Goal: Task Accomplishment & Management: Manage account settings

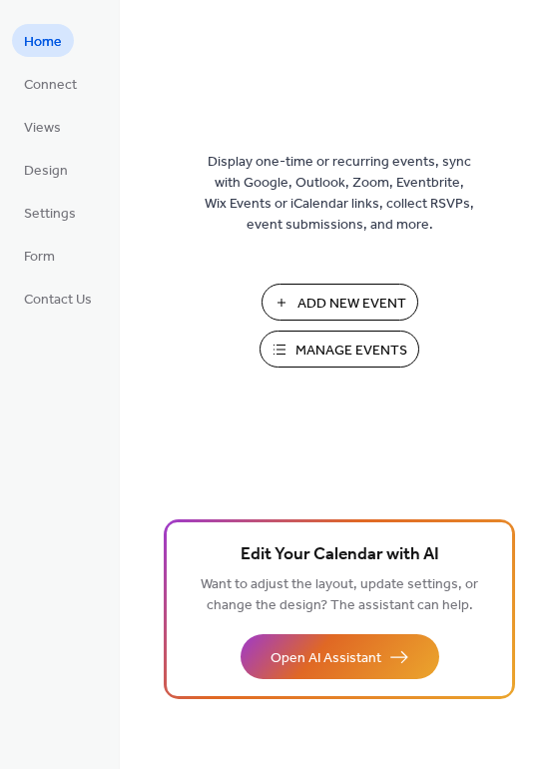
click at [332, 350] on span "Manage Events" at bounding box center [352, 351] width 112 height 21
click at [52, 163] on span "Design" at bounding box center [46, 171] width 44 height 21
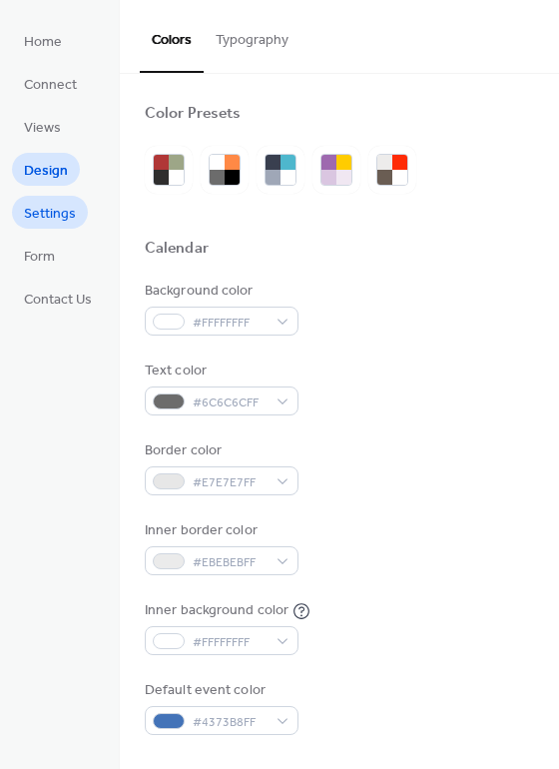
click at [63, 214] on span "Settings" at bounding box center [50, 214] width 52 height 21
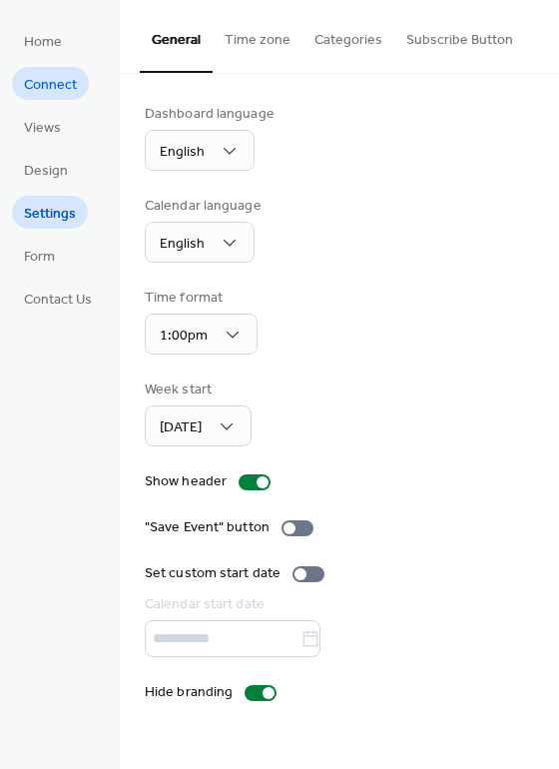
click at [73, 76] on span "Connect" at bounding box center [50, 85] width 53 height 21
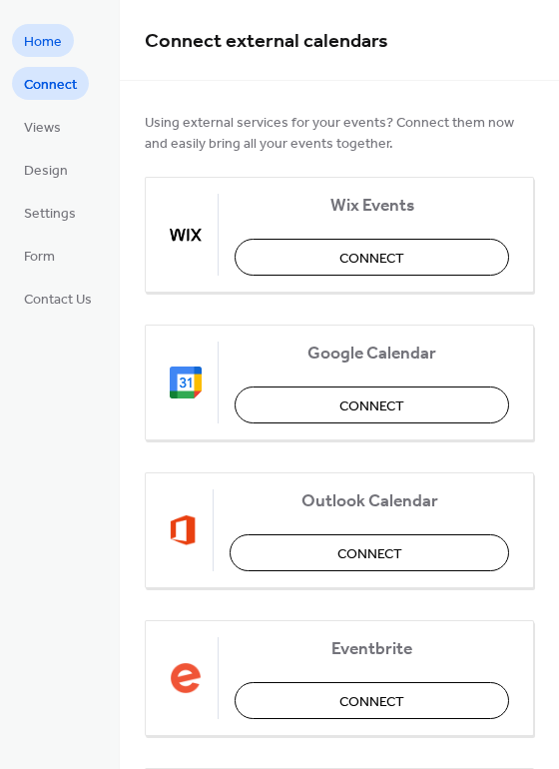
click at [50, 41] on span "Home" at bounding box center [43, 42] width 38 height 21
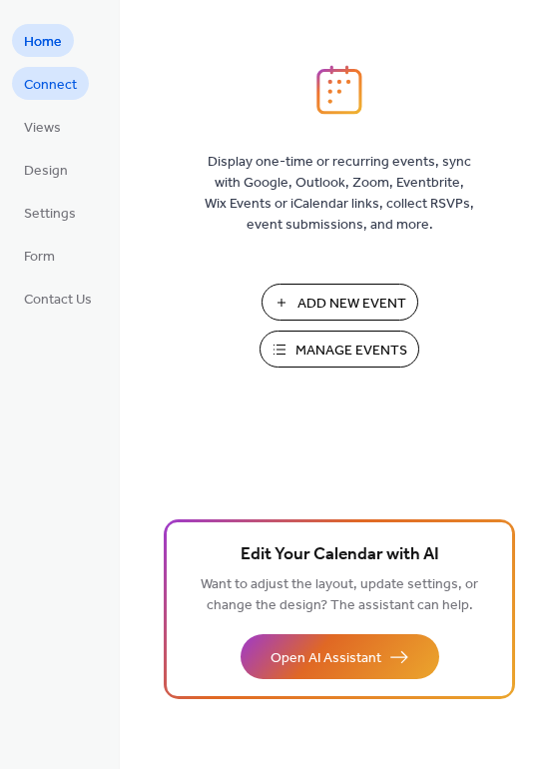
click at [58, 96] on span "Connect" at bounding box center [50, 85] width 53 height 21
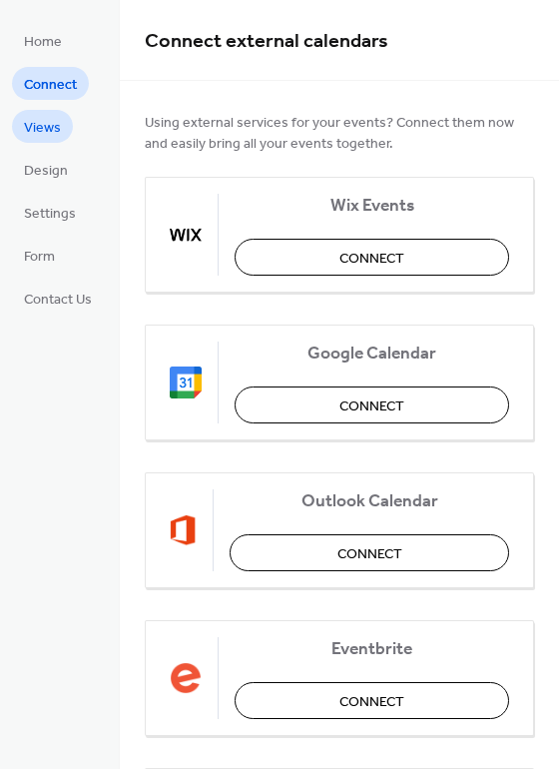
click at [46, 129] on span "Views" at bounding box center [42, 128] width 37 height 21
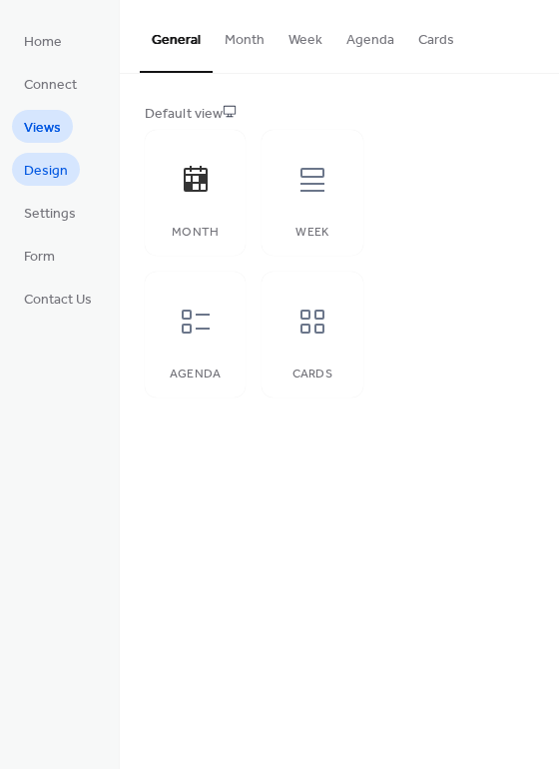
click at [29, 167] on span "Design" at bounding box center [46, 171] width 44 height 21
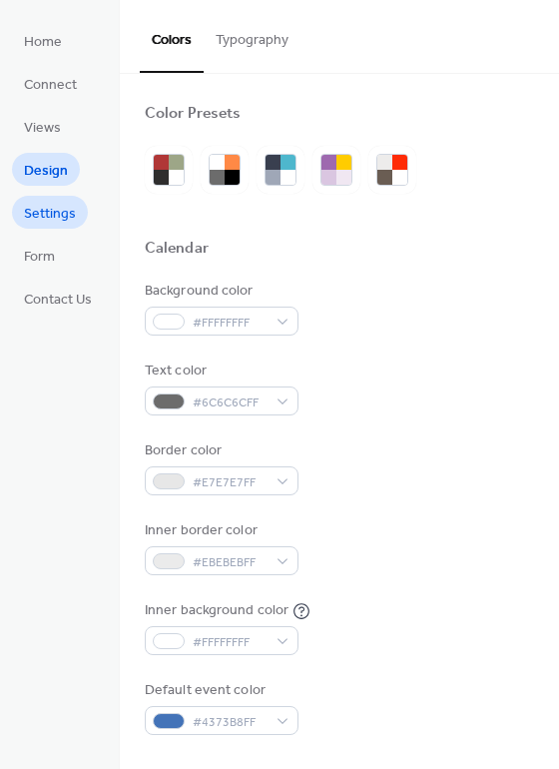
click at [55, 219] on span "Settings" at bounding box center [50, 214] width 52 height 21
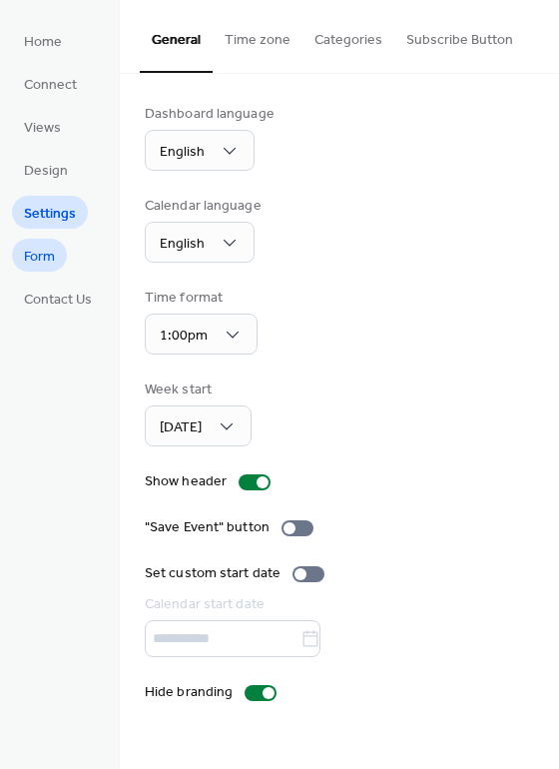
click at [42, 268] on span "Form" at bounding box center [39, 257] width 31 height 21
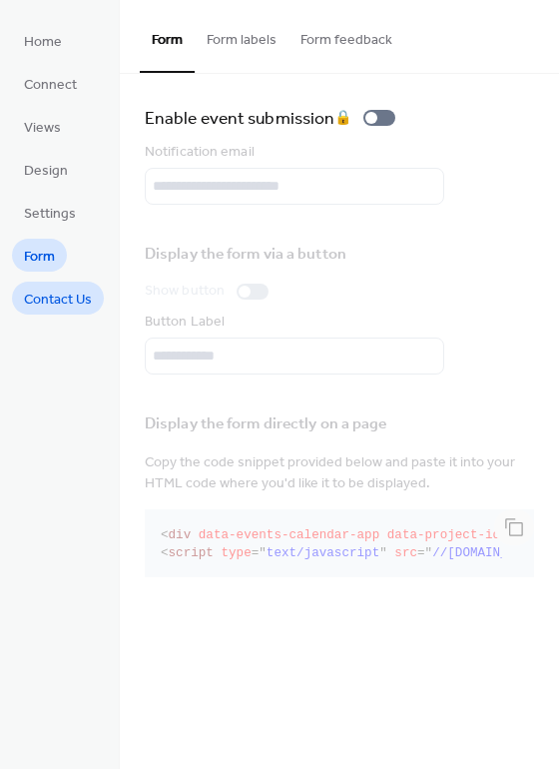
click at [70, 309] on span "Contact Us" at bounding box center [58, 300] width 68 height 21
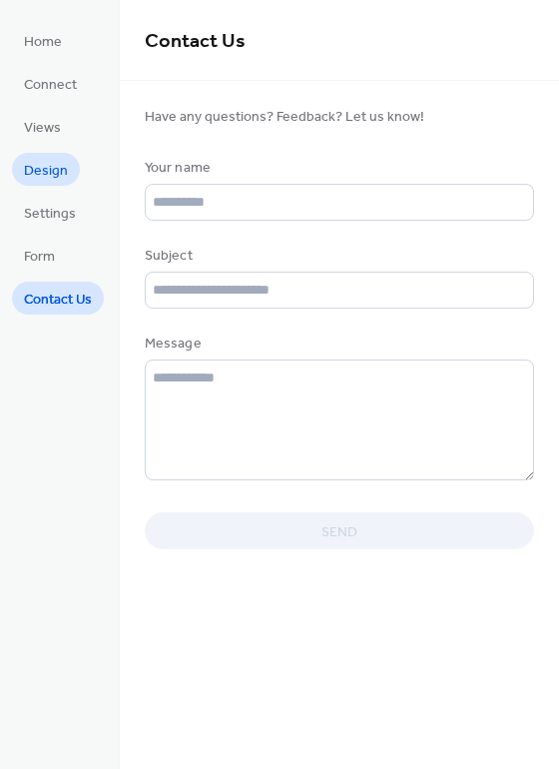
click at [49, 175] on span "Design" at bounding box center [46, 171] width 44 height 21
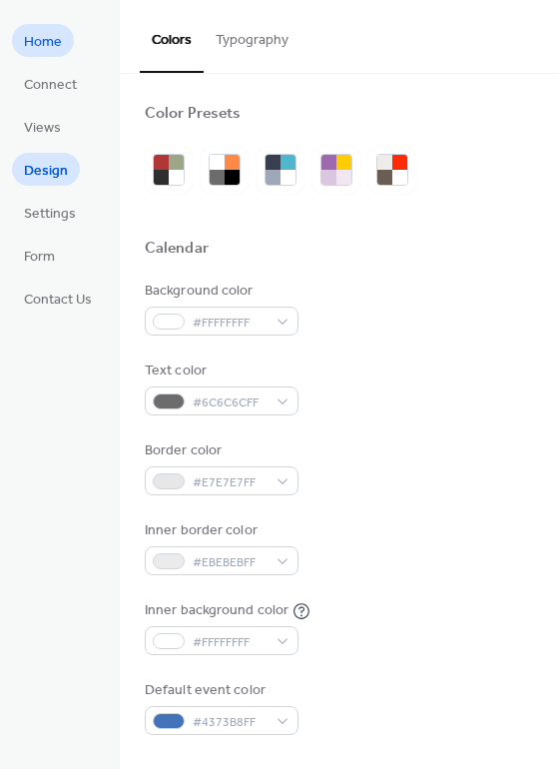
click at [46, 32] on span "Home" at bounding box center [43, 42] width 38 height 21
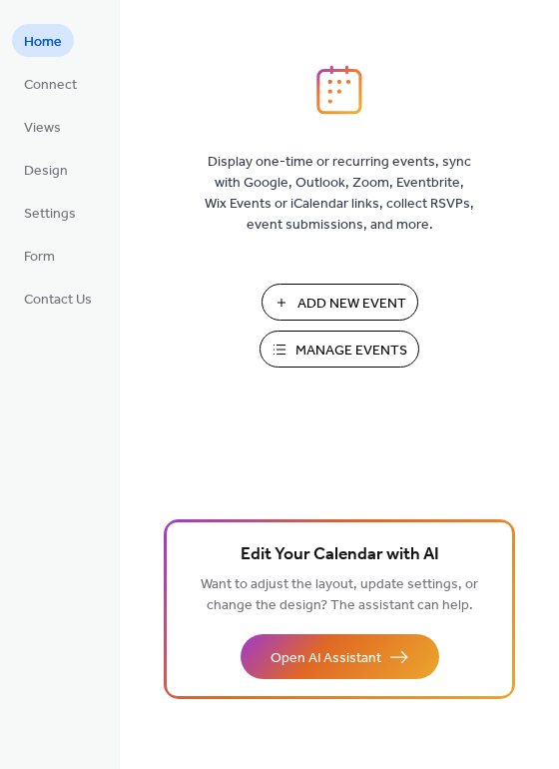
click at [338, 358] on span "Manage Events" at bounding box center [352, 351] width 112 height 21
click at [51, 87] on span "Connect" at bounding box center [50, 85] width 53 height 21
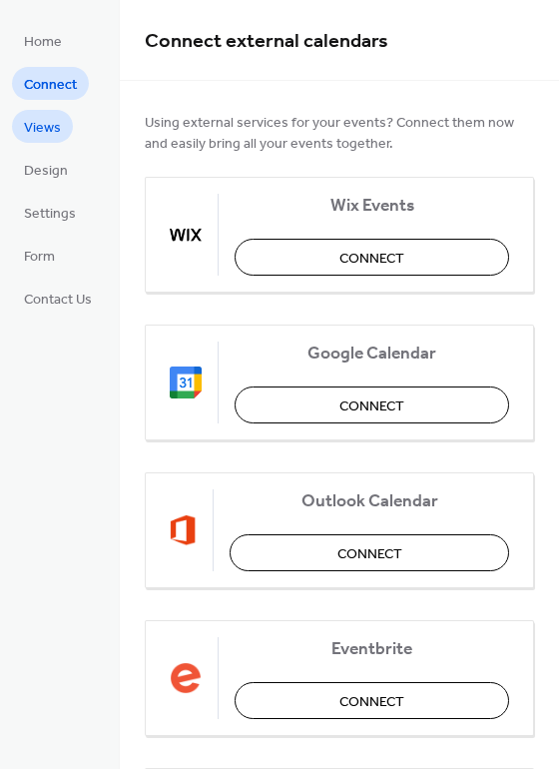
click at [29, 123] on span "Views" at bounding box center [42, 128] width 37 height 21
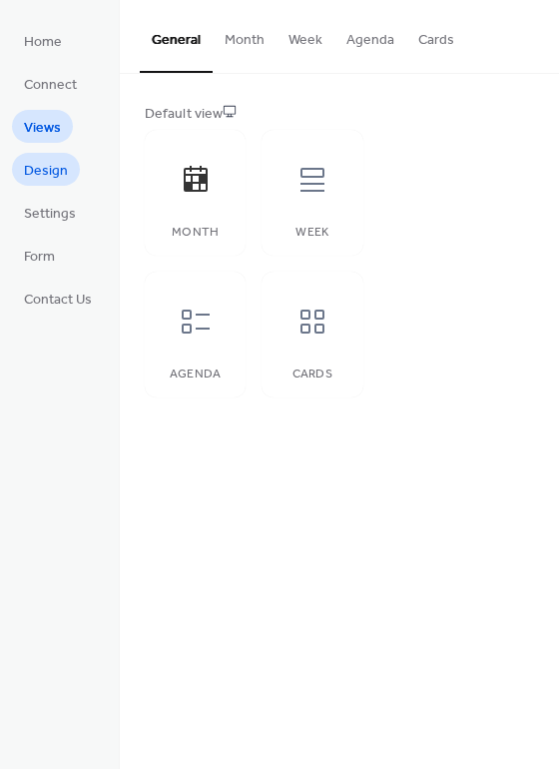
click at [50, 163] on span "Design" at bounding box center [46, 171] width 44 height 21
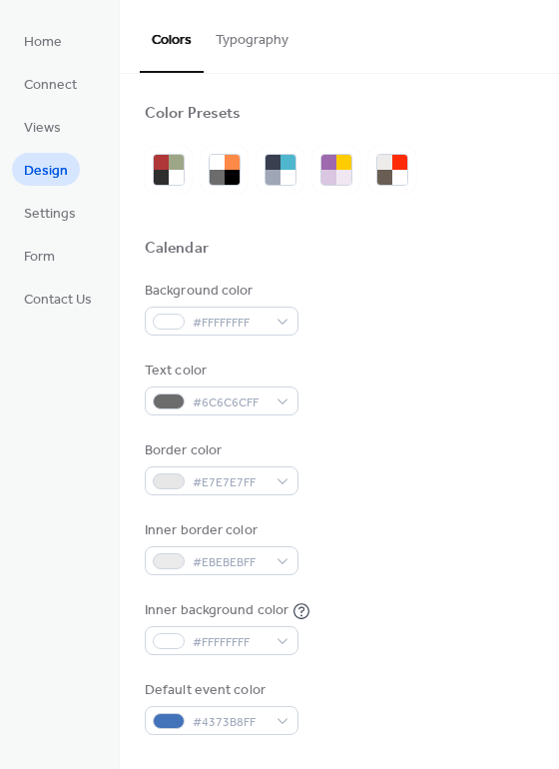
click at [242, 46] on button "Typography" at bounding box center [252, 35] width 97 height 71
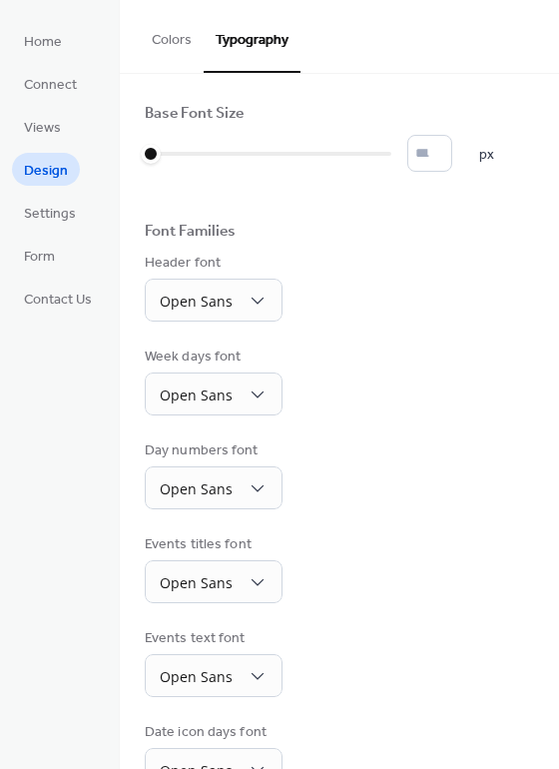
click at [169, 40] on button "Colors" at bounding box center [172, 35] width 64 height 71
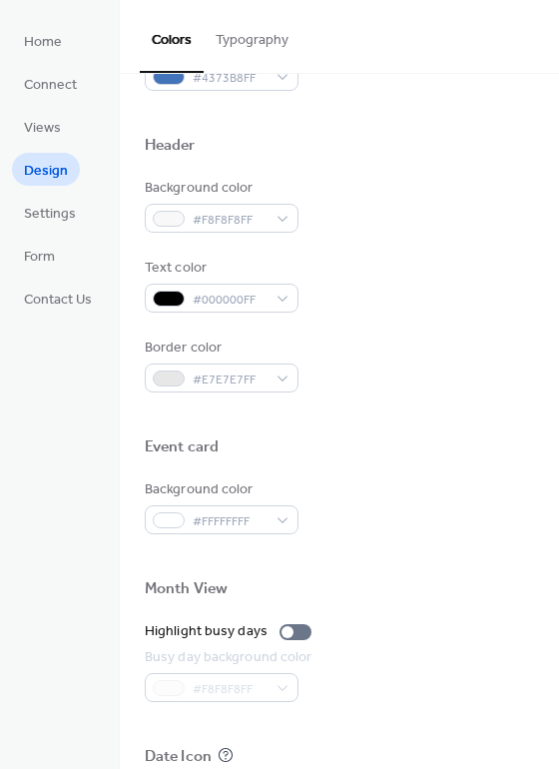
scroll to position [855, 0]
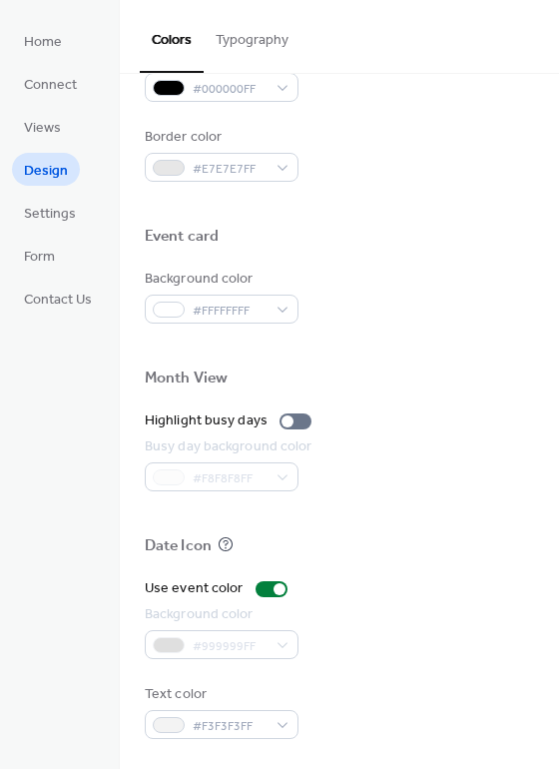
click at [263, 576] on div at bounding box center [340, 570] width 390 height 16
click at [277, 589] on div at bounding box center [280, 589] width 12 height 12
click at [274, 590] on div at bounding box center [272, 589] width 32 height 16
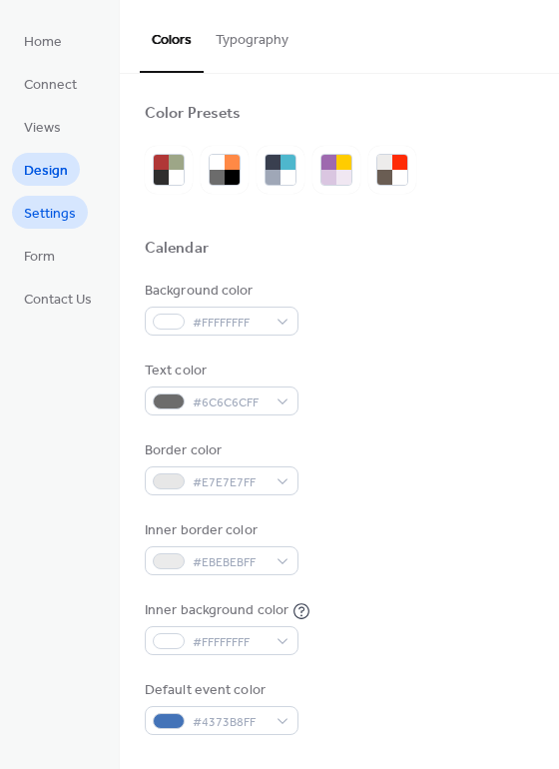
click at [53, 211] on span "Settings" at bounding box center [50, 214] width 52 height 21
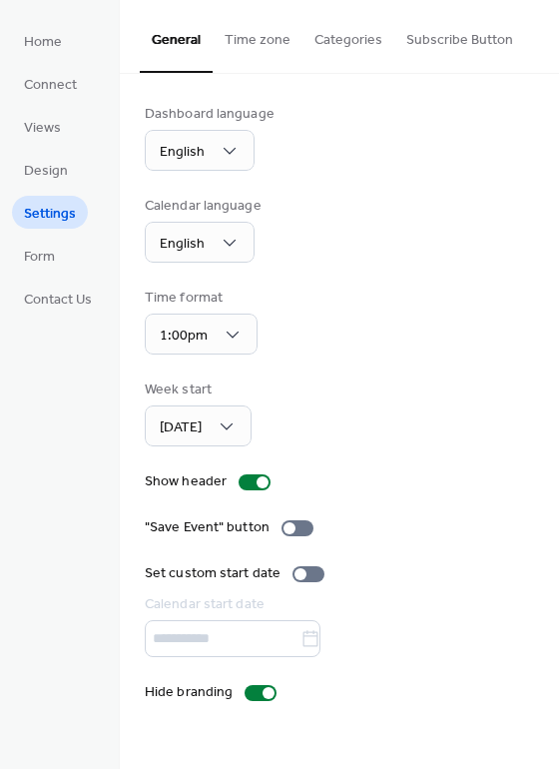
click at [337, 40] on button "Categories" at bounding box center [349, 35] width 92 height 71
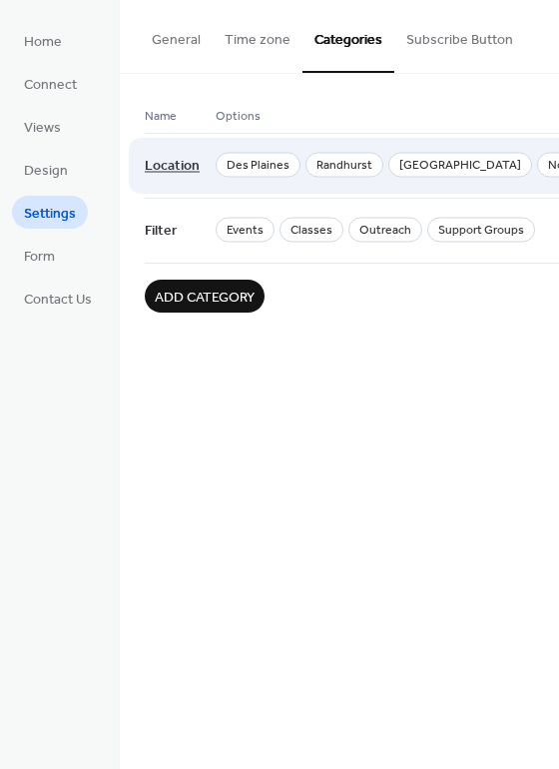
click at [194, 175] on span "Location" at bounding box center [172, 167] width 55 height 38
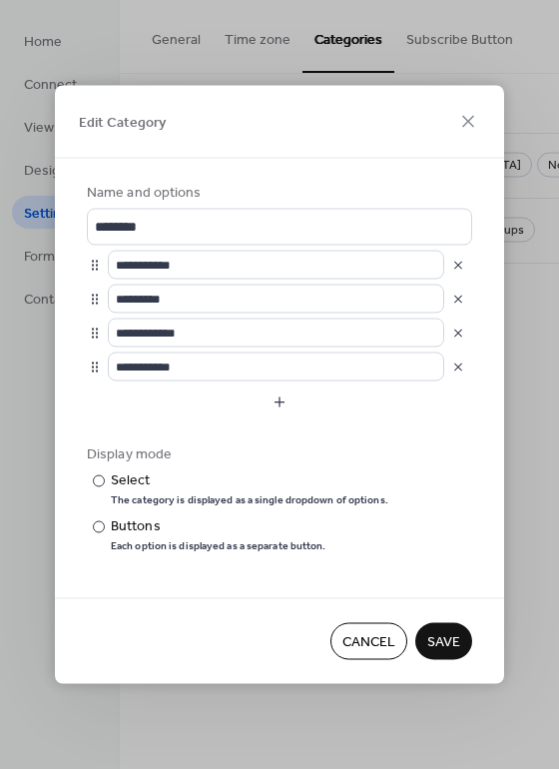
click at [352, 646] on span "Cancel" at bounding box center [369, 642] width 53 height 21
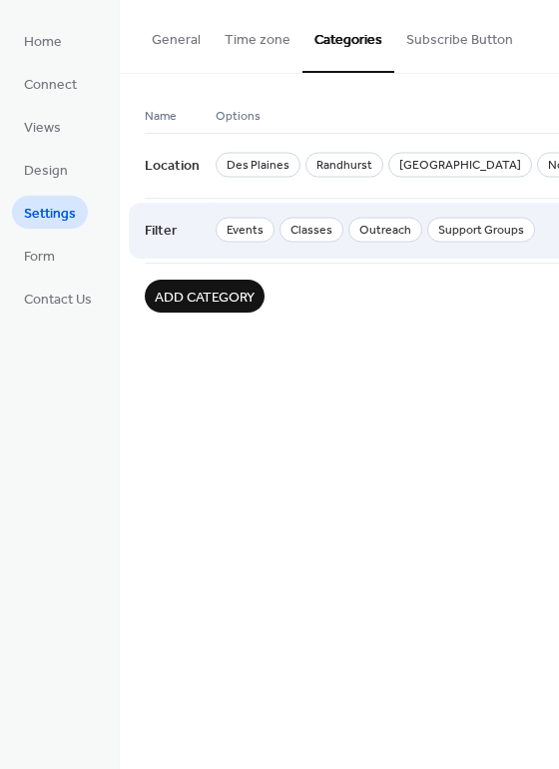
click at [348, 252] on div "Events Classes Outreach Support Groups" at bounding box center [429, 231] width 426 height 66
click at [250, 234] on span "Events" at bounding box center [245, 230] width 59 height 25
click at [192, 241] on div "Filter" at bounding box center [180, 231] width 71 height 66
click at [502, 226] on span "Support Groups" at bounding box center [482, 230] width 108 height 25
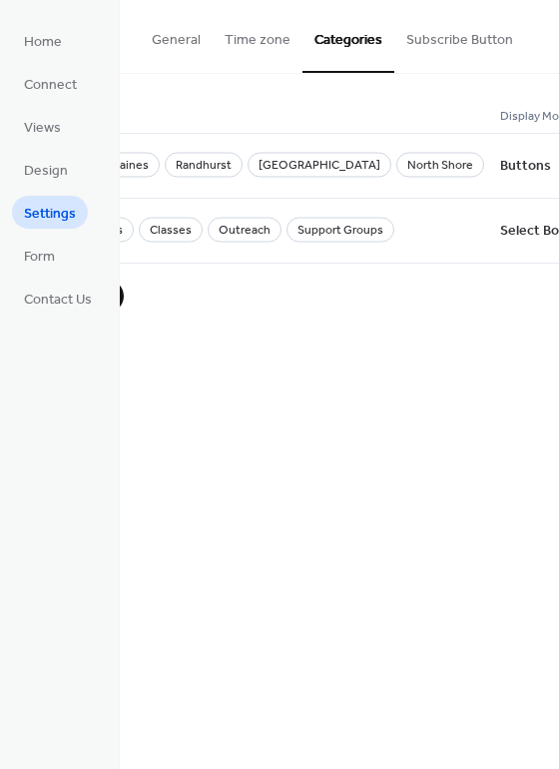
scroll to position [0, 170]
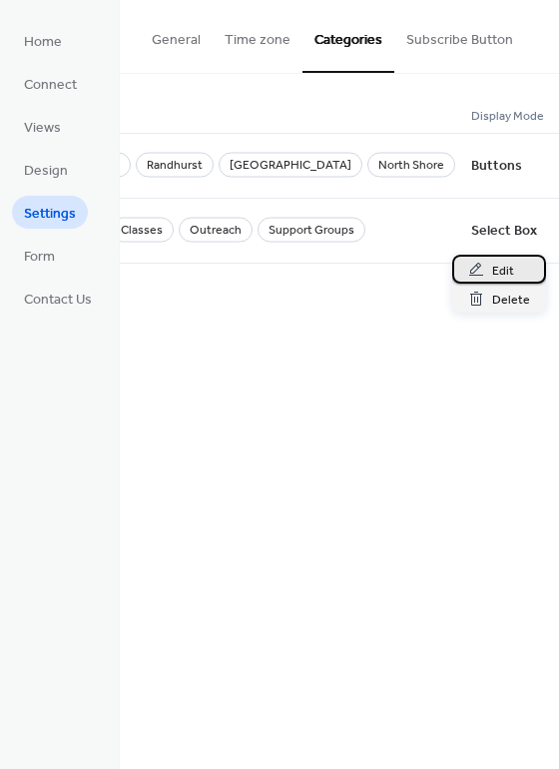
click at [507, 268] on span "Edit" at bounding box center [504, 271] width 22 height 21
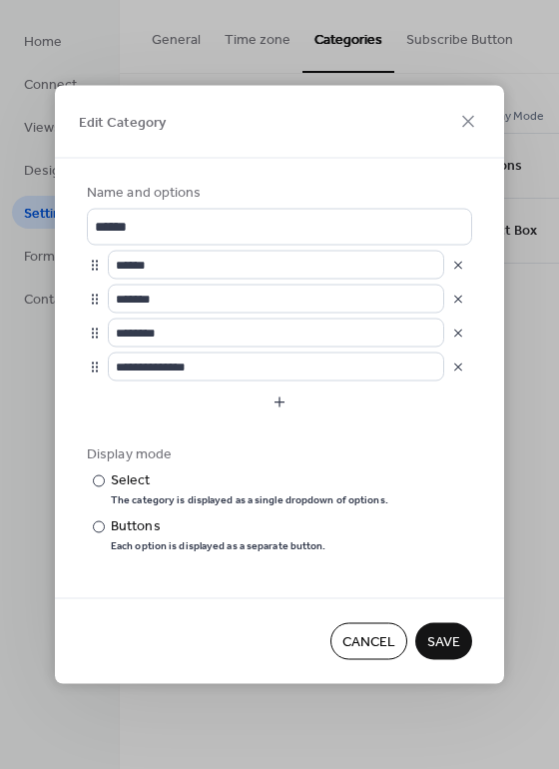
click at [379, 653] on span "Cancel" at bounding box center [369, 642] width 53 height 21
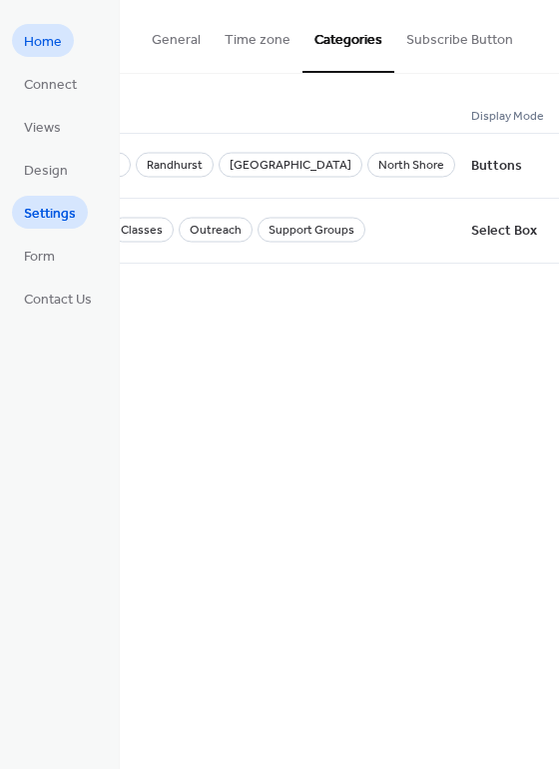
click at [42, 33] on span "Home" at bounding box center [43, 42] width 38 height 21
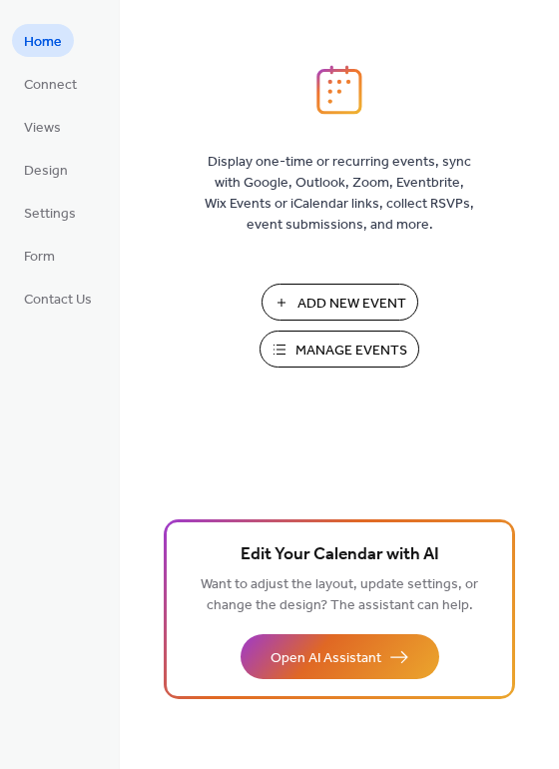
click at [327, 347] on span "Manage Events" at bounding box center [352, 351] width 112 height 21
click at [344, 348] on span "Manage Events" at bounding box center [352, 351] width 112 height 21
click at [313, 351] on span "Manage Events" at bounding box center [352, 351] width 112 height 21
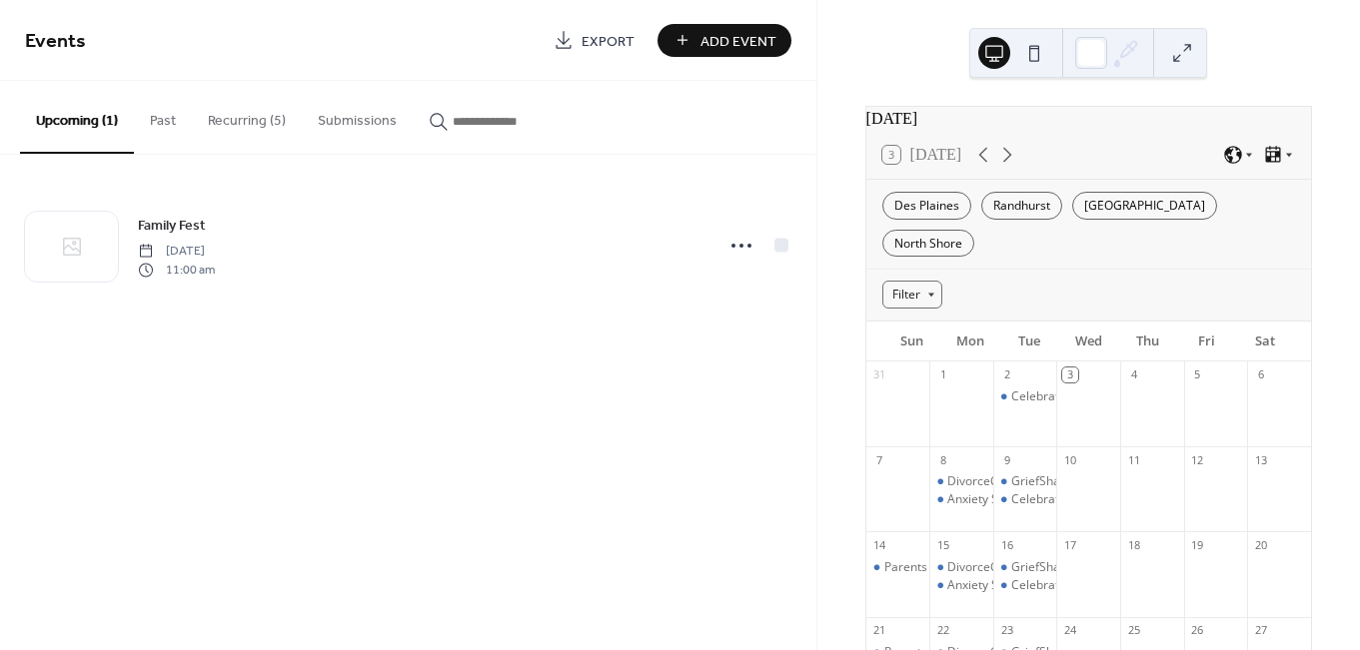
click at [722, 35] on span "Add Event" at bounding box center [738, 41] width 76 height 21
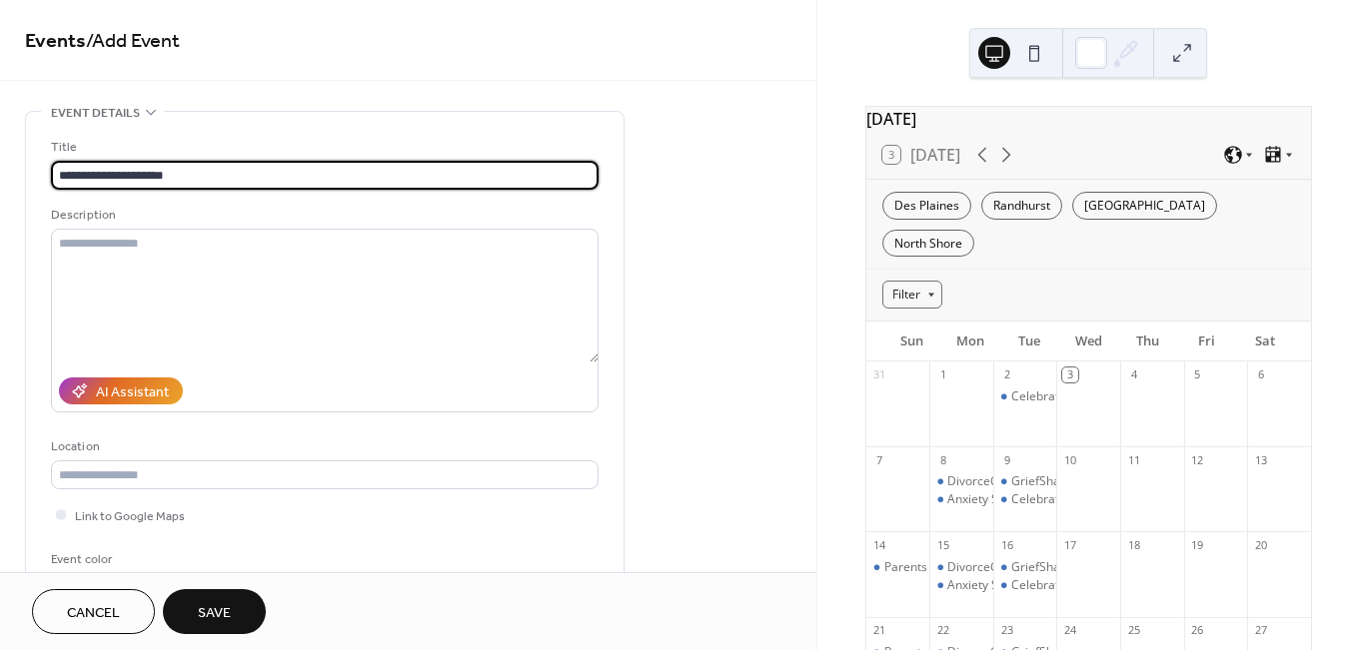
scroll to position [358, 0]
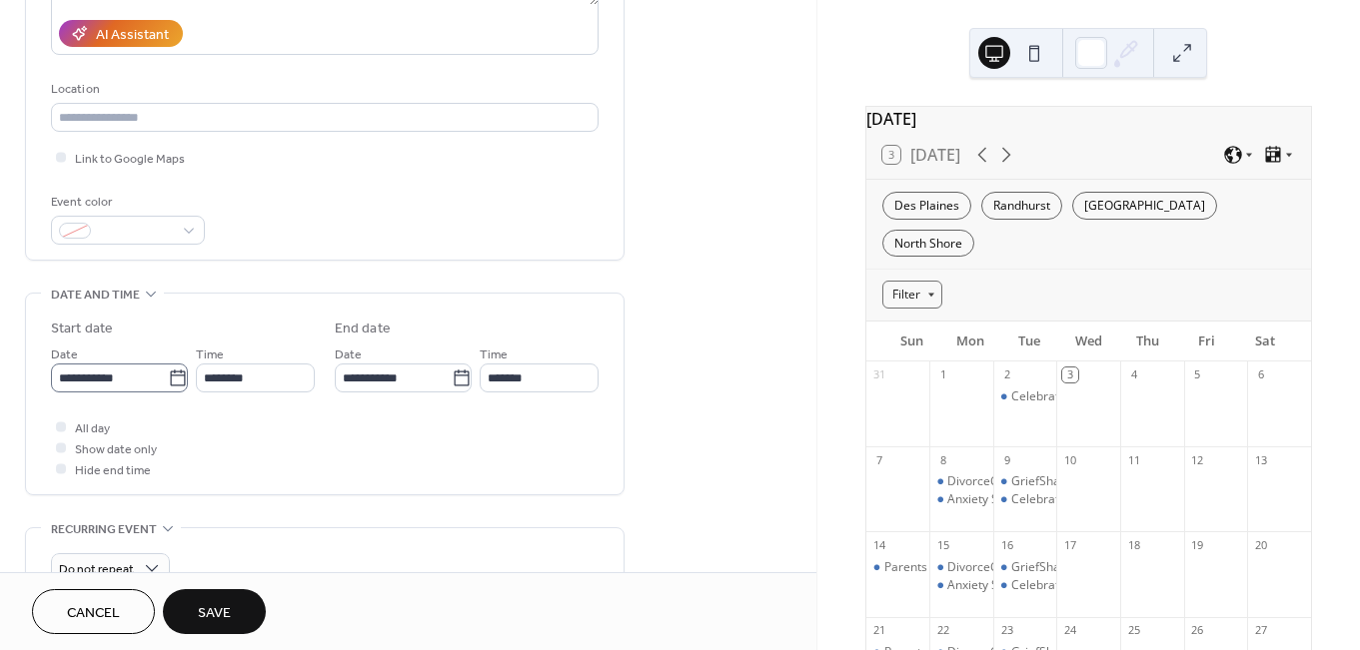
type input "**********"
click at [172, 386] on icon at bounding box center [178, 379] width 20 height 20
click at [168, 386] on input "**********" at bounding box center [109, 378] width 117 height 29
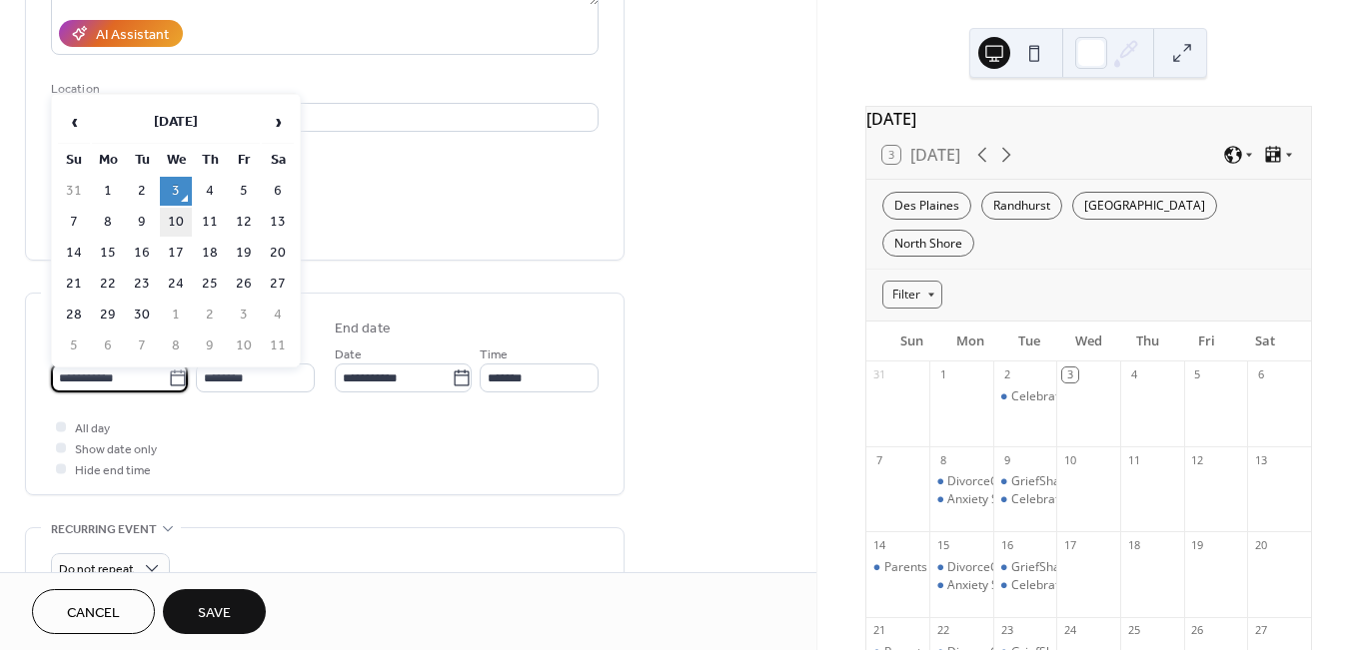
click at [176, 227] on td "10" at bounding box center [176, 222] width 32 height 29
type input "**********"
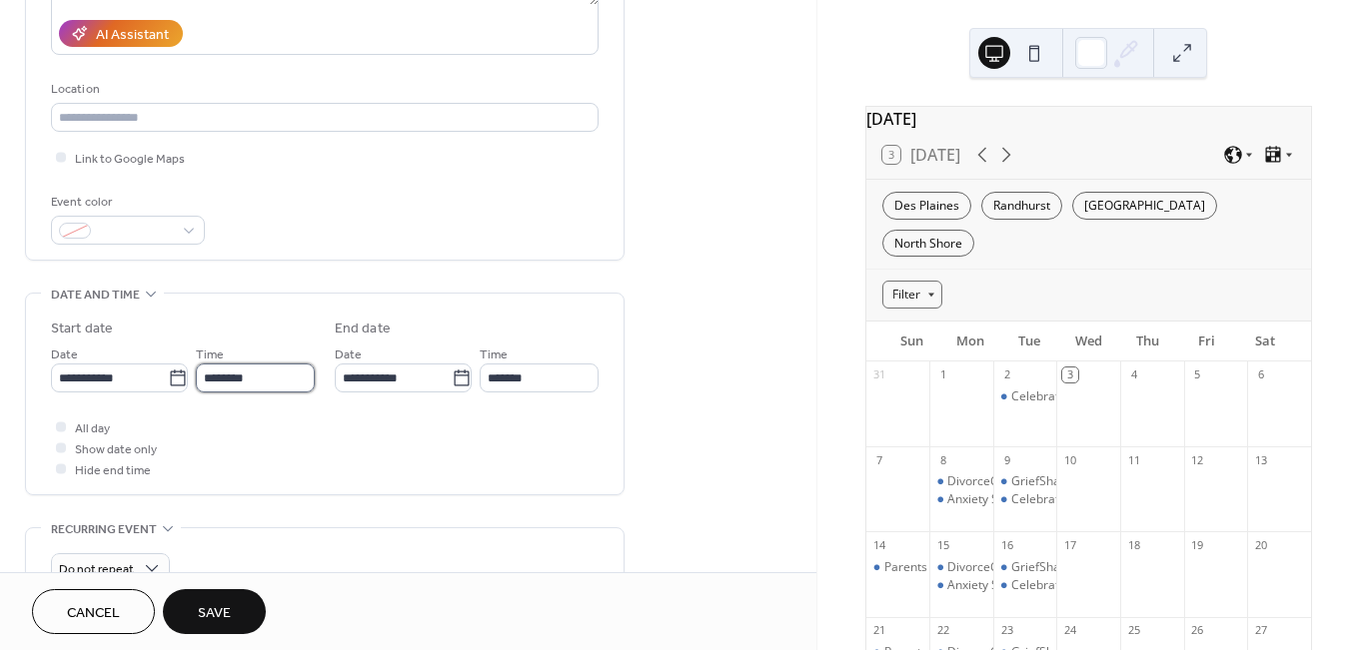
click at [227, 373] on input "********" at bounding box center [255, 378] width 119 height 29
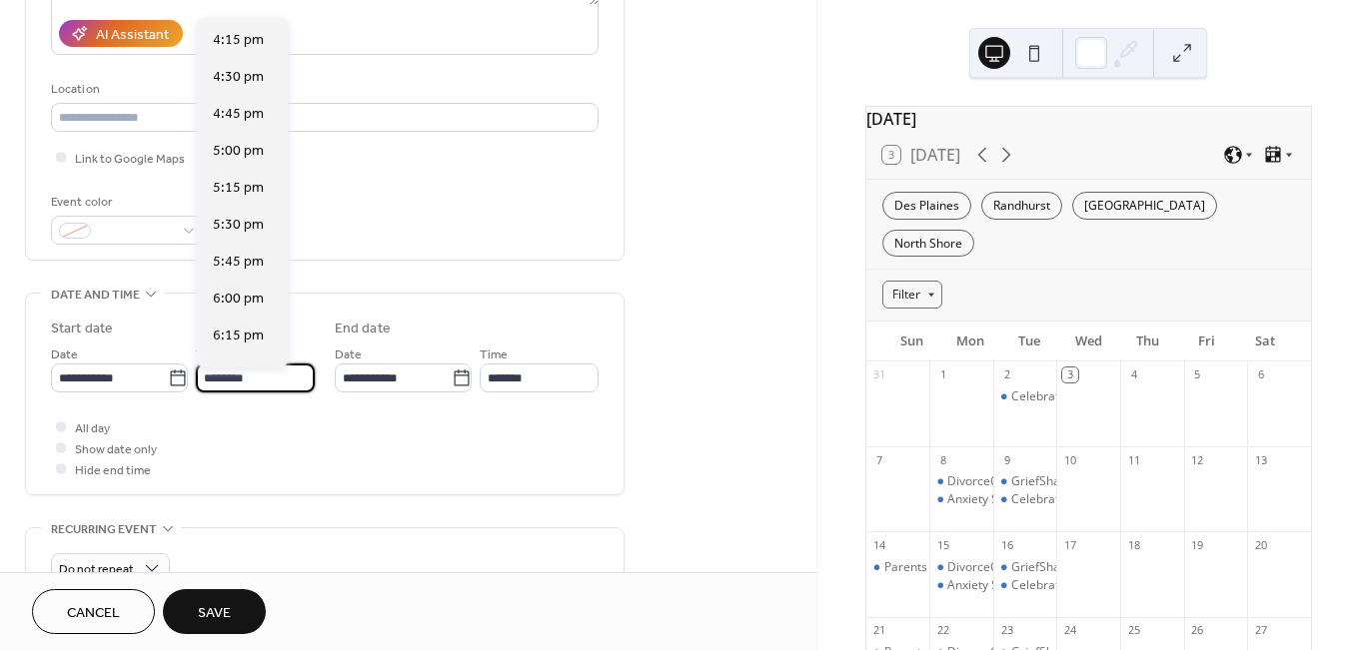
scroll to position [2584, 0]
click at [237, 258] on span "7:00 pm" at bounding box center [238, 263] width 51 height 21
type input "*******"
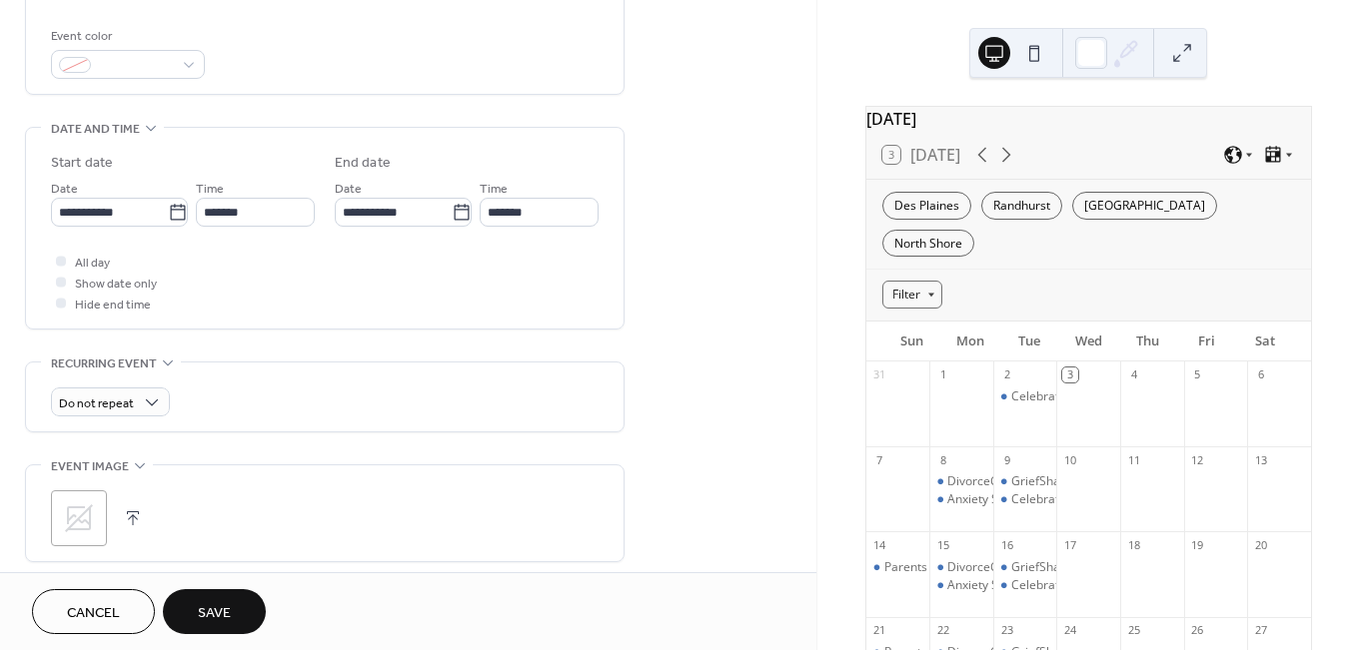
scroll to position [698, 0]
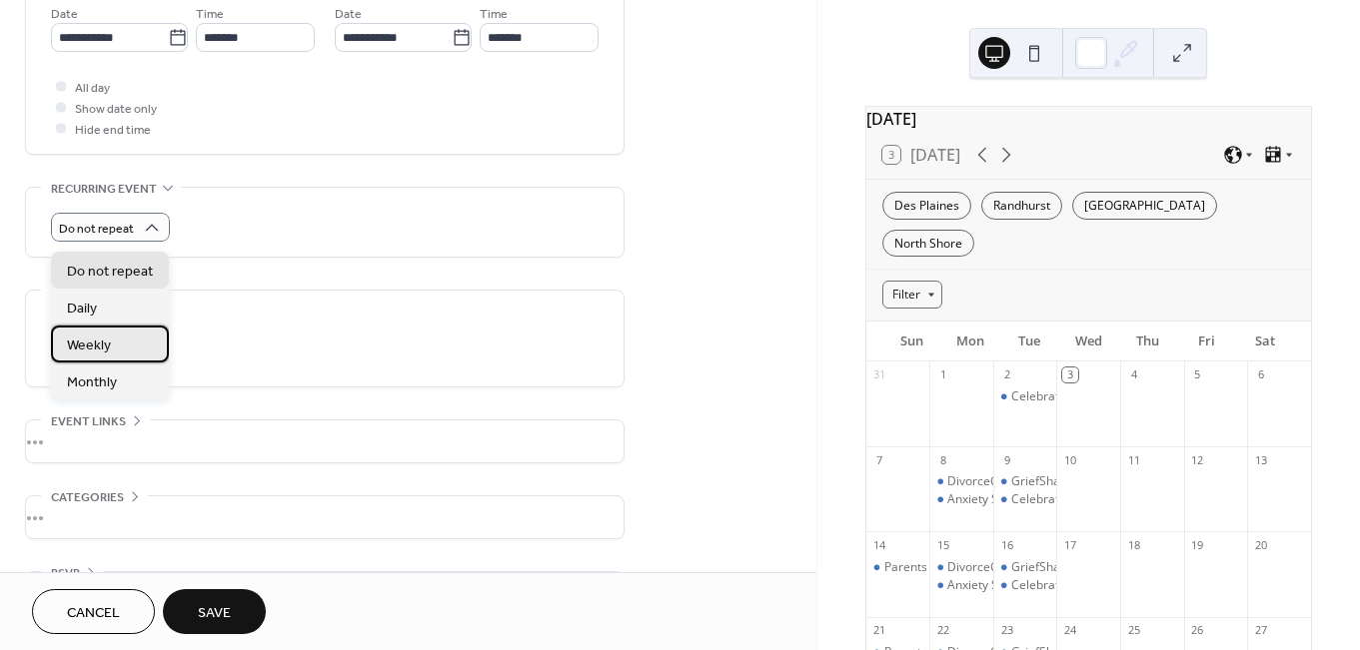
click at [104, 333] on div "Weekly" at bounding box center [110, 344] width 118 height 37
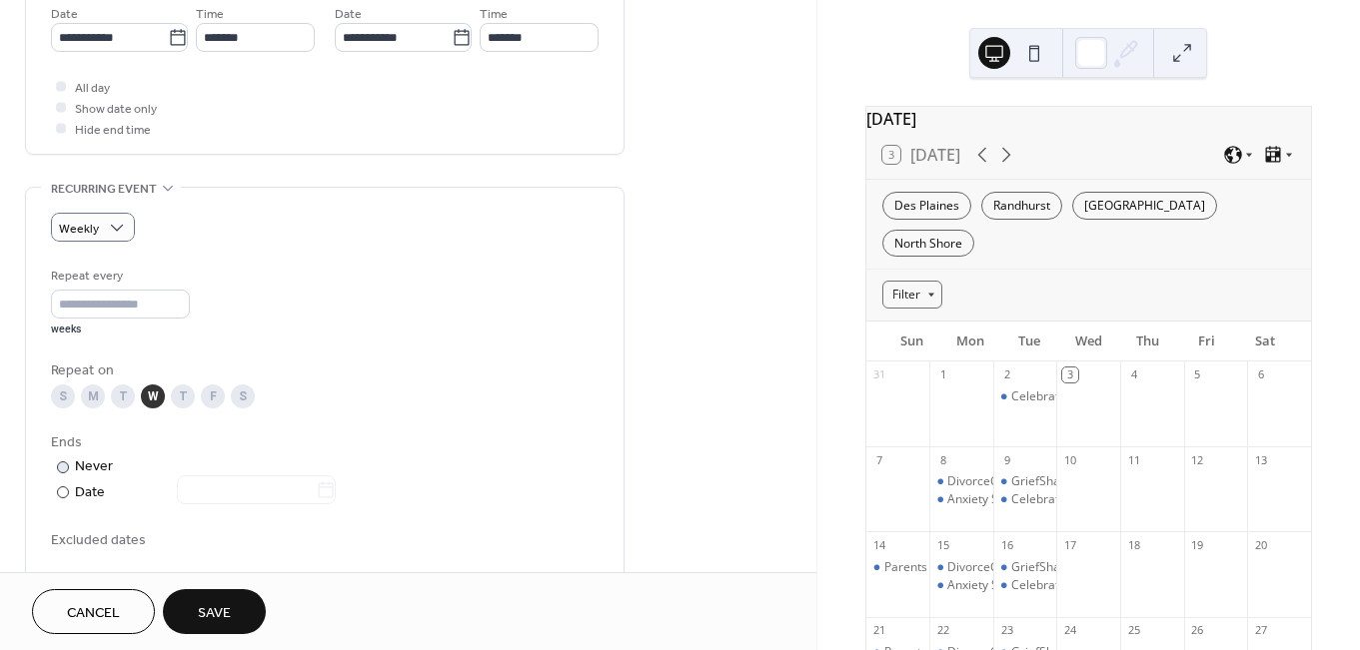
scroll to position [733, 0]
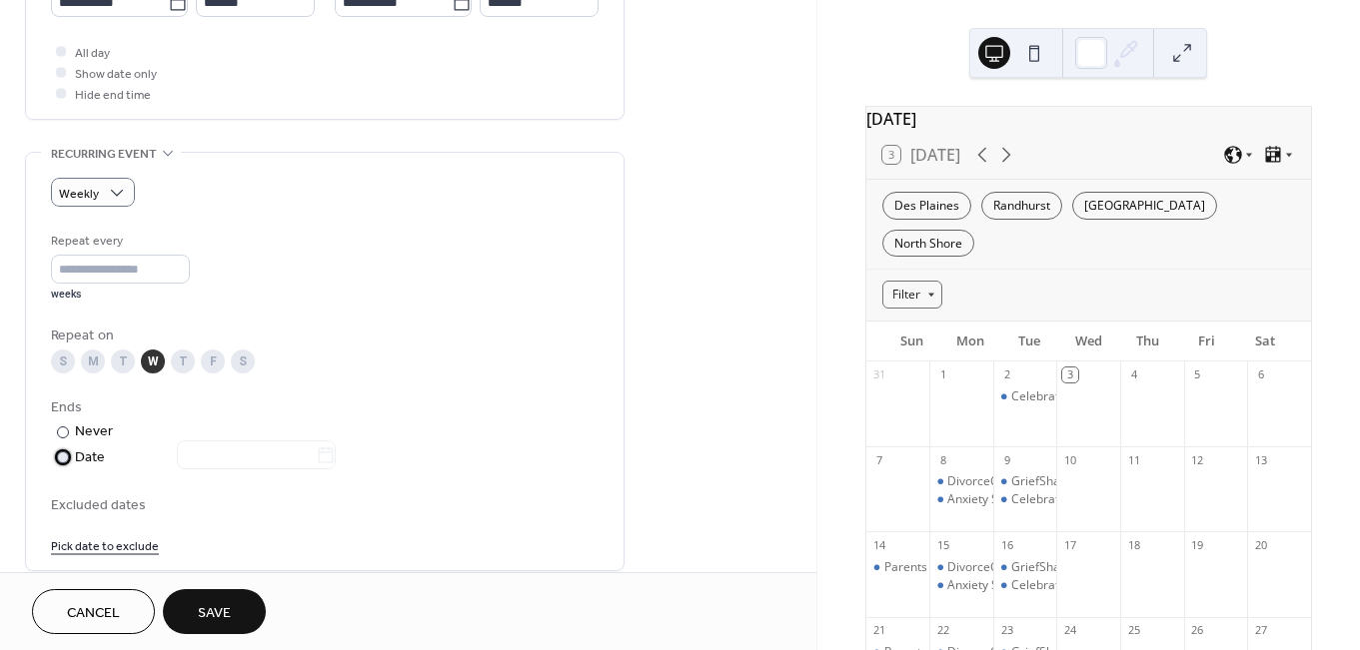
drag, startPoint x: 68, startPoint y: 465, endPoint x: 148, endPoint y: 466, distance: 79.9
click at [70, 465] on div "​" at bounding box center [61, 457] width 20 height 21
click at [336, 464] on icon at bounding box center [326, 456] width 20 height 20
click at [316, 464] on input "text" at bounding box center [246, 455] width 139 height 29
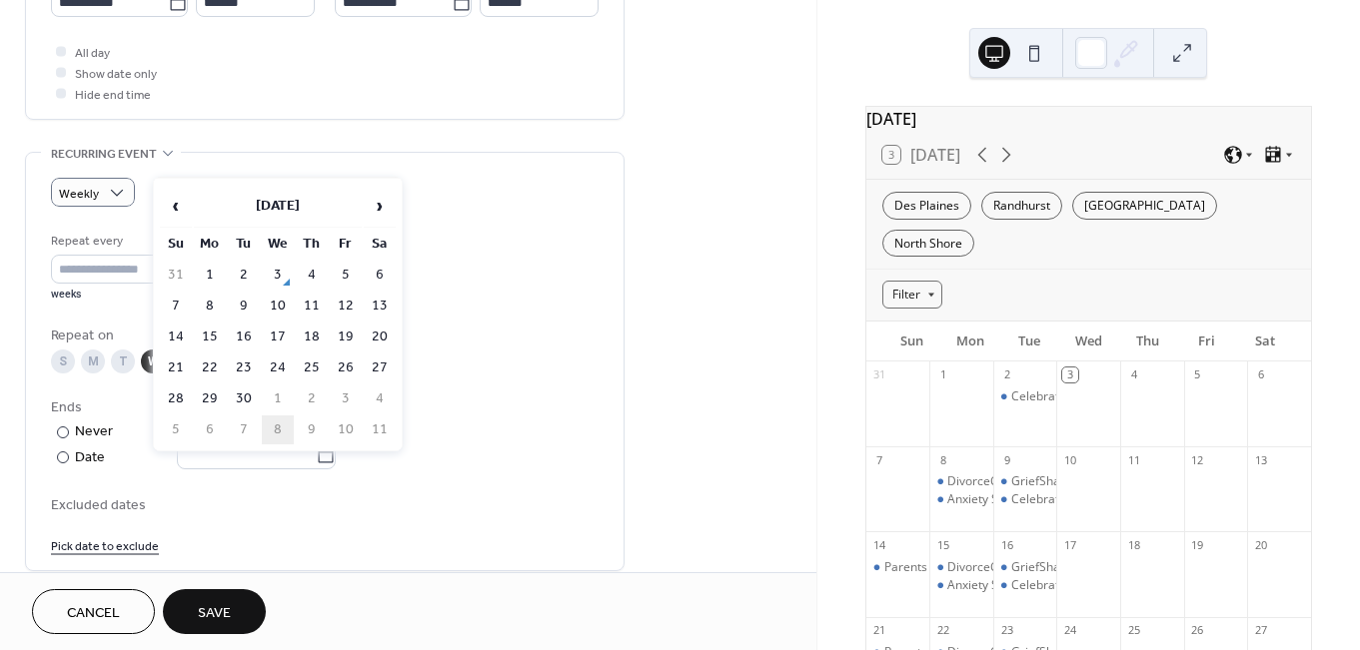
click at [274, 425] on td "8" at bounding box center [278, 430] width 32 height 29
type input "**********"
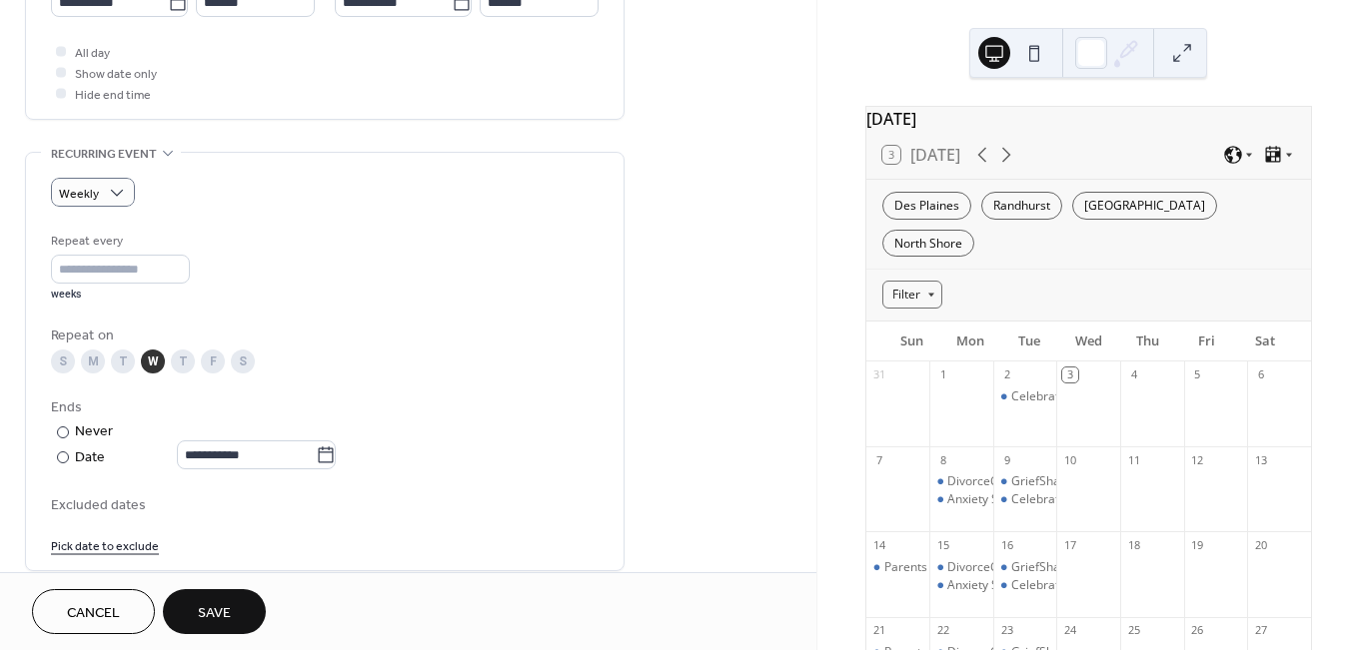
click at [476, 414] on div "Ends" at bounding box center [322, 408] width 543 height 21
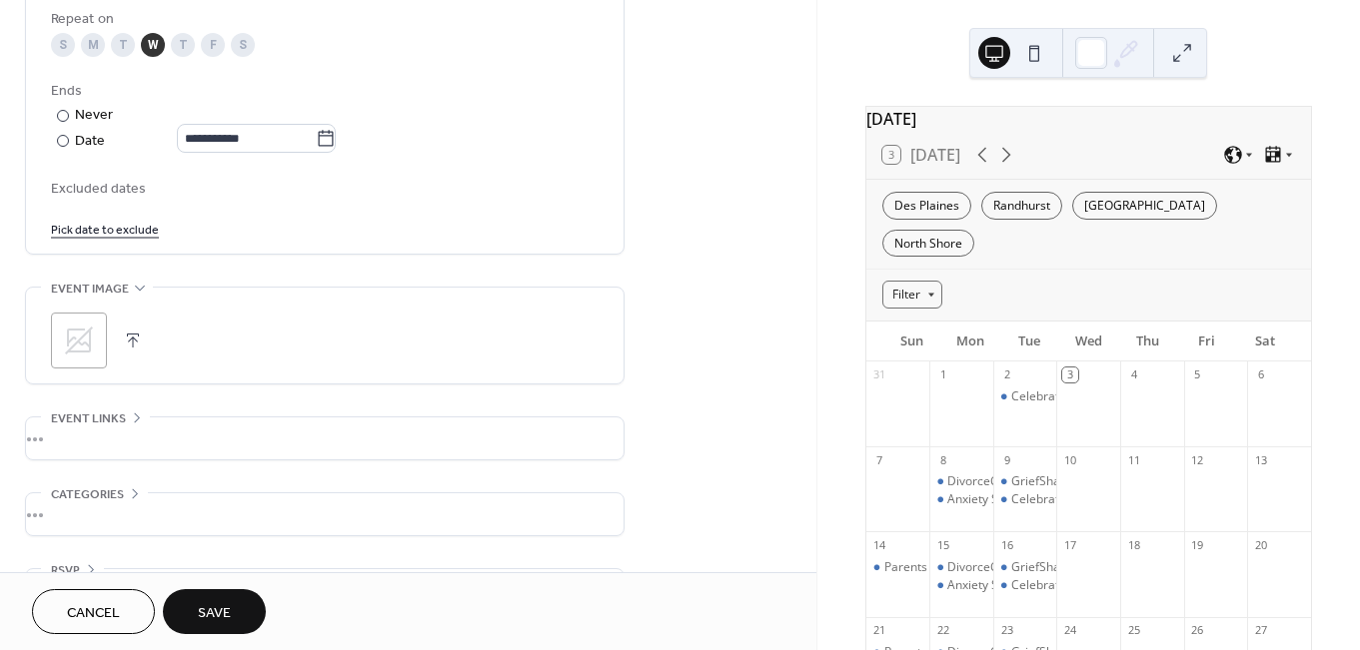
scroll to position [1120, 0]
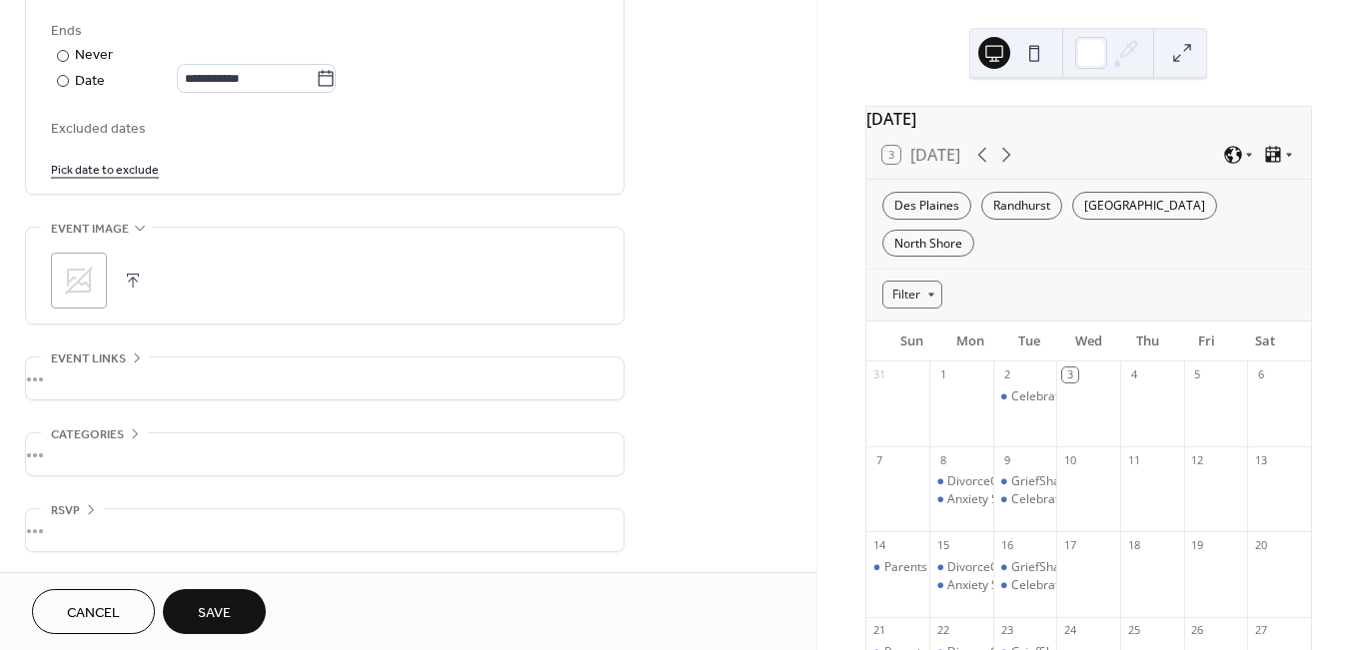
drag, startPoint x: 78, startPoint y: 451, endPoint x: 93, endPoint y: 449, distance: 15.1
click at [79, 451] on div "•••" at bounding box center [324, 455] width 597 height 42
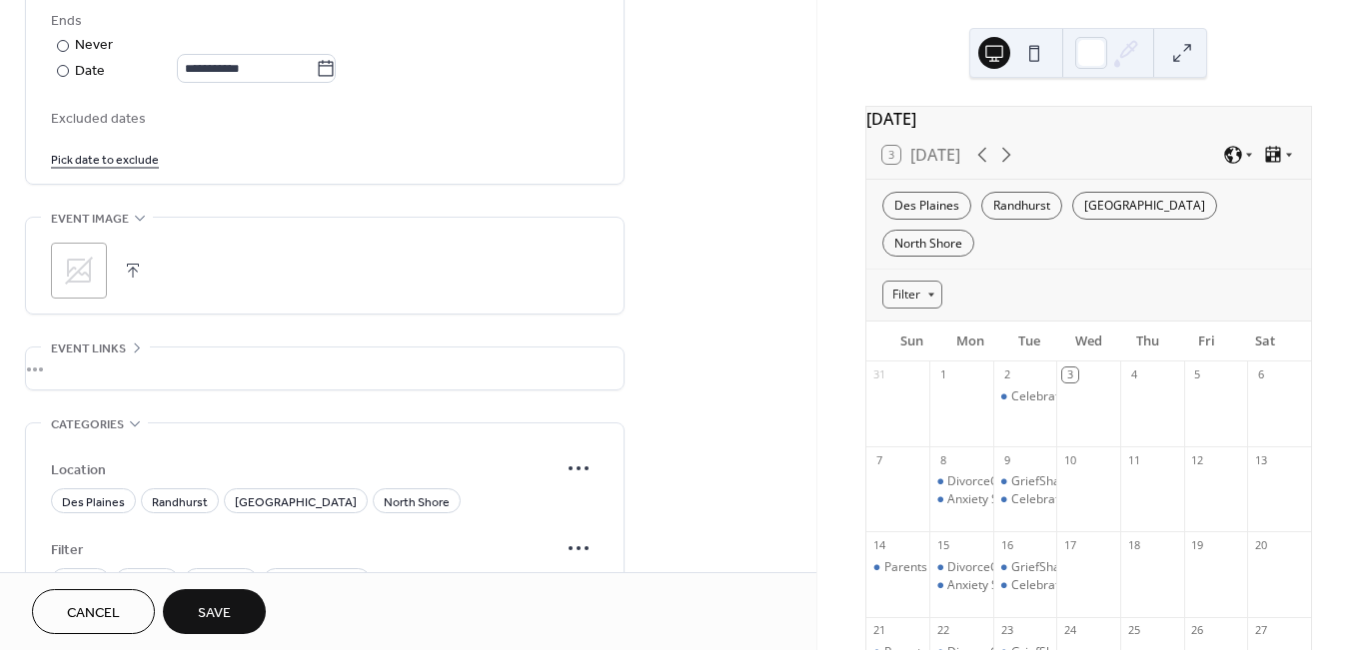
scroll to position [1292, 0]
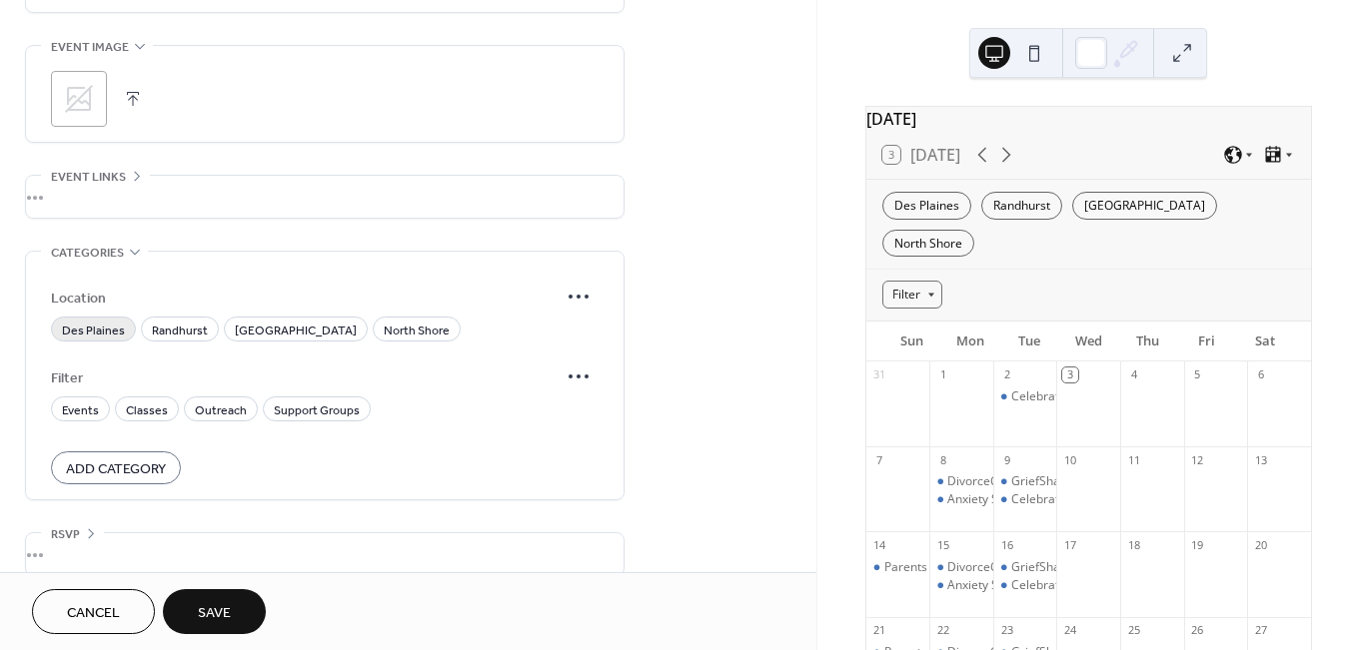
click at [80, 330] on div "Des Plaines" at bounding box center [93, 329] width 85 height 25
click at [151, 422] on span "Classes" at bounding box center [147, 411] width 42 height 21
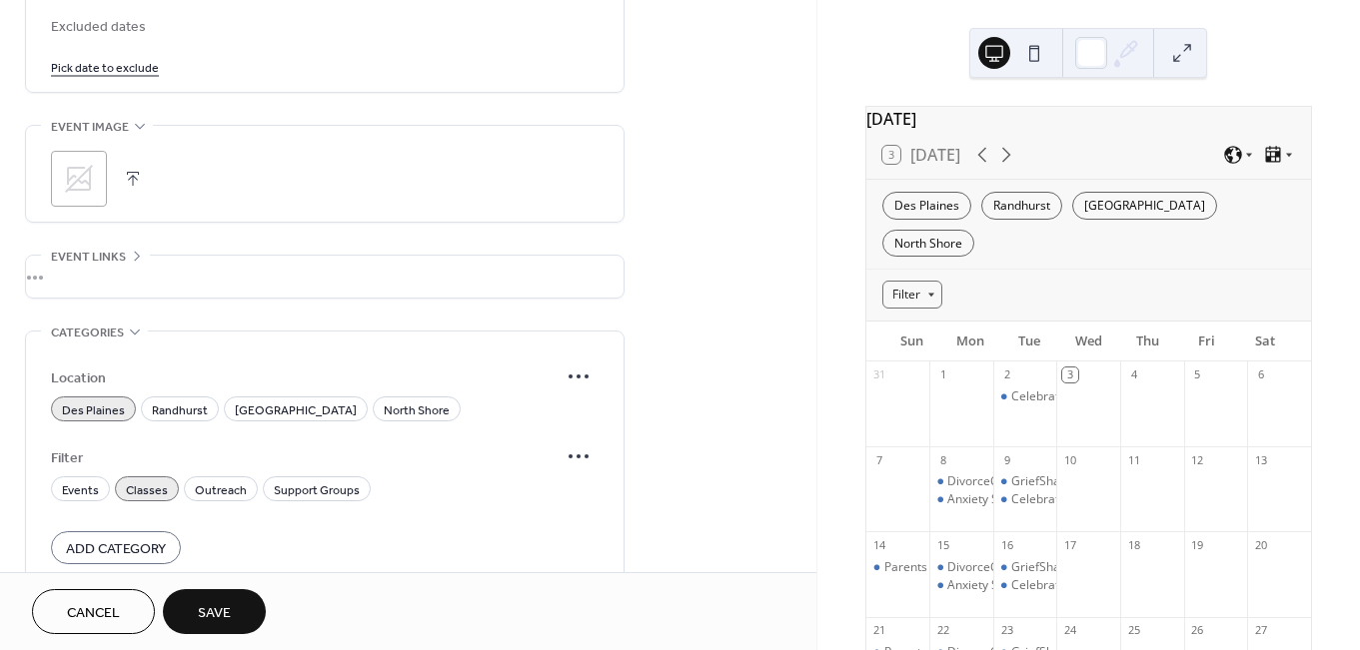
scroll to position [1326, 0]
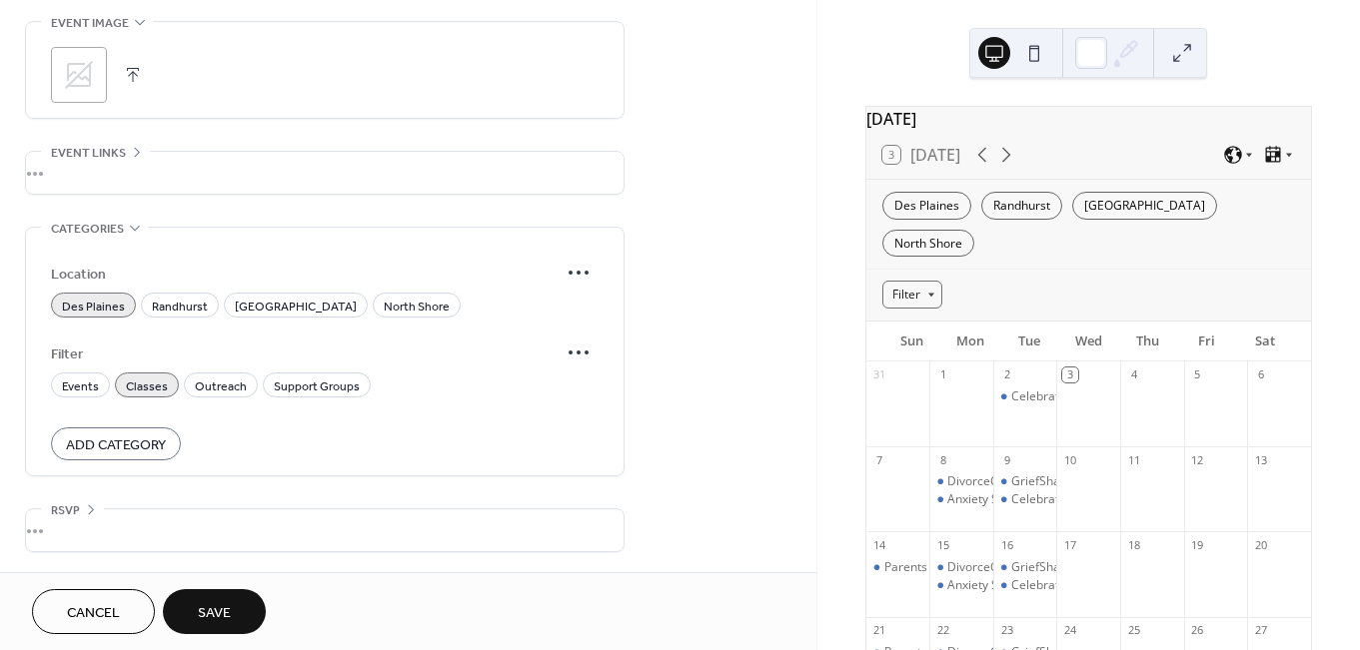
click at [231, 610] on span "Save" at bounding box center [214, 613] width 33 height 21
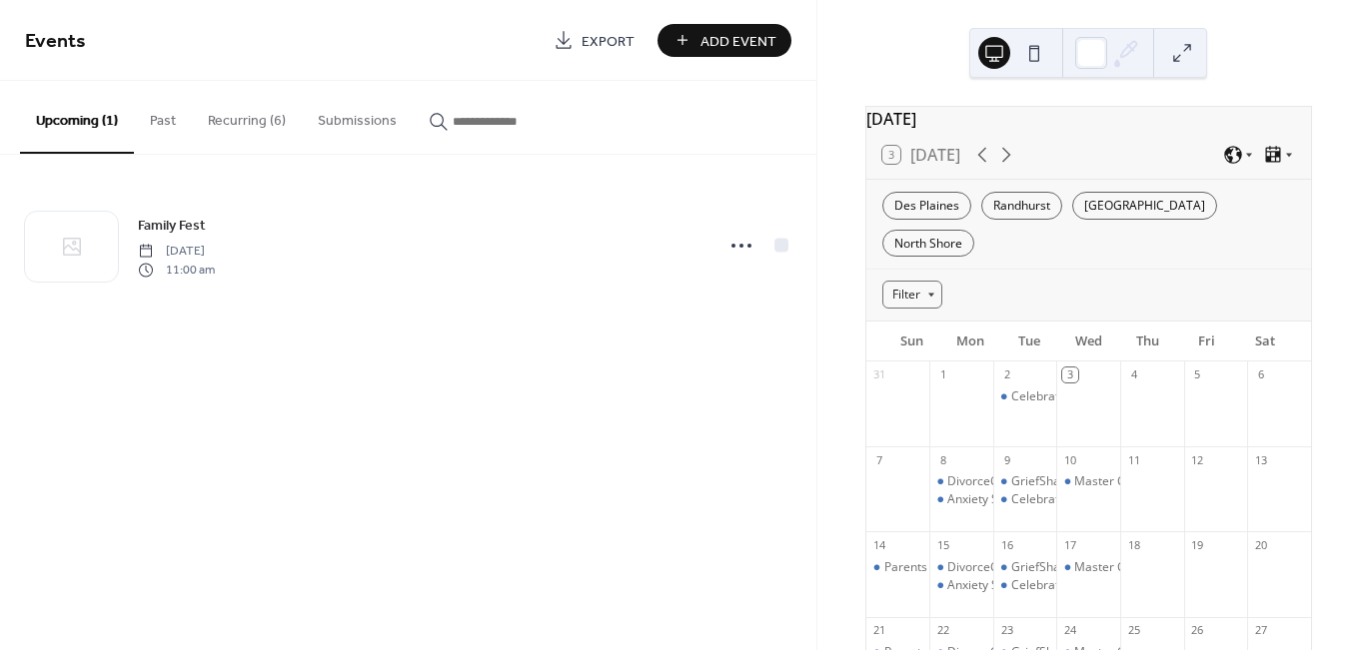
click at [259, 122] on button "Recurring (6)" at bounding box center [247, 116] width 110 height 71
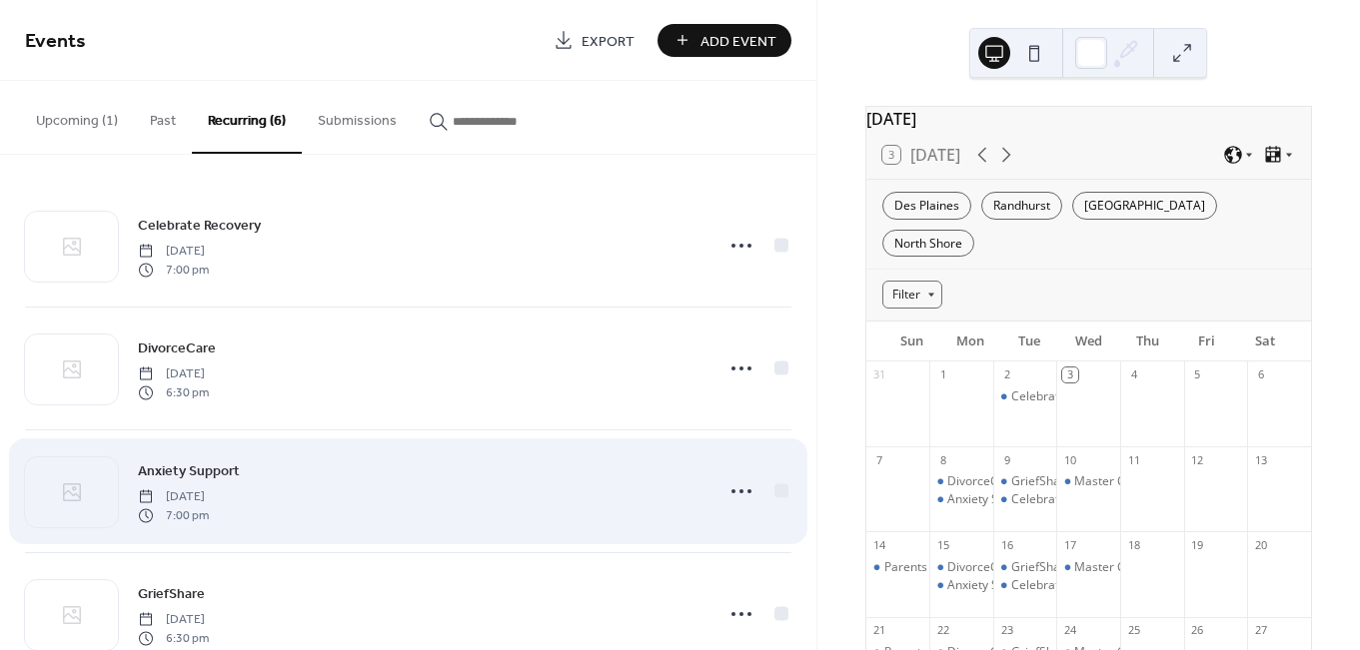
scroll to position [301, 0]
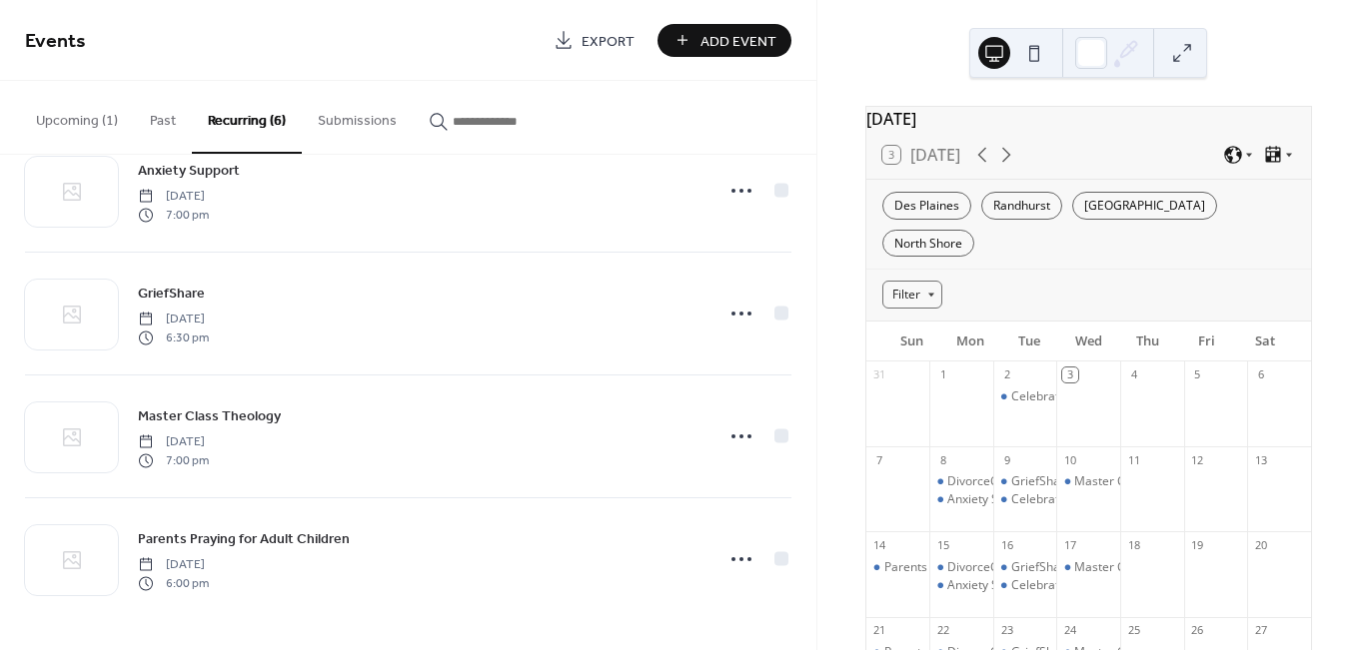
click at [746, 38] on span "Add Event" at bounding box center [738, 41] width 76 height 21
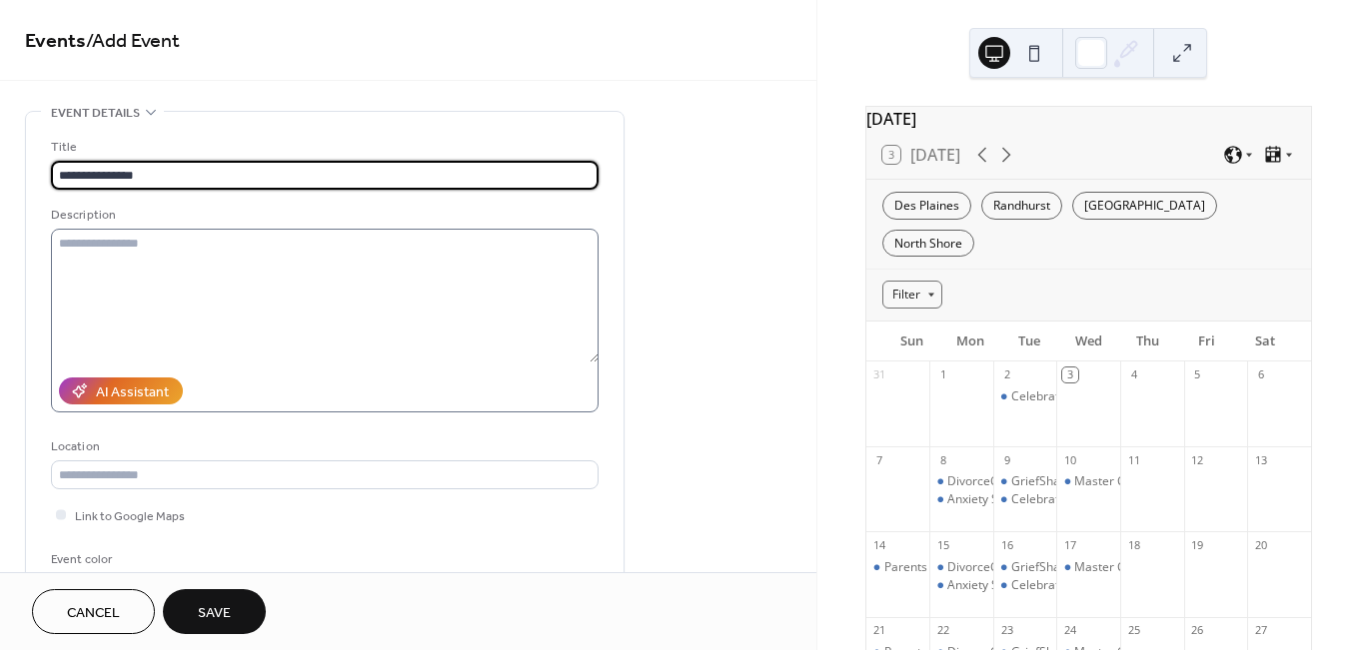
scroll to position [378, 0]
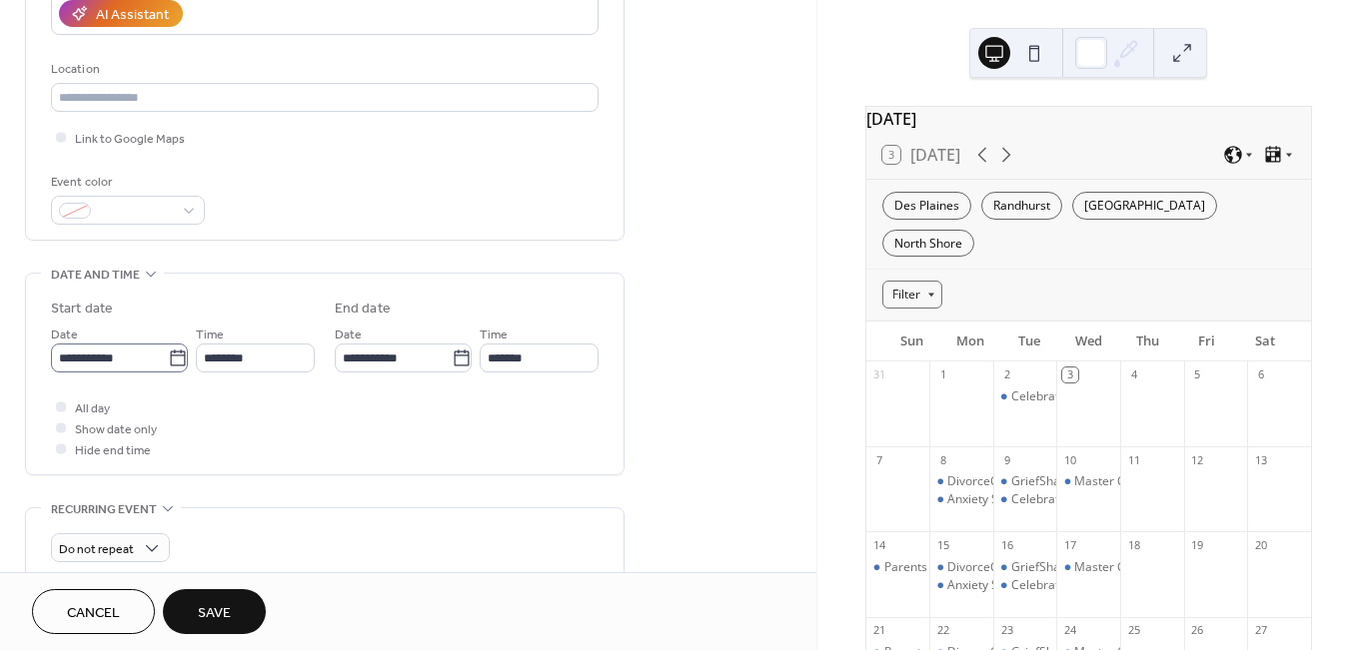
type input "**********"
click at [168, 365] on icon at bounding box center [178, 359] width 20 height 20
click at [167, 365] on input "**********" at bounding box center [109, 358] width 117 height 29
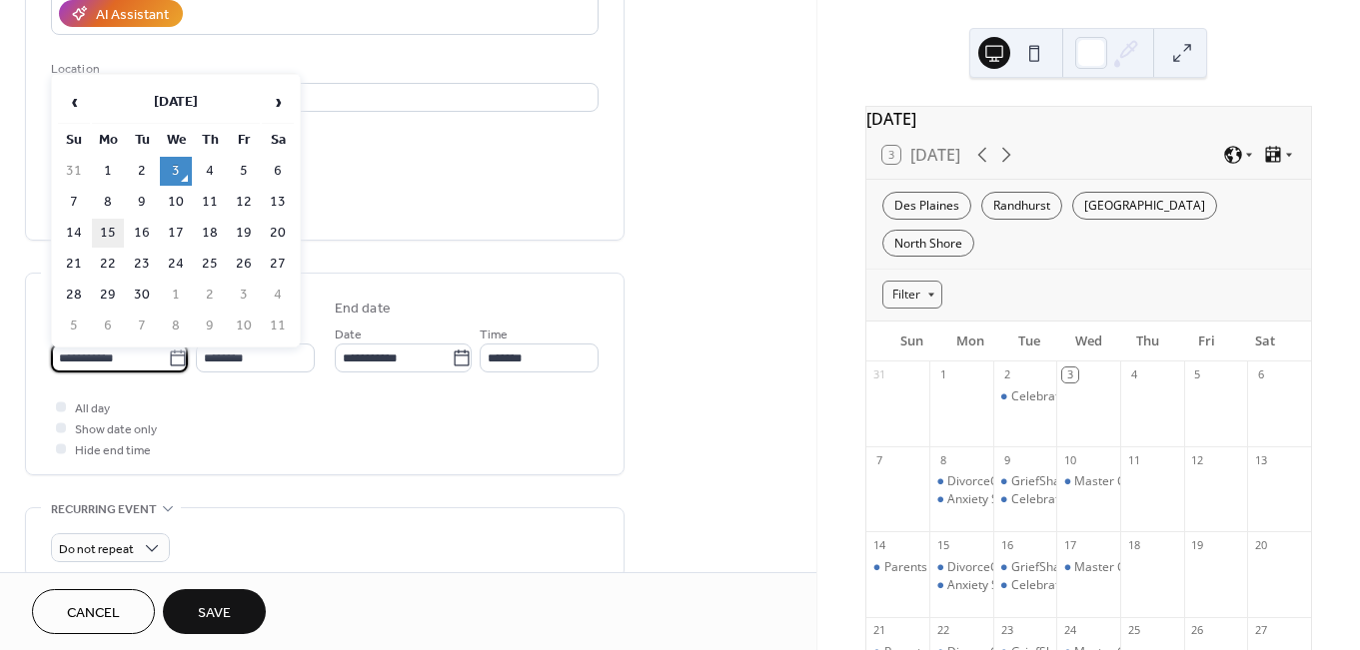
click at [103, 233] on td "15" at bounding box center [108, 233] width 32 height 29
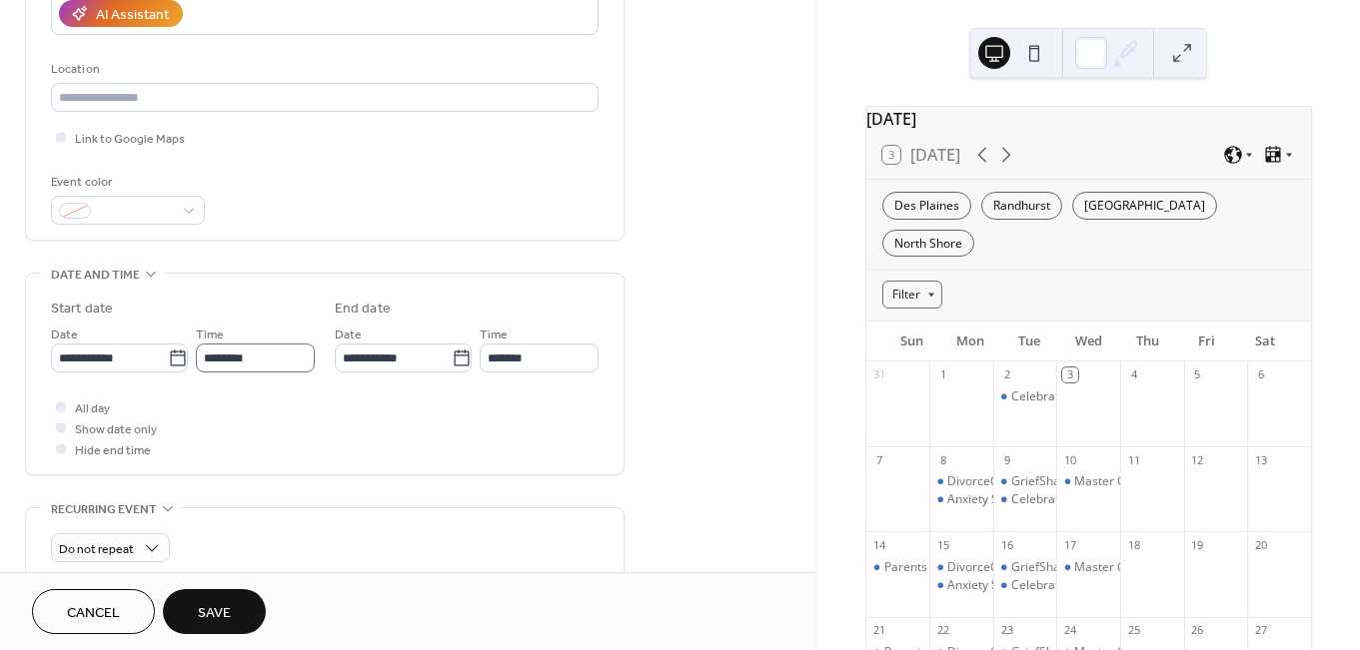
type input "**********"
click at [229, 367] on input "********" at bounding box center [255, 358] width 119 height 29
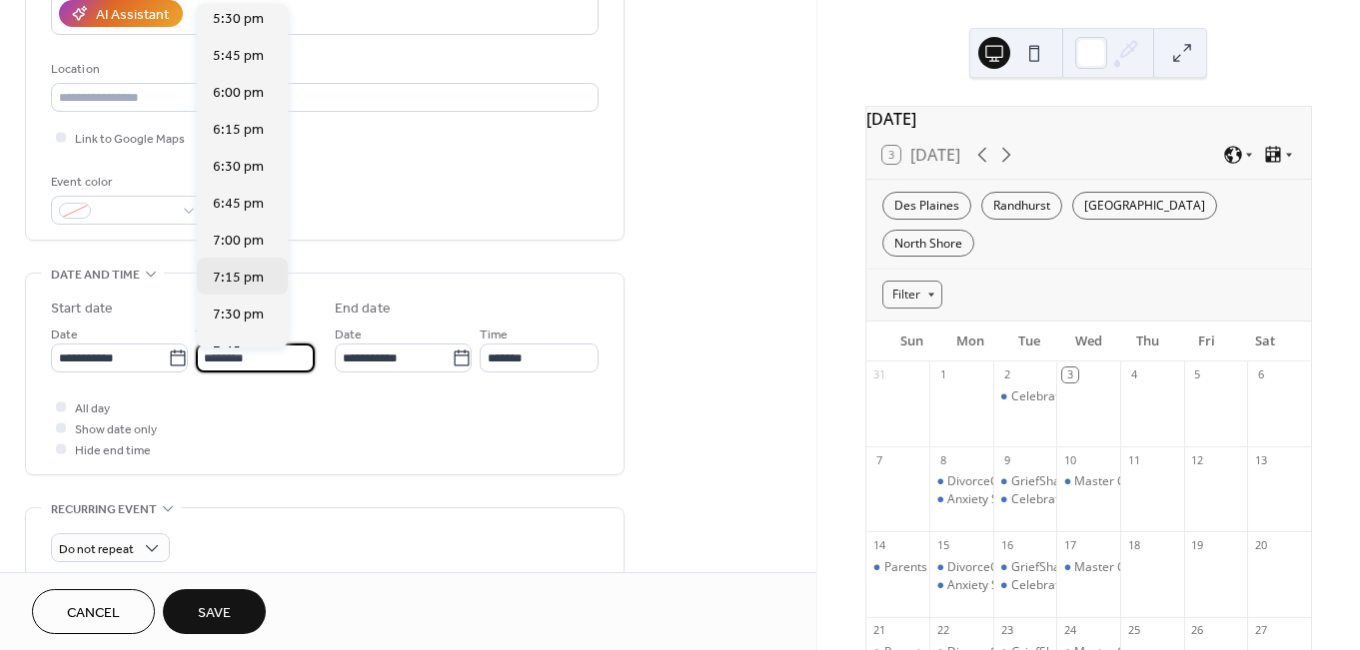
scroll to position [2776, 0]
click at [238, 20] on span "6:45 pm" at bounding box center [238, 20] width 51 height 21
type input "*******"
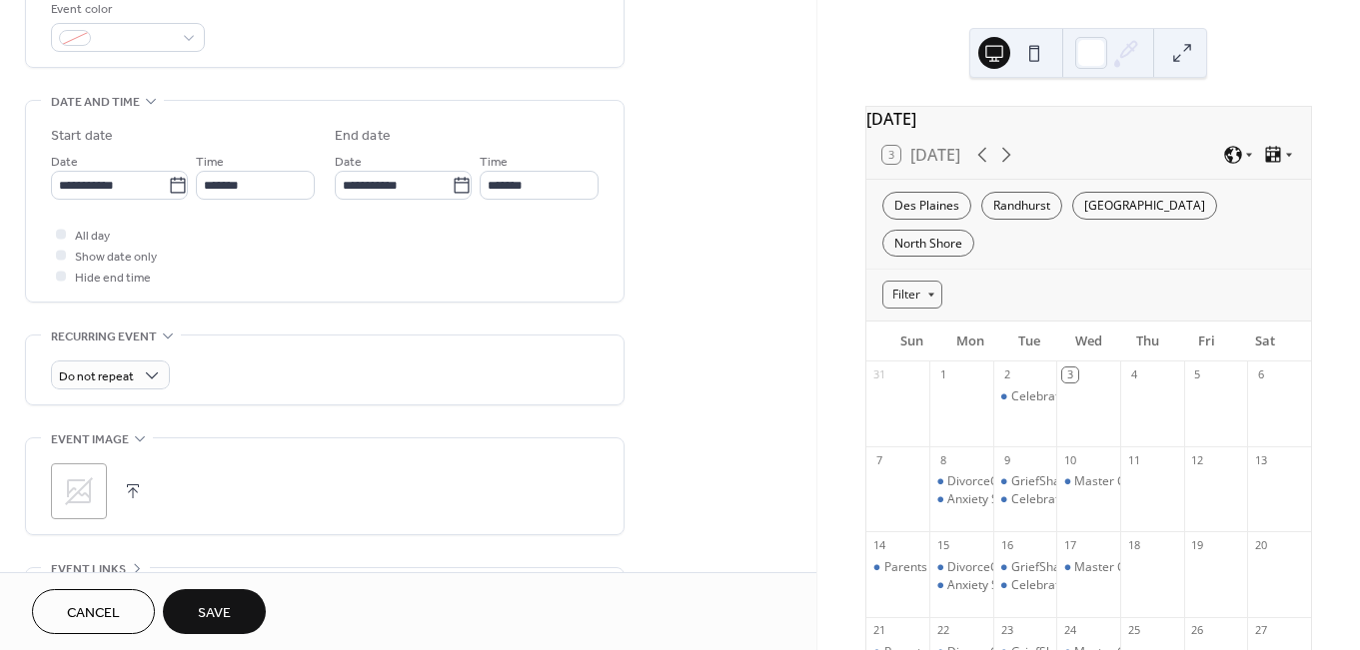
scroll to position [722, 0]
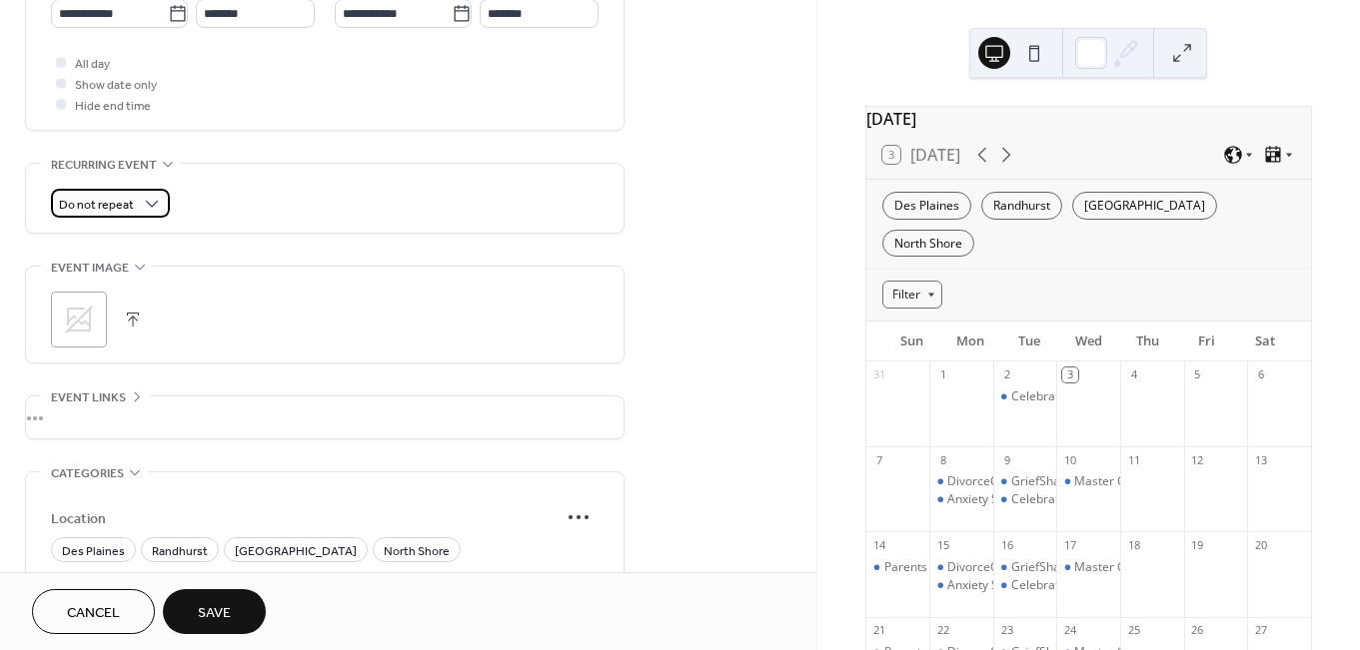
click at [129, 195] on div "Do not repeat" at bounding box center [110, 203] width 119 height 29
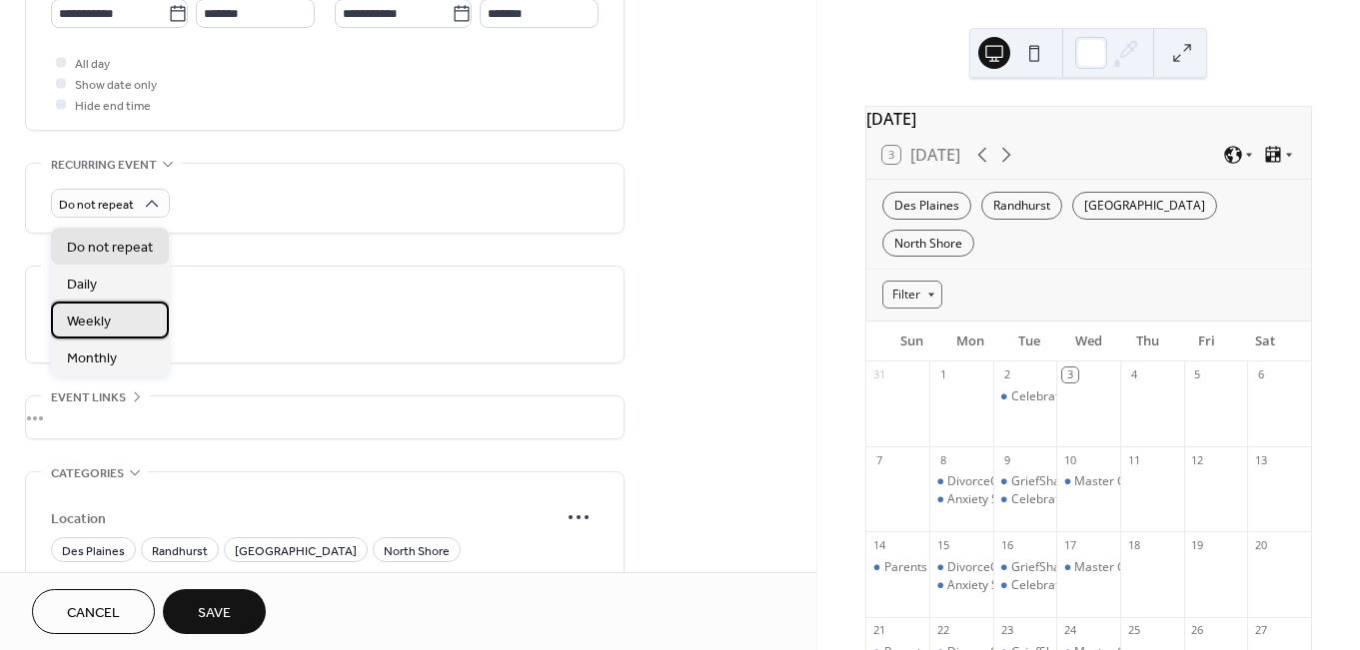
click at [102, 326] on span "Weekly" at bounding box center [89, 322] width 44 height 21
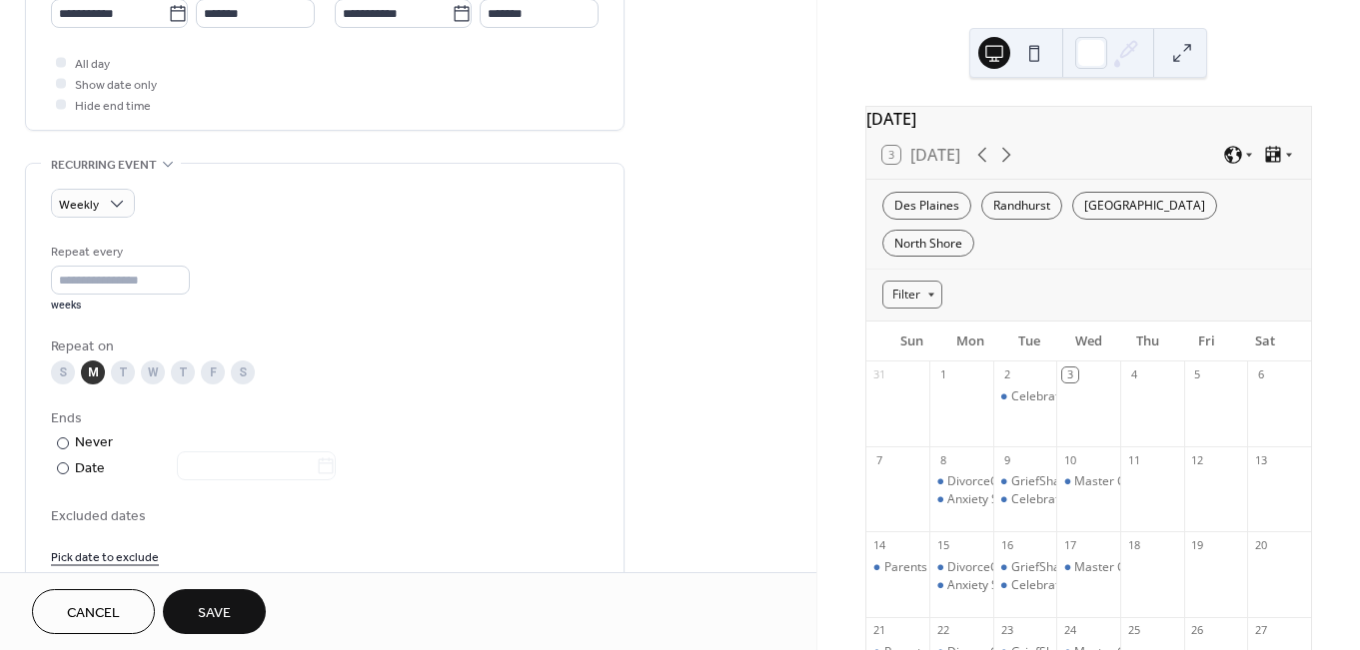
scroll to position [873, 0]
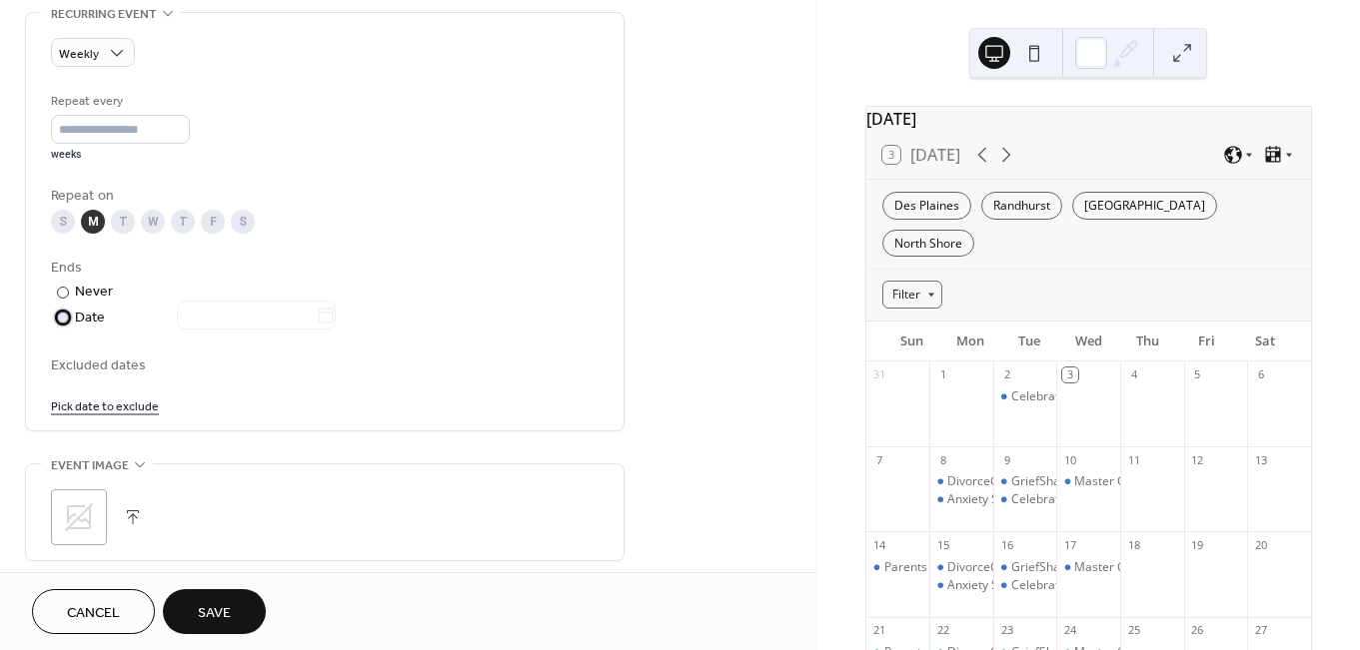
click at [61, 323] on div at bounding box center [63, 318] width 12 height 12
click at [336, 326] on icon at bounding box center [326, 316] width 20 height 20
click at [316, 328] on input "text" at bounding box center [246, 315] width 139 height 29
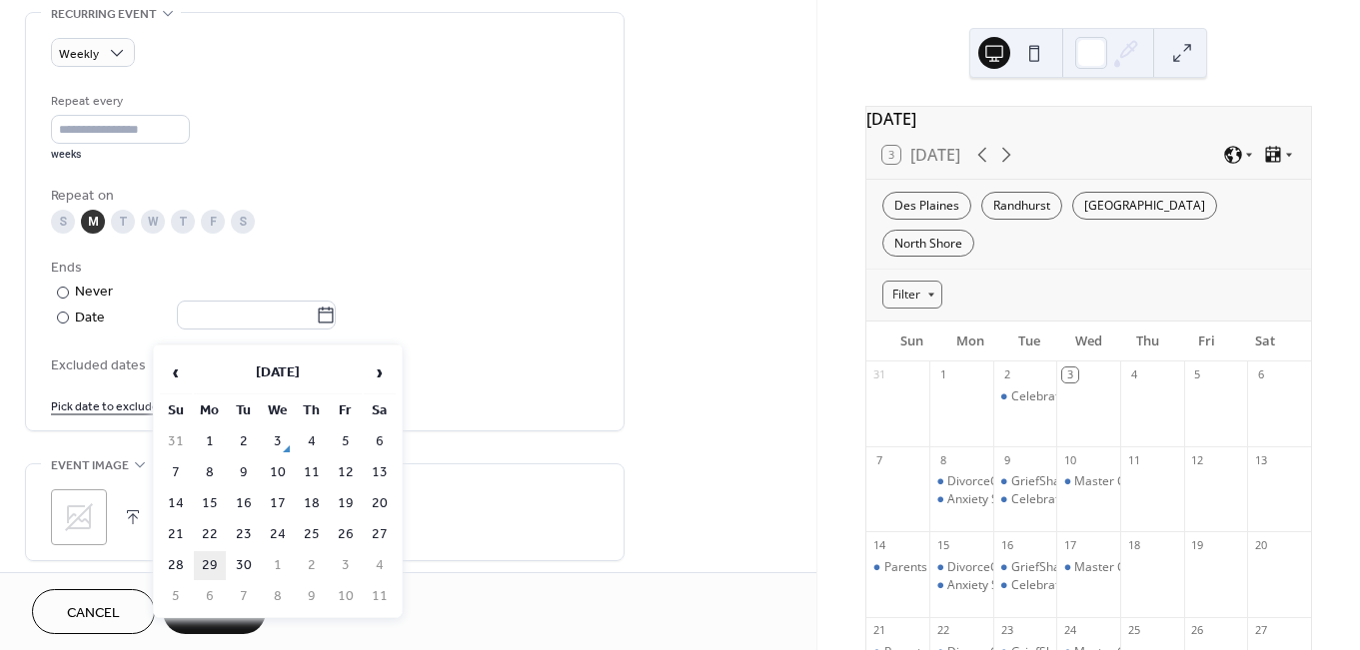
click at [213, 560] on td "29" at bounding box center [210, 565] width 32 height 29
type input "**********"
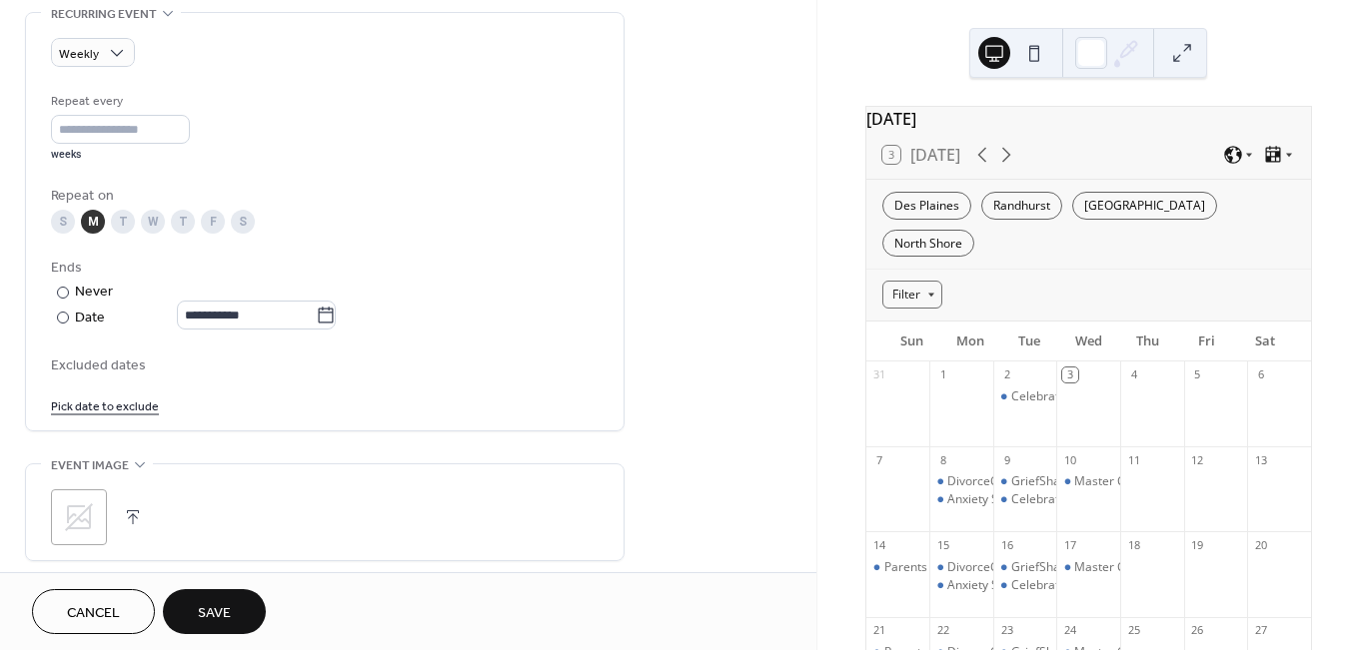
drag, startPoint x: 474, startPoint y: 364, endPoint x: 480, endPoint y: 344, distance: 20.9
click at [474, 364] on div "Excluded dates" at bounding box center [324, 364] width 547 height 21
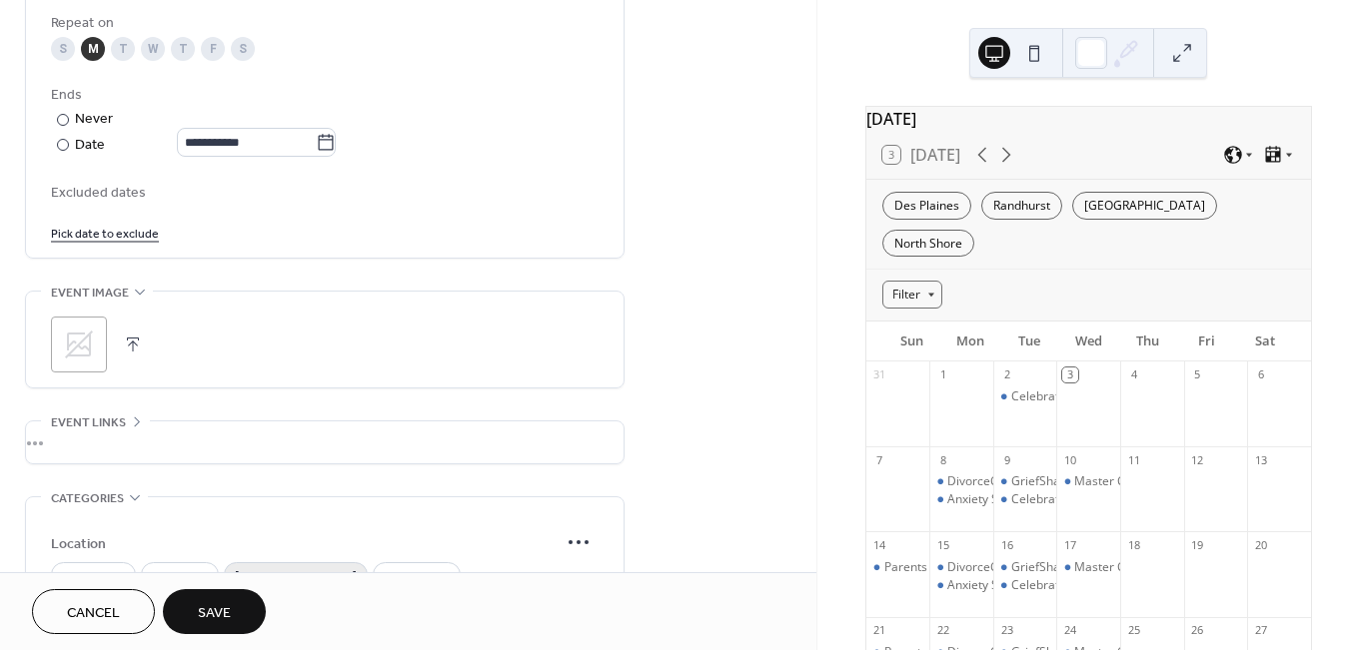
scroll to position [1219, 0]
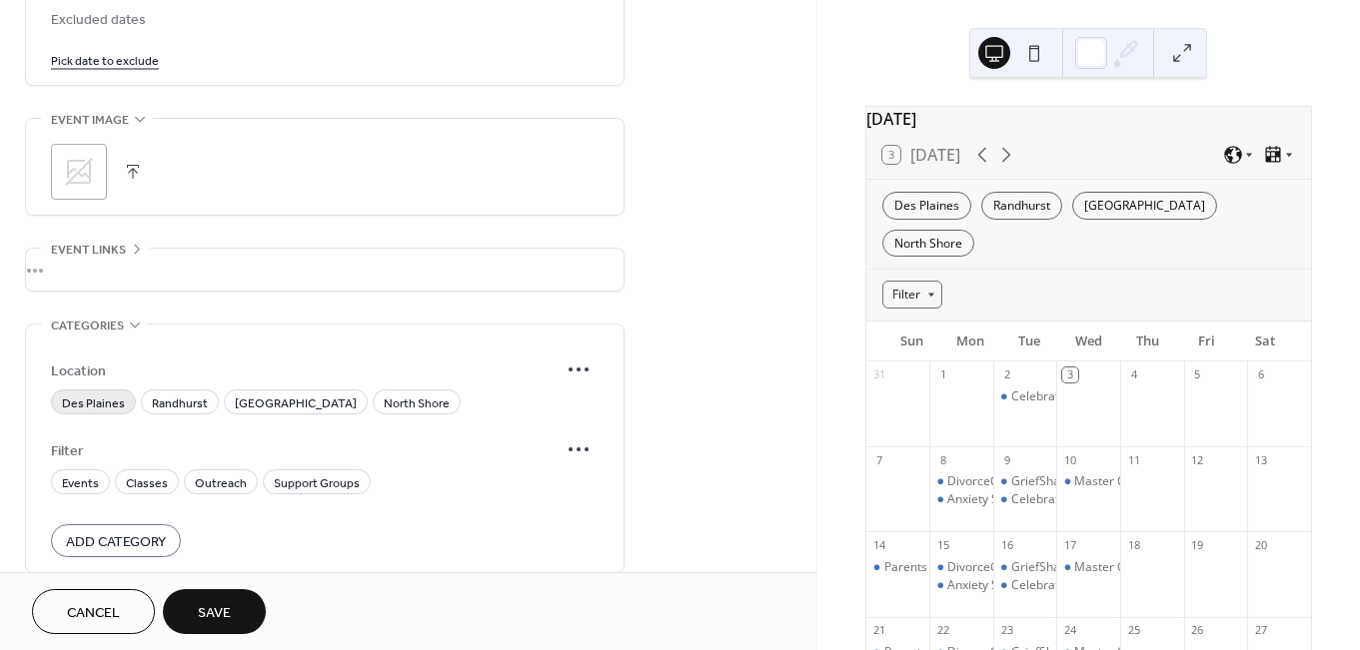
click at [96, 411] on span "Des Plaines" at bounding box center [93, 404] width 63 height 21
click at [138, 487] on span "Classes" at bounding box center [147, 484] width 42 height 21
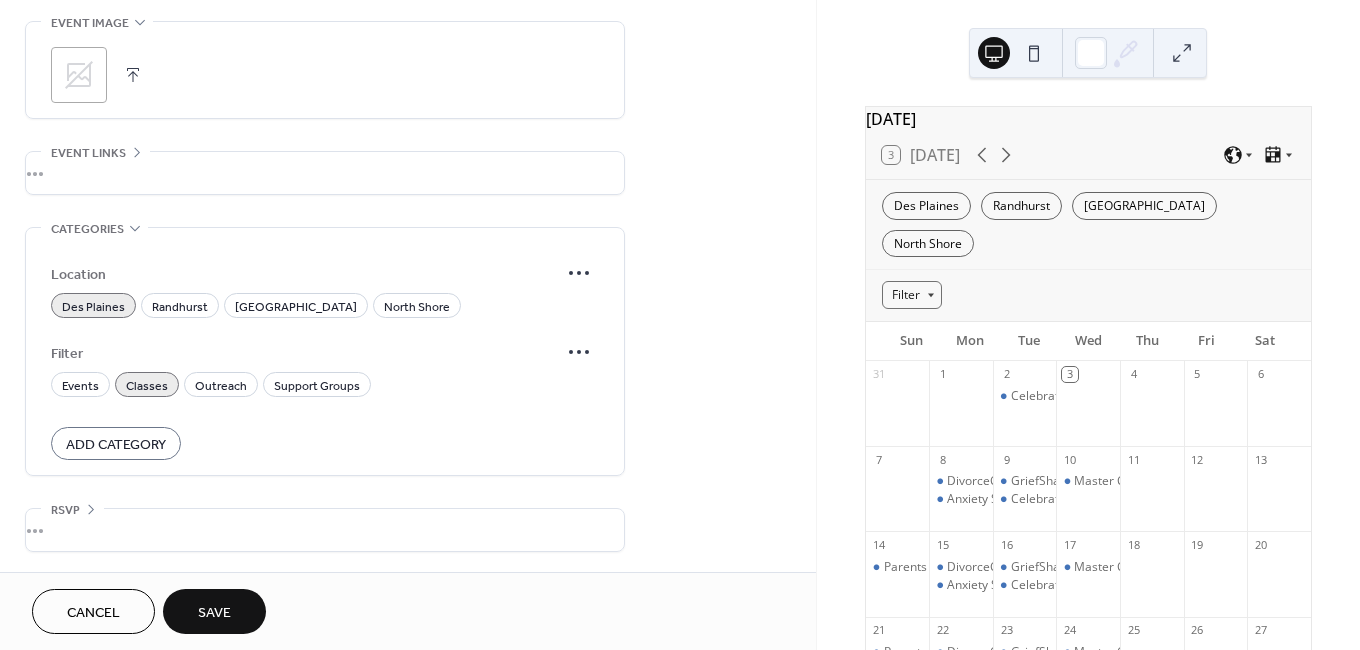
click at [223, 603] on span "Save" at bounding box center [214, 613] width 33 height 21
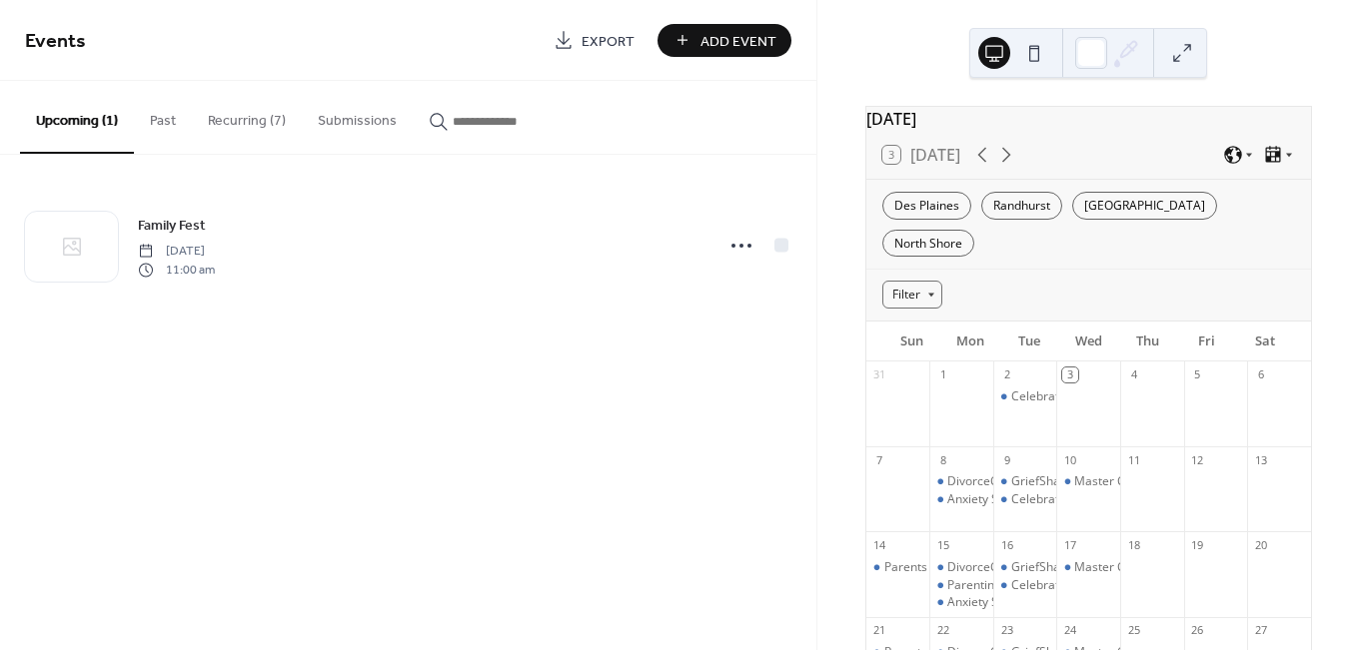
click at [246, 119] on button "Recurring (7)" at bounding box center [247, 116] width 110 height 71
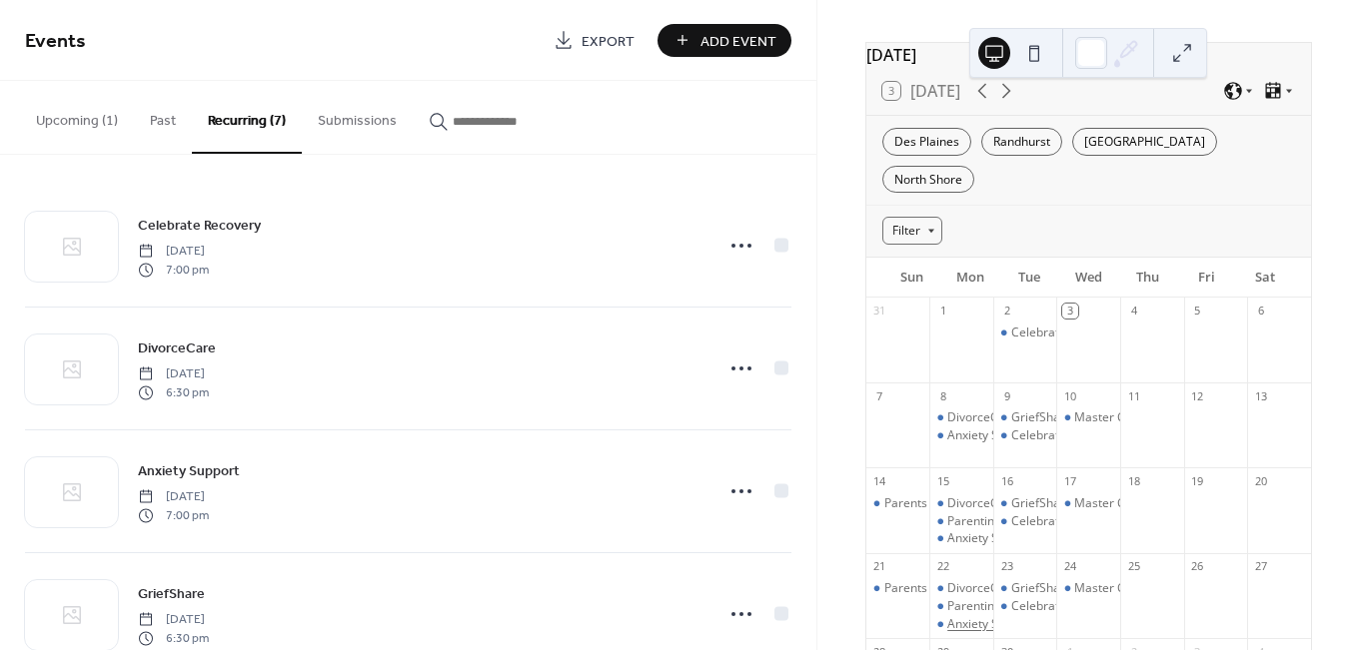
scroll to position [162, 0]
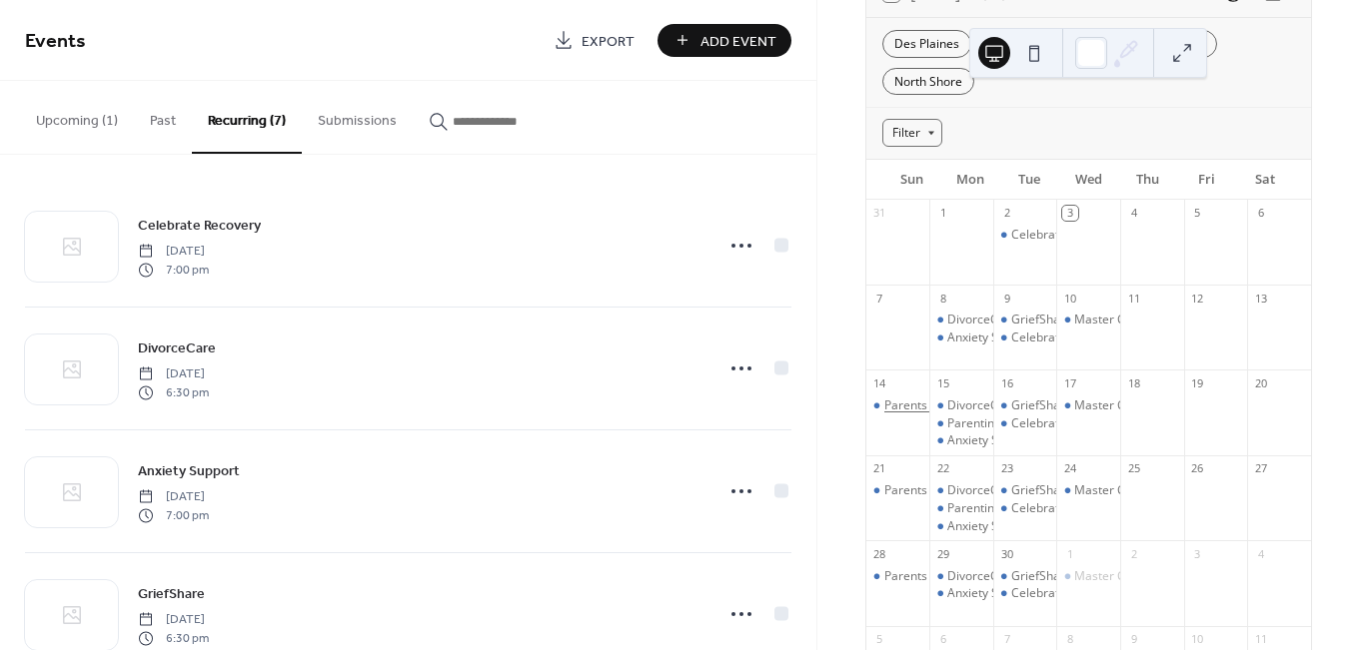
click at [914, 398] on div "Parents Praying for Adult Children" at bounding box center [978, 406] width 189 height 17
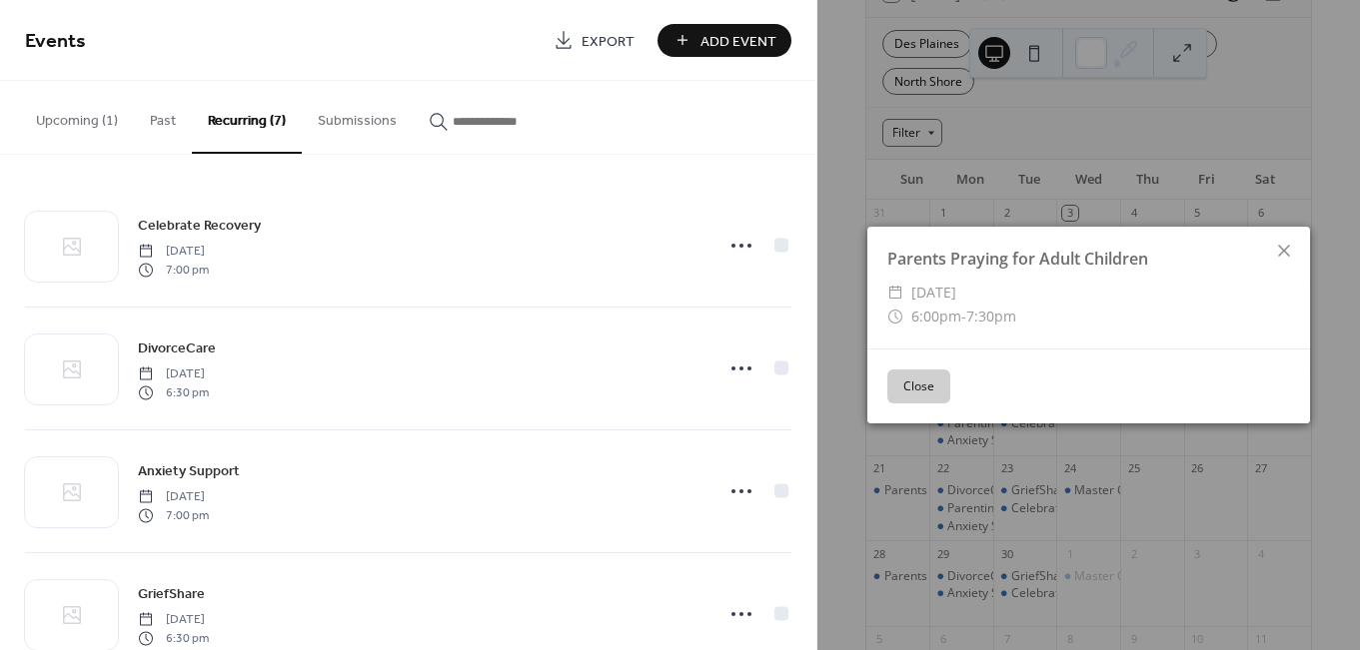
click at [920, 397] on button "Close" at bounding box center [918, 387] width 63 height 34
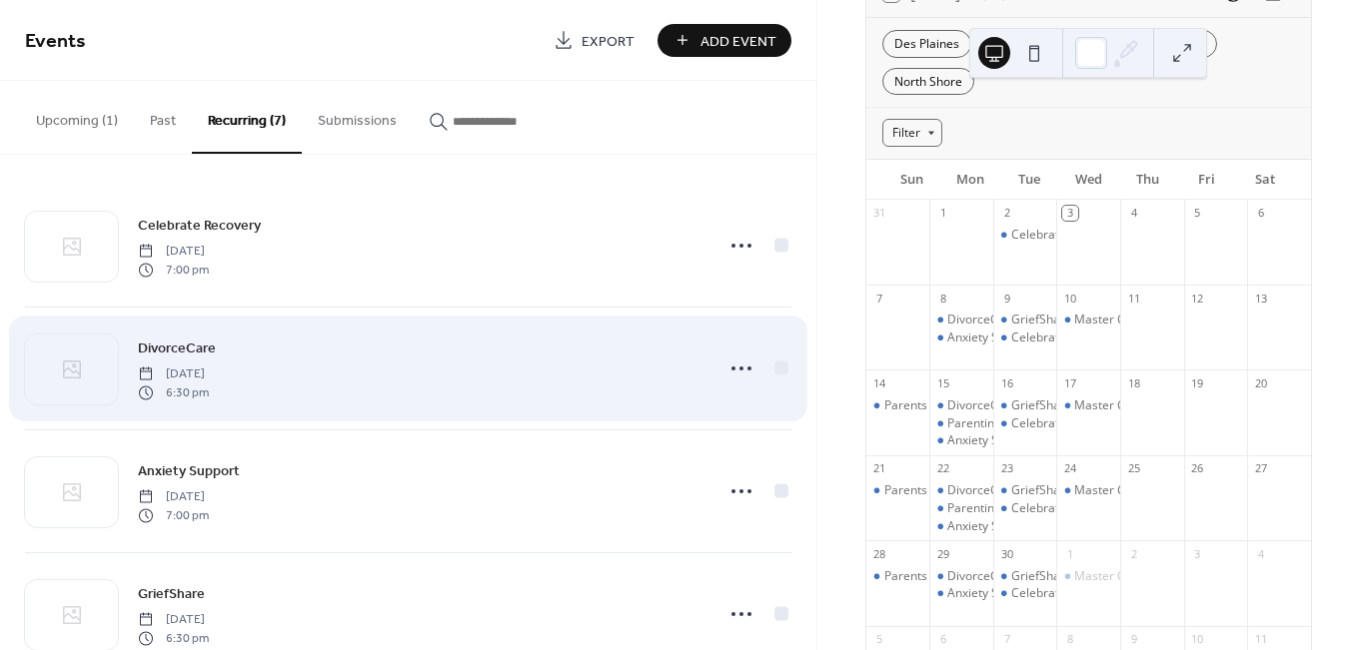
scroll to position [424, 0]
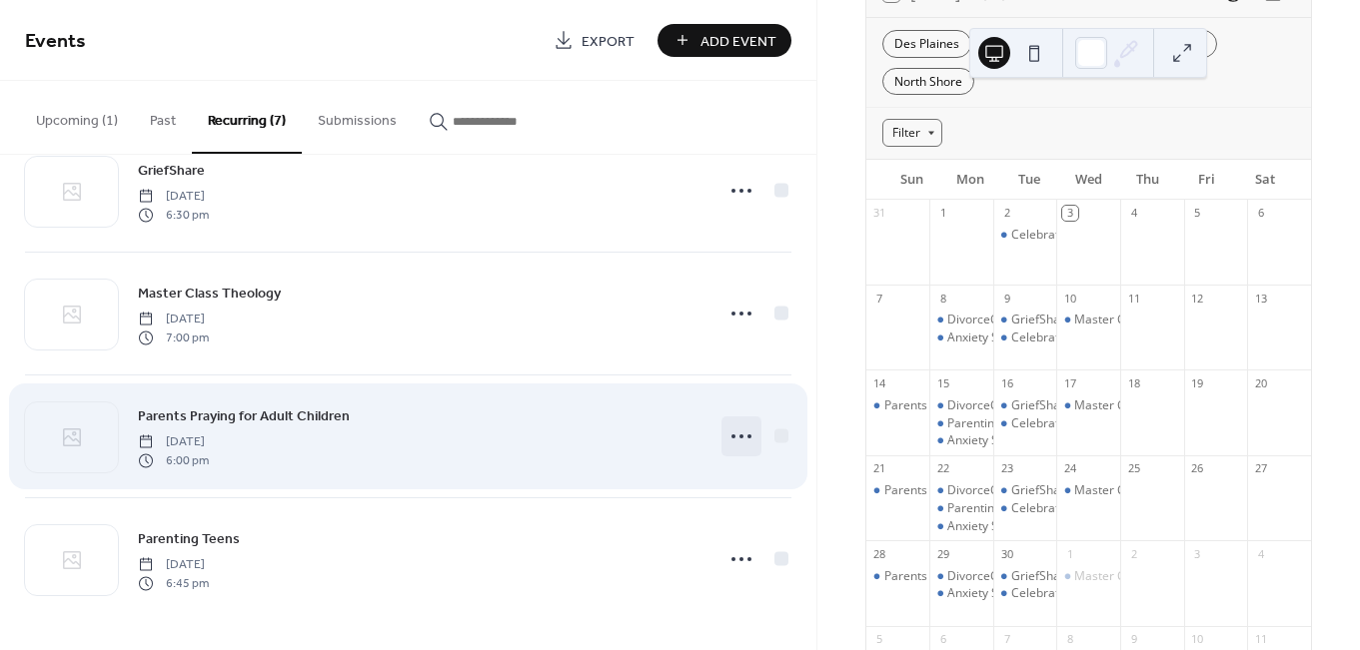
click at [721, 435] on div at bounding box center [741, 437] width 40 height 40
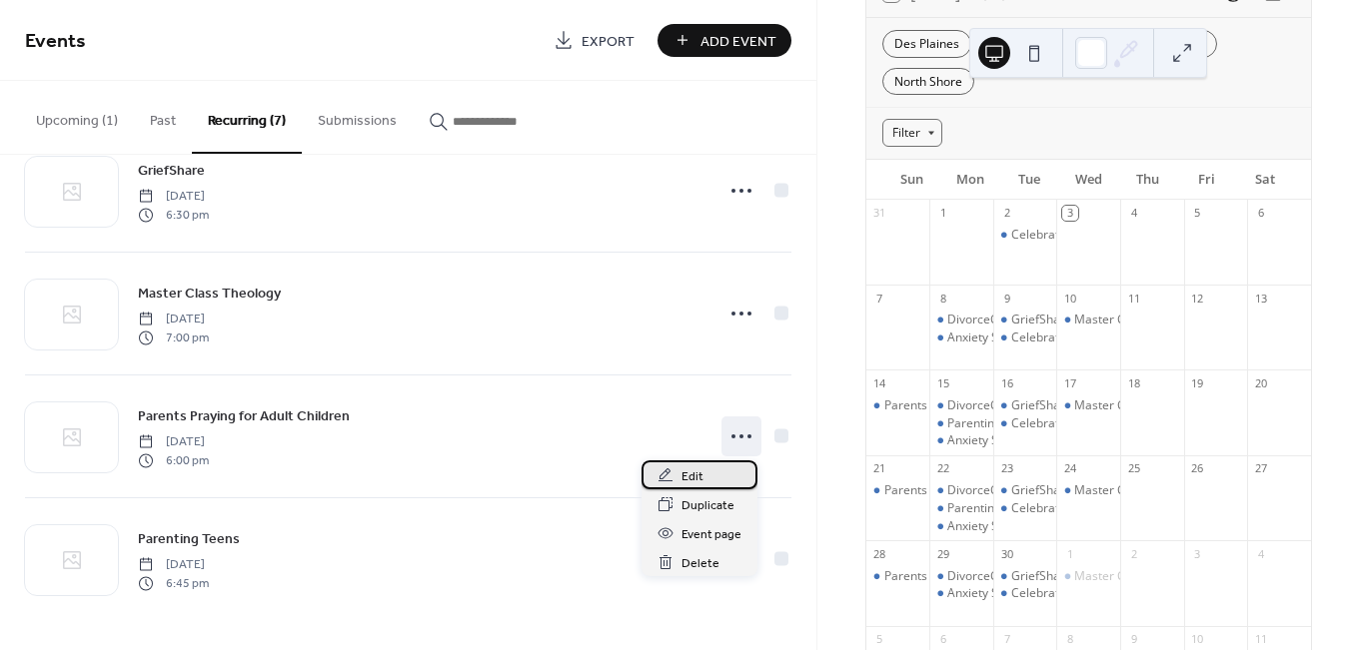
click at [686, 473] on span "Edit" at bounding box center [692, 477] width 22 height 21
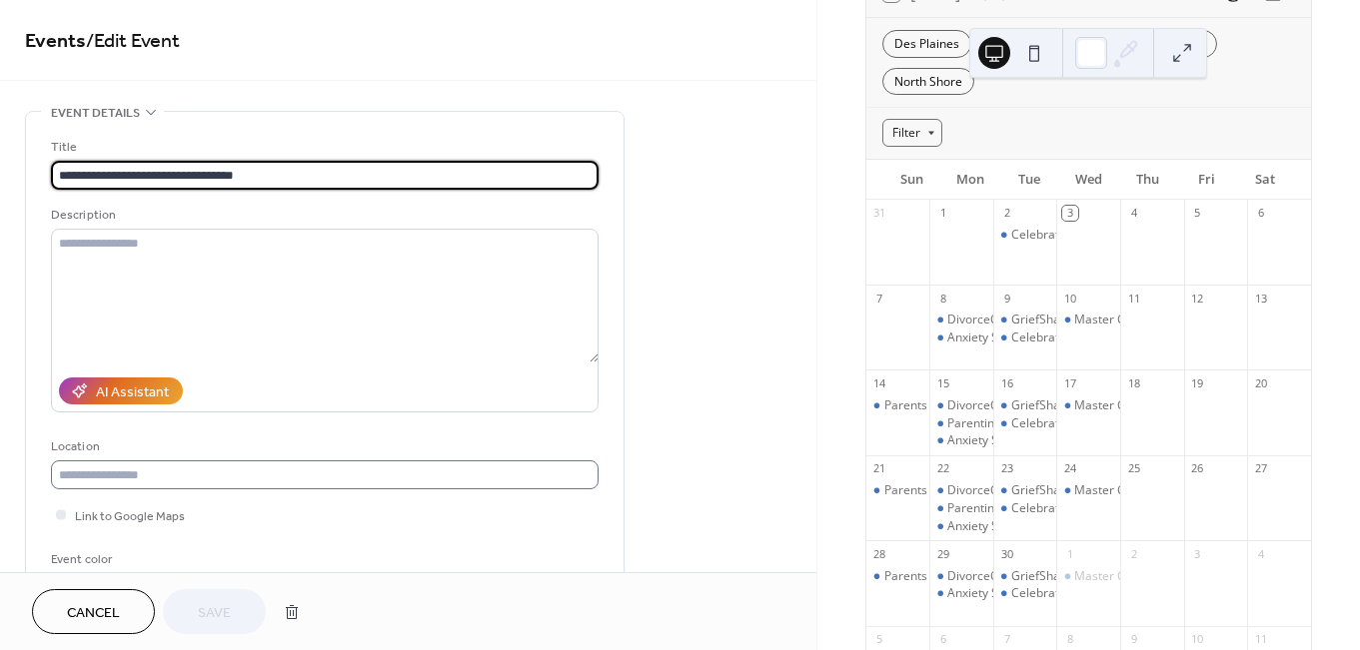
type input "**********"
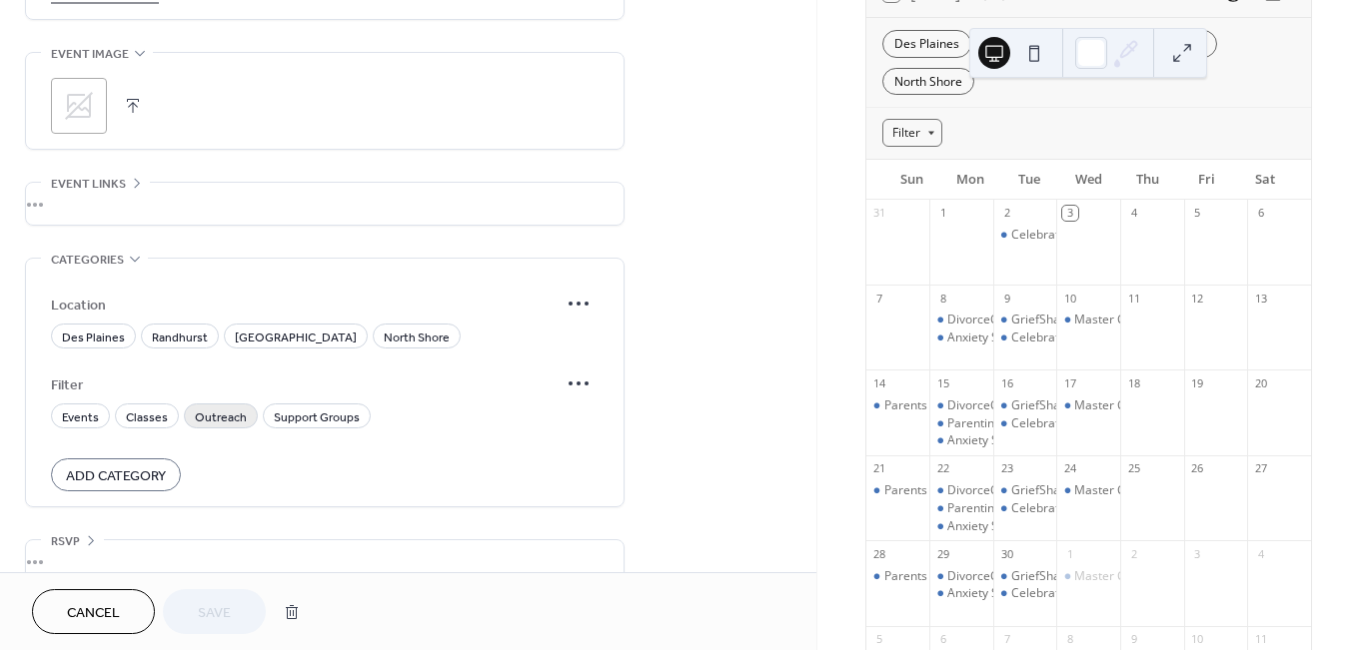
scroll to position [1326, 0]
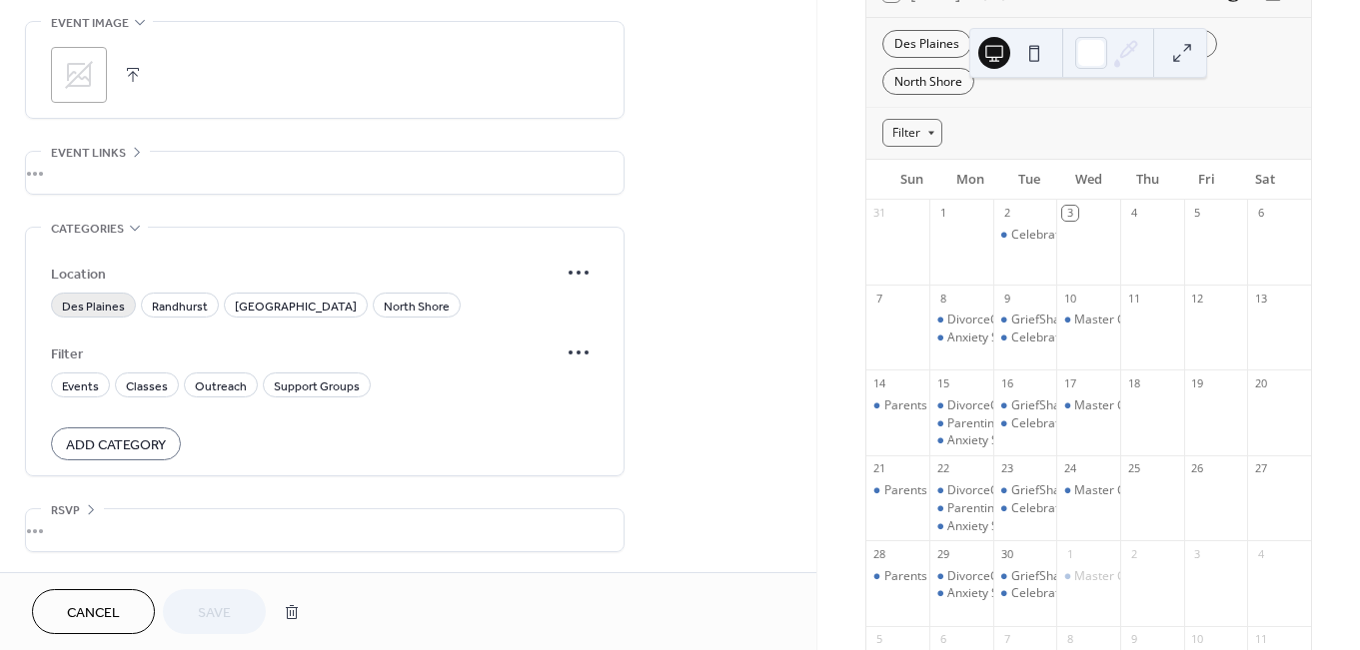
click at [102, 315] on span "Des Plaines" at bounding box center [93, 307] width 63 height 21
click at [302, 385] on span "Support Groups" at bounding box center [317, 387] width 86 height 21
click at [218, 605] on span "Save" at bounding box center [214, 613] width 33 height 21
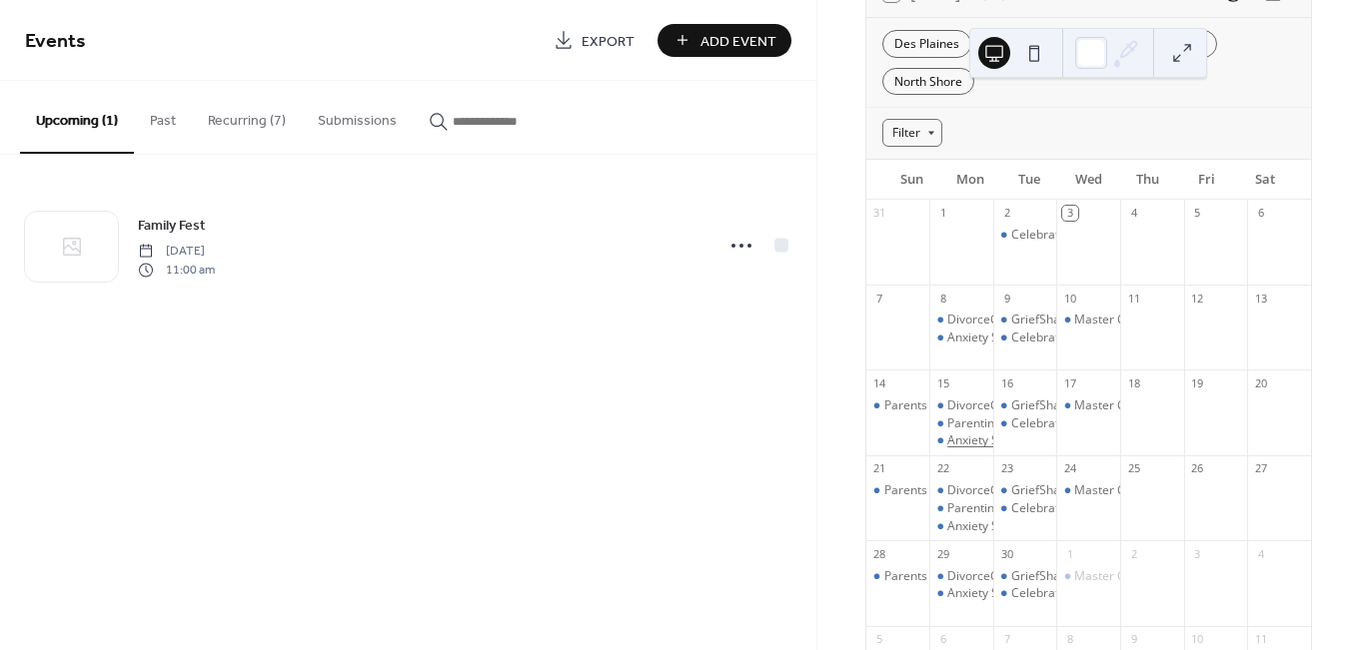
click at [977, 433] on div "Anxiety Support" at bounding box center [991, 441] width 88 height 17
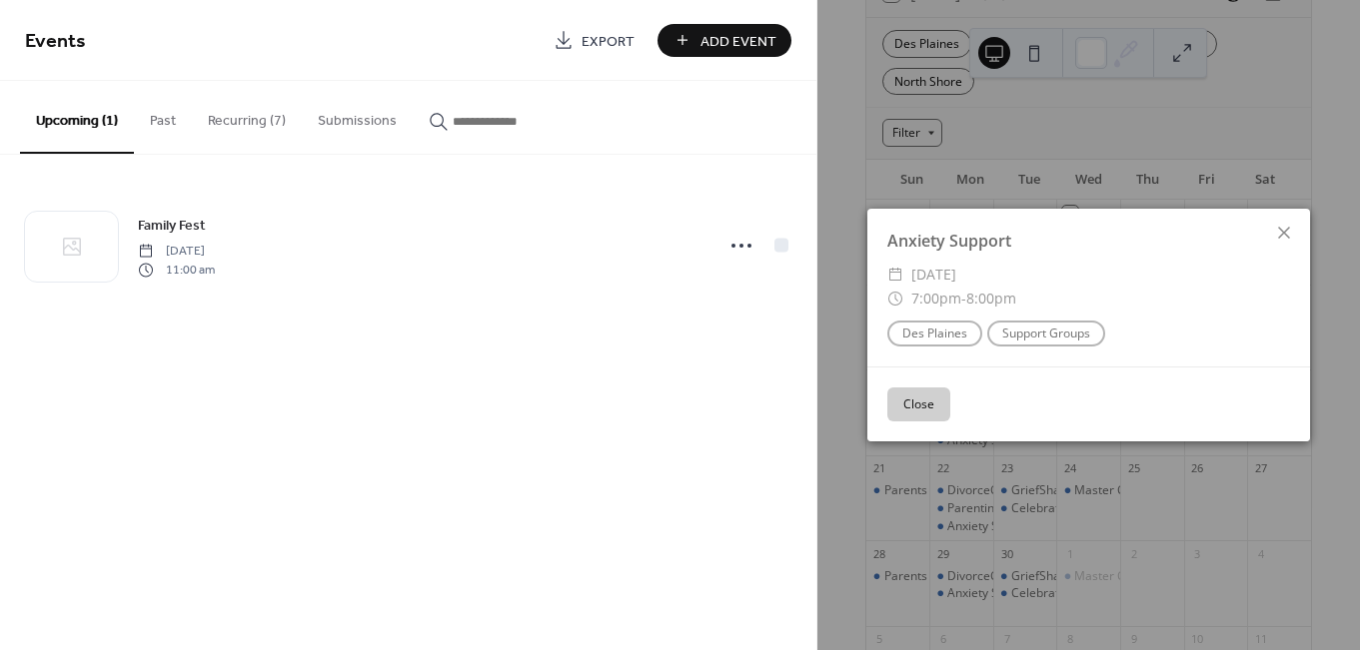
drag, startPoint x: 932, startPoint y: 402, endPoint x: 972, endPoint y: 396, distance: 40.4
click at [936, 401] on button "Close" at bounding box center [918, 405] width 63 height 34
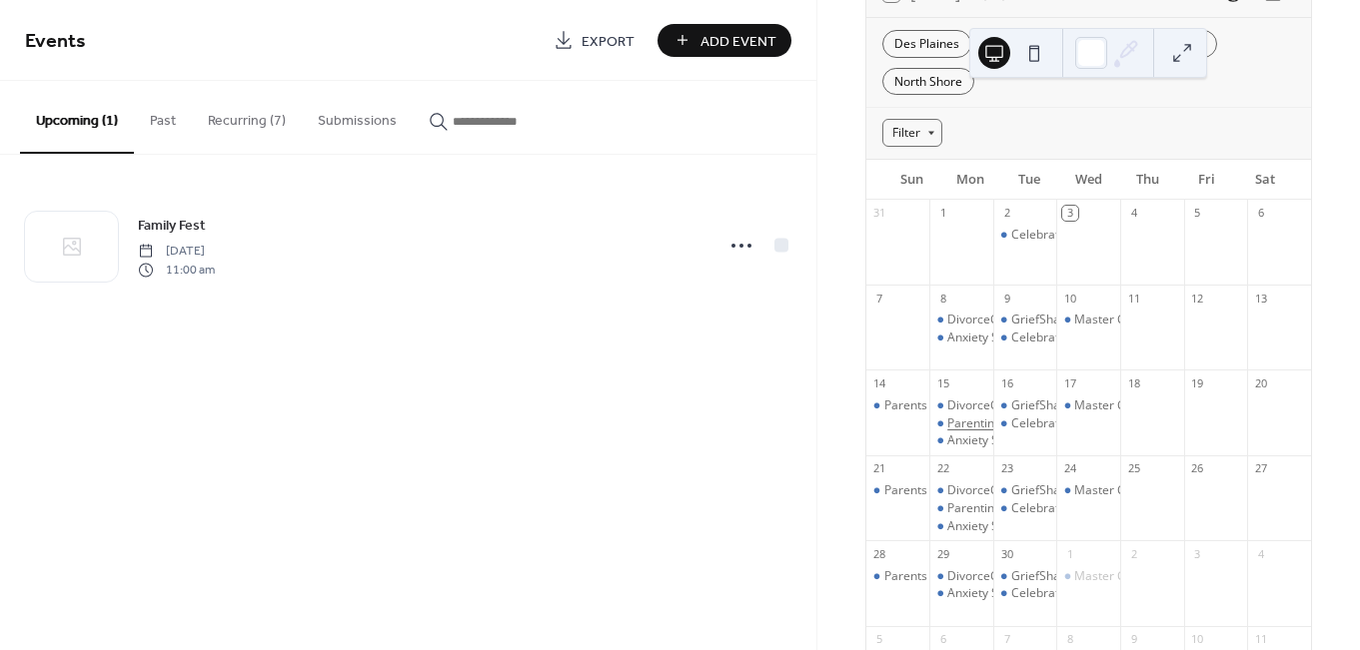
click at [987, 416] on div "Parenting Teens" at bounding box center [992, 424] width 91 height 17
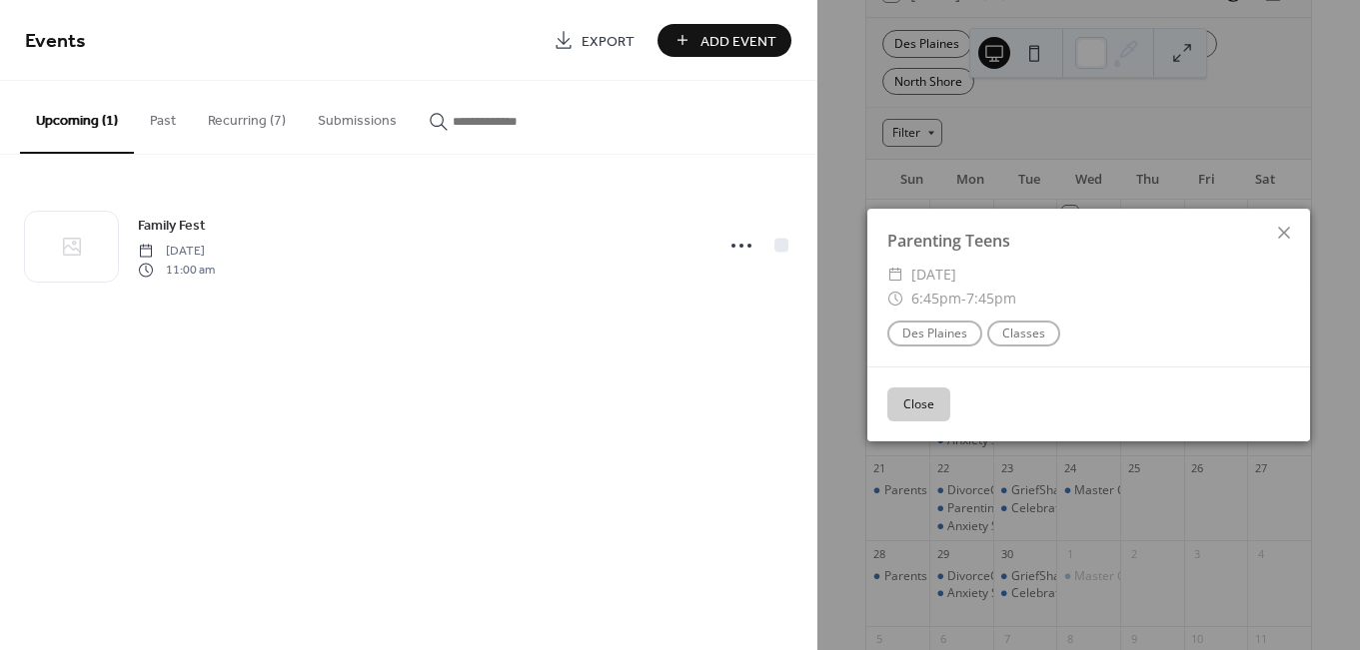
click at [928, 414] on button "Close" at bounding box center [918, 405] width 63 height 34
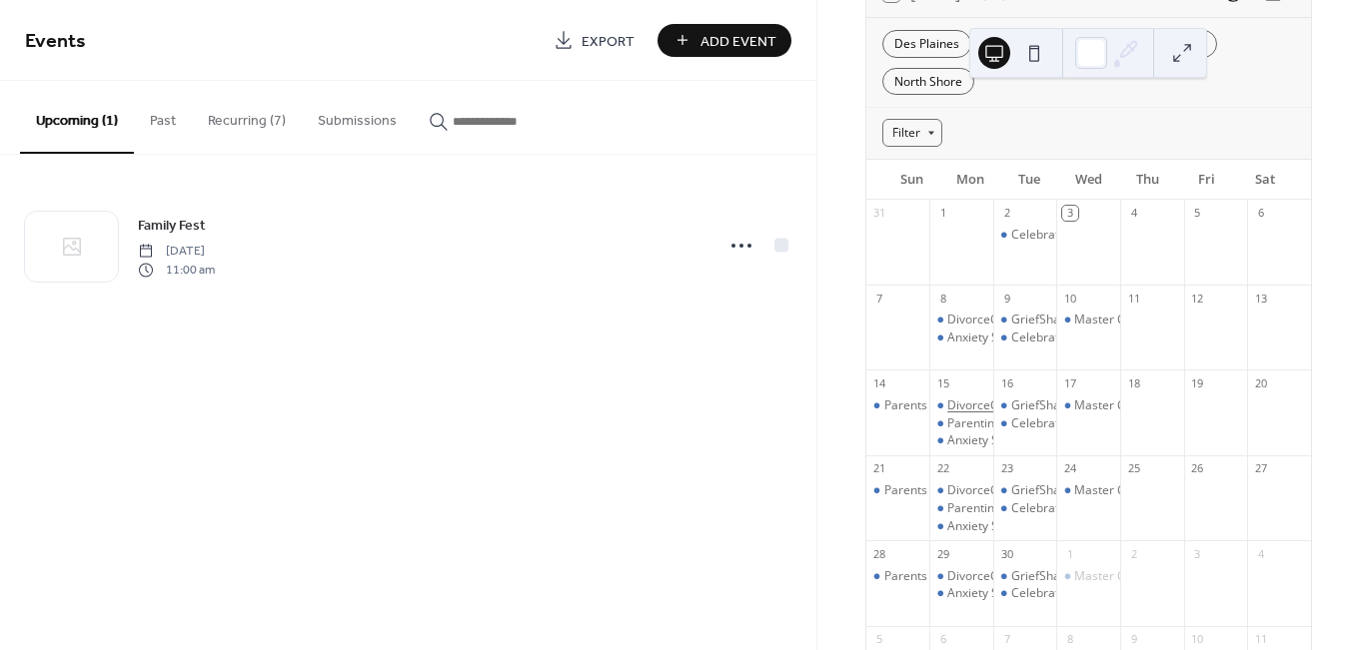
click at [973, 398] on div "DivorceCare" at bounding box center [982, 406] width 70 height 17
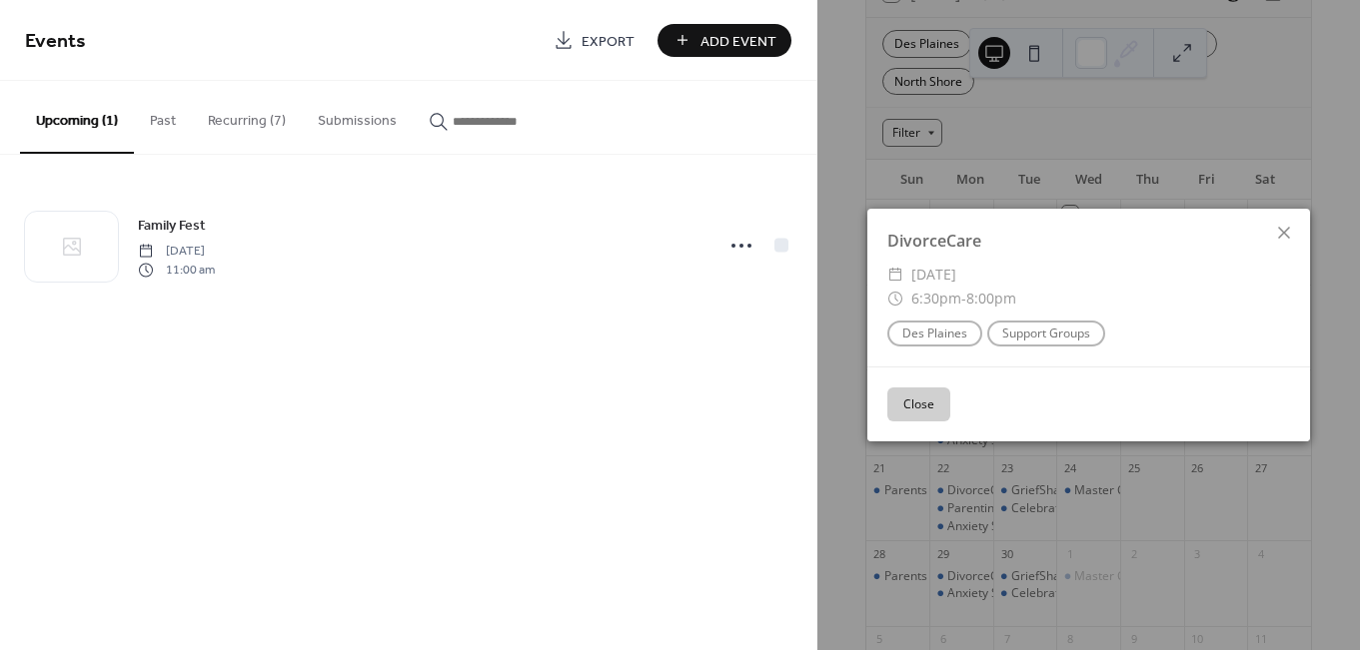
click at [921, 406] on button "Close" at bounding box center [918, 405] width 63 height 34
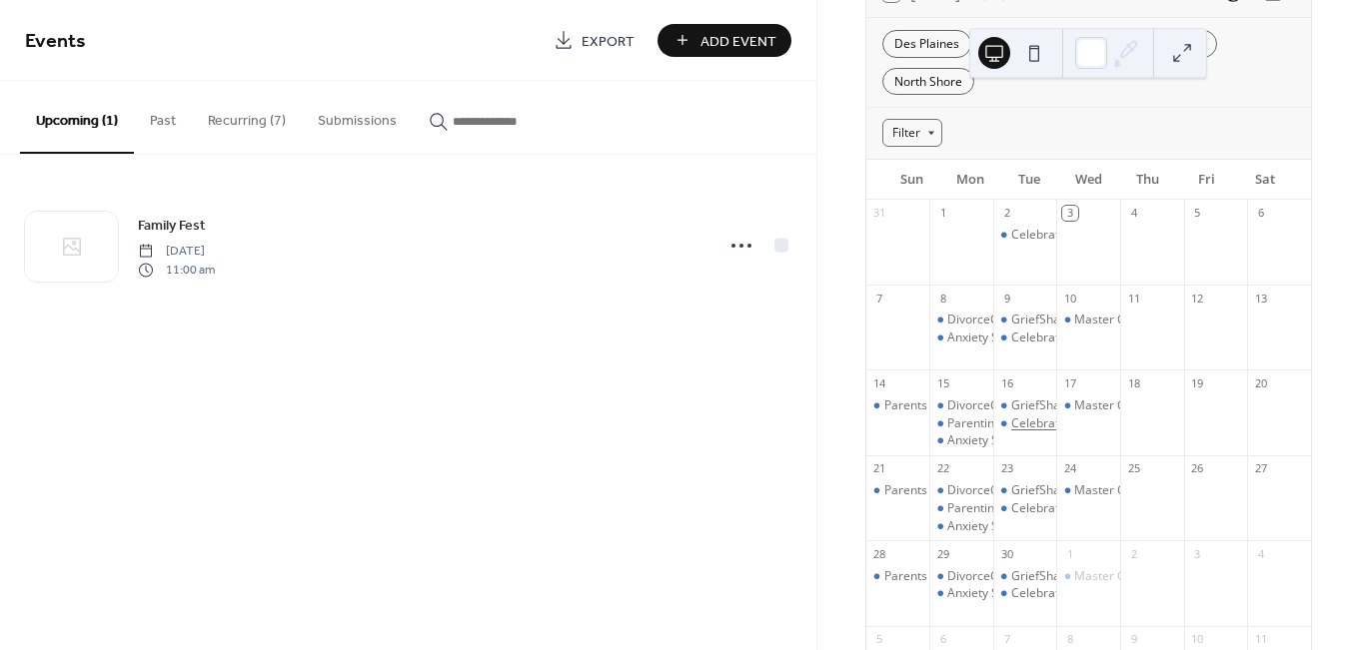
click at [1029, 416] on div "Celebrate Recovery" at bounding box center [1065, 424] width 109 height 17
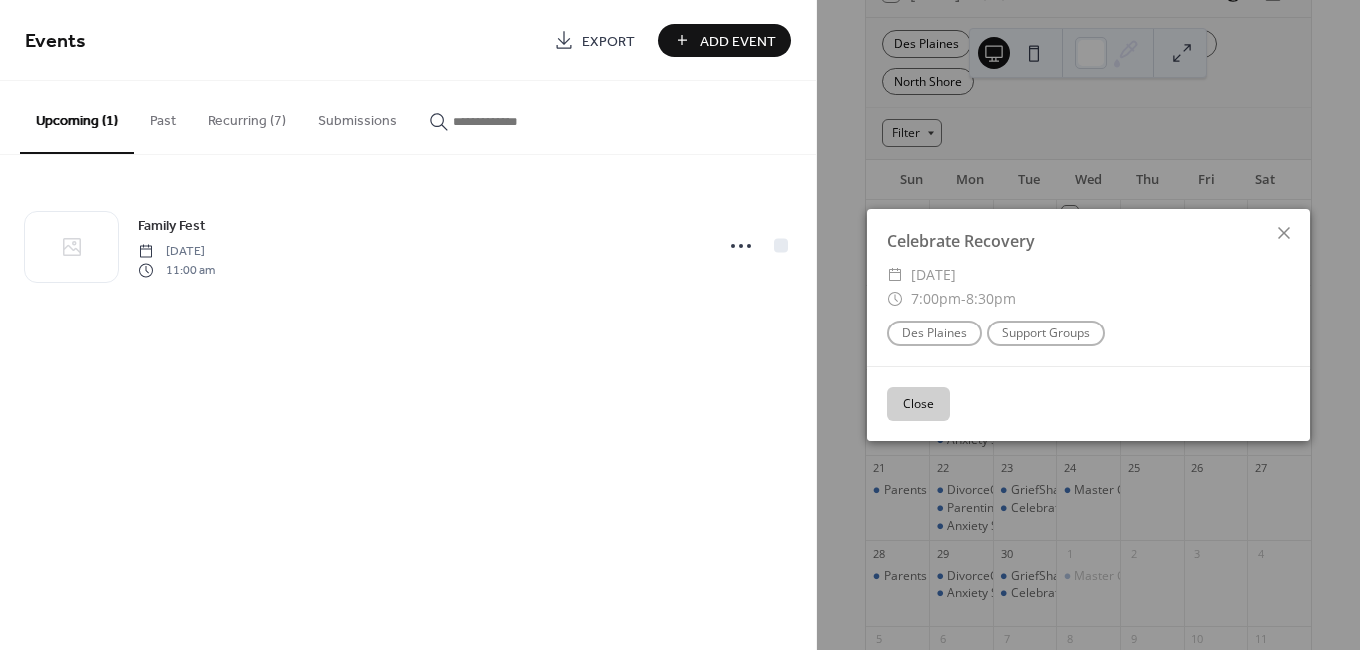
click at [916, 399] on button "Close" at bounding box center [918, 405] width 63 height 34
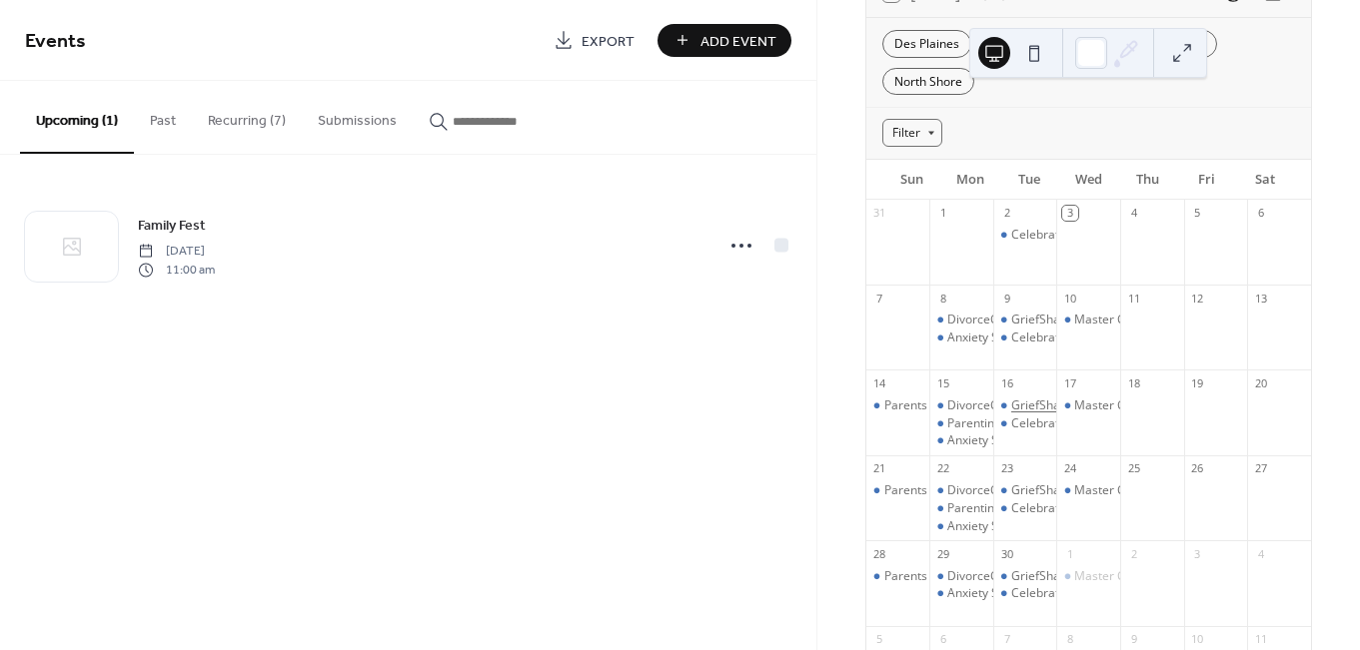
click at [1027, 398] on div "GriefShare" at bounding box center [1041, 406] width 61 height 17
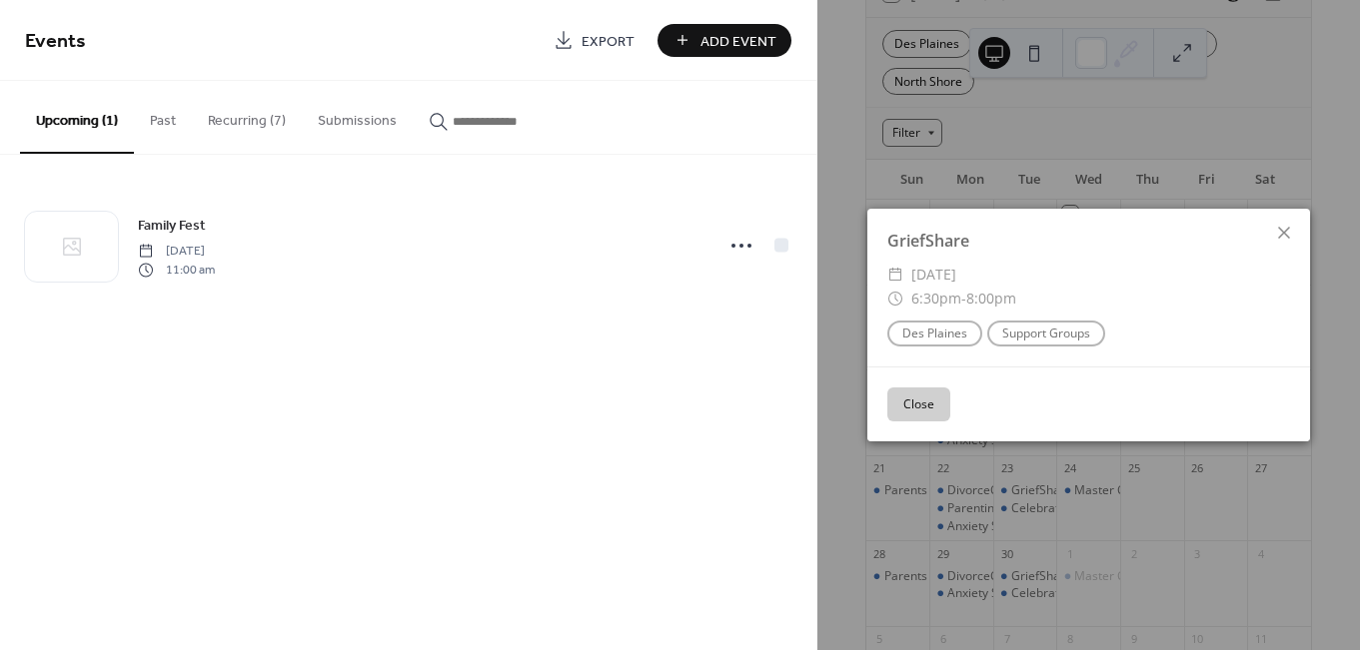
click at [909, 399] on button "Close" at bounding box center [918, 405] width 63 height 34
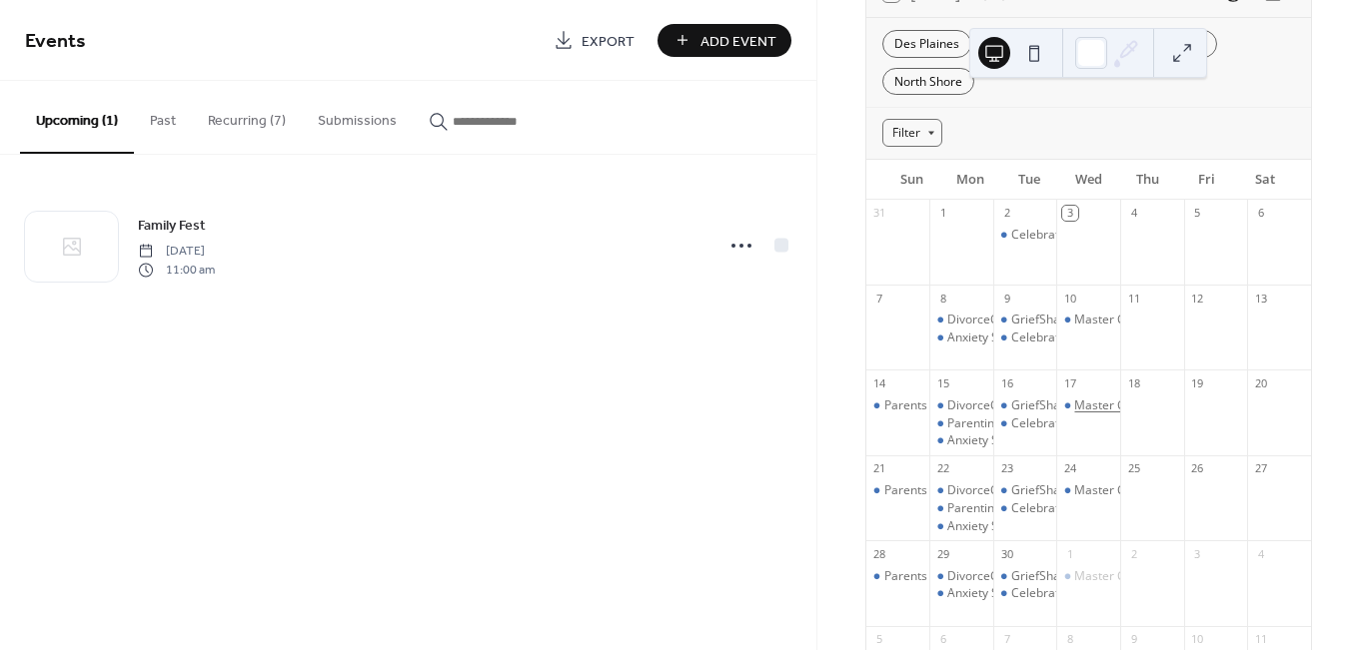
click at [1089, 398] on div "Master Class Theology" at bounding box center [1137, 406] width 127 height 17
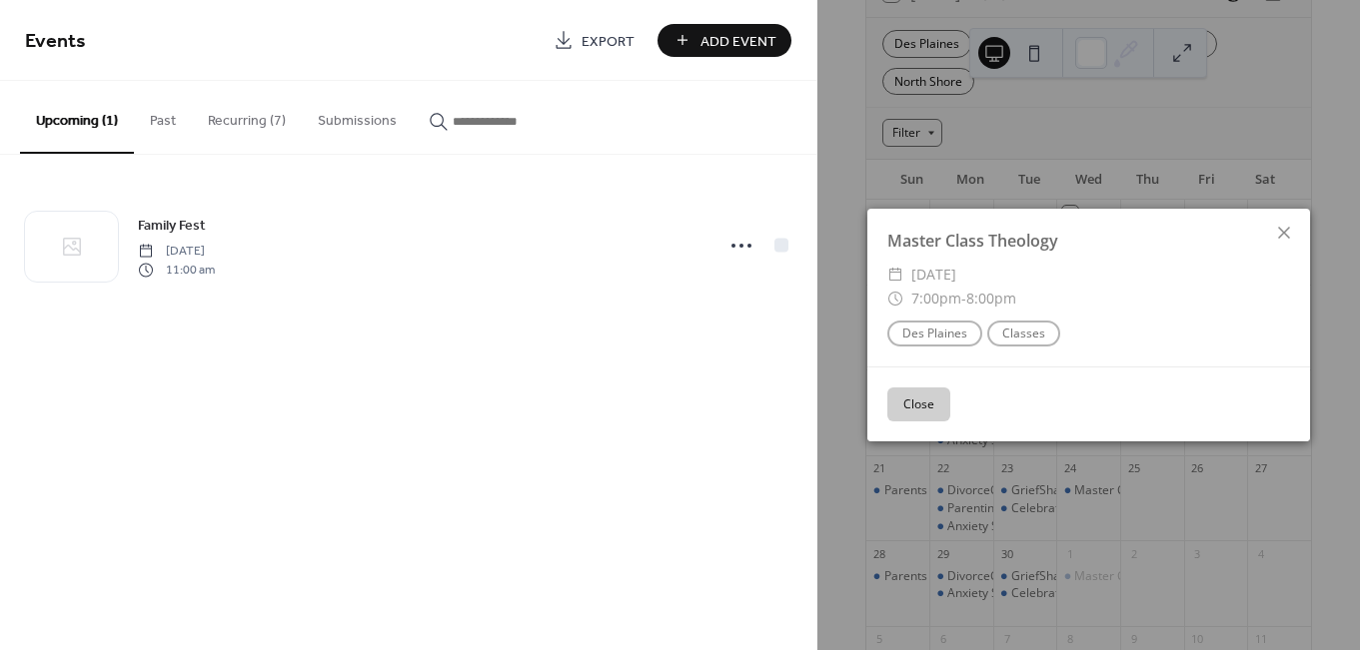
click at [900, 409] on button "Close" at bounding box center [918, 405] width 63 height 34
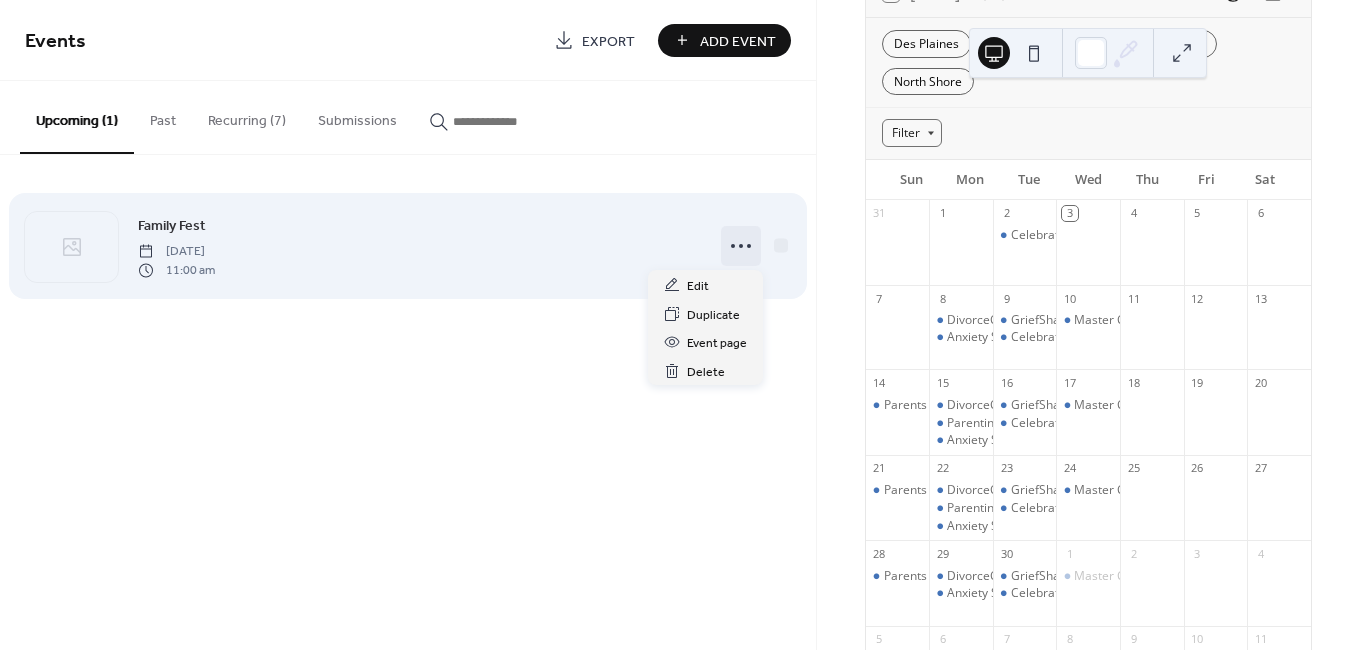
click at [730, 242] on icon at bounding box center [741, 246] width 32 height 32
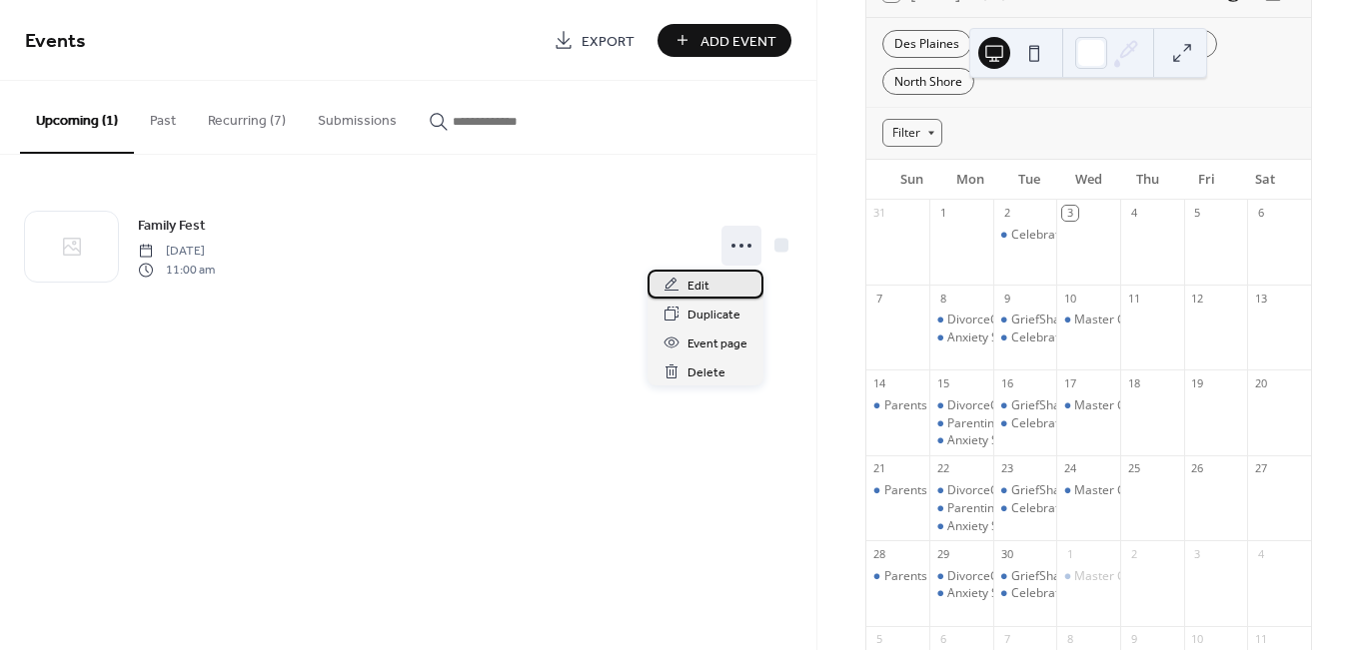
click at [706, 288] on span "Edit" at bounding box center [698, 286] width 22 height 21
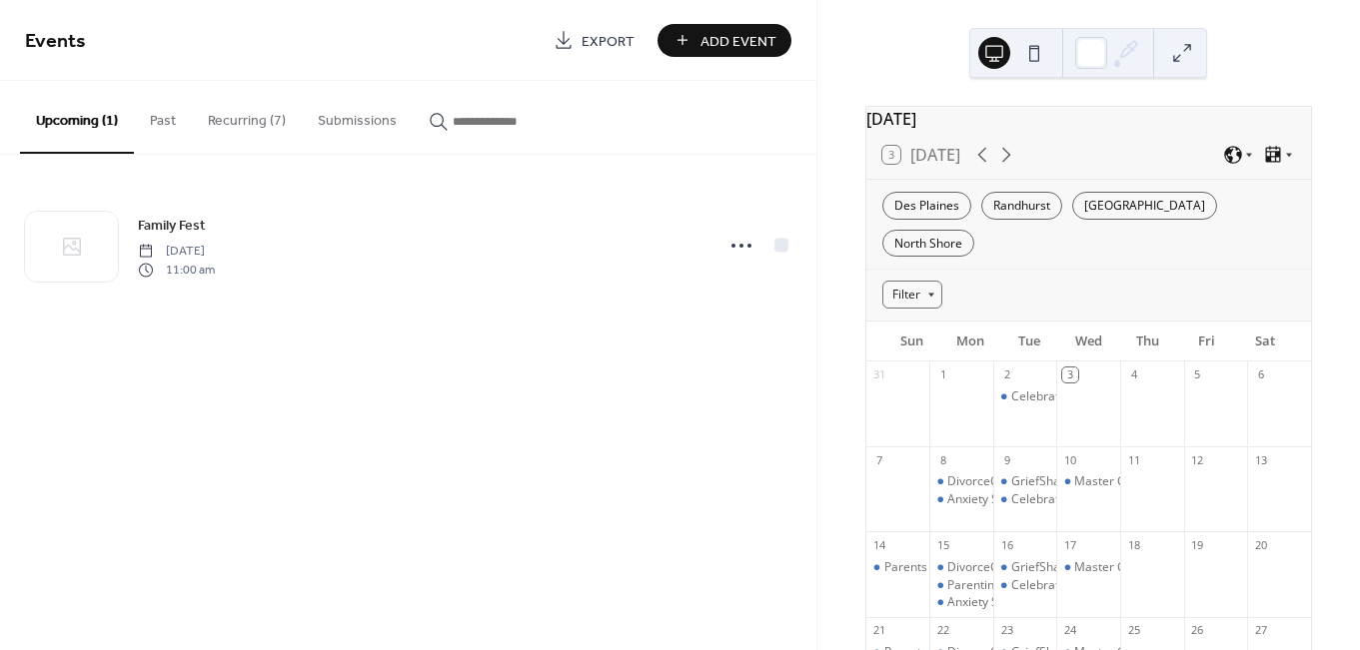
click at [159, 113] on button "Past" at bounding box center [163, 116] width 58 height 71
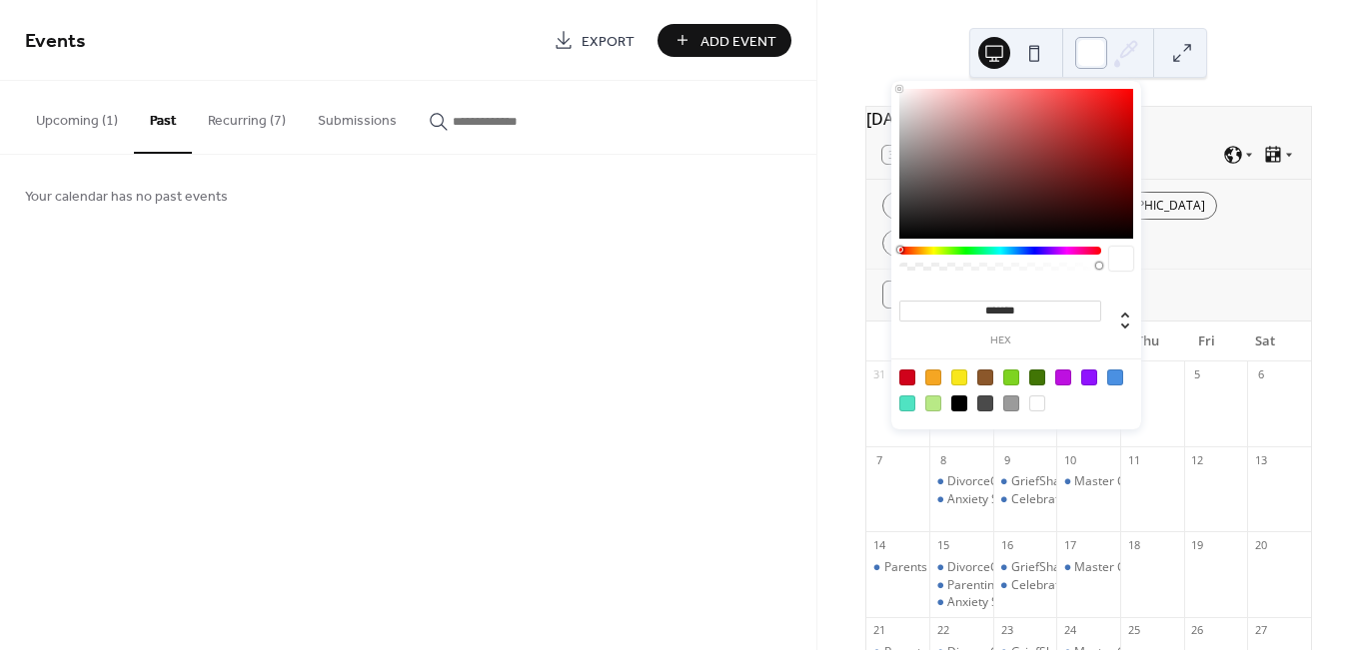
click at [1091, 53] on div at bounding box center [1091, 53] width 32 height 32
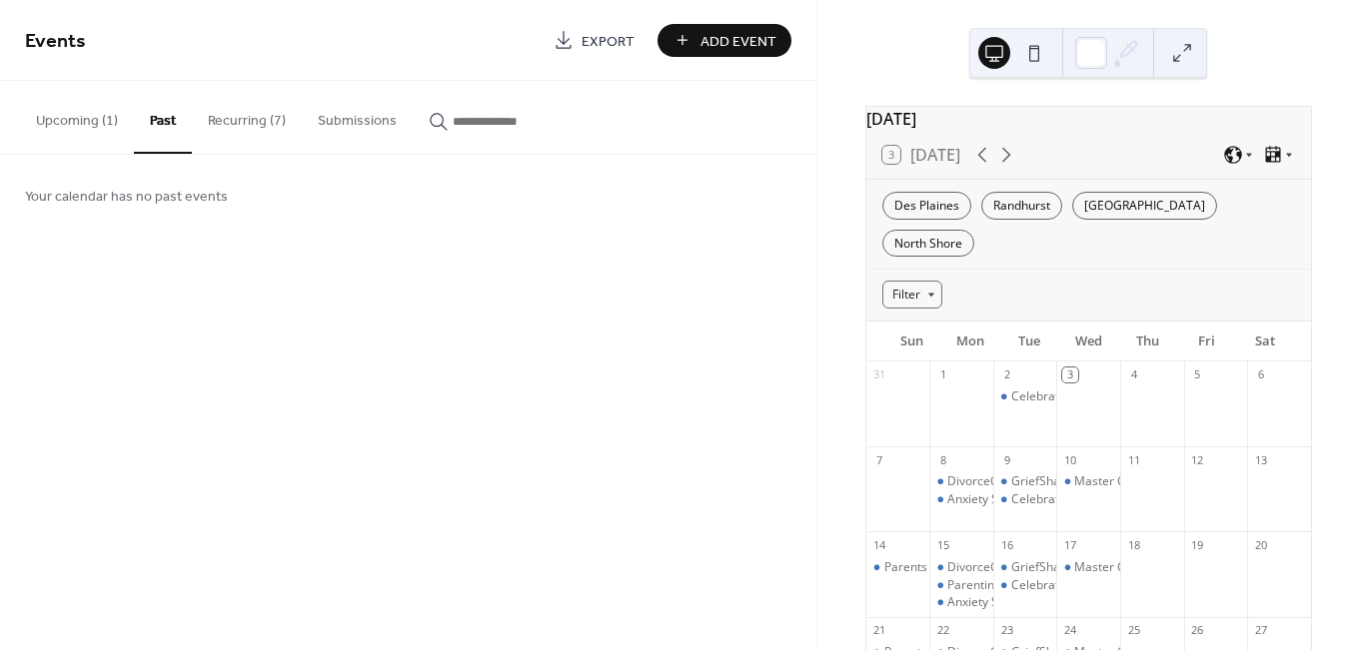
click at [1316, 46] on div "September 2025 3 Today Des Plaines Randhurst Portage Park North Shore Filter Su…" at bounding box center [1088, 325] width 542 height 650
click at [66, 114] on button "Upcoming (1)" at bounding box center [77, 116] width 114 height 71
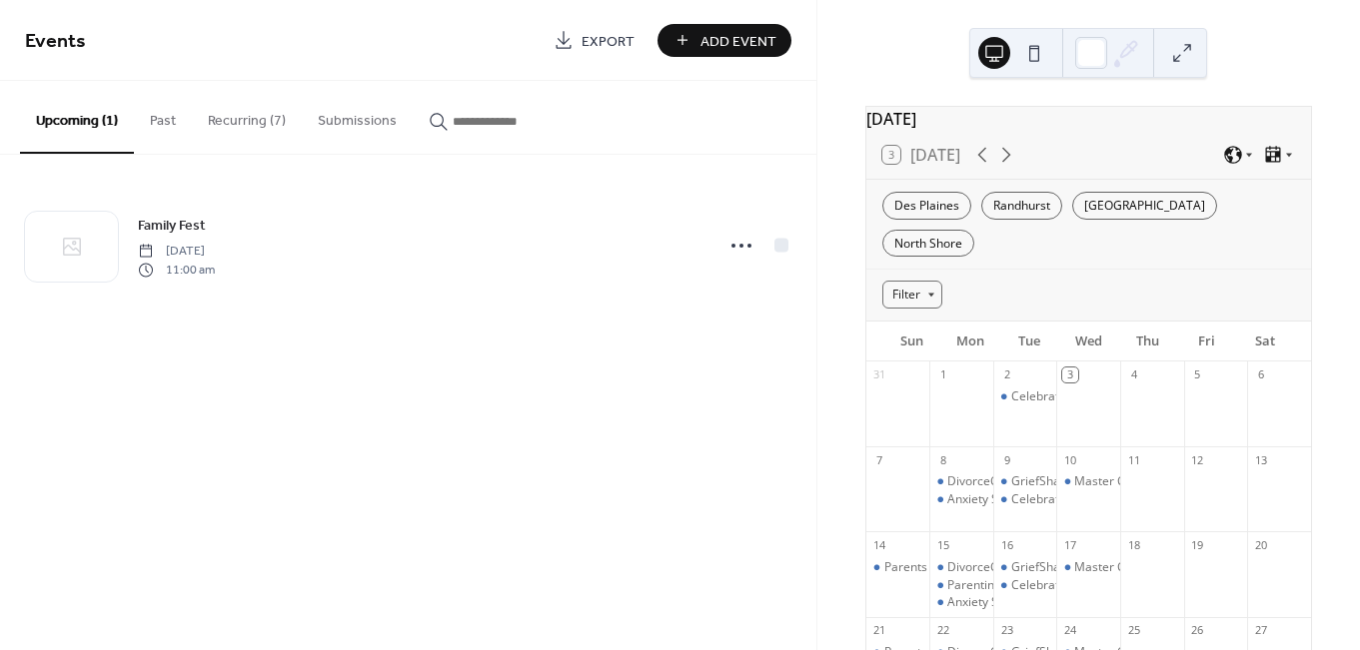
click at [271, 127] on button "Recurring (7)" at bounding box center [247, 116] width 110 height 71
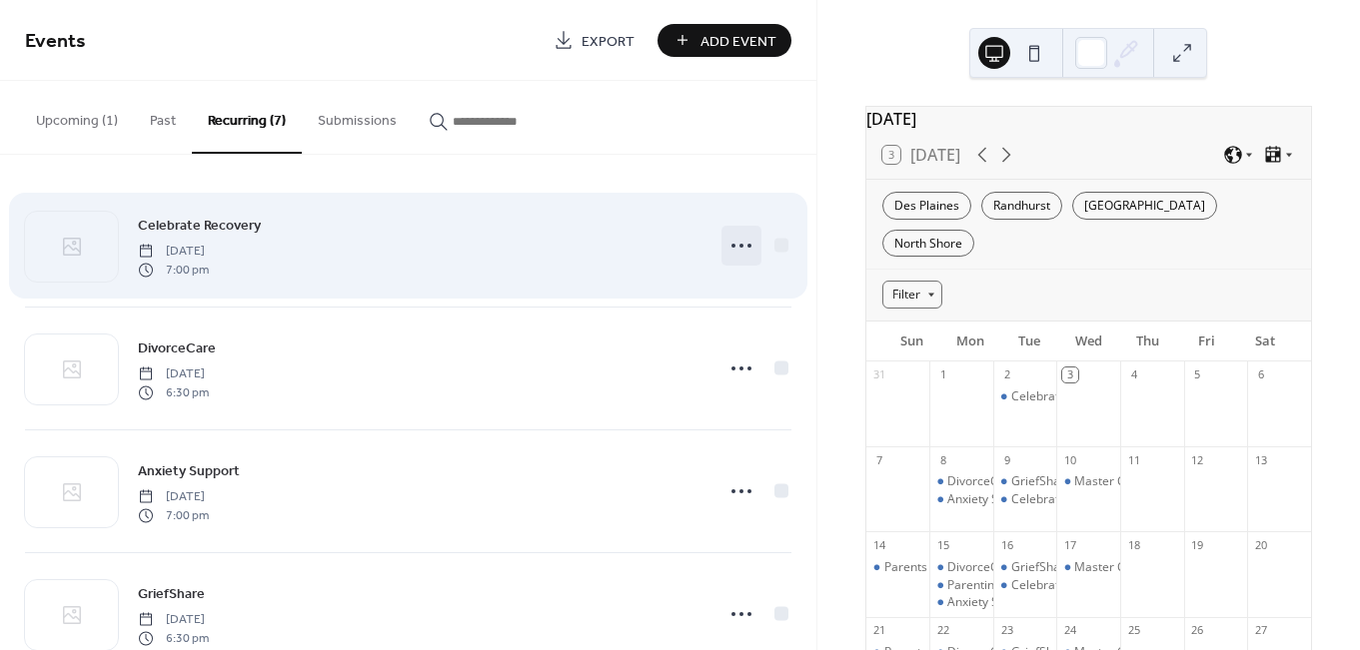
click at [731, 247] on icon at bounding box center [741, 246] width 32 height 32
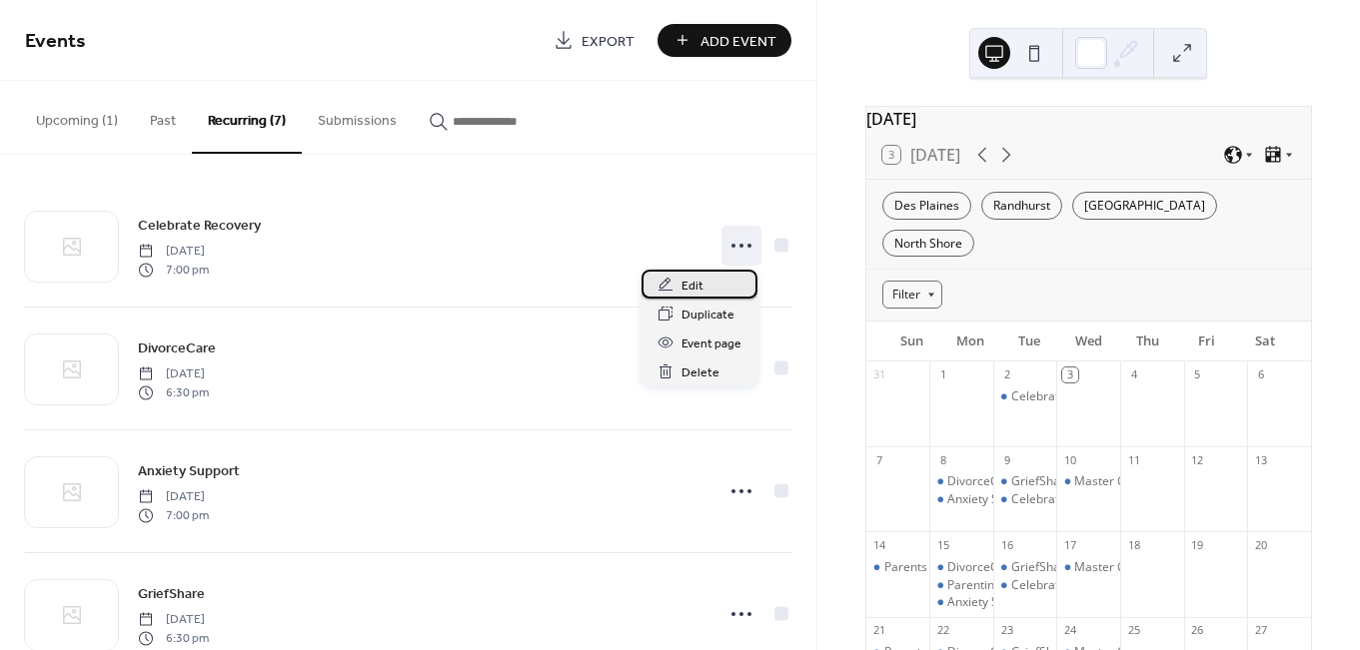
click at [699, 284] on span "Edit" at bounding box center [692, 286] width 22 height 21
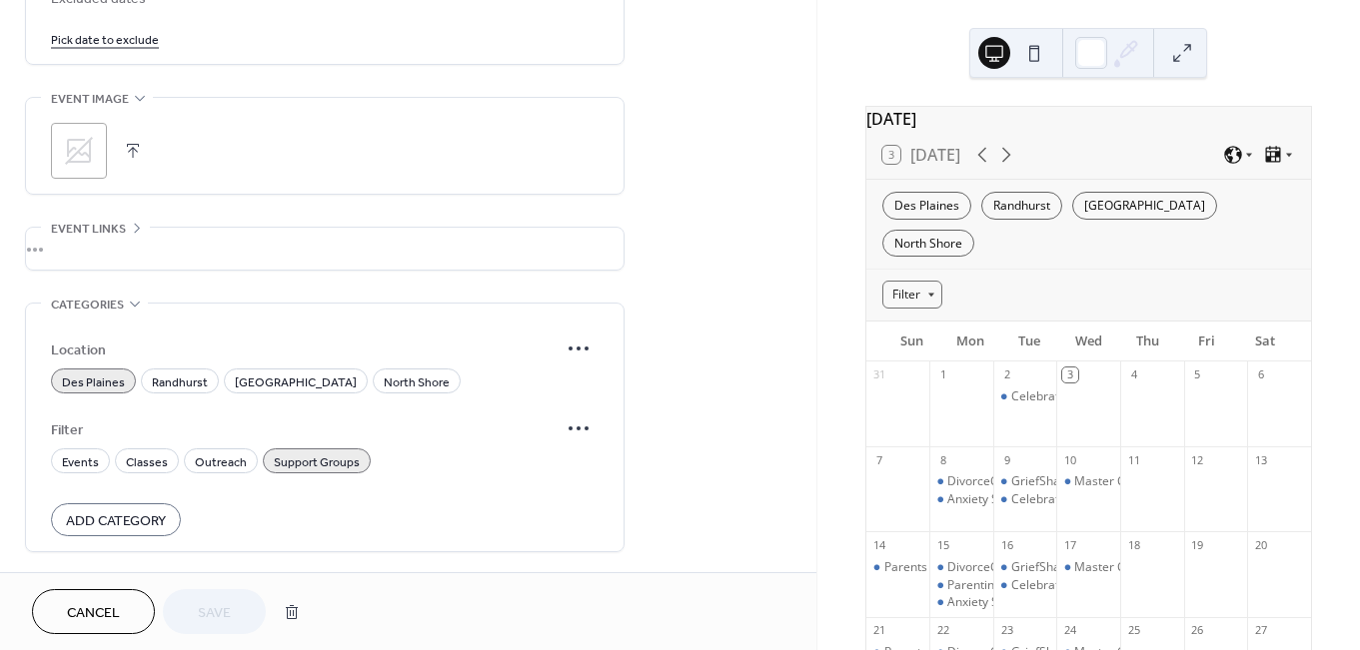
scroll to position [1263, 0]
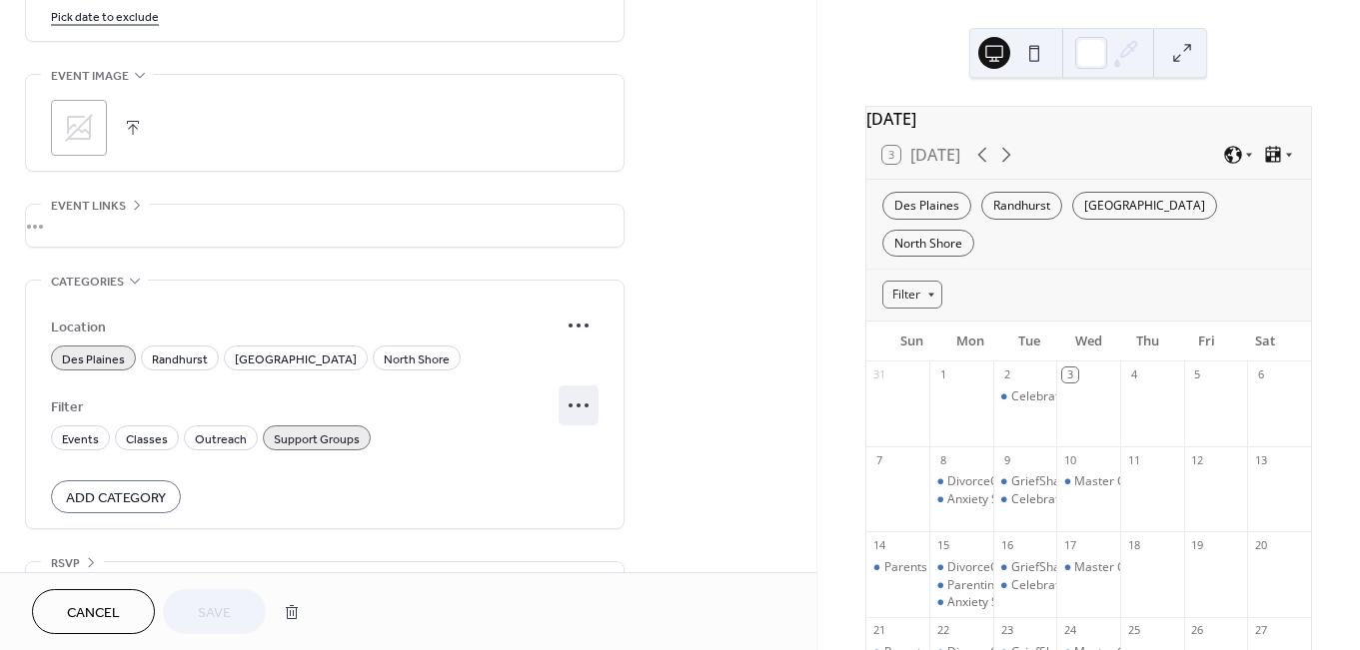
click at [584, 410] on icon at bounding box center [578, 406] width 32 height 32
click at [550, 454] on span "Edit" at bounding box center [558, 456] width 22 height 21
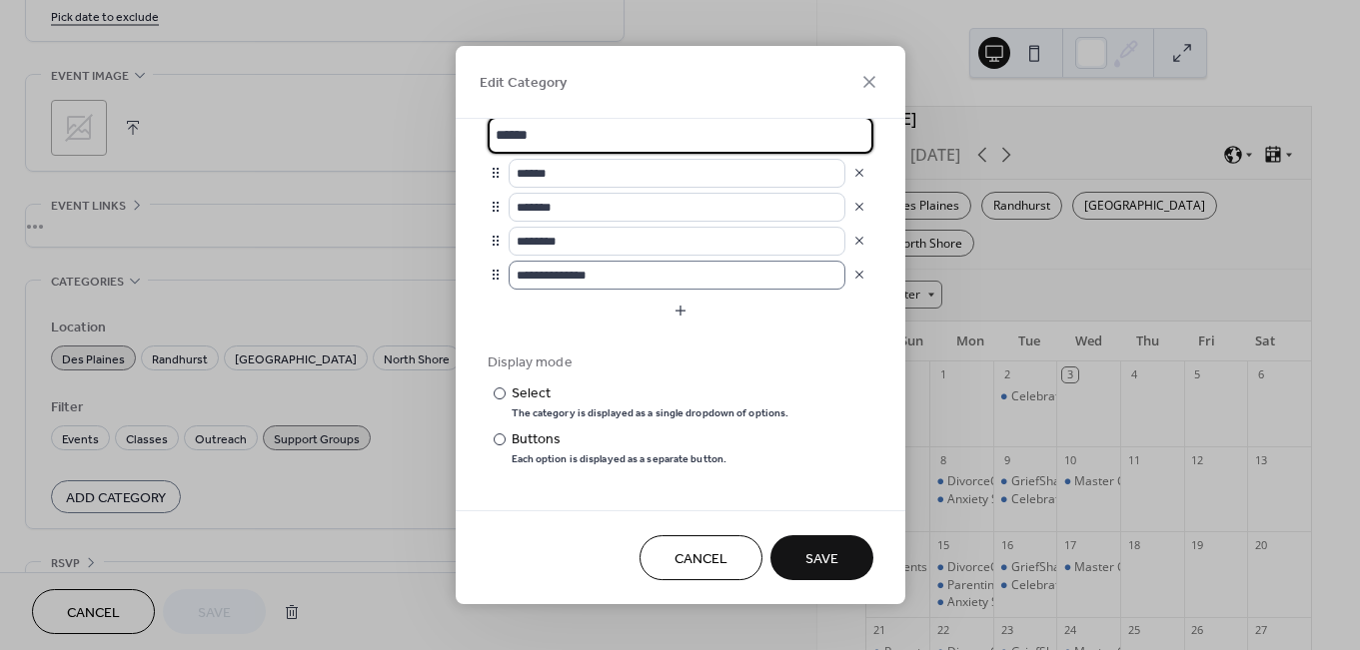
scroll to position [0, 0]
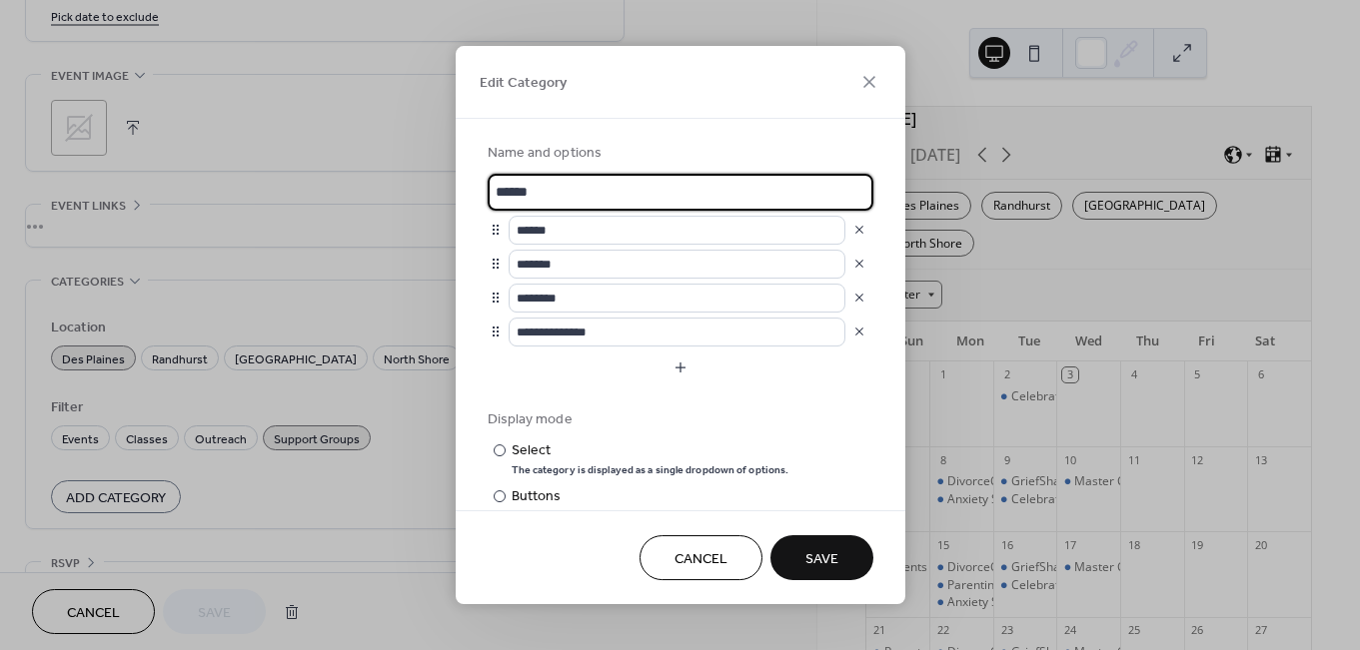
click at [707, 564] on span "Cancel" at bounding box center [700, 559] width 53 height 21
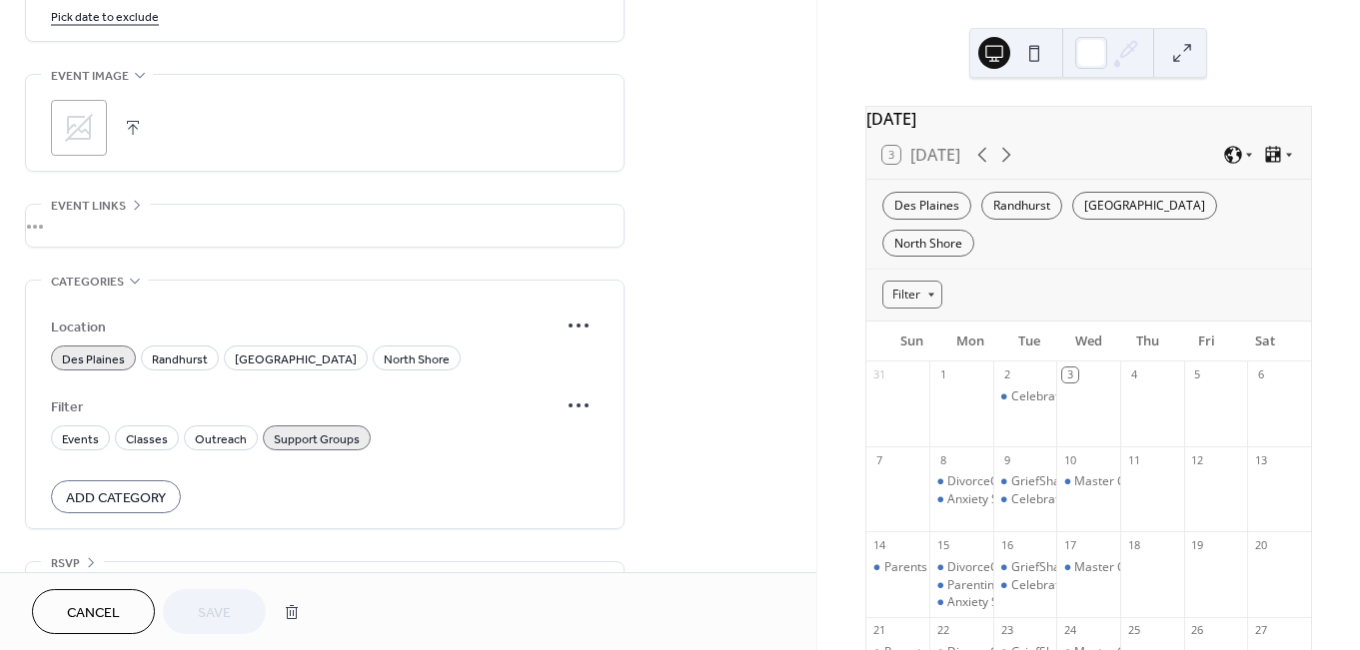
scroll to position [1326, 0]
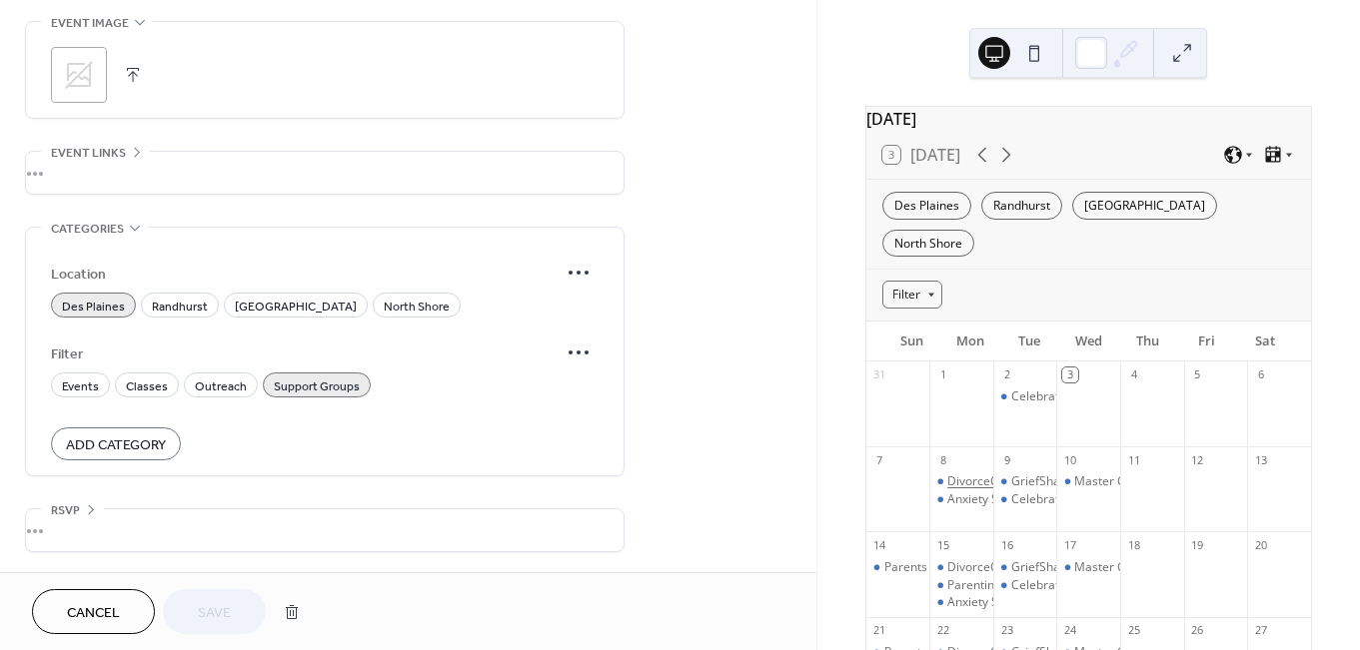
click at [964, 474] on div "DivorceCare" at bounding box center [982, 482] width 70 height 17
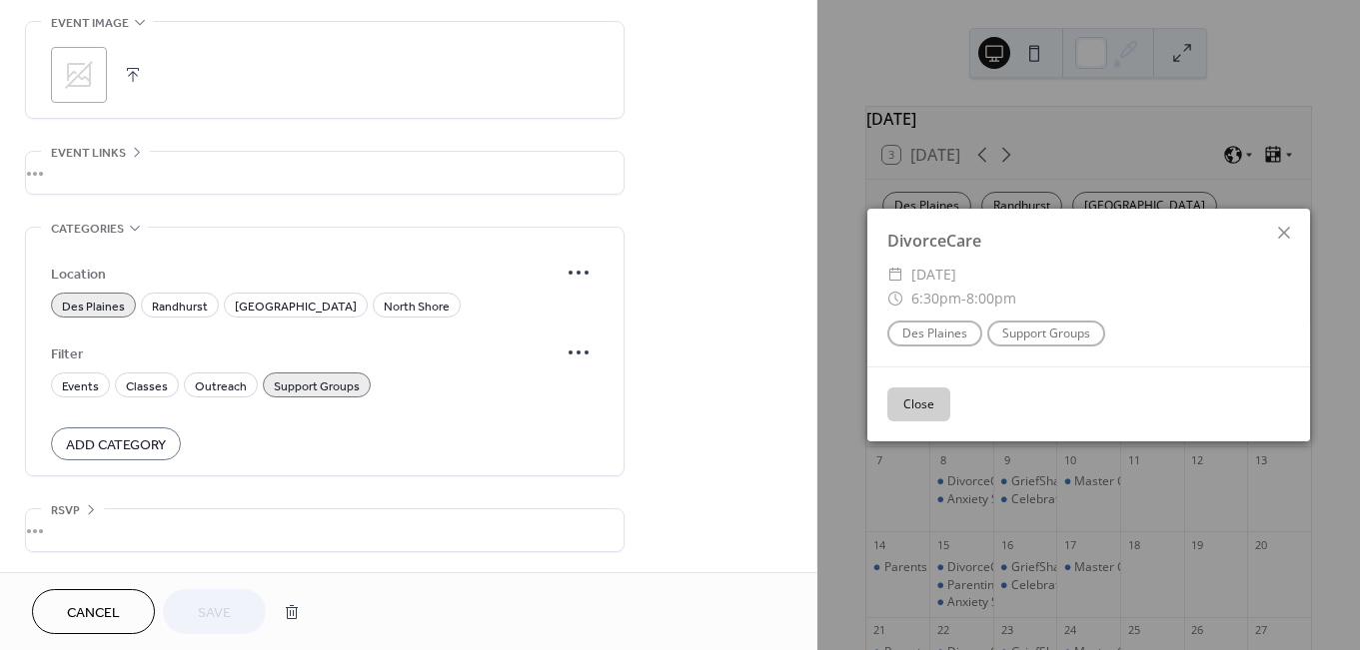
click at [914, 398] on button "Close" at bounding box center [918, 405] width 63 height 34
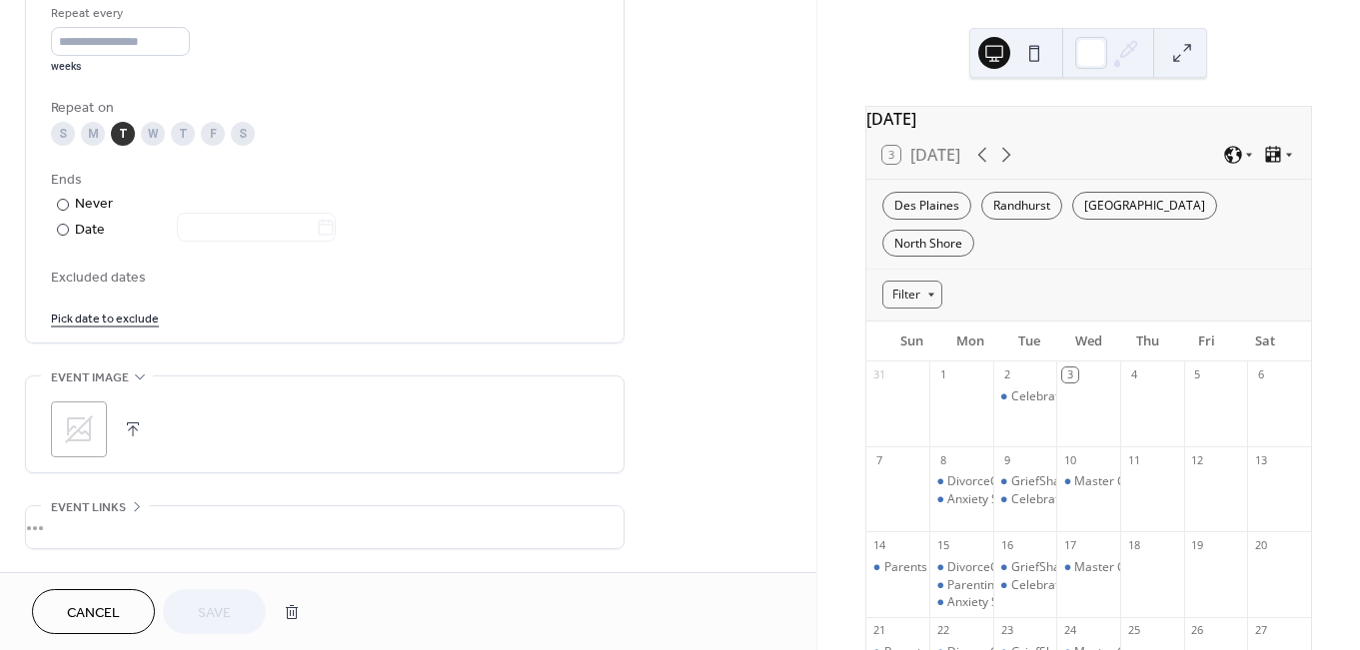
scroll to position [1176, 0]
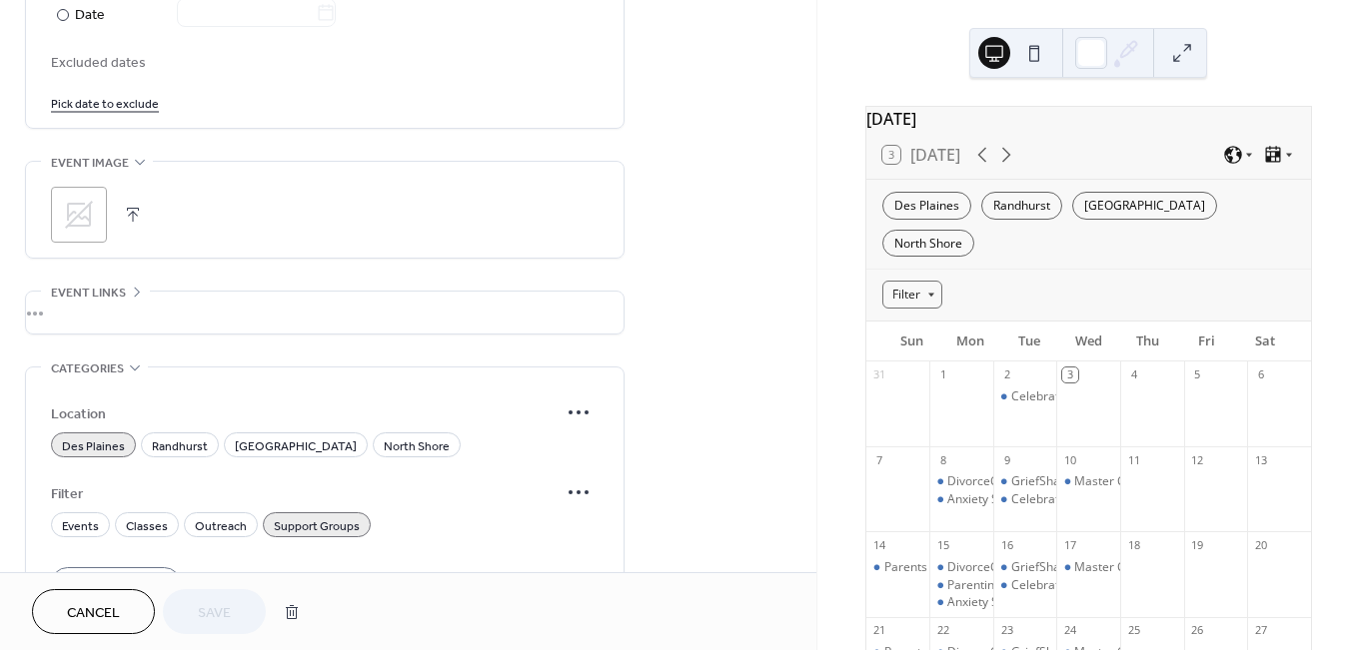
click at [58, 320] on div "•••" at bounding box center [324, 313] width 597 height 42
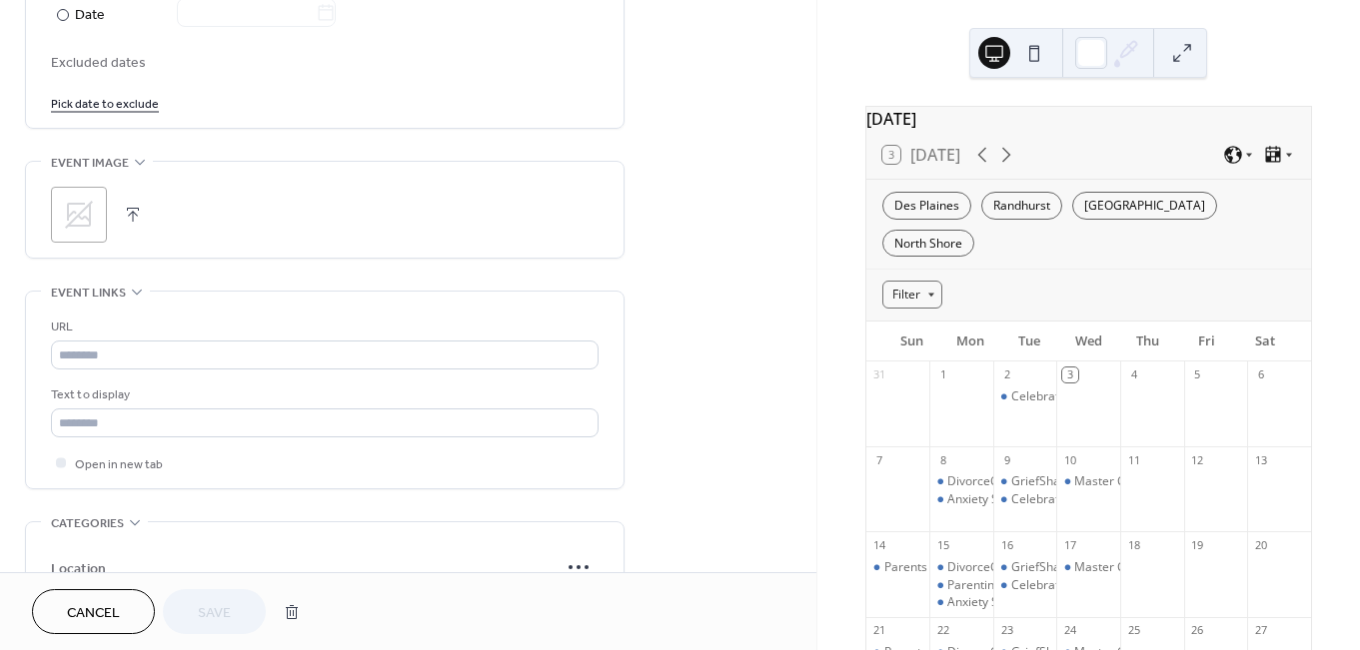
click at [67, 328] on div "URL" at bounding box center [322, 327] width 543 height 21
click at [126, 303] on div "Event links" at bounding box center [95, 292] width 109 height 21
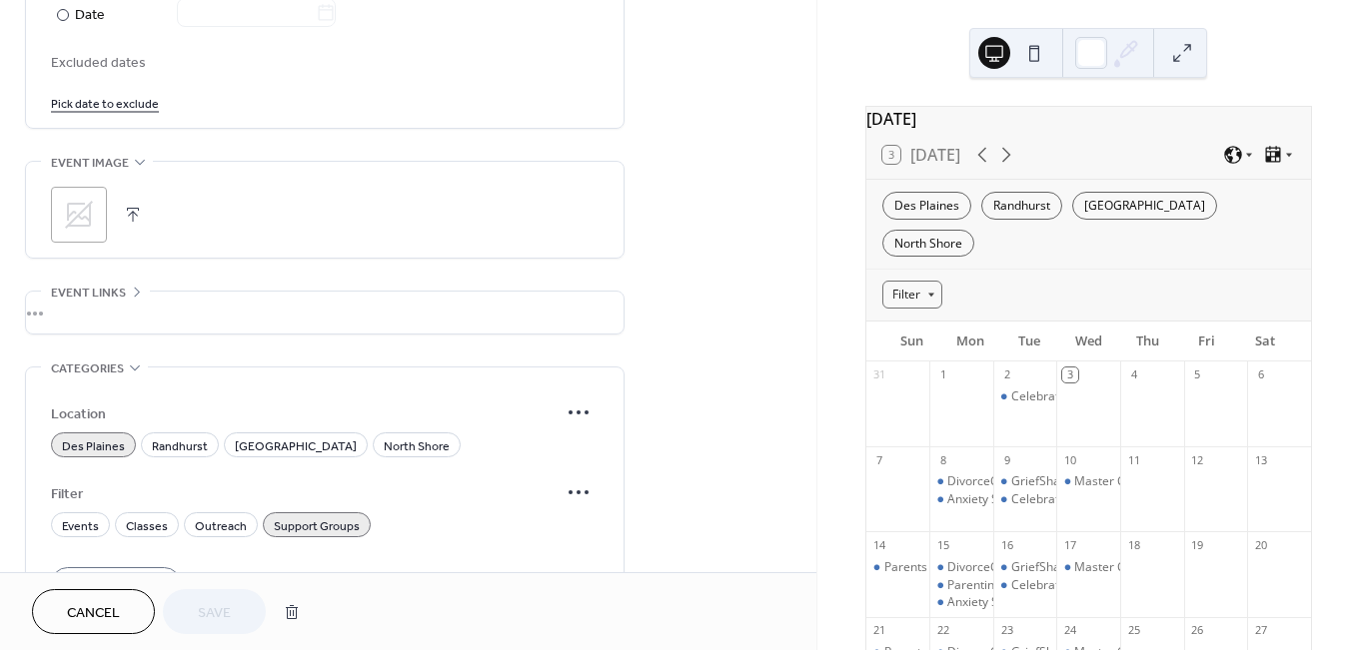
scroll to position [1326, 0]
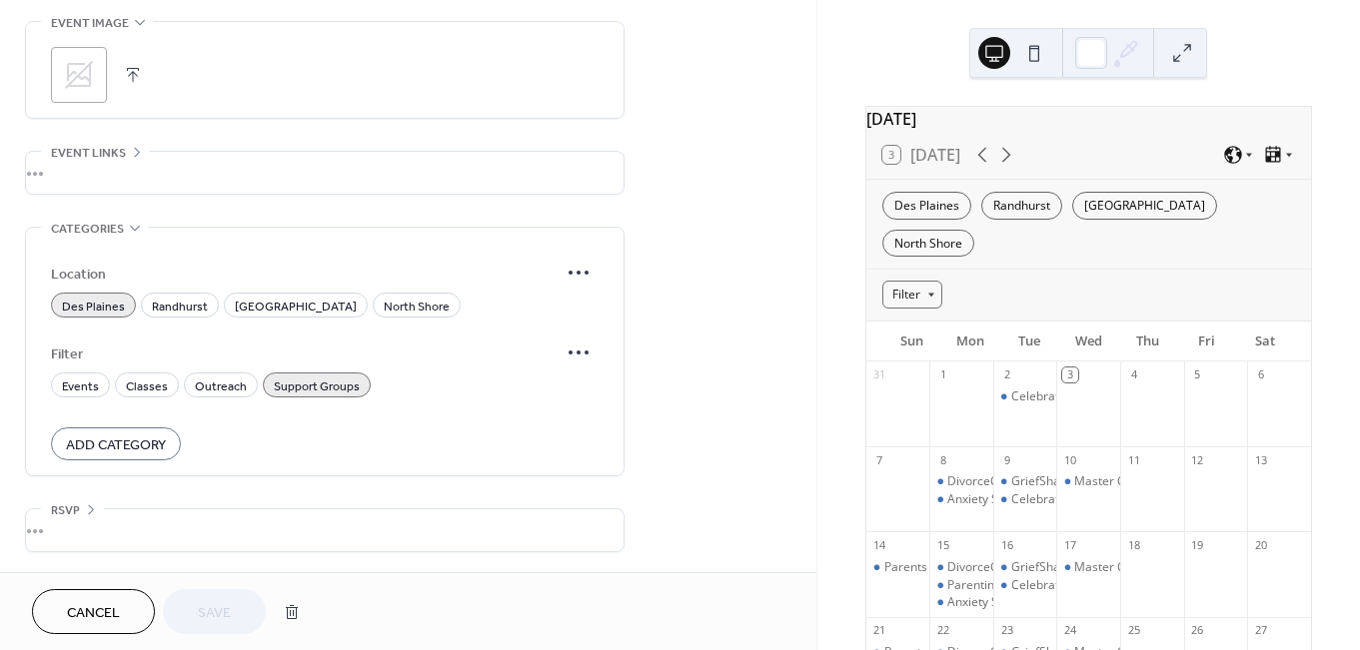
click at [55, 527] on div "•••" at bounding box center [324, 530] width 597 height 42
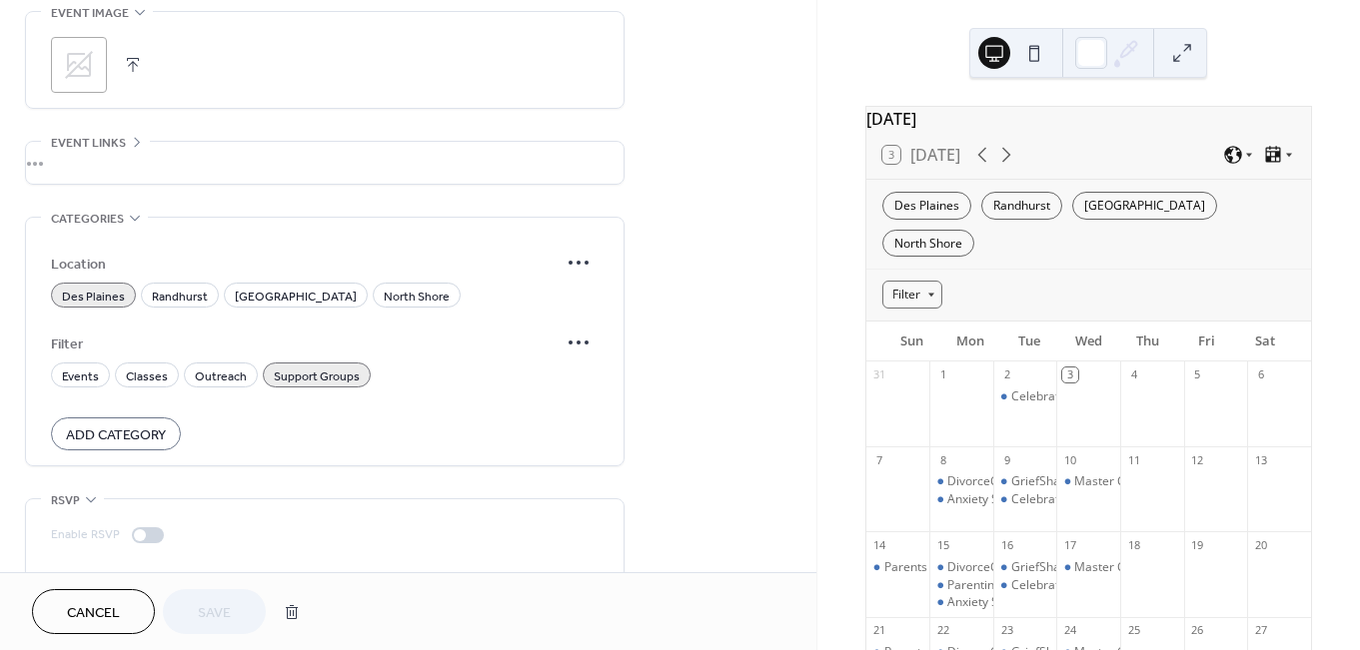
drag, startPoint x: 78, startPoint y: 507, endPoint x: 101, endPoint y: 506, distance: 23.0
click at [80, 507] on div "RSVP" at bounding box center [72, 500] width 63 height 21
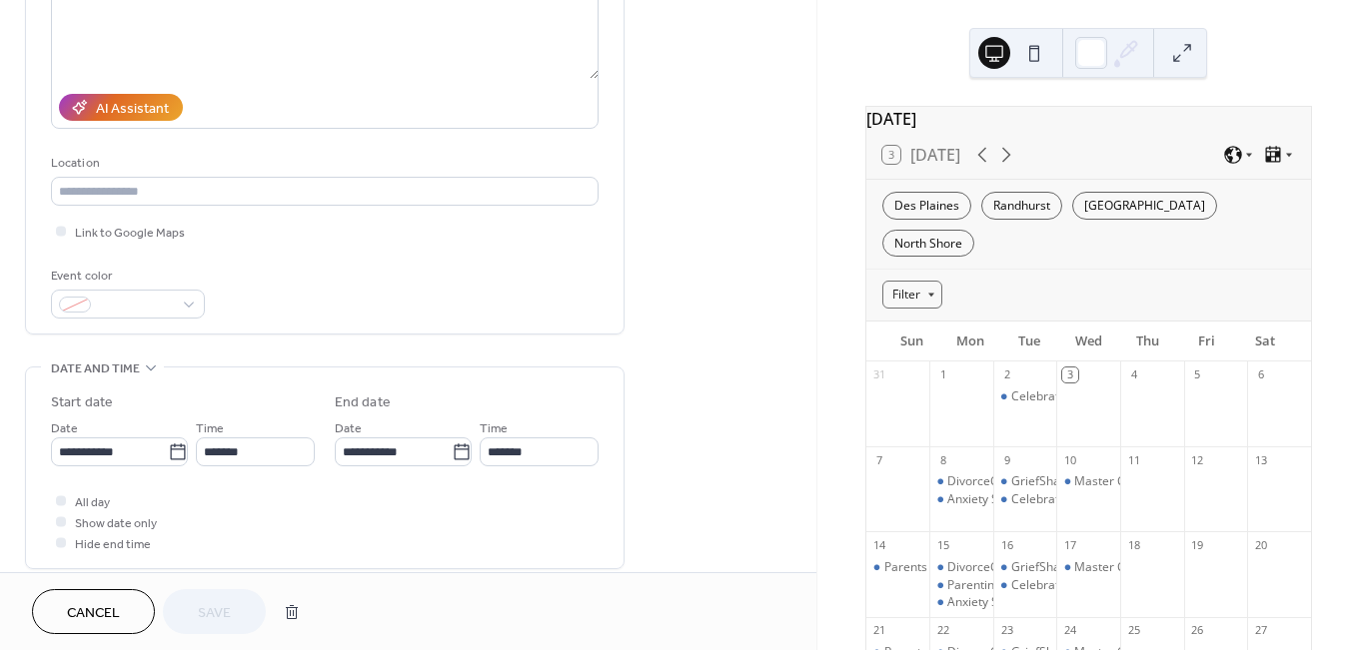
scroll to position [132, 0]
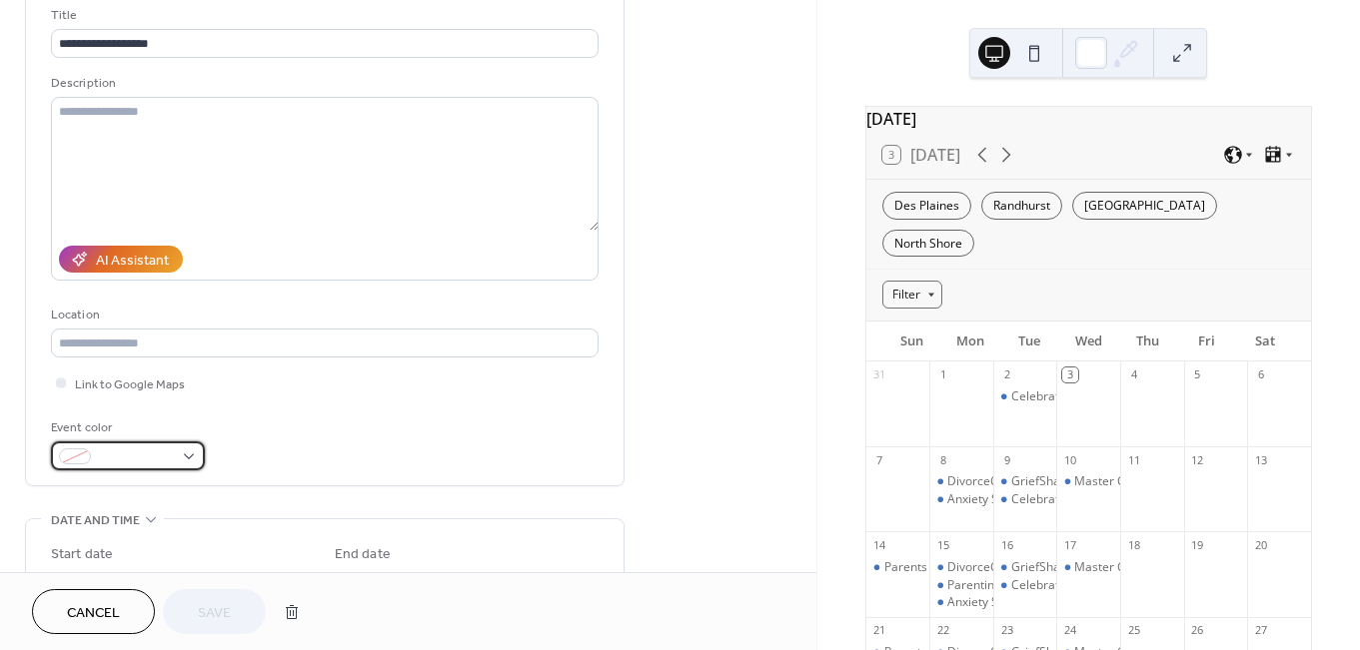
click at [185, 451] on div at bounding box center [128, 456] width 154 height 29
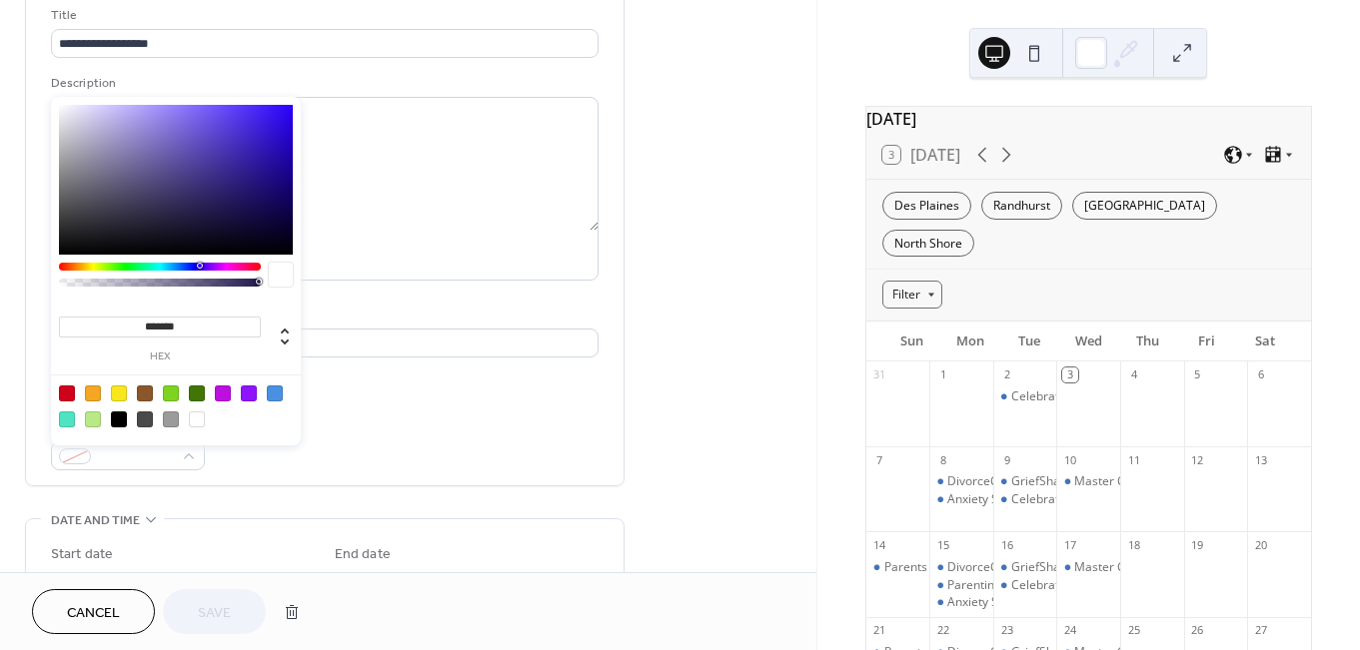
click at [113, 393] on div at bounding box center [119, 394] width 16 height 16
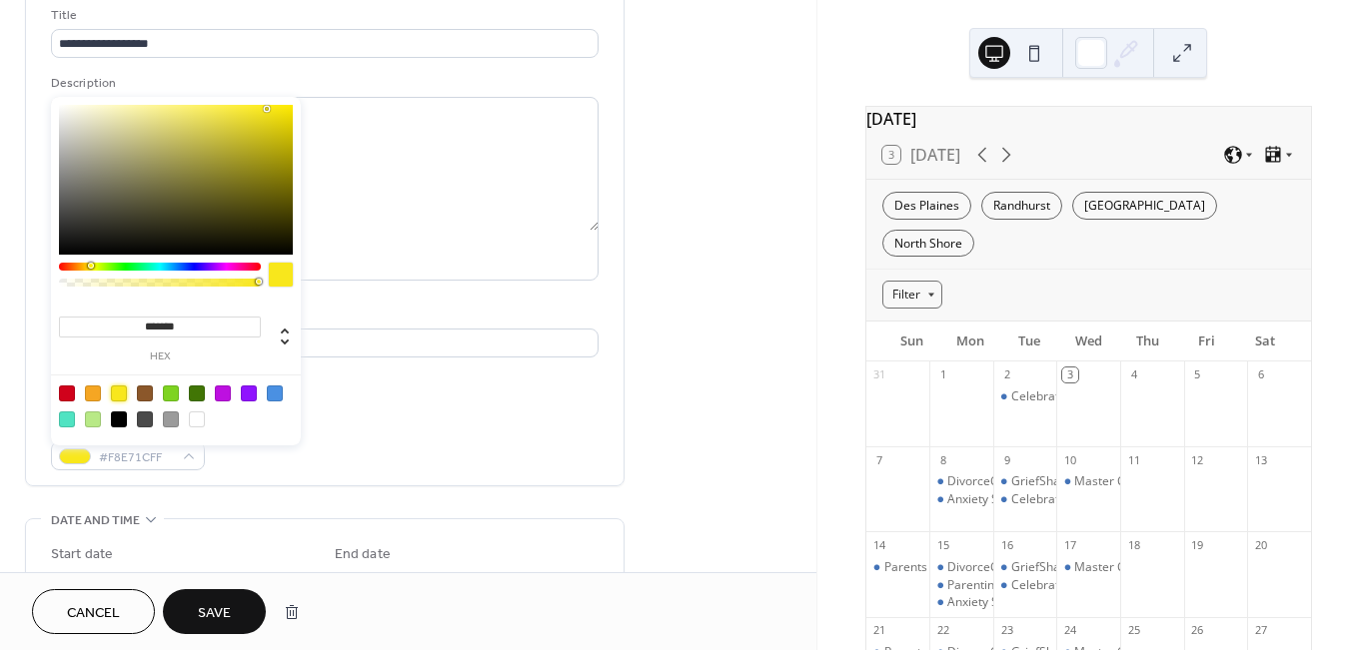
type input "*******"
click at [304, 450] on div "Event color #F8E71CFF" at bounding box center [324, 444] width 547 height 53
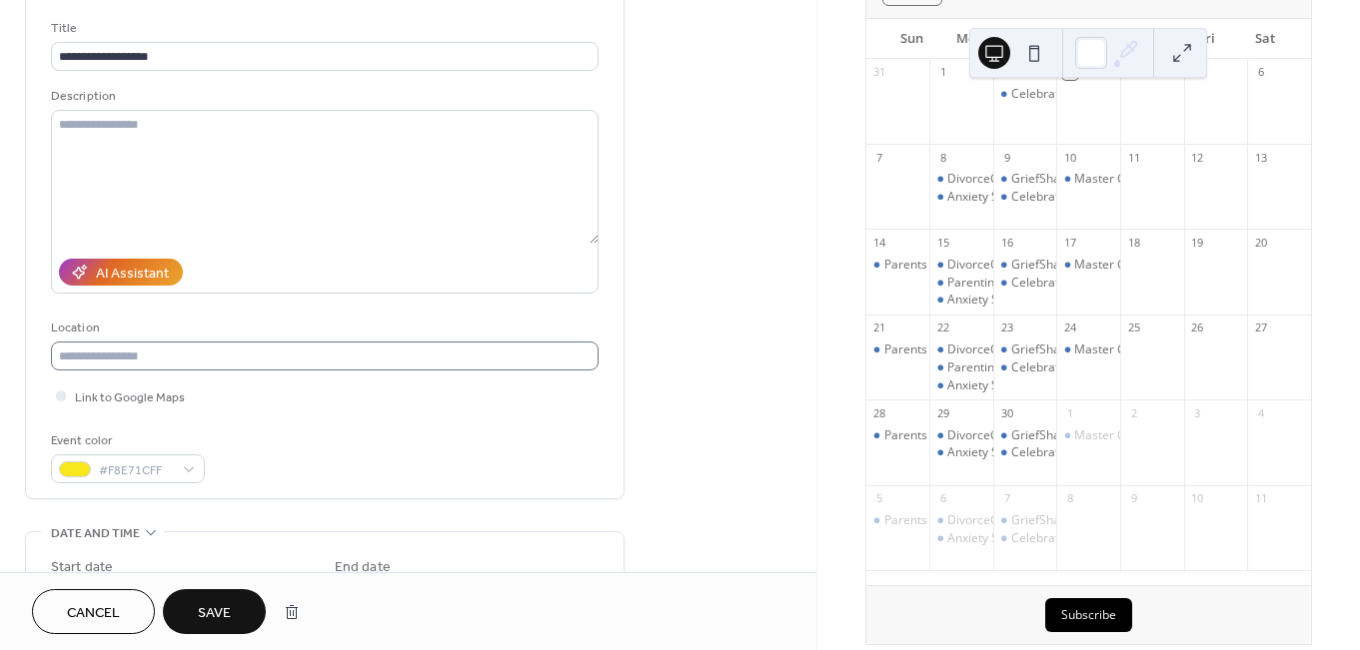
scroll to position [442, 0]
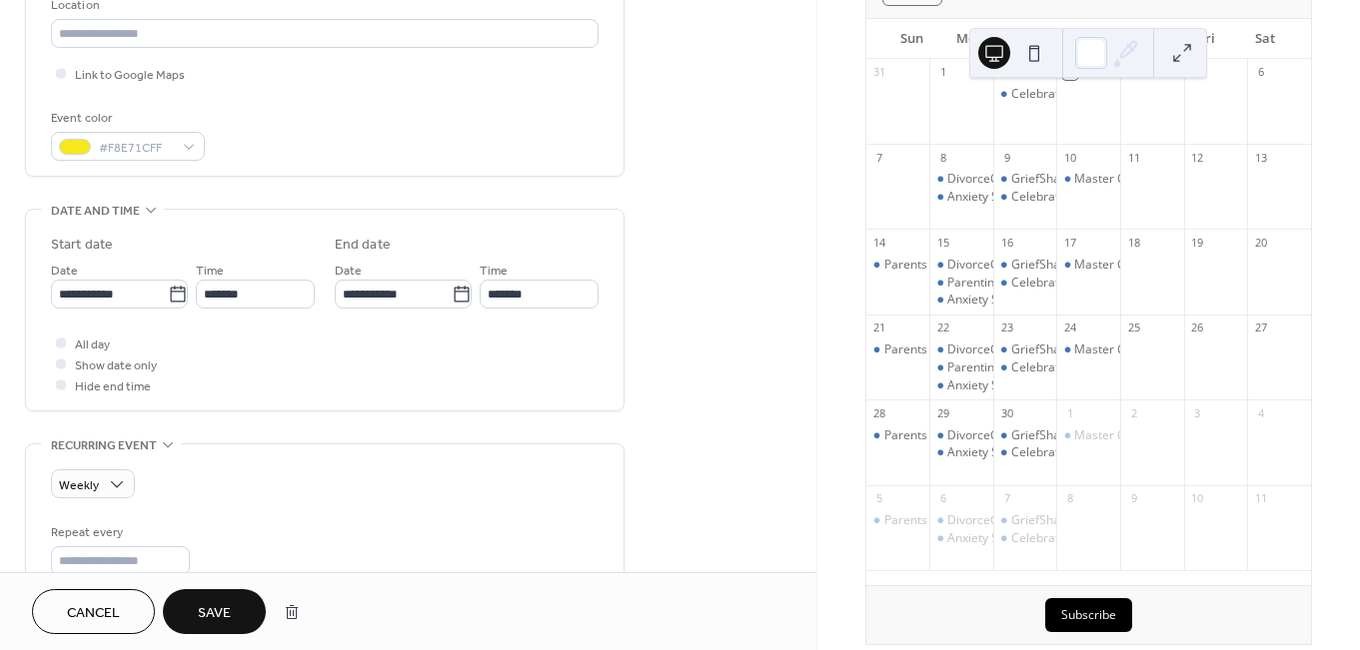
click at [97, 620] on span "Cancel" at bounding box center [93, 613] width 53 height 21
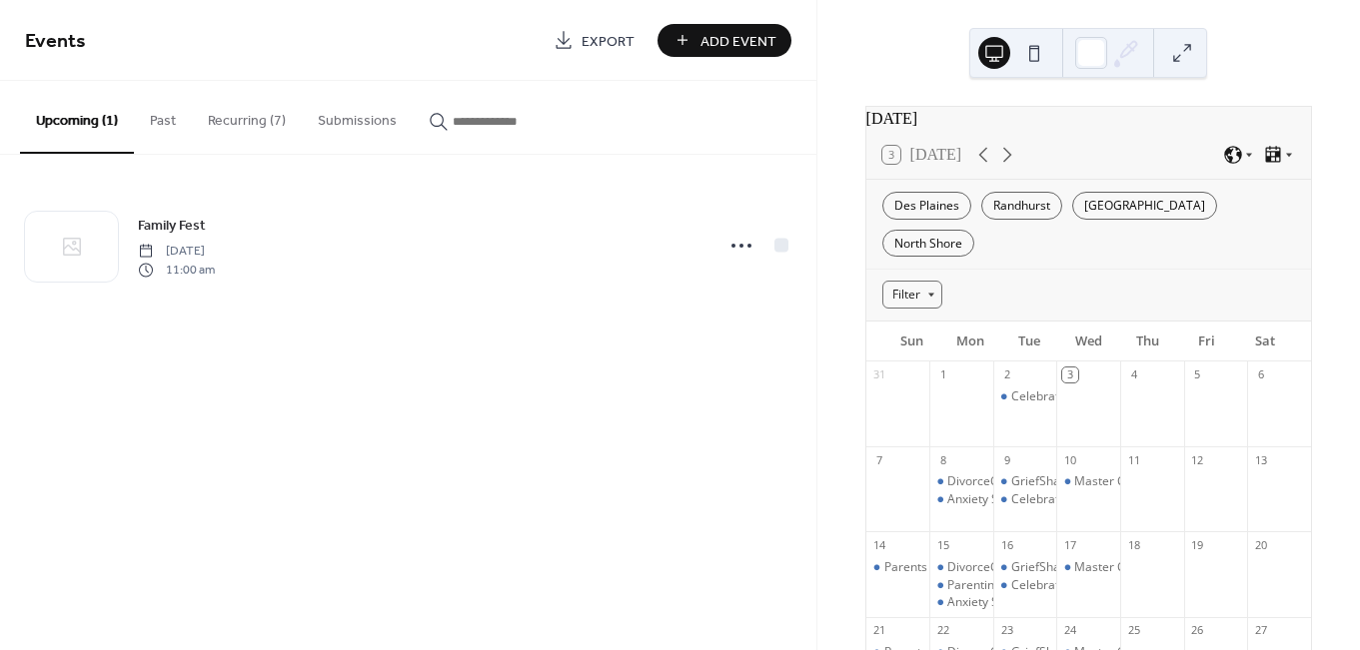
click at [225, 120] on button "Recurring (7)" at bounding box center [247, 116] width 110 height 71
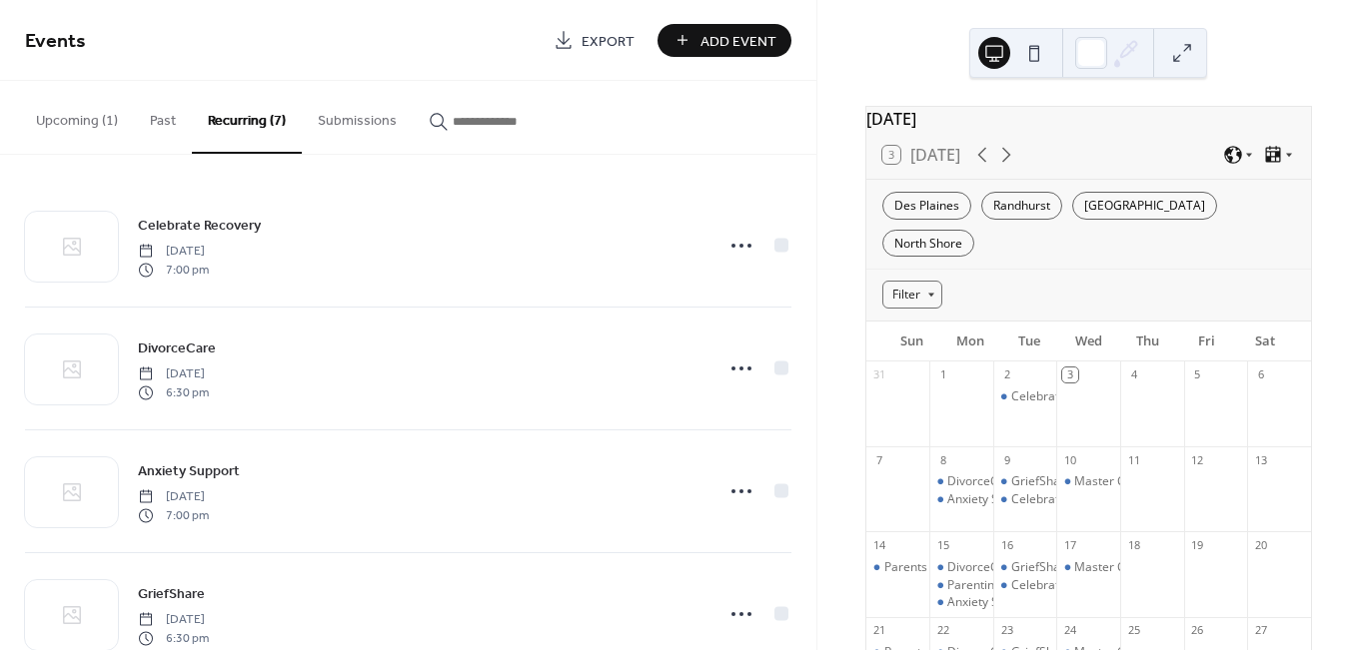
scroll to position [424, 0]
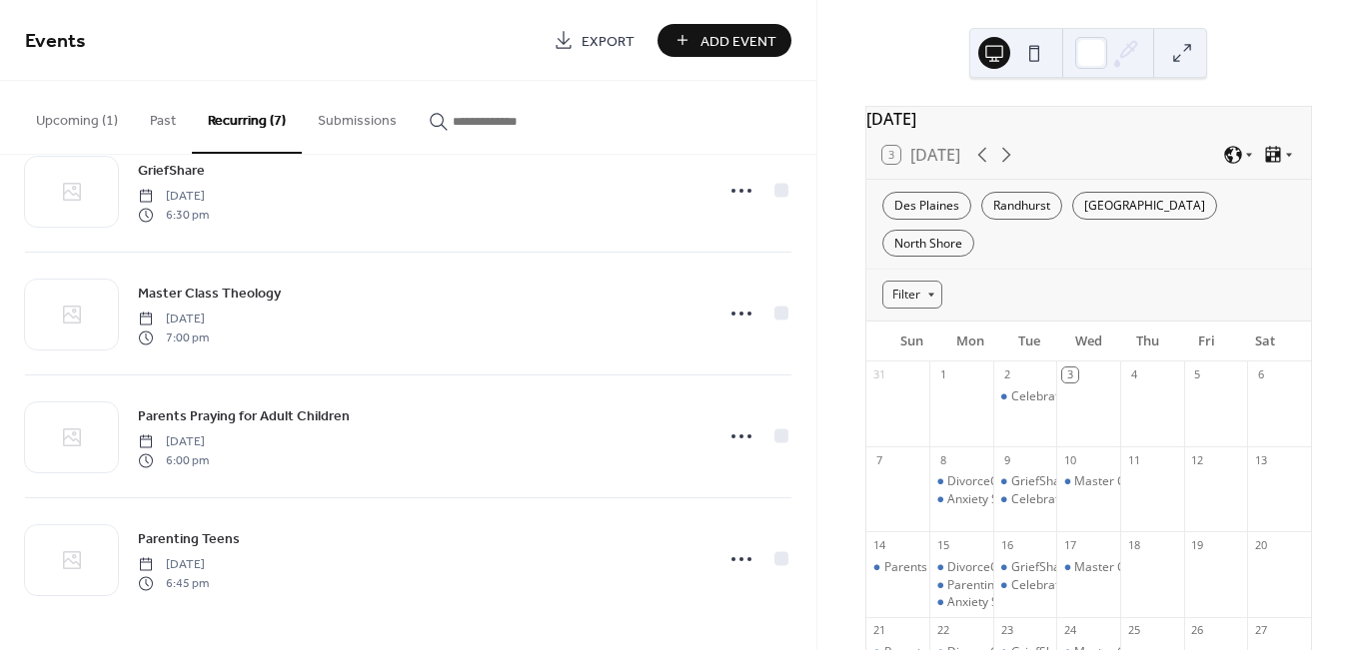
click at [729, 38] on span "Add Event" at bounding box center [738, 41] width 76 height 21
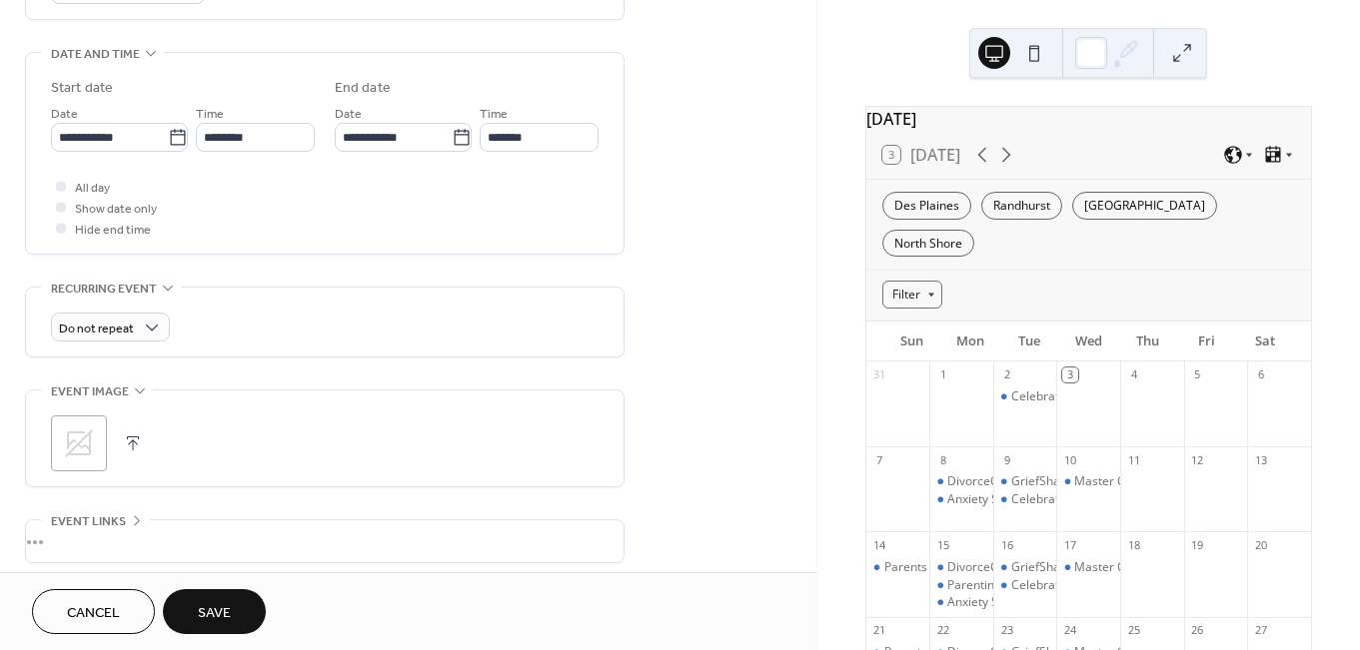
scroll to position [565, 0]
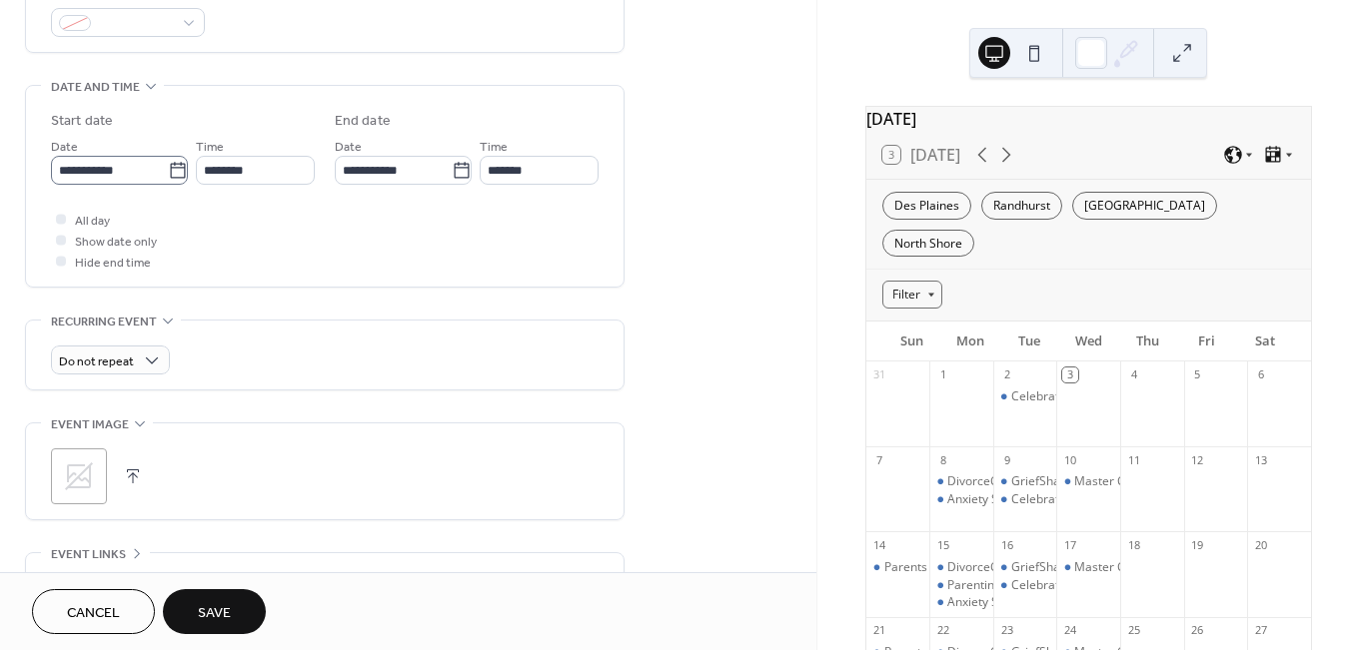
type input "**********"
click at [168, 170] on icon at bounding box center [178, 171] width 20 height 20
click at [167, 170] on input "**********" at bounding box center [109, 170] width 117 height 29
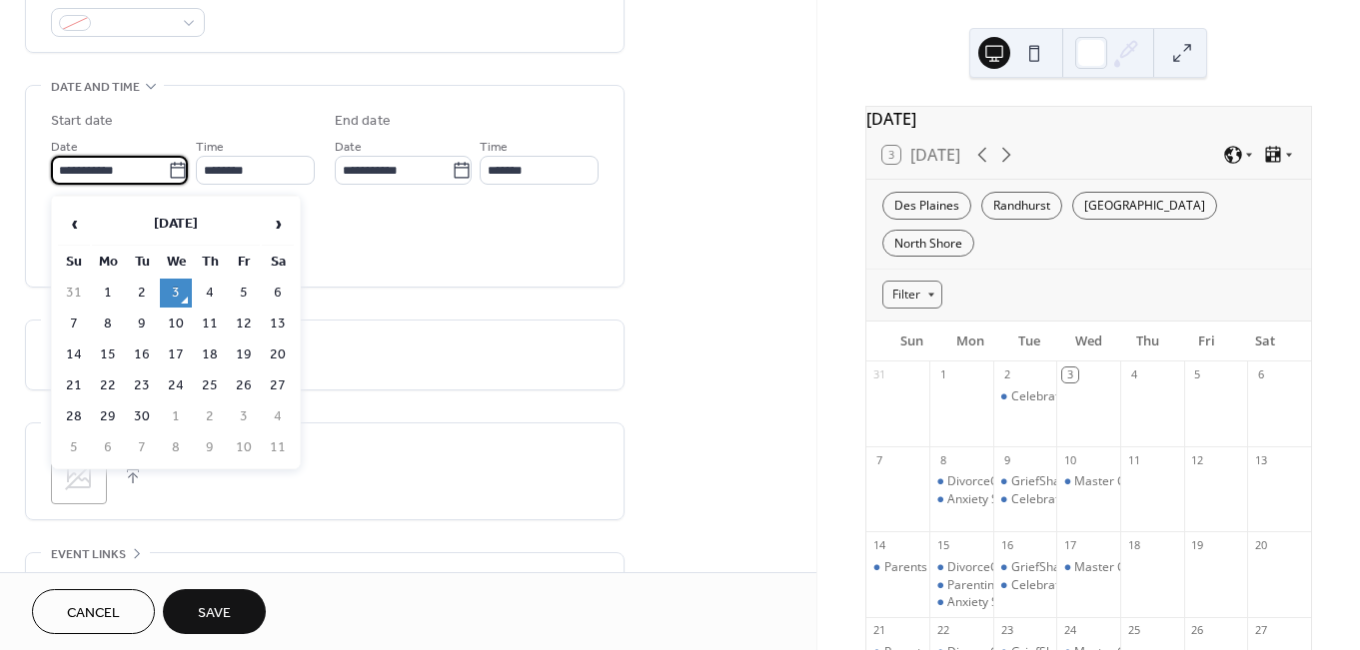
click at [210, 353] on td "18" at bounding box center [210, 355] width 32 height 29
type input "**********"
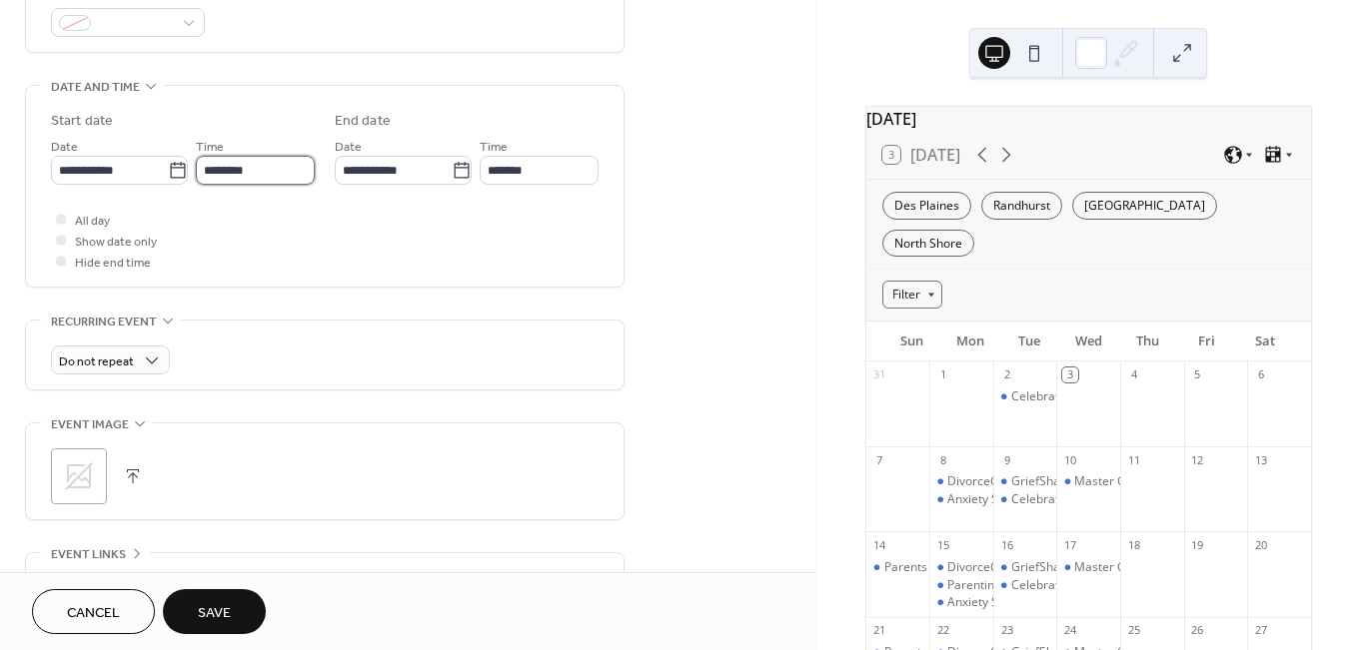
click at [257, 176] on input "********" at bounding box center [255, 170] width 119 height 29
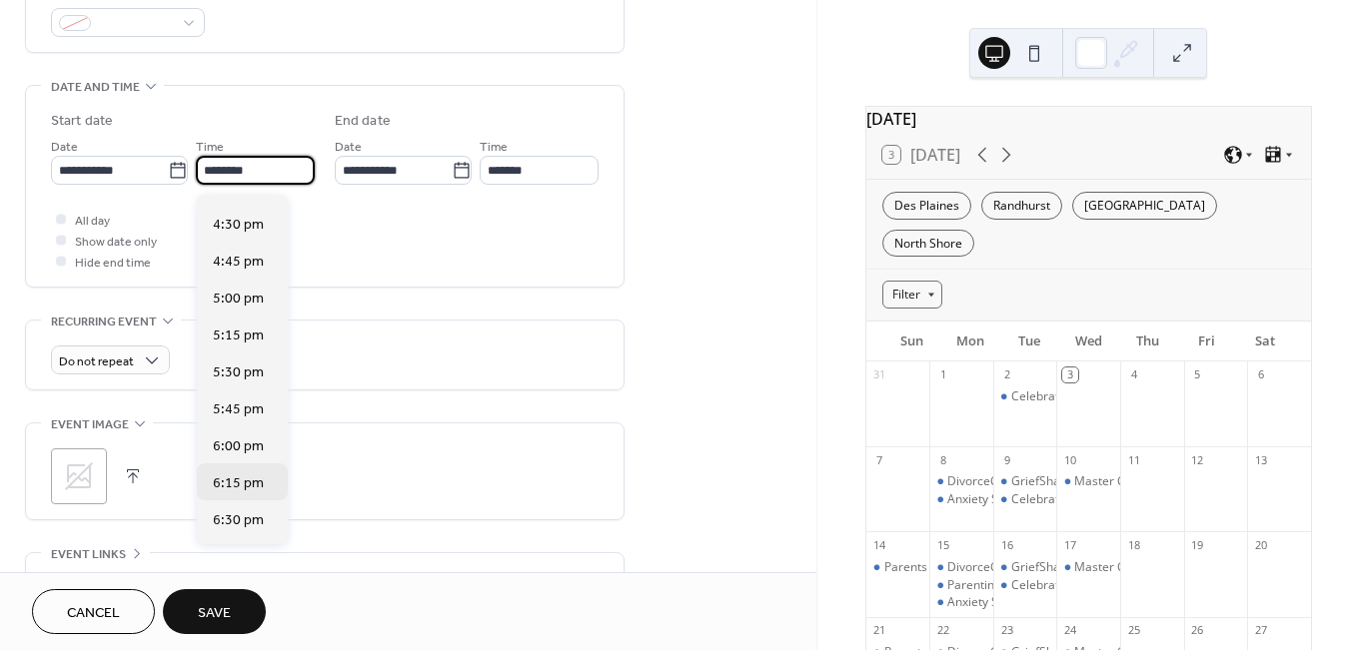
scroll to position [2450, 0]
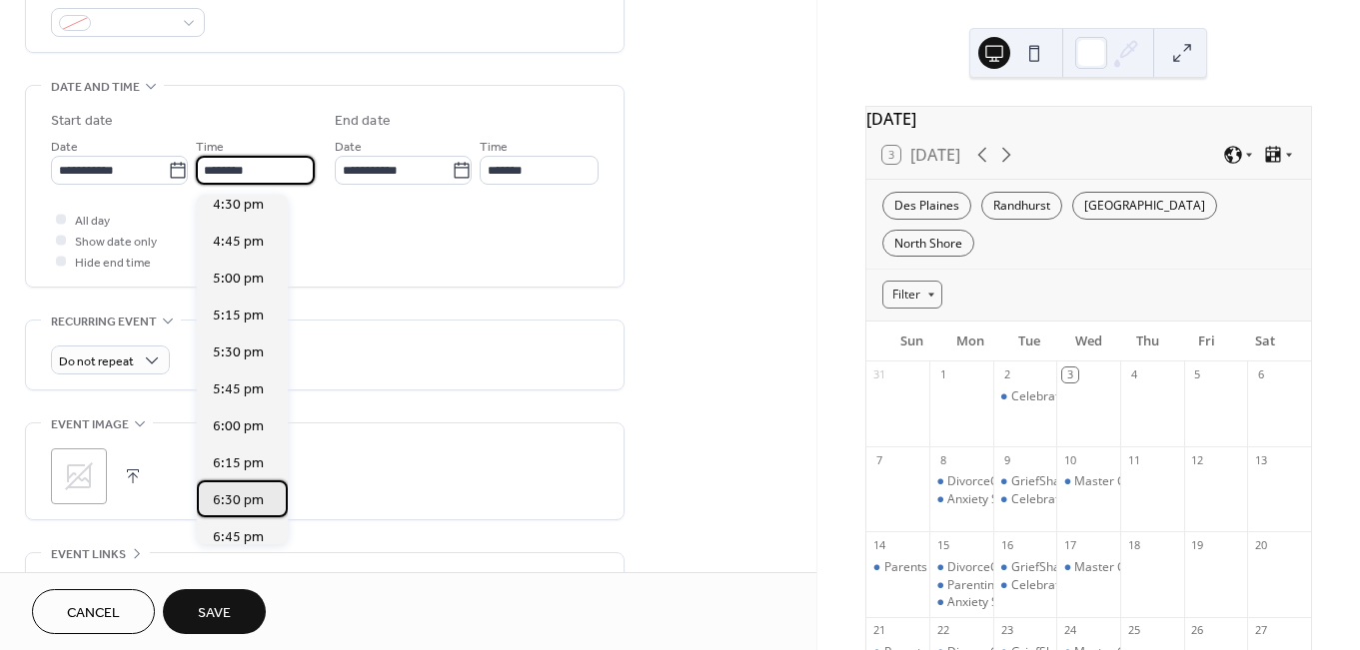
click at [231, 495] on span "6:30 pm" at bounding box center [238, 501] width 51 height 21
type input "*******"
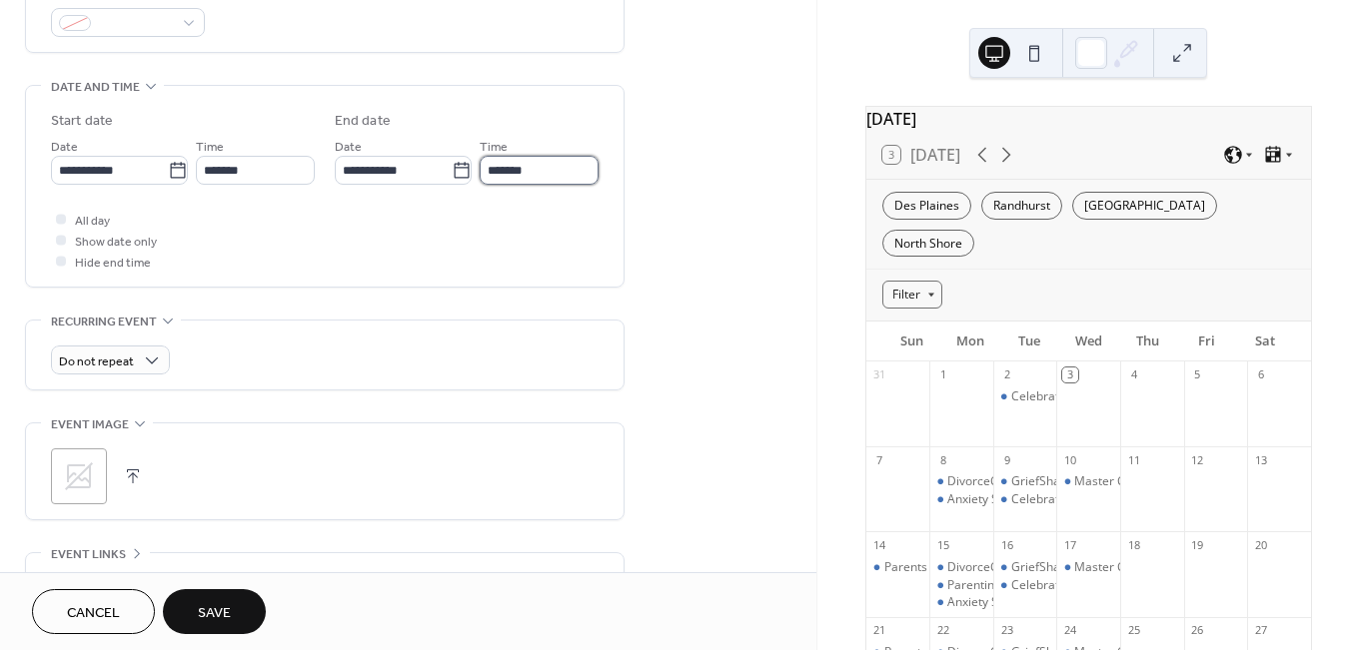
click at [528, 165] on input "*******" at bounding box center [539, 170] width 119 height 29
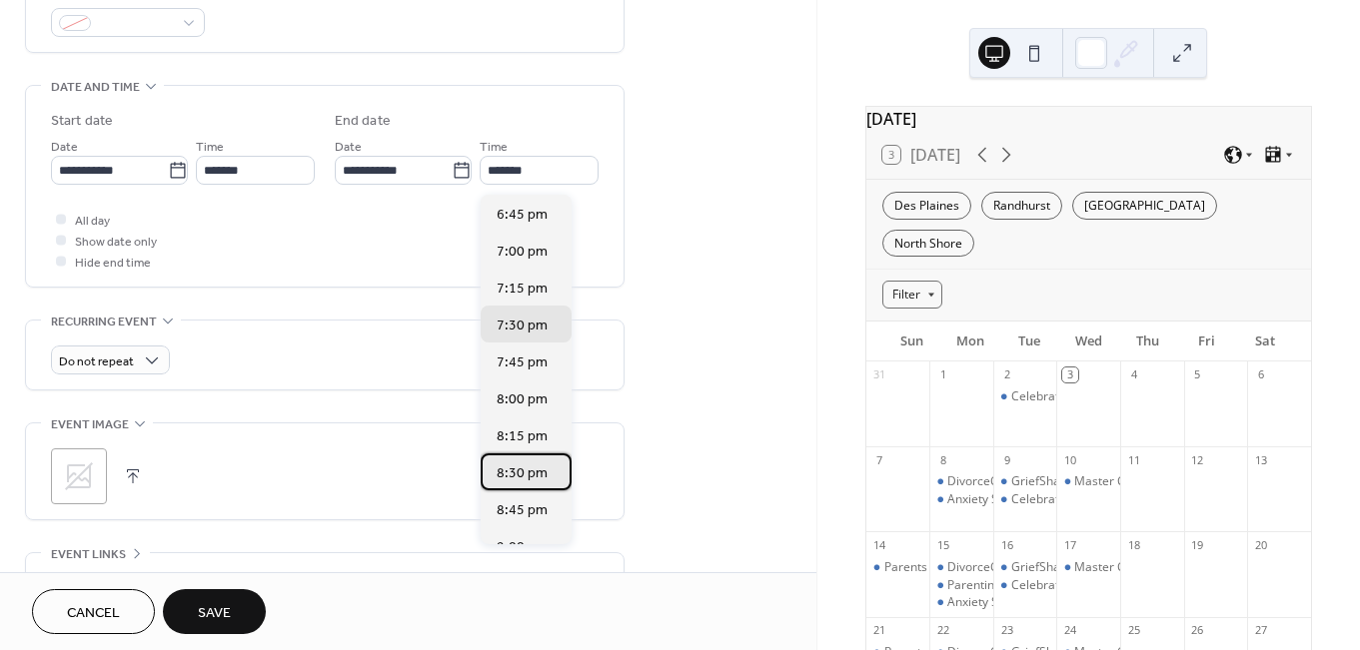
click at [518, 471] on span "8:30 pm" at bounding box center [522, 474] width 51 height 21
type input "*******"
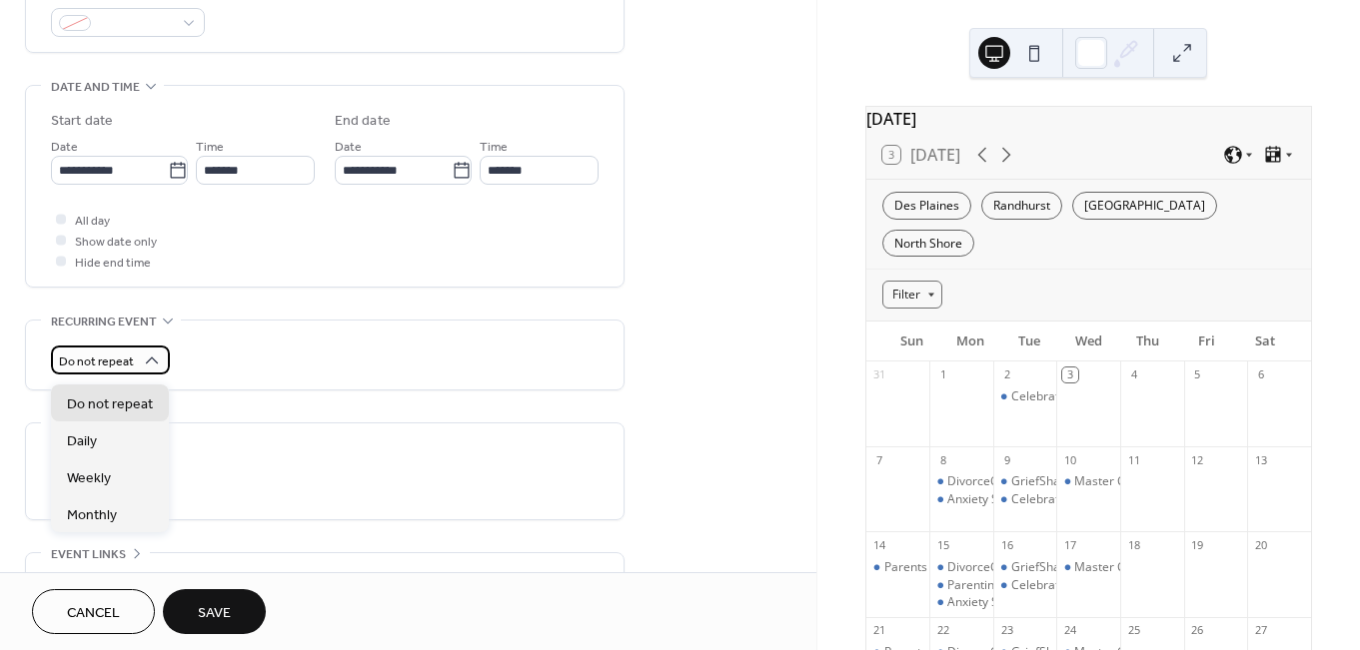
click at [133, 363] on div "Do not repeat" at bounding box center [110, 360] width 119 height 29
click at [114, 473] on div "Weekly" at bounding box center [110, 477] width 118 height 37
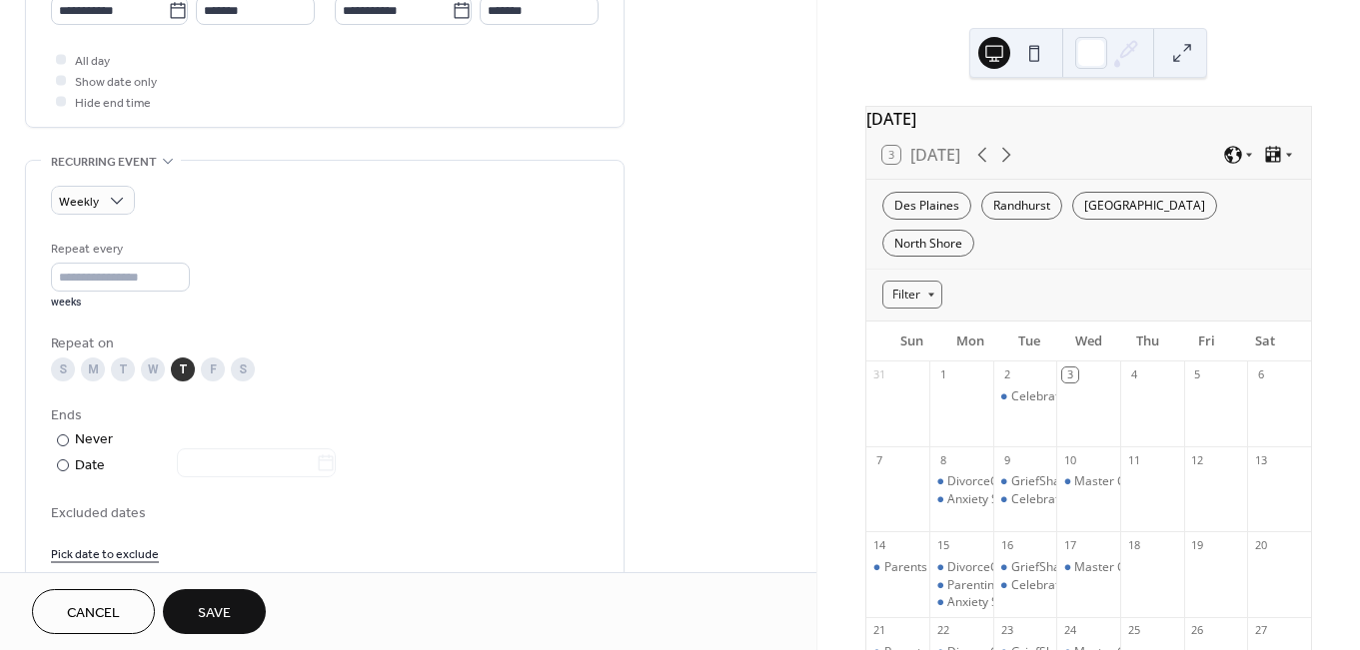
scroll to position [867, 0]
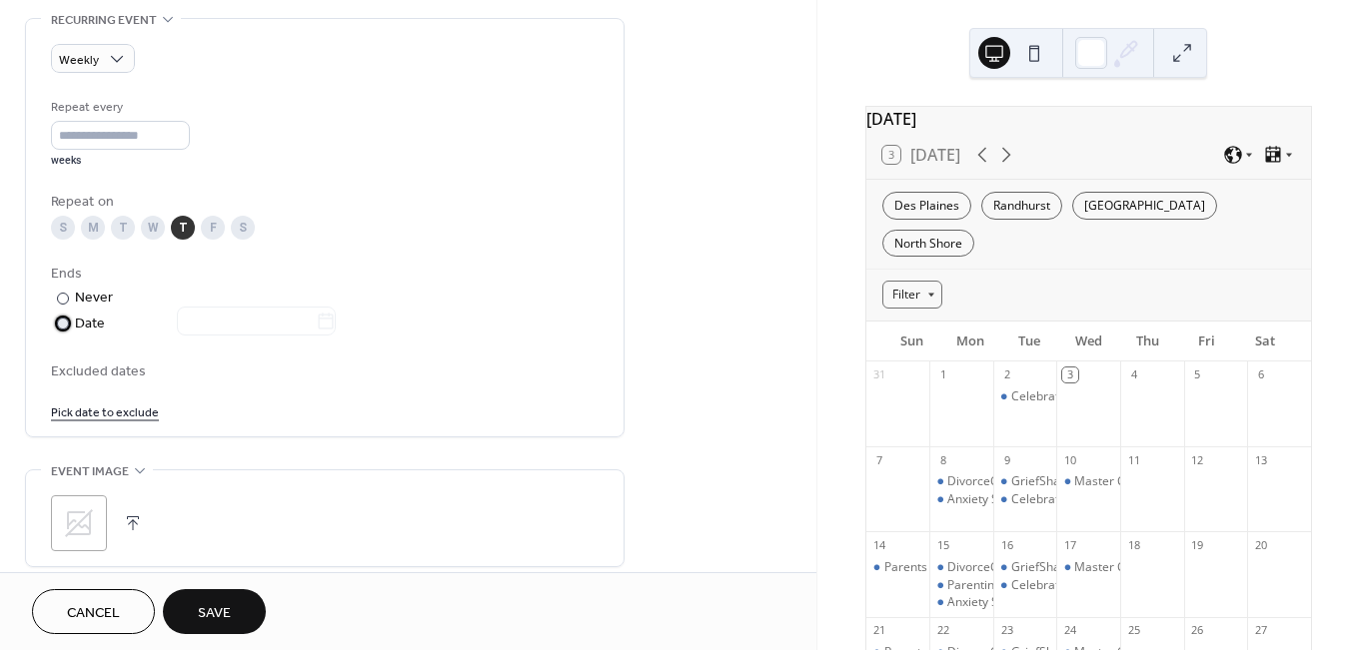
drag, startPoint x: 54, startPoint y: 333, endPoint x: 114, endPoint y: 324, distance: 60.6
click at [56, 333] on div "​" at bounding box center [61, 323] width 20 height 21
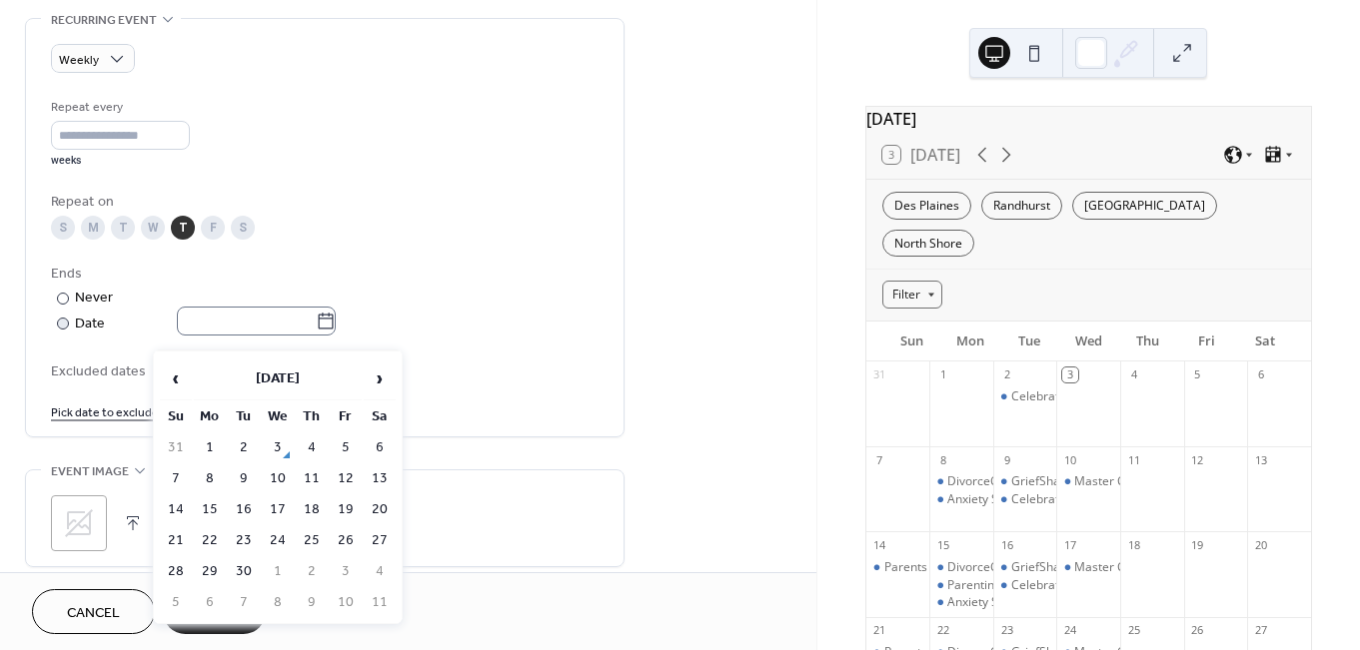
click at [336, 329] on icon at bounding box center [326, 322] width 20 height 20
click at [316, 329] on input "text" at bounding box center [246, 321] width 139 height 29
click at [384, 385] on span "›" at bounding box center [380, 379] width 30 height 40
click at [390, 376] on span "›" at bounding box center [380, 379] width 30 height 40
click at [310, 503] on td "13" at bounding box center [312, 510] width 32 height 29
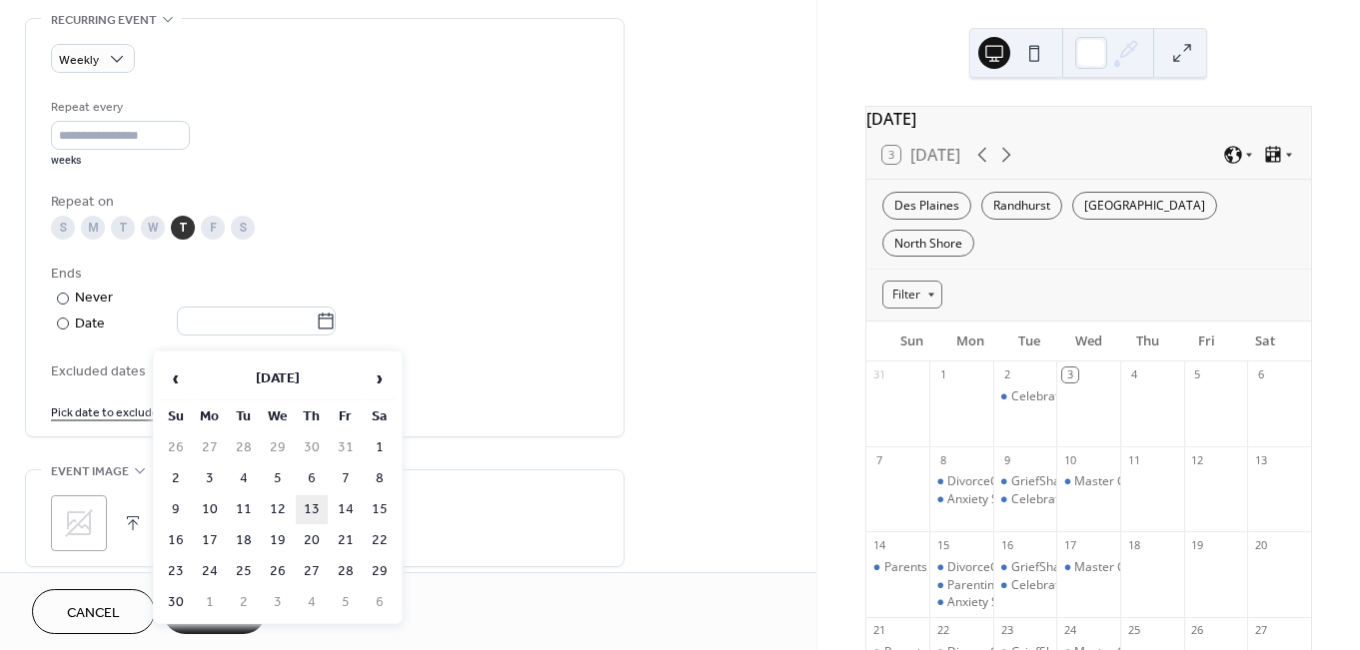
type input "**********"
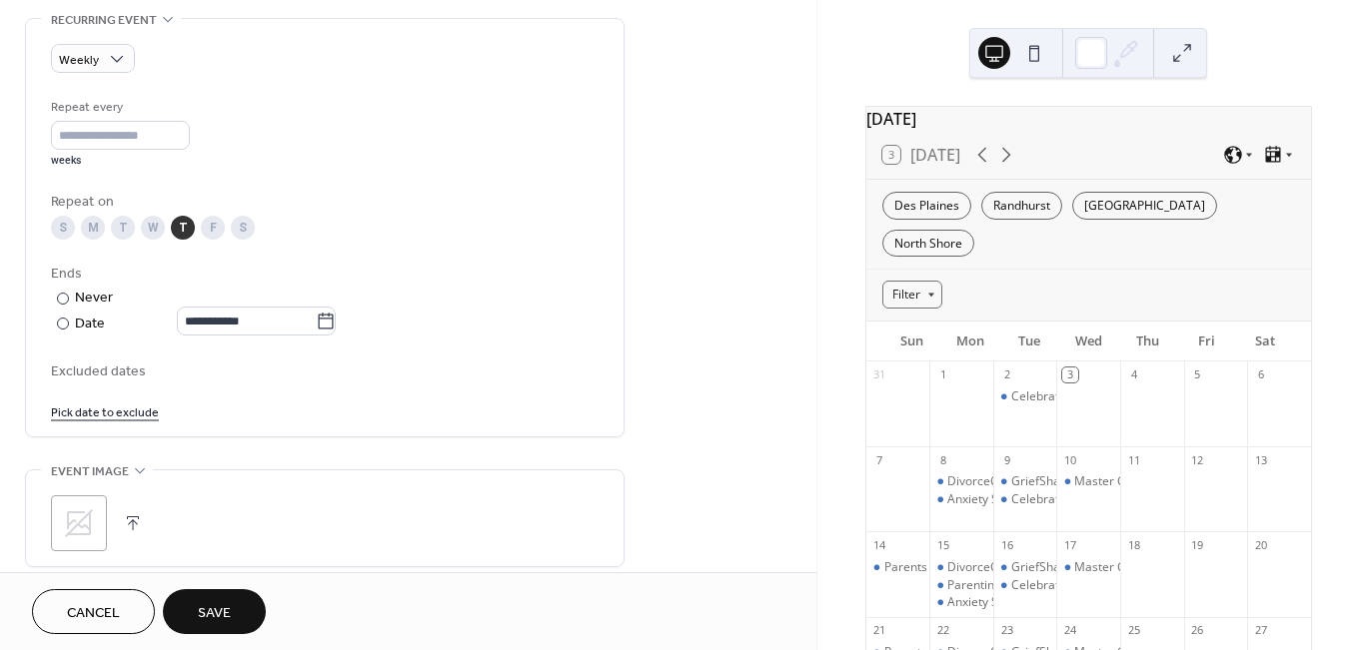
scroll to position [1235, 0]
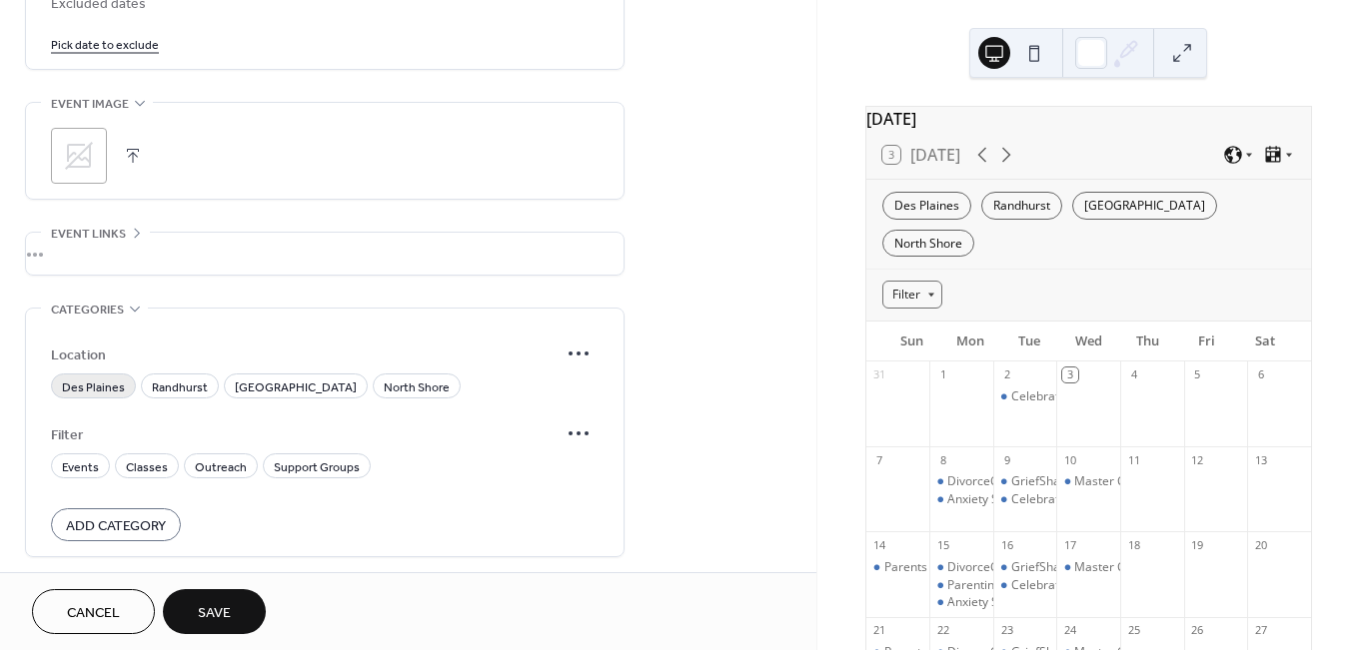
click at [92, 397] on span "Des Plaines" at bounding box center [93, 388] width 63 height 21
click at [157, 479] on span "Classes" at bounding box center [147, 468] width 42 height 21
click at [222, 611] on span "Save" at bounding box center [214, 613] width 33 height 21
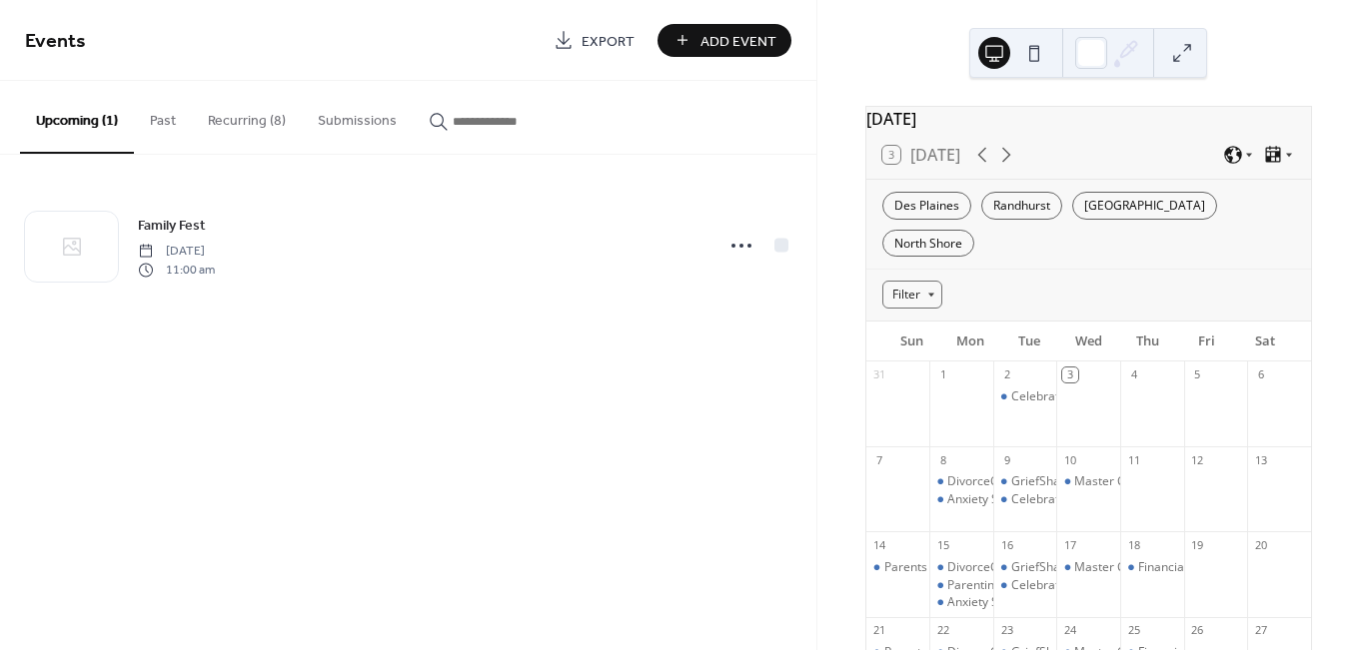
click at [719, 33] on span "Add Event" at bounding box center [738, 41] width 76 height 21
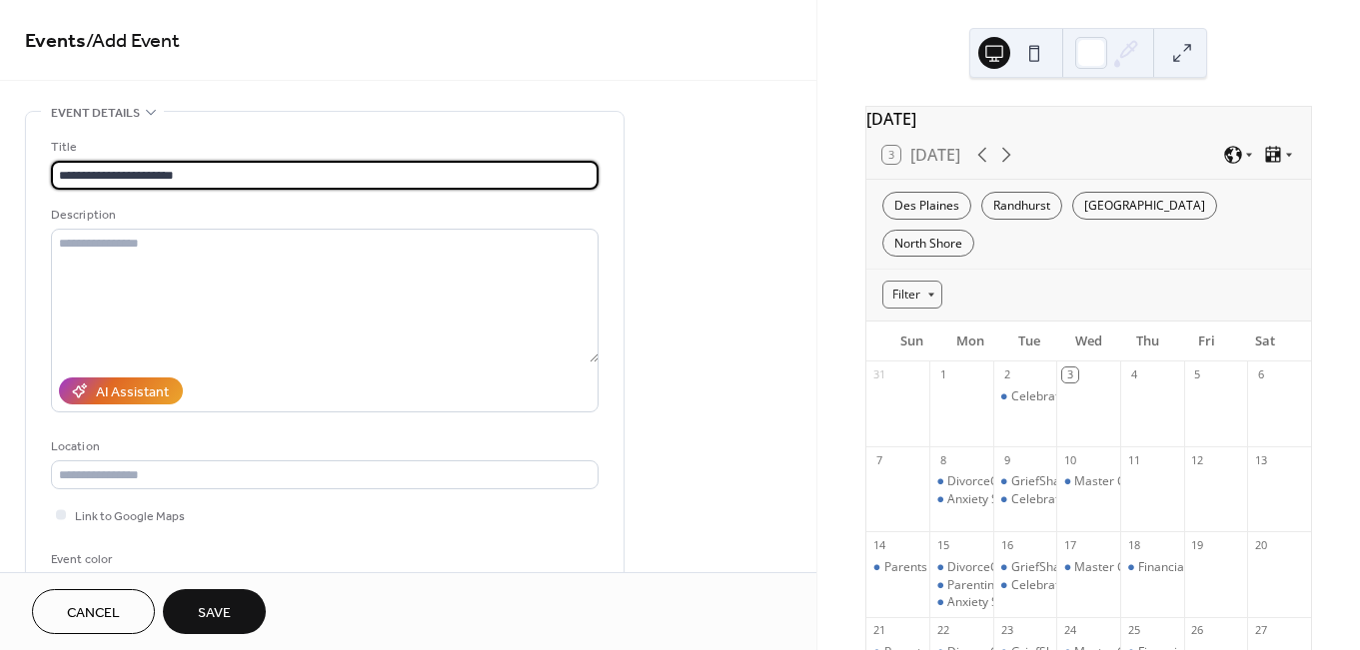
type input "**********"
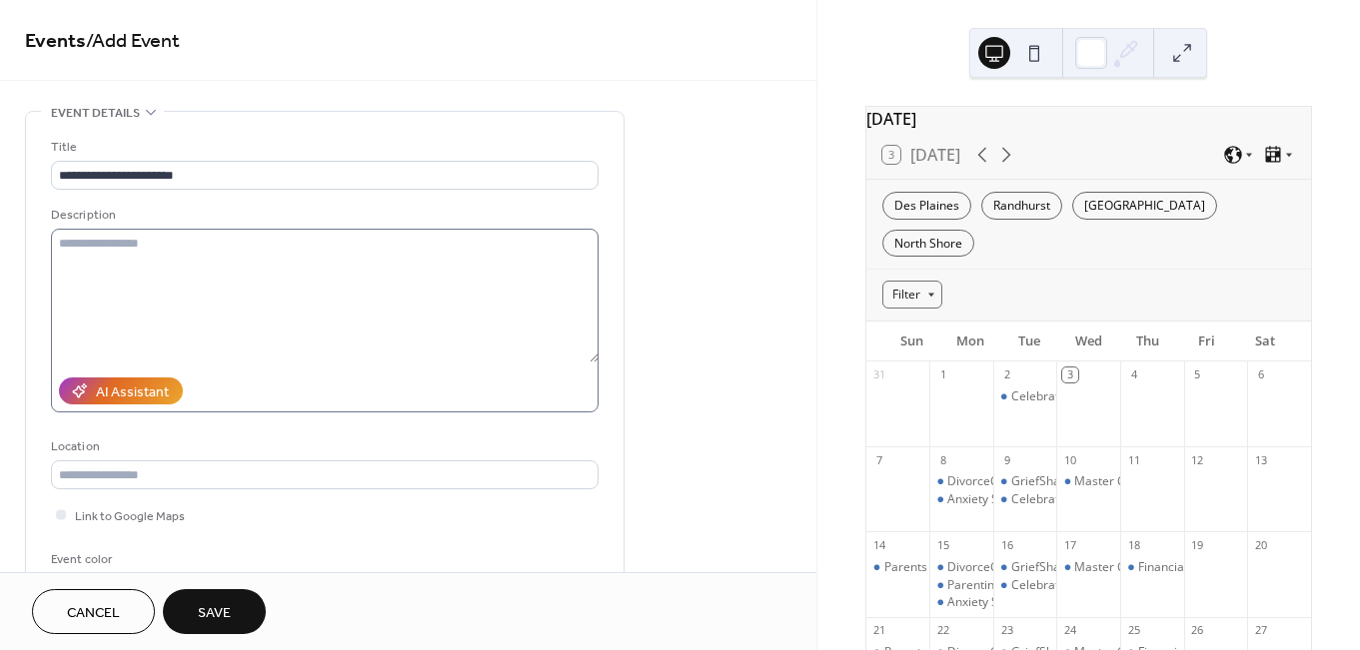
scroll to position [392, 0]
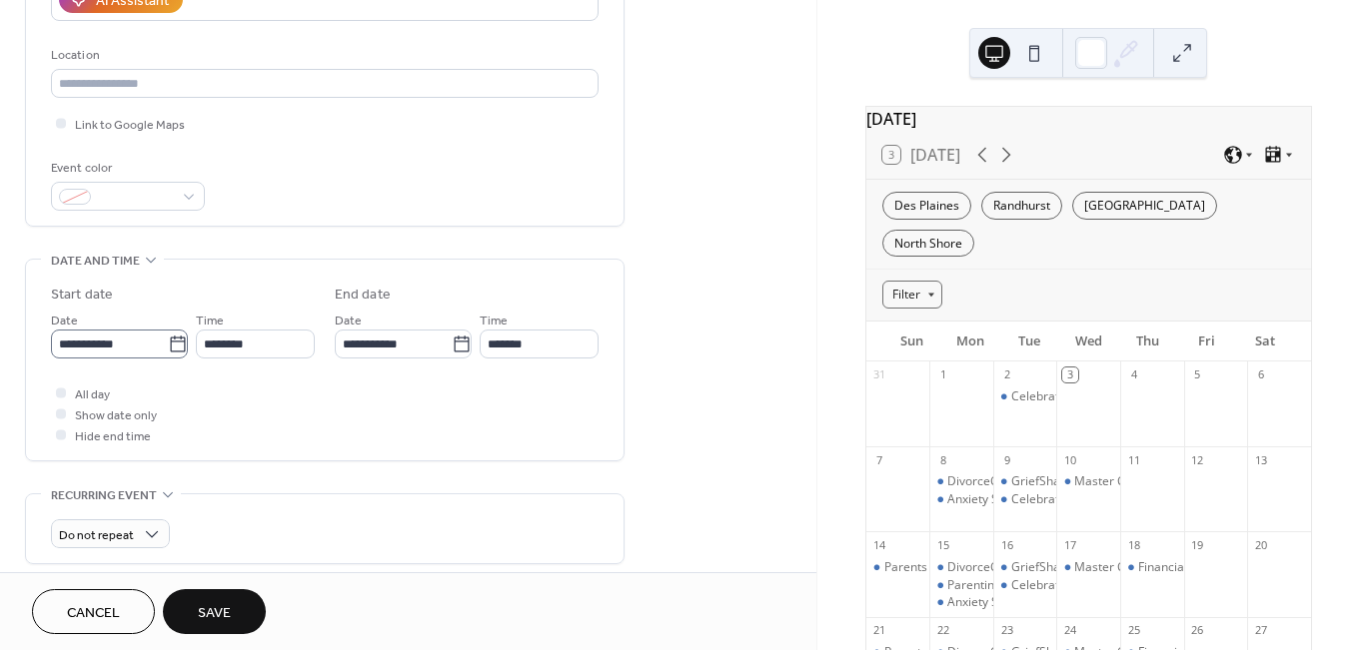
click at [176, 348] on icon at bounding box center [178, 345] width 20 height 20
click at [168, 348] on input "**********" at bounding box center [109, 344] width 117 height 29
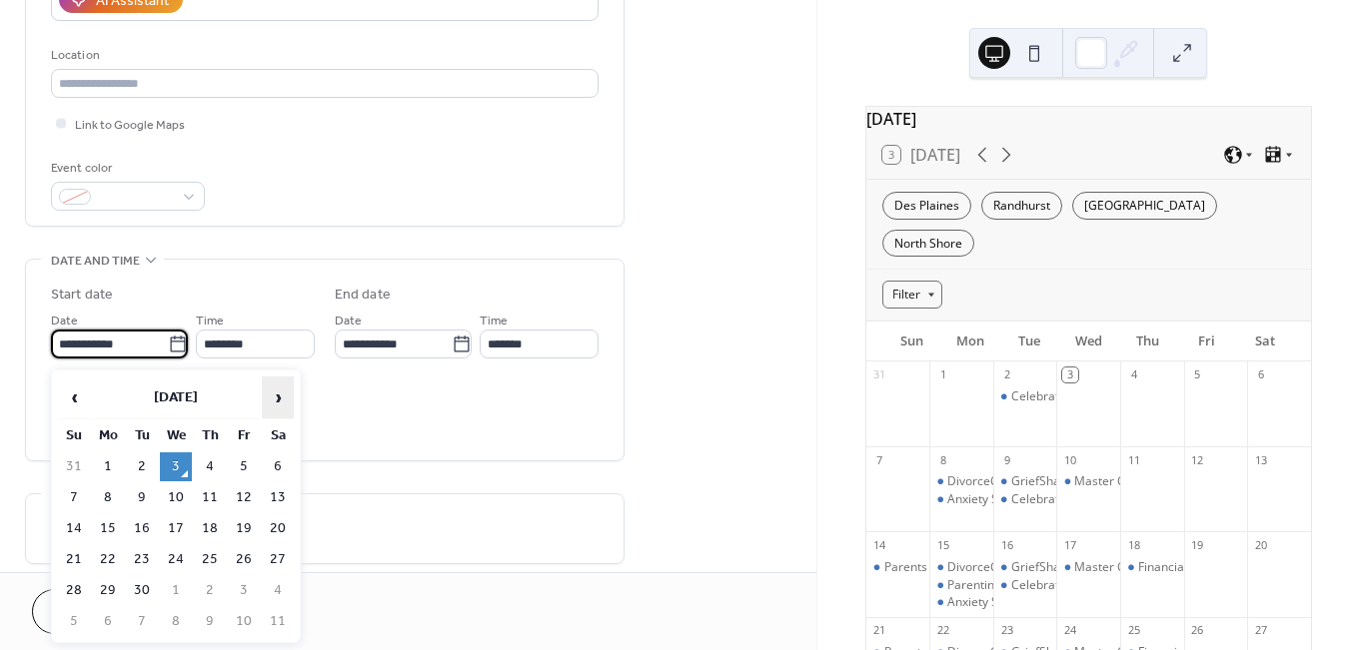
click at [290, 399] on span "›" at bounding box center [278, 398] width 30 height 40
click at [105, 499] on td "6" at bounding box center [108, 498] width 32 height 29
type input "**********"
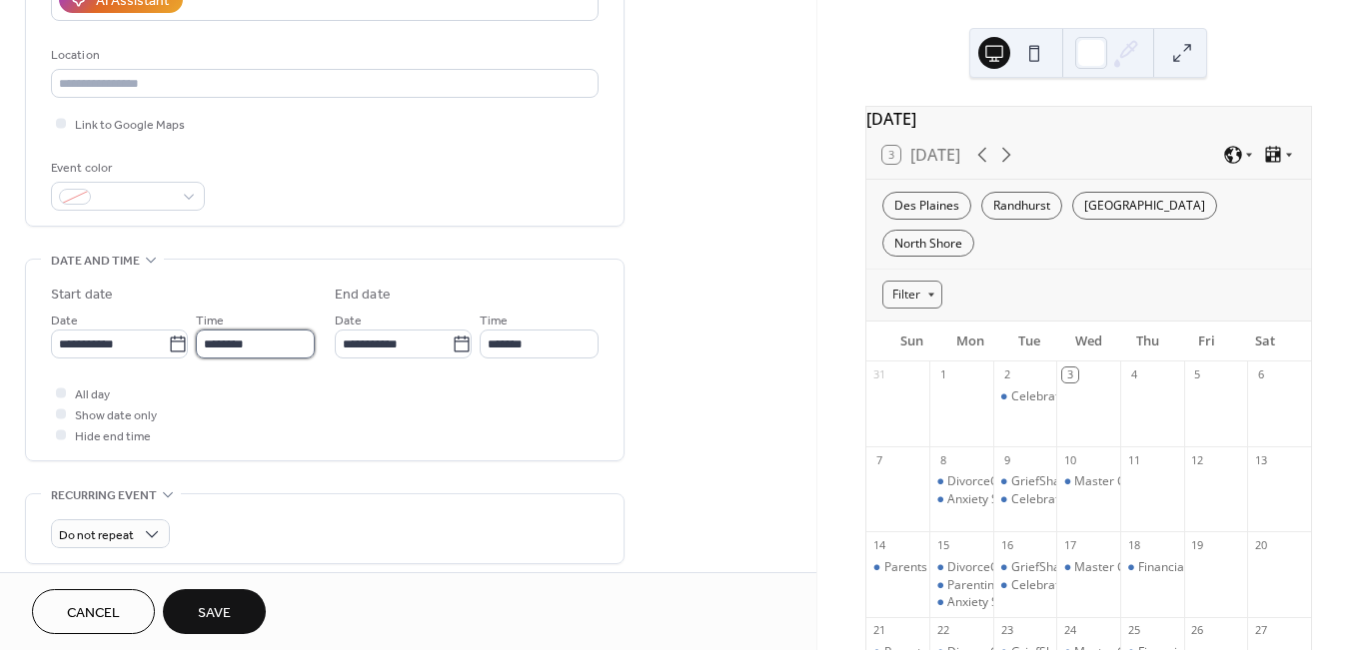
click at [247, 349] on input "********" at bounding box center [255, 344] width 119 height 29
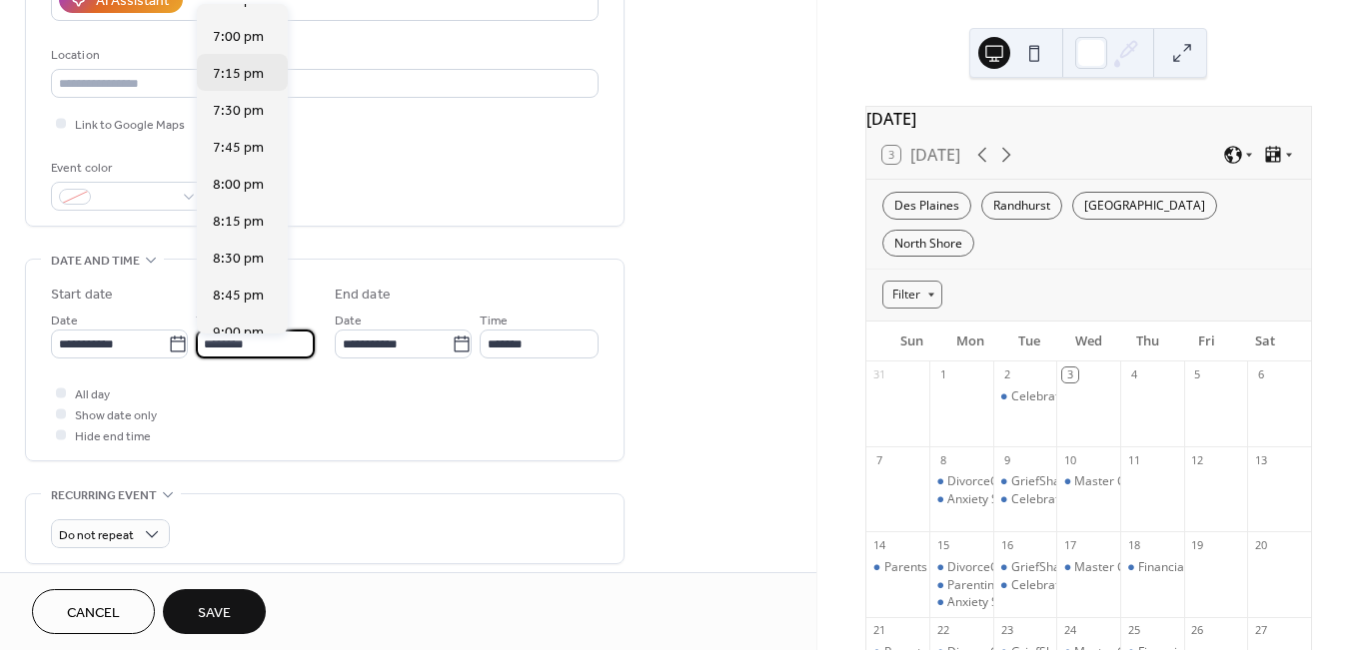
scroll to position [2760, 0]
click at [243, 42] on span "6:45 pm" at bounding box center [238, 36] width 51 height 21
type input "*******"
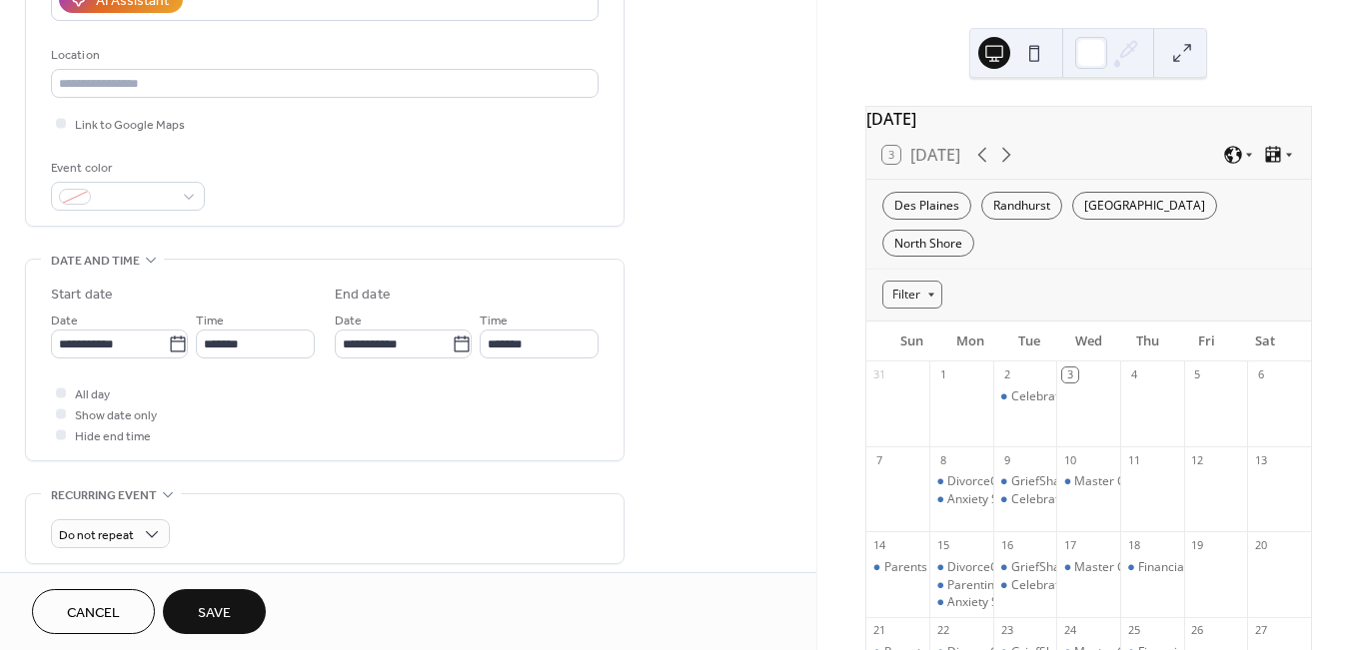
type input "*******"
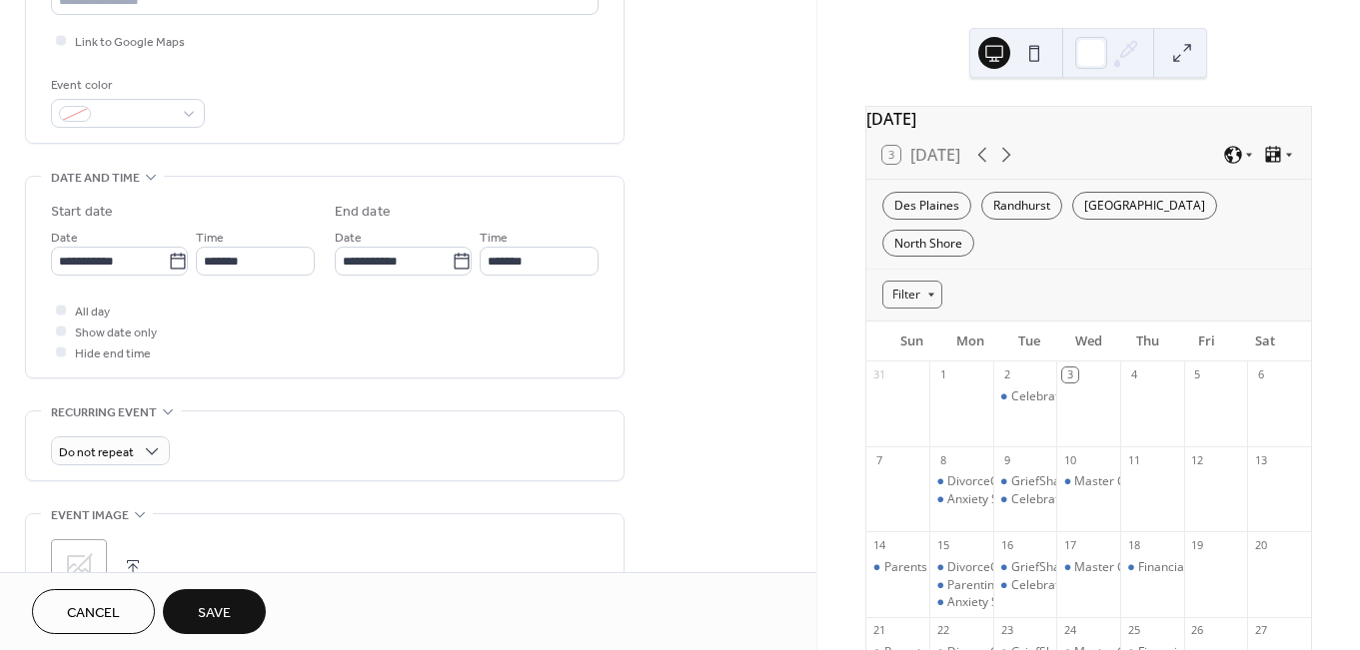
scroll to position [638, 0]
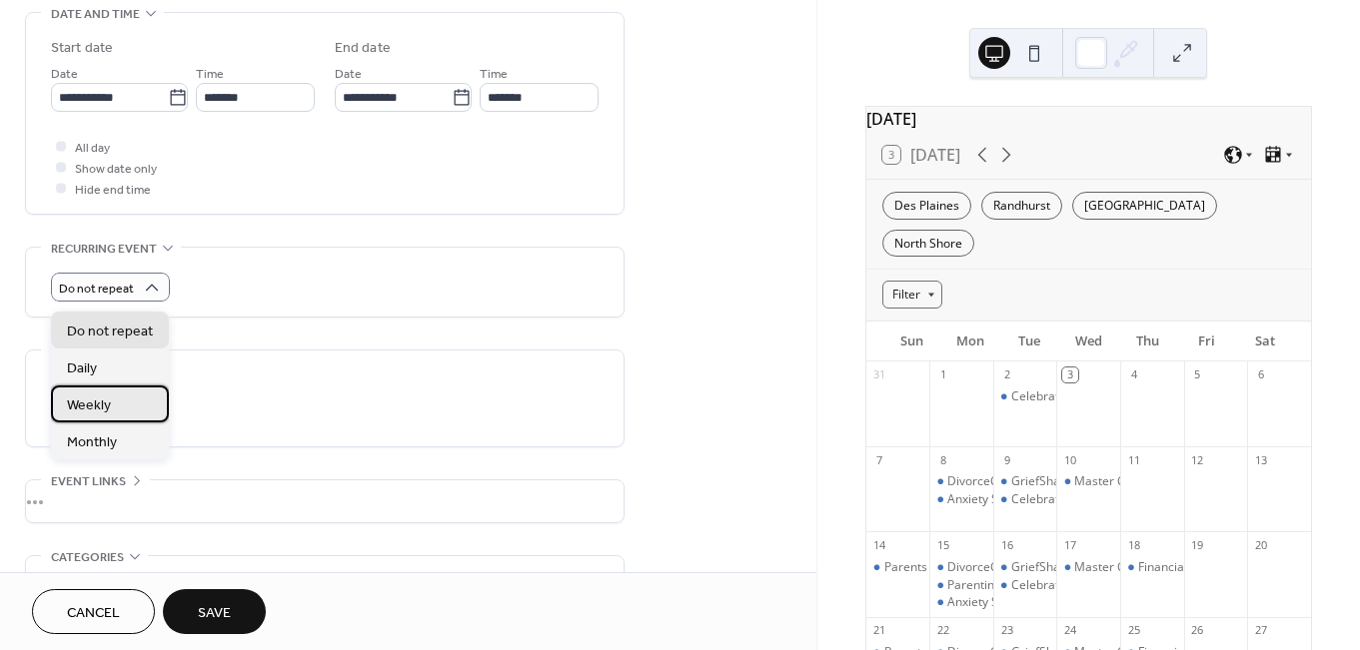
click at [107, 405] on span "Weekly" at bounding box center [89, 406] width 44 height 21
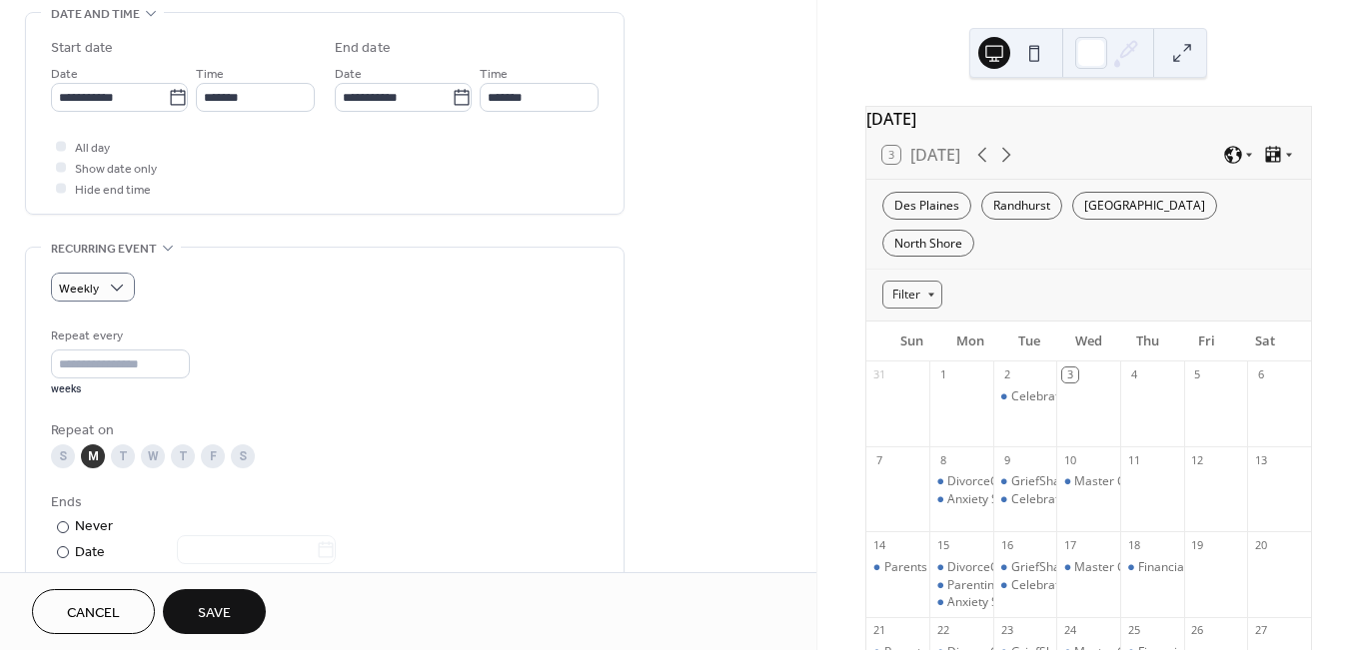
scroll to position [804, 0]
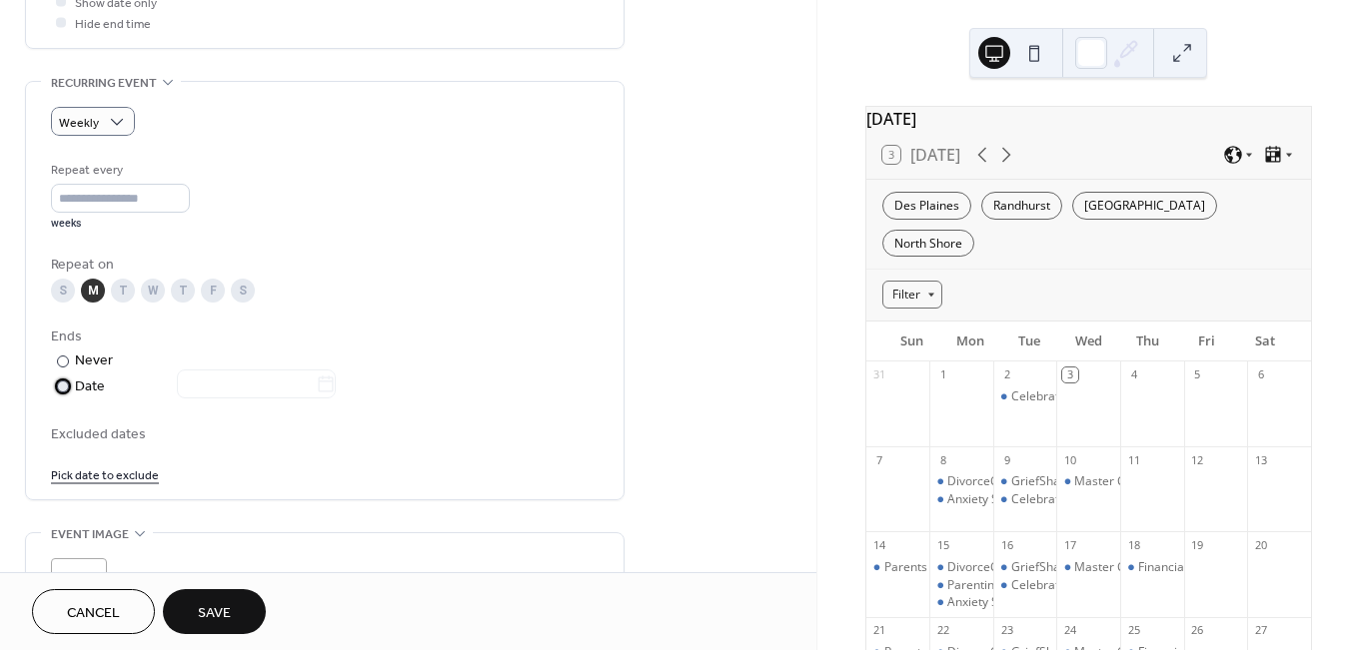
click at [66, 393] on div at bounding box center [63, 387] width 12 height 12
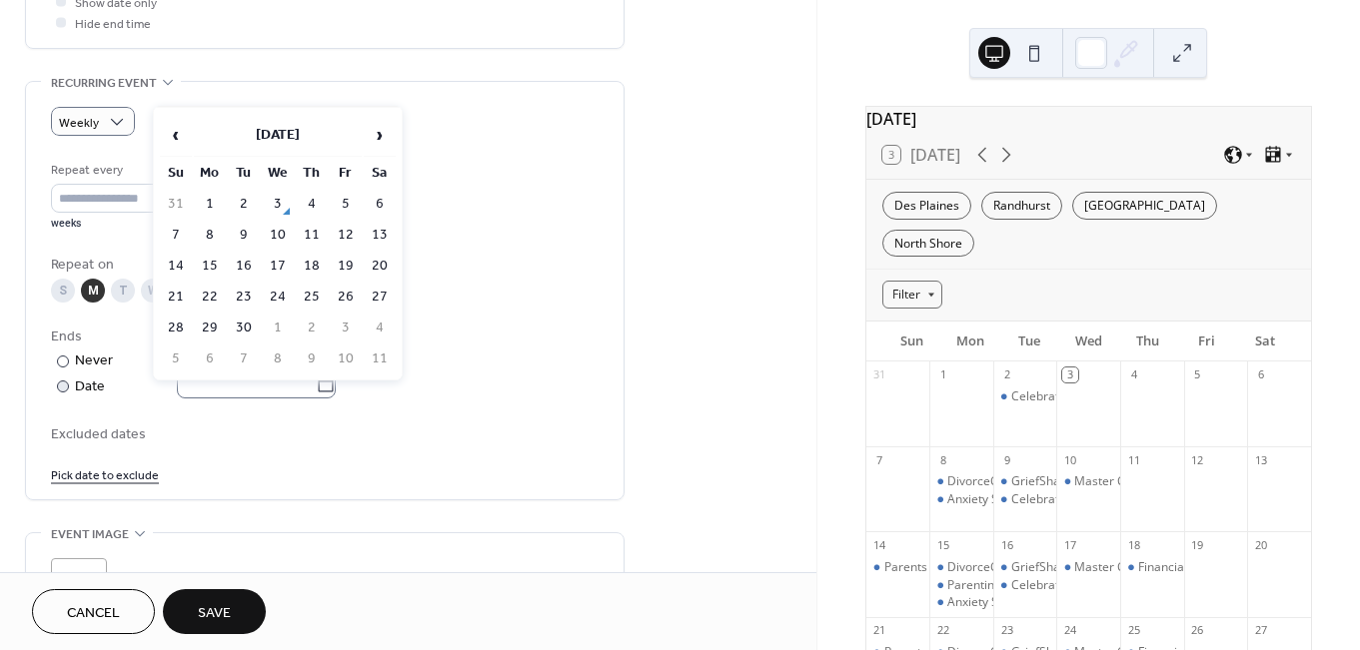
click at [334, 391] on icon at bounding box center [326, 384] width 15 height 16
click at [316, 391] on input "text" at bounding box center [246, 384] width 139 height 29
click at [377, 135] on span "›" at bounding box center [380, 135] width 30 height 40
click at [510, 276] on div "Repeat on" at bounding box center [322, 265] width 543 height 21
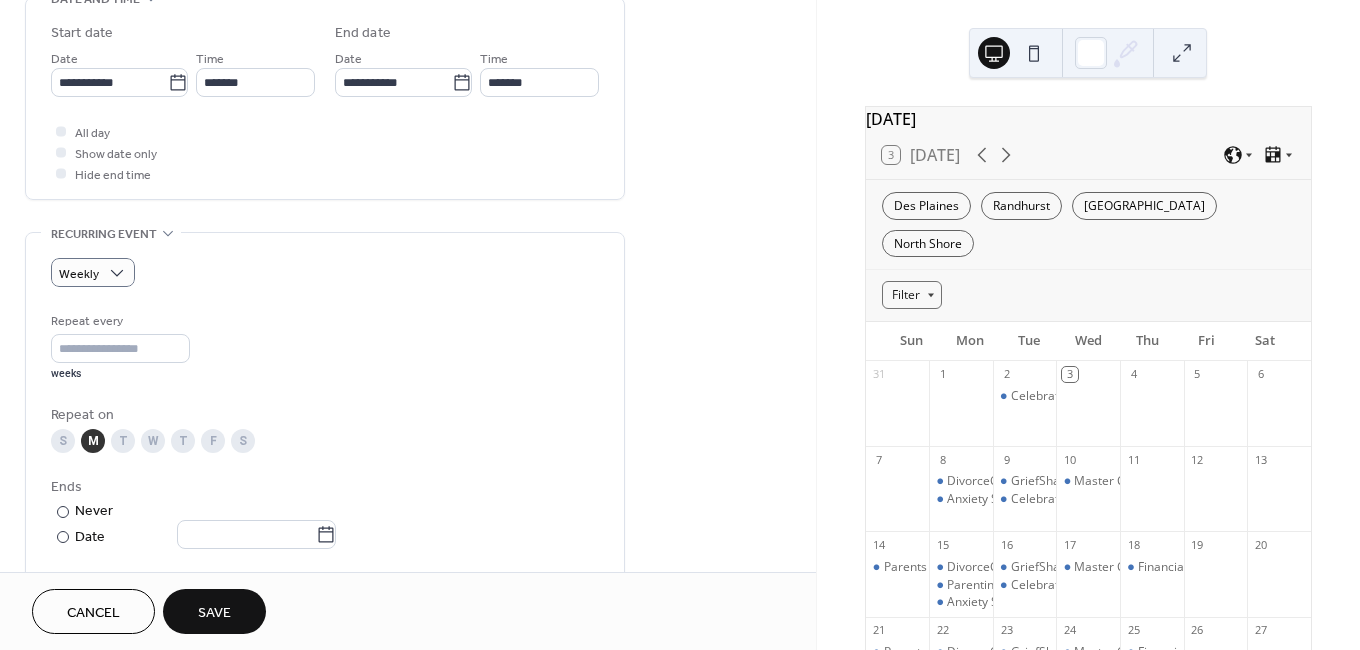
scroll to position [693, 0]
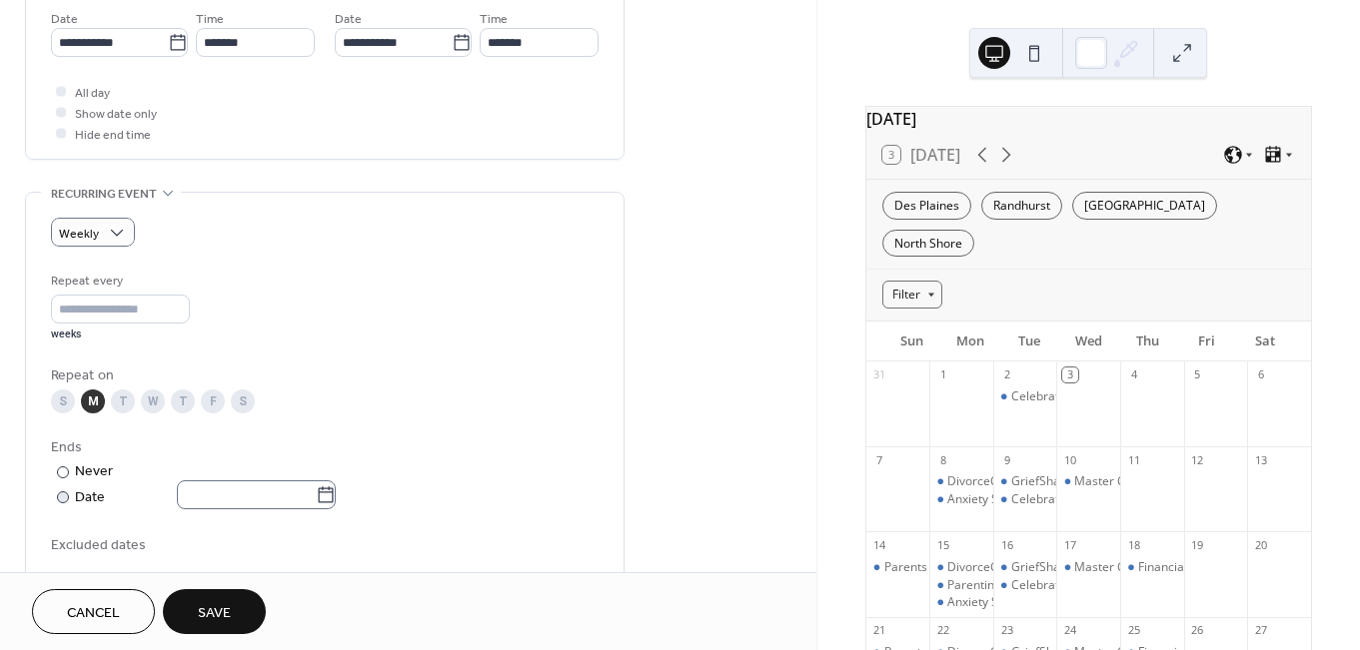
click at [336, 505] on icon at bounding box center [326, 496] width 20 height 20
click at [316, 505] on input "text" at bounding box center [246, 495] width 139 height 29
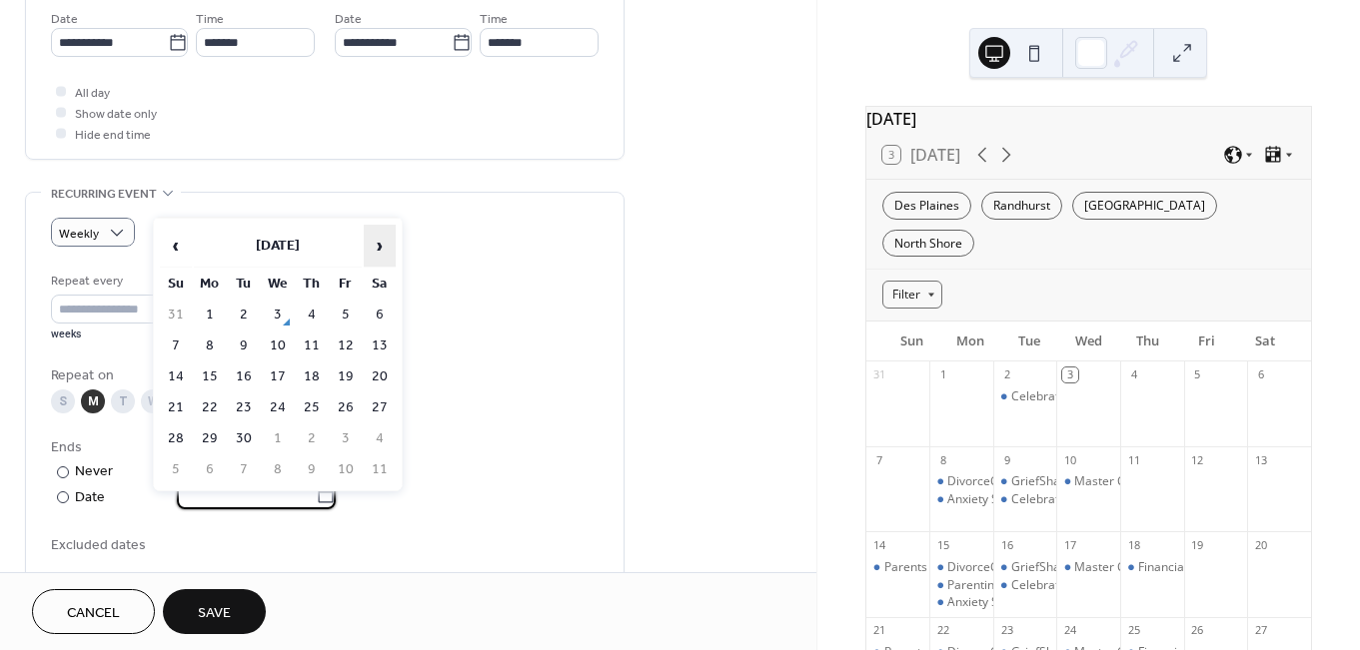
click at [374, 252] on span "›" at bounding box center [380, 246] width 30 height 40
click at [209, 440] on td "27" at bounding box center [210, 439] width 32 height 29
type input "**********"
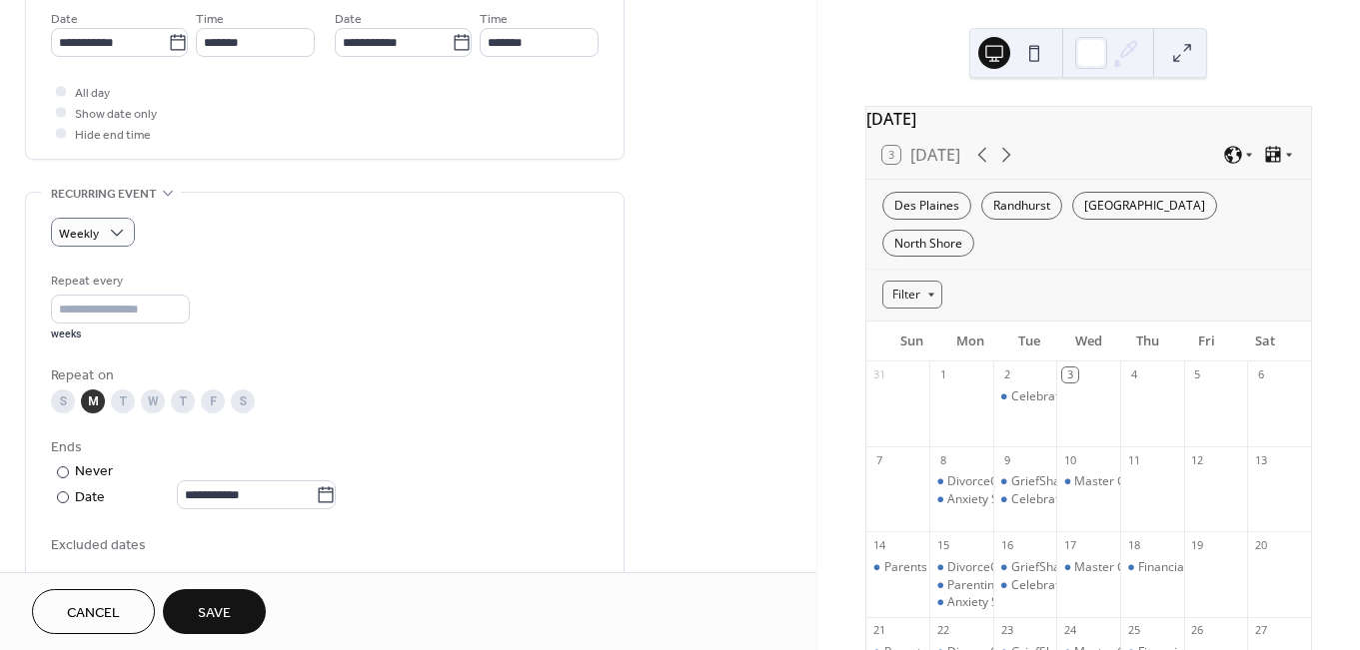
click at [462, 427] on div "**********" at bounding box center [324, 433] width 547 height 325
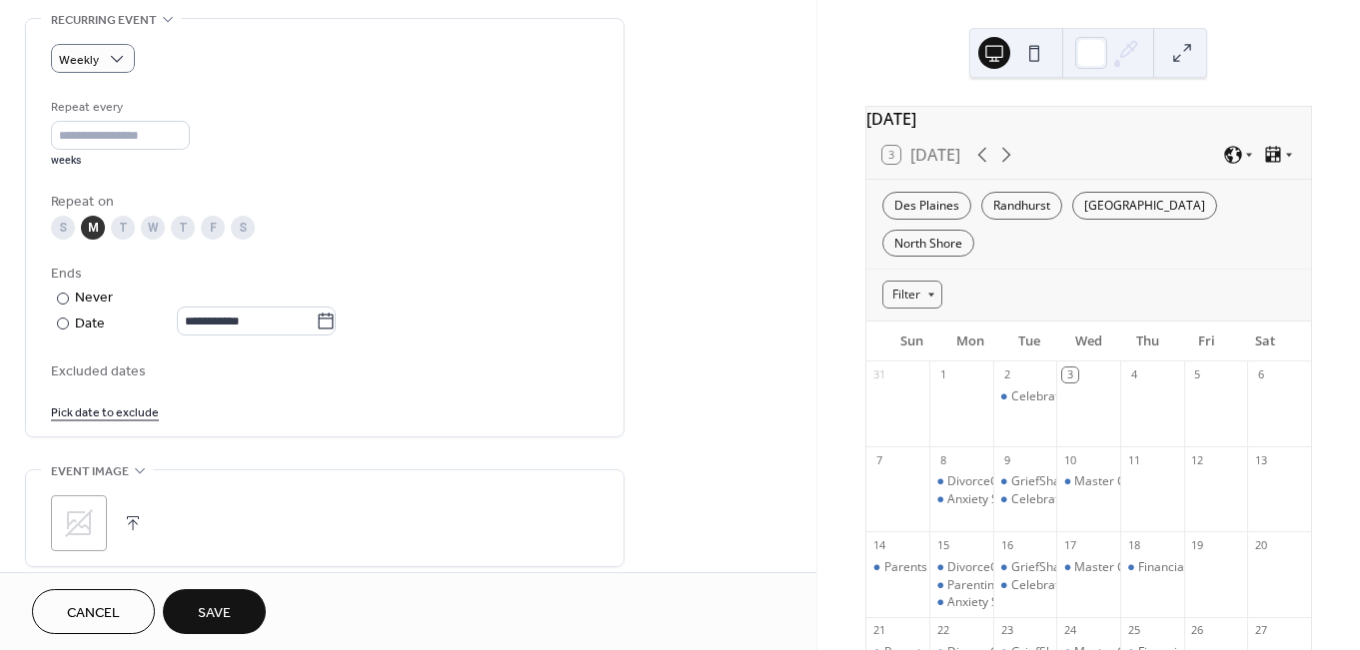
scroll to position [1326, 0]
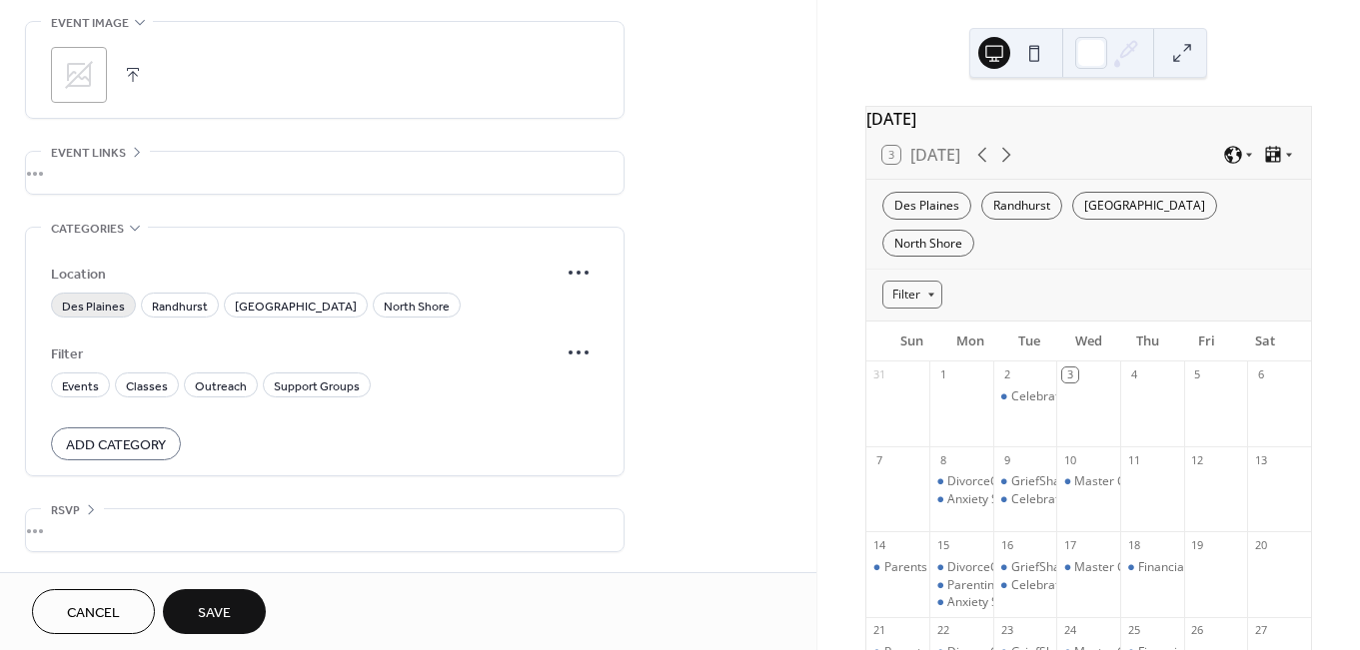
click at [94, 307] on span "Des Plaines" at bounding box center [93, 307] width 63 height 21
click at [143, 385] on span "Classes" at bounding box center [147, 387] width 42 height 21
click at [228, 607] on span "Save" at bounding box center [214, 613] width 33 height 21
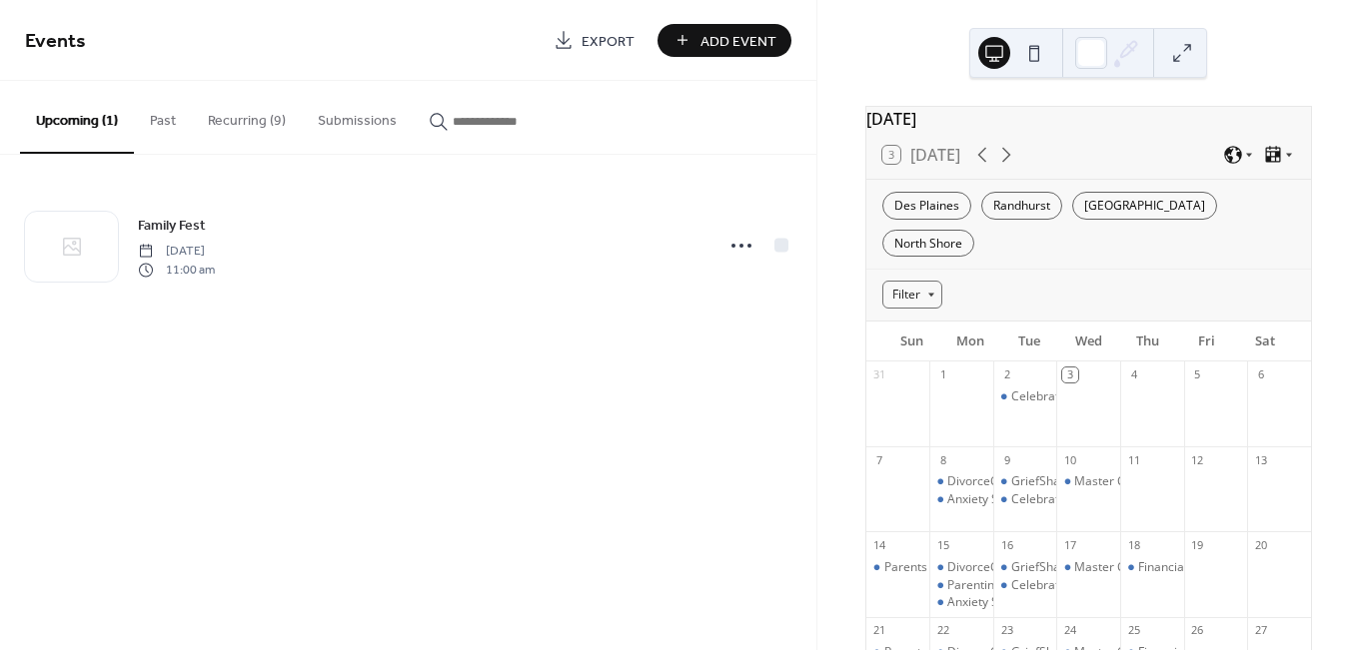
click at [690, 34] on button "Add Event" at bounding box center [724, 40] width 134 height 33
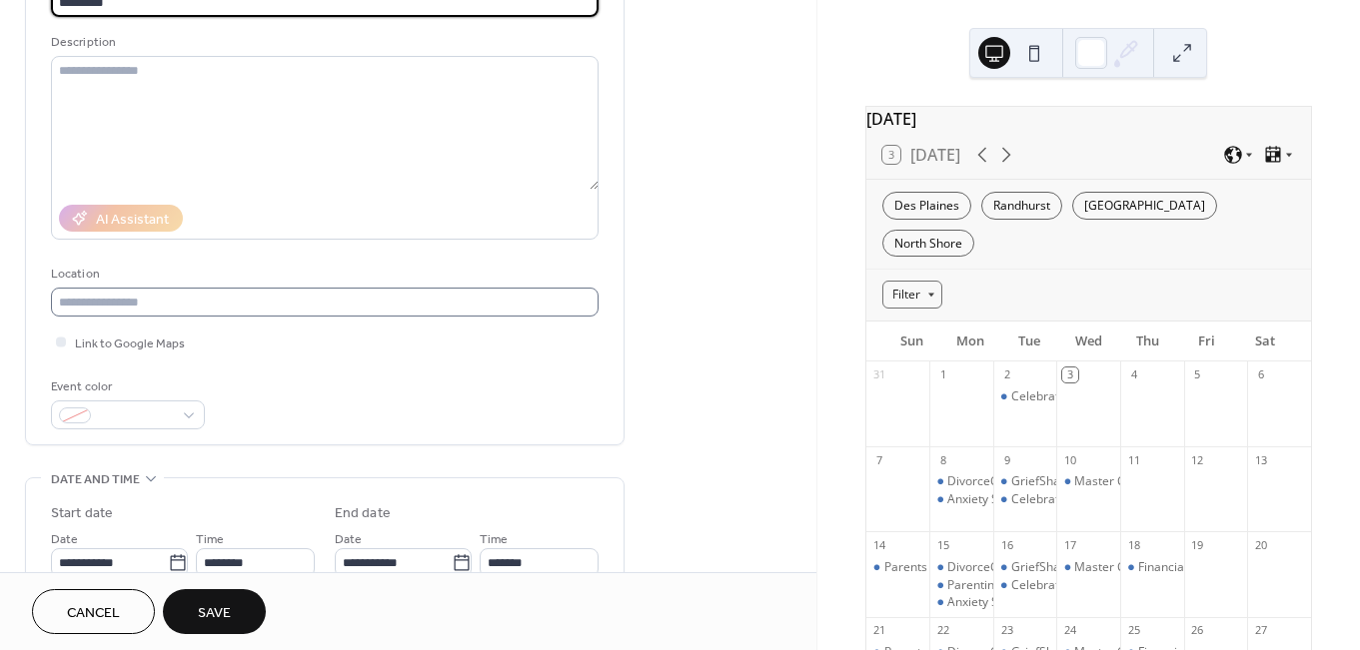
scroll to position [327, 0]
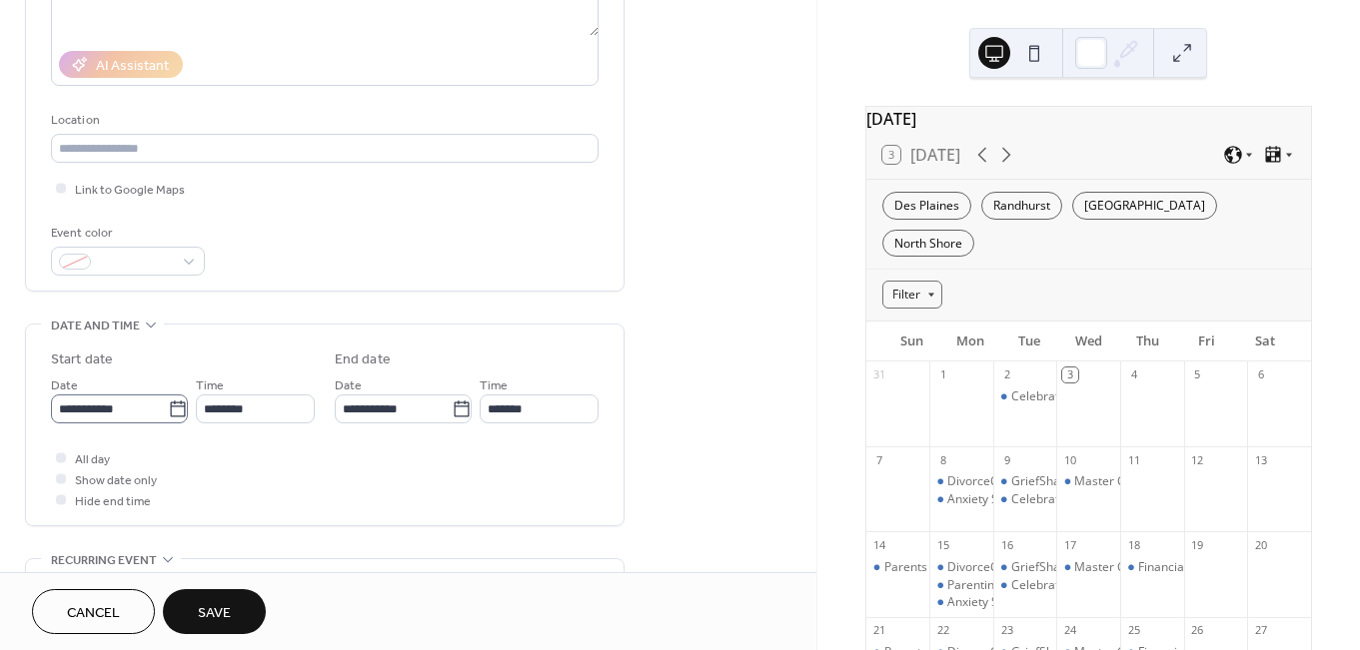
type input "*********"
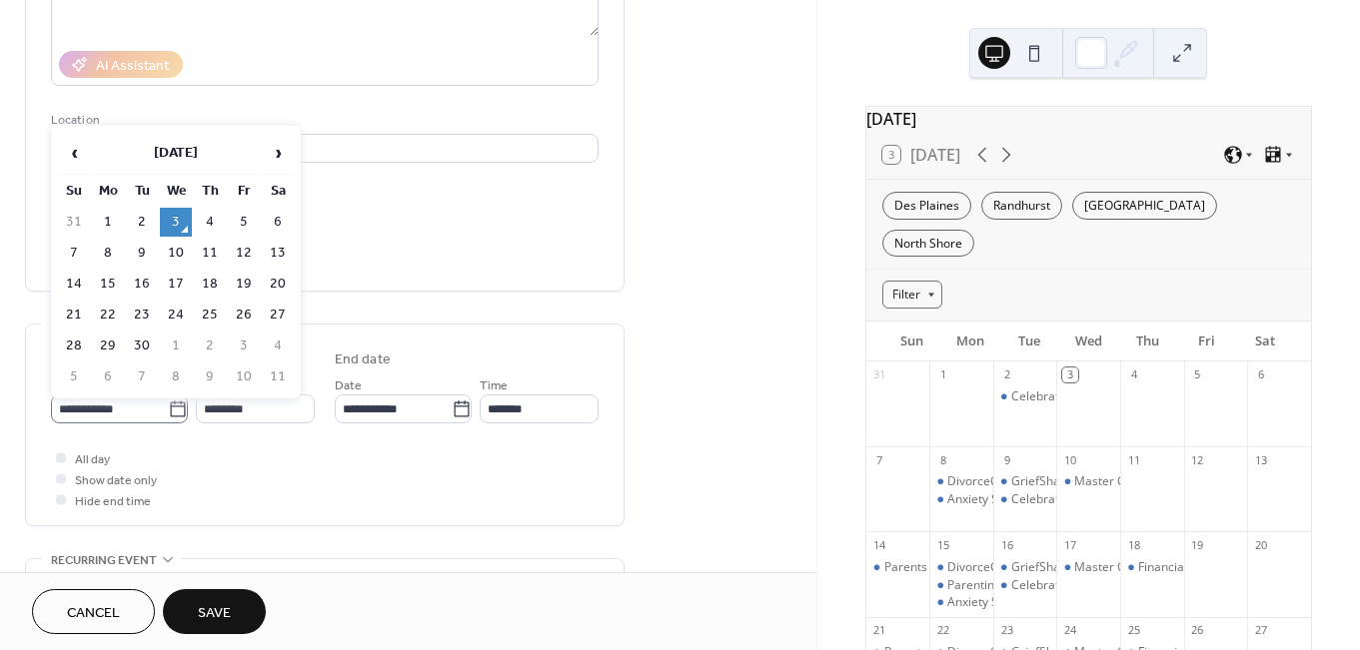
click at [176, 417] on icon at bounding box center [178, 410] width 20 height 20
click at [168, 417] on input "**********" at bounding box center [109, 409] width 117 height 29
click at [218, 252] on td "11" at bounding box center [210, 253] width 32 height 29
type input "**********"
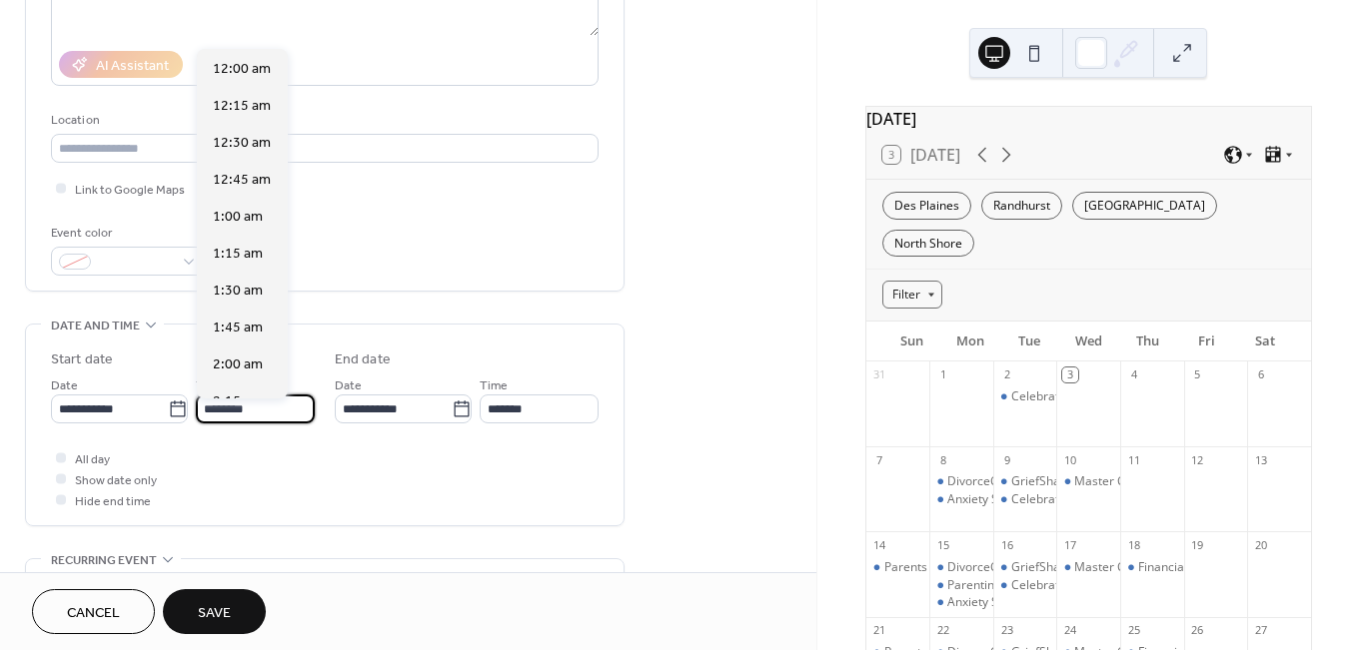
click at [238, 412] on input "********" at bounding box center [255, 409] width 119 height 29
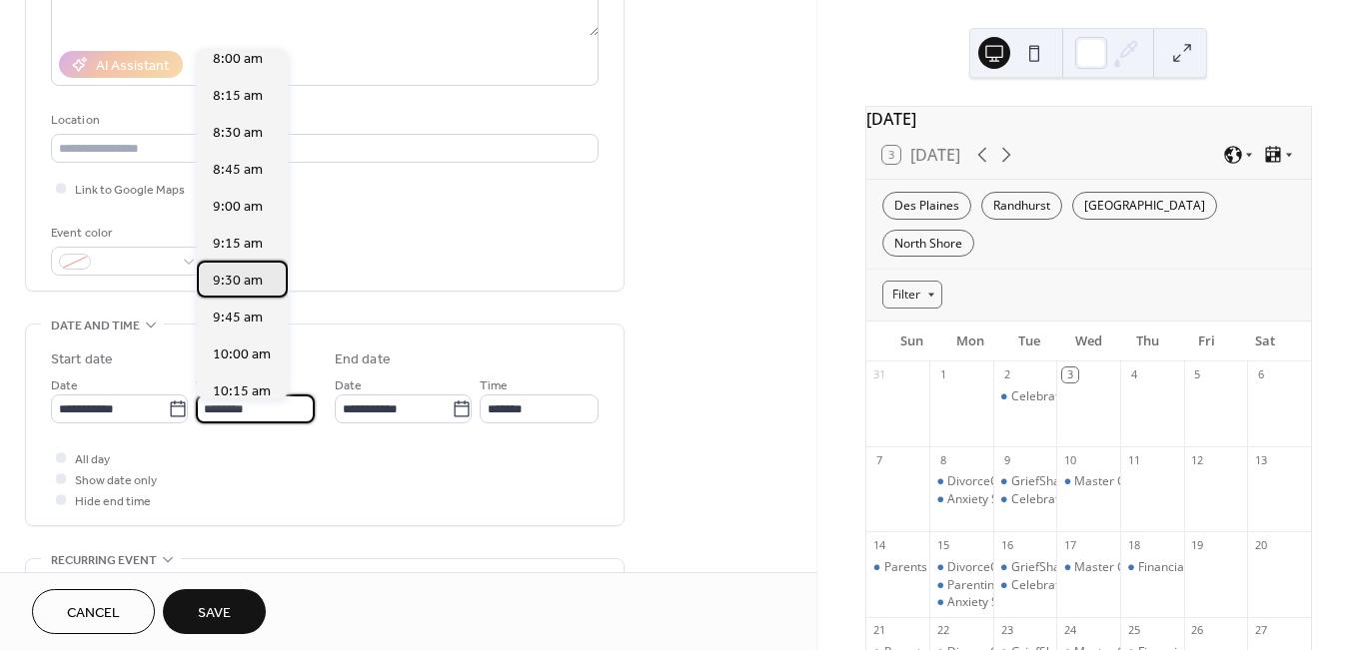
click at [236, 281] on span "9:30 am" at bounding box center [238, 281] width 50 height 21
type input "*******"
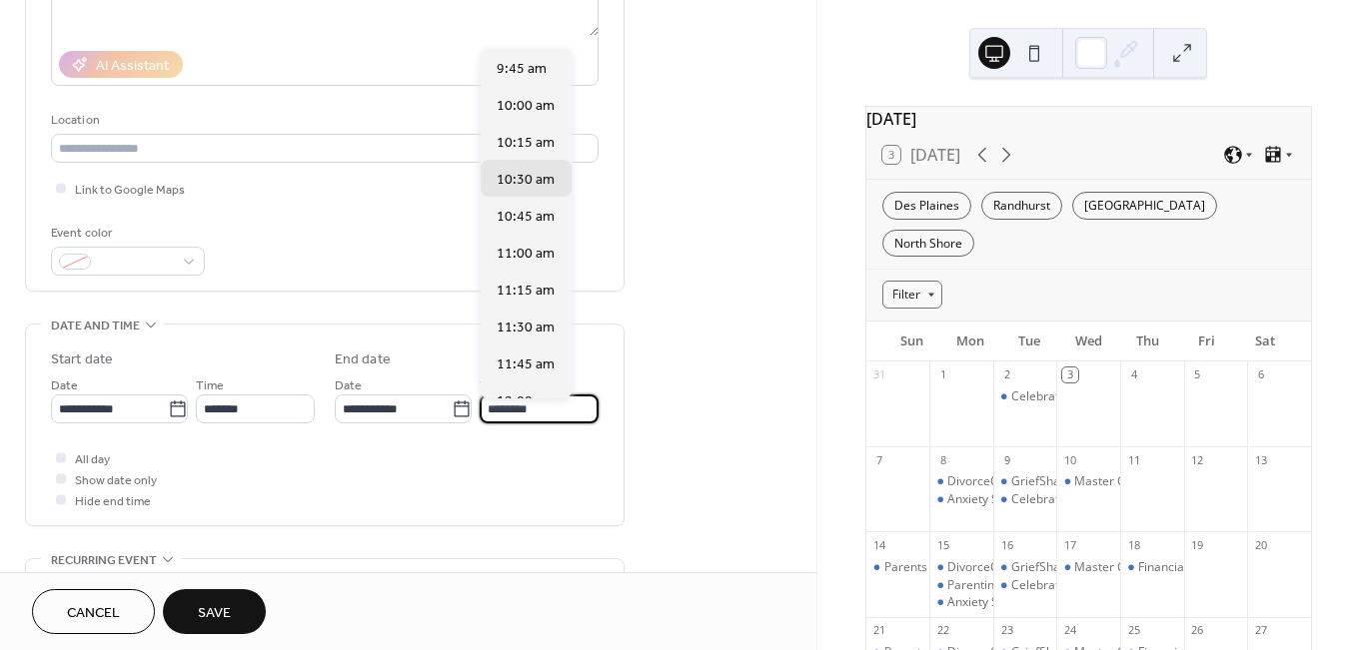
click at [547, 413] on input "********" at bounding box center [539, 409] width 119 height 29
click at [517, 332] on span "11:30 am" at bounding box center [526, 328] width 58 height 21
type input "********"
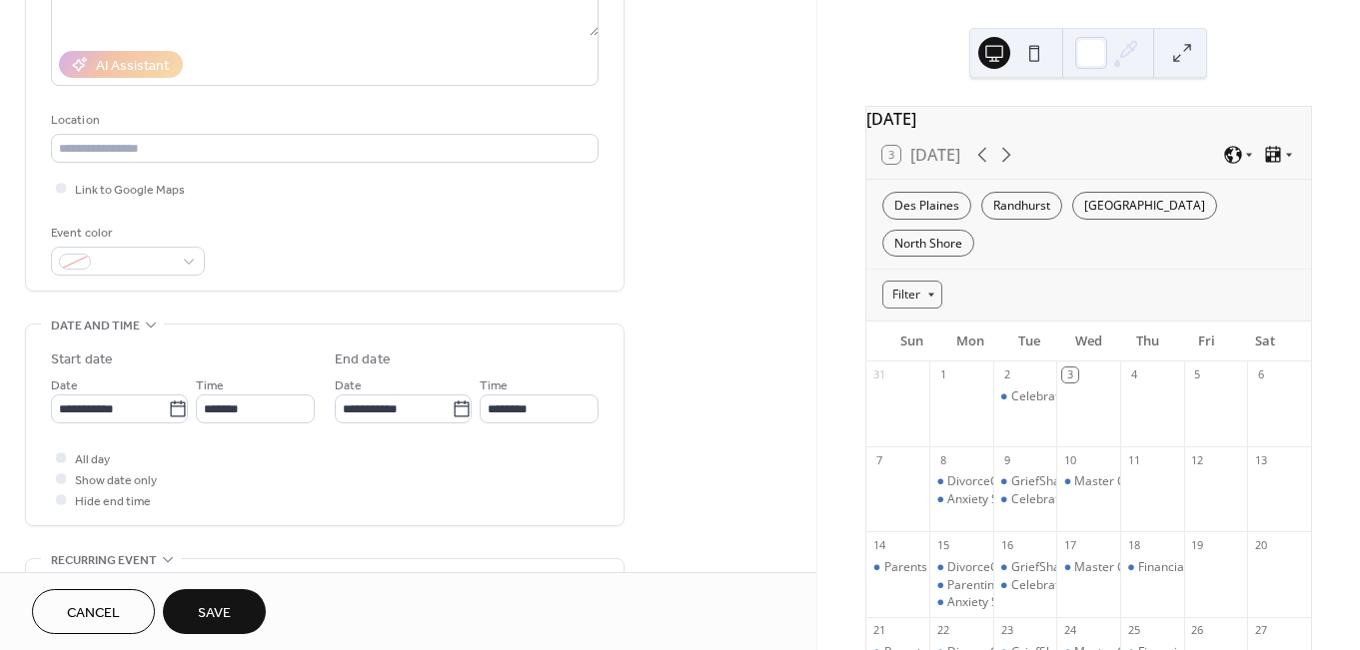
click at [260, 470] on div "All day Show date only Hide end time" at bounding box center [324, 479] width 547 height 63
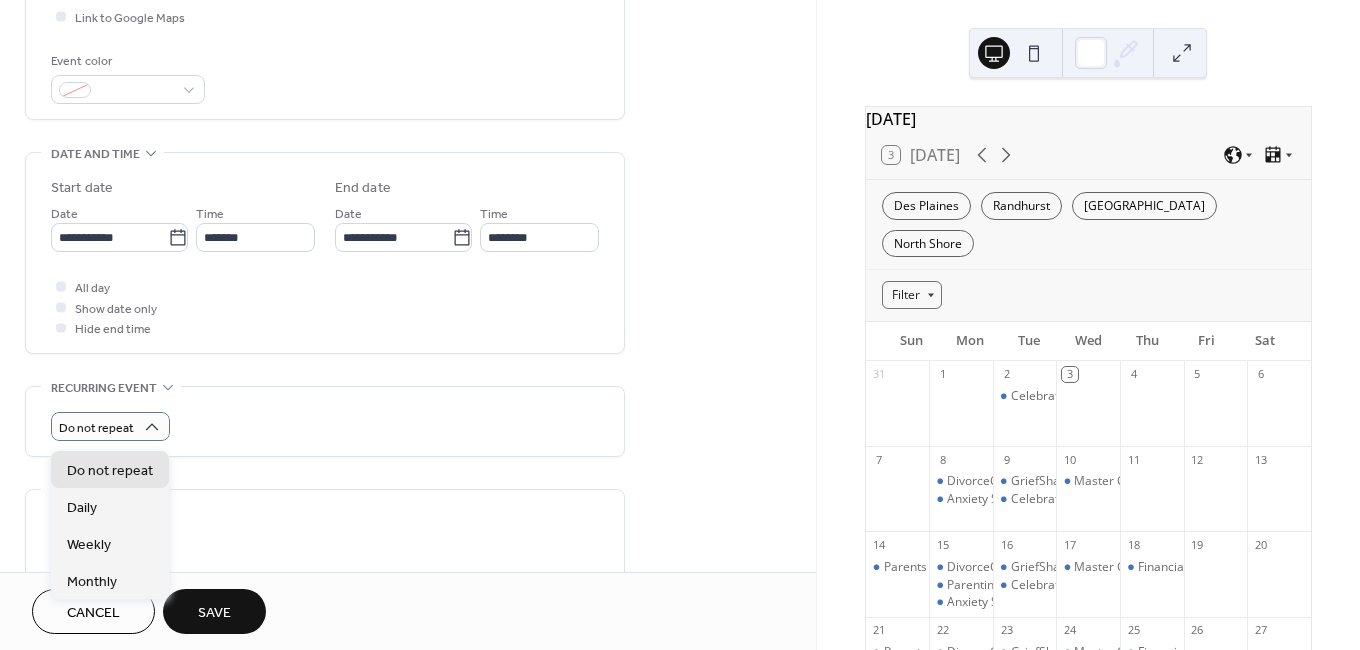
click at [253, 406] on div "Do not repeat" at bounding box center [324, 422] width 547 height 69
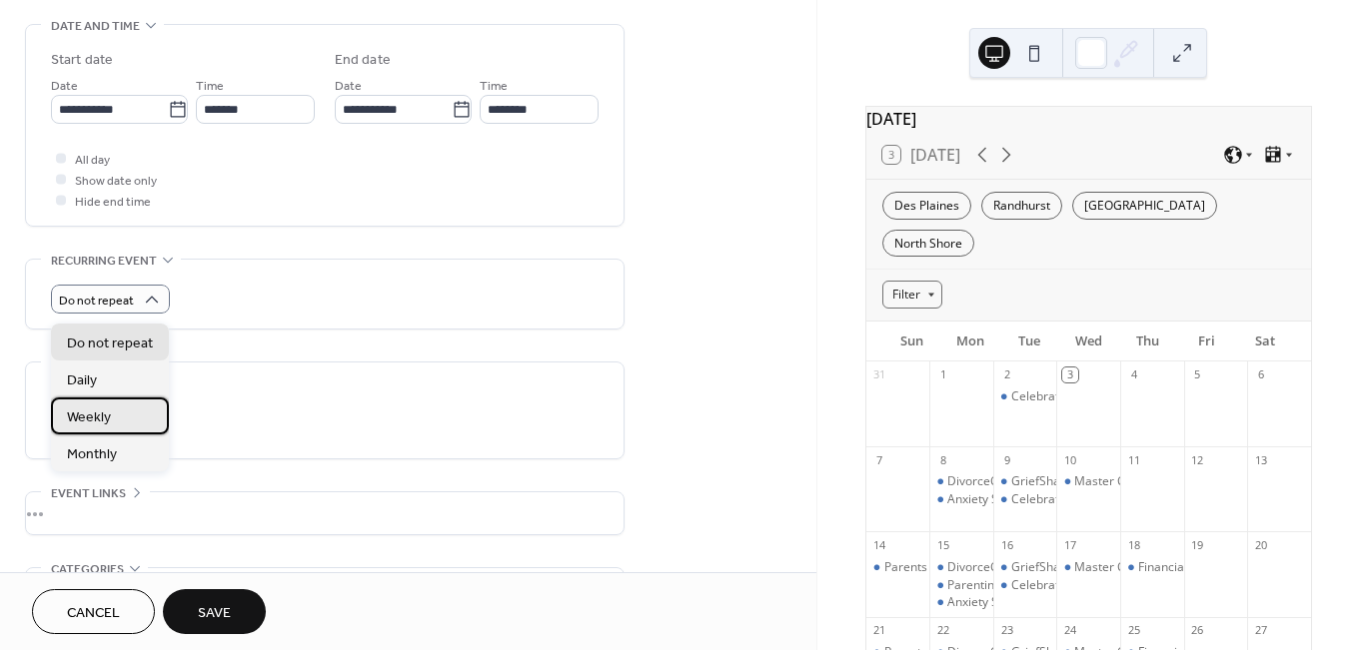
click at [111, 409] on div "Weekly" at bounding box center [110, 416] width 118 height 37
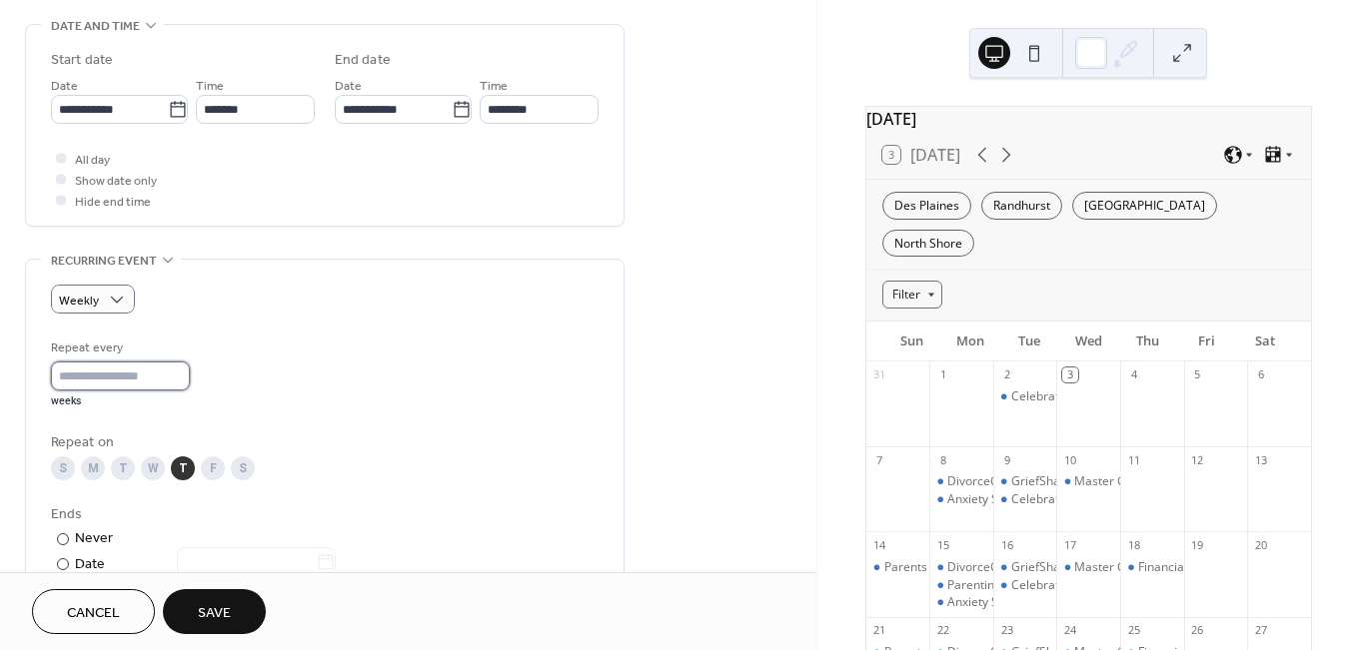
type input "*"
click at [190, 379] on input "*" at bounding box center [120, 376] width 139 height 29
click at [294, 454] on div "Repeat on" at bounding box center [322, 443] width 543 height 21
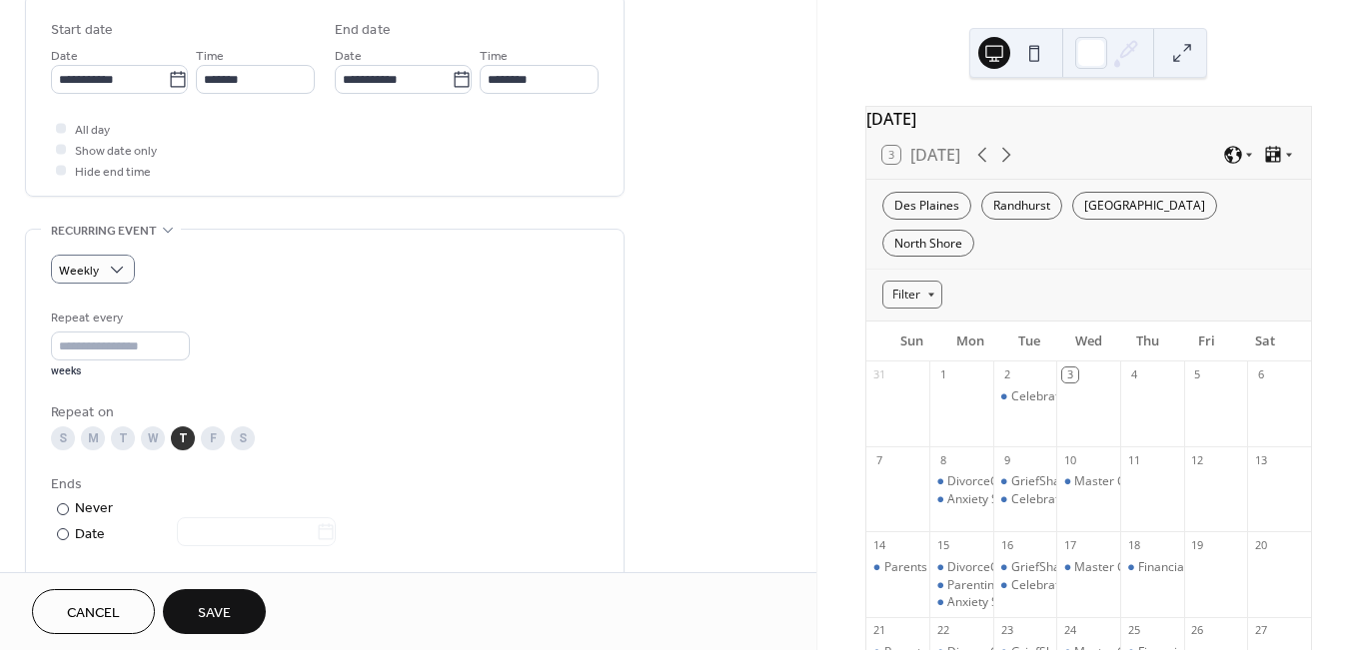
scroll to position [833, 0]
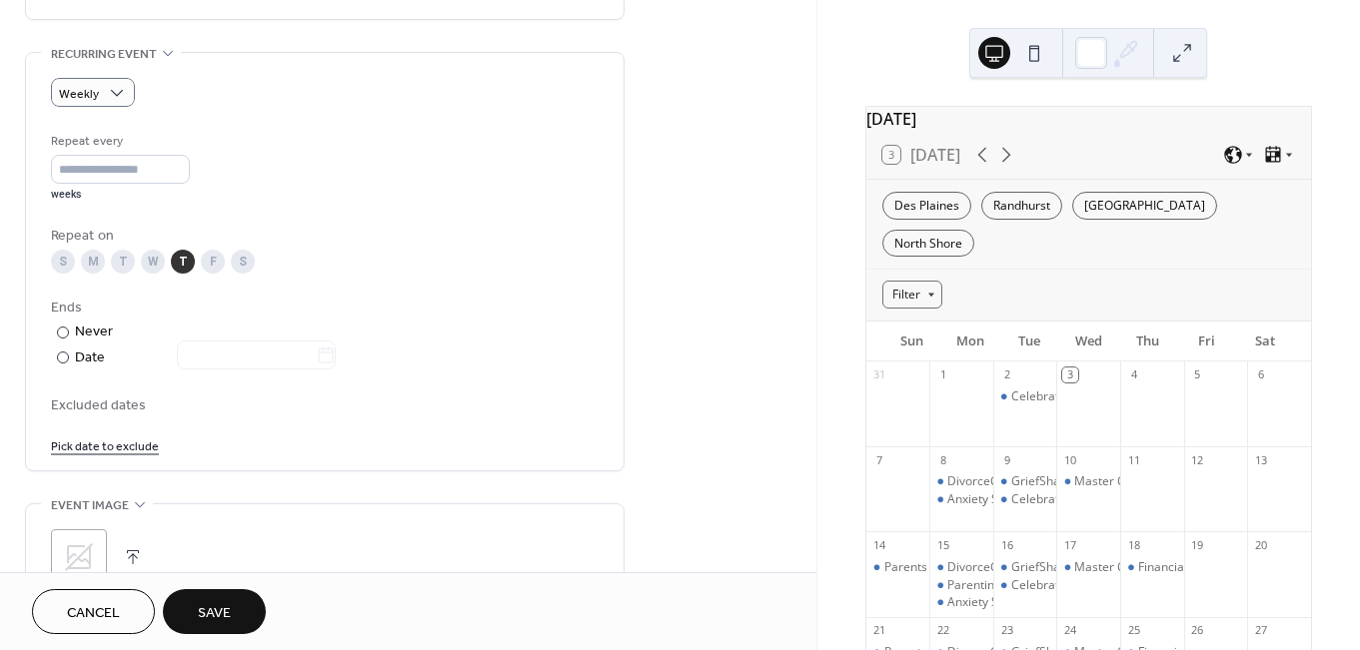
click at [103, 455] on link "Pick date to exclude" at bounding box center [105, 445] width 108 height 21
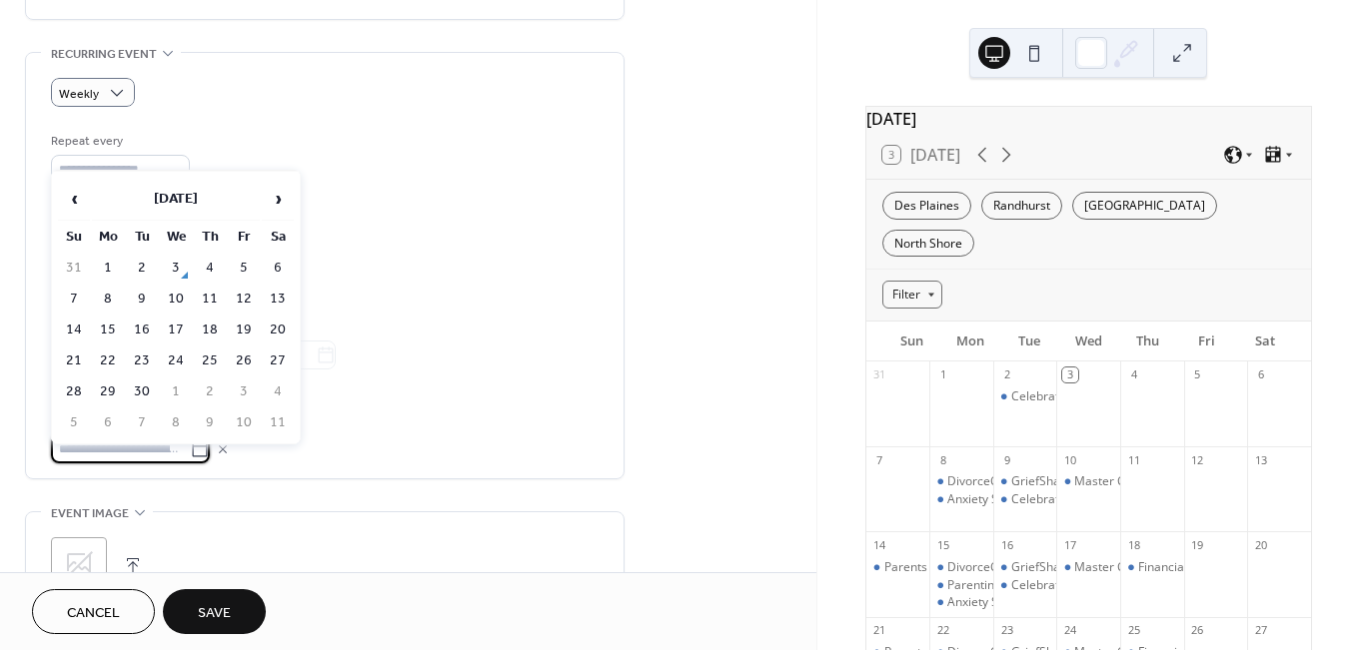
click at [393, 266] on div "S M T W T F S" at bounding box center [324, 262] width 547 height 24
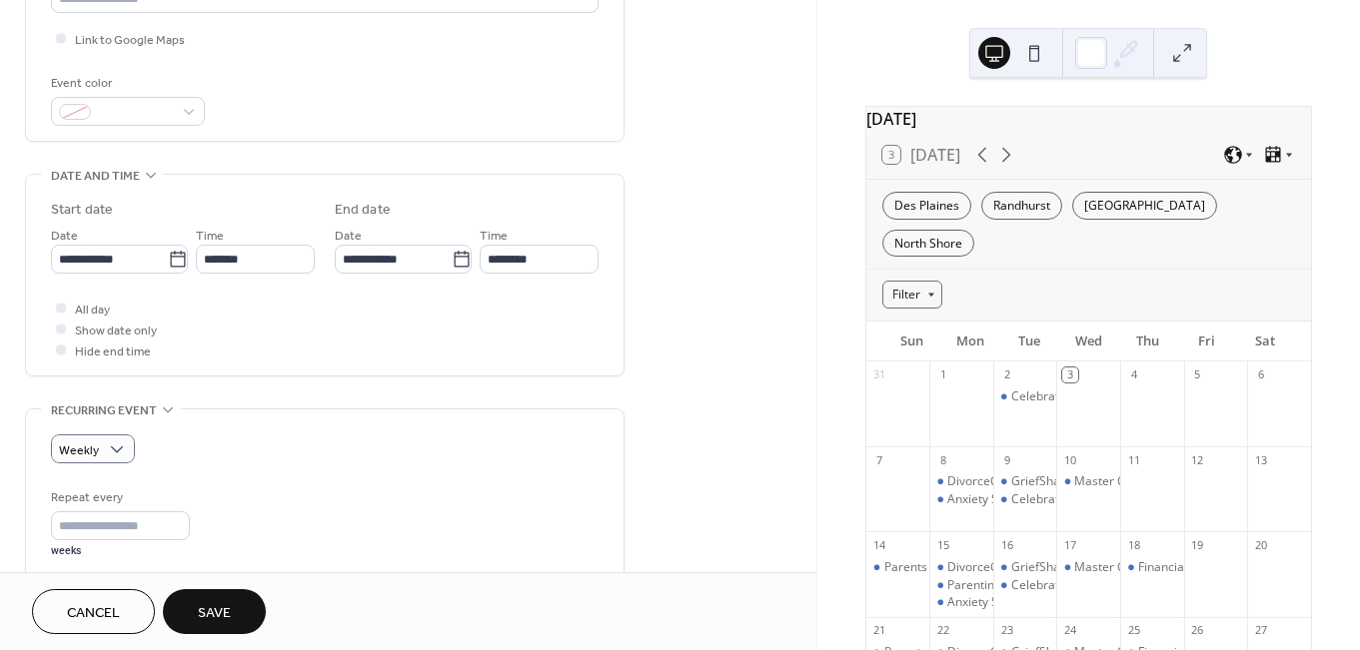
scroll to position [1102, 0]
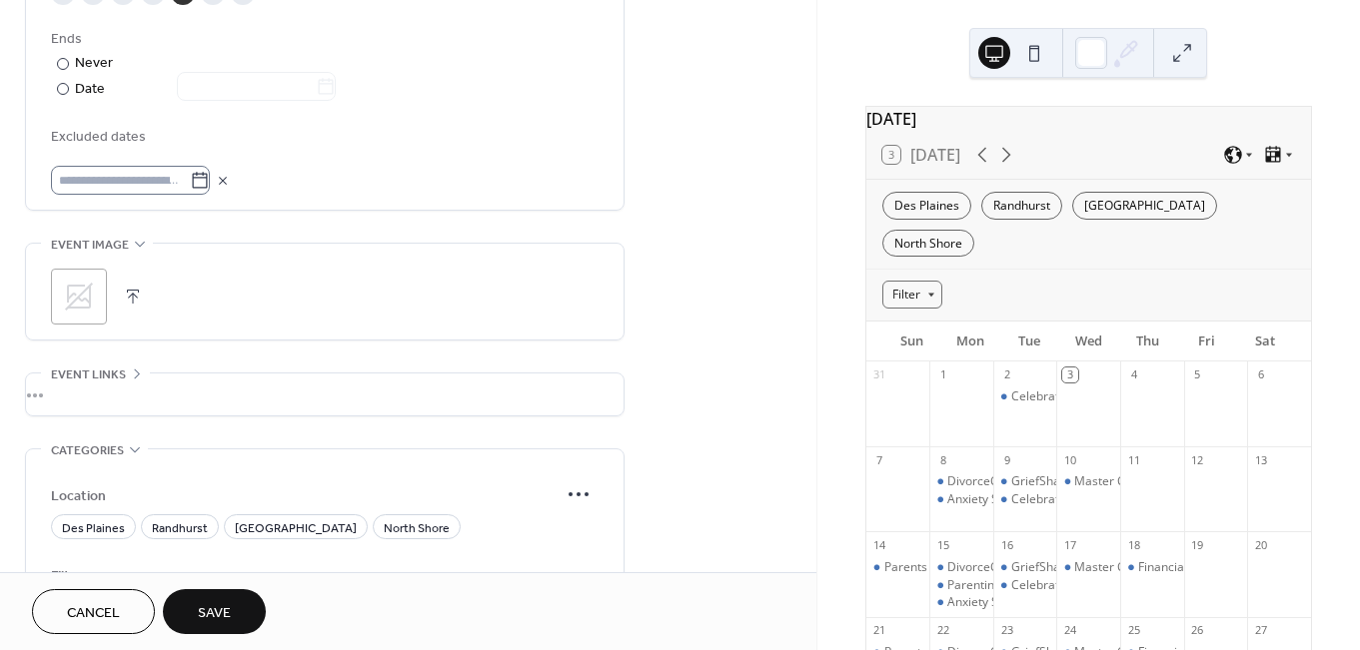
click at [210, 191] on icon at bounding box center [200, 181] width 20 height 20
click at [190, 191] on input "text" at bounding box center [120, 180] width 139 height 29
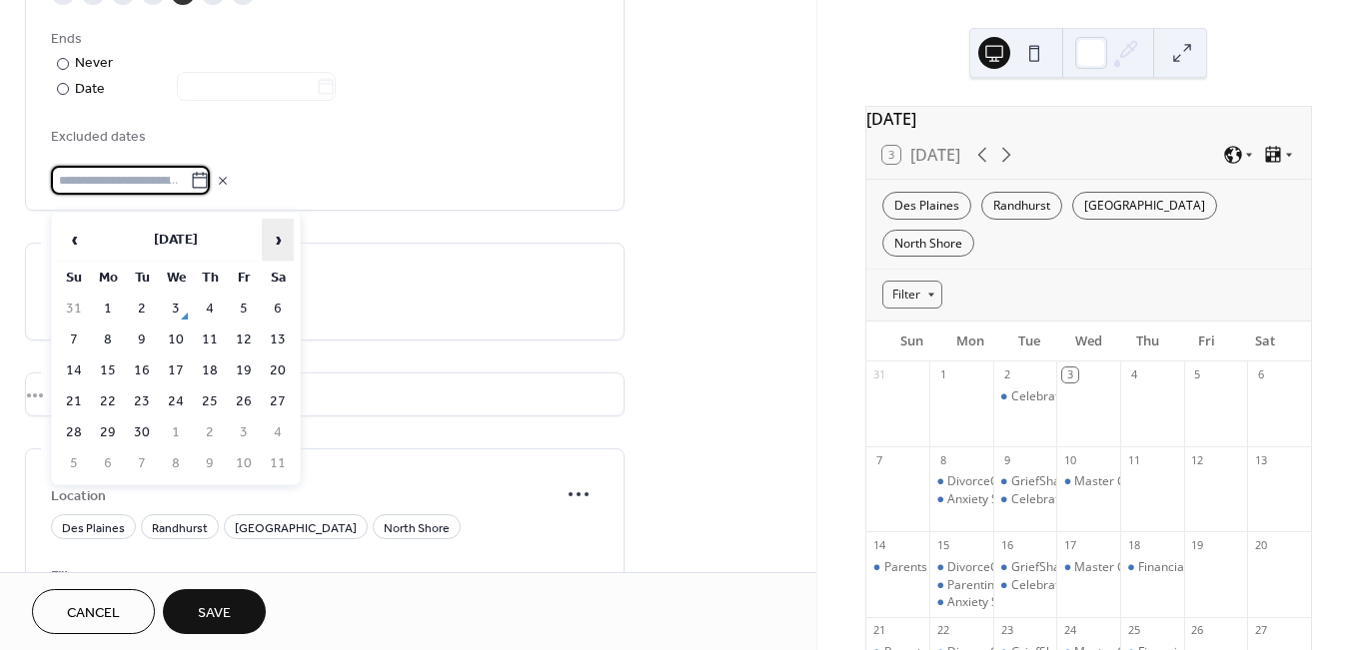
click at [277, 240] on span "›" at bounding box center [278, 240] width 30 height 40
click at [277, 235] on span "›" at bounding box center [278, 240] width 30 height 40
click at [208, 422] on td "1" at bounding box center [210, 433] width 32 height 29
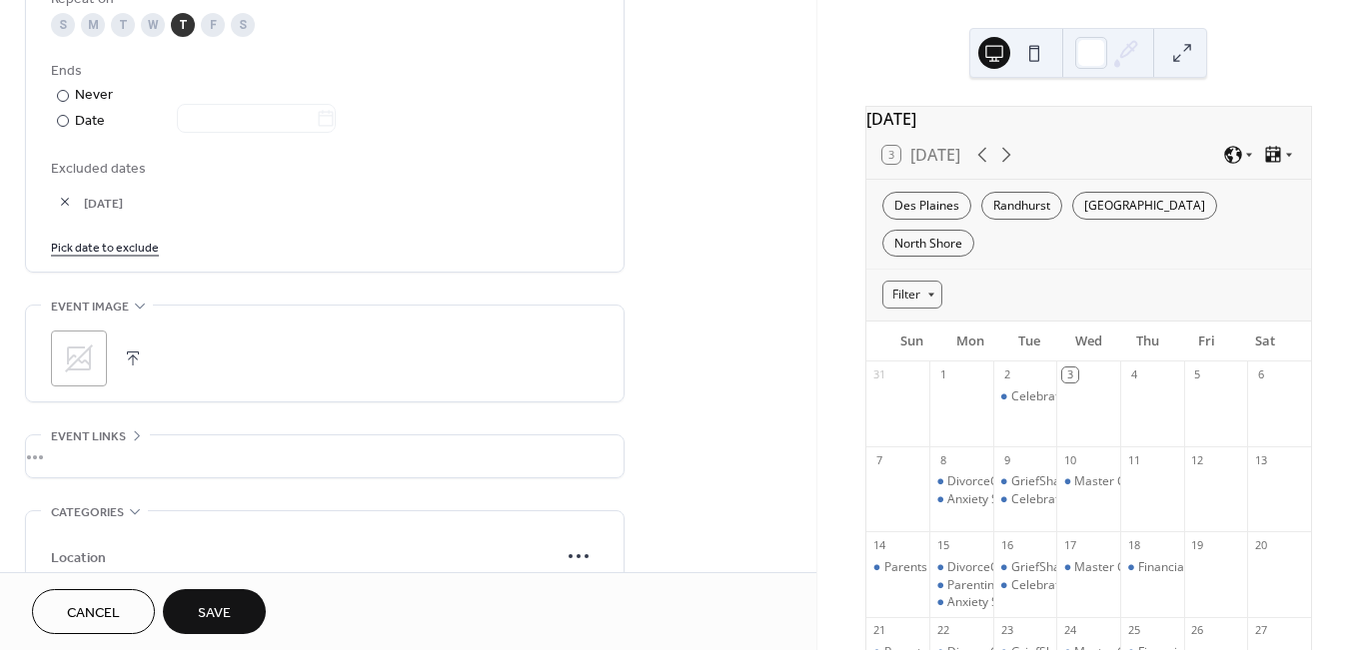
scroll to position [1364, 0]
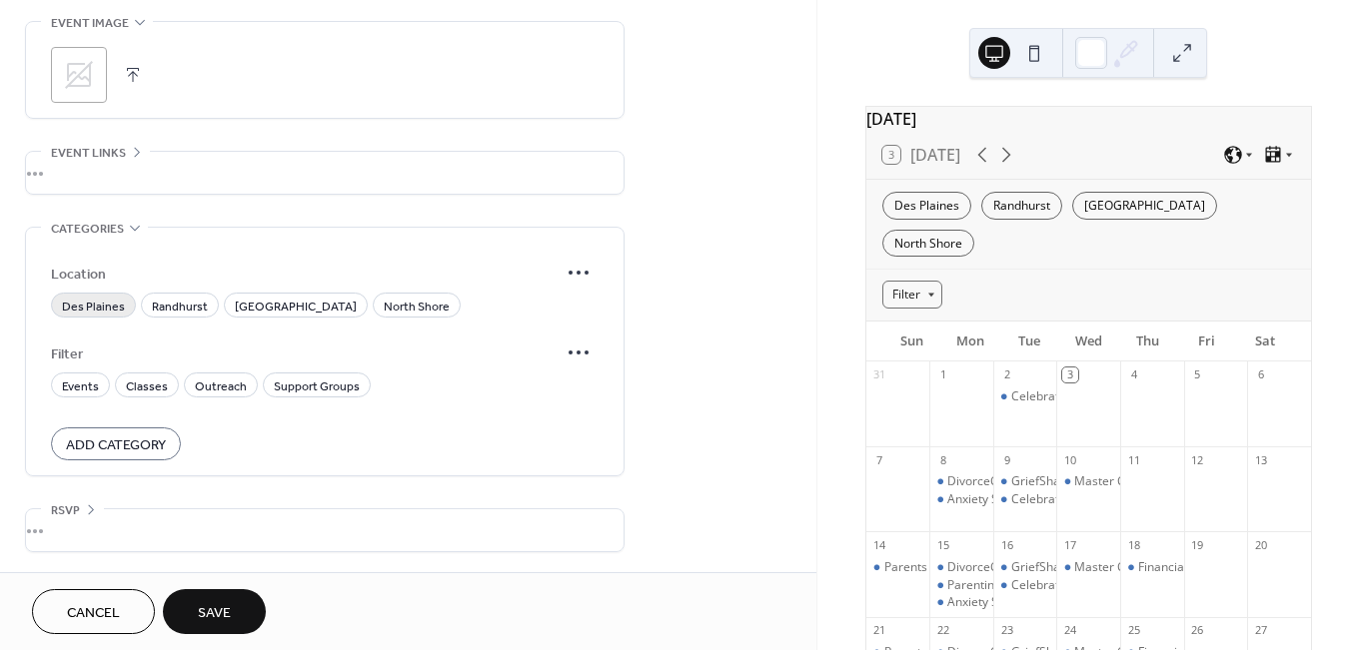
click at [104, 309] on span "Des Plaines" at bounding box center [93, 307] width 63 height 21
click at [141, 385] on span "Classes" at bounding box center [147, 387] width 42 height 21
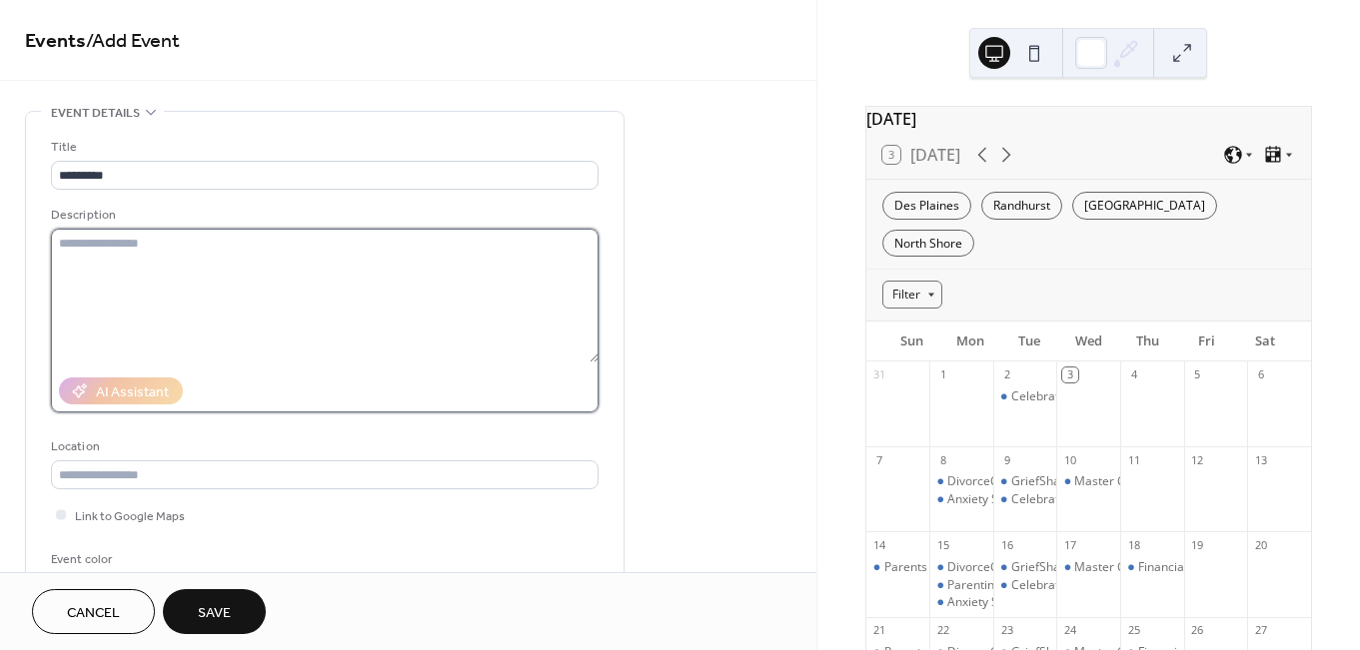
click at [149, 264] on textarea at bounding box center [324, 296] width 547 height 134
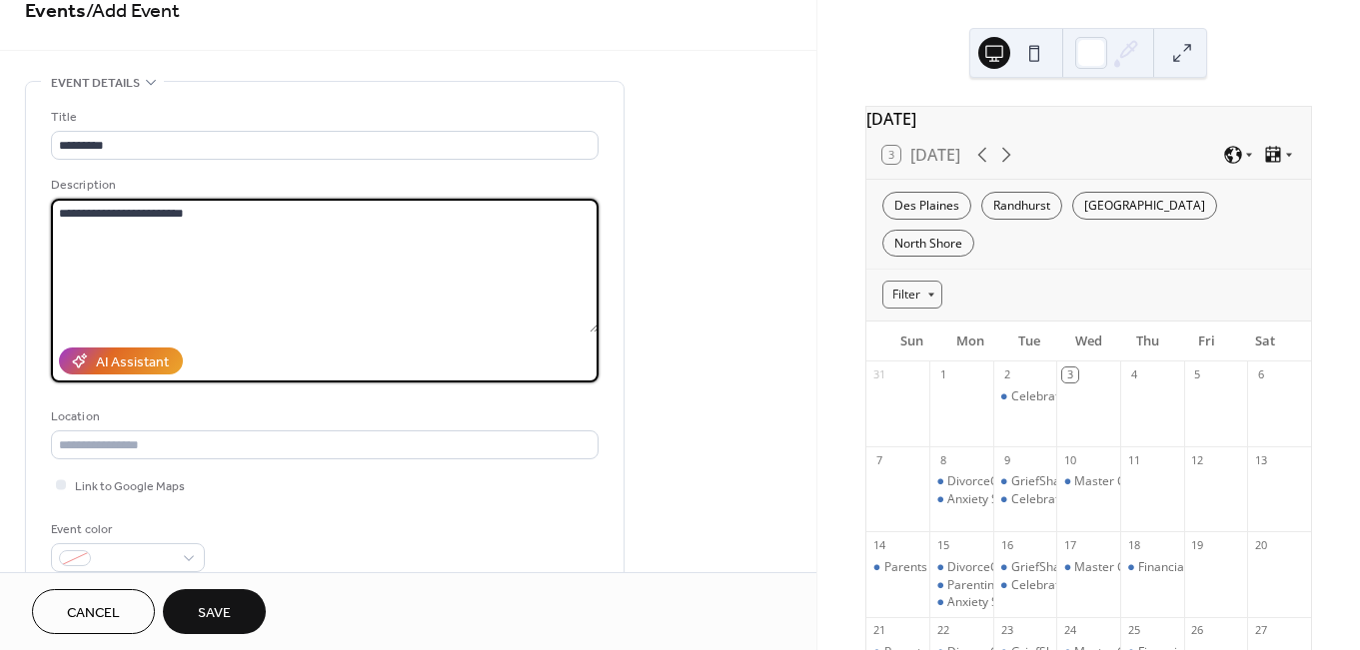
type textarea "**********"
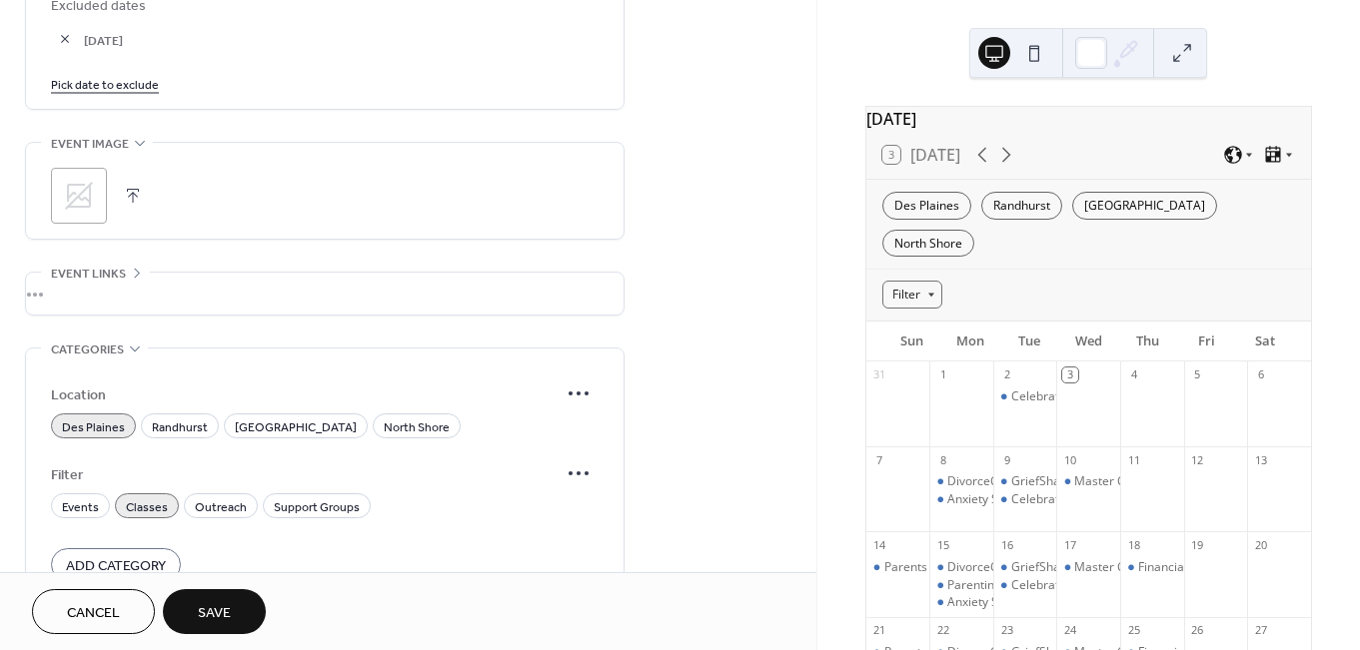
scroll to position [1364, 0]
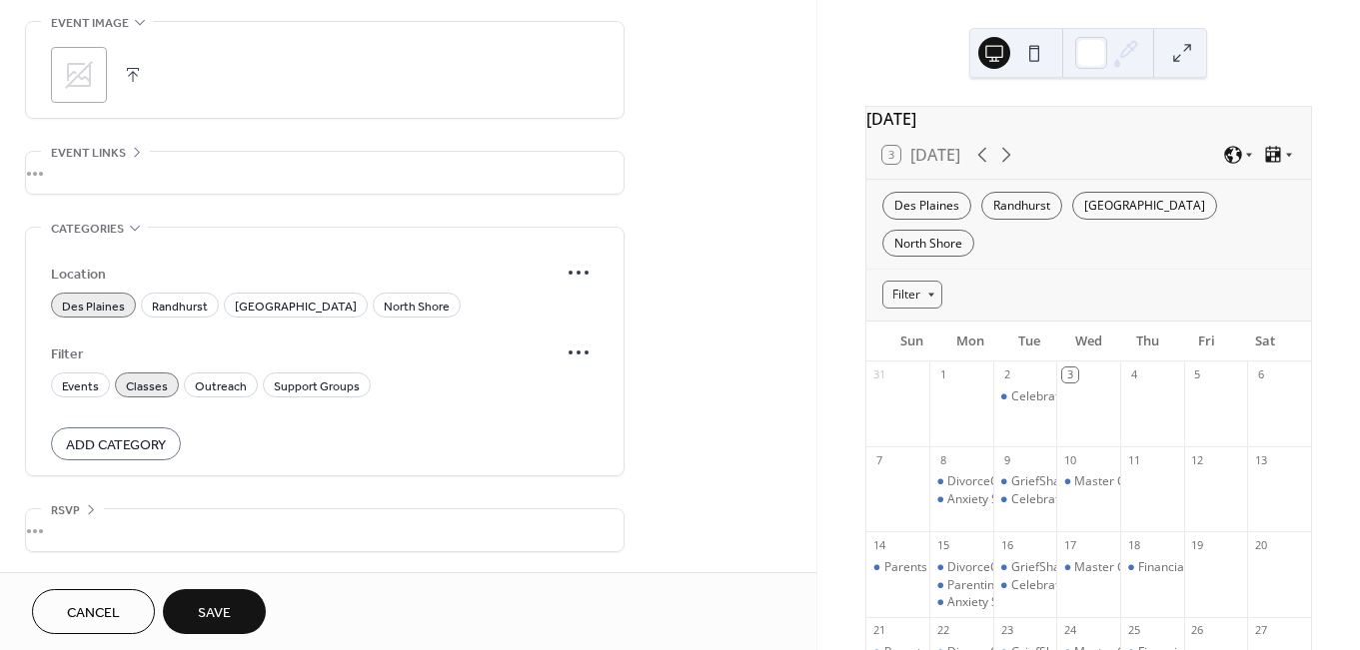
click at [63, 169] on div "•••" at bounding box center [324, 173] width 597 height 42
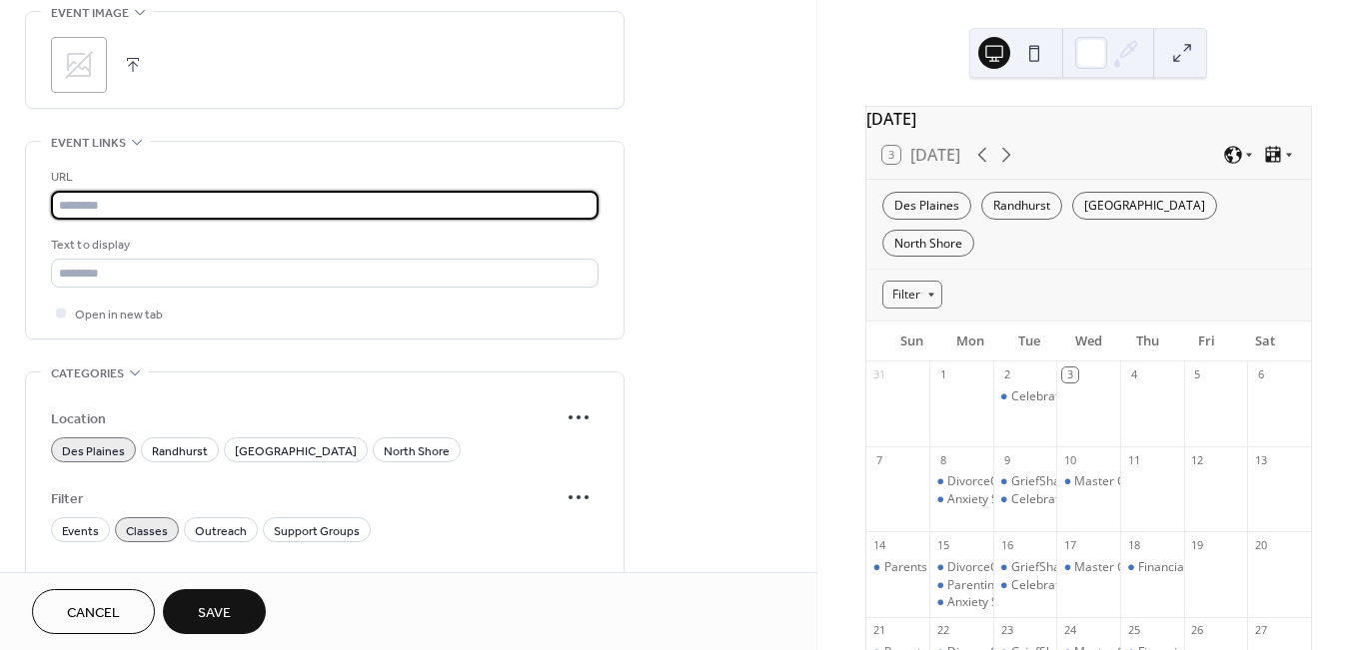
click at [137, 210] on input "text" at bounding box center [324, 205] width 547 height 29
paste input "**********"
type input "**********"
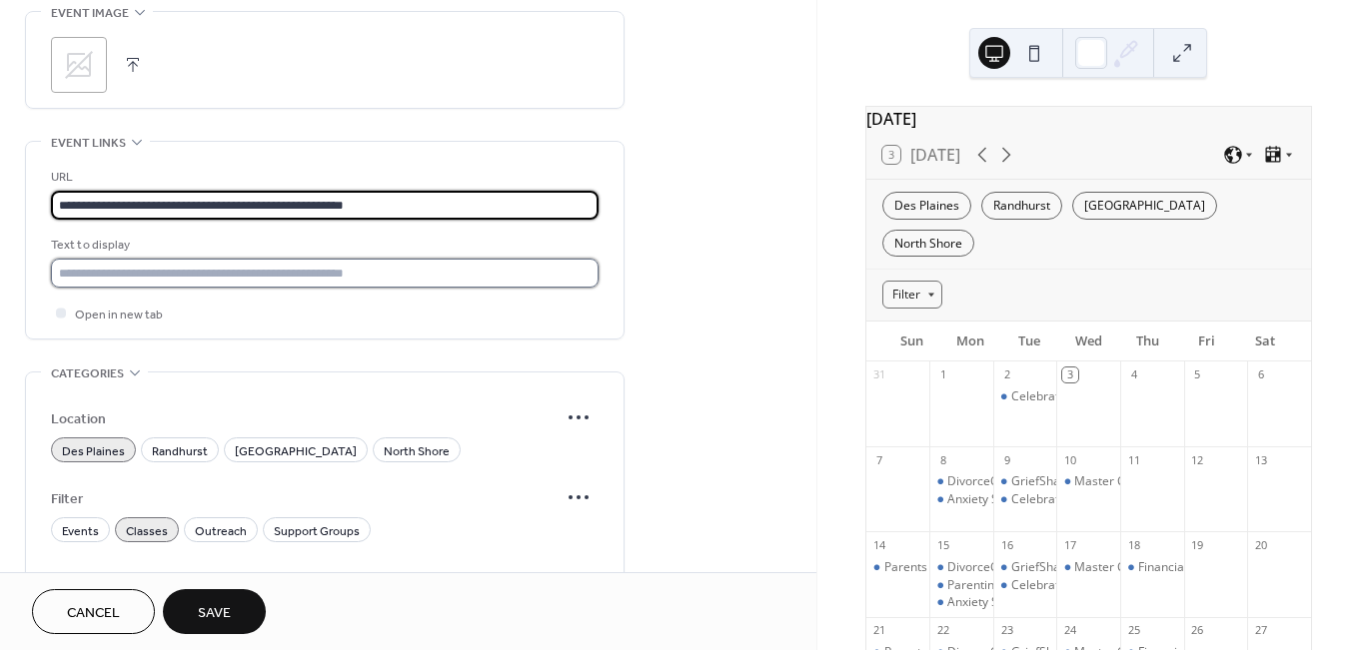
click at [328, 286] on input "text" at bounding box center [324, 273] width 547 height 29
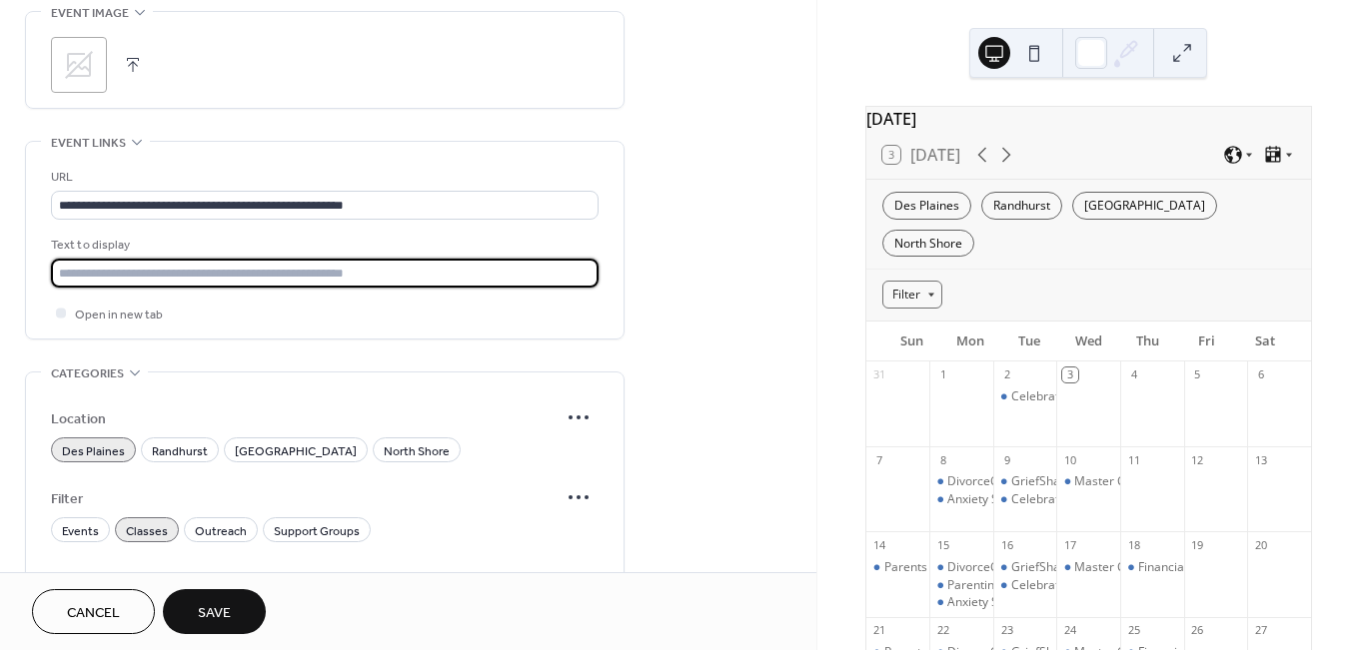
click at [328, 286] on input "text" at bounding box center [324, 273] width 547 height 29
click at [90, 285] on input "**********" at bounding box center [324, 273] width 547 height 29
type input "**********"
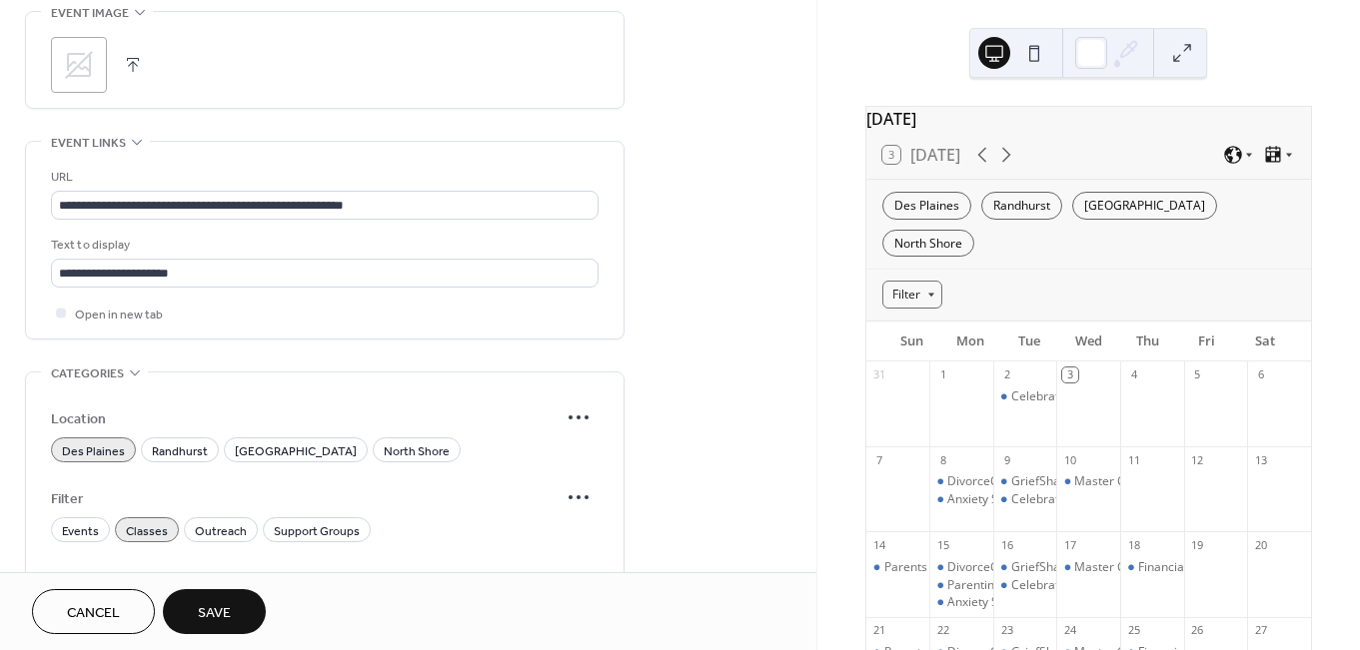
click at [287, 306] on div "**********" at bounding box center [324, 245] width 547 height 157
click at [213, 613] on span "Save" at bounding box center [214, 613] width 33 height 21
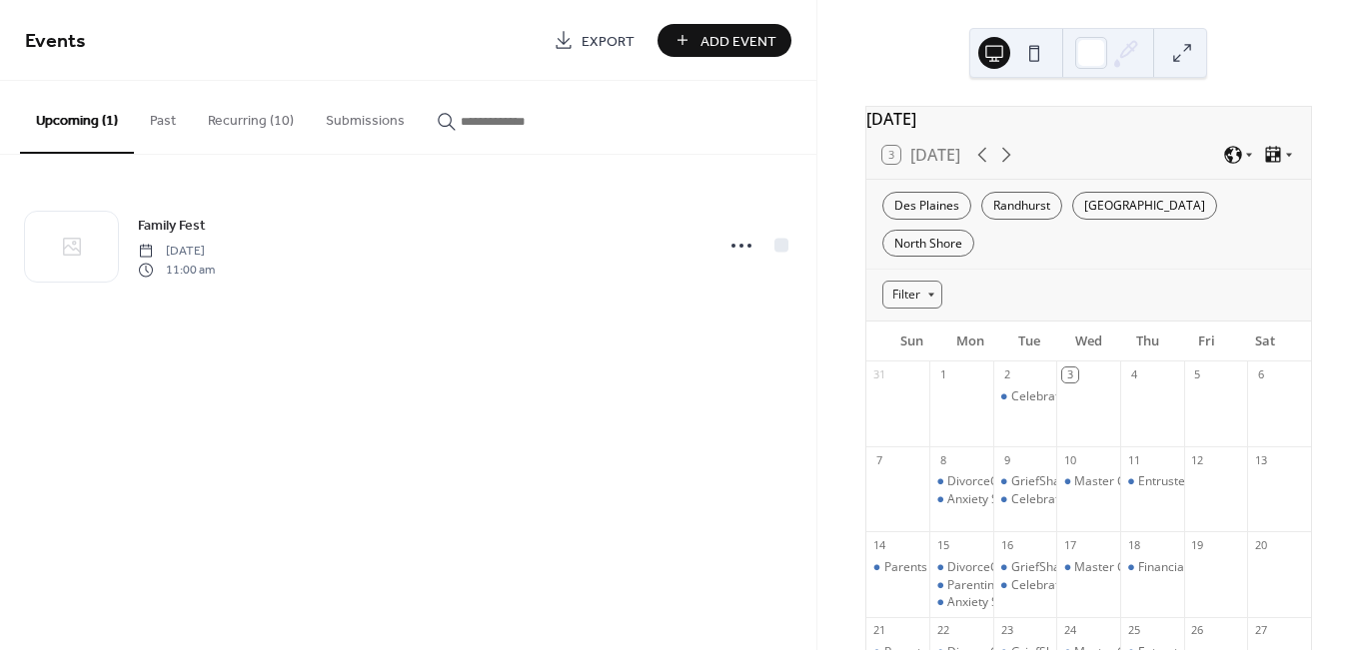
click at [259, 120] on button "Recurring (10)" at bounding box center [251, 116] width 118 height 71
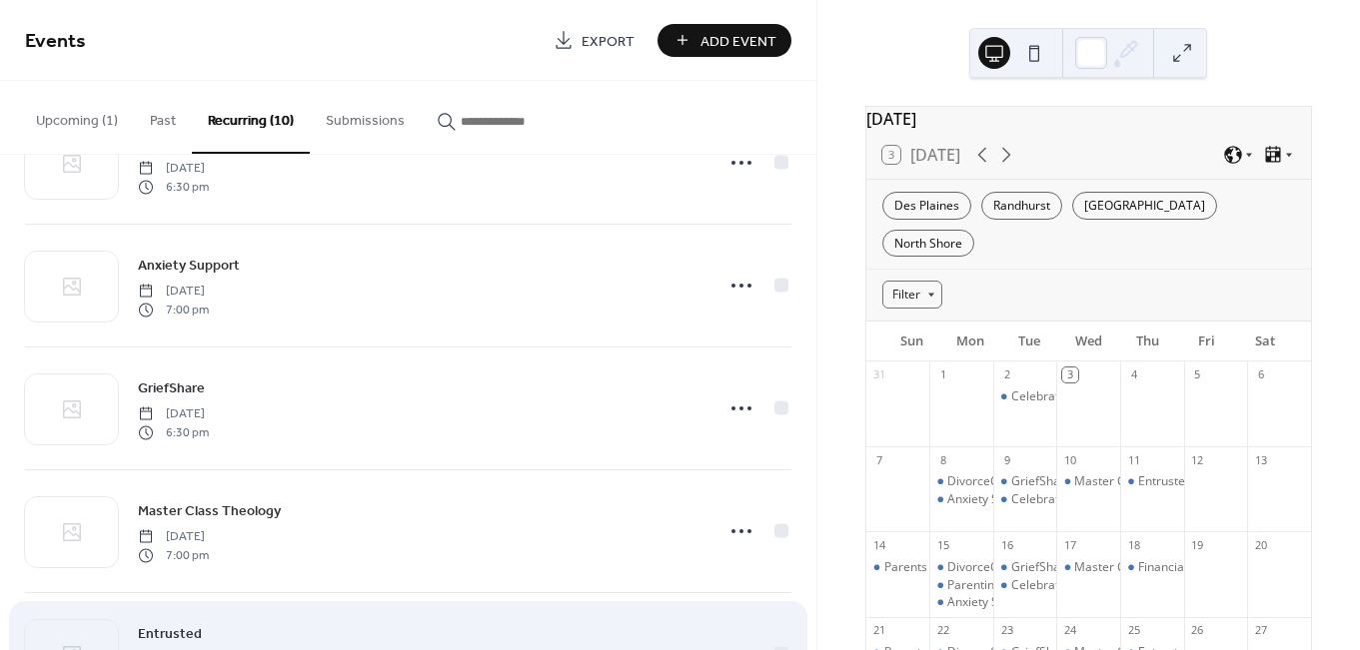
scroll to position [378, 0]
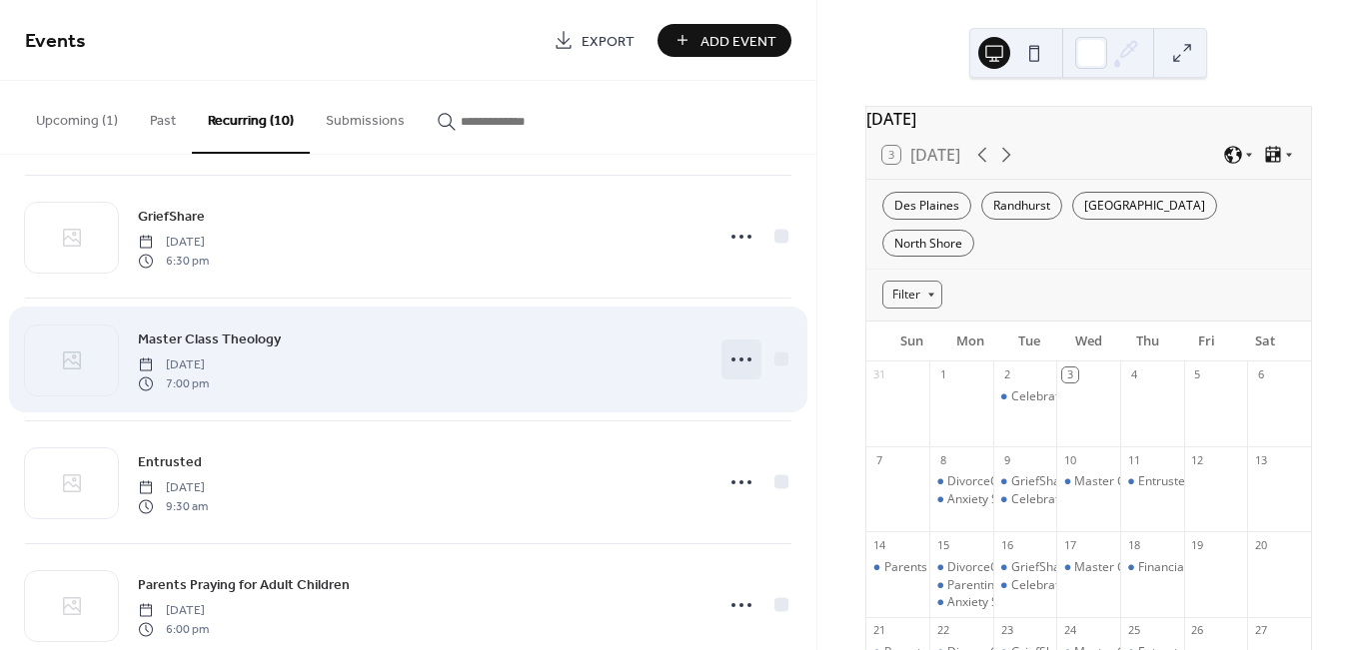
click at [738, 360] on icon at bounding box center [741, 360] width 32 height 32
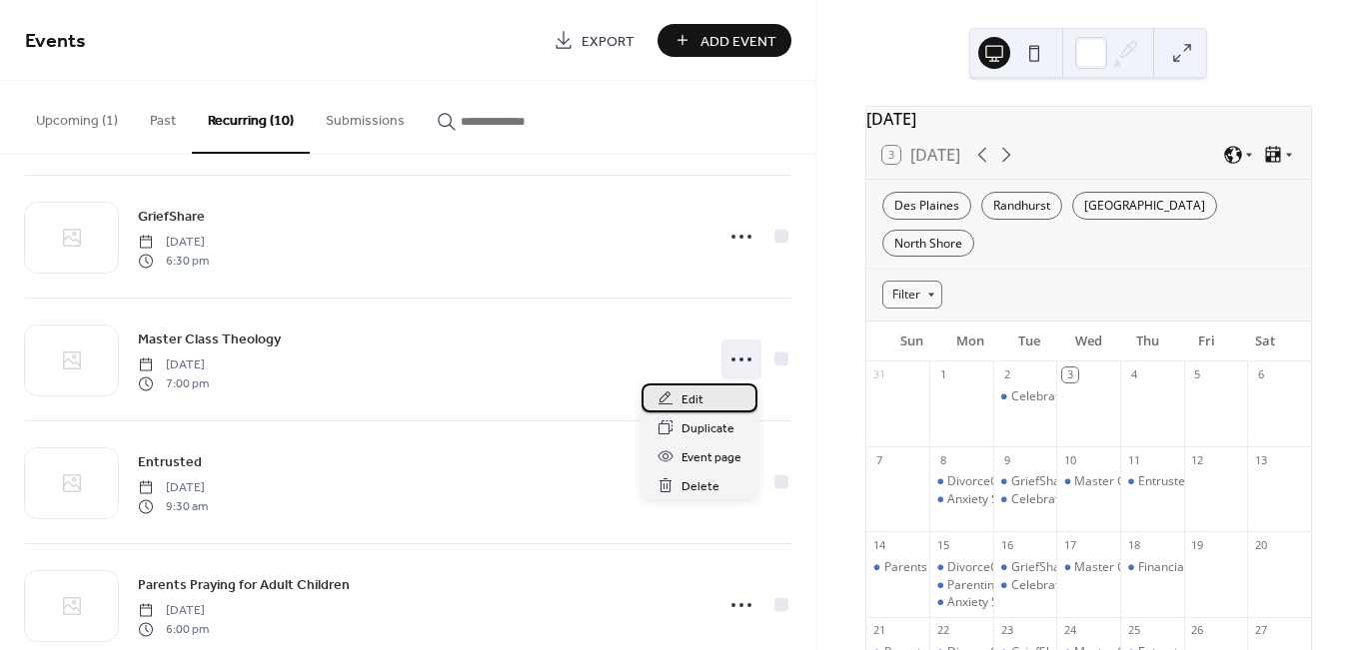
click at [707, 392] on div "Edit" at bounding box center [699, 398] width 116 height 29
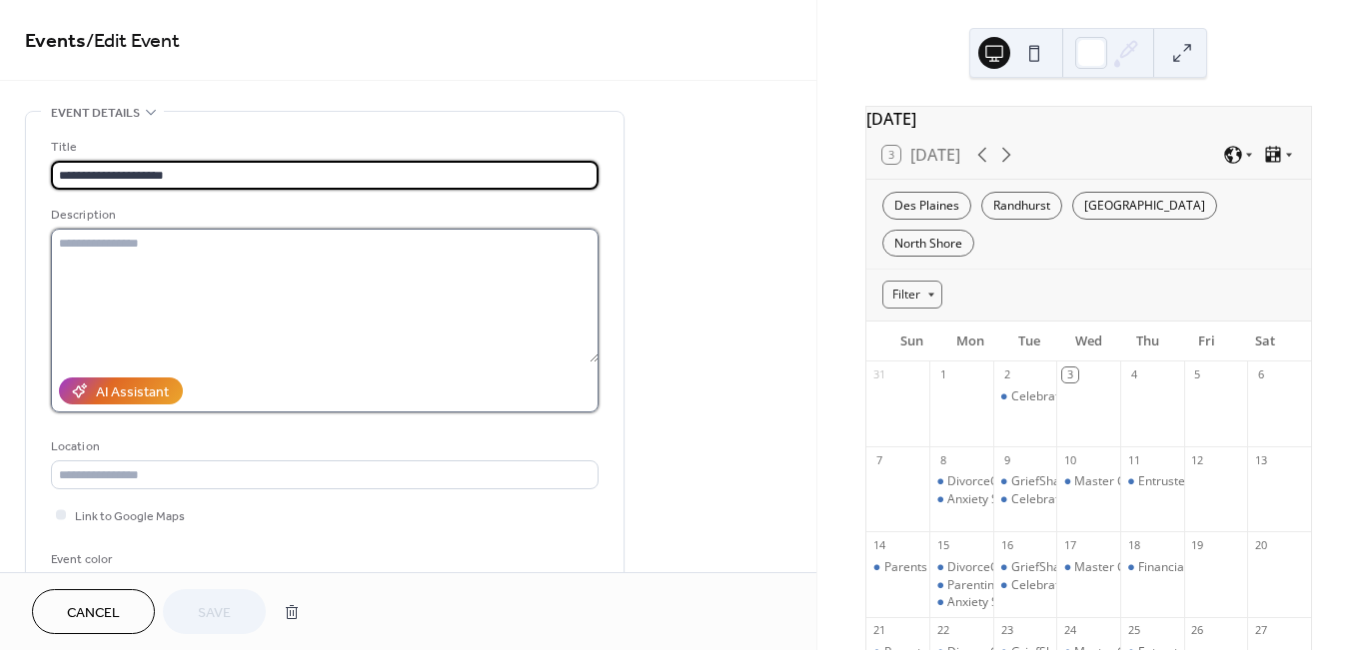
click at [132, 256] on textarea at bounding box center [324, 296] width 547 height 134
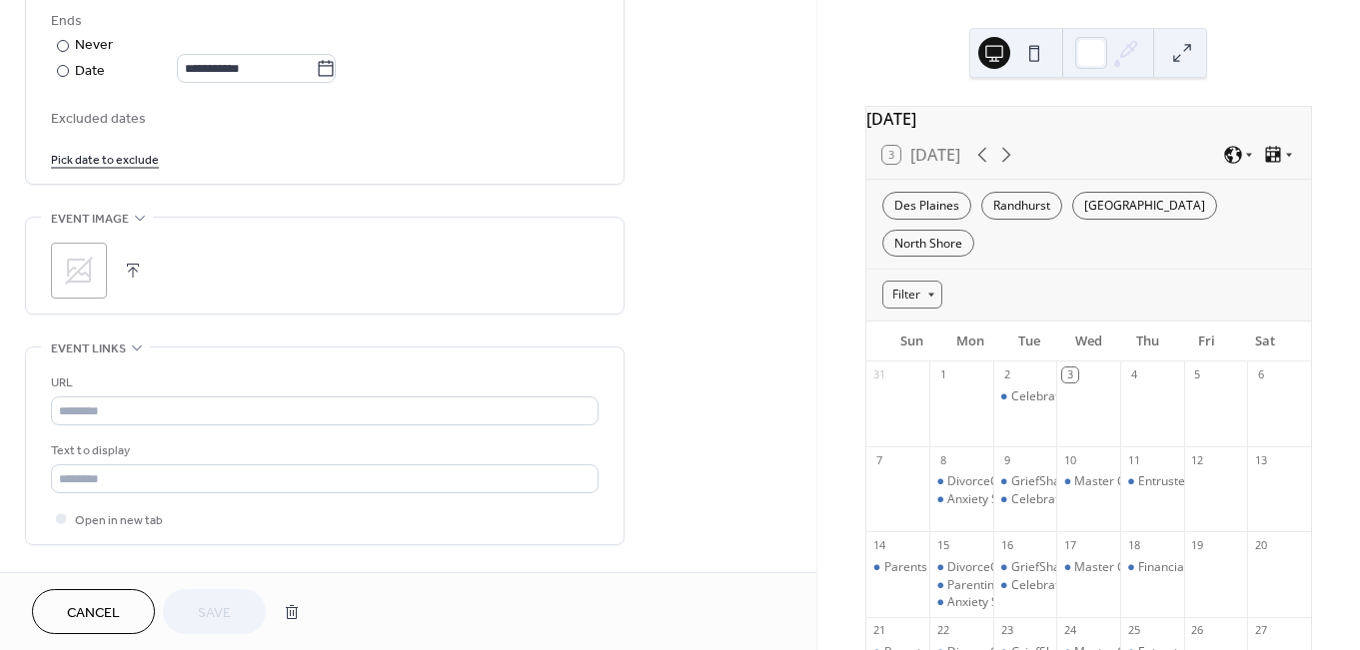
scroll to position [1278, 0]
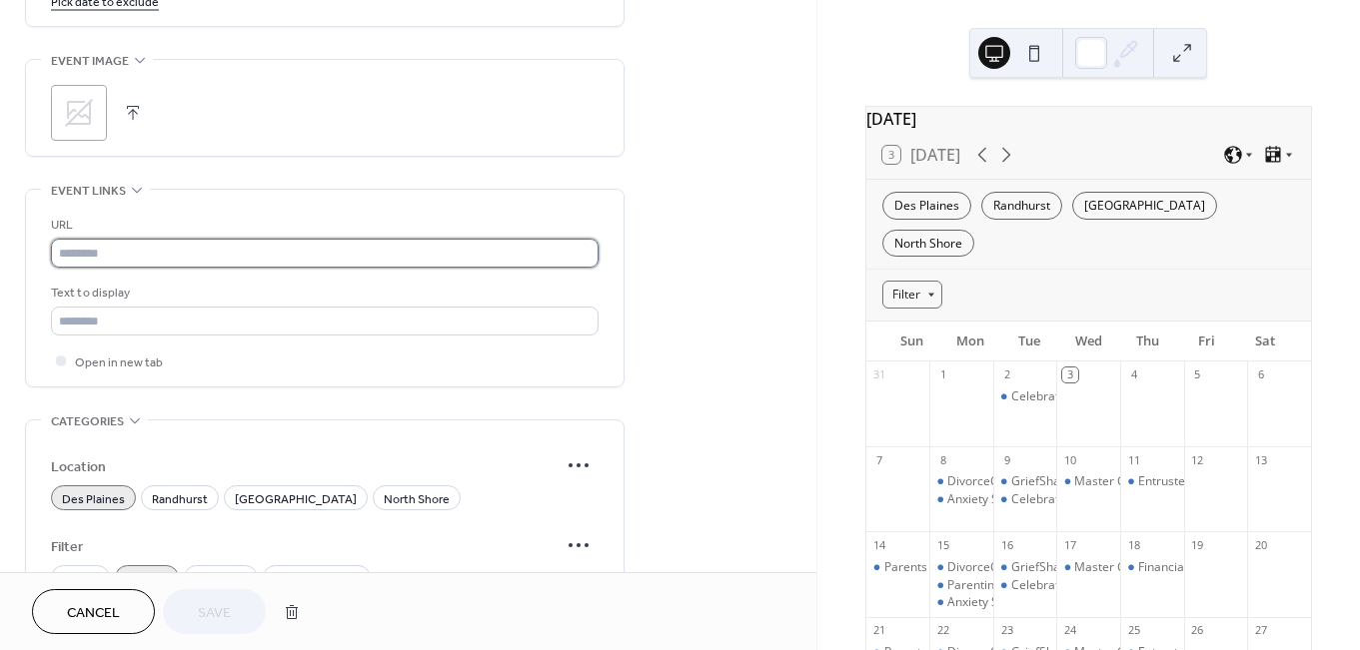
click at [110, 261] on input "text" at bounding box center [324, 253] width 547 height 29
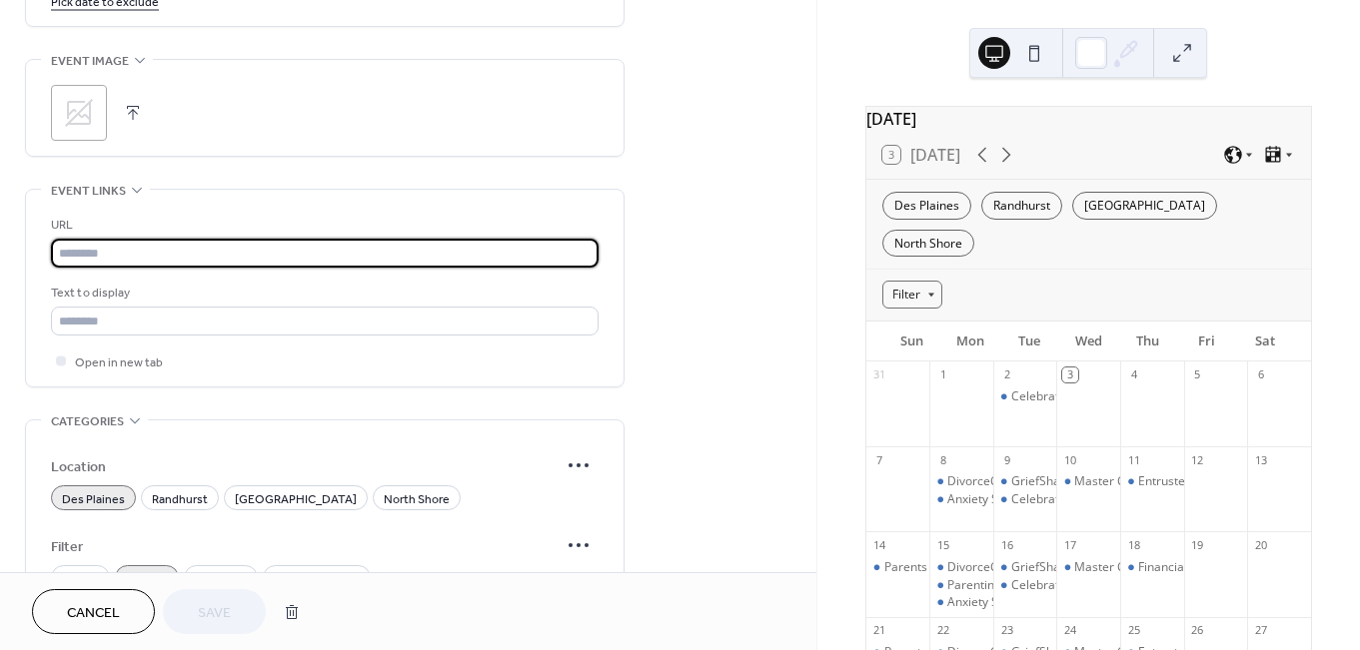
paste input "**********"
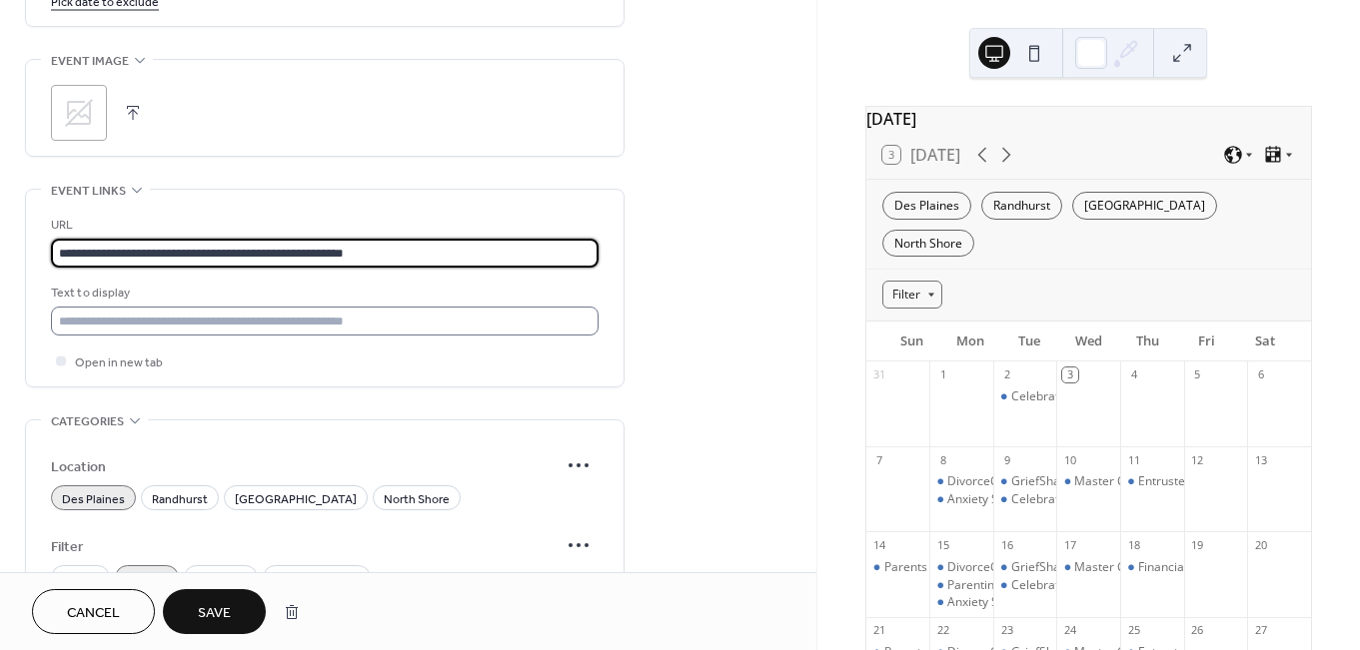
type input "**********"
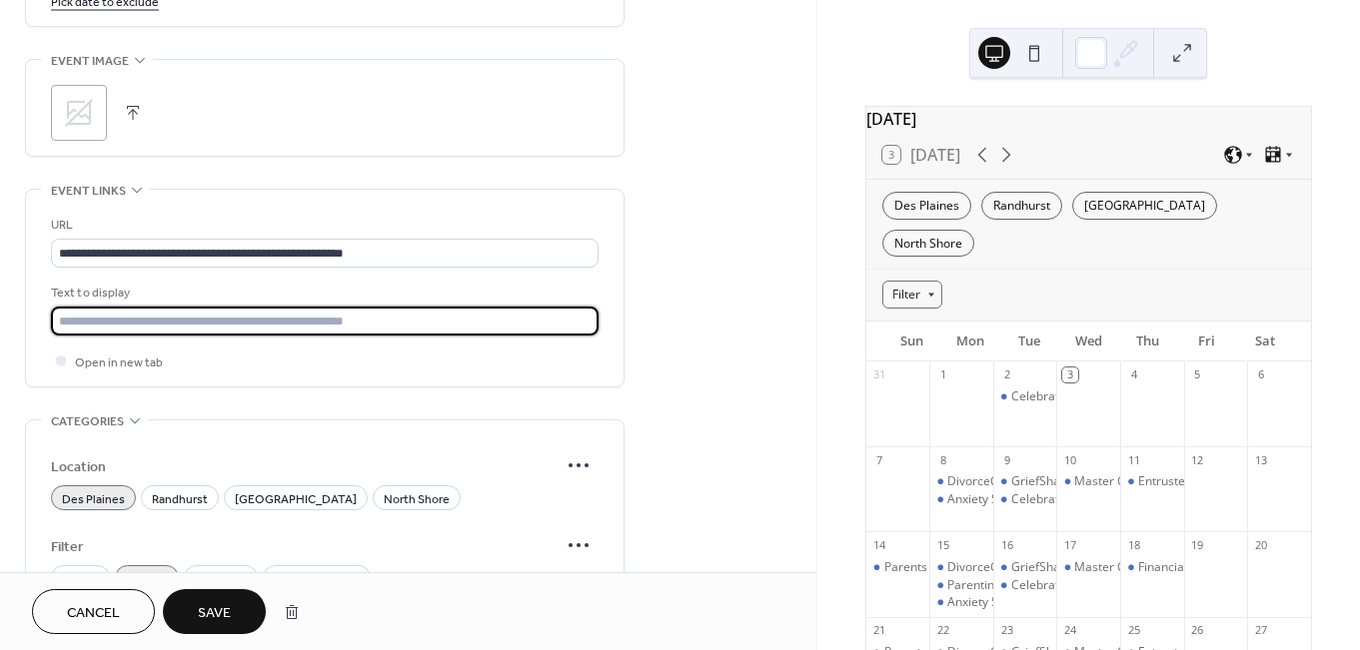
click at [124, 336] on input "text" at bounding box center [324, 321] width 547 height 29
type input "*"
type input "**********"
click at [244, 608] on button "Save" at bounding box center [214, 611] width 103 height 45
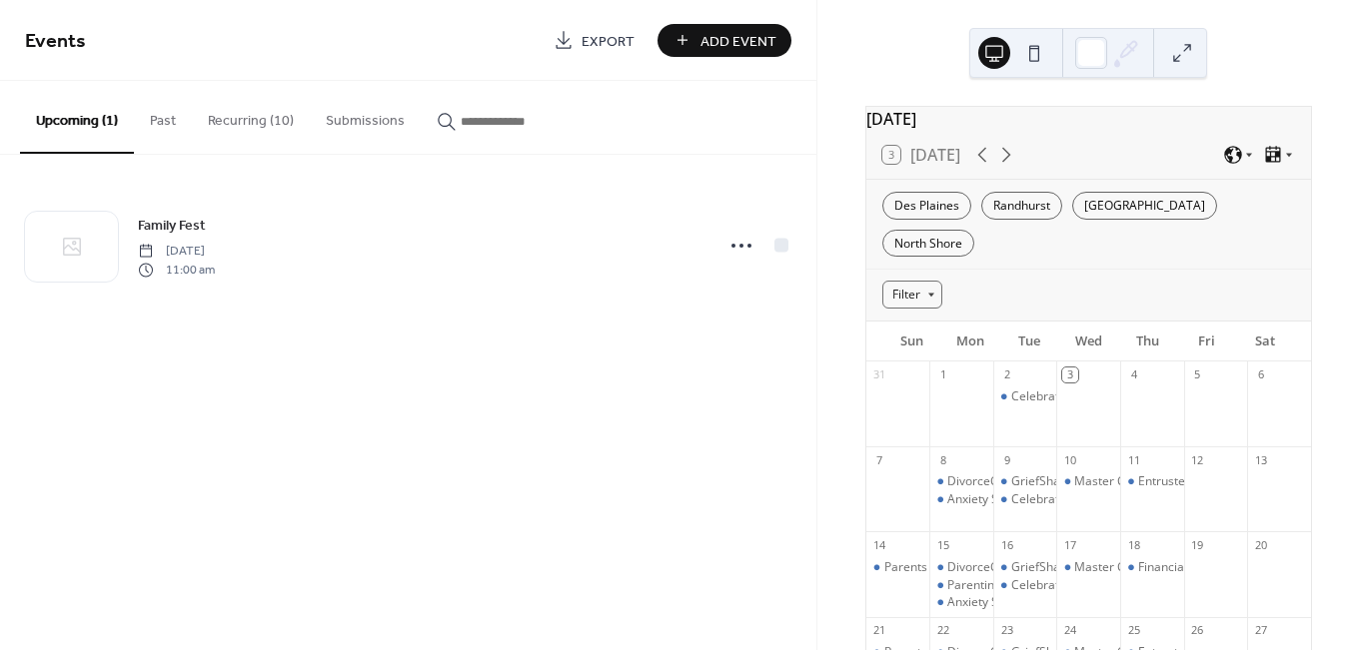
click at [266, 104] on button "Recurring (10)" at bounding box center [251, 116] width 118 height 71
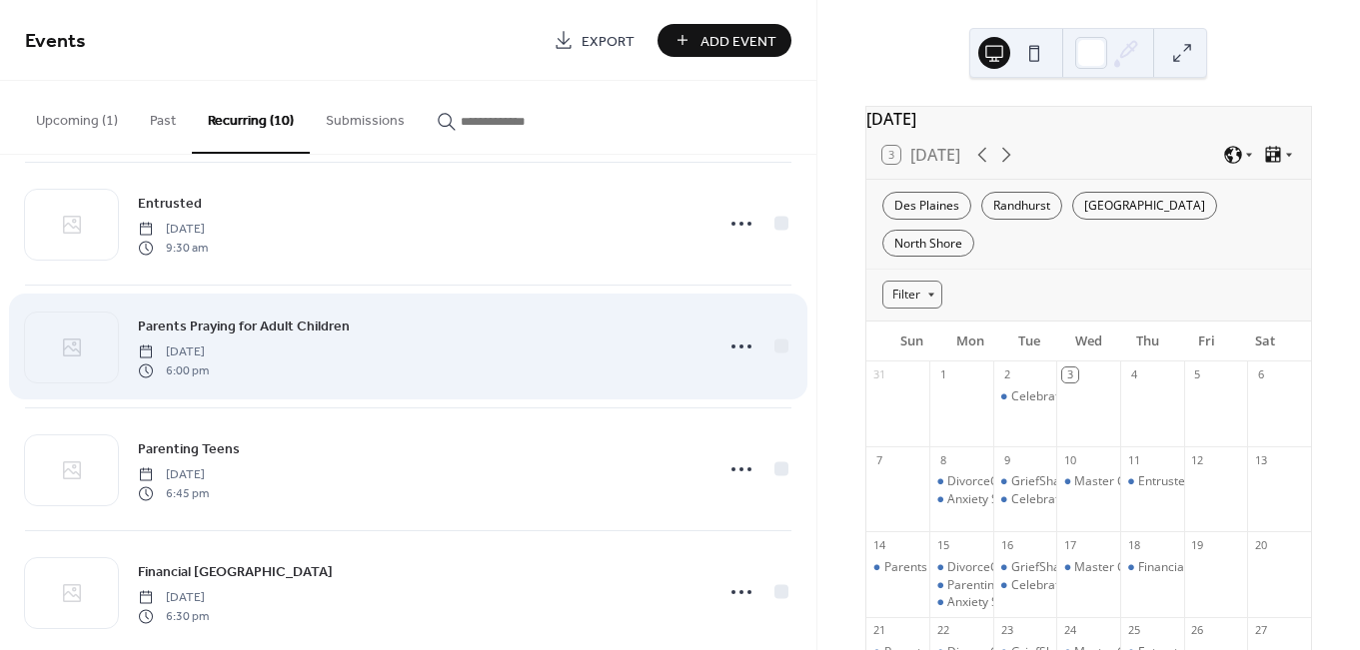
scroll to position [517, 0]
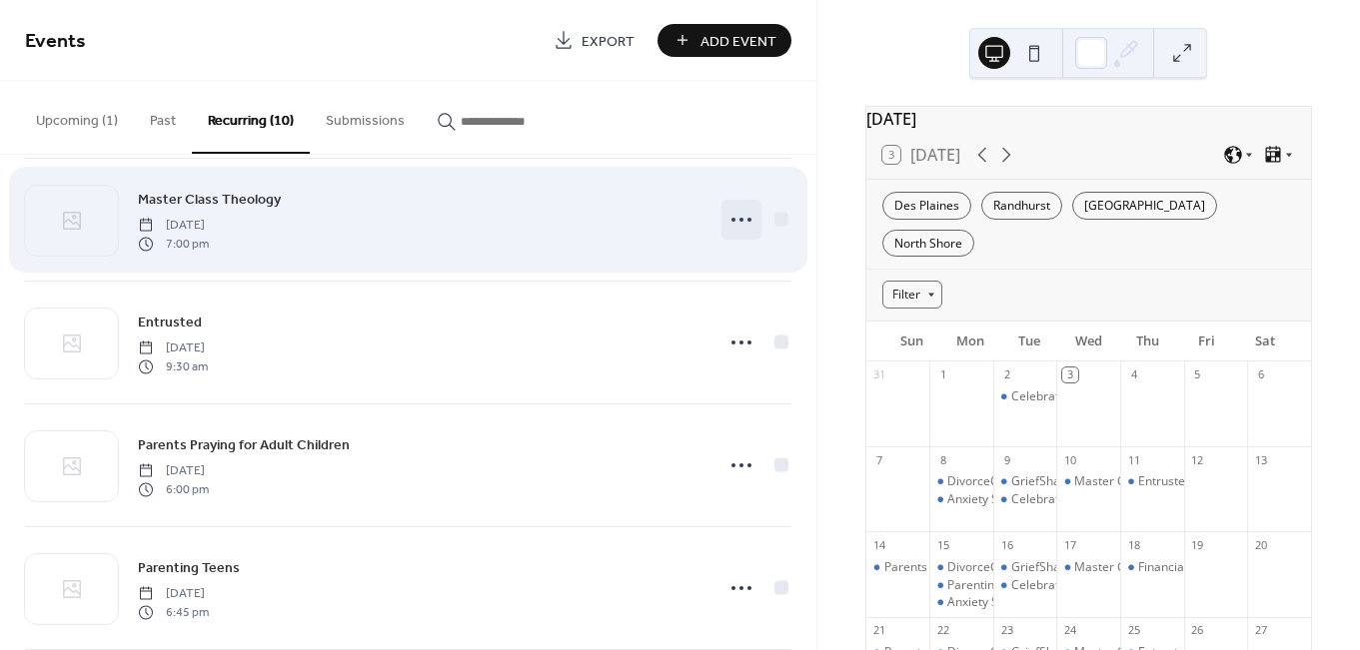
click at [729, 221] on icon at bounding box center [741, 220] width 32 height 32
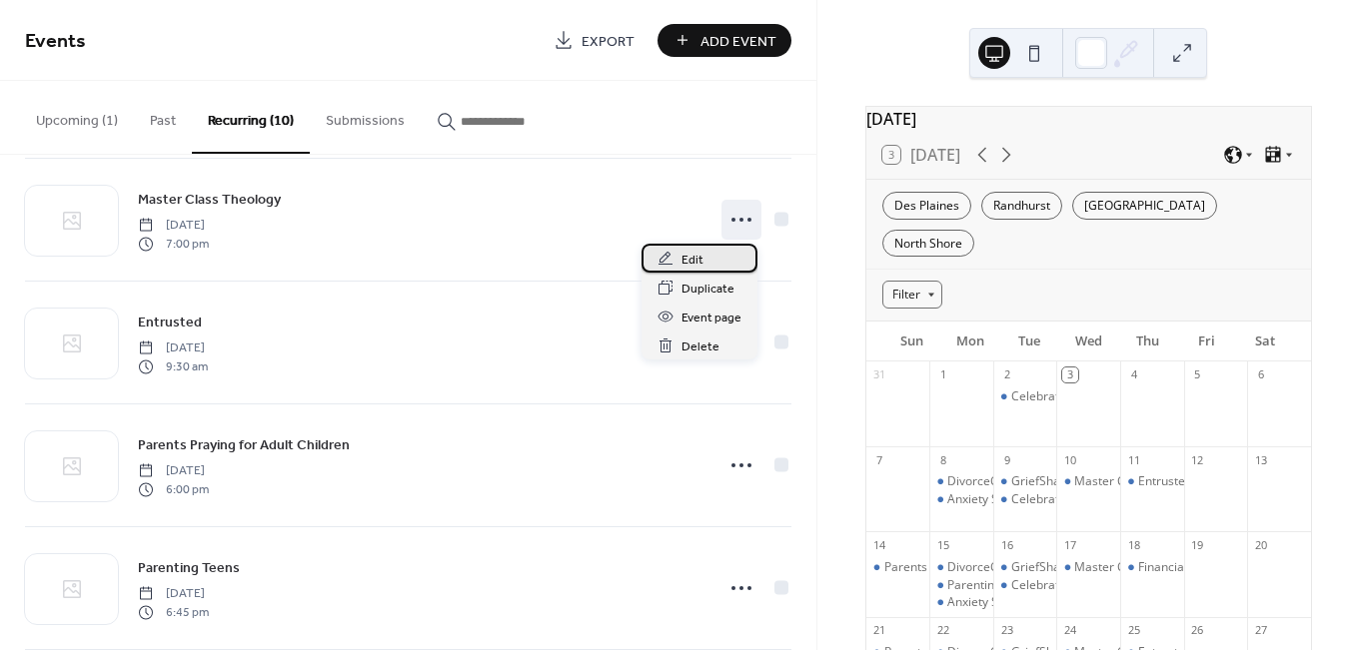
click at [688, 257] on span "Edit" at bounding box center [692, 260] width 22 height 21
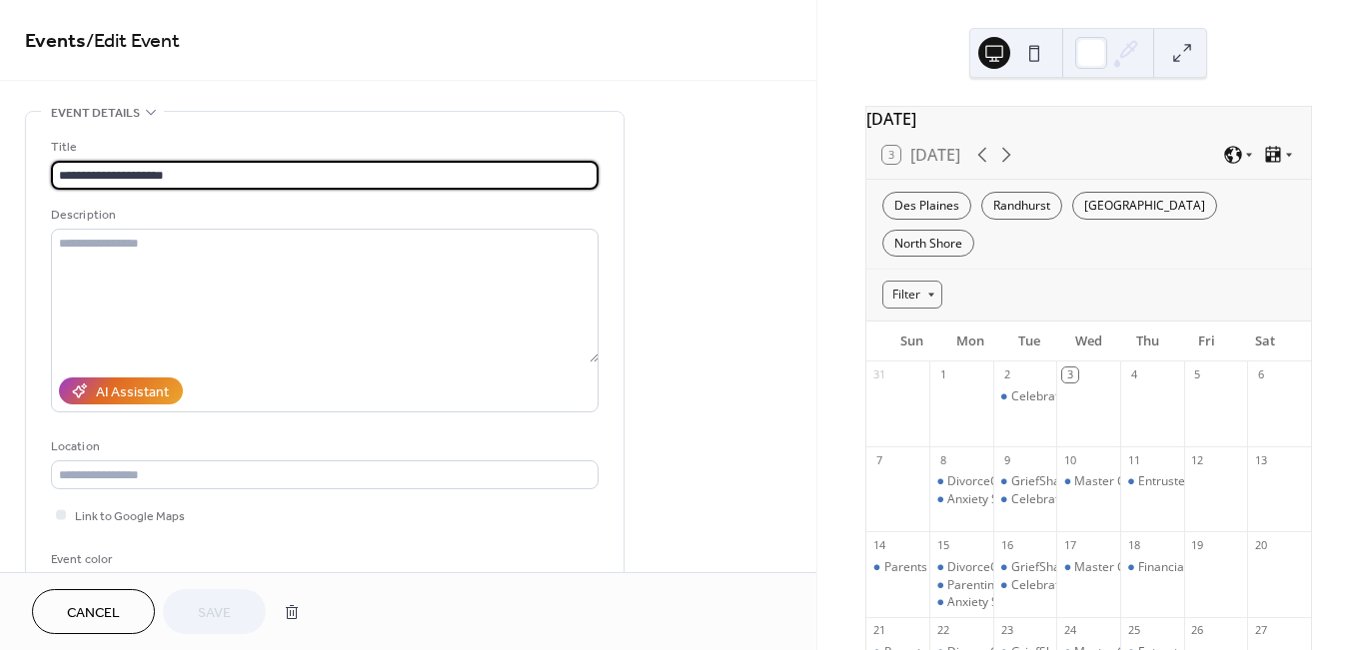
click at [103, 169] on input "**********" at bounding box center [324, 175] width 547 height 29
type input "**********"
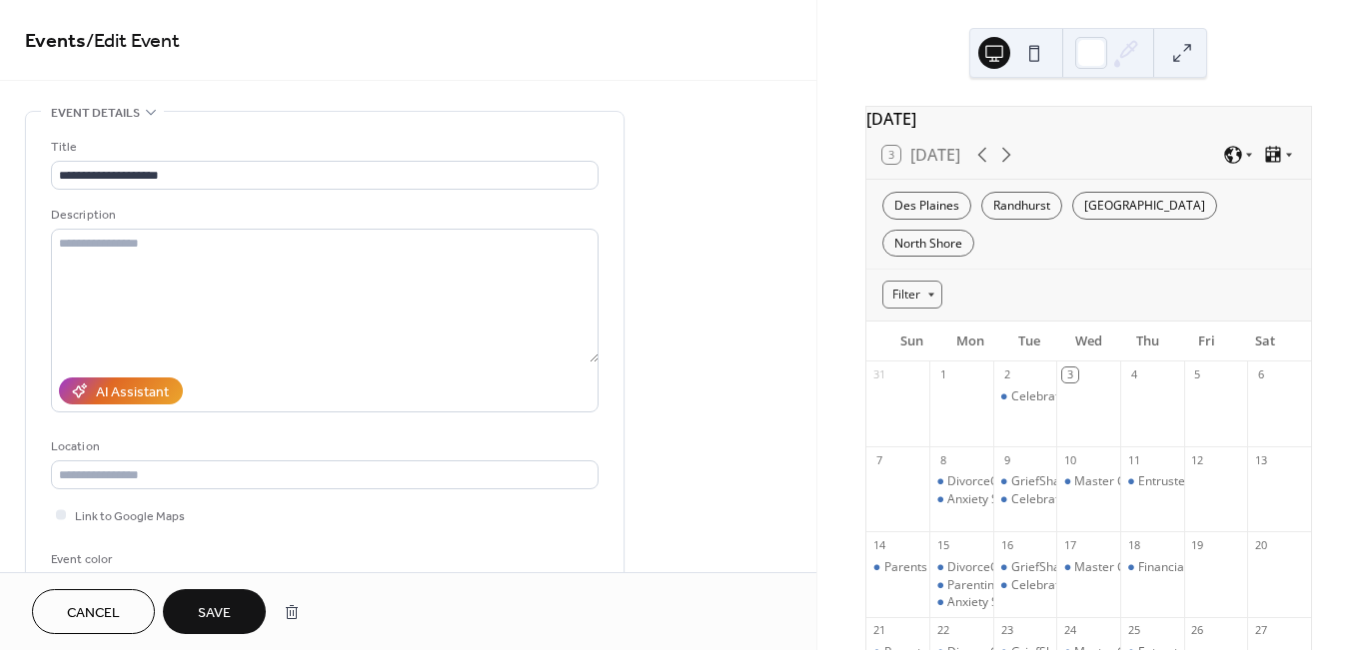
click at [209, 593] on button "Save" at bounding box center [214, 611] width 103 height 45
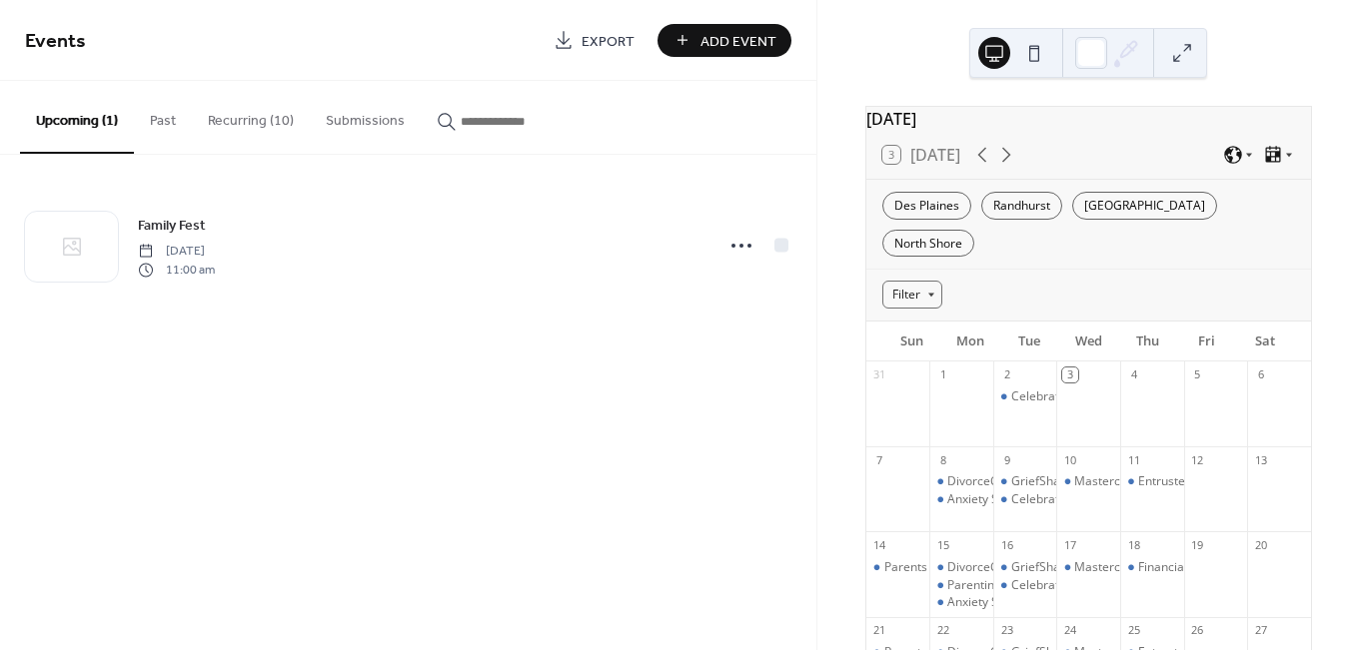
click at [260, 91] on button "Recurring (10)" at bounding box center [251, 116] width 118 height 71
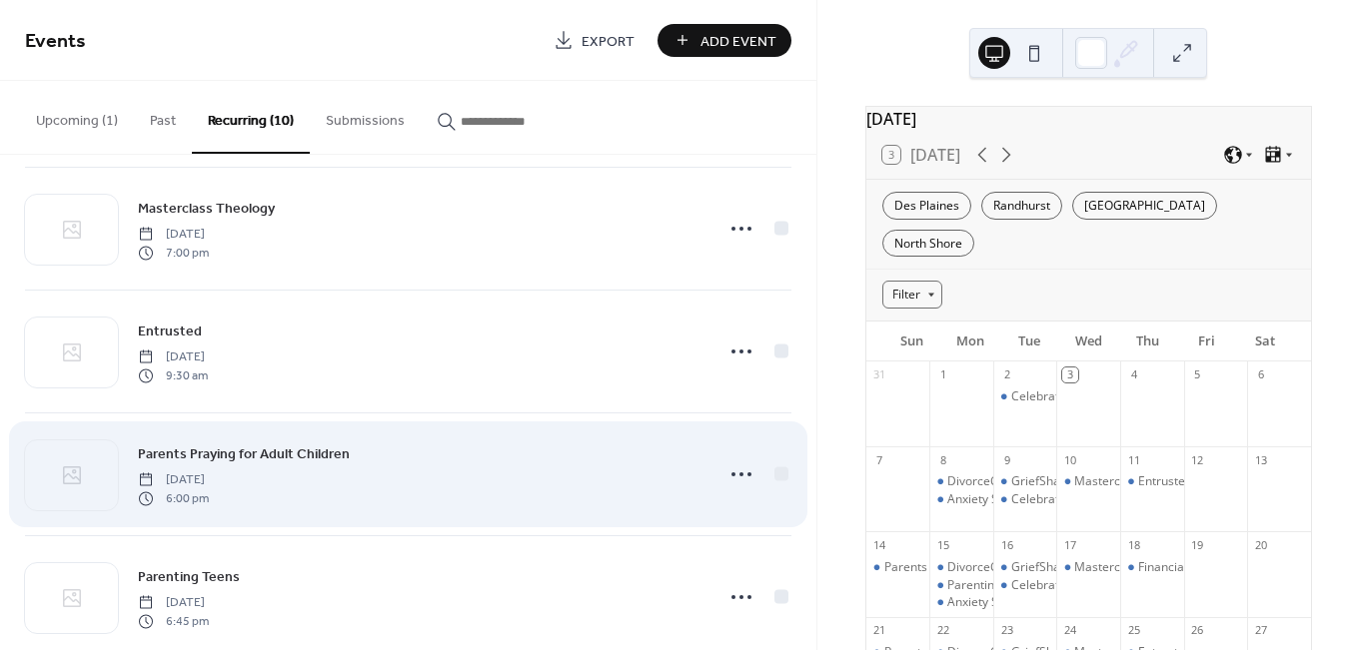
scroll to position [545, 0]
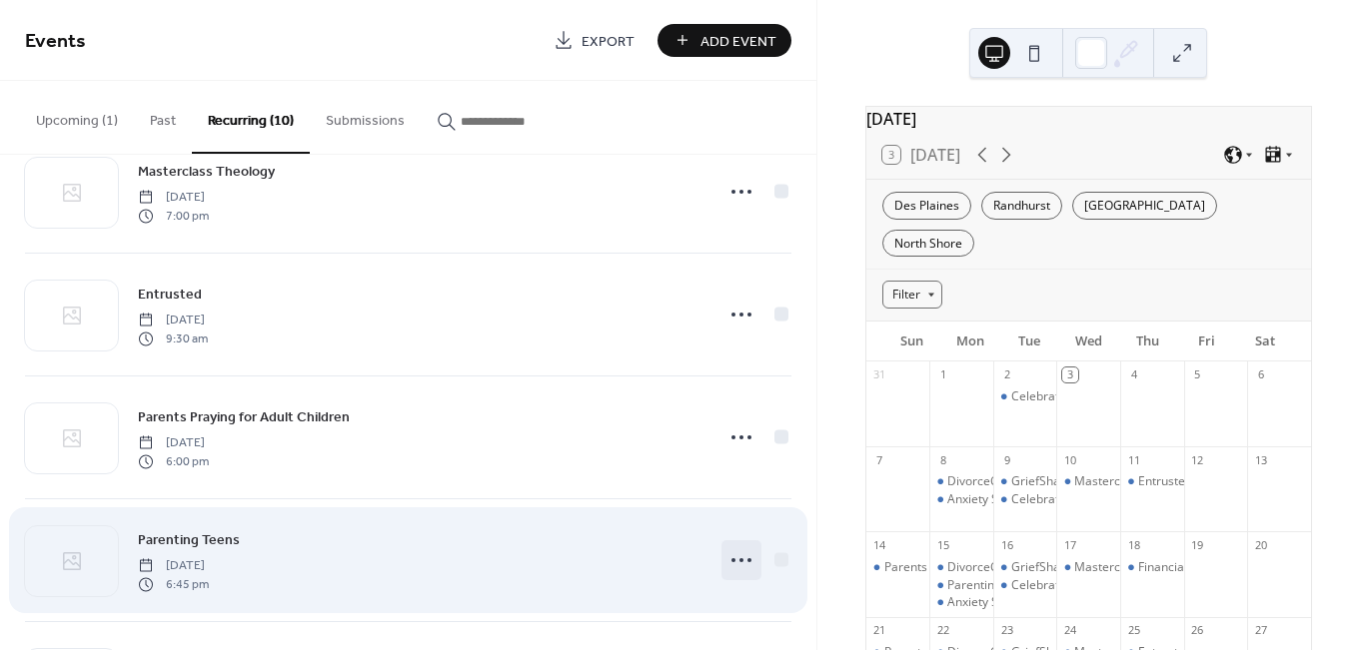
click at [732, 559] on icon at bounding box center [741, 560] width 32 height 32
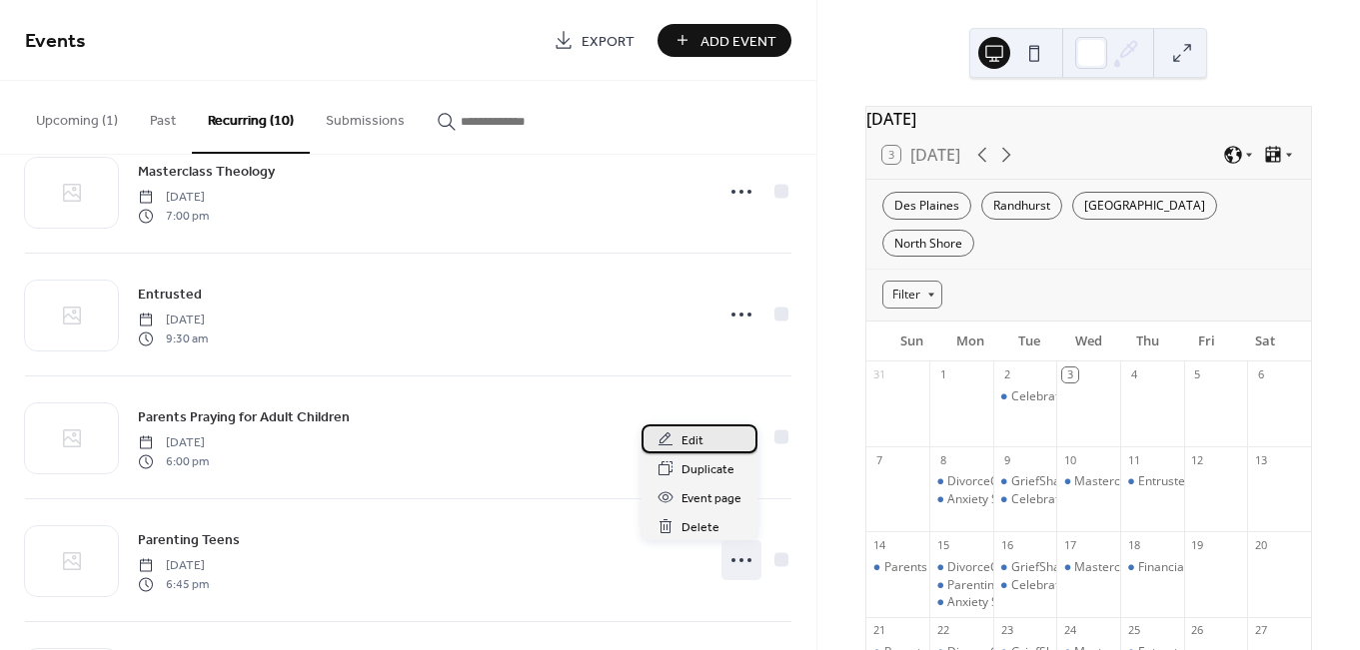
click at [694, 444] on span "Edit" at bounding box center [692, 441] width 22 height 21
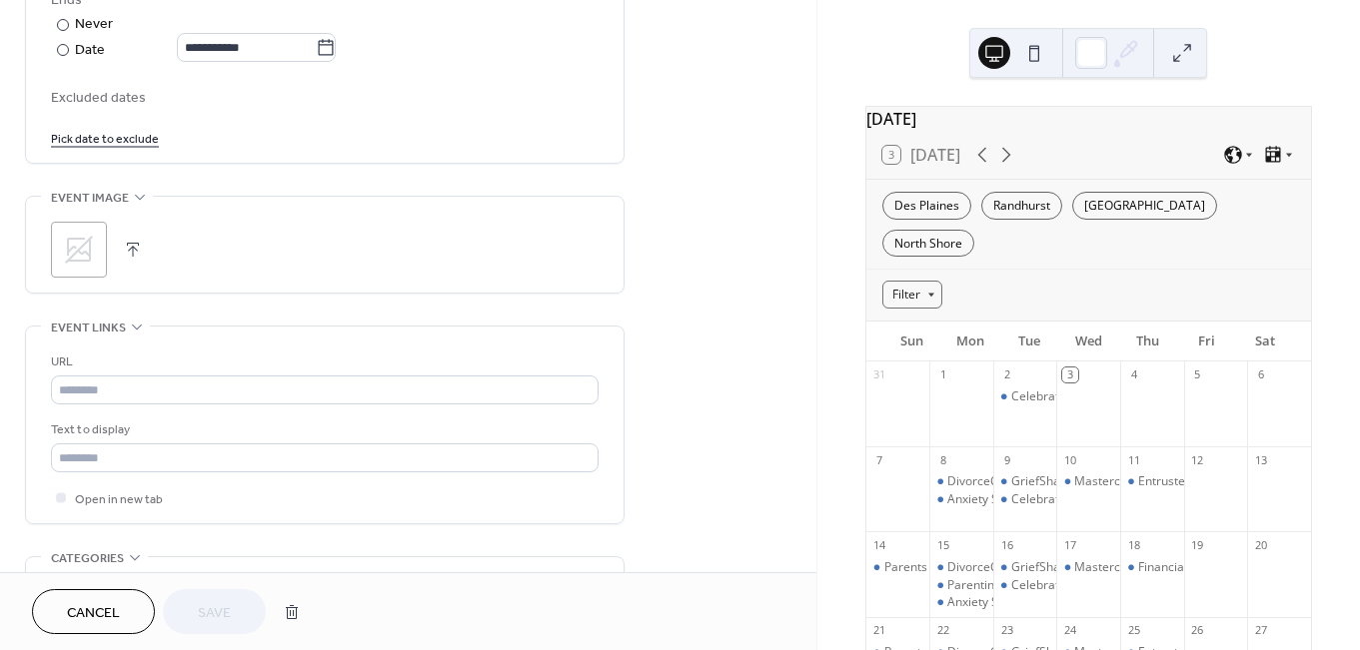
scroll to position [1279, 0]
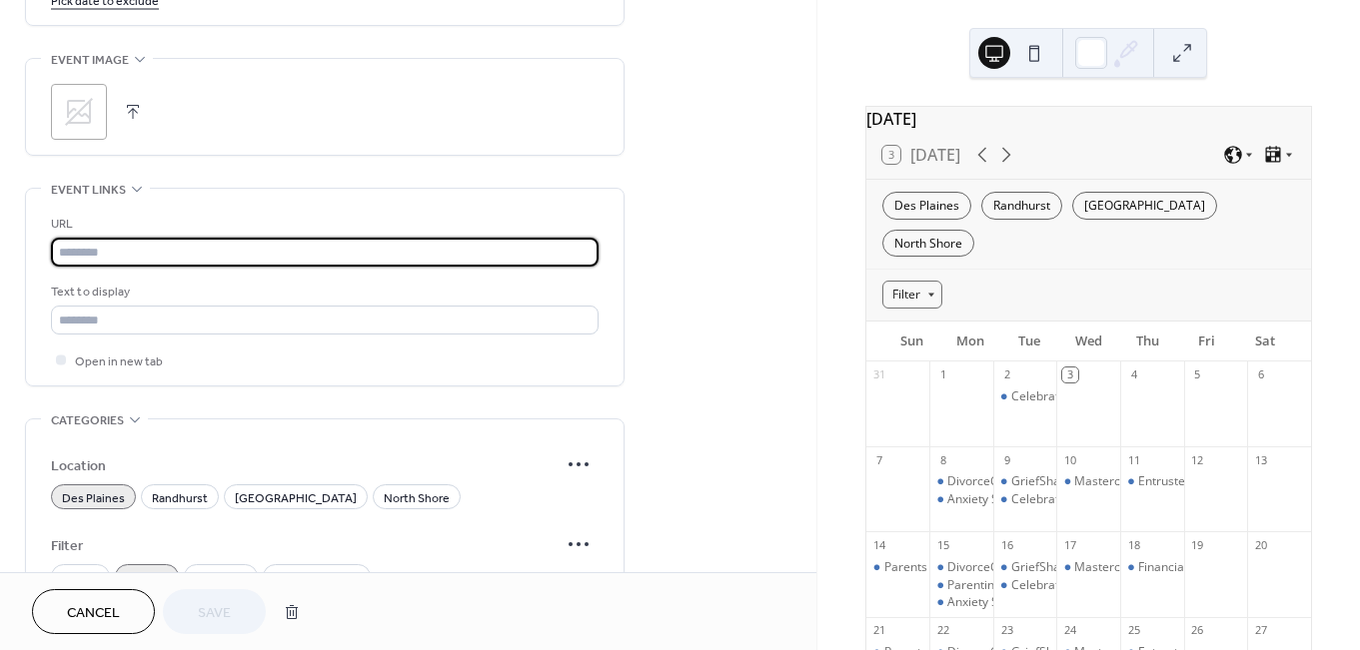
click at [137, 260] on input "text" at bounding box center [324, 252] width 547 height 29
paste input "**********"
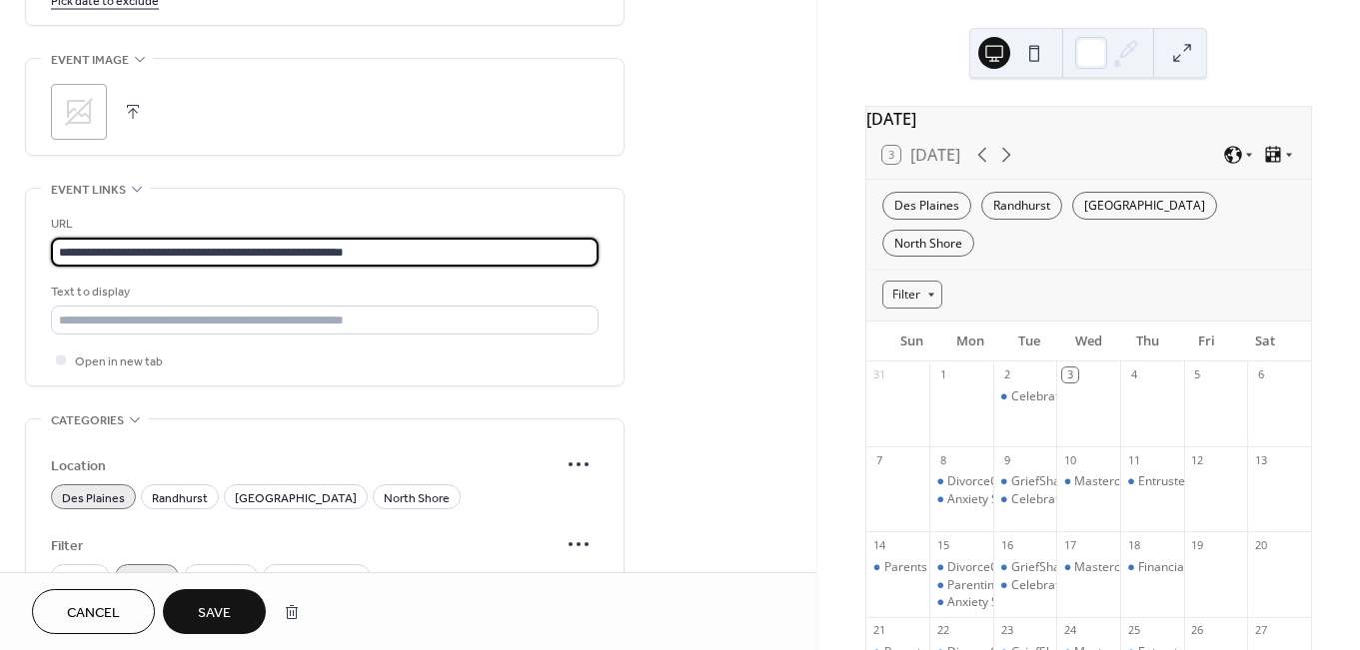
type input "**********"
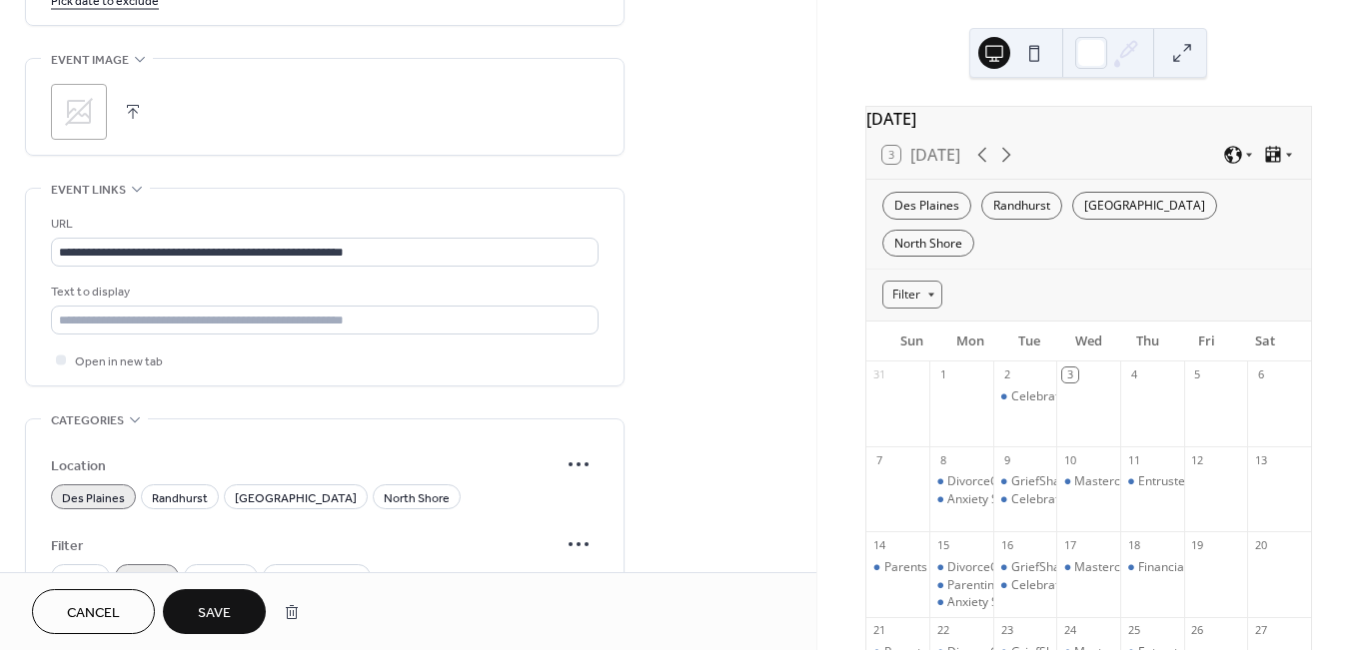
click at [207, 350] on div "**********" at bounding box center [324, 292] width 547 height 157
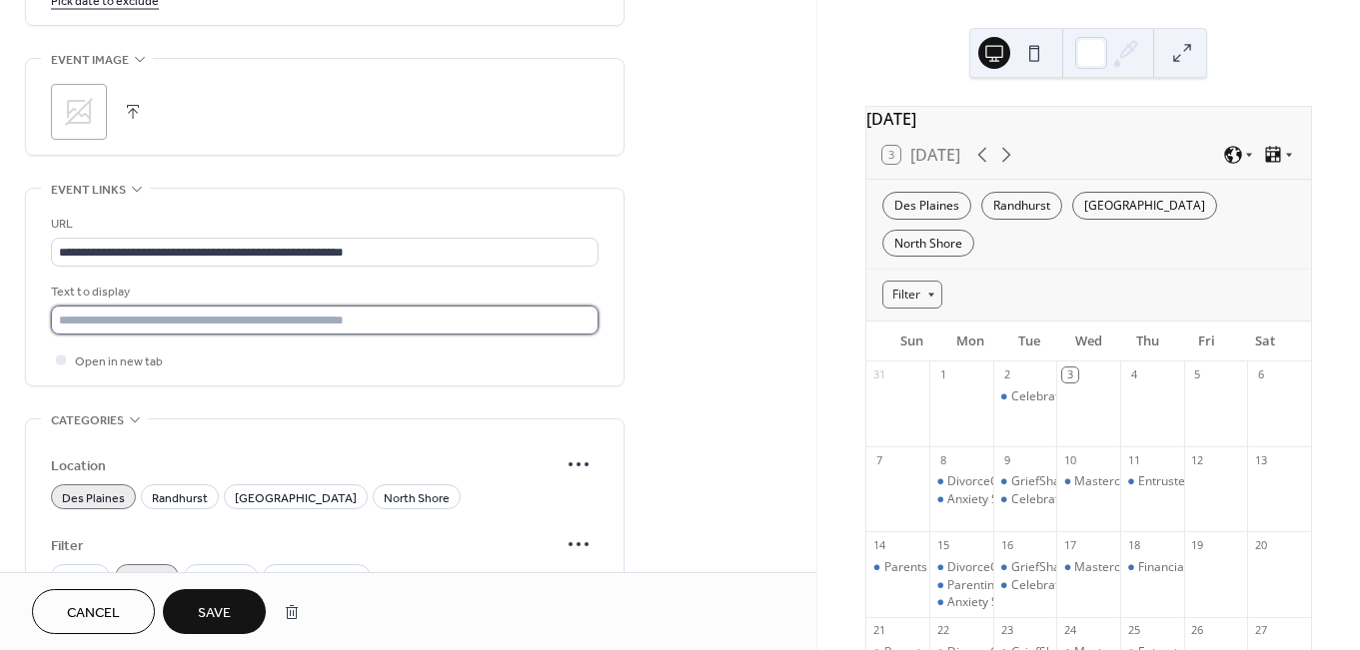
click at [208, 335] on input "text" at bounding box center [324, 320] width 547 height 29
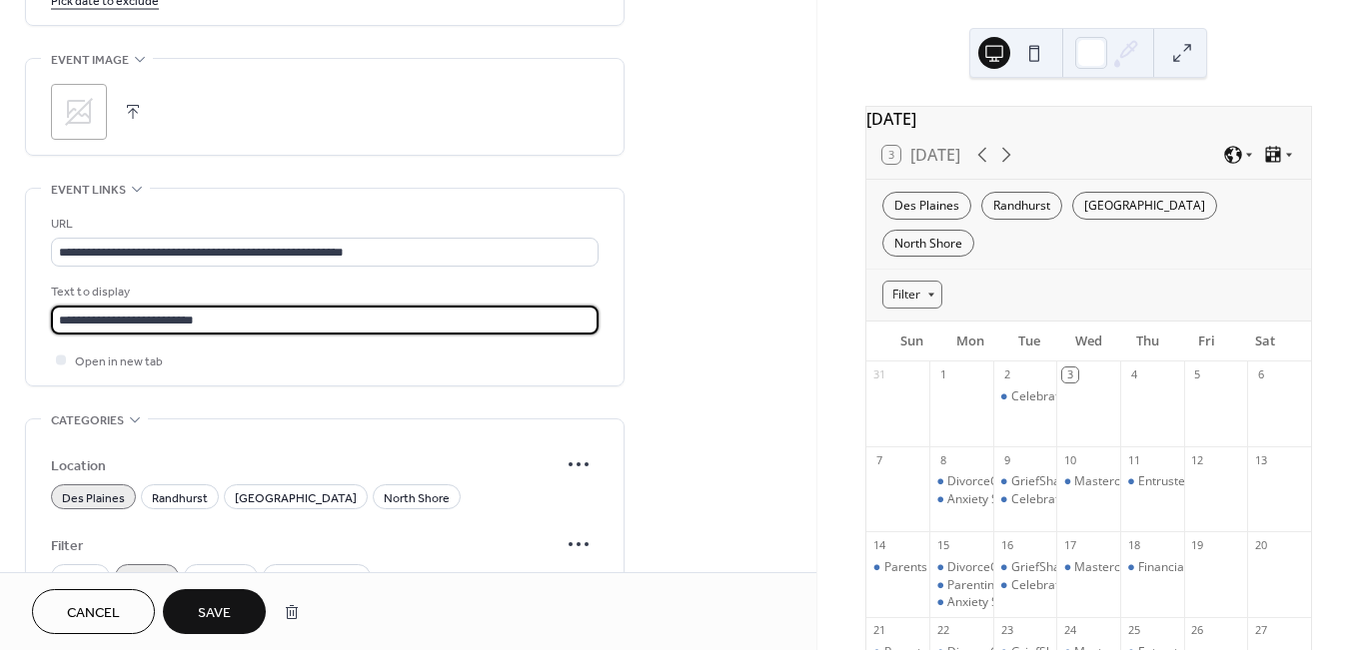
click at [64, 335] on input "**********" at bounding box center [324, 320] width 547 height 29
click at [252, 330] on input "**********" at bounding box center [324, 320] width 547 height 29
type input "**********"
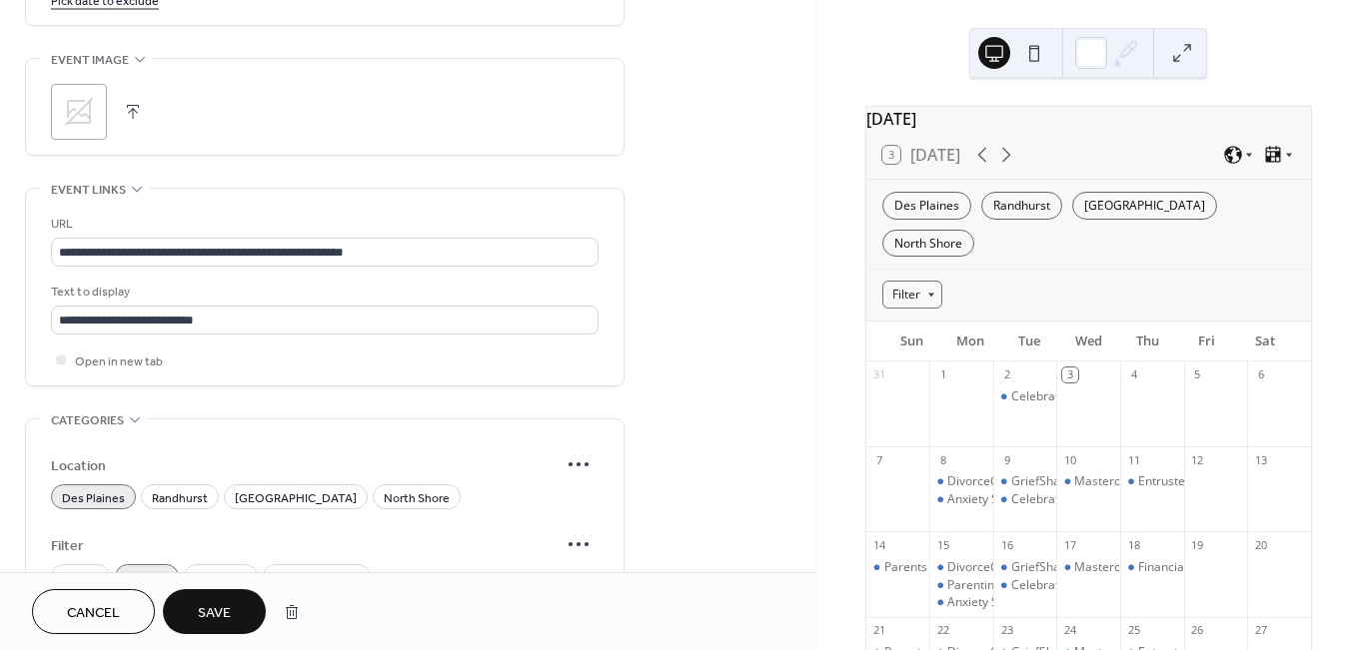
click at [439, 364] on div "Open in new tab" at bounding box center [324, 360] width 547 height 21
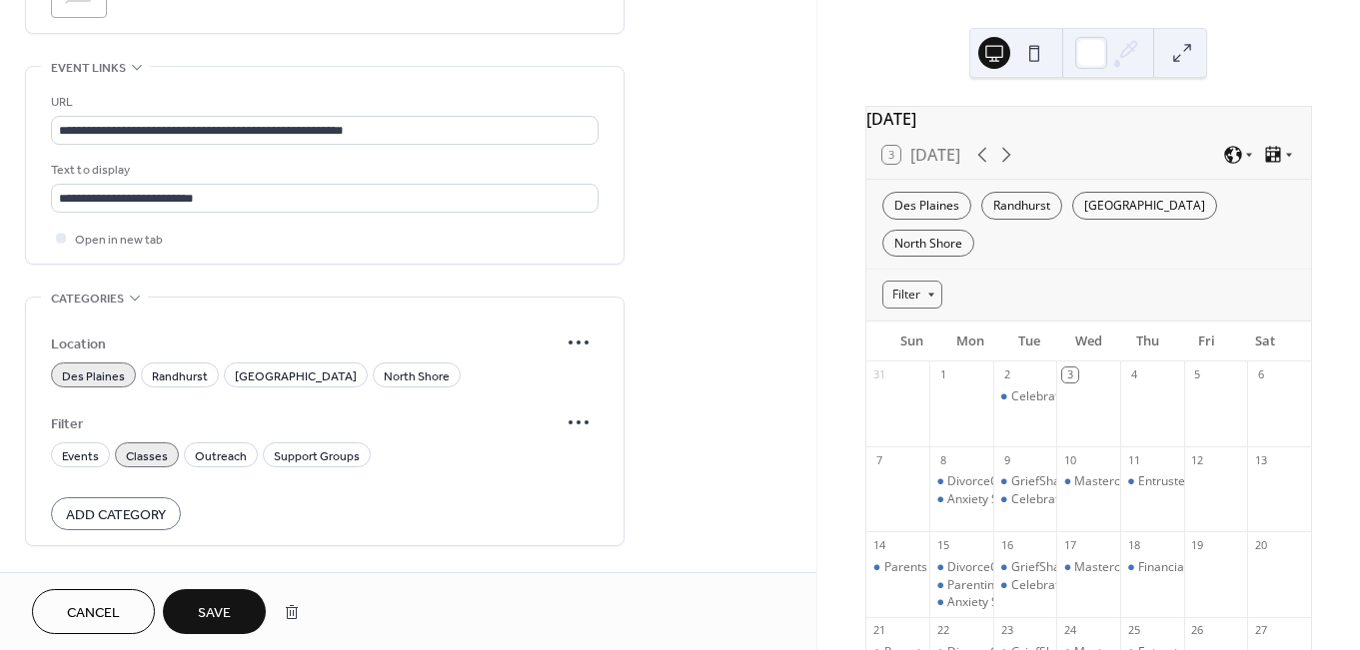
scroll to position [1485, 0]
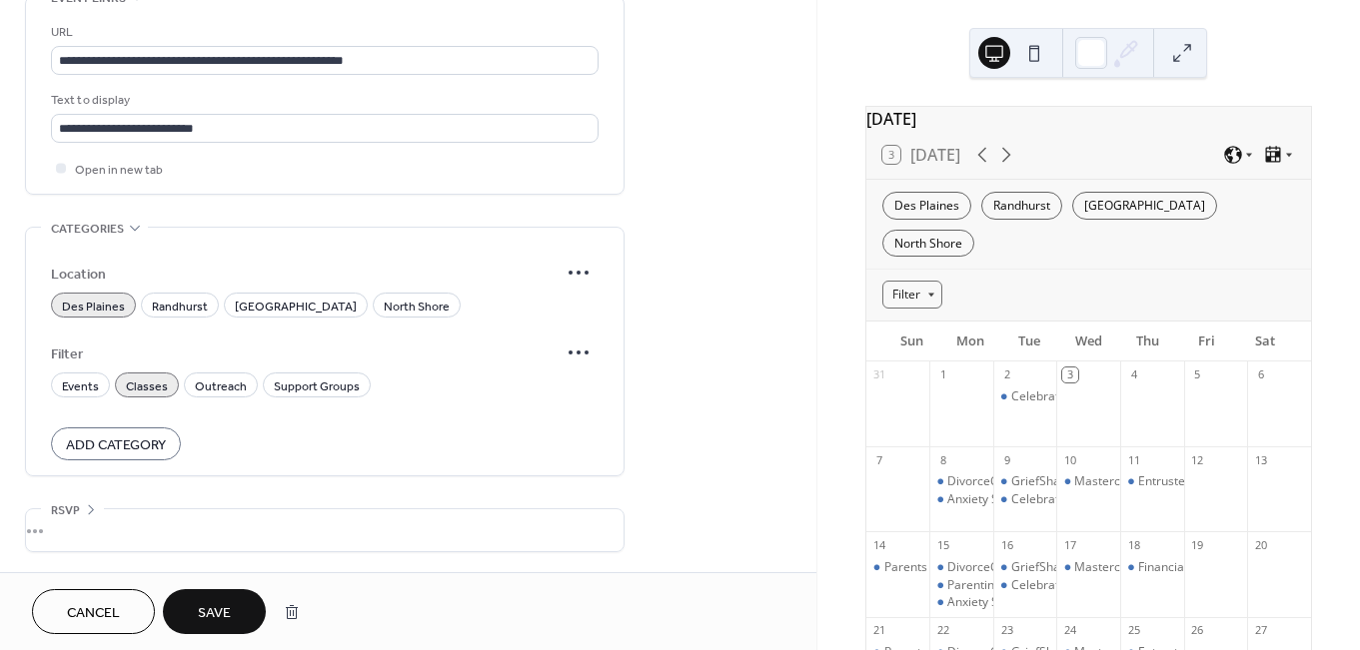
click at [216, 603] on span "Save" at bounding box center [214, 613] width 33 height 21
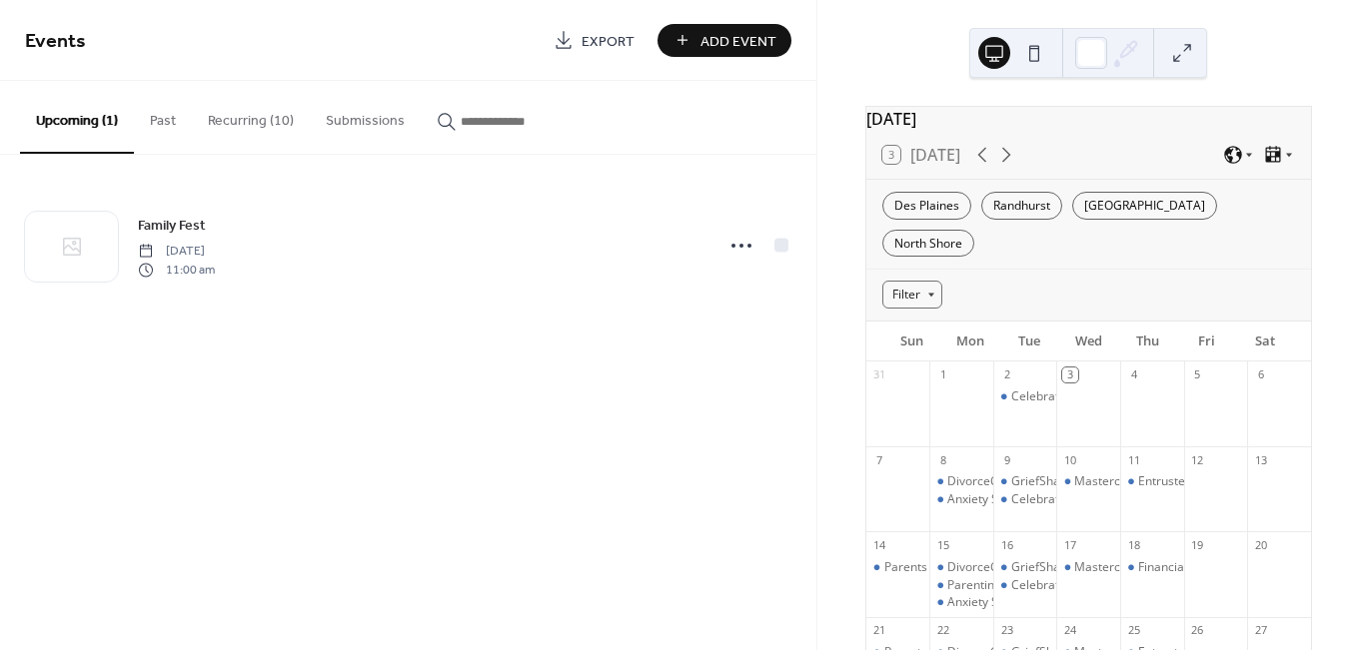
click at [269, 116] on button "Recurring (10)" at bounding box center [251, 116] width 118 height 71
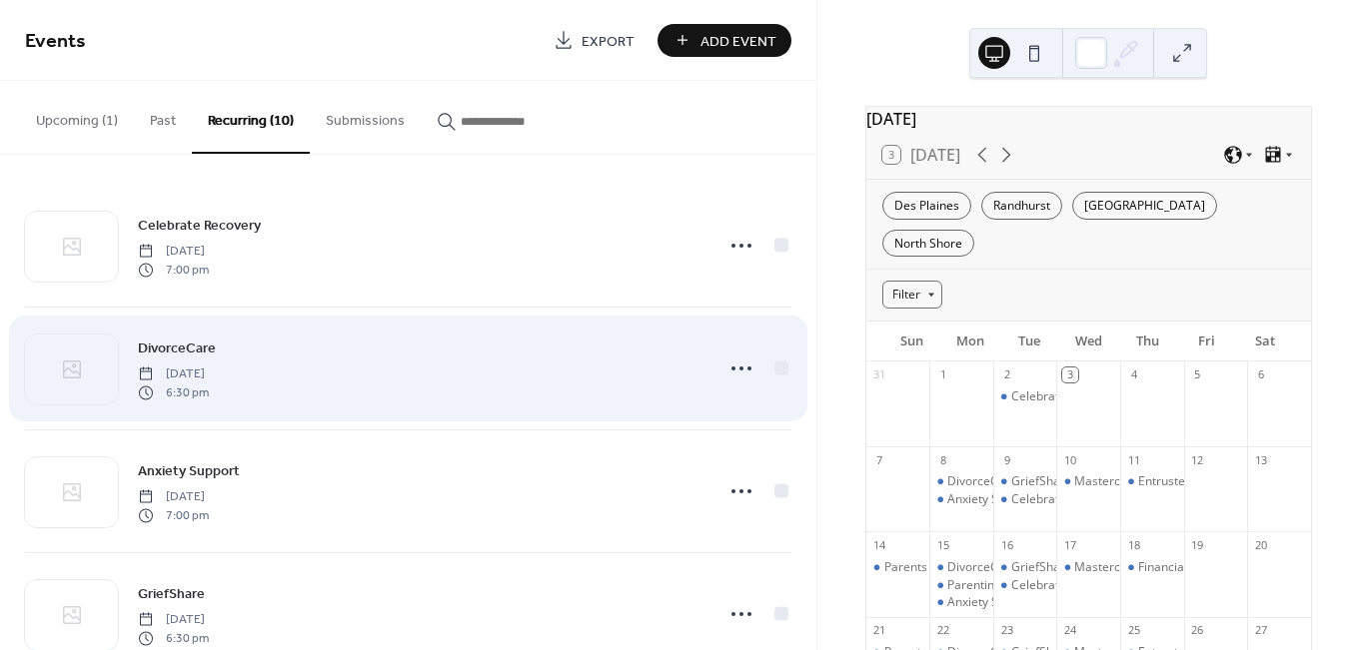
scroll to position [792, 0]
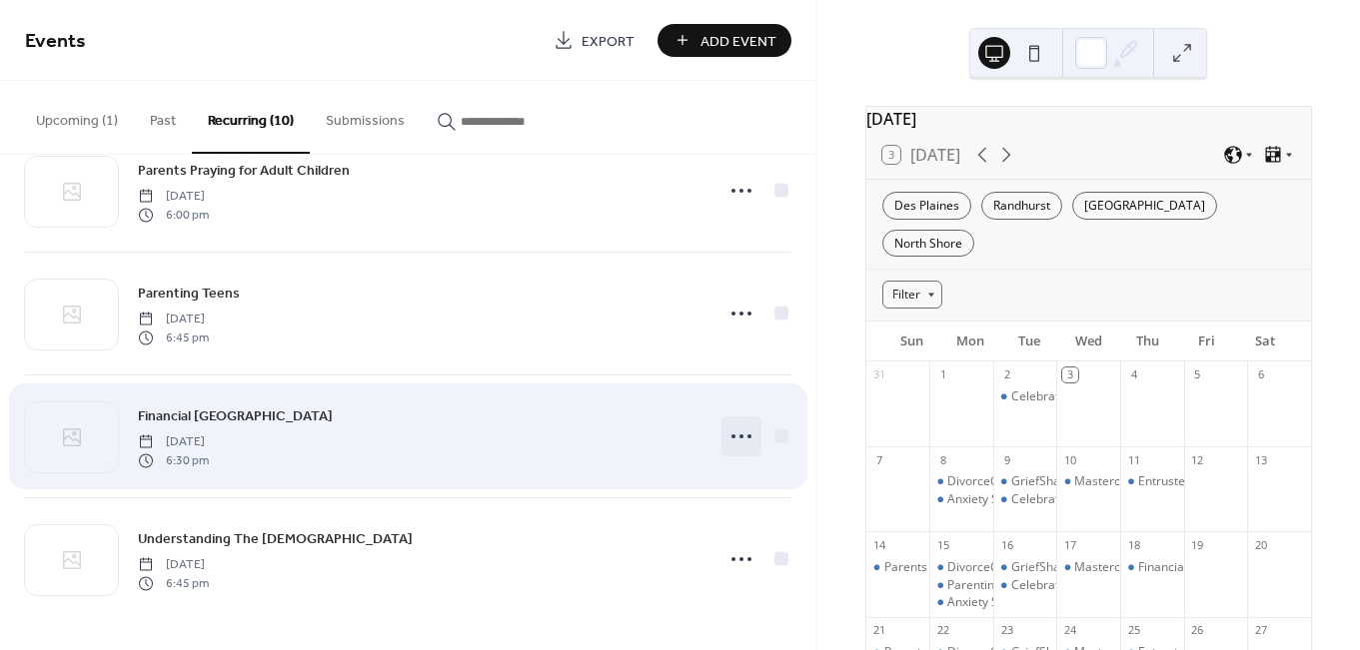
click at [731, 437] on circle at bounding box center [733, 437] width 4 height 4
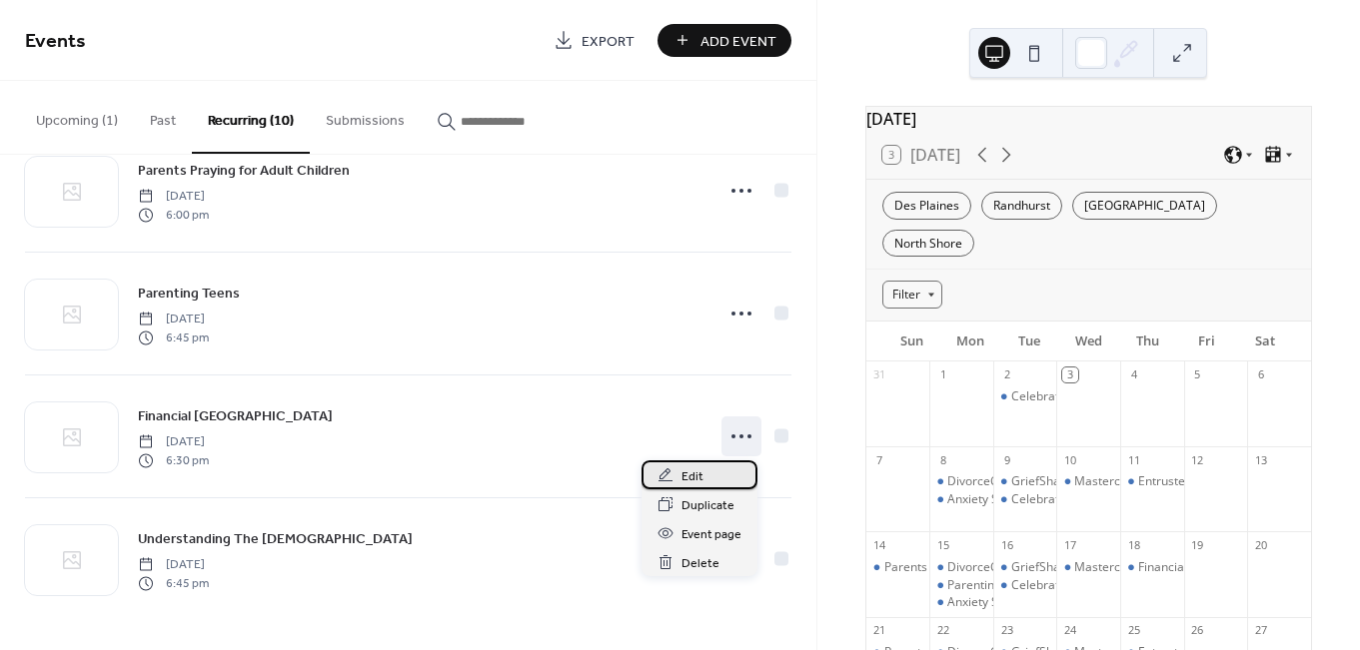
click at [696, 465] on div "Edit" at bounding box center [699, 475] width 116 height 29
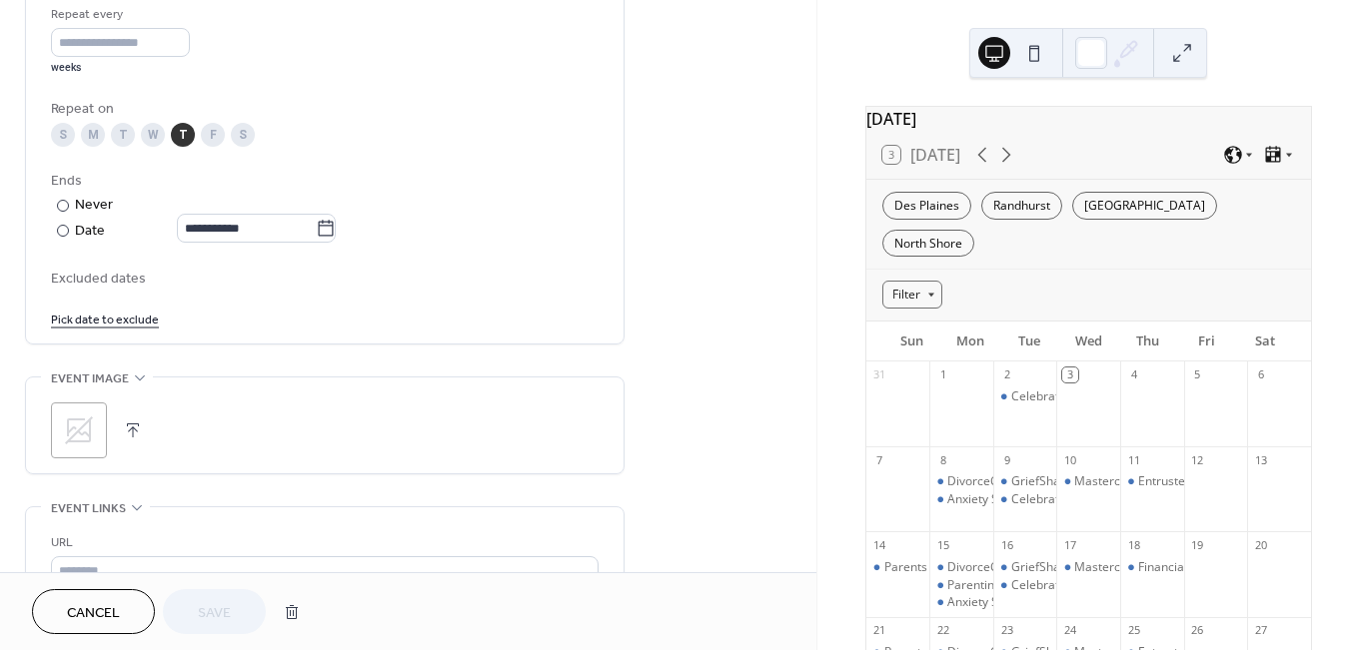
scroll to position [1317, 0]
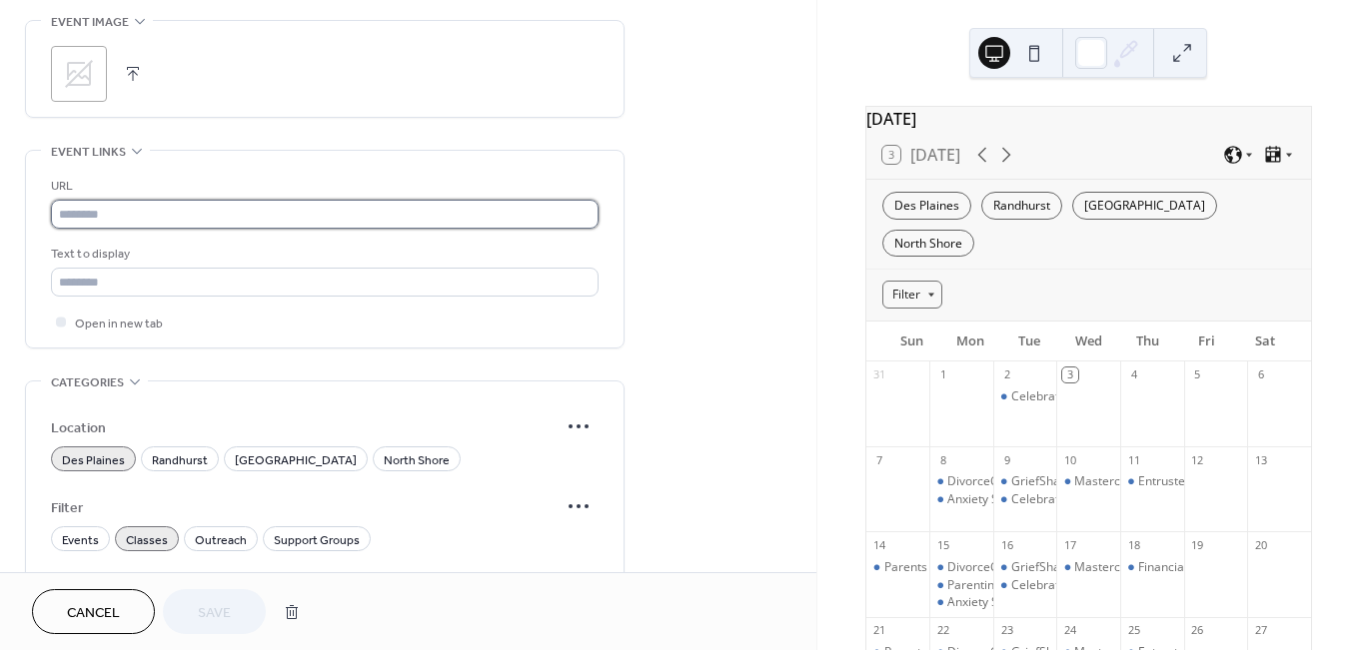
click at [101, 222] on input "text" at bounding box center [324, 214] width 547 height 29
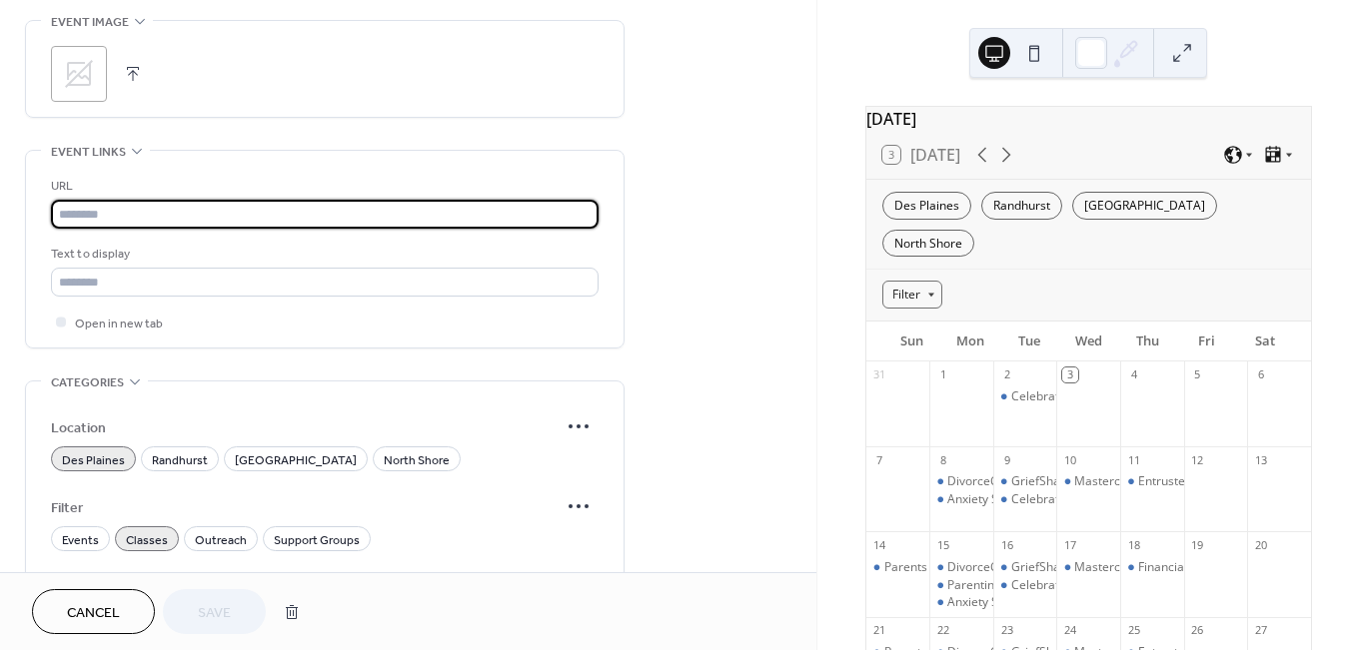
paste input "**********"
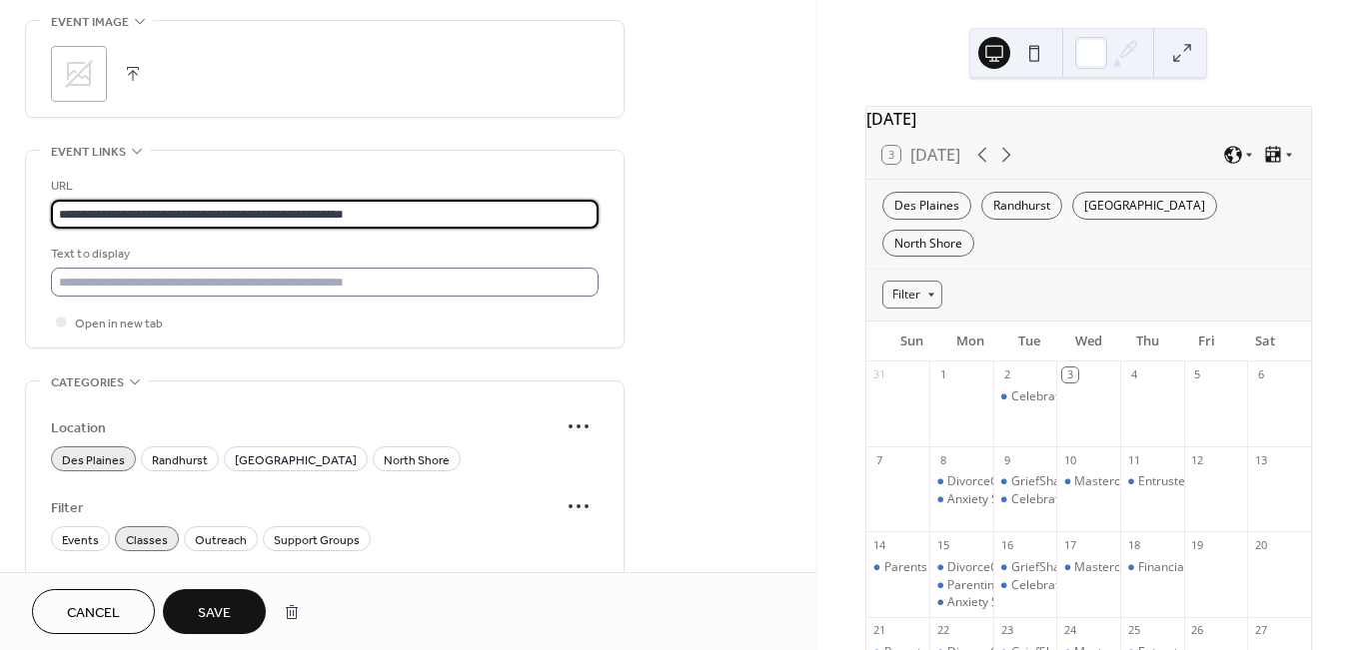
type input "**********"
click at [123, 291] on input "text" at bounding box center [324, 282] width 547 height 29
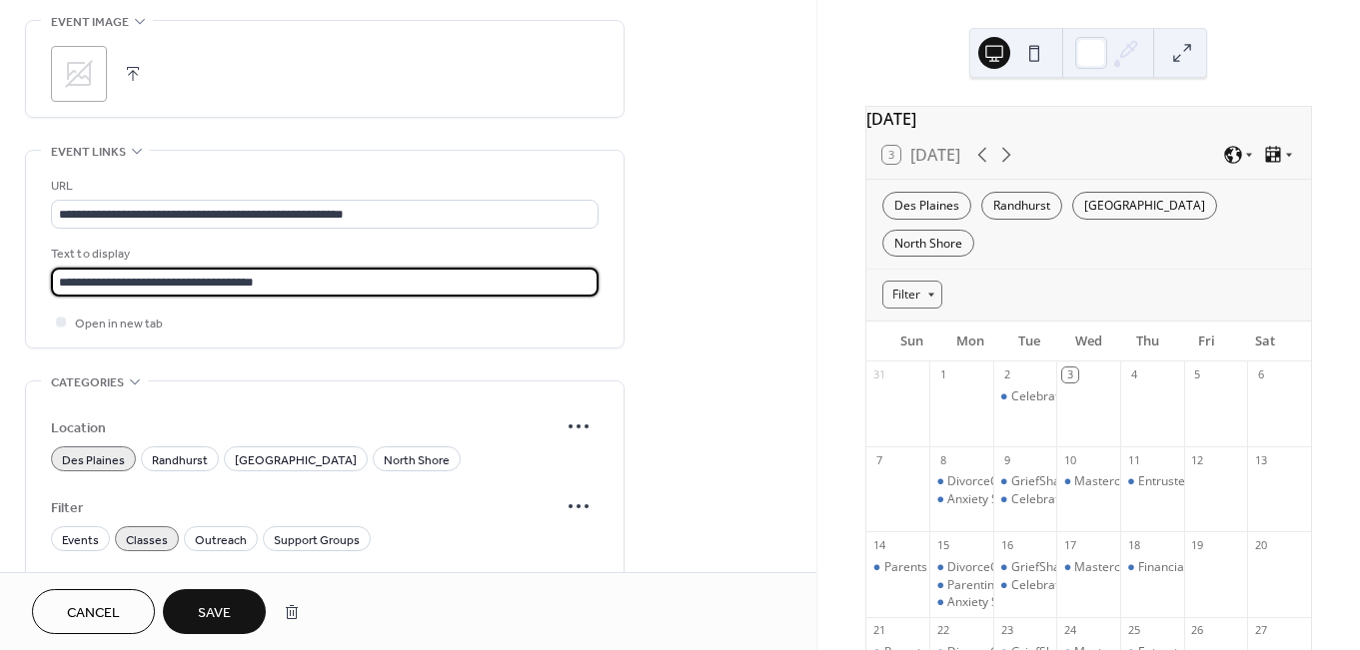
type input "**********"
click at [206, 603] on span "Save" at bounding box center [214, 613] width 33 height 21
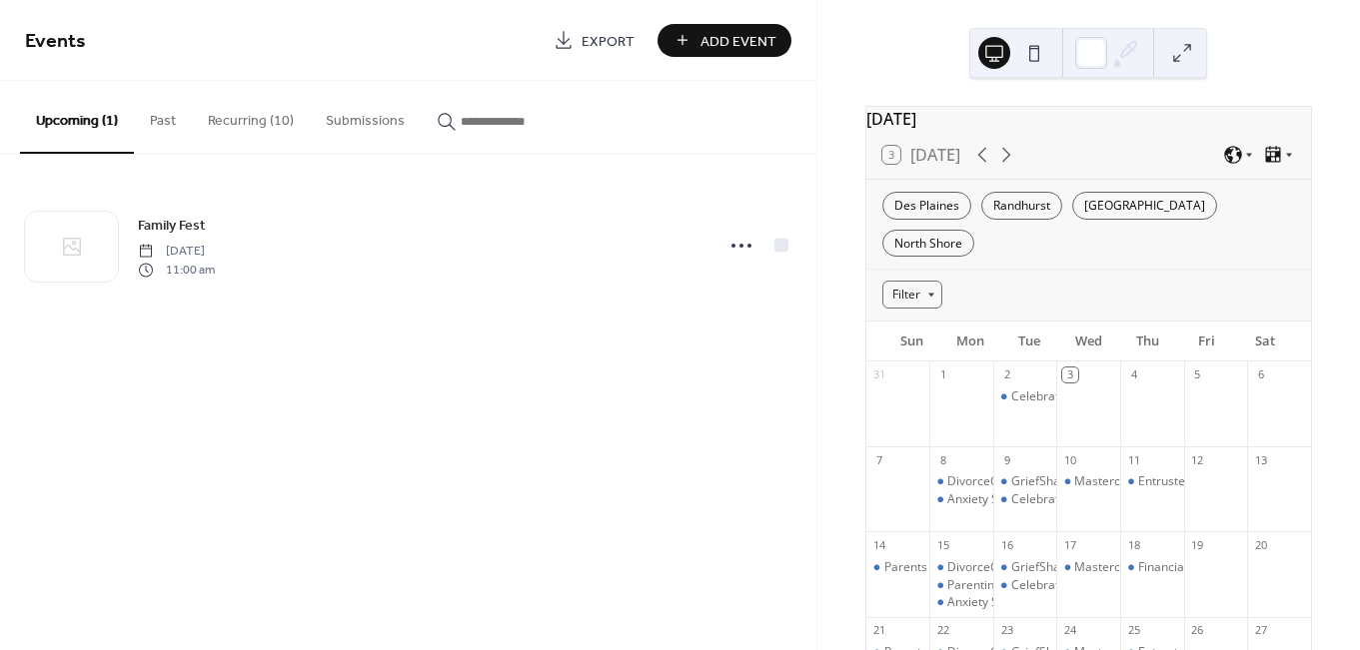
click at [341, 117] on button "Submissions" at bounding box center [365, 116] width 111 height 71
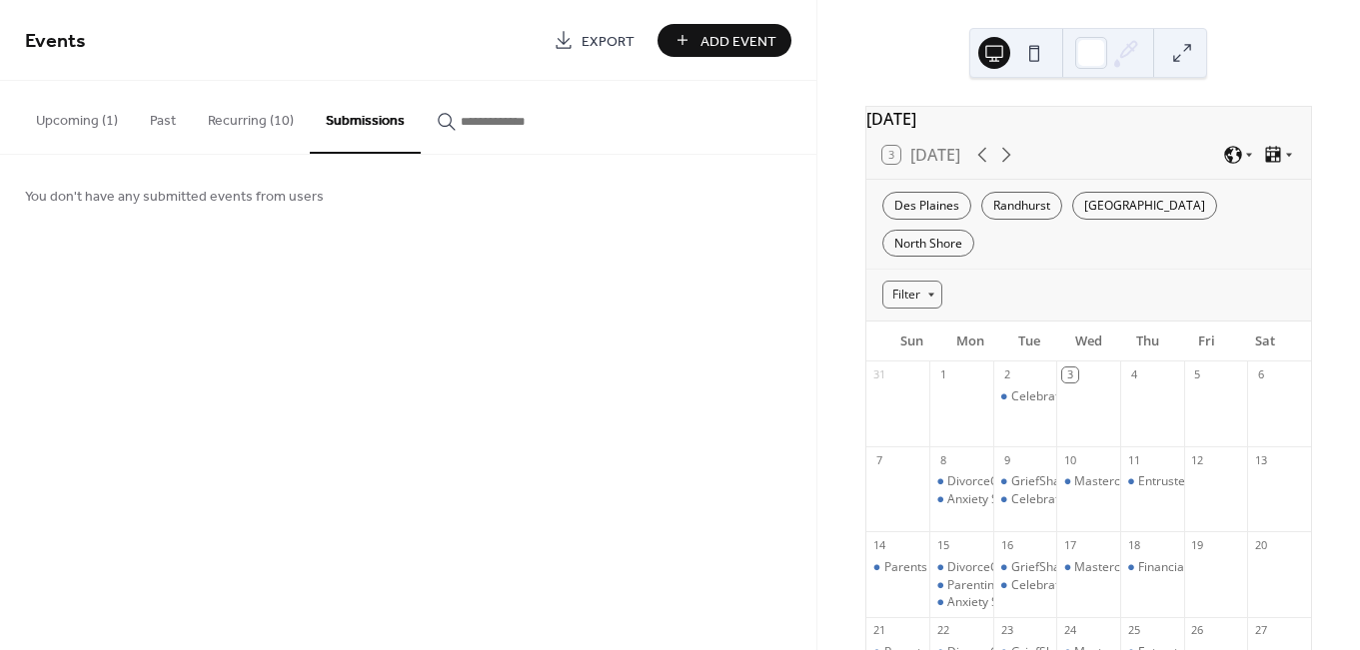
click at [268, 113] on button "Recurring (10)" at bounding box center [251, 116] width 118 height 71
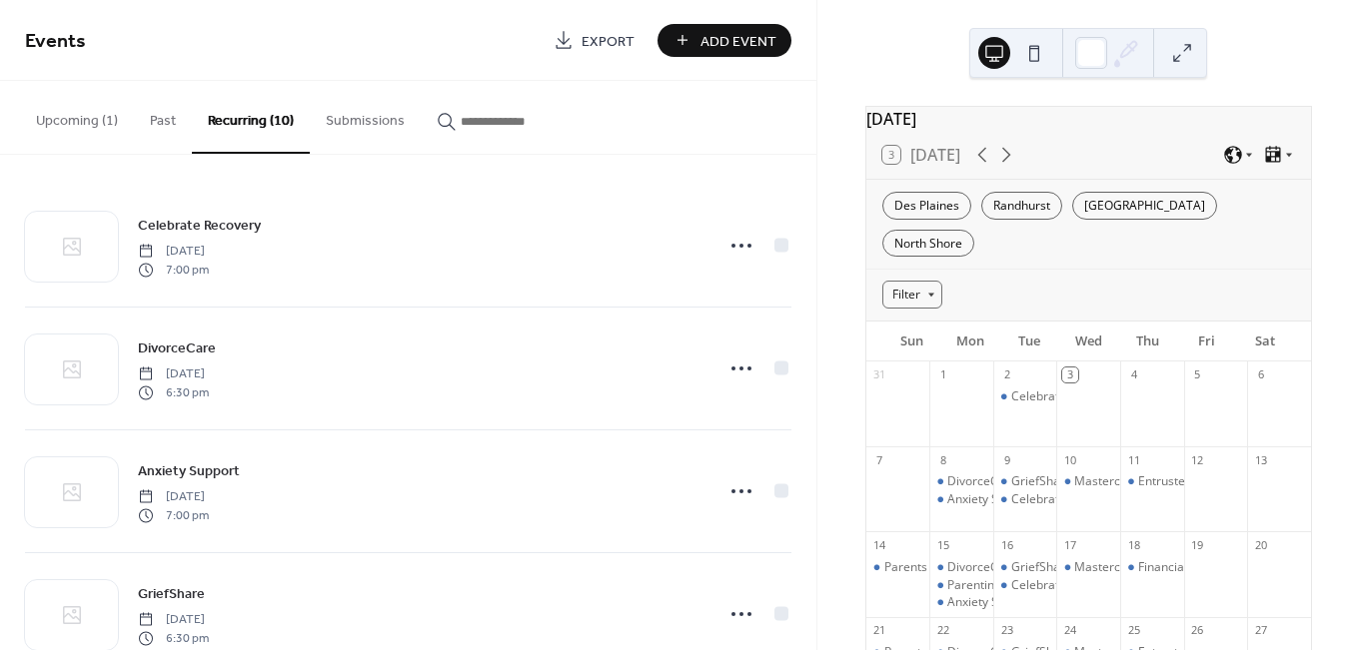
scroll to position [792, 0]
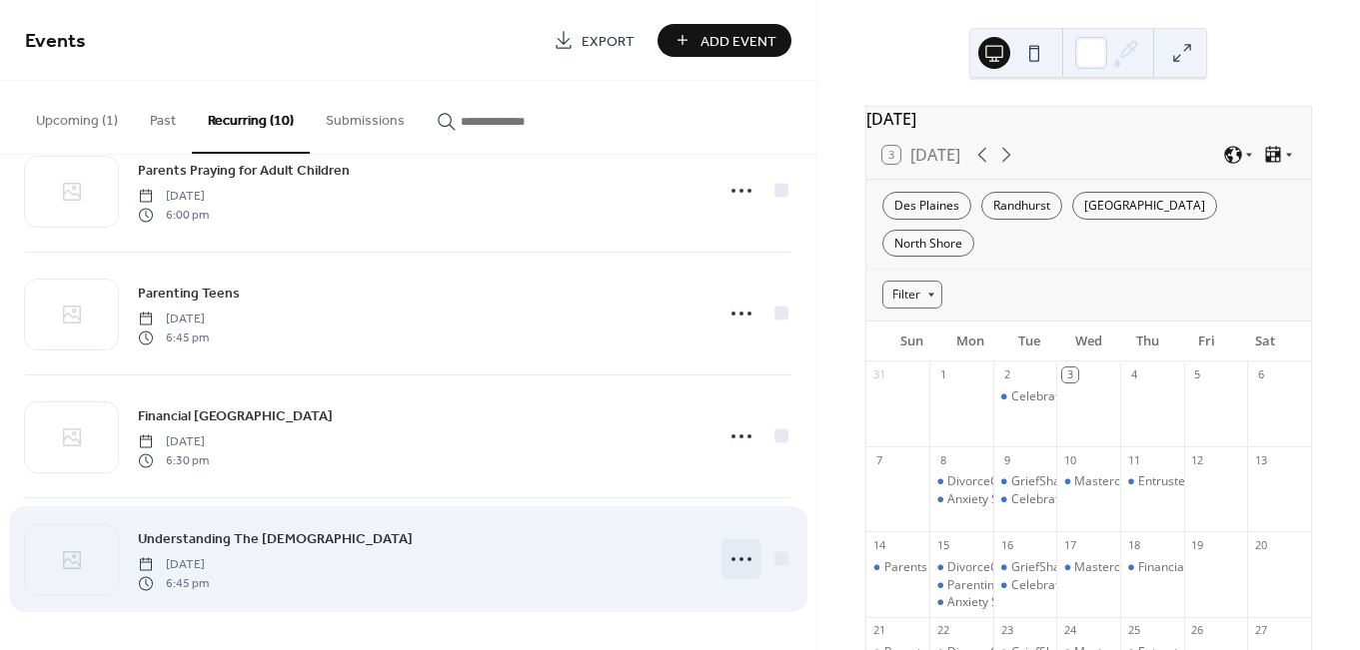
click at [737, 561] on icon at bounding box center [741, 559] width 32 height 32
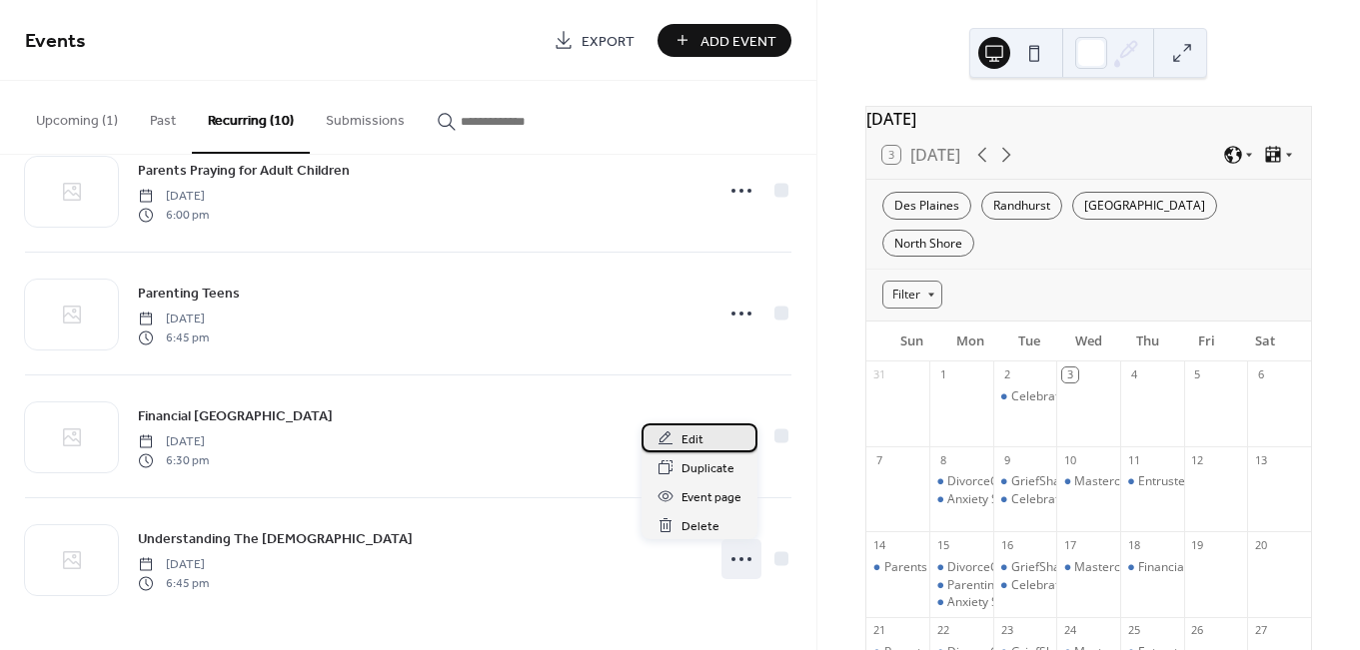
click at [690, 442] on span "Edit" at bounding box center [692, 440] width 22 height 21
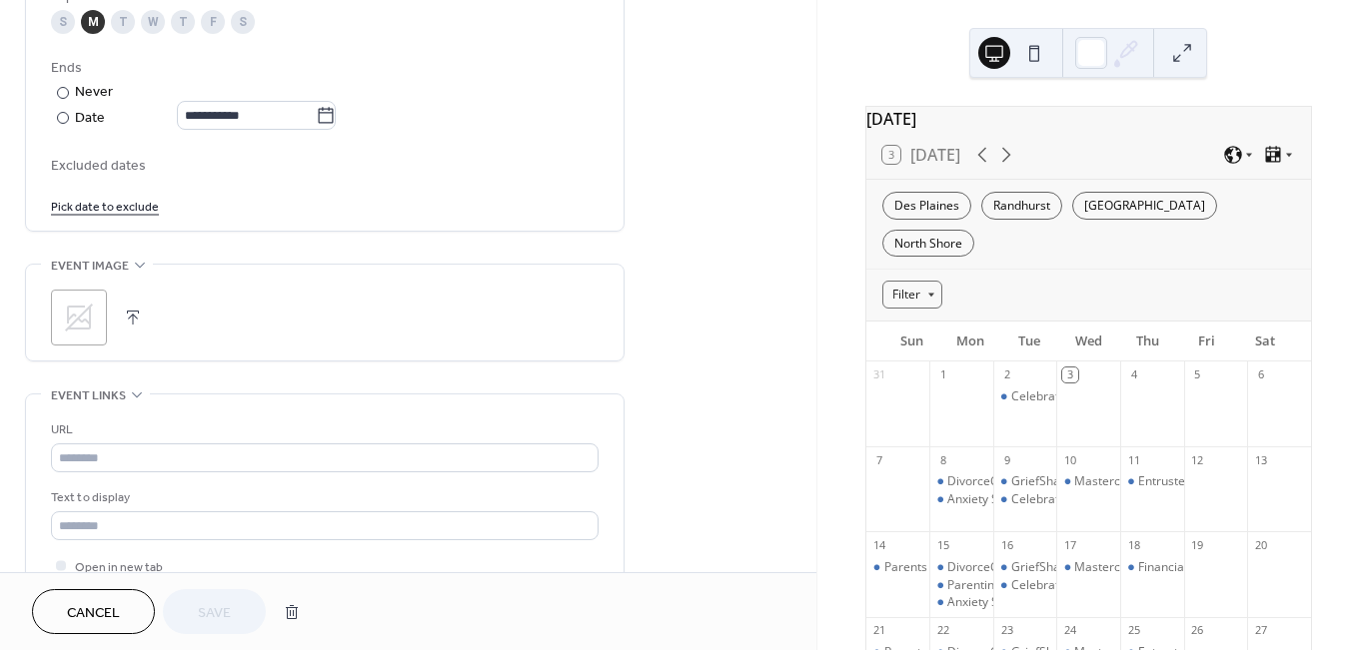
scroll to position [1130, 0]
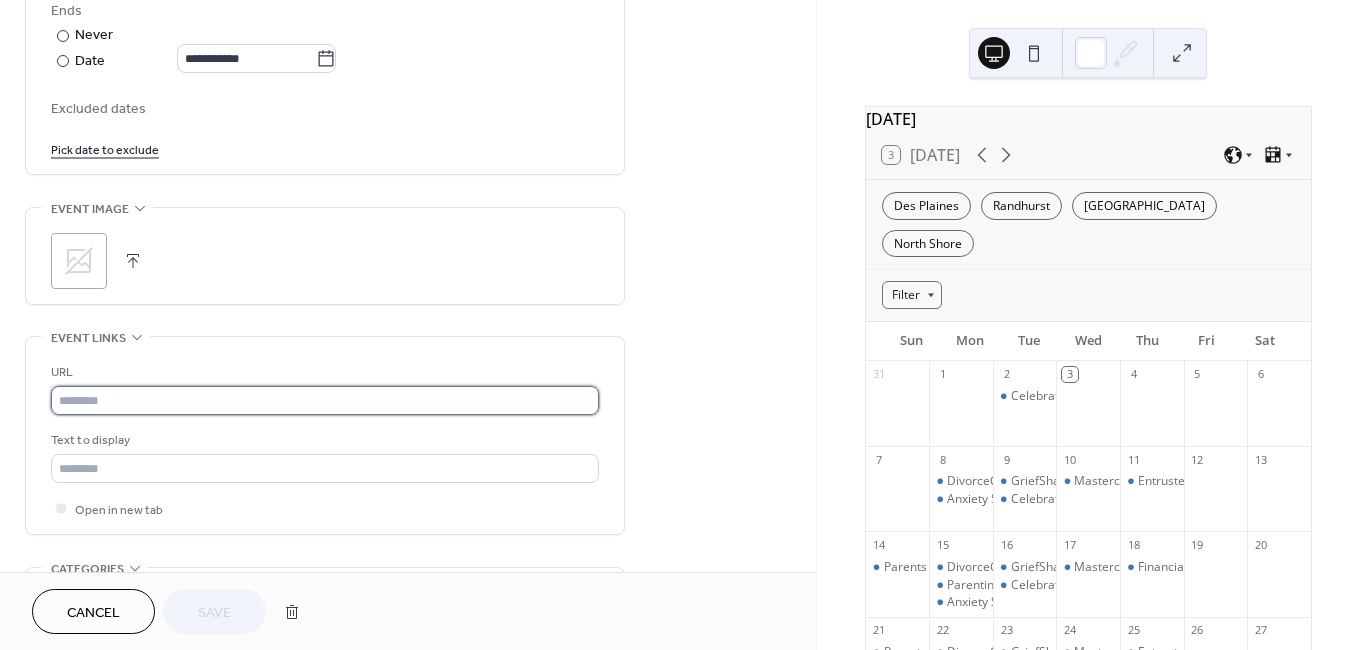
click at [98, 416] on input "text" at bounding box center [324, 401] width 547 height 29
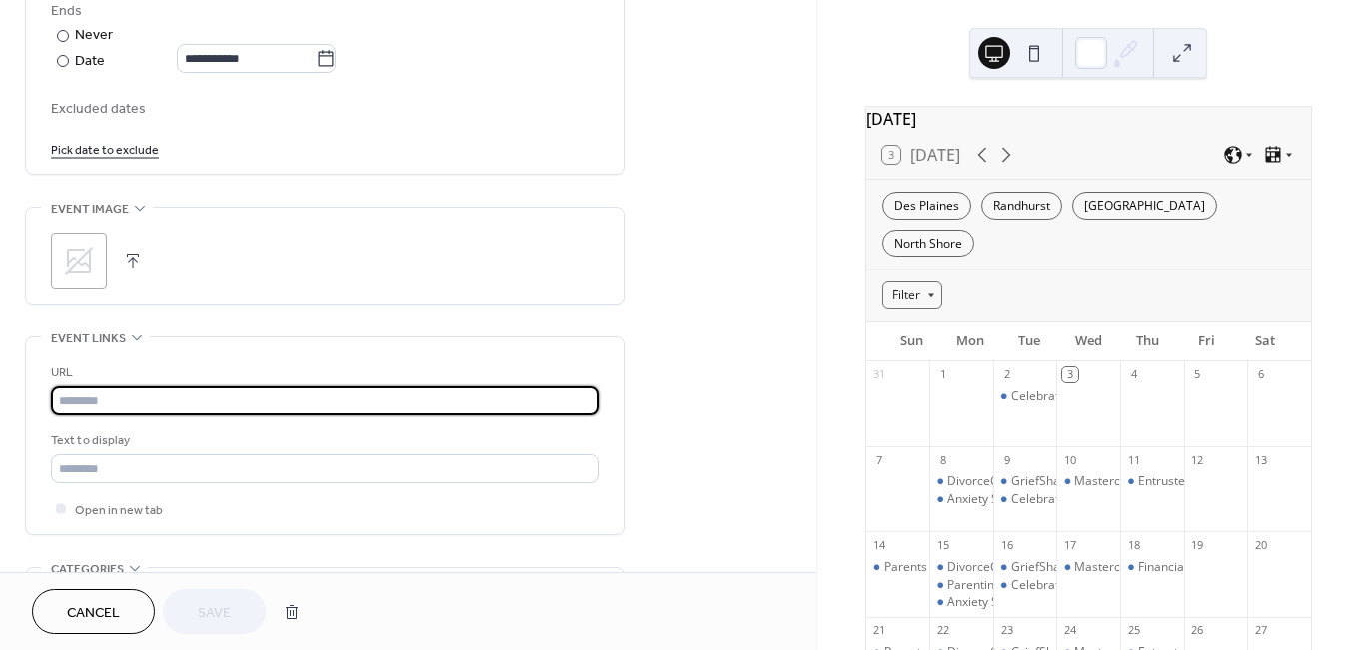
paste input "**********"
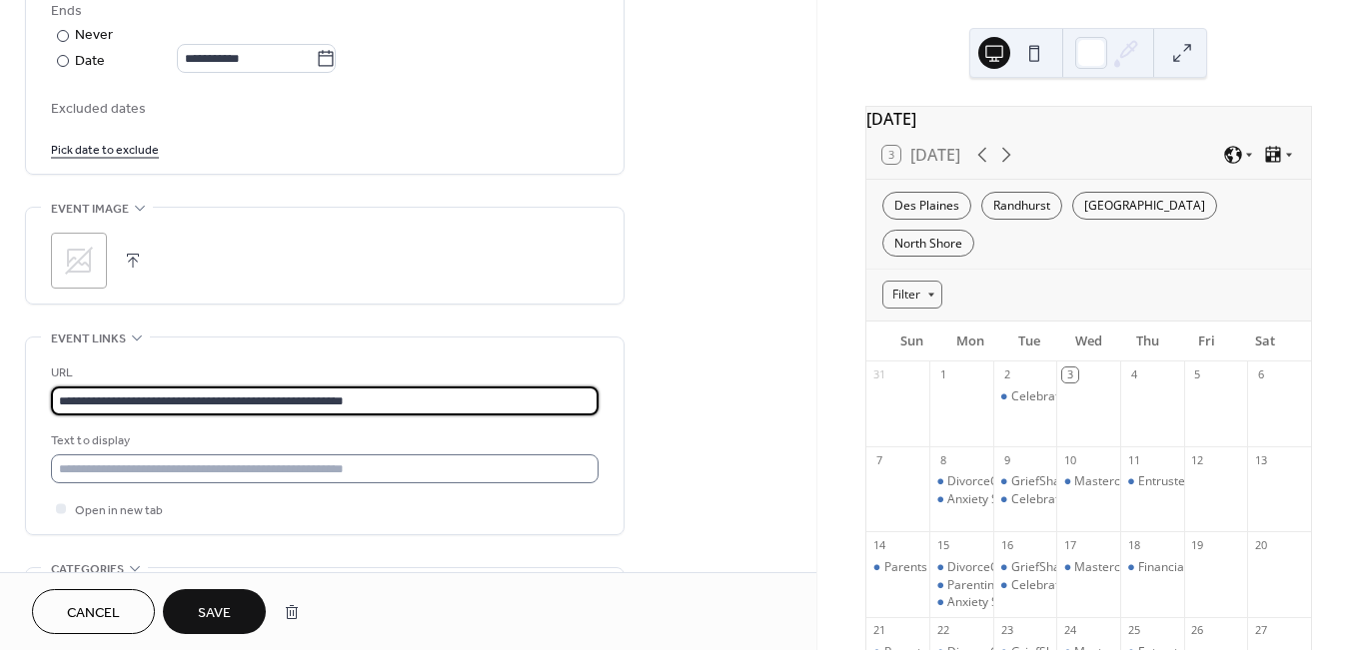
type input "**********"
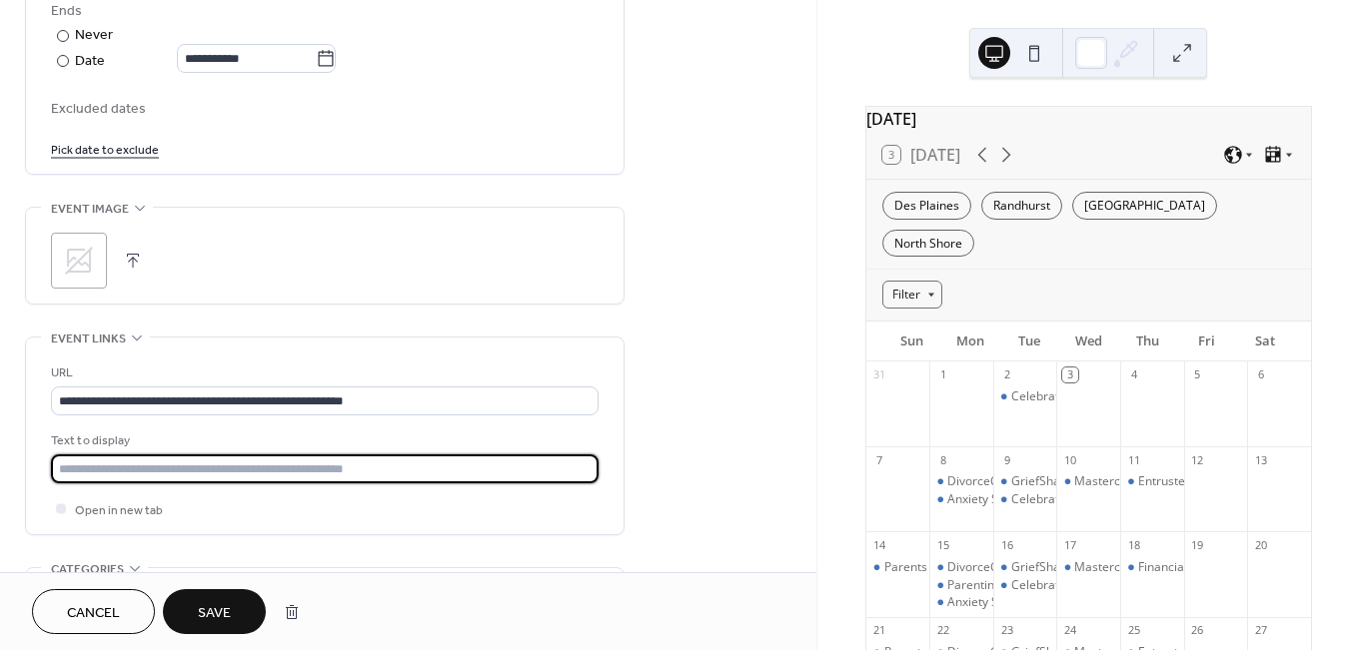
click at [112, 480] on input "text" at bounding box center [324, 469] width 547 height 29
type input "*"
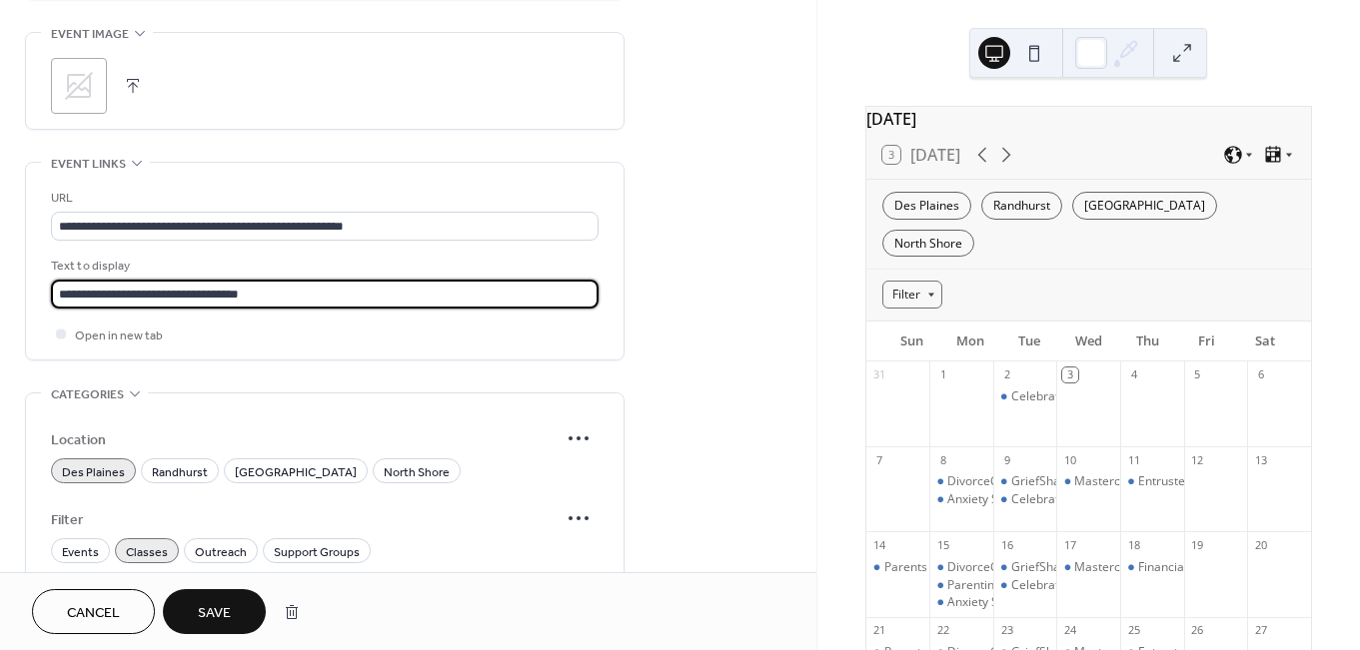
scroll to position [1485, 0]
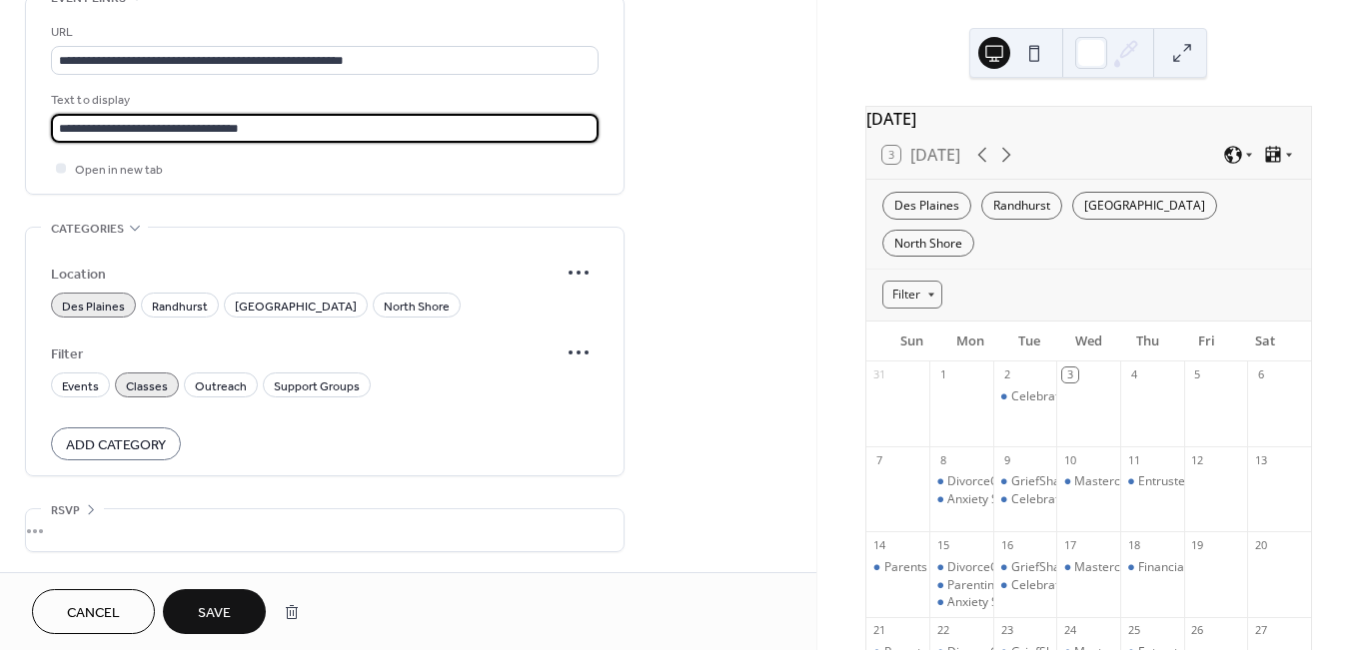
type input "**********"
click at [214, 606] on span "Save" at bounding box center [214, 613] width 33 height 21
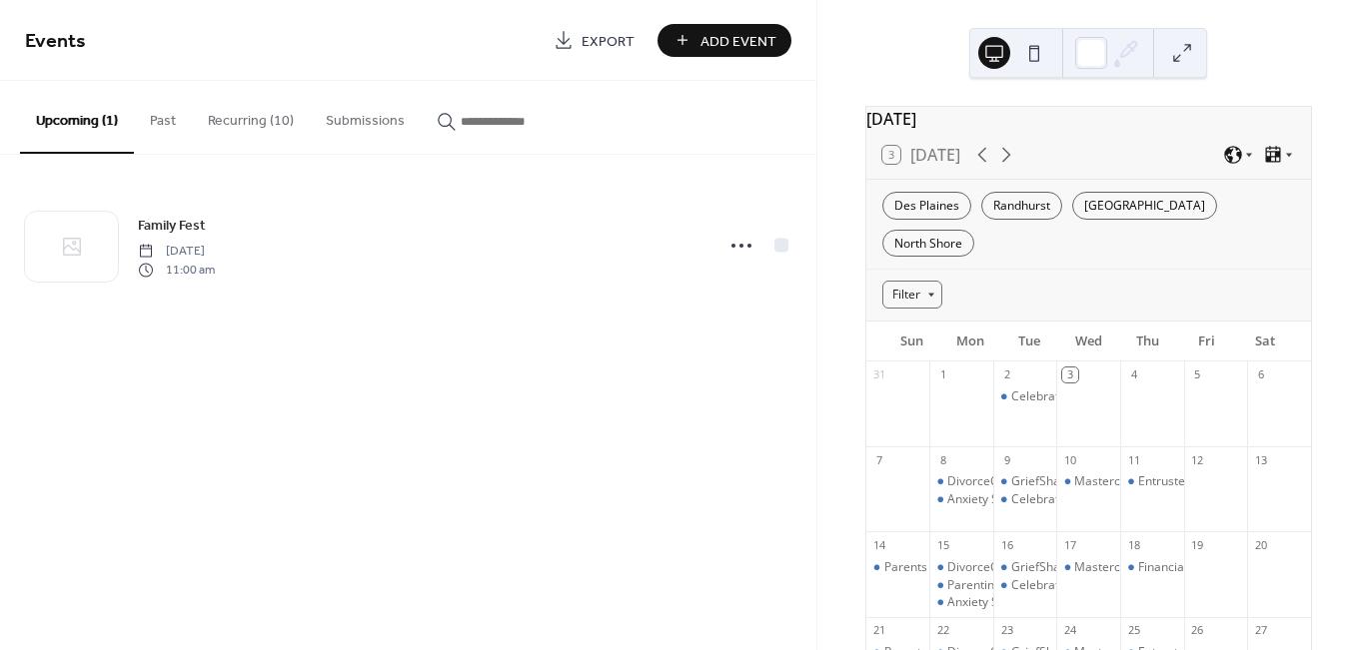
click at [260, 119] on button "Recurring (10)" at bounding box center [251, 116] width 118 height 71
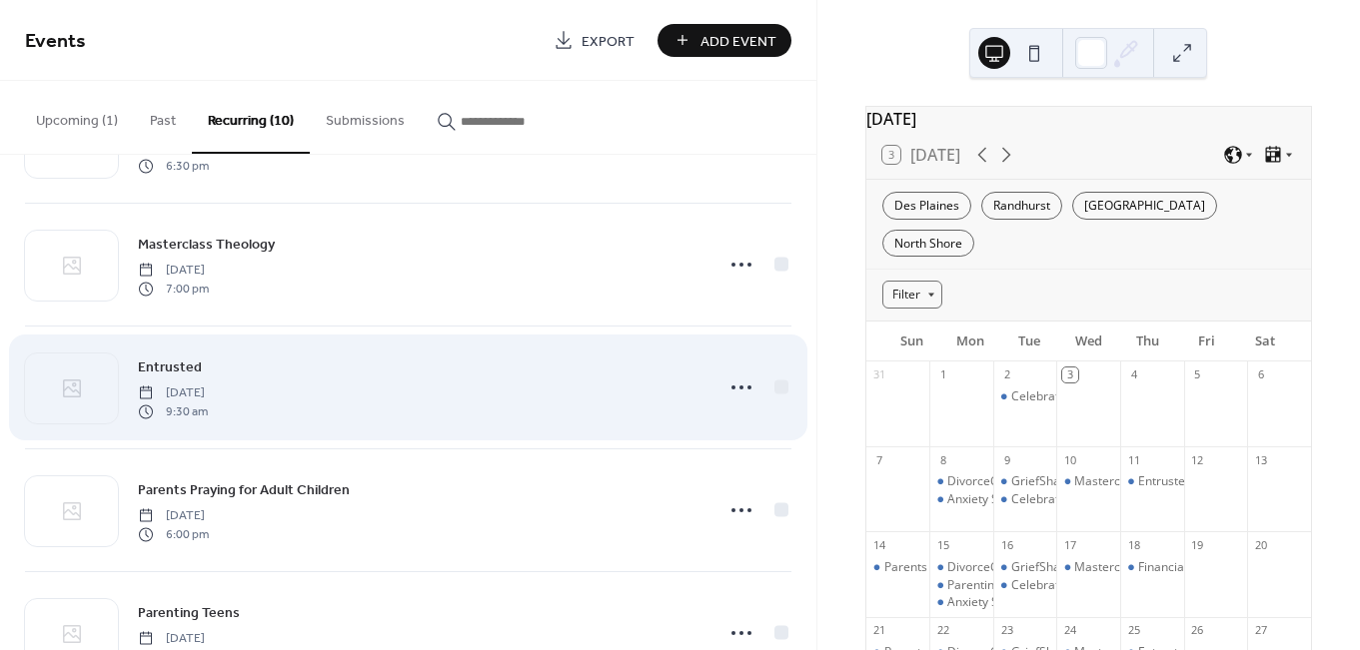
scroll to position [369, 0]
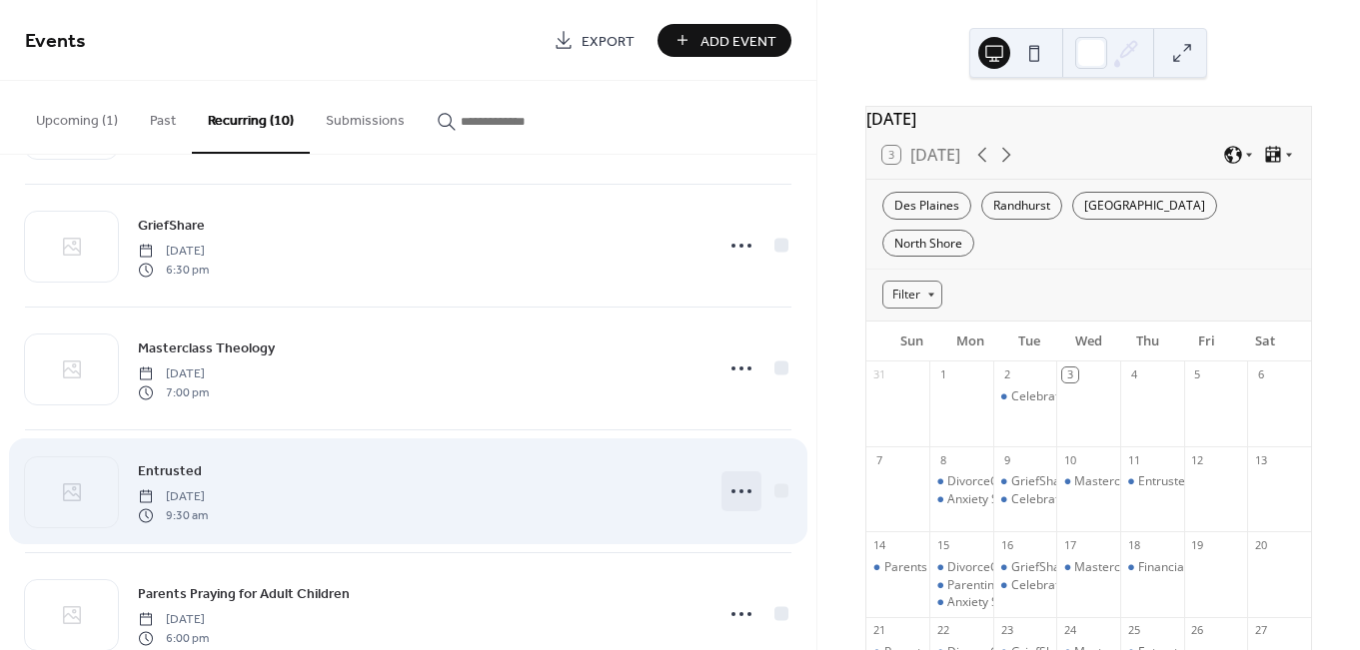
click at [730, 494] on icon at bounding box center [741, 492] width 32 height 32
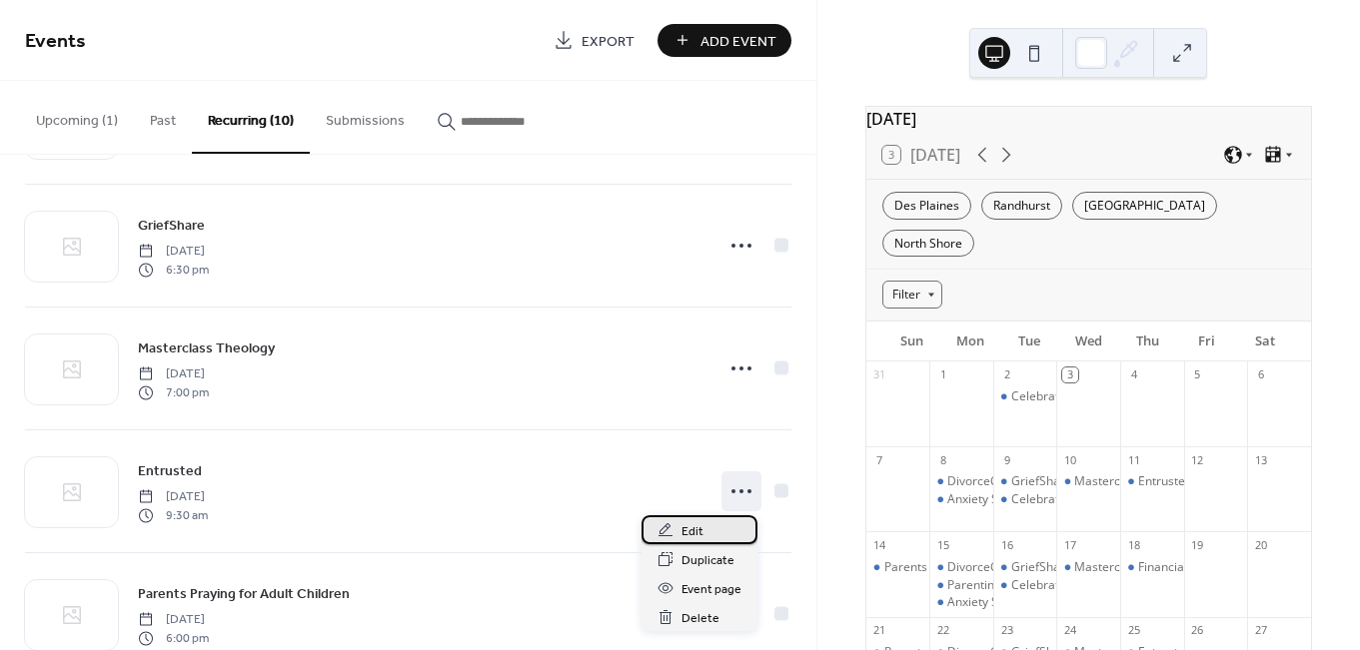
click at [689, 528] on span "Edit" at bounding box center [692, 531] width 22 height 21
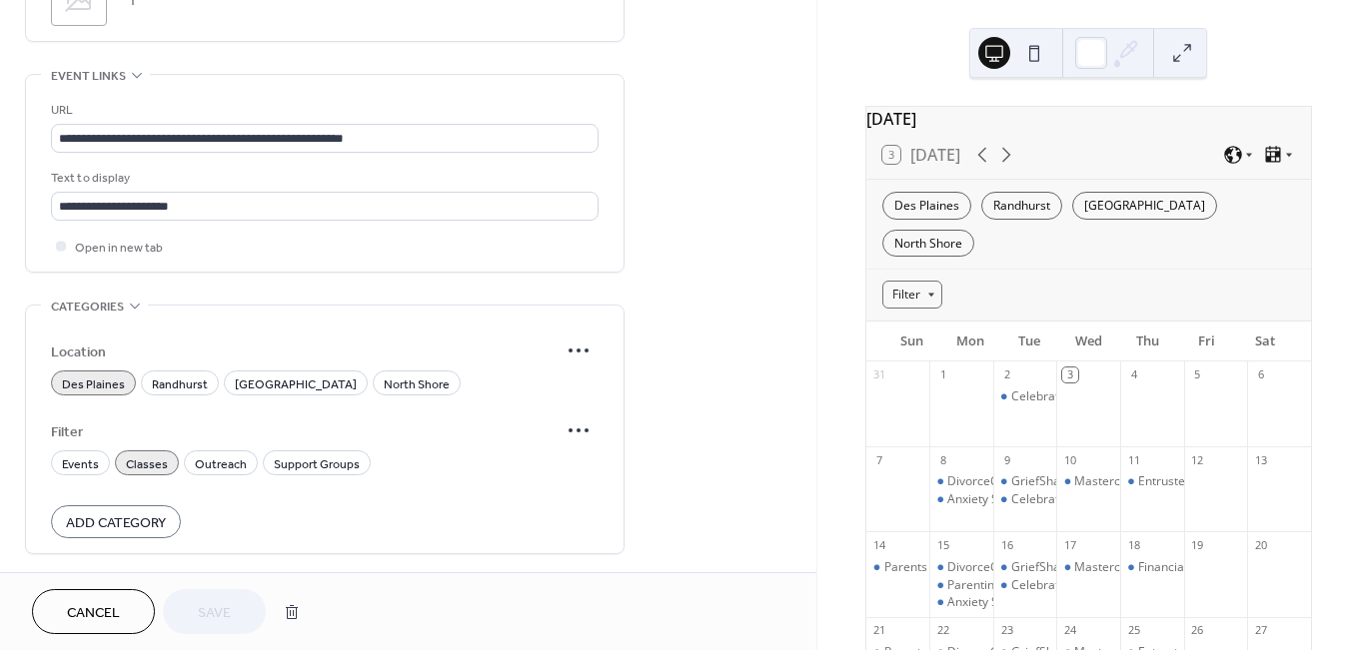
scroll to position [1393, 0]
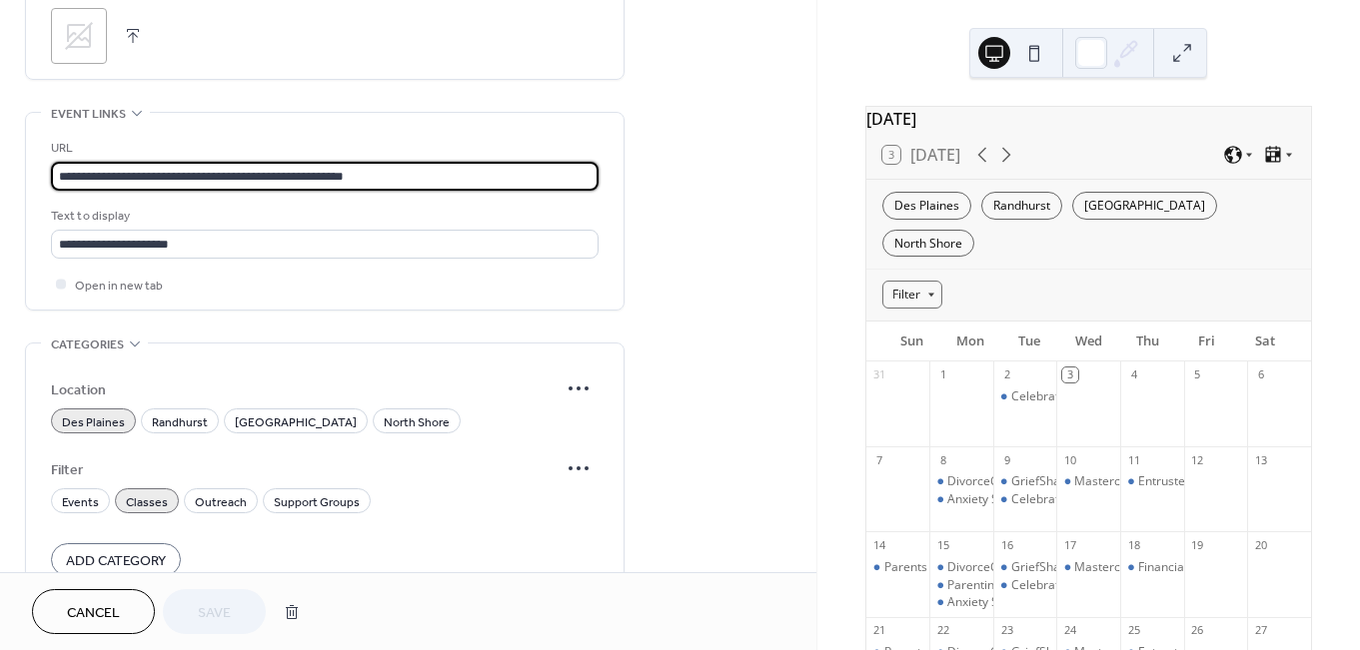
click at [400, 179] on input "**********" at bounding box center [324, 176] width 547 height 29
paste input "********"
type input "**********"
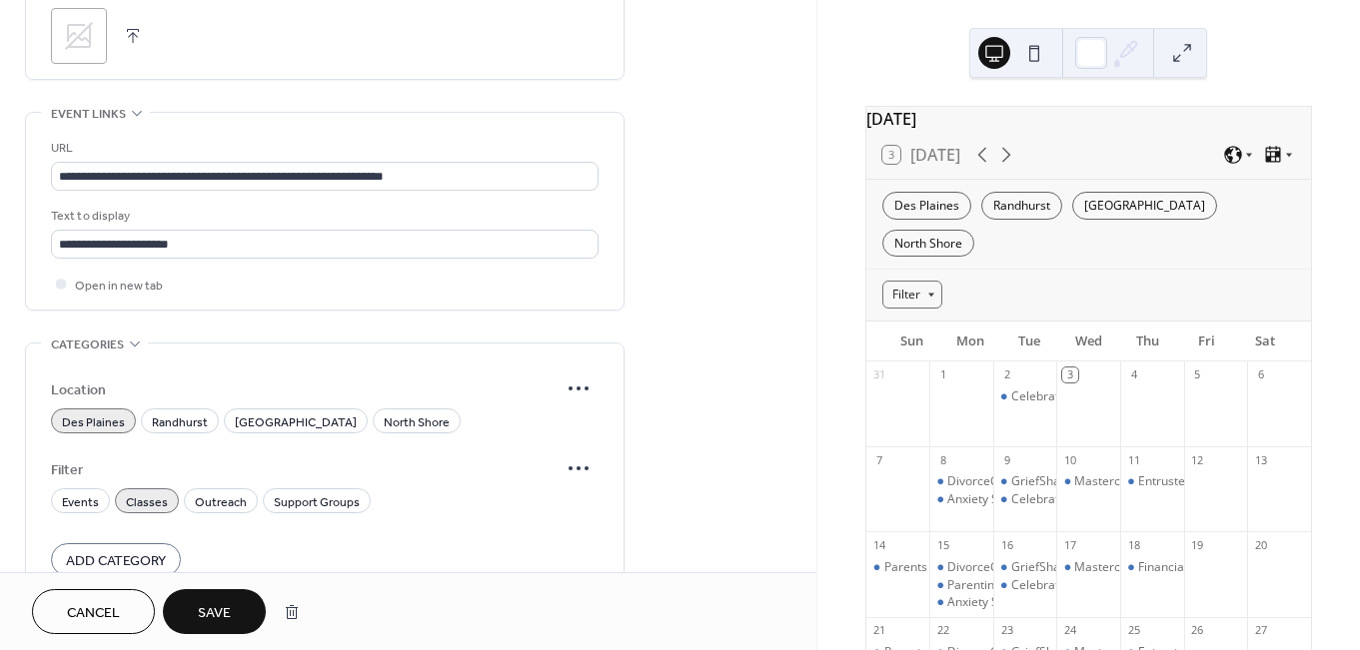
click at [213, 616] on span "Save" at bounding box center [214, 613] width 33 height 21
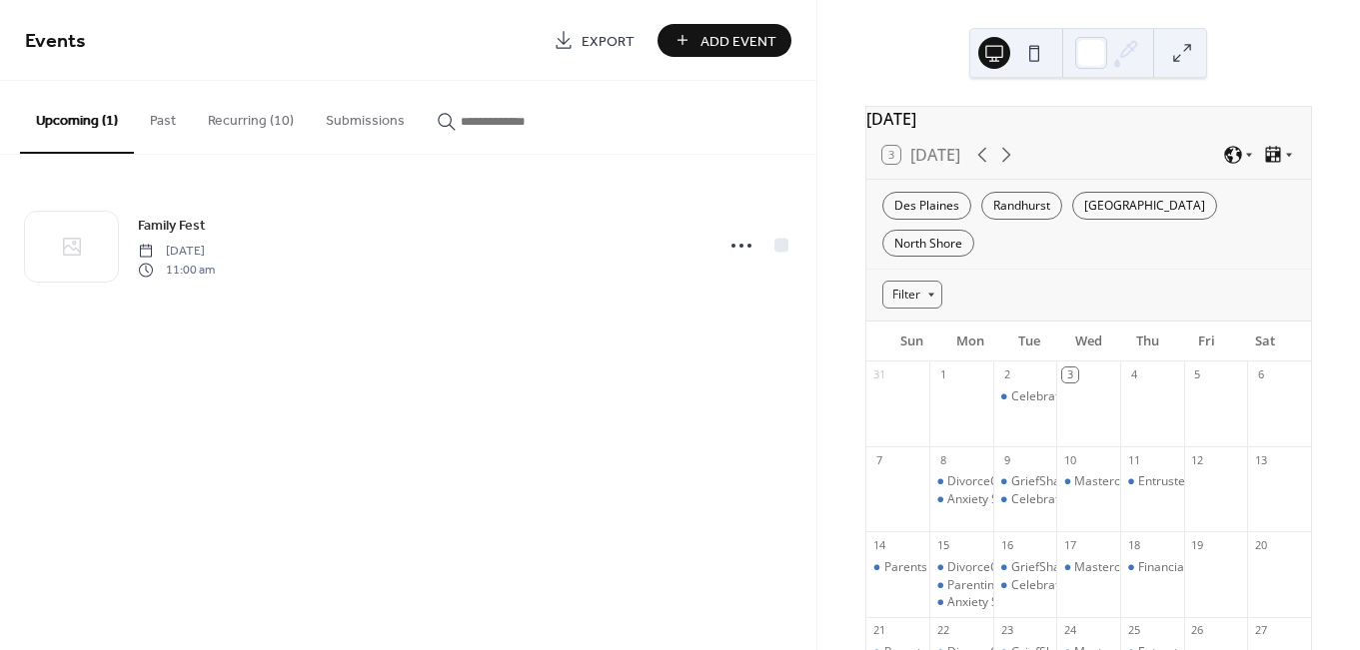
click at [226, 120] on button "Recurring (10)" at bounding box center [251, 116] width 118 height 71
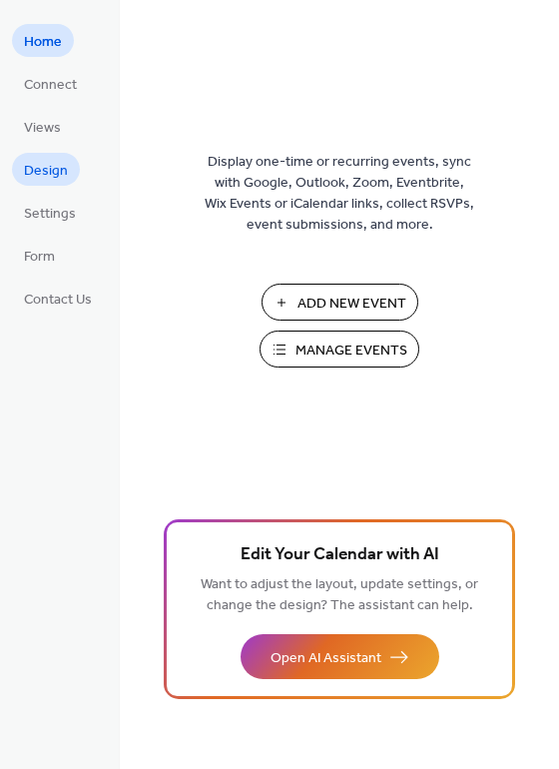
click at [47, 179] on span "Design" at bounding box center [46, 171] width 44 height 21
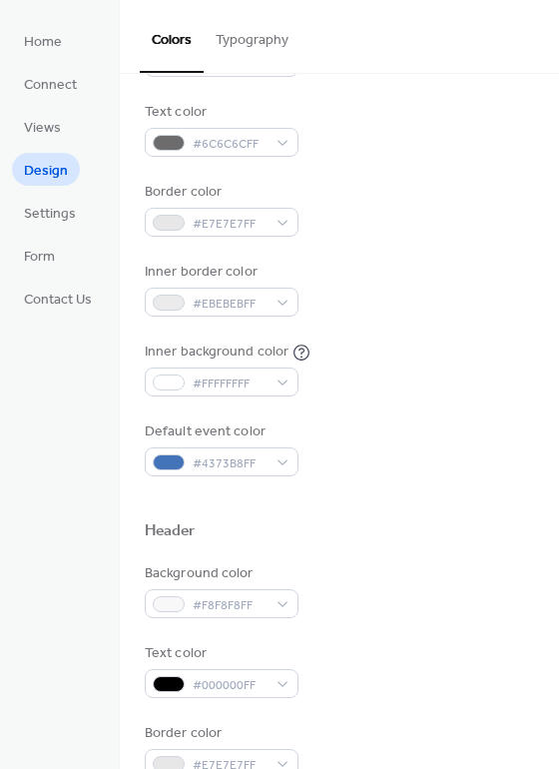
scroll to position [364, 0]
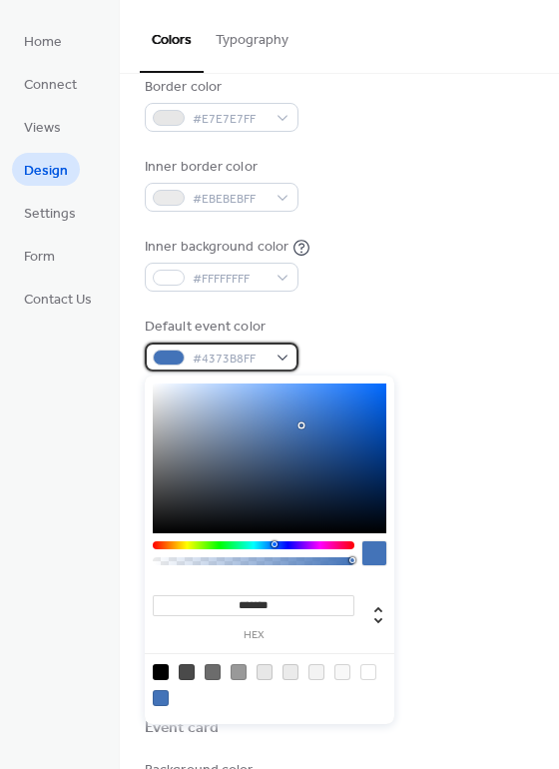
click at [275, 362] on div "#4373B8FF" at bounding box center [222, 357] width 154 height 29
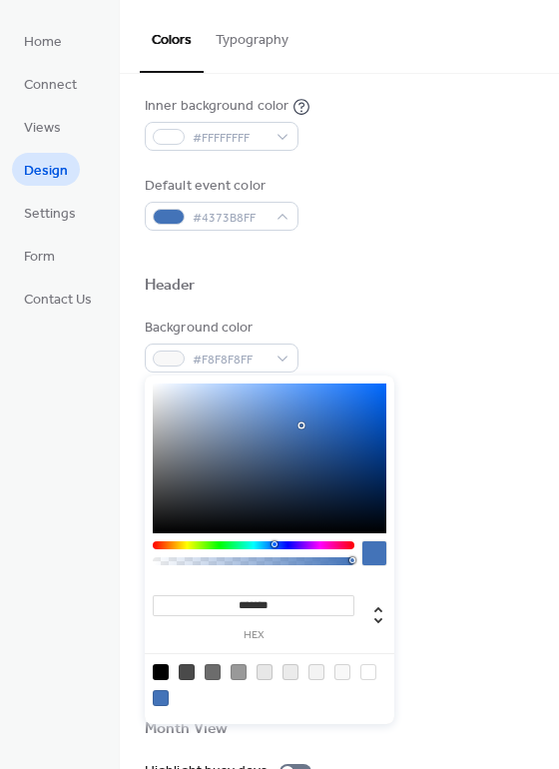
drag, startPoint x: 443, startPoint y: 323, endPoint x: 369, endPoint y: 266, distance: 93.3
click at [443, 323] on div "Background color #F8F8F8FF" at bounding box center [340, 345] width 390 height 55
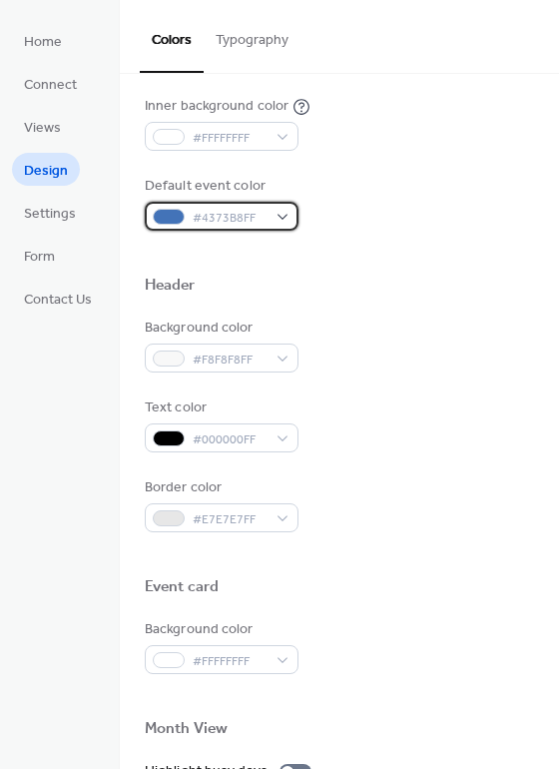
click at [275, 211] on div "#4373B8FF" at bounding box center [222, 216] width 154 height 29
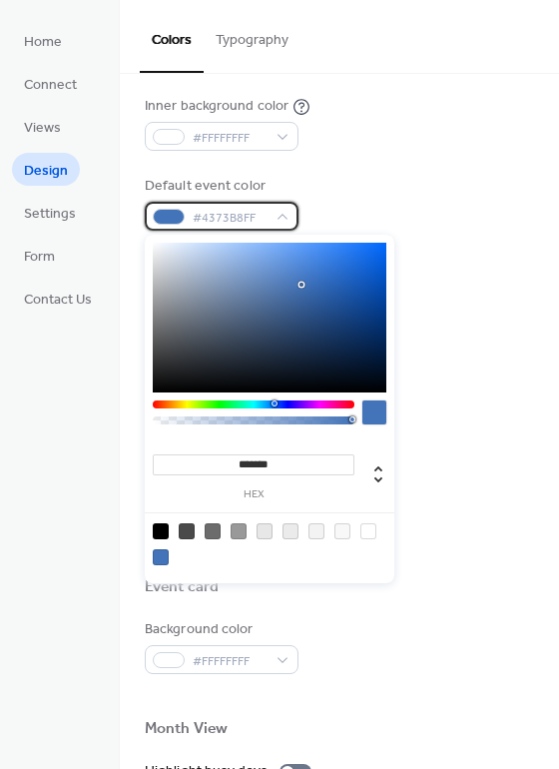
scroll to position [545, 0]
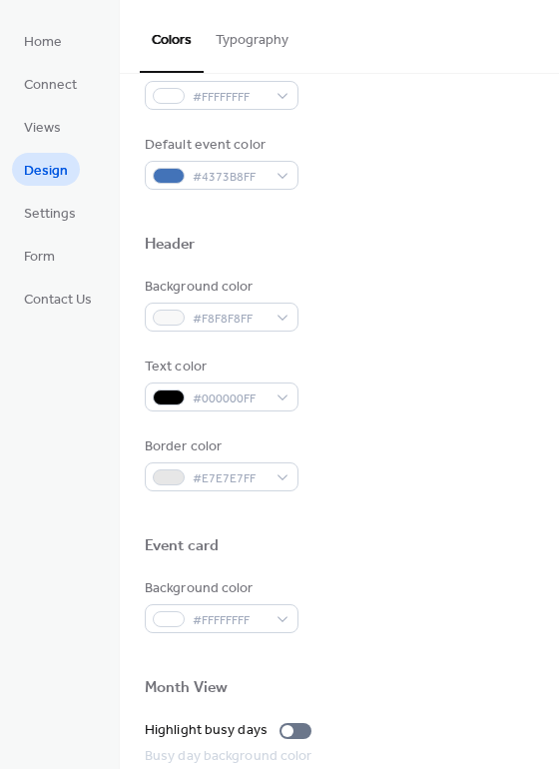
click at [459, 277] on div "Background color #F8F8F8FF" at bounding box center [340, 304] width 390 height 55
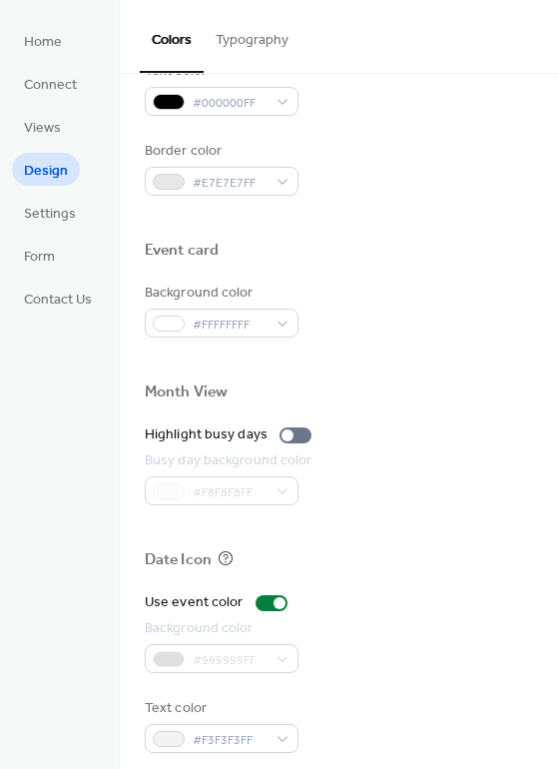
scroll to position [855, 0]
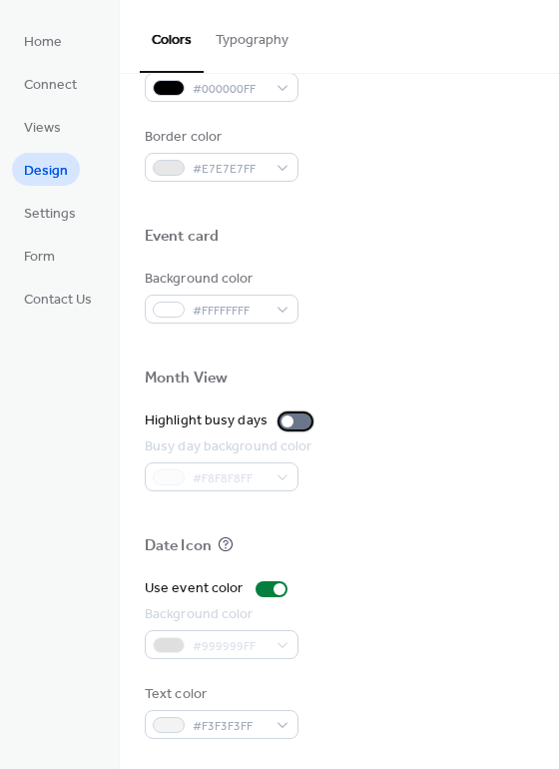
click at [287, 424] on div at bounding box center [288, 422] width 12 height 12
click at [283, 425] on div at bounding box center [296, 422] width 32 height 16
click at [265, 588] on div at bounding box center [272, 589] width 32 height 16
click at [271, 591] on div at bounding box center [272, 589] width 32 height 16
click at [275, 588] on div at bounding box center [280, 589] width 12 height 12
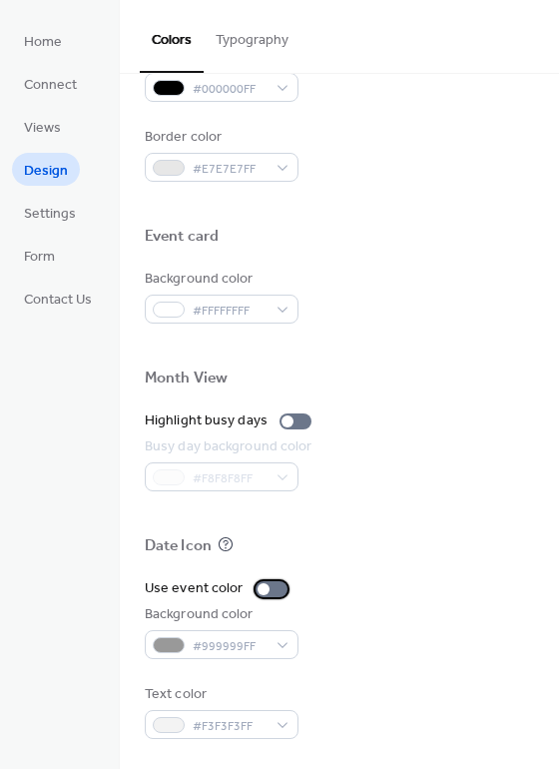
click at [268, 590] on div at bounding box center [272, 589] width 32 height 16
click at [267, 587] on div at bounding box center [272, 589] width 32 height 16
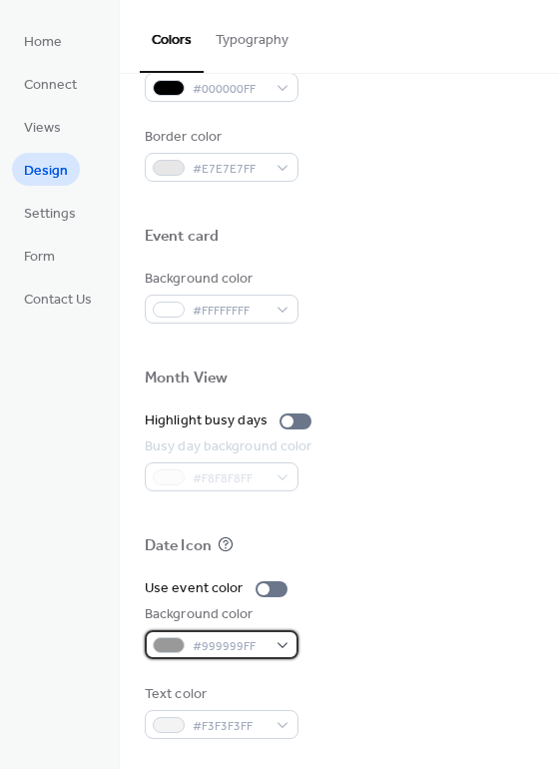
click at [268, 658] on div "#999999FF" at bounding box center [222, 644] width 154 height 29
drag, startPoint x: 331, startPoint y: 654, endPoint x: 291, endPoint y: 649, distance: 40.3
click at [332, 653] on div "Background color #999999FF" at bounding box center [340, 631] width 390 height 55
click at [276, 647] on div "#999999FF" at bounding box center [222, 644] width 154 height 29
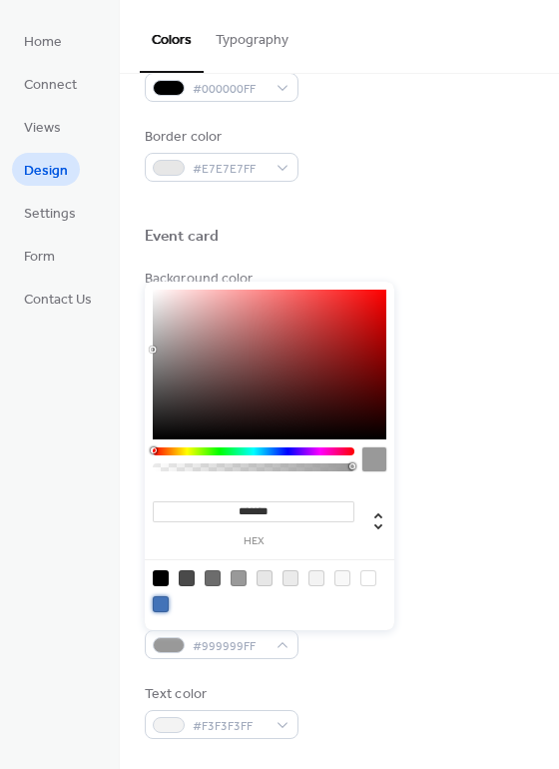
click at [163, 605] on div at bounding box center [161, 604] width 16 height 16
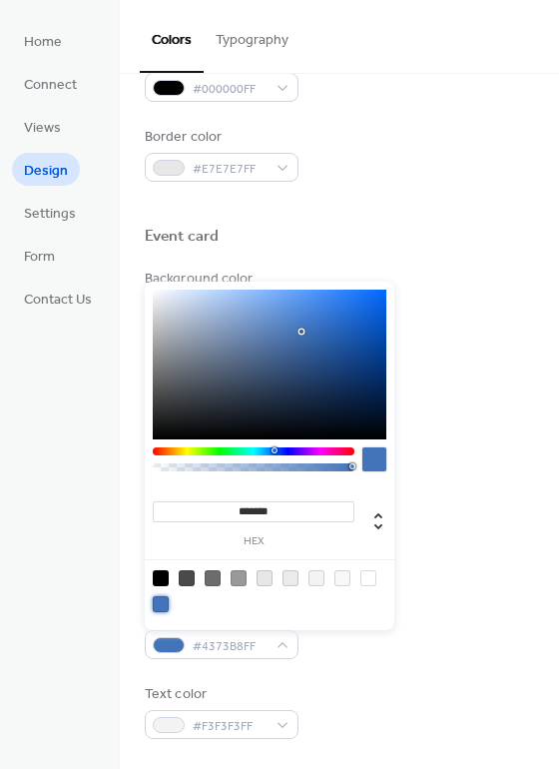
click at [213, 577] on div at bounding box center [213, 578] width 16 height 16
click at [166, 603] on div at bounding box center [161, 604] width 16 height 16
type input "*******"
drag, startPoint x: 422, startPoint y: 643, endPoint x: 227, endPoint y: 620, distance: 196.2
click at [420, 646] on div "Background color #4373B8FF" at bounding box center [340, 631] width 390 height 55
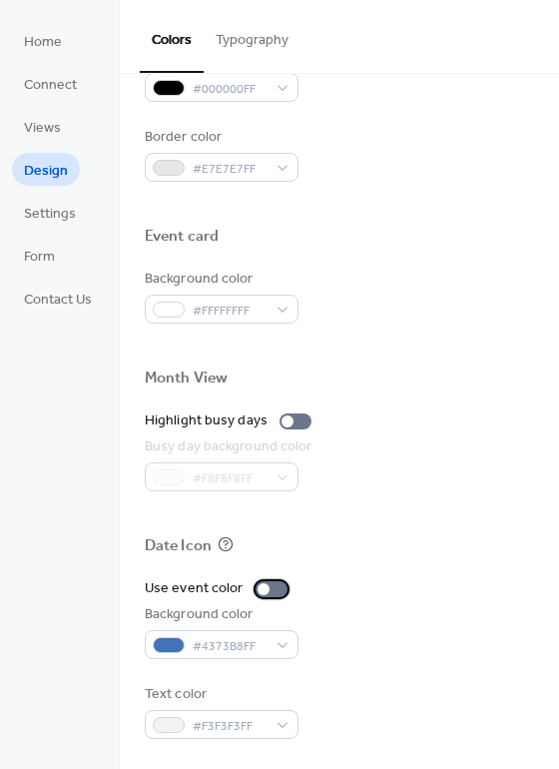
click at [274, 591] on div at bounding box center [272, 589] width 32 height 16
click at [266, 594] on div at bounding box center [272, 589] width 32 height 16
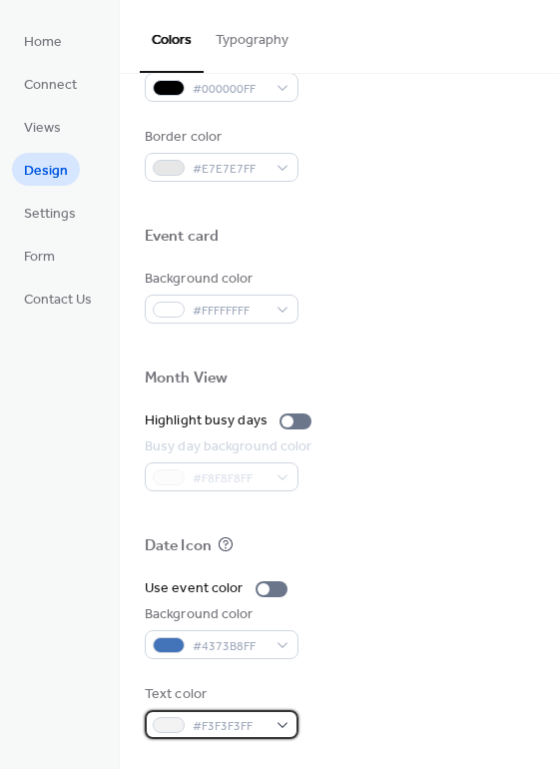
click at [267, 721] on span "#F3F3F3FF" at bounding box center [230, 726] width 74 height 21
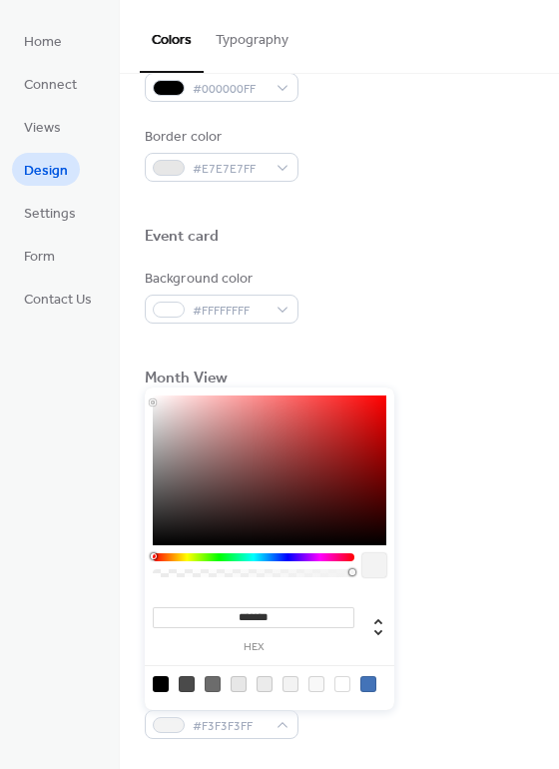
click at [349, 726] on div "Text color #F3F3F3FF" at bounding box center [340, 711] width 390 height 55
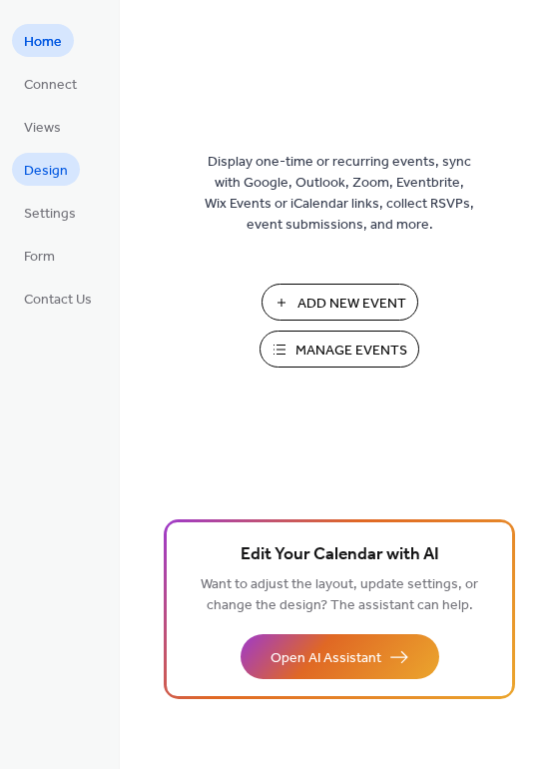
click at [53, 168] on span "Design" at bounding box center [46, 171] width 44 height 21
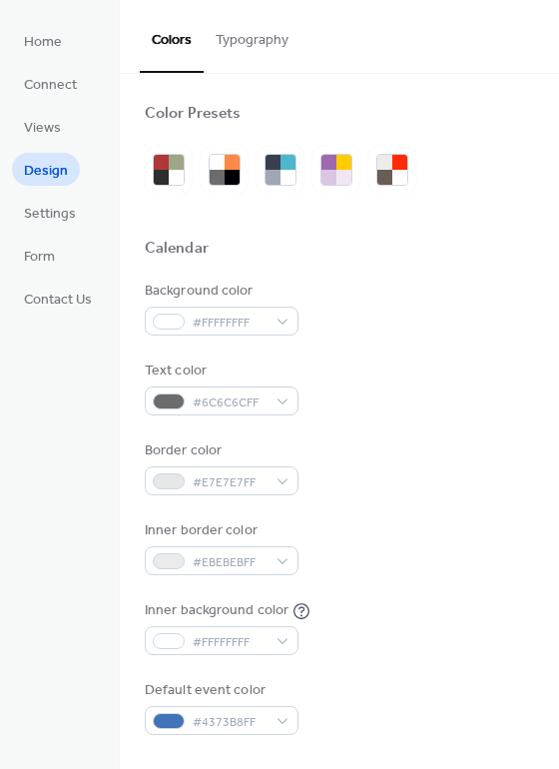
scroll to position [855, 0]
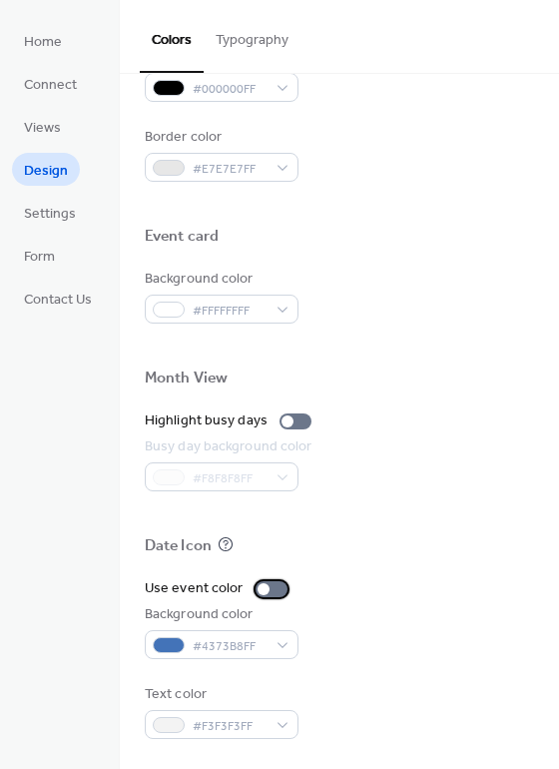
click at [248, 580] on label "Use event color" at bounding box center [220, 588] width 151 height 21
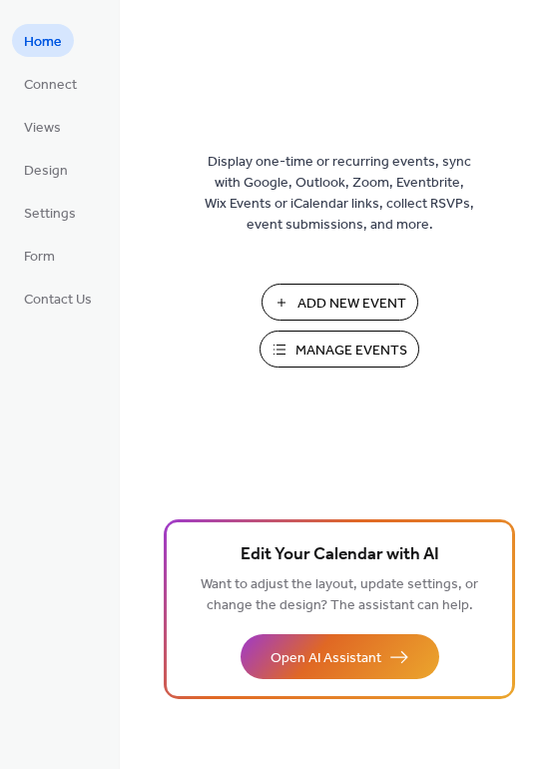
click at [338, 341] on span "Manage Events" at bounding box center [352, 351] width 112 height 21
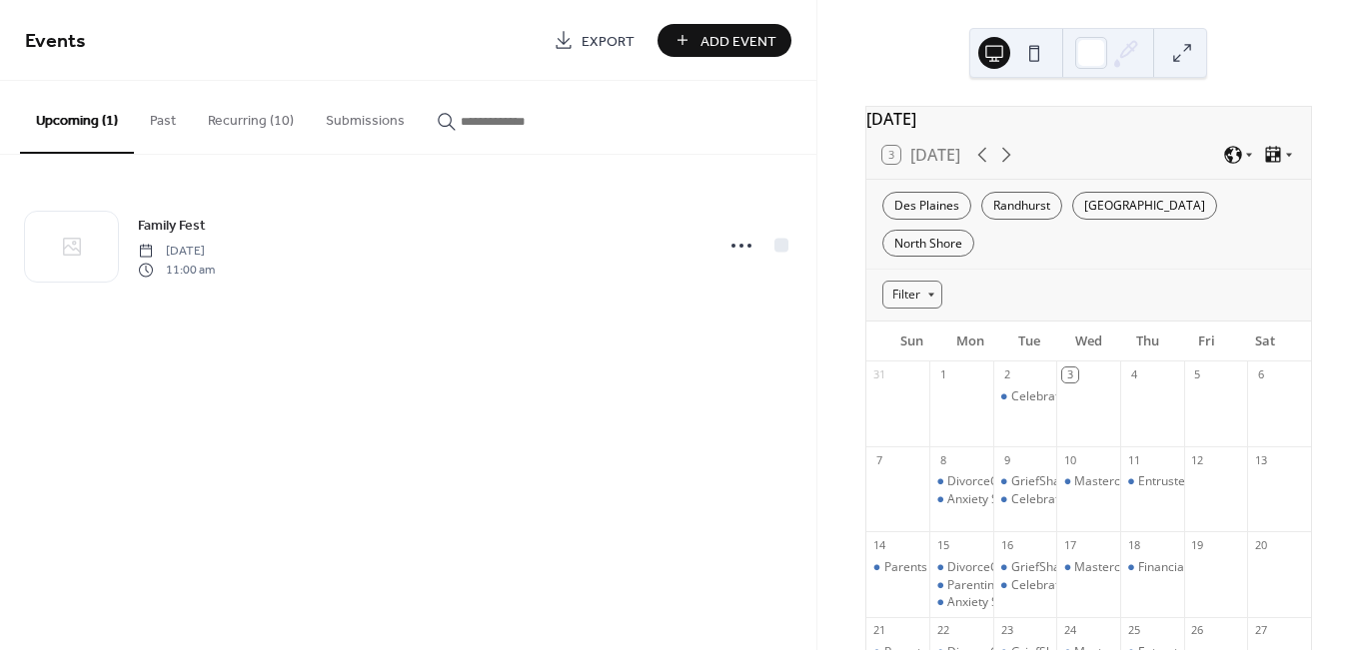
click at [343, 129] on button "Submissions" at bounding box center [365, 116] width 111 height 71
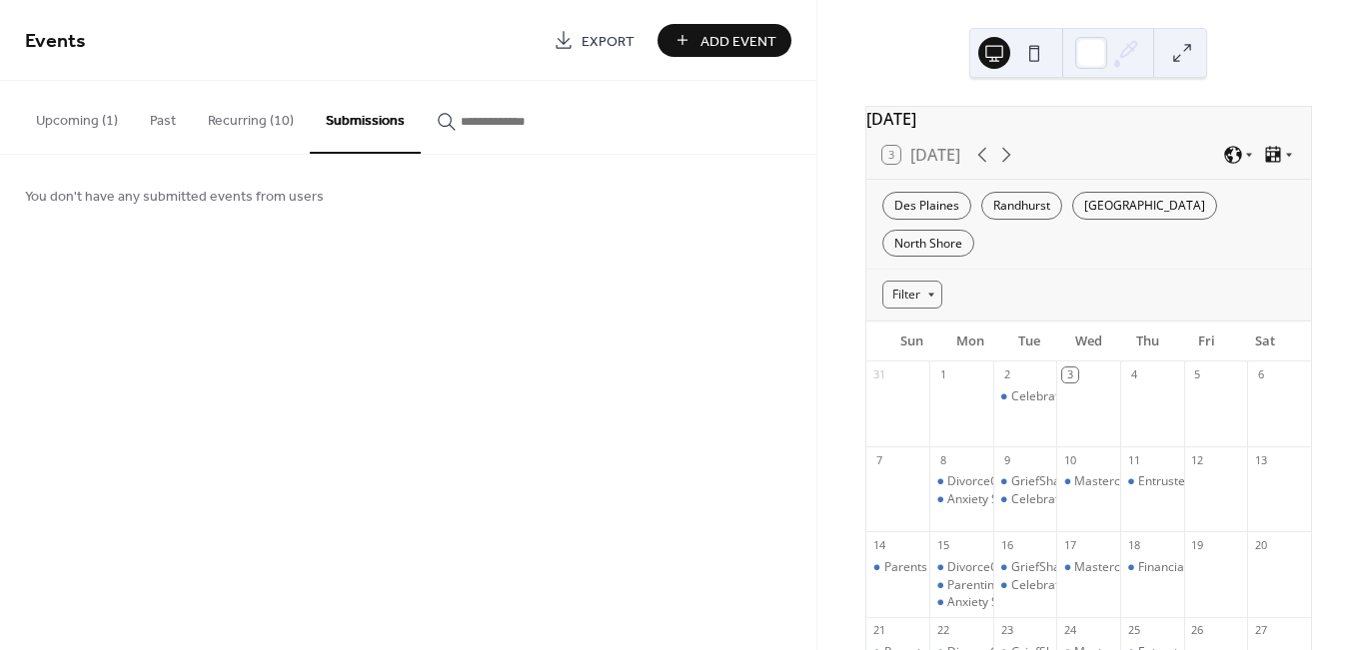
click at [73, 118] on button "Upcoming (1)" at bounding box center [77, 116] width 114 height 71
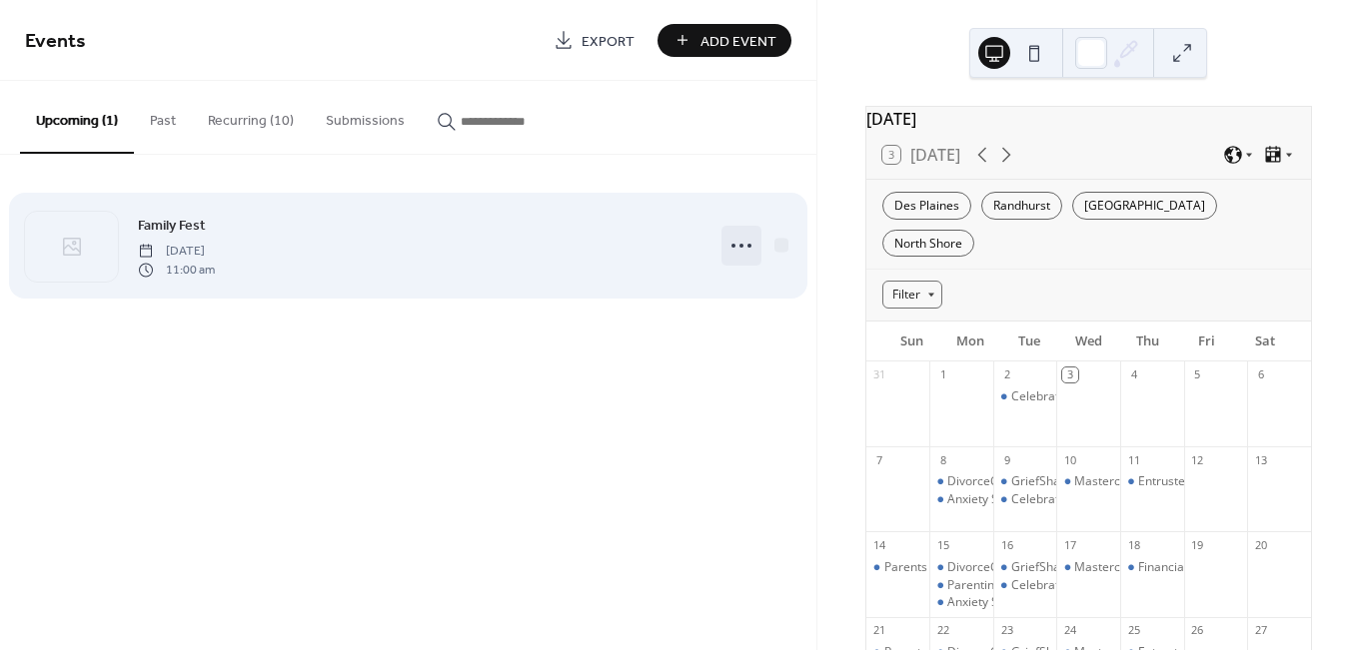
click at [737, 253] on icon at bounding box center [741, 246] width 32 height 32
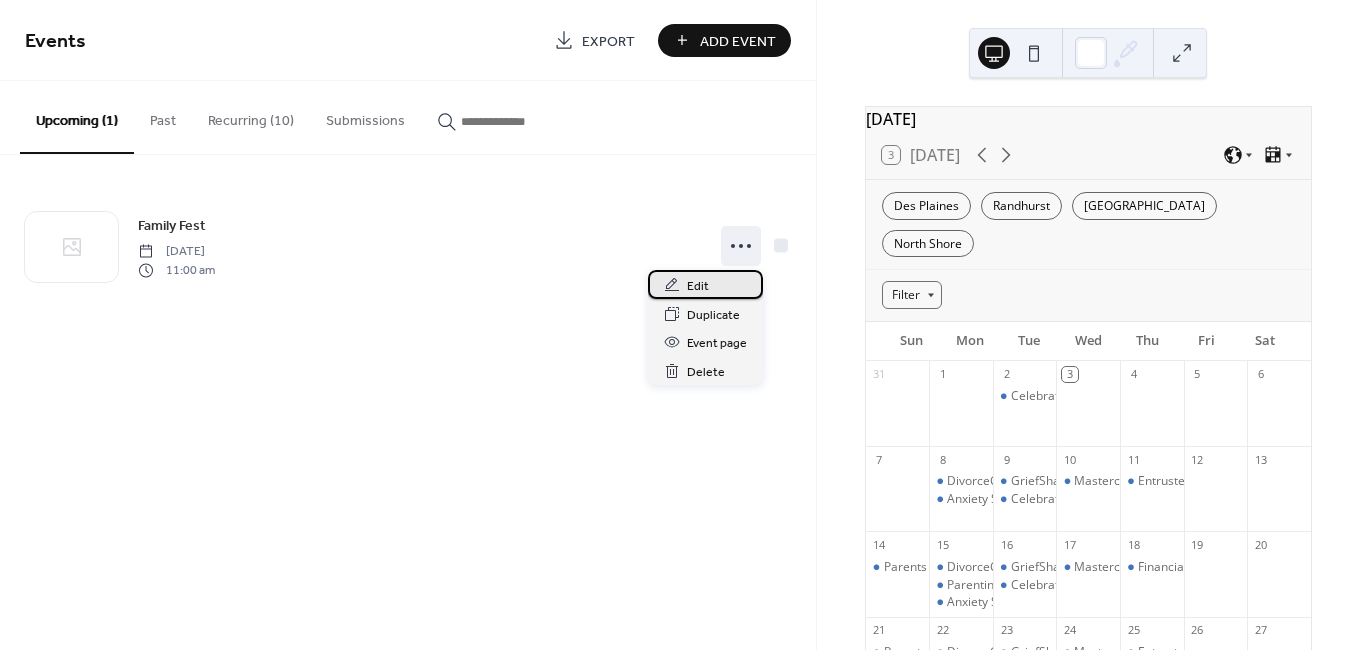
click at [708, 290] on span "Edit" at bounding box center [698, 286] width 22 height 21
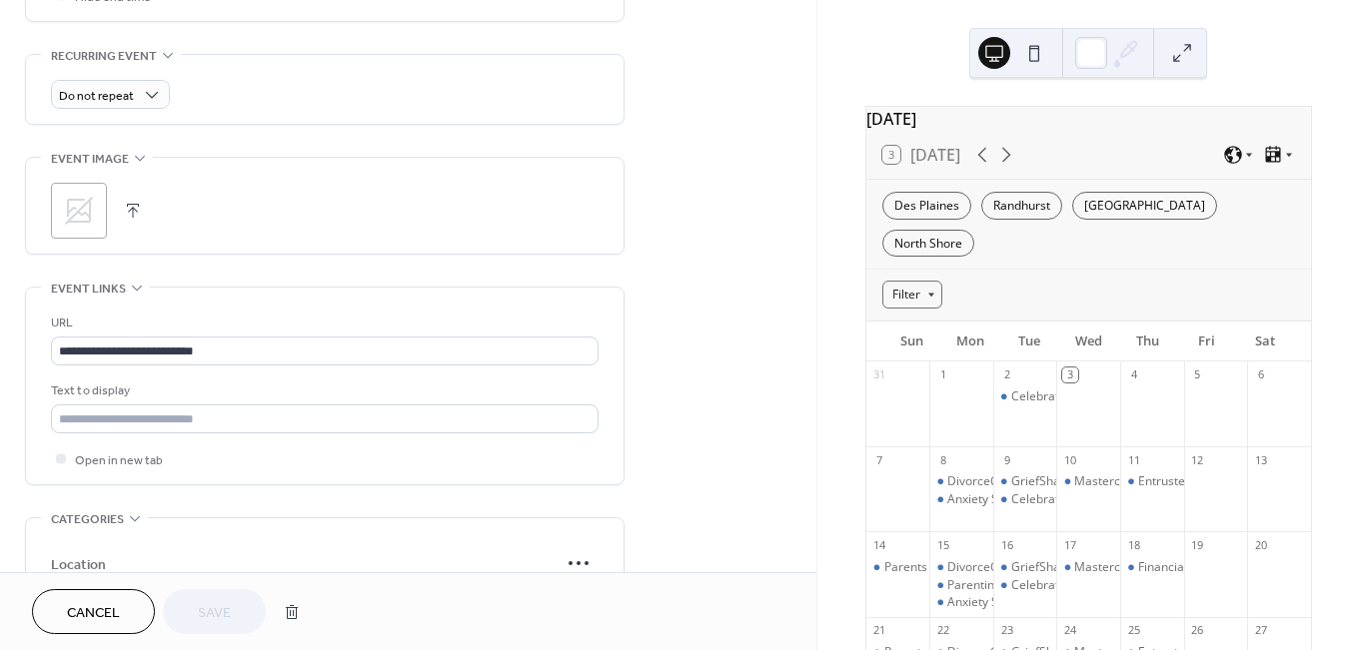
scroll to position [1132, 0]
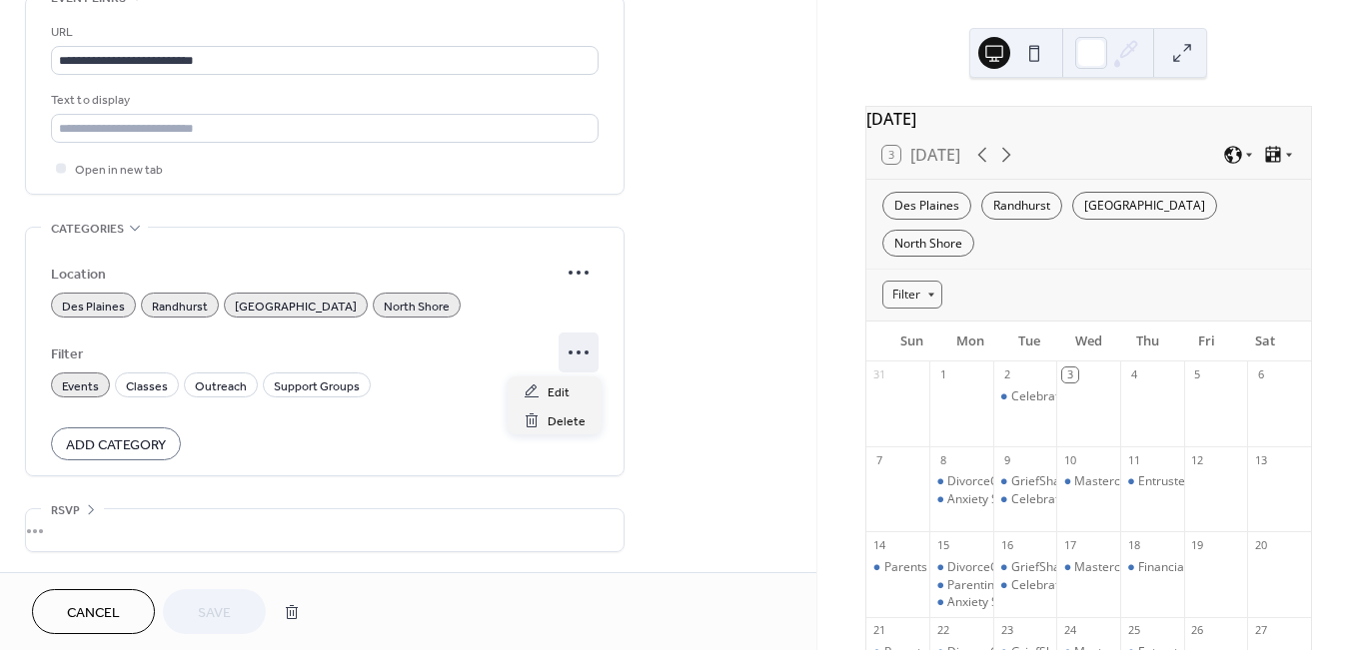
click at [578, 348] on icon at bounding box center [578, 353] width 32 height 32
click at [555, 391] on span "Edit" at bounding box center [558, 393] width 22 height 21
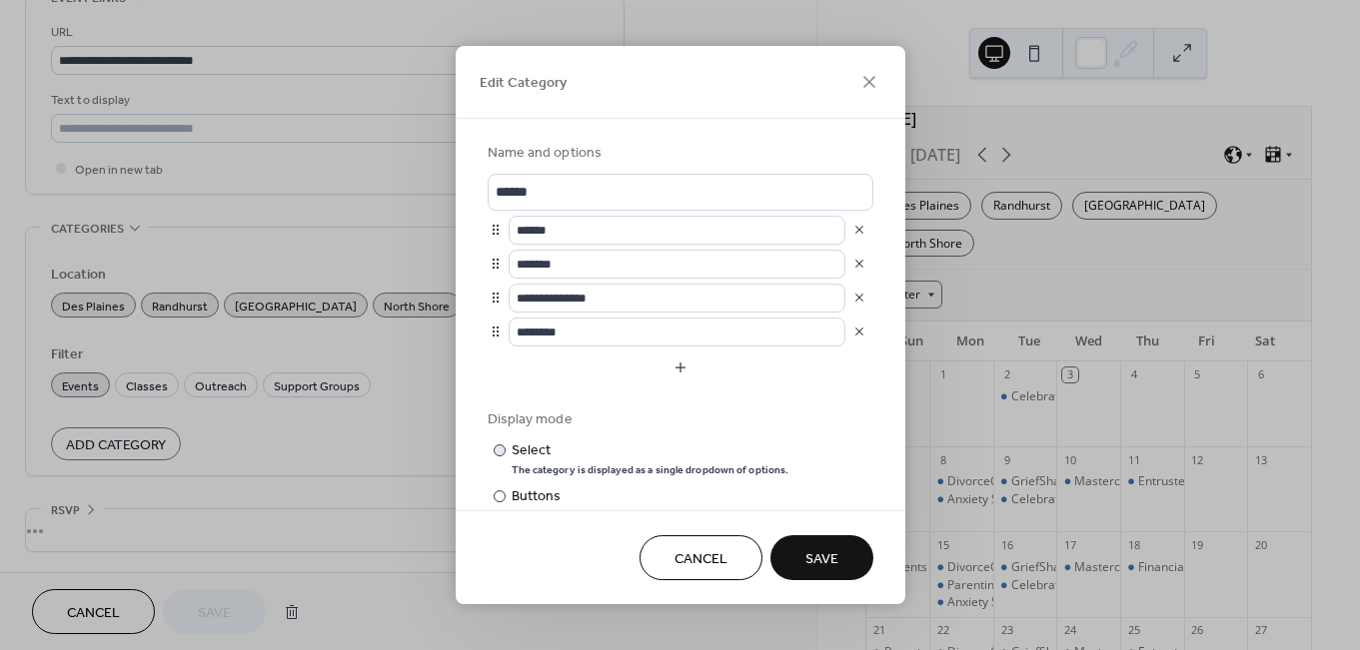
scroll to position [71, 0]
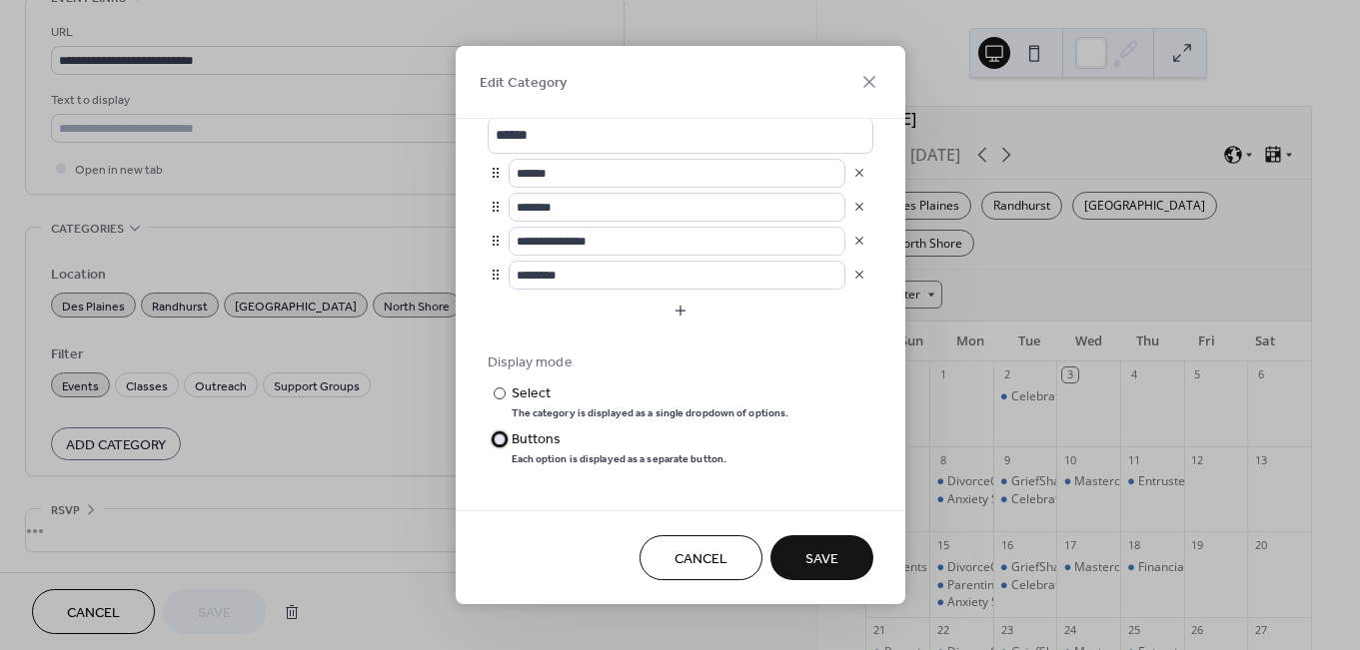
click at [501, 436] on div at bounding box center [500, 440] width 12 height 12
click at [504, 397] on div at bounding box center [500, 394] width 12 height 12
click at [818, 556] on span "Save" at bounding box center [821, 559] width 33 height 21
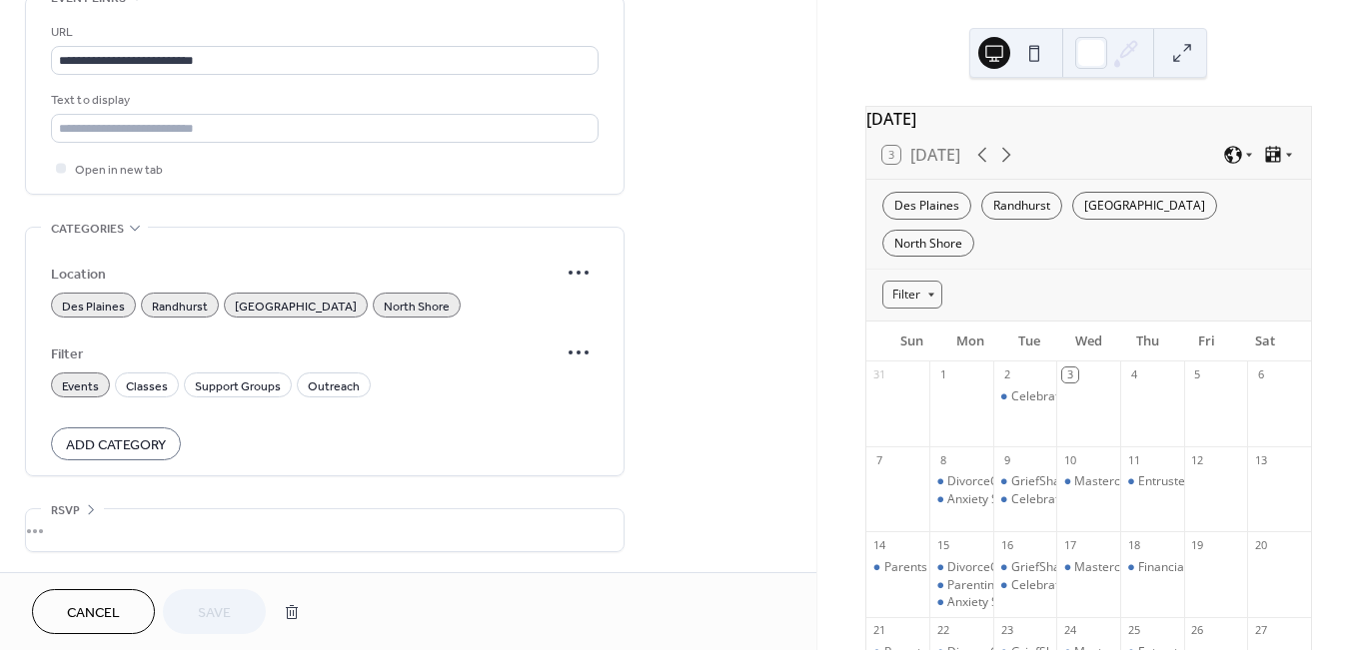
click at [132, 221] on div "Categories" at bounding box center [94, 228] width 107 height 21
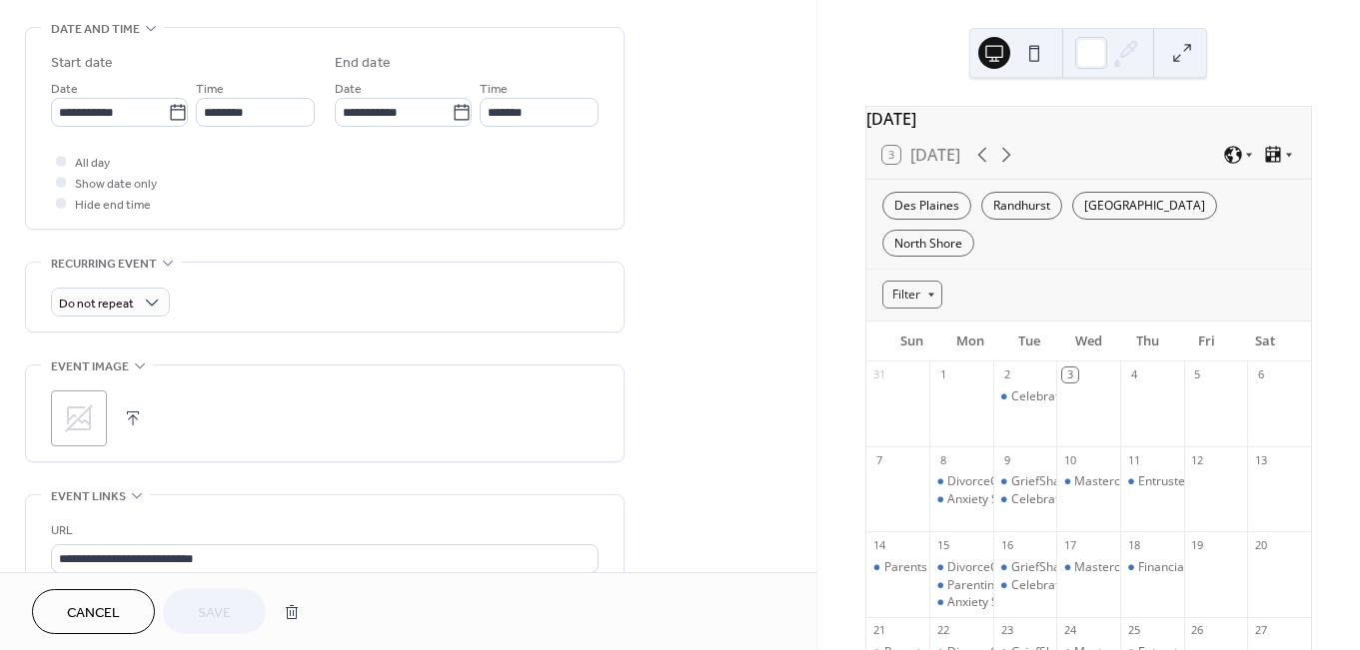
scroll to position [231, 0]
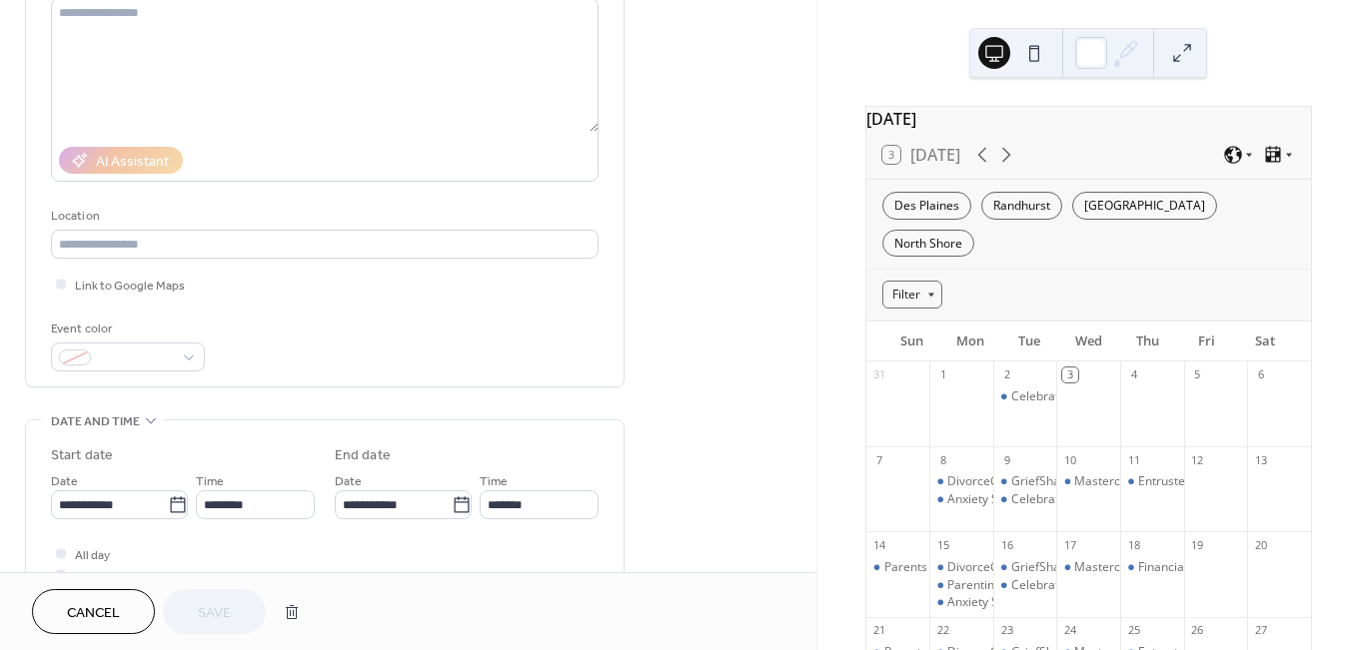
click at [208, 361] on div "Event color" at bounding box center [324, 345] width 547 height 53
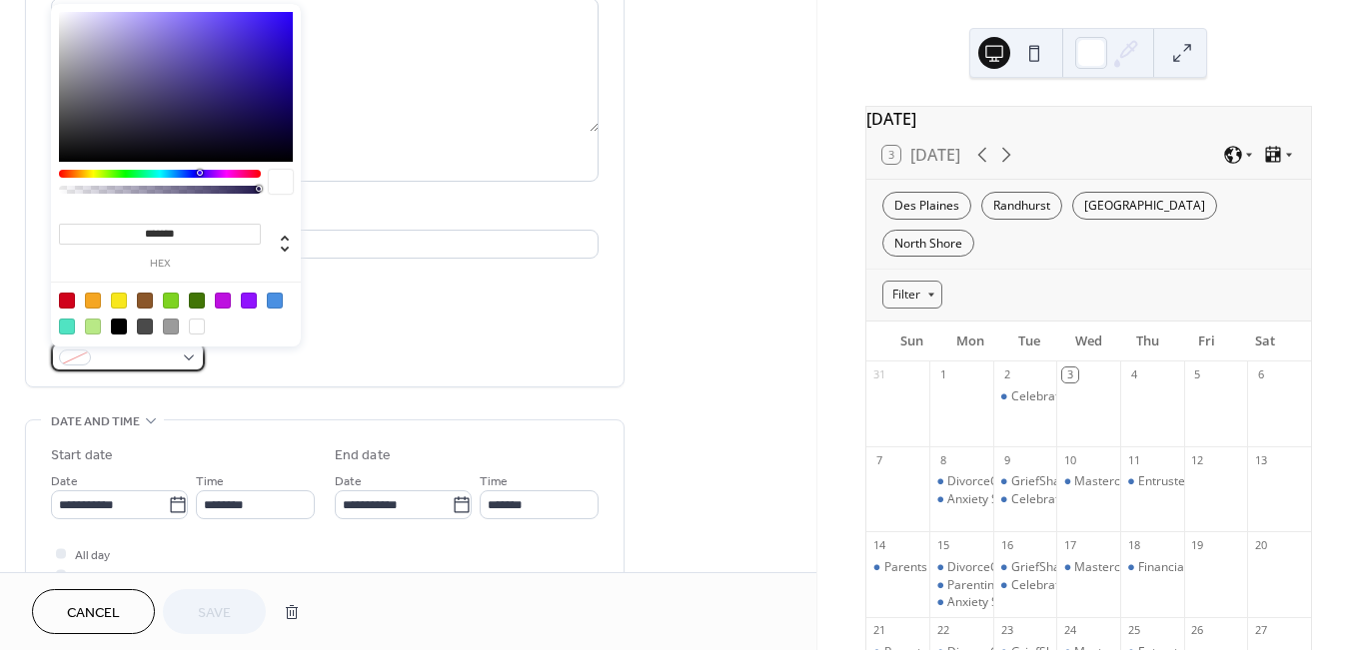
click at [183, 361] on div at bounding box center [128, 357] width 154 height 29
click at [196, 228] on input "*******" at bounding box center [160, 234] width 202 height 21
paste input "**********"
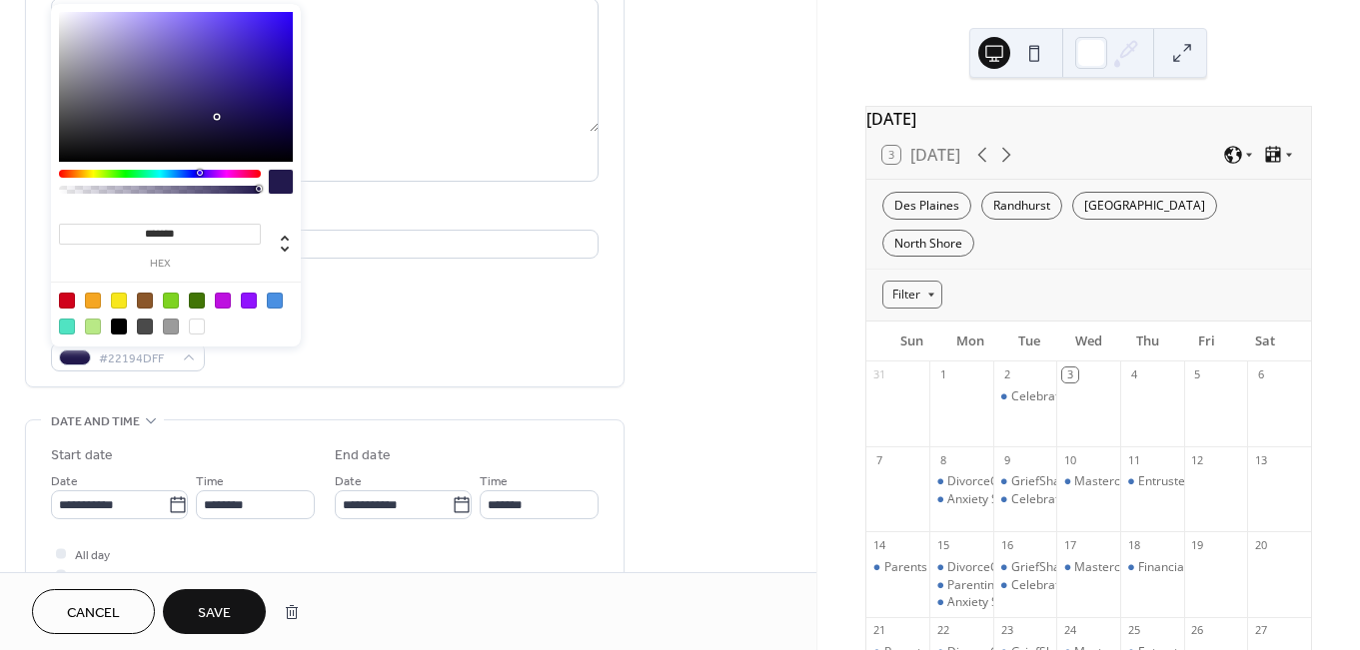
click at [117, 324] on div at bounding box center [119, 327] width 16 height 16
click at [173, 302] on div at bounding box center [171, 301] width 16 height 16
type input "*******"
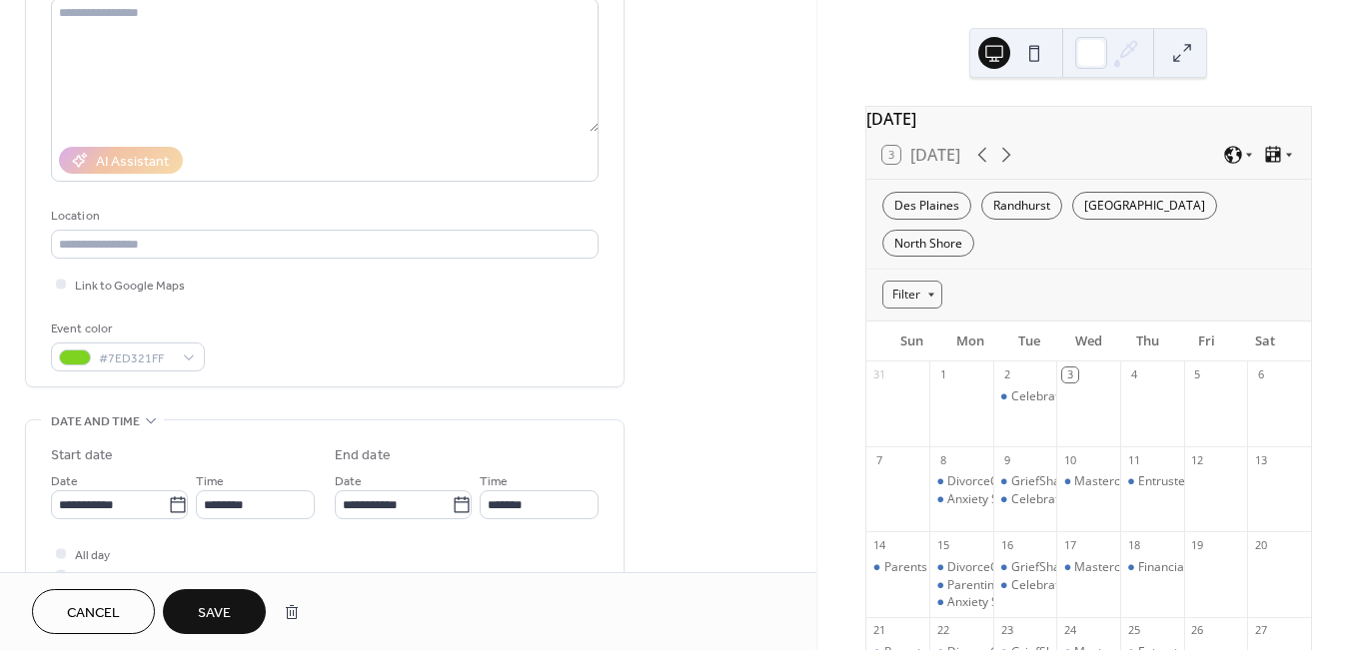
click at [373, 322] on div "**********" at bounding box center [324, 139] width 547 height 466
click at [222, 610] on span "Save" at bounding box center [214, 613] width 33 height 21
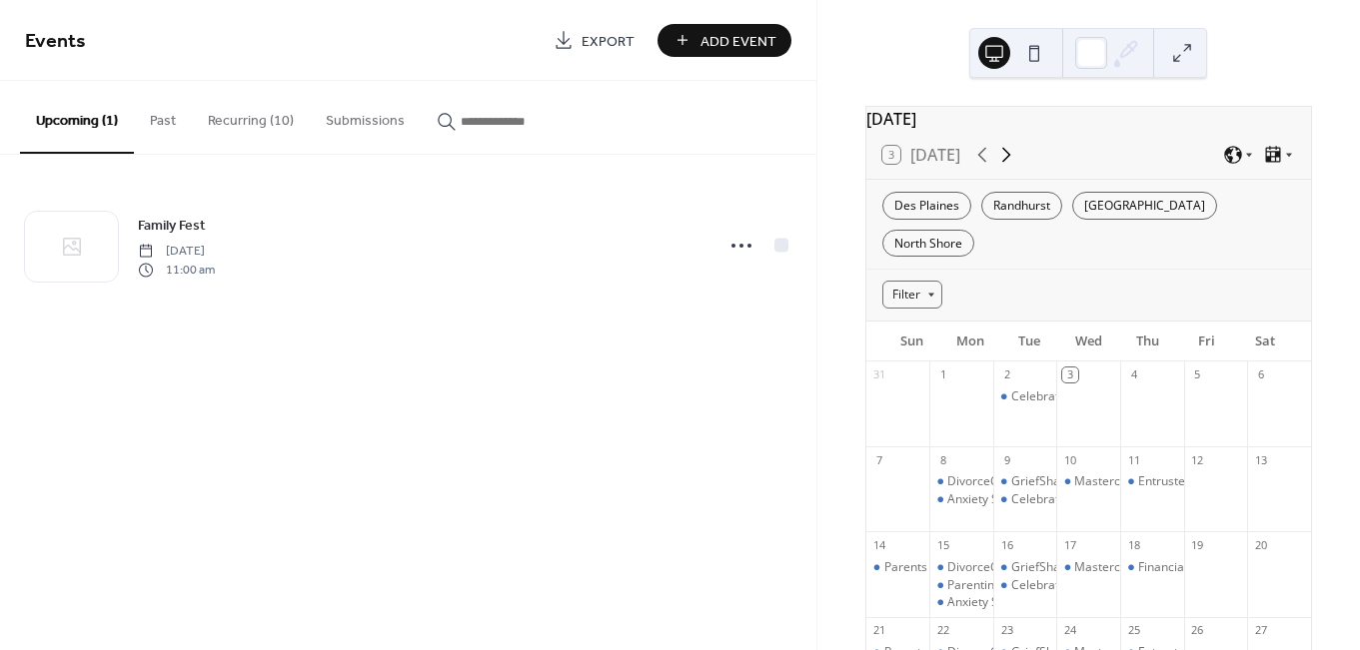
click at [1005, 161] on icon at bounding box center [1006, 155] width 9 height 15
click at [982, 163] on icon at bounding box center [982, 155] width 24 height 24
click at [261, 113] on button "Recurring (10)" at bounding box center [251, 116] width 118 height 71
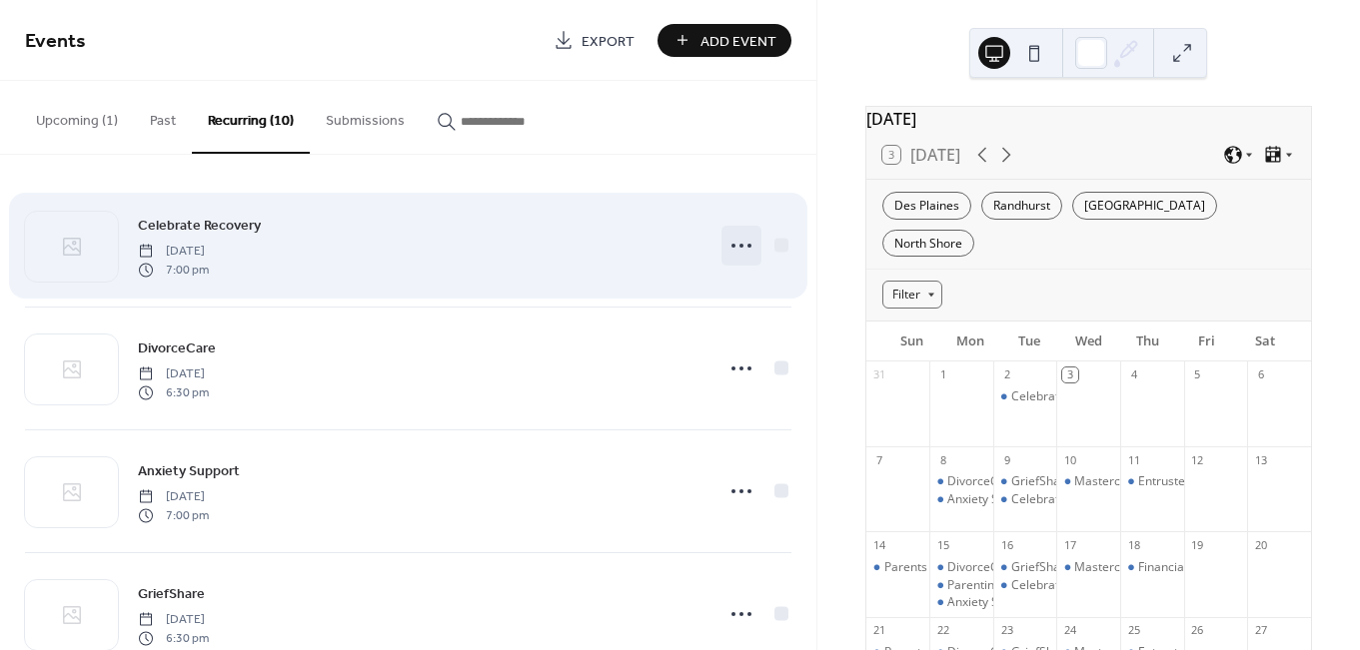
click at [735, 241] on icon at bounding box center [741, 246] width 32 height 32
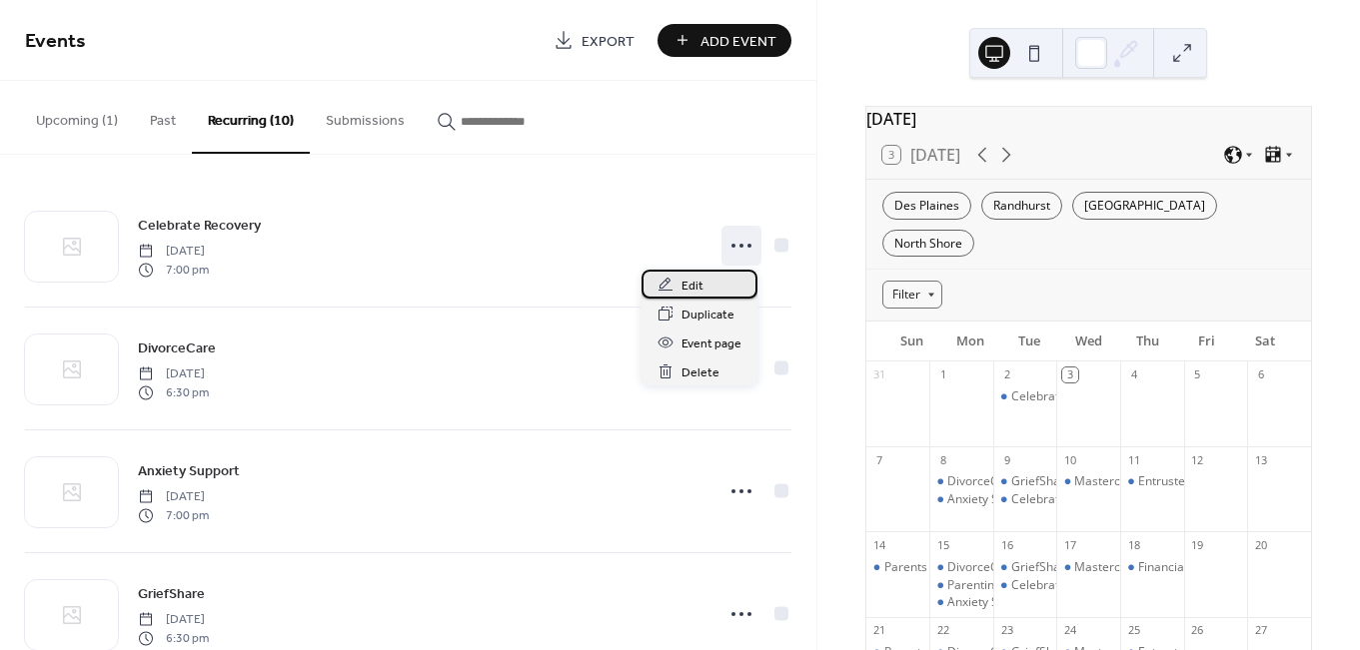
click at [709, 281] on div "Edit" at bounding box center [699, 284] width 116 height 29
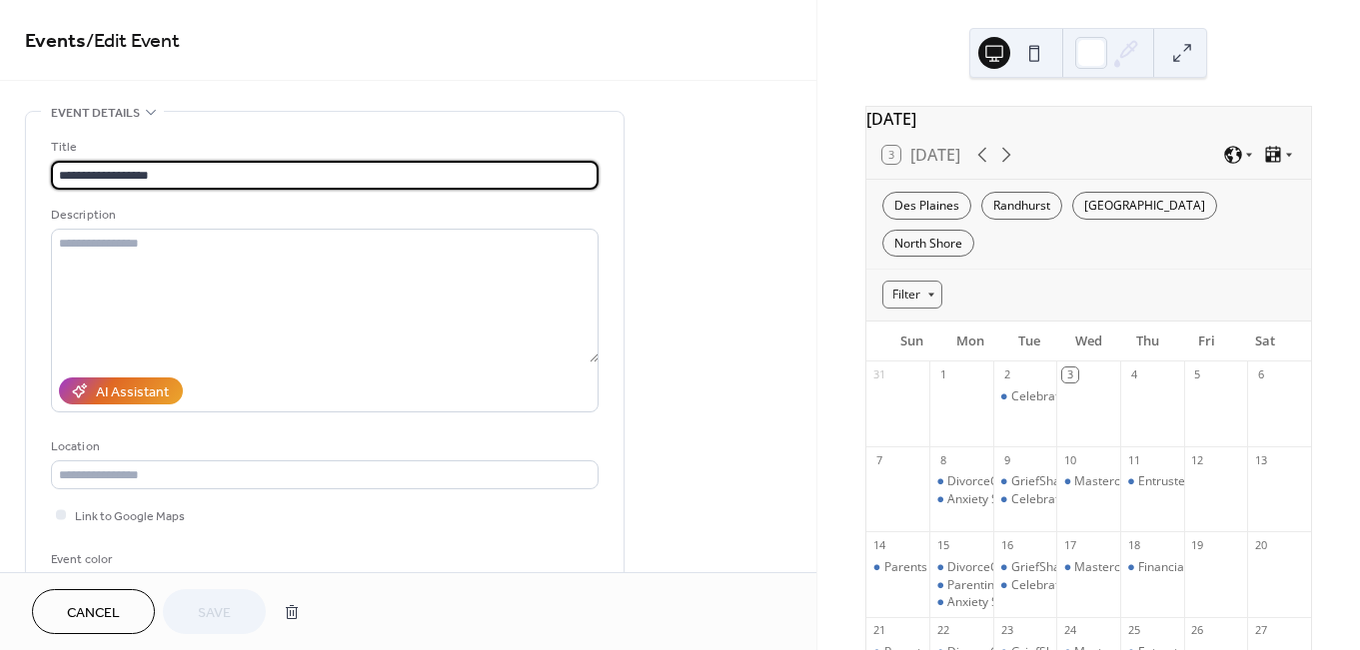
scroll to position [173, 0]
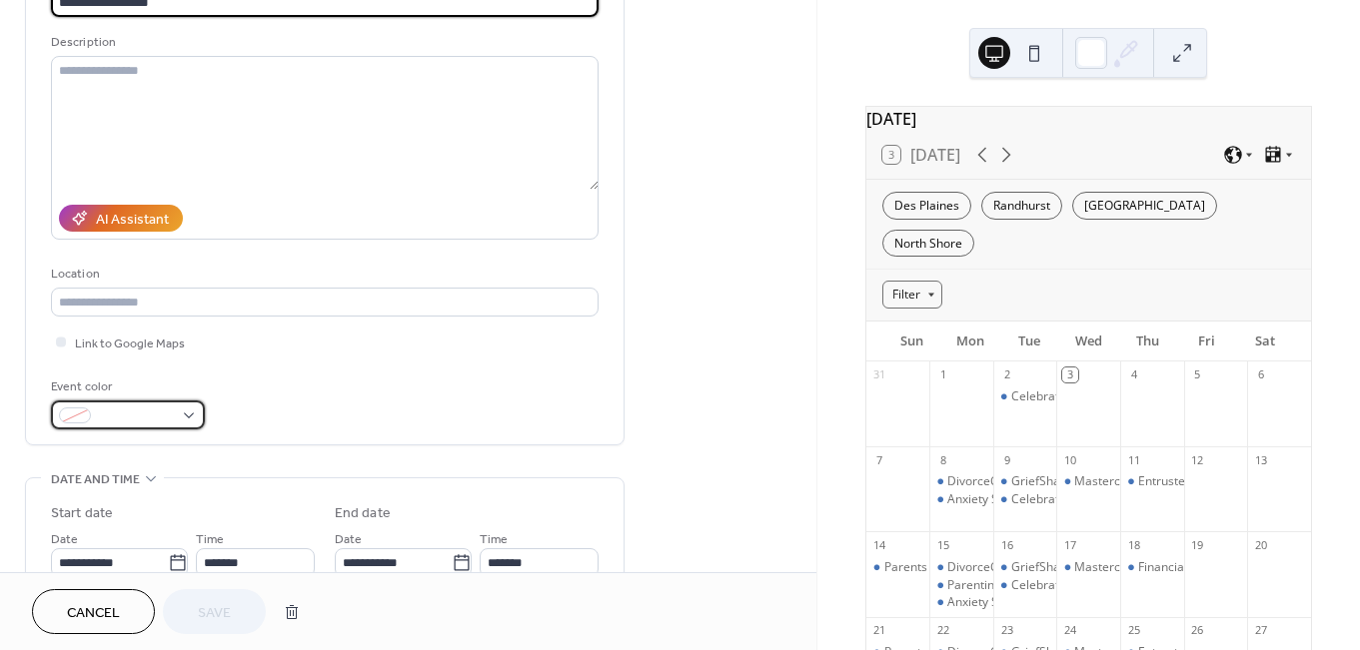
click at [188, 418] on div at bounding box center [128, 415] width 154 height 29
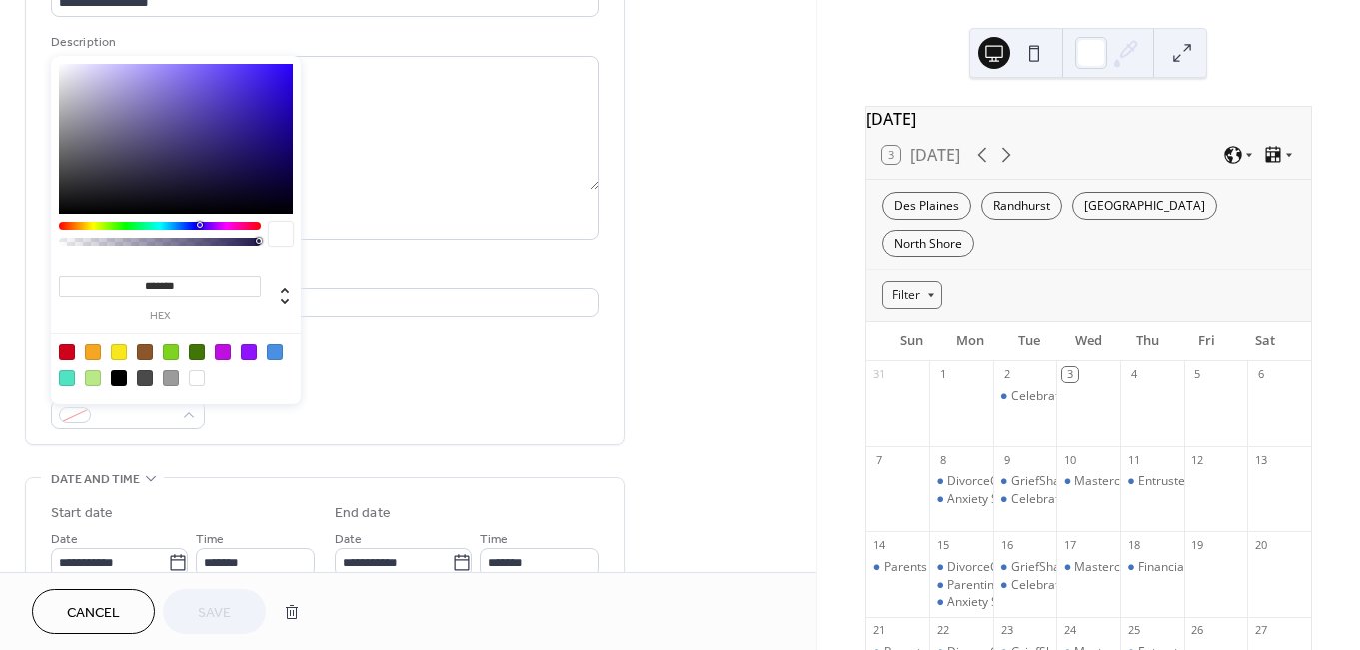
click at [280, 351] on div at bounding box center [275, 353] width 16 height 16
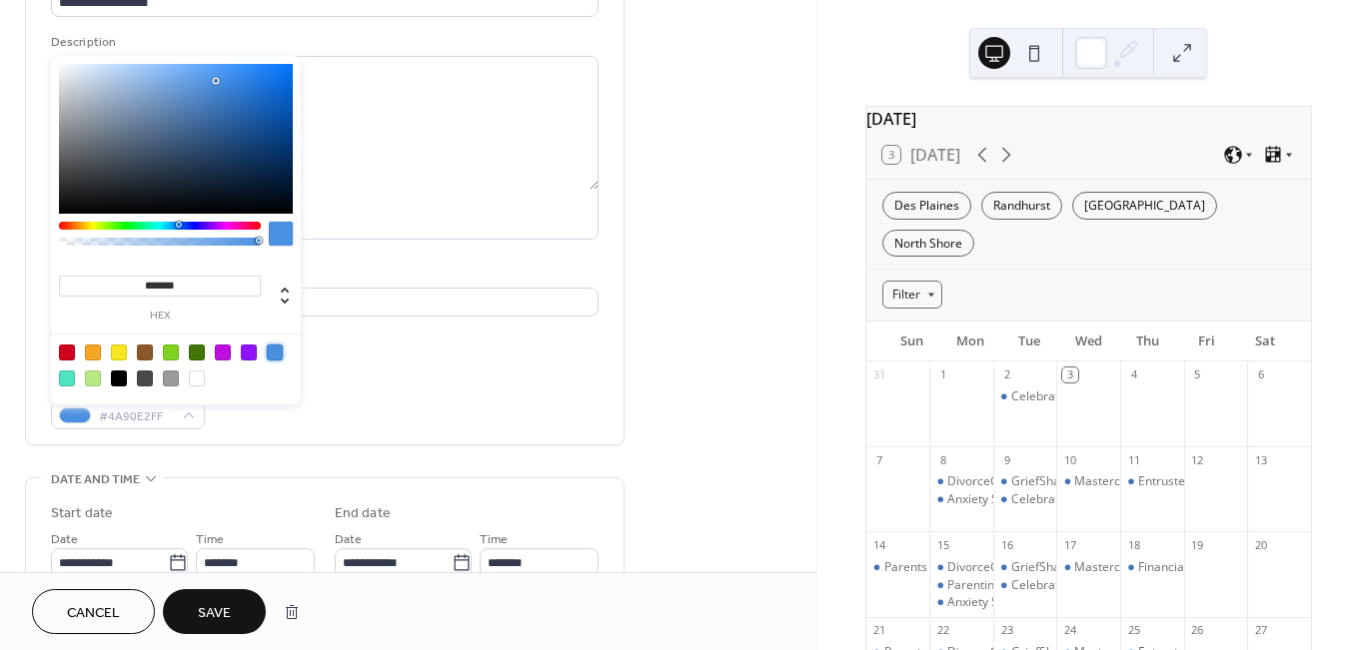
click at [174, 378] on div at bounding box center [171, 379] width 16 height 16
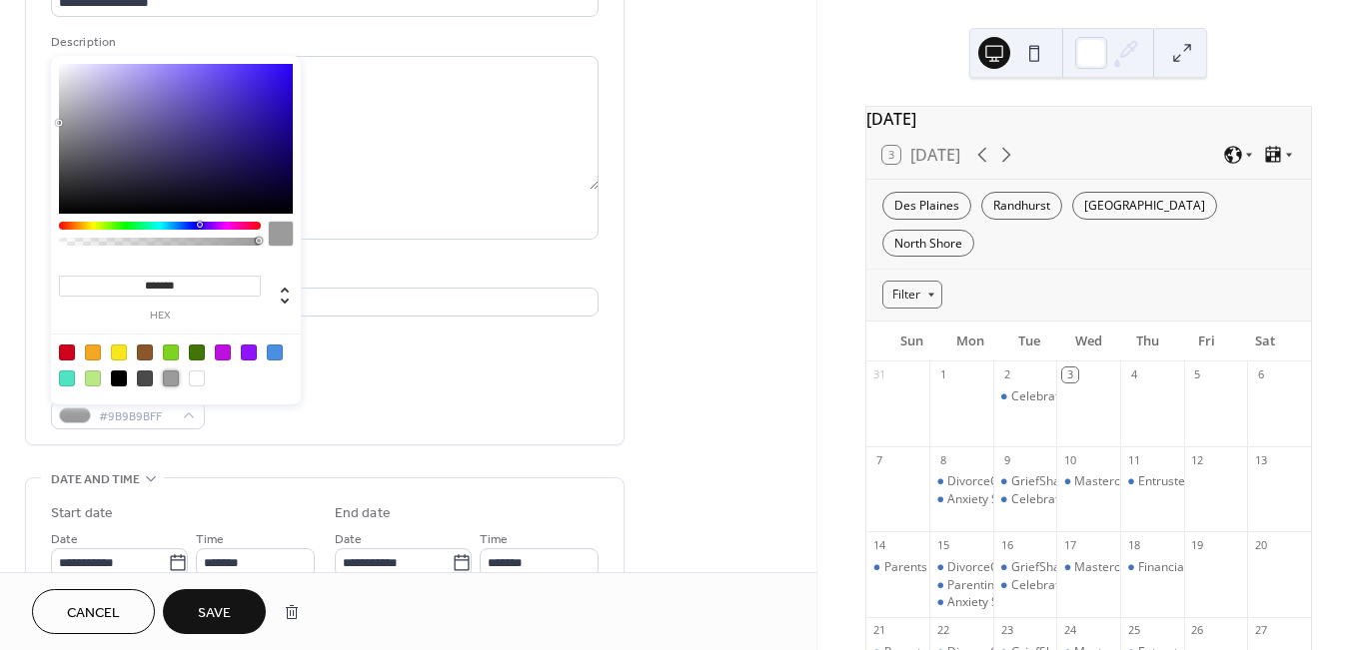
click at [174, 354] on div at bounding box center [171, 353] width 16 height 16
type input "*******"
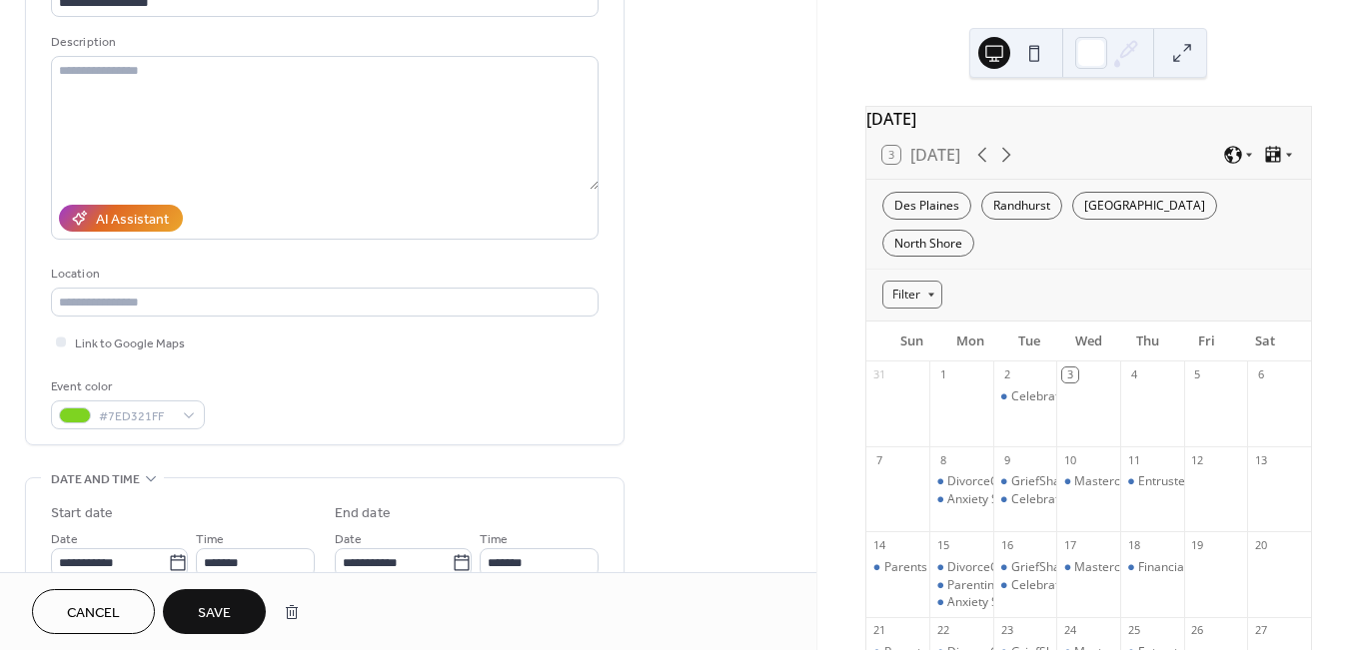
click at [286, 416] on div "Event color #7ED321FF" at bounding box center [324, 403] width 547 height 53
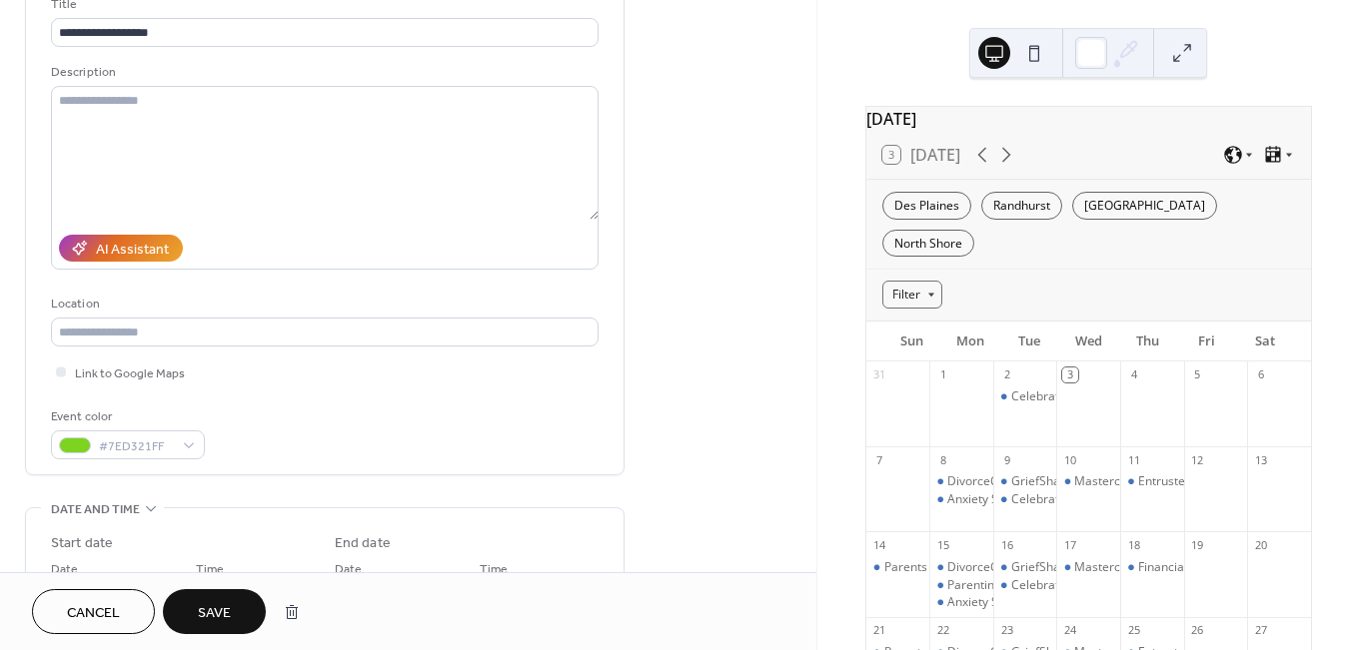
scroll to position [66, 0]
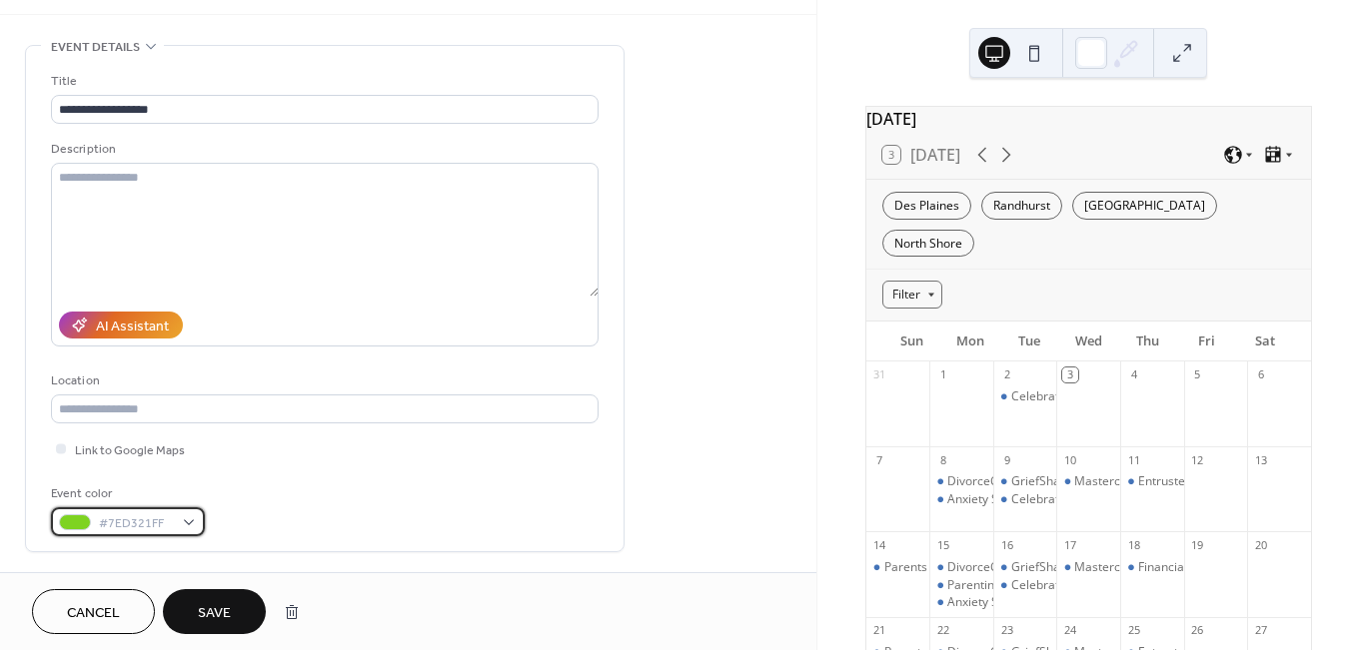
click at [182, 519] on div "#7ED321FF" at bounding box center [128, 521] width 154 height 29
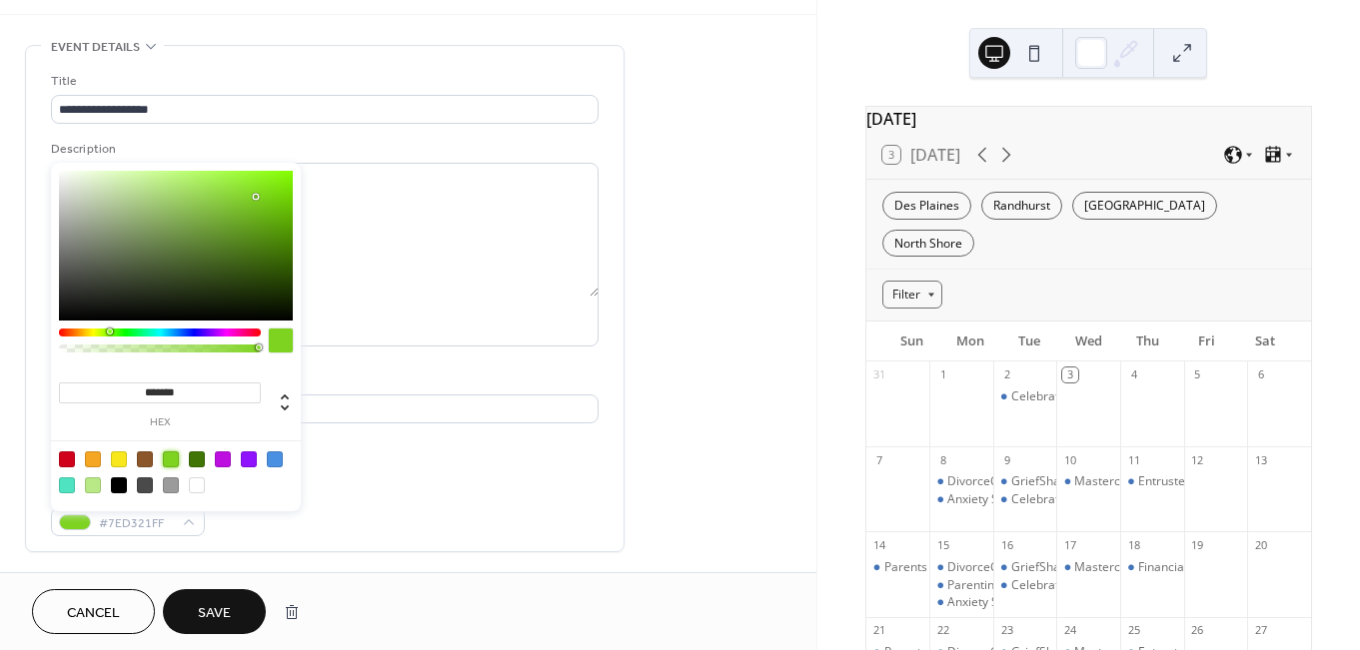
click at [168, 460] on div at bounding box center [171, 460] width 16 height 16
click at [211, 603] on span "Save" at bounding box center [214, 613] width 33 height 21
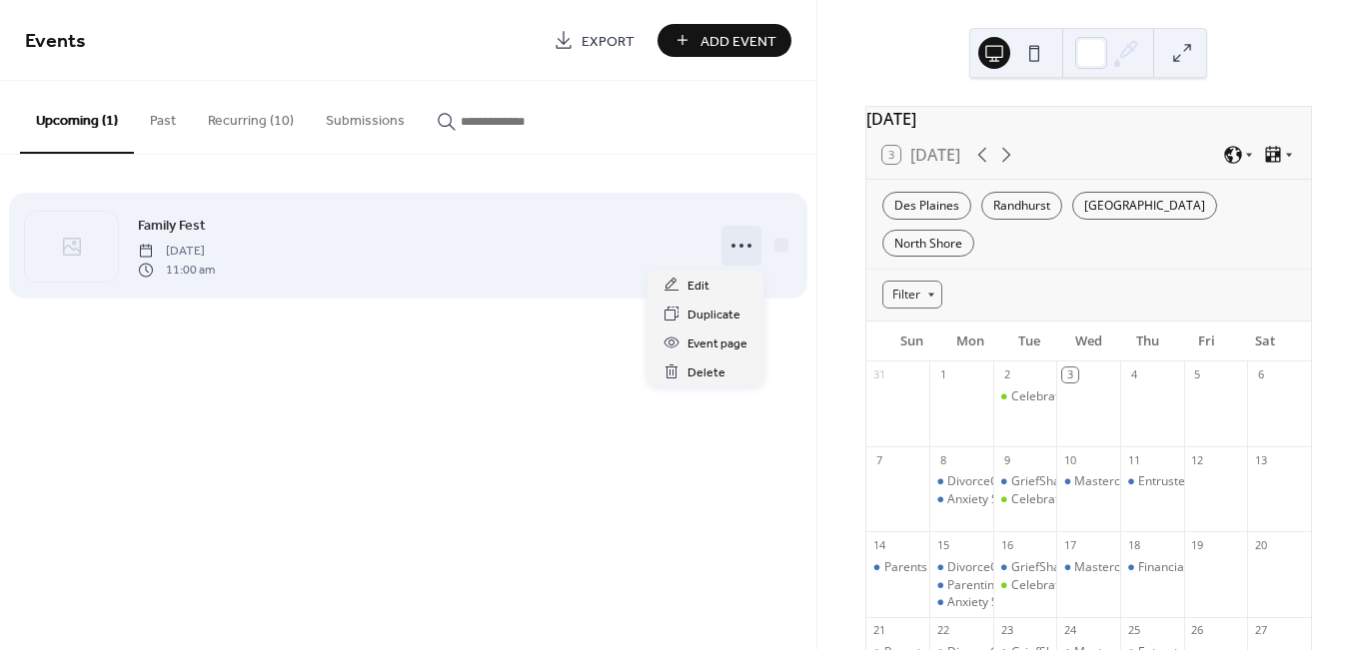
click at [733, 250] on icon at bounding box center [741, 246] width 32 height 32
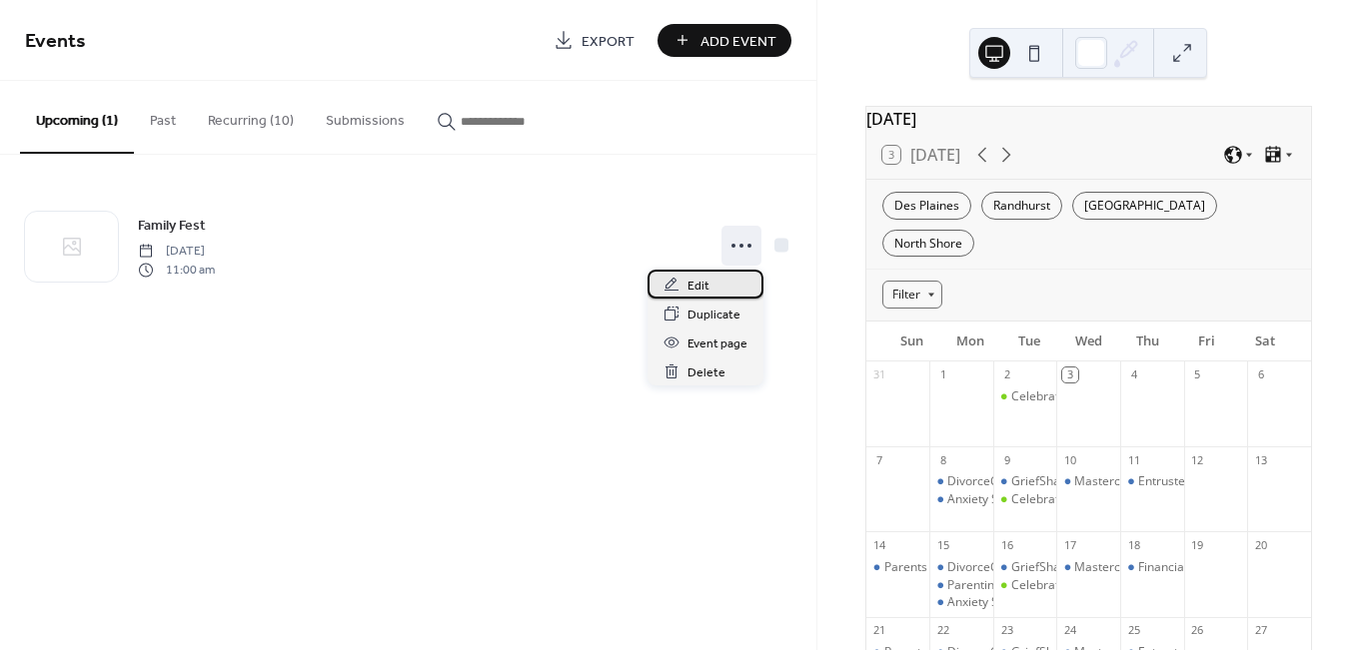
click at [720, 285] on div "Edit" at bounding box center [705, 284] width 116 height 29
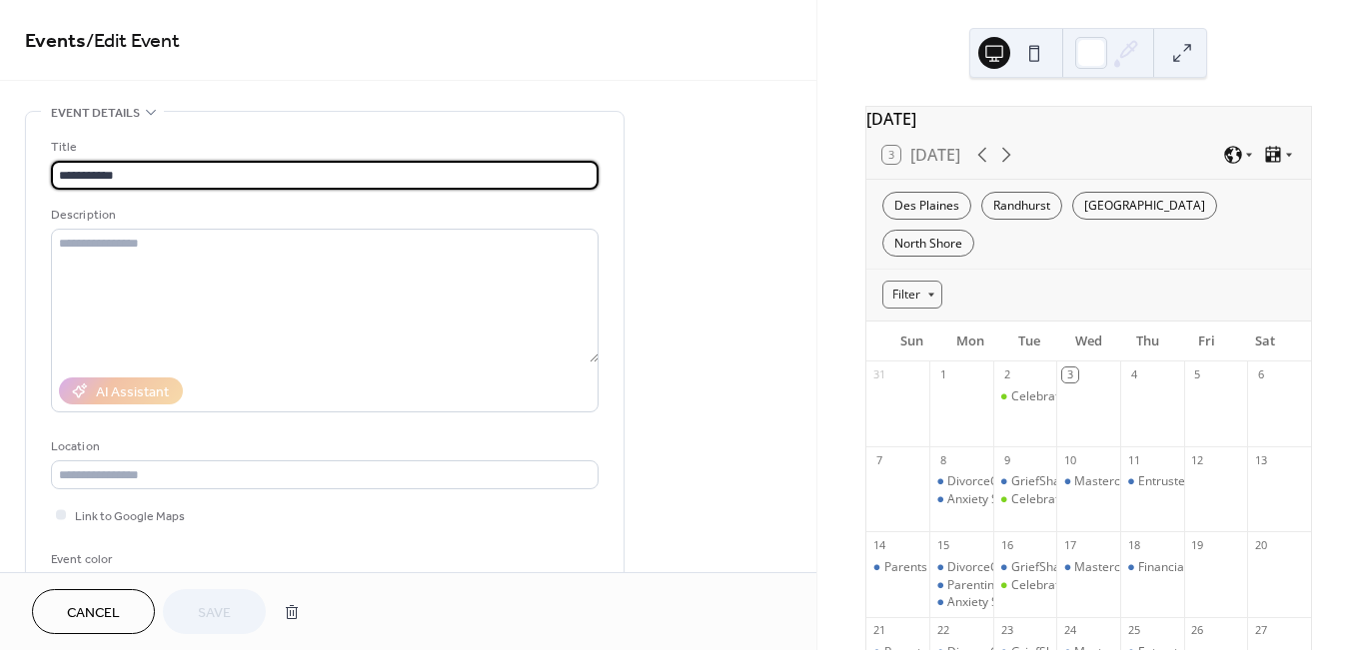
scroll to position [157, 0]
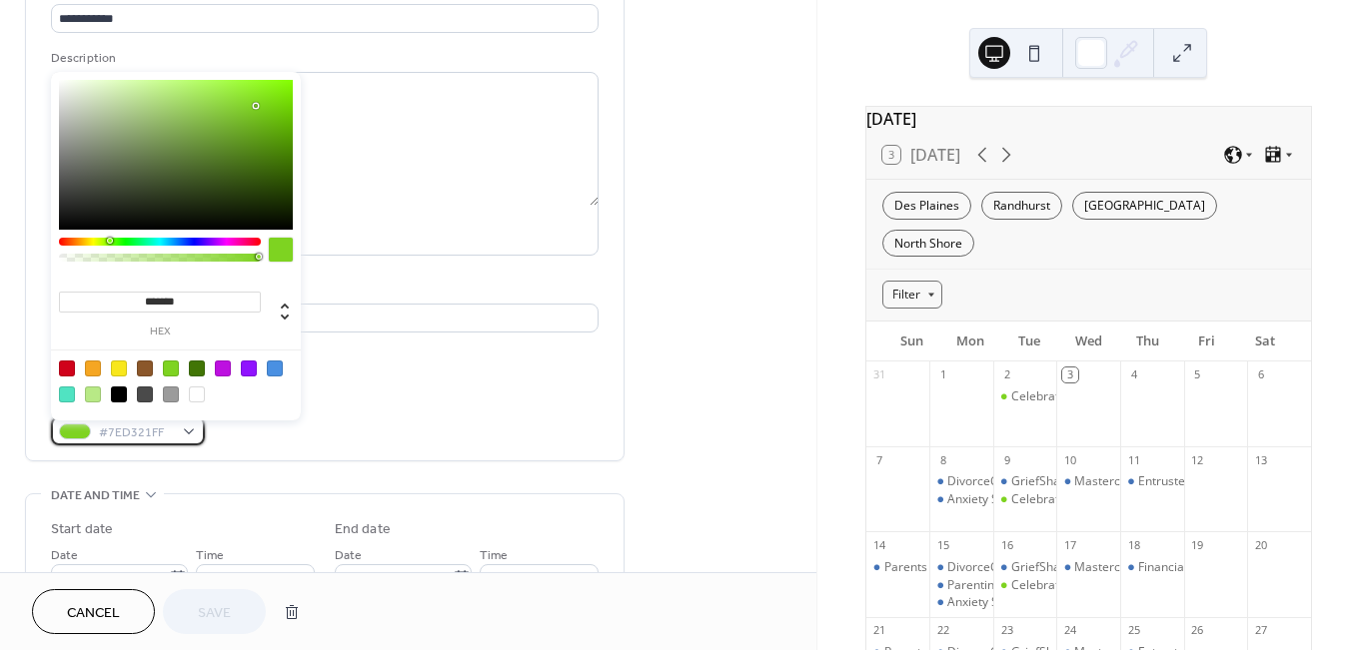
click at [200, 438] on div "#7ED321FF" at bounding box center [128, 431] width 154 height 29
click at [275, 372] on div at bounding box center [275, 369] width 16 height 16
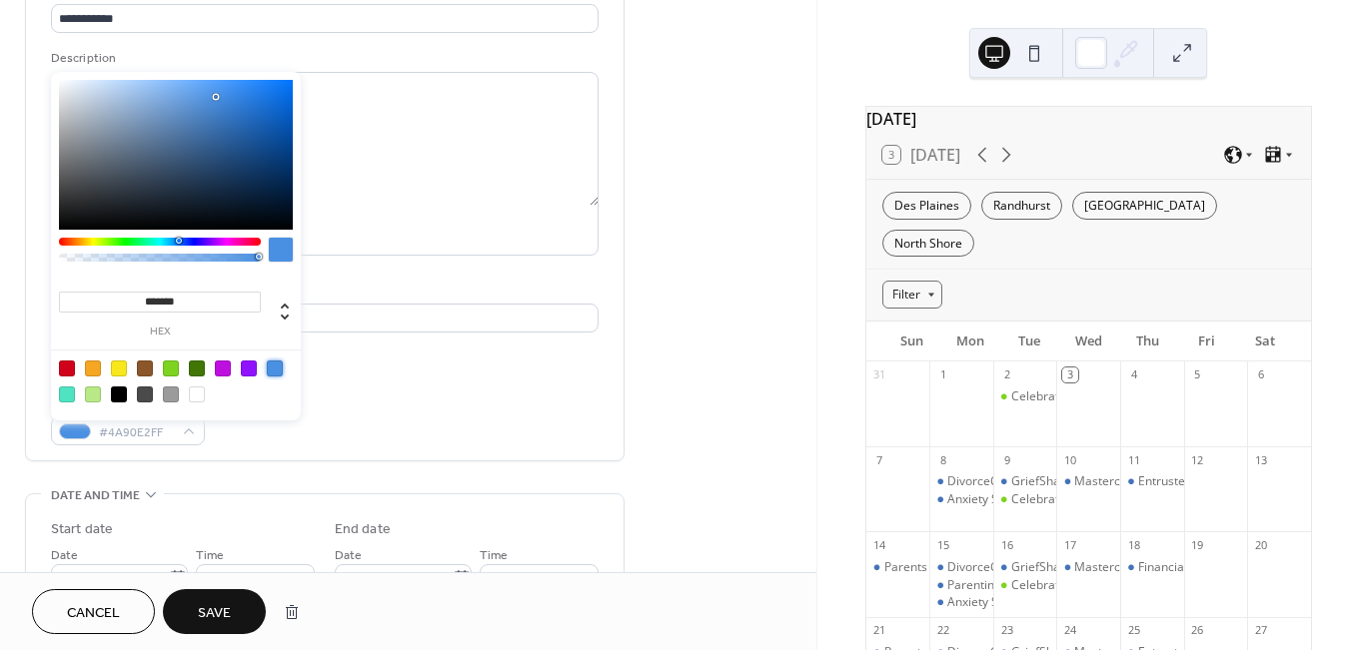
type input "*******"
click at [224, 617] on span "Save" at bounding box center [214, 613] width 33 height 21
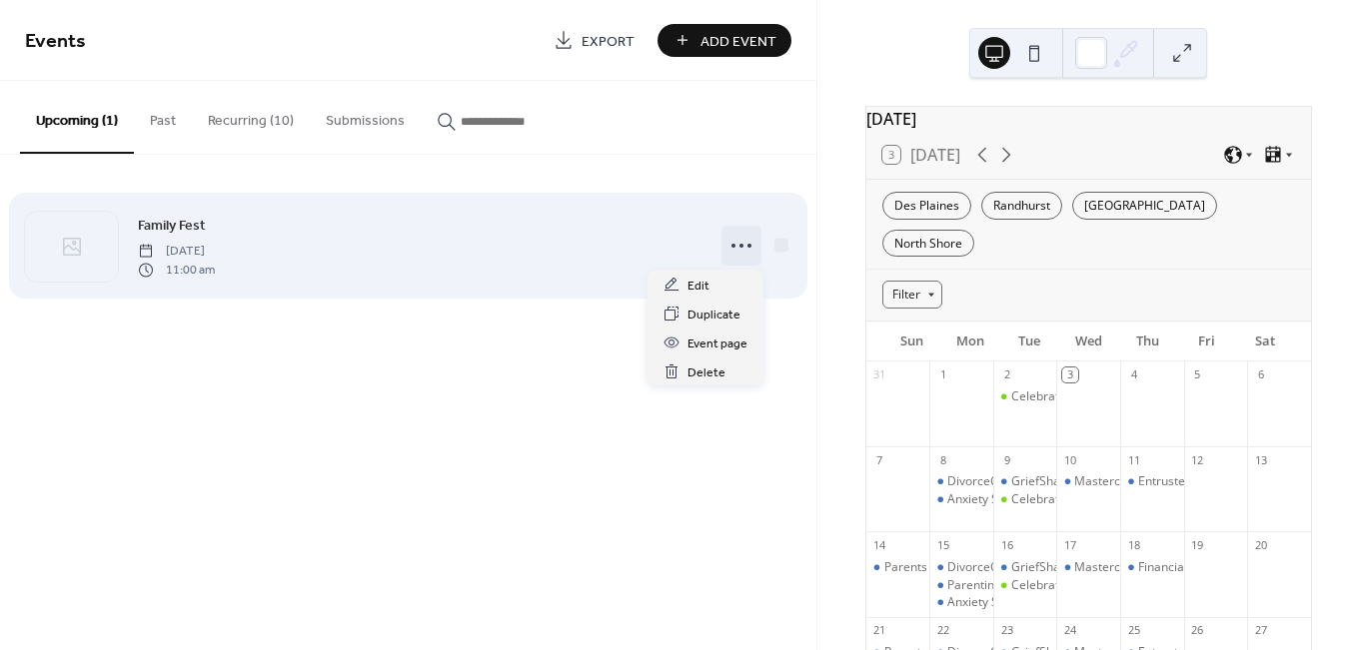
click at [736, 245] on icon at bounding box center [741, 246] width 32 height 32
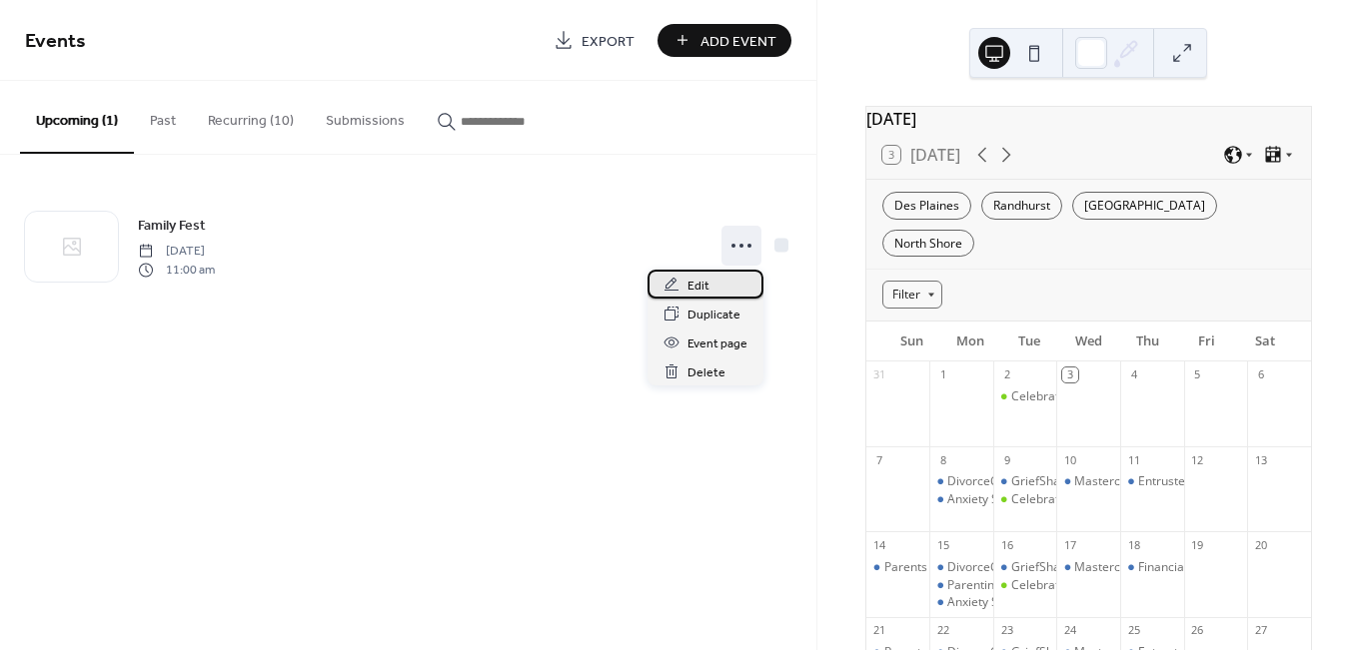
click at [704, 281] on span "Edit" at bounding box center [698, 286] width 22 height 21
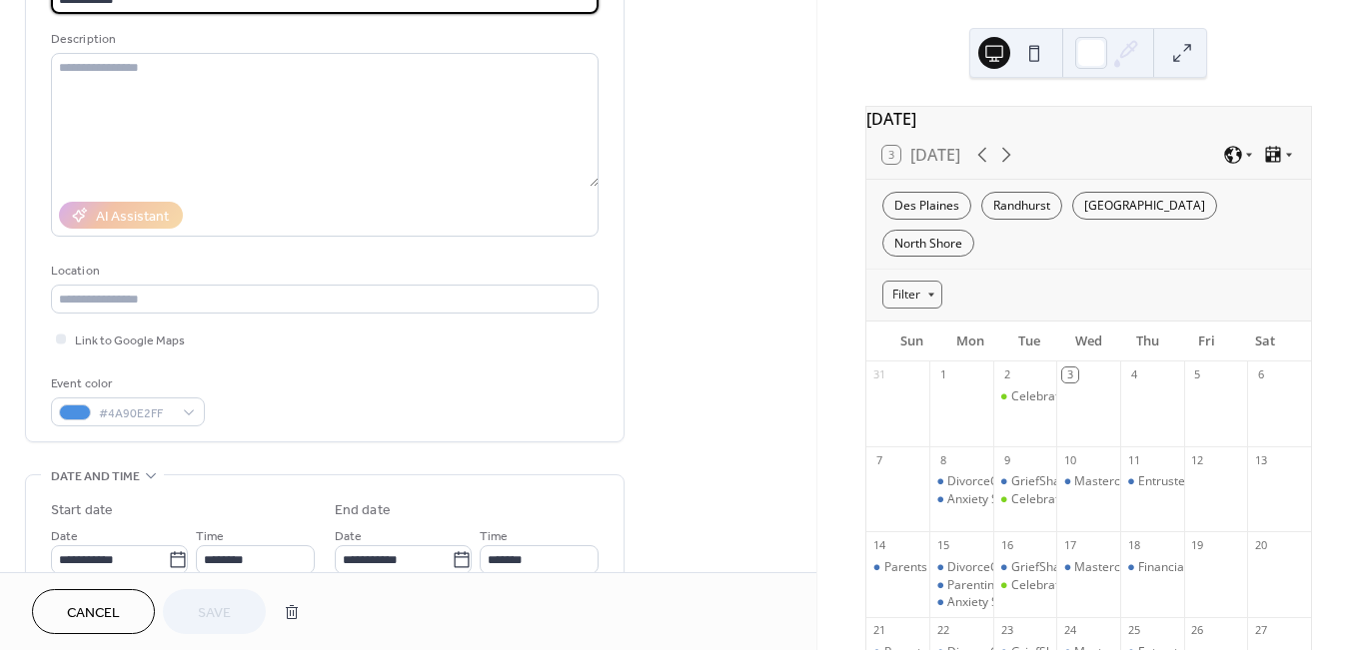
scroll to position [319, 0]
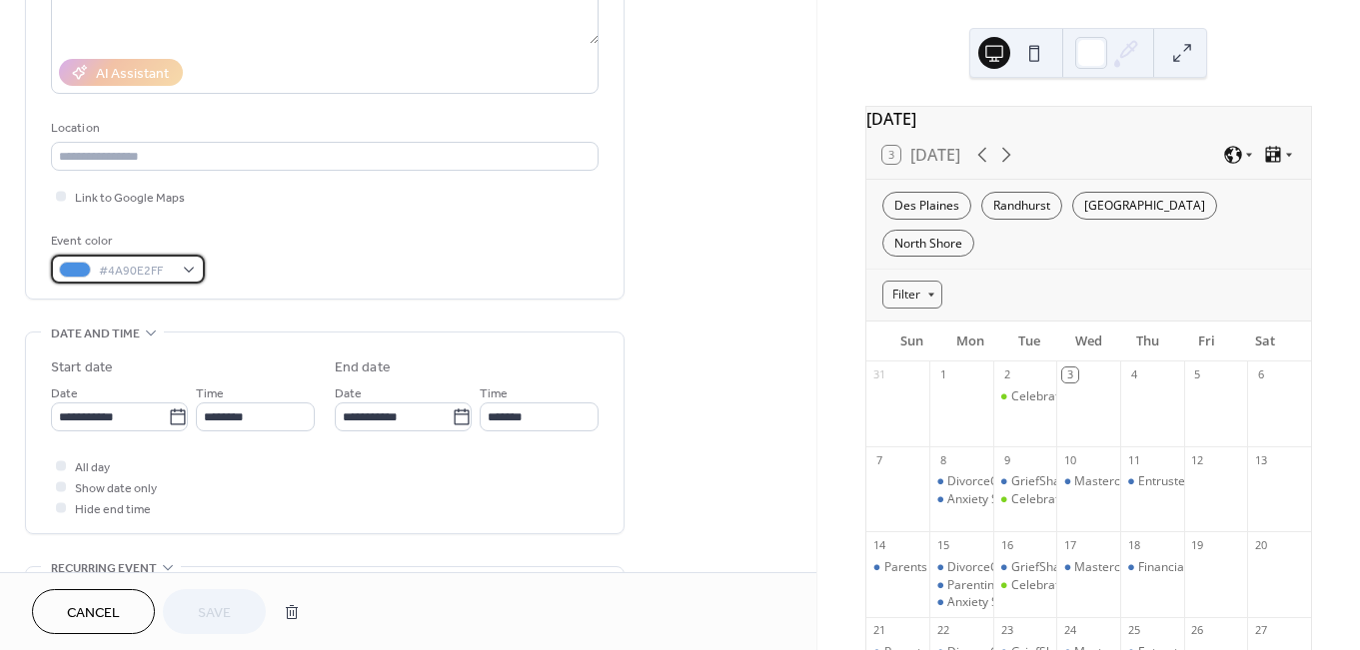
click at [187, 278] on div "#4A90E2FF" at bounding box center [128, 269] width 154 height 29
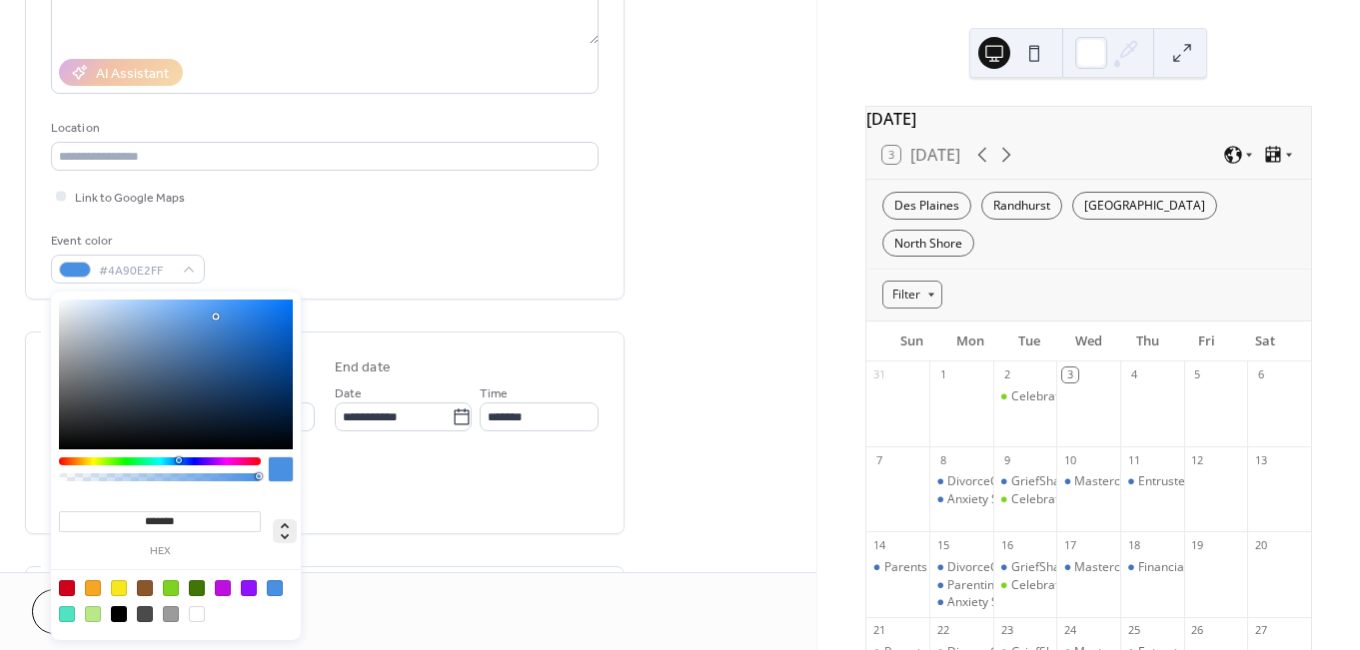
click at [285, 535] on icon at bounding box center [285, 531] width 24 height 24
click at [284, 536] on icon at bounding box center [285, 531] width 8 height 17
type input "***"
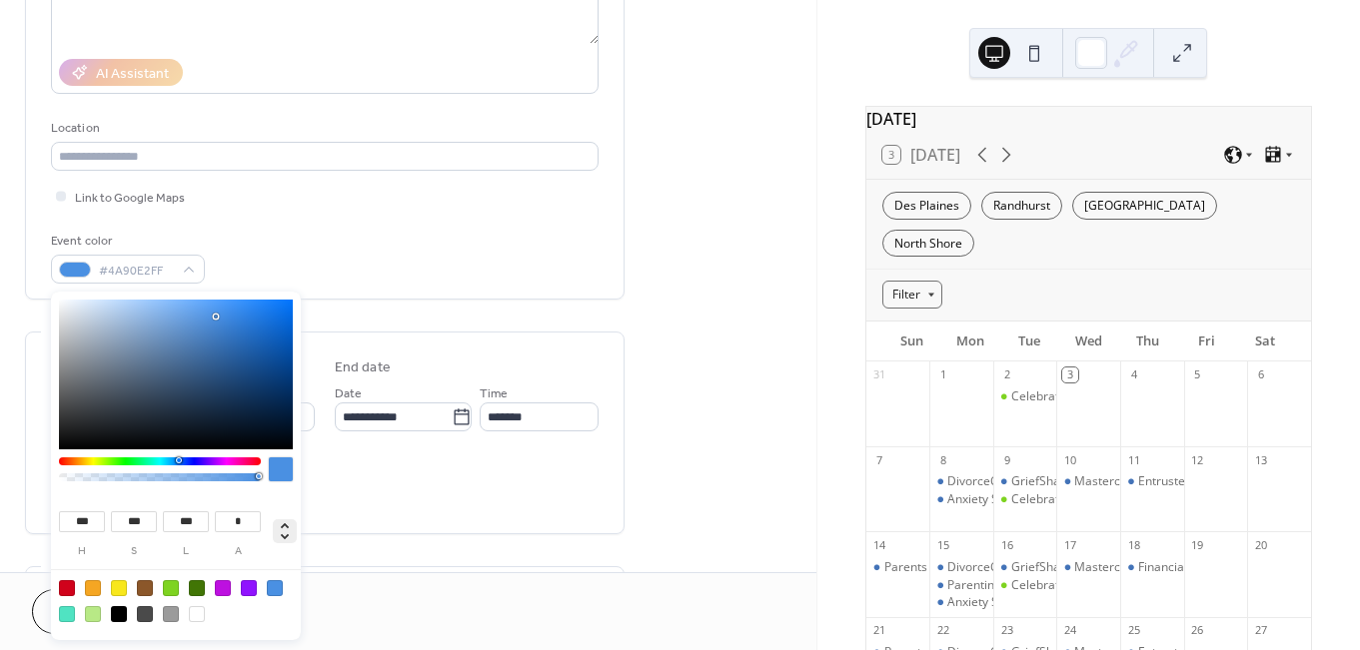
click at [289, 525] on icon at bounding box center [285, 531] width 24 height 24
type input "**"
click at [346, 230] on div "**********" at bounding box center [324, 51] width 547 height 466
drag, startPoint x: 170, startPoint y: 273, endPoint x: 202, endPoint y: 315, distance: 52.7
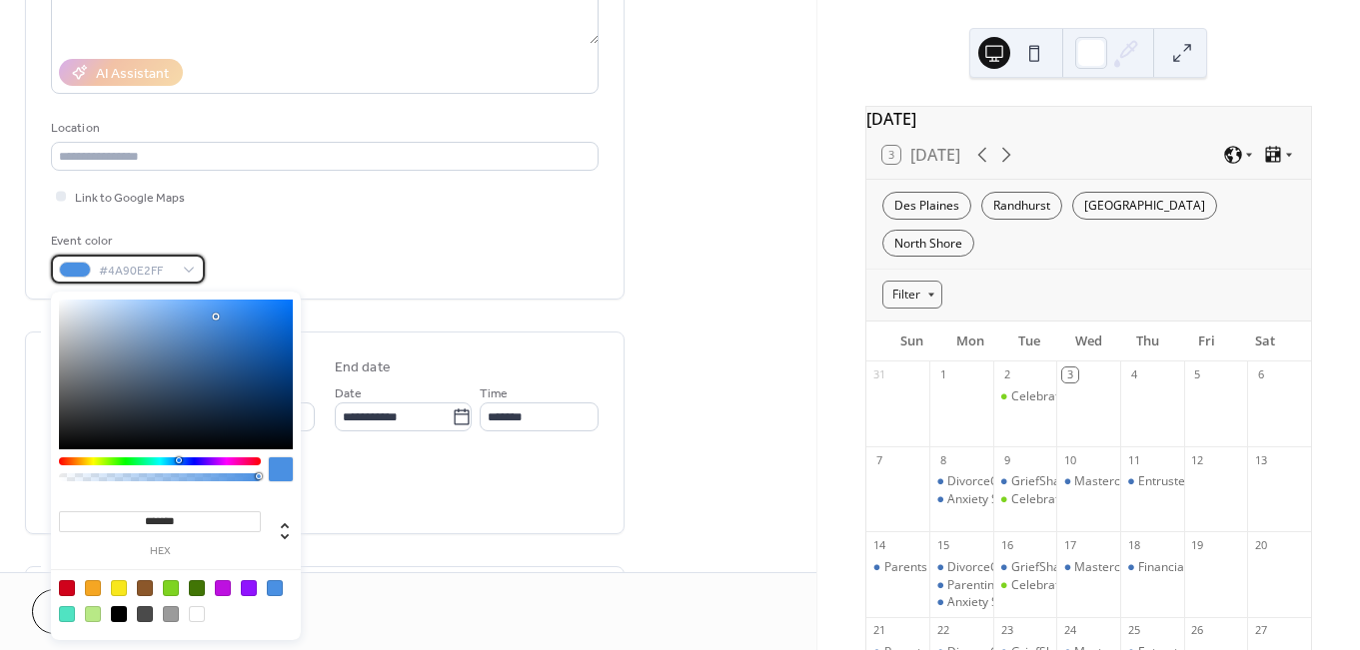
click at [173, 274] on div "#4A90E2FF" at bounding box center [128, 269] width 154 height 29
click at [272, 586] on div at bounding box center [275, 588] width 16 height 16
click at [394, 260] on div "Event color #4A90E2FF" at bounding box center [324, 257] width 547 height 53
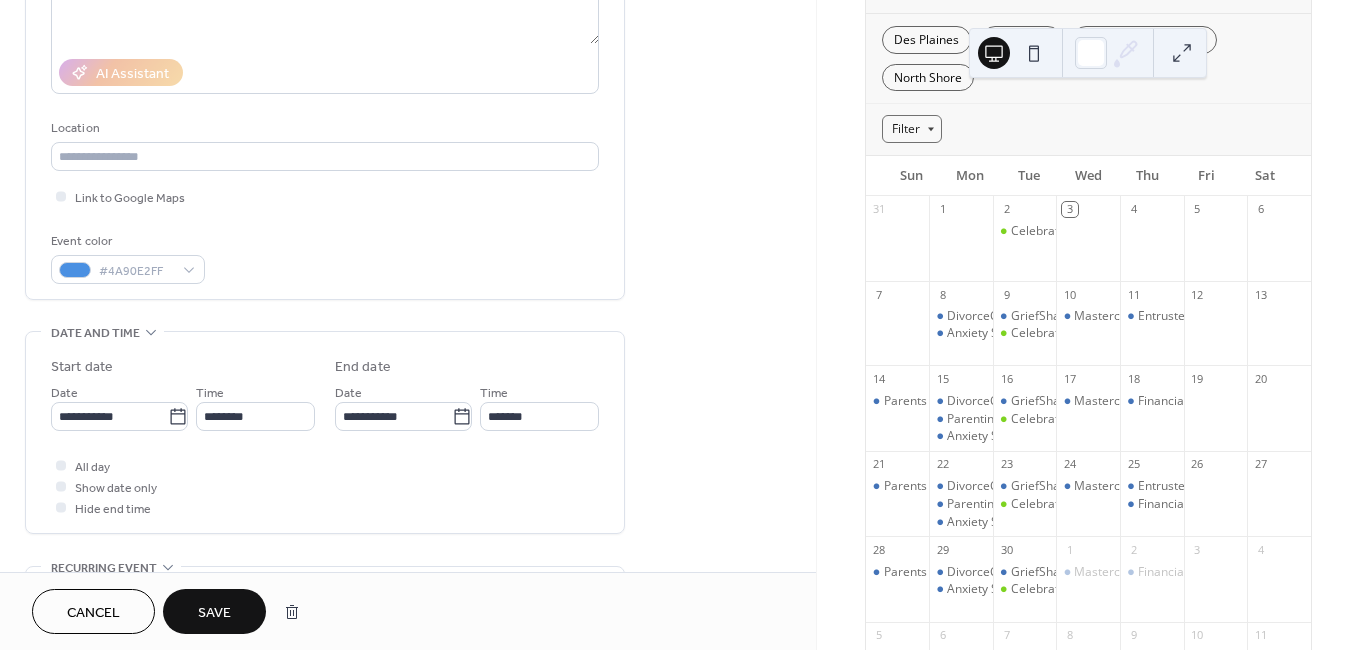
scroll to position [303, 0]
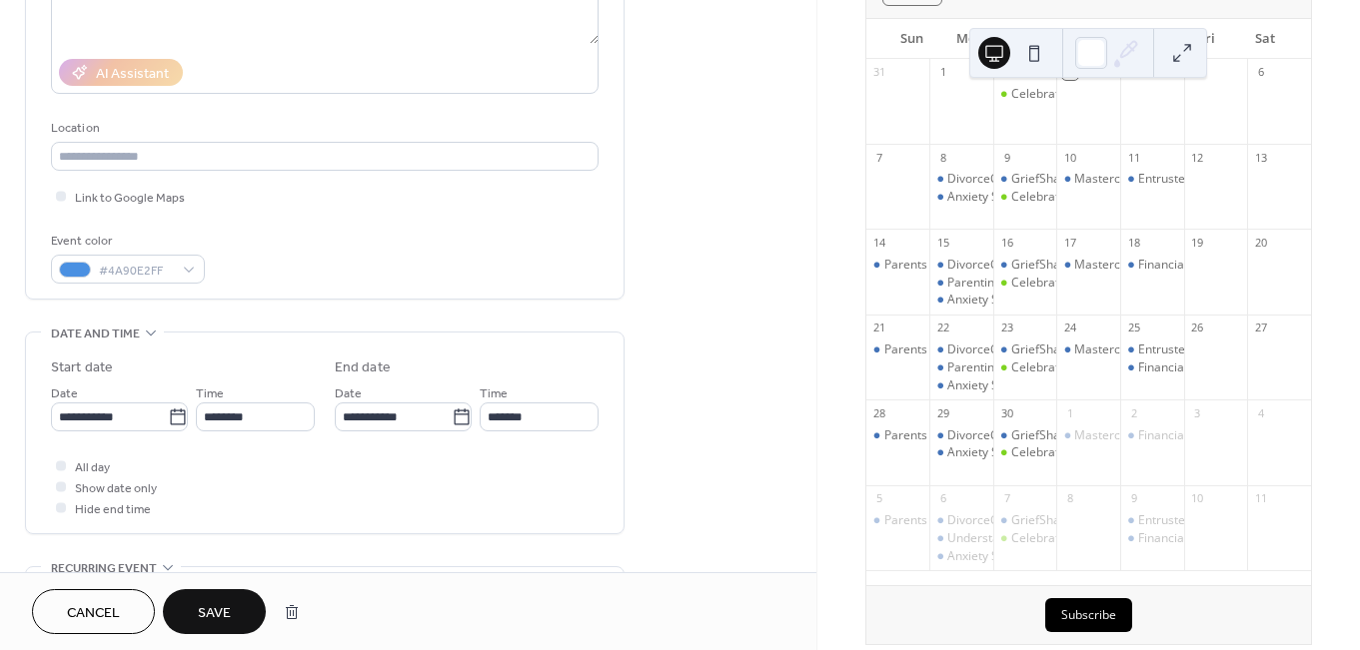
click at [216, 608] on span "Save" at bounding box center [214, 613] width 33 height 21
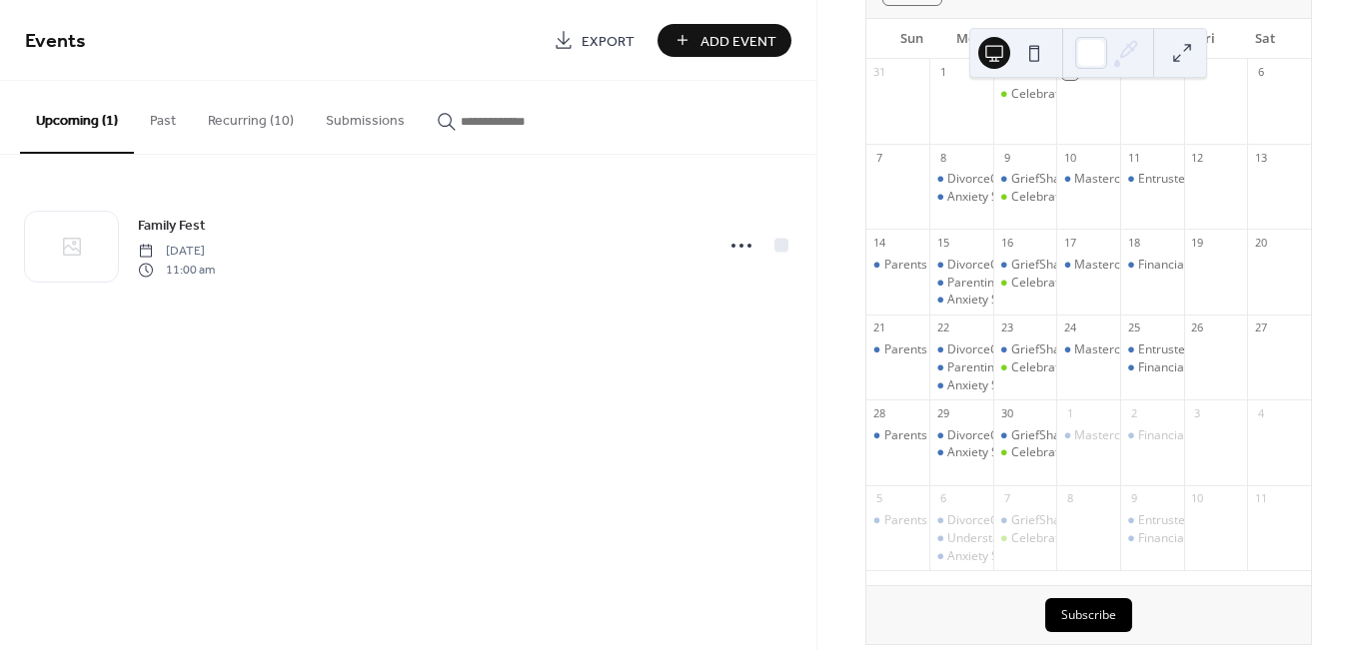
click at [269, 113] on button "Recurring (10)" at bounding box center [251, 116] width 118 height 71
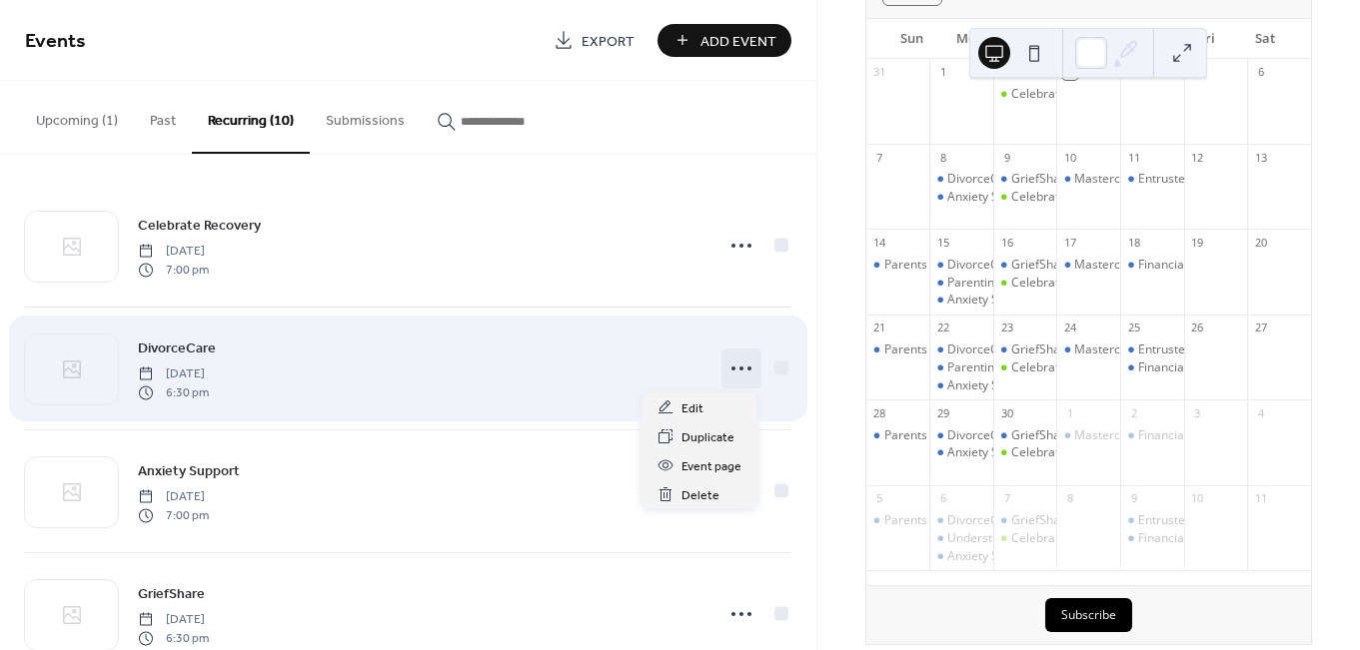
click at [734, 365] on icon at bounding box center [741, 369] width 32 height 32
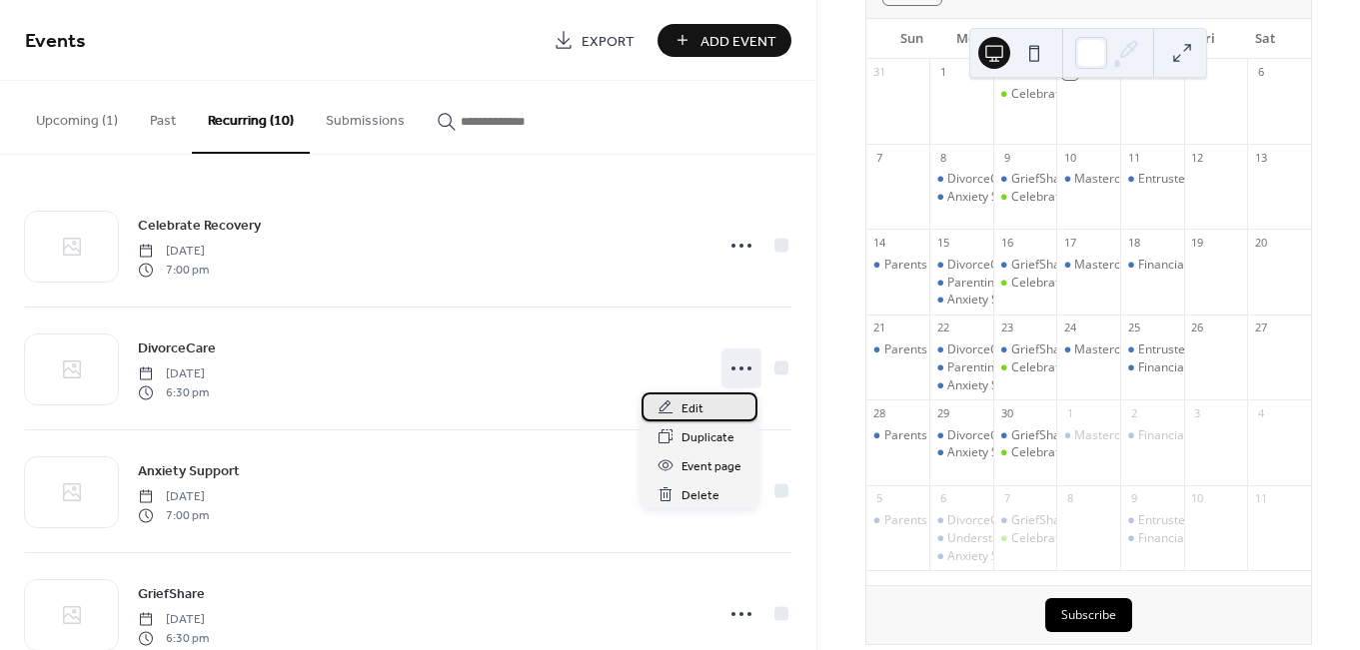
click at [711, 402] on div "Edit" at bounding box center [699, 407] width 116 height 29
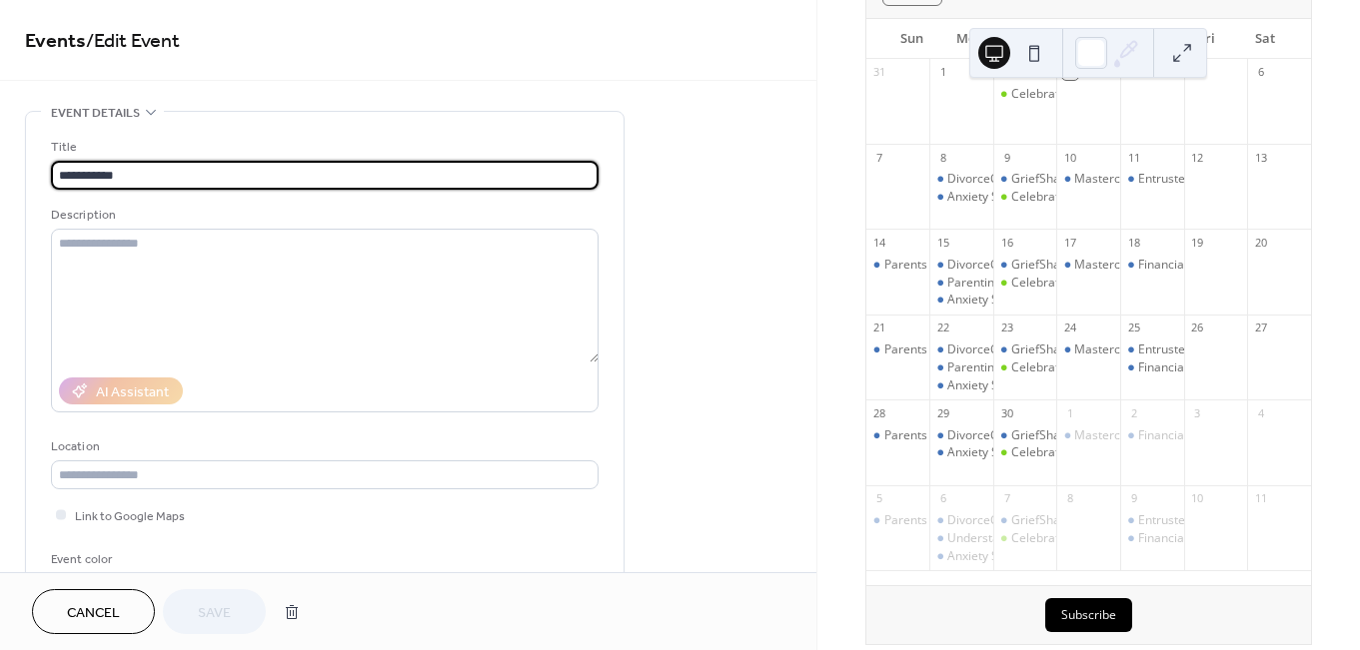
scroll to position [151, 0]
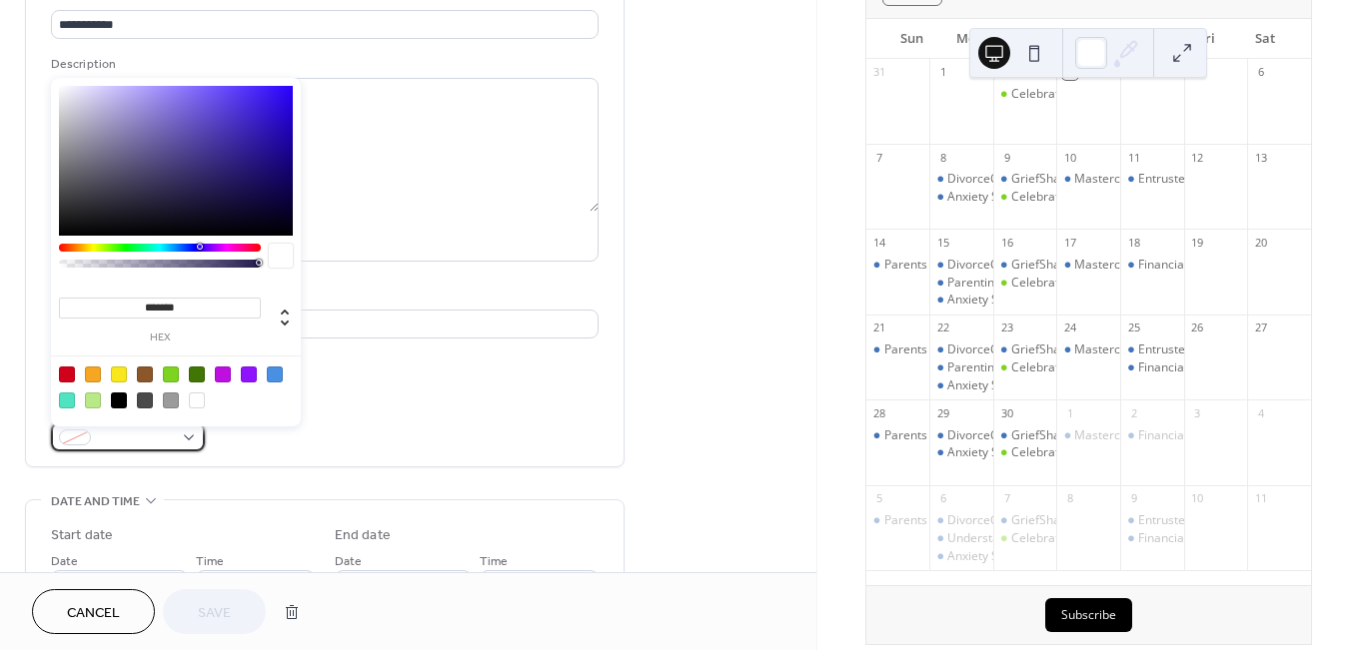
click at [157, 435] on span at bounding box center [136, 439] width 74 height 21
click at [175, 372] on div at bounding box center [171, 375] width 16 height 16
type input "*******"
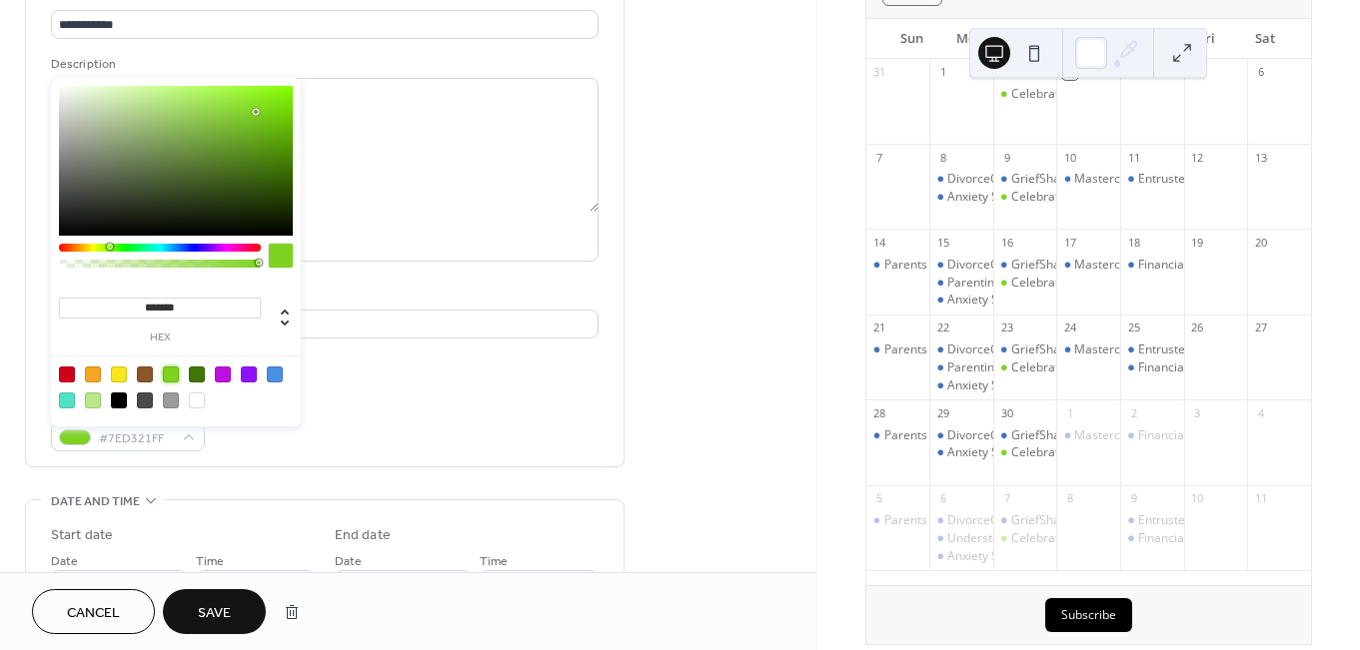
click at [224, 615] on span "Save" at bounding box center [214, 613] width 33 height 21
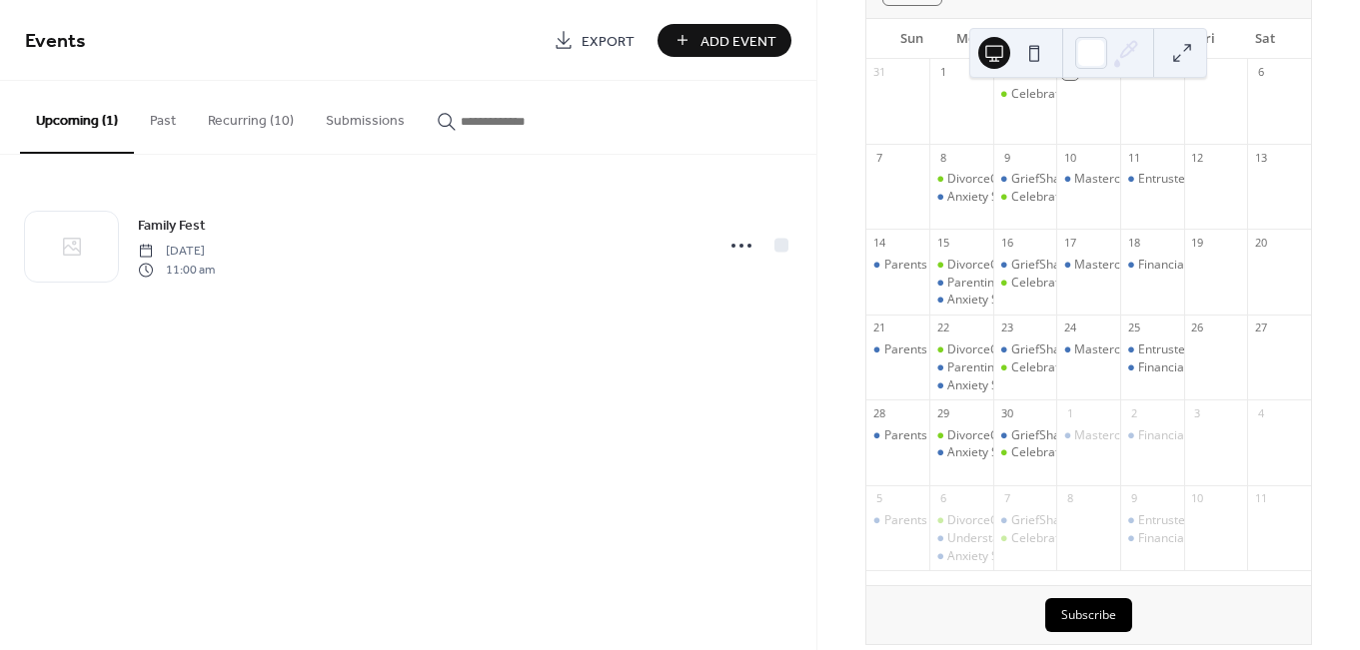
click at [280, 121] on button "Recurring (10)" at bounding box center [251, 116] width 118 height 71
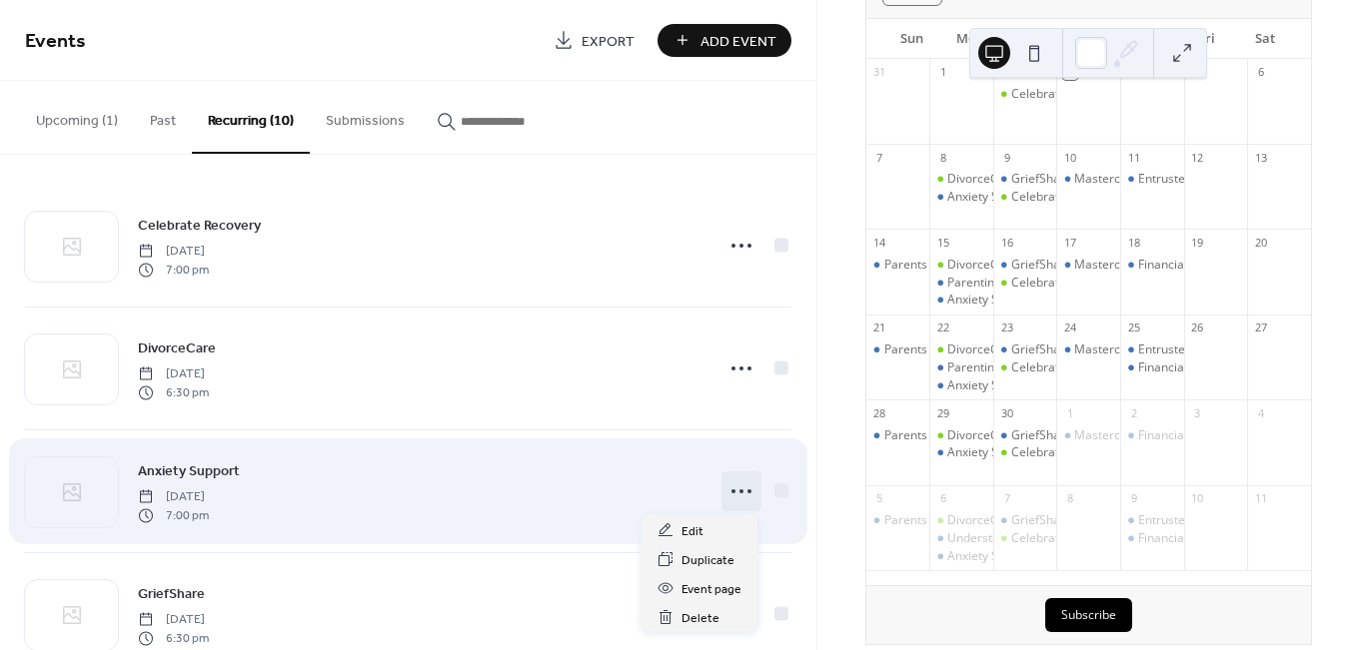
click at [732, 491] on icon at bounding box center [741, 492] width 32 height 32
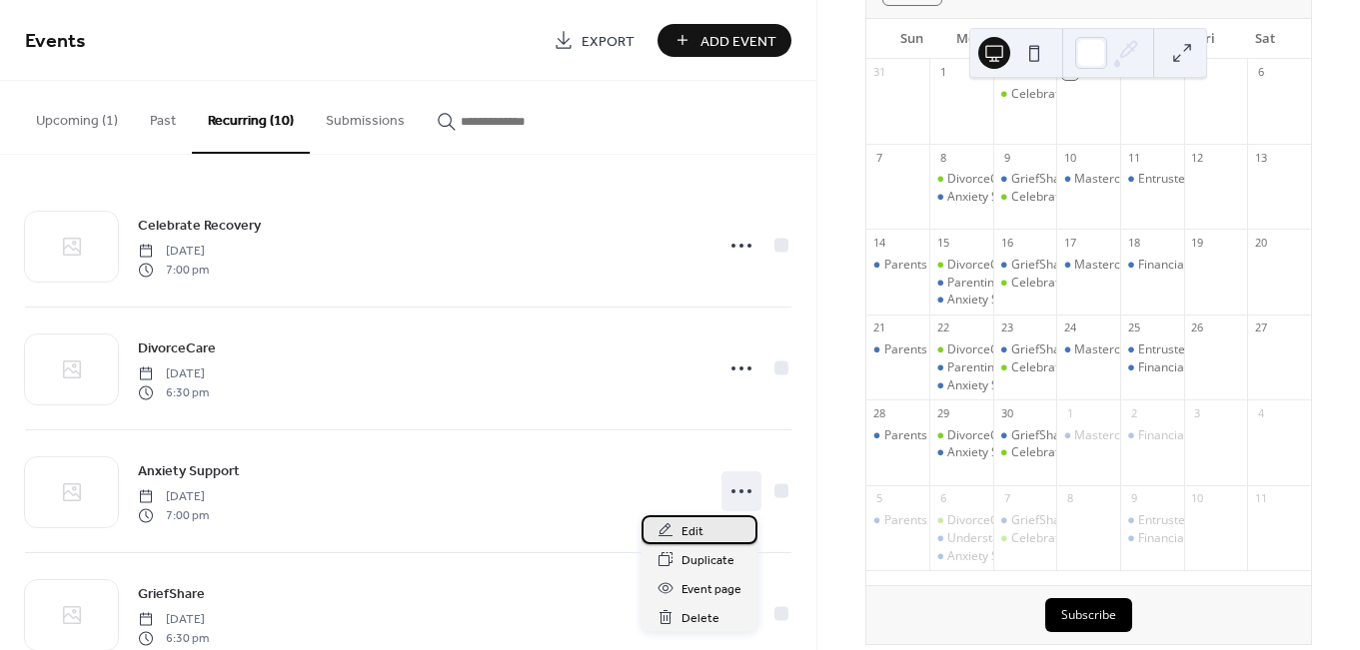
click at [707, 524] on div "Edit" at bounding box center [699, 529] width 116 height 29
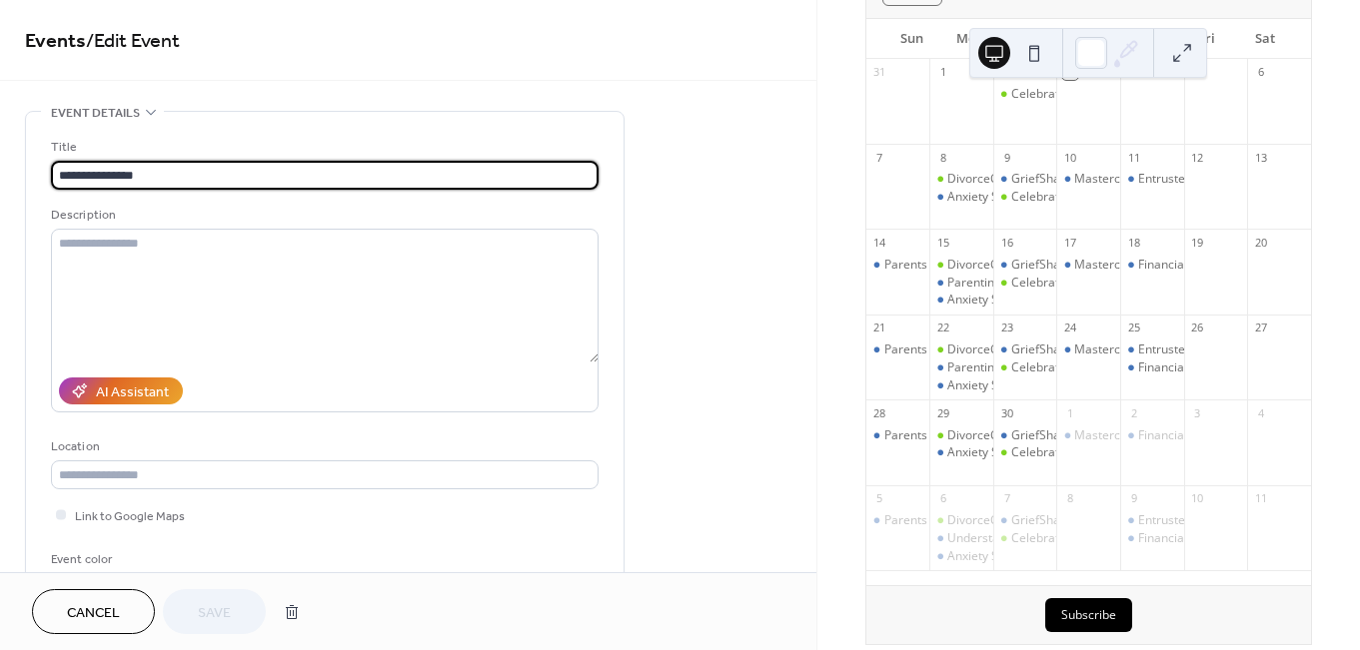
scroll to position [159, 0]
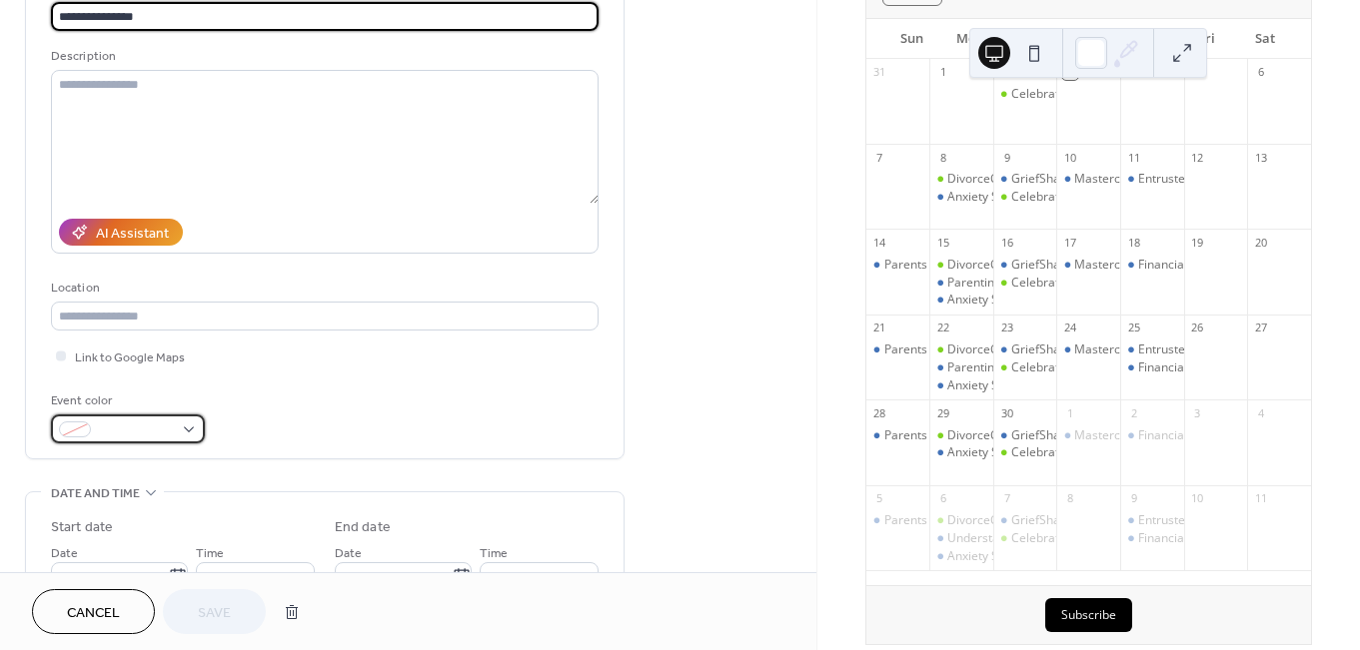
click at [186, 435] on div at bounding box center [128, 429] width 154 height 29
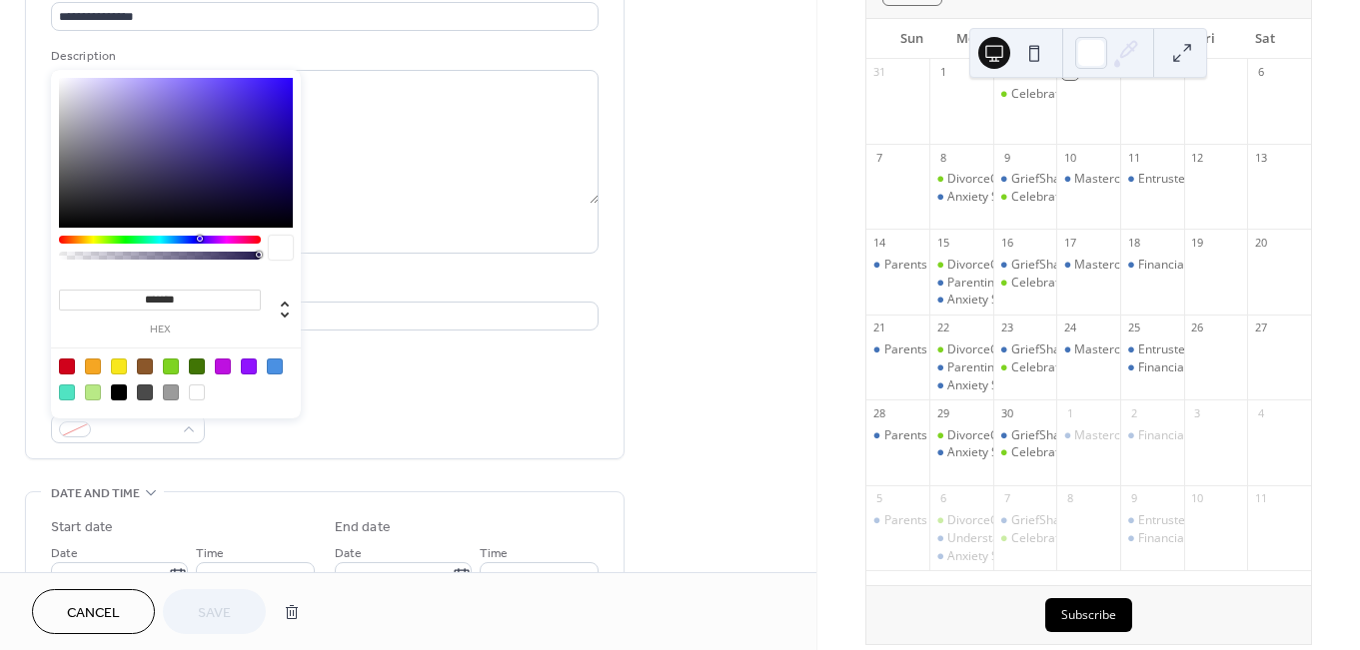
click at [178, 362] on div at bounding box center [171, 367] width 16 height 16
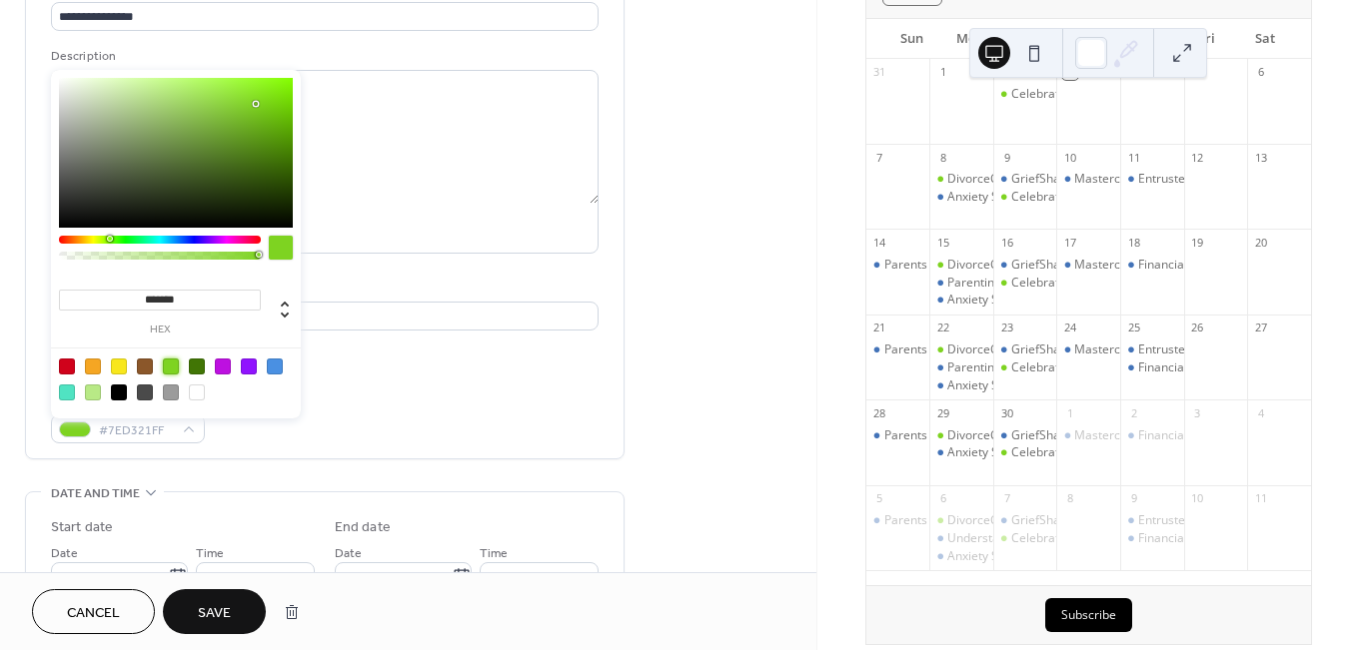
type input "*******"
click at [216, 609] on span "Save" at bounding box center [214, 613] width 33 height 21
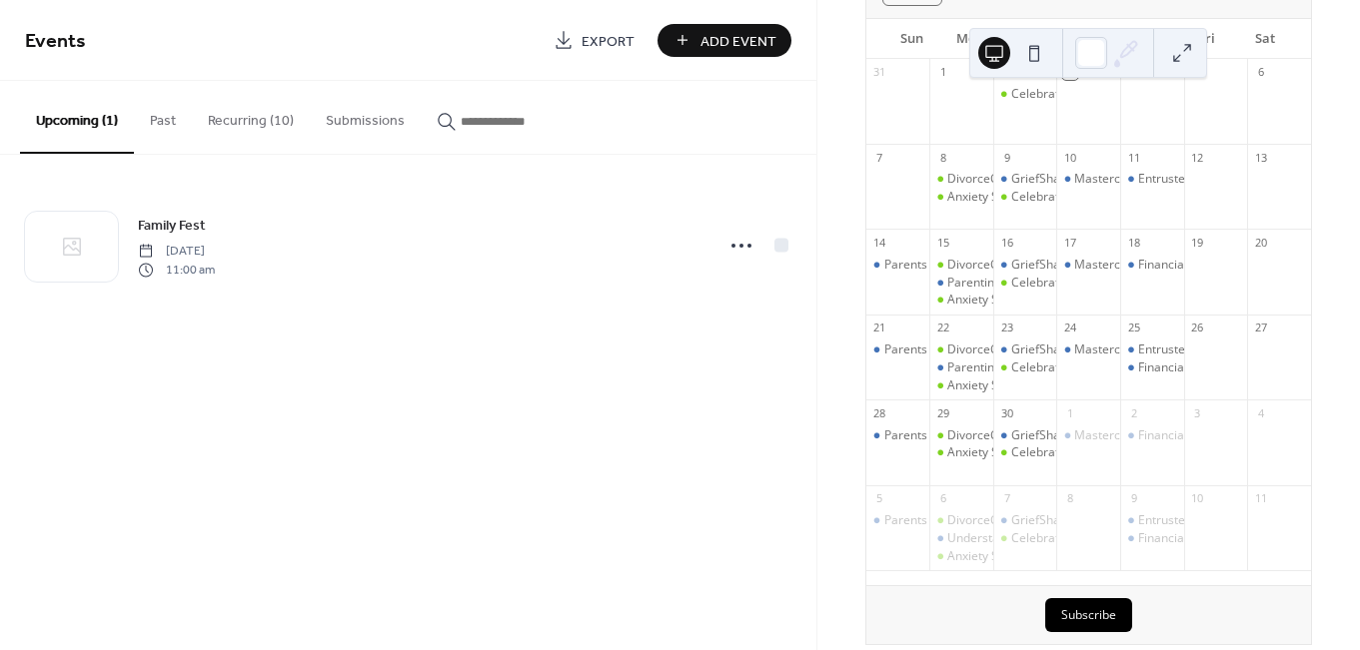
click at [245, 124] on button "Recurring (10)" at bounding box center [251, 116] width 118 height 71
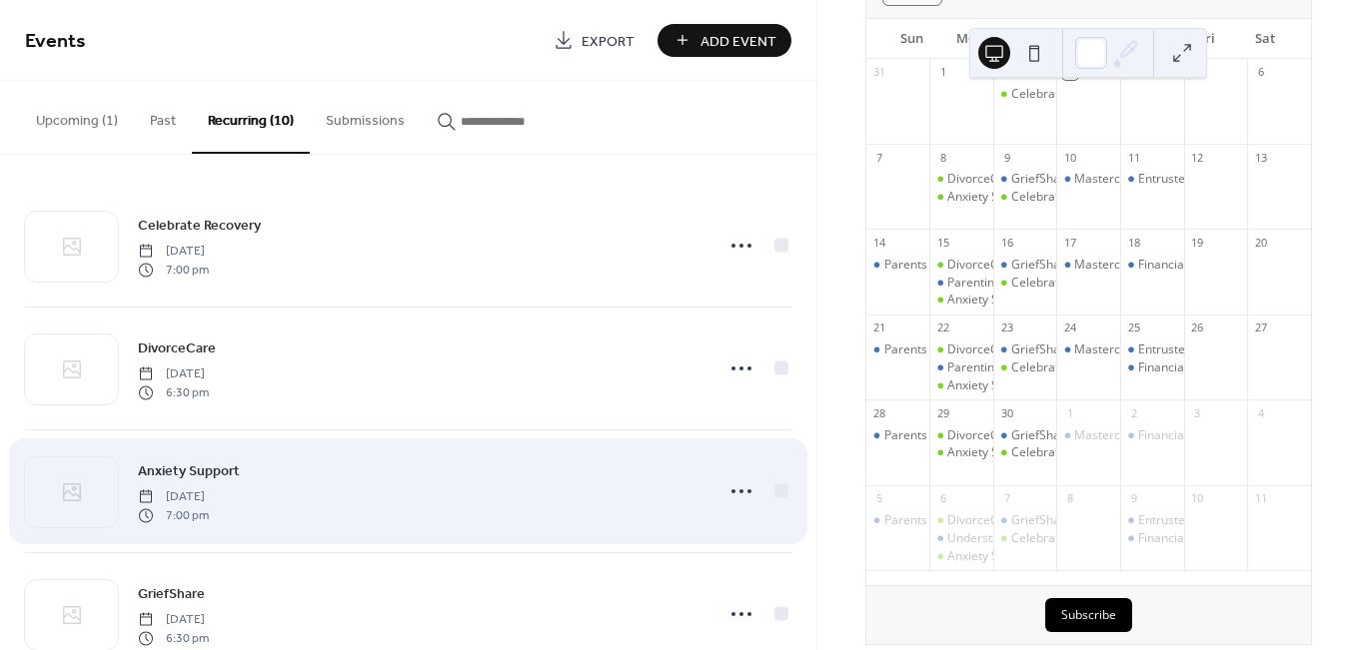
scroll to position [135, 0]
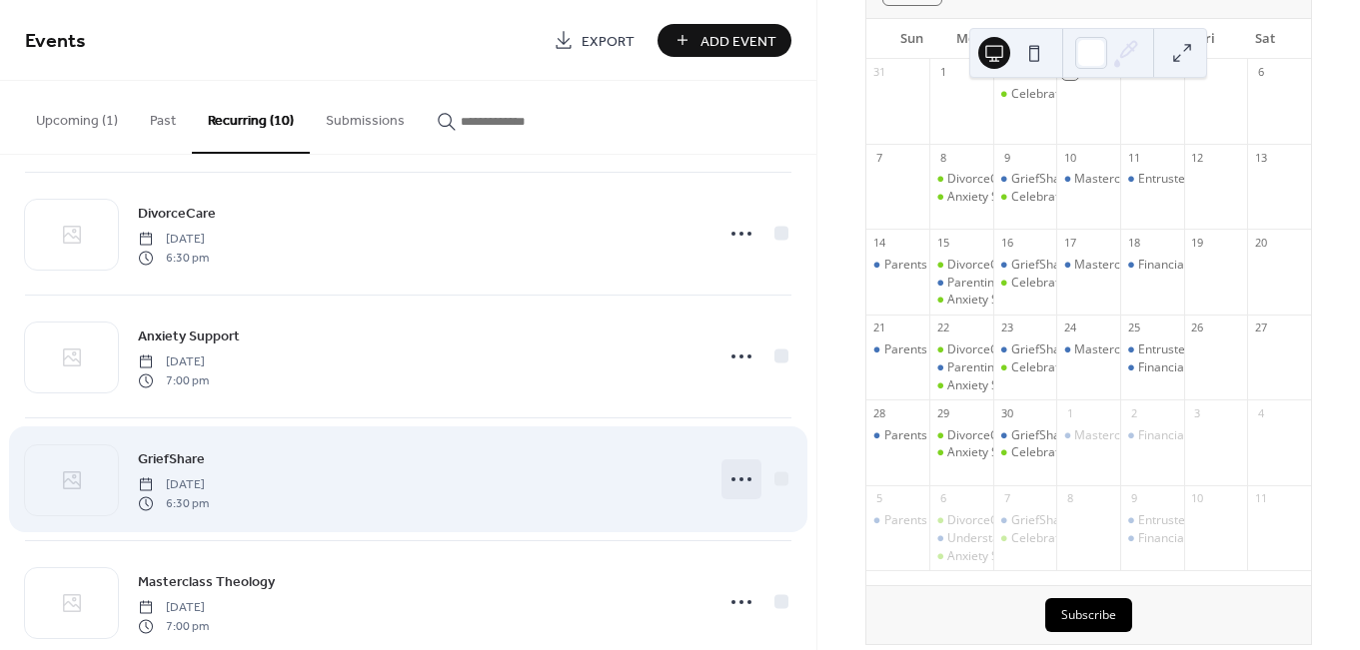
click at [729, 482] on icon at bounding box center [741, 480] width 32 height 32
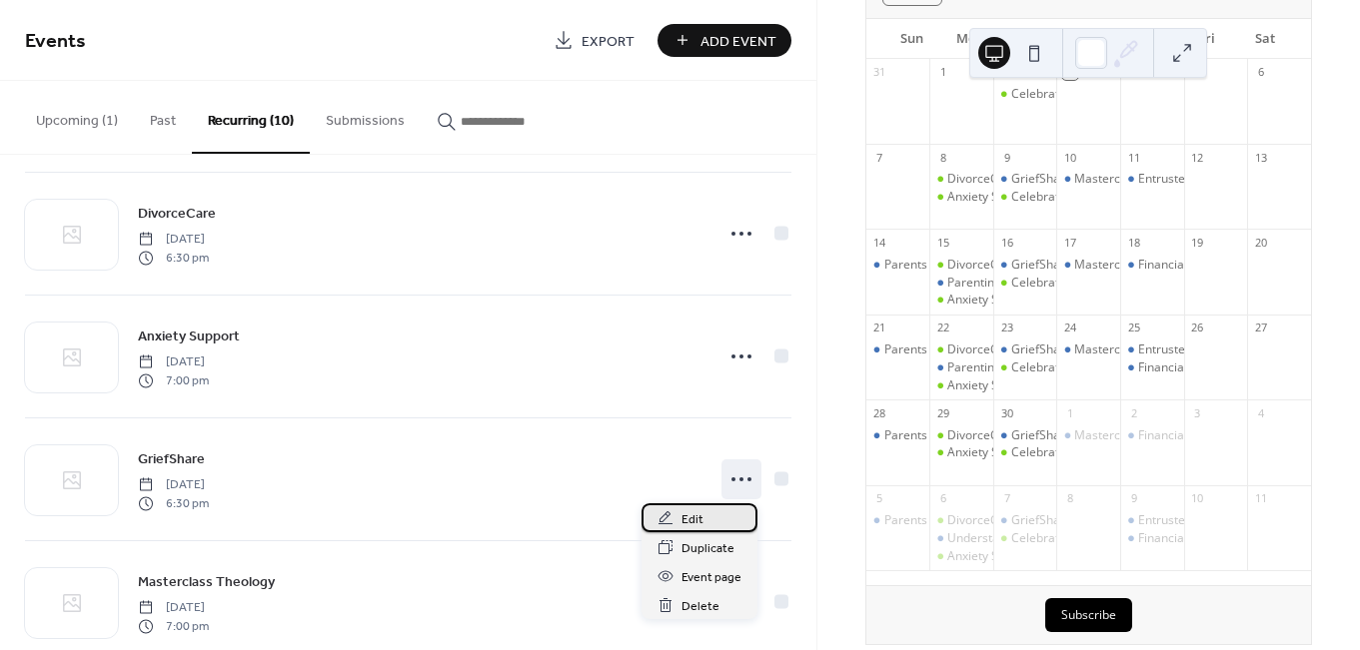
click at [681, 520] on div "Edit" at bounding box center [699, 517] width 116 height 29
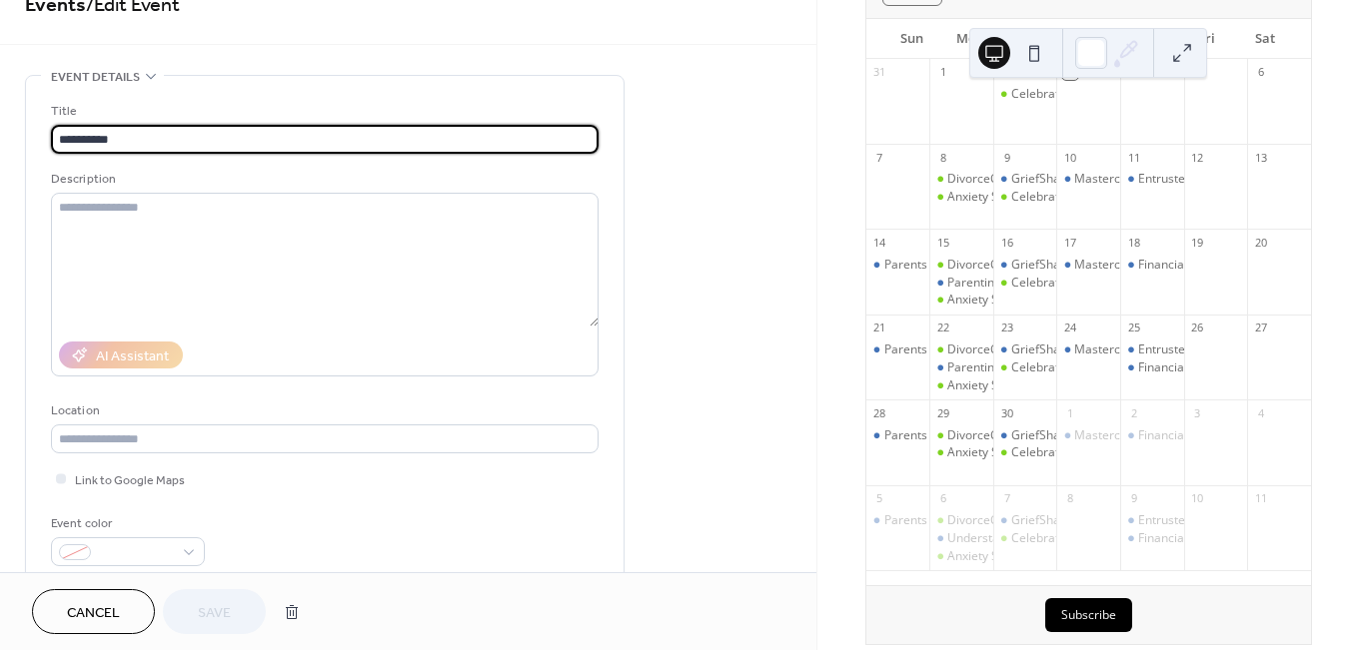
scroll to position [282, 0]
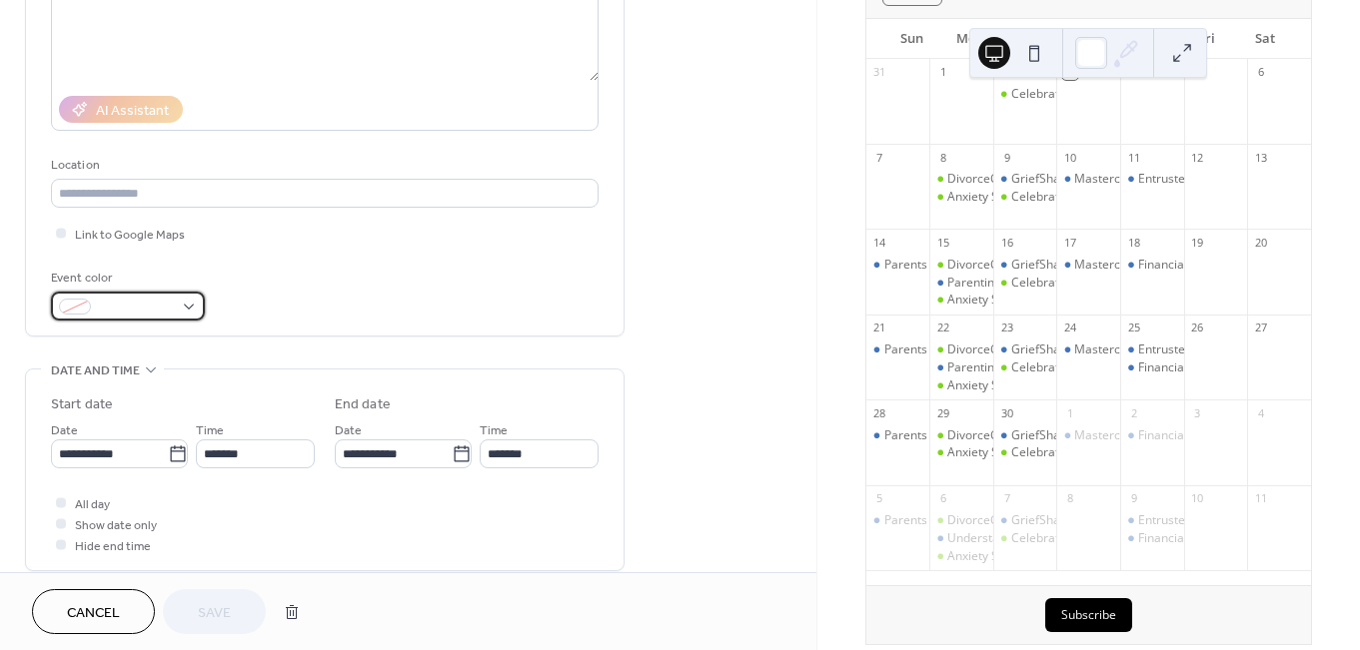
click at [192, 302] on div at bounding box center [128, 306] width 154 height 29
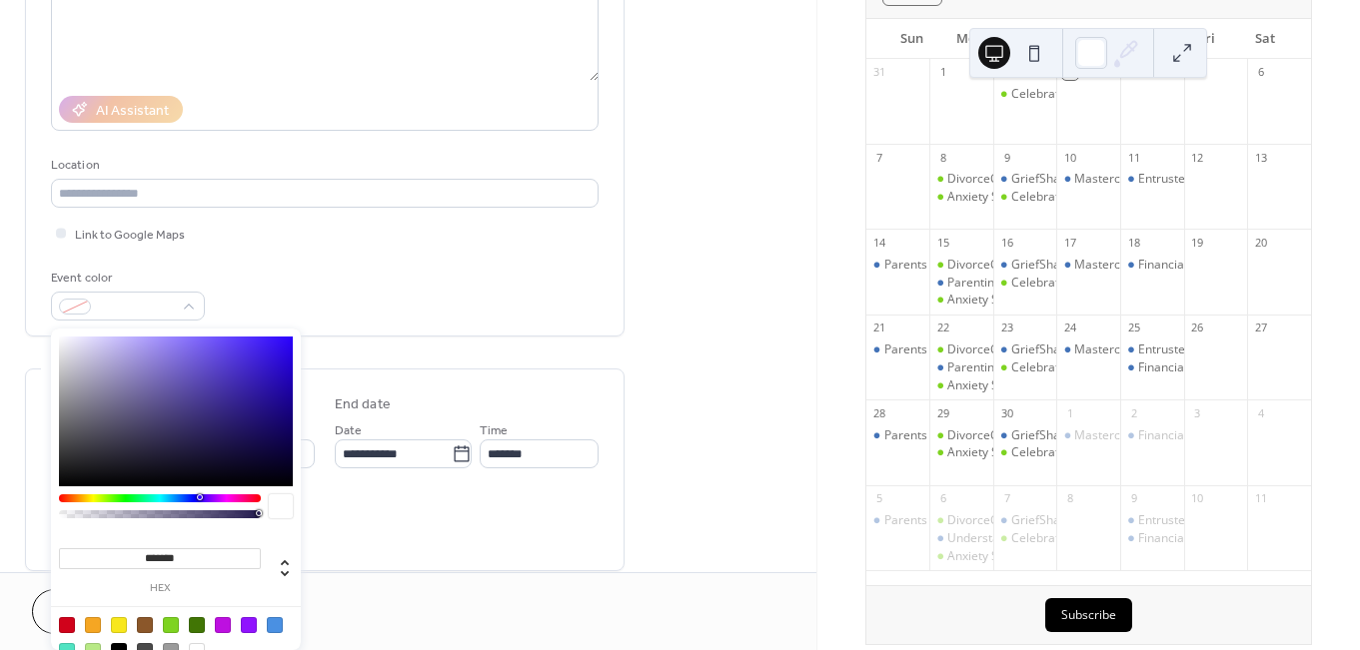
click at [170, 620] on div at bounding box center [171, 625] width 16 height 16
type input "*******"
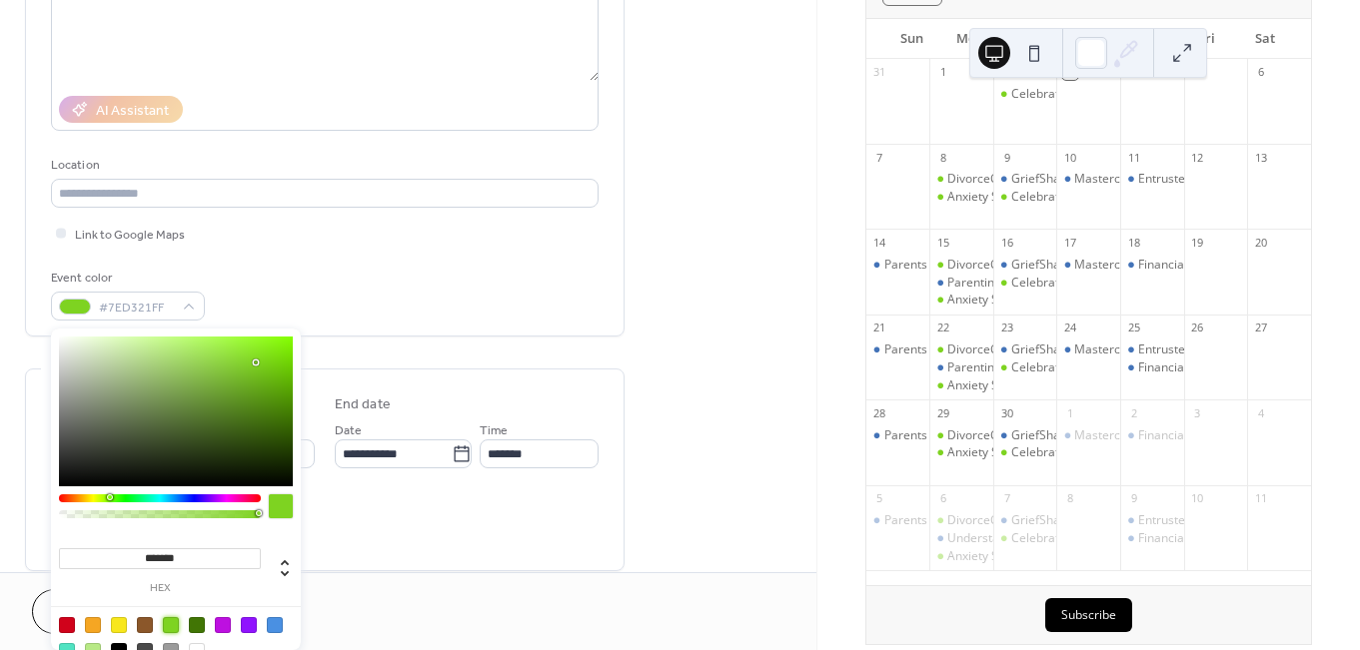
scroll to position [320, 0]
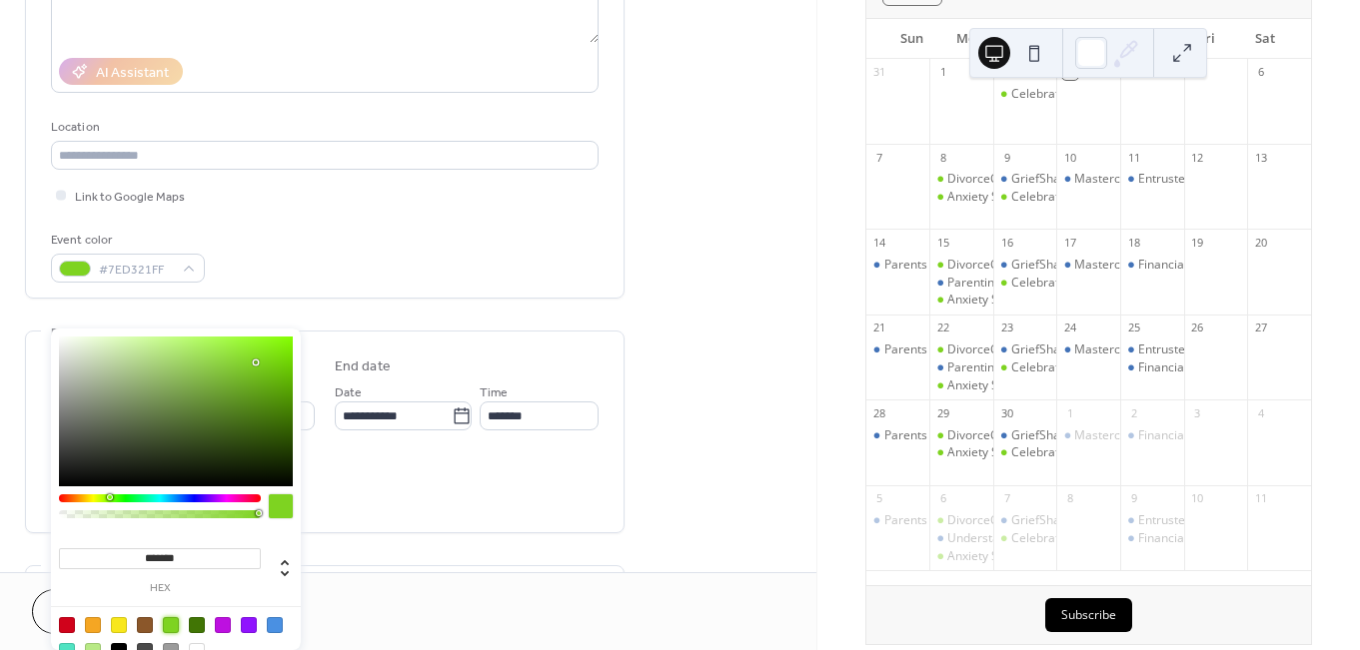
click at [355, 531] on div "**********" at bounding box center [324, 432] width 547 height 201
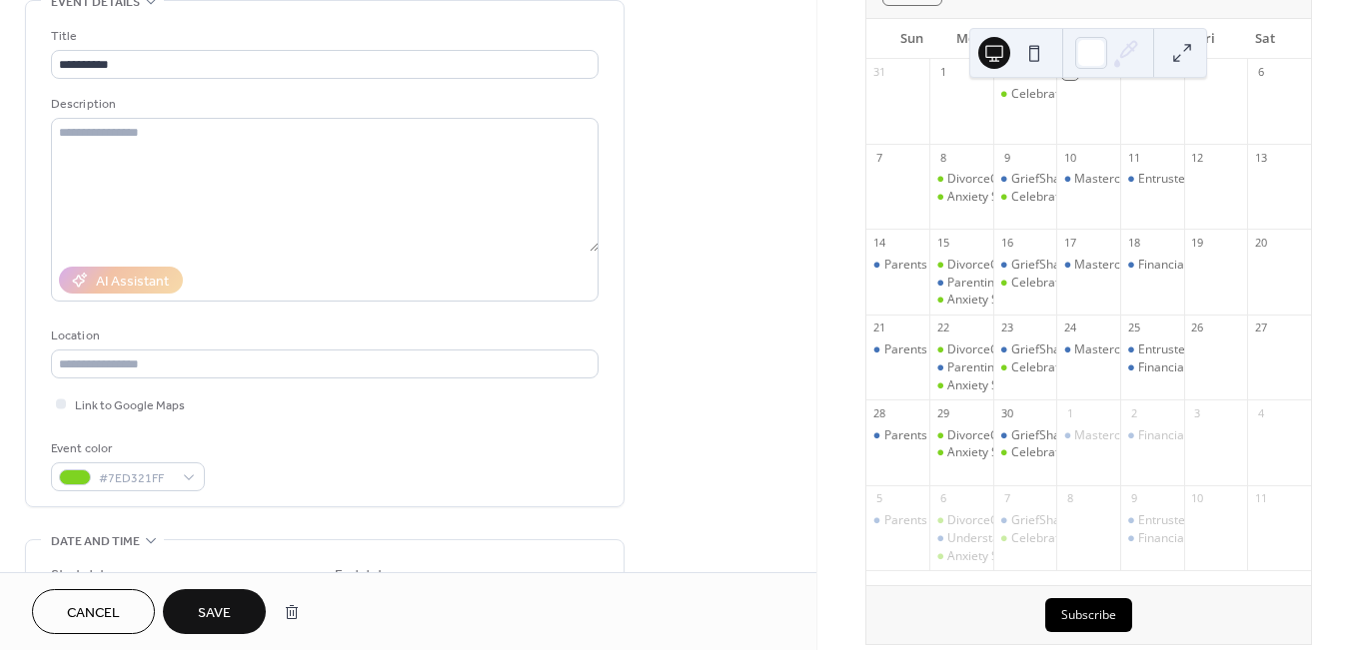
scroll to position [0, 0]
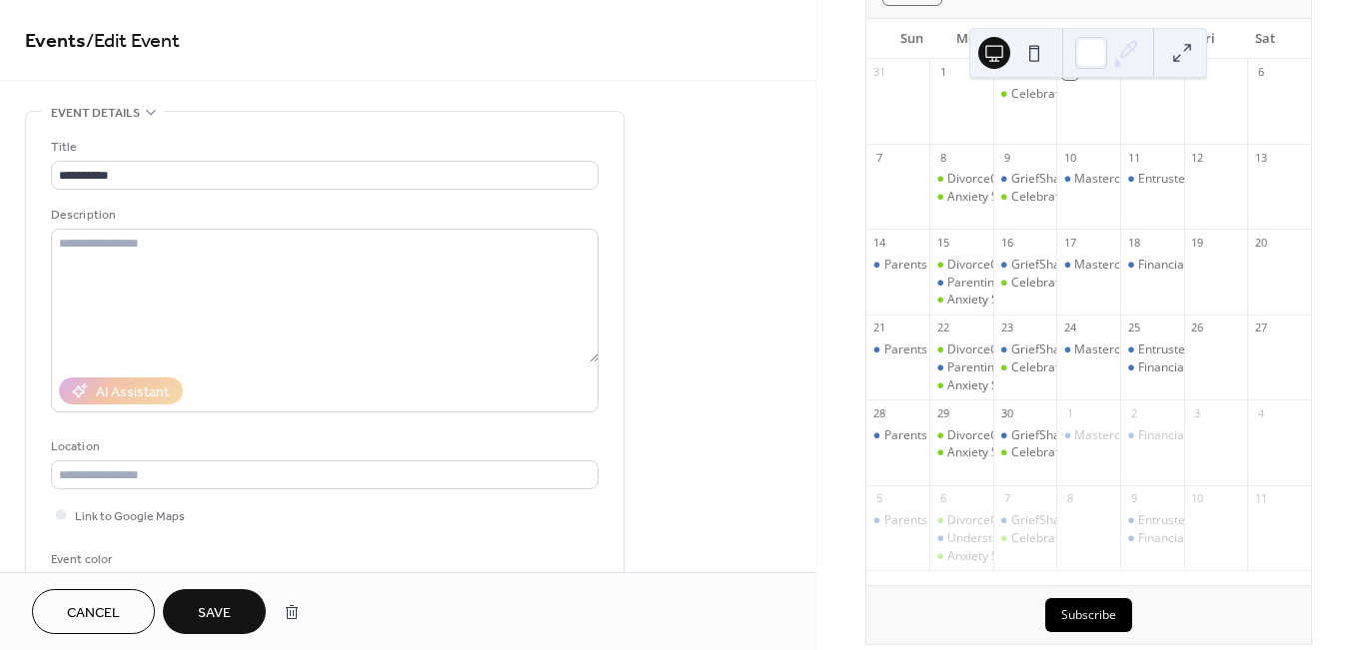
click at [213, 608] on span "Save" at bounding box center [214, 613] width 33 height 21
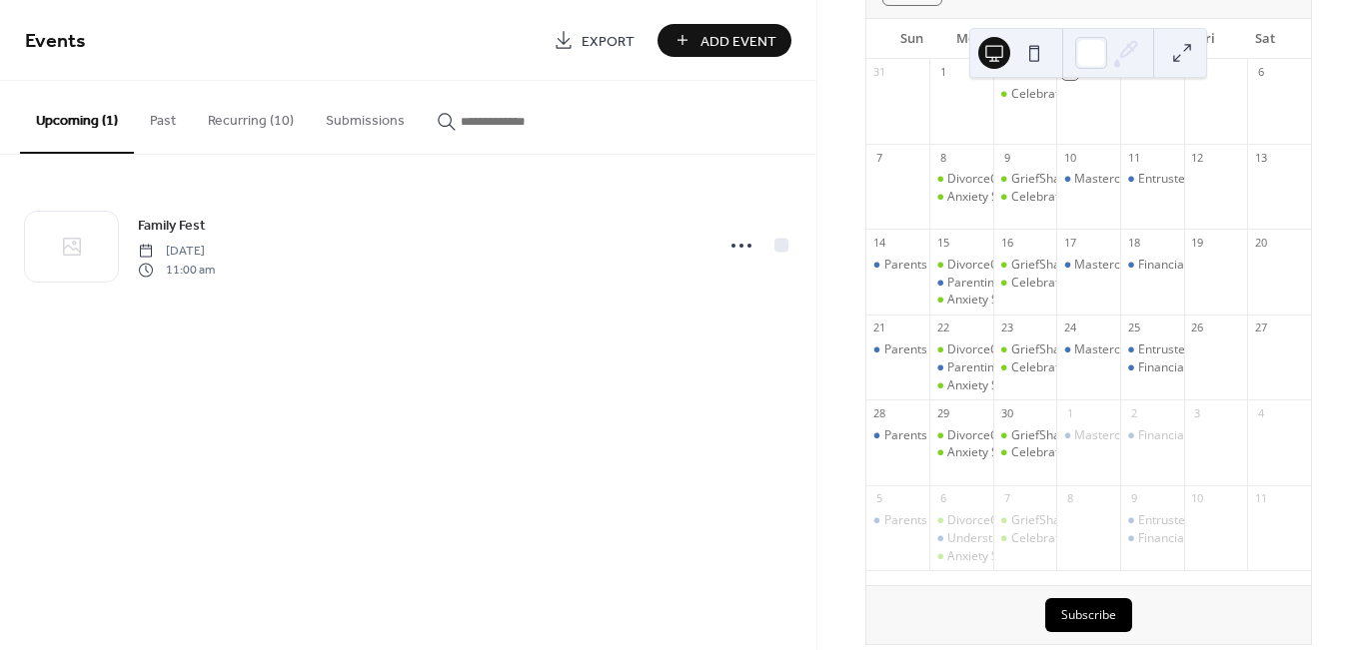
click at [250, 110] on button "Recurring (10)" at bounding box center [251, 116] width 118 height 71
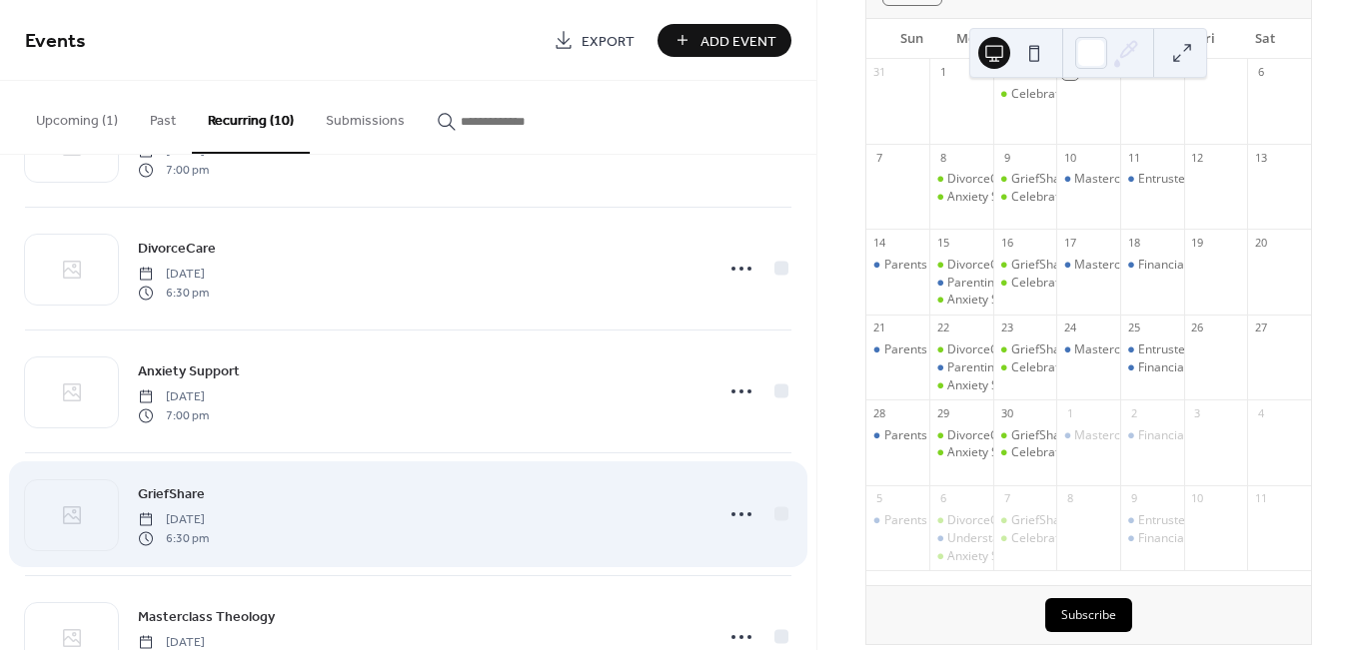
scroll to position [207, 0]
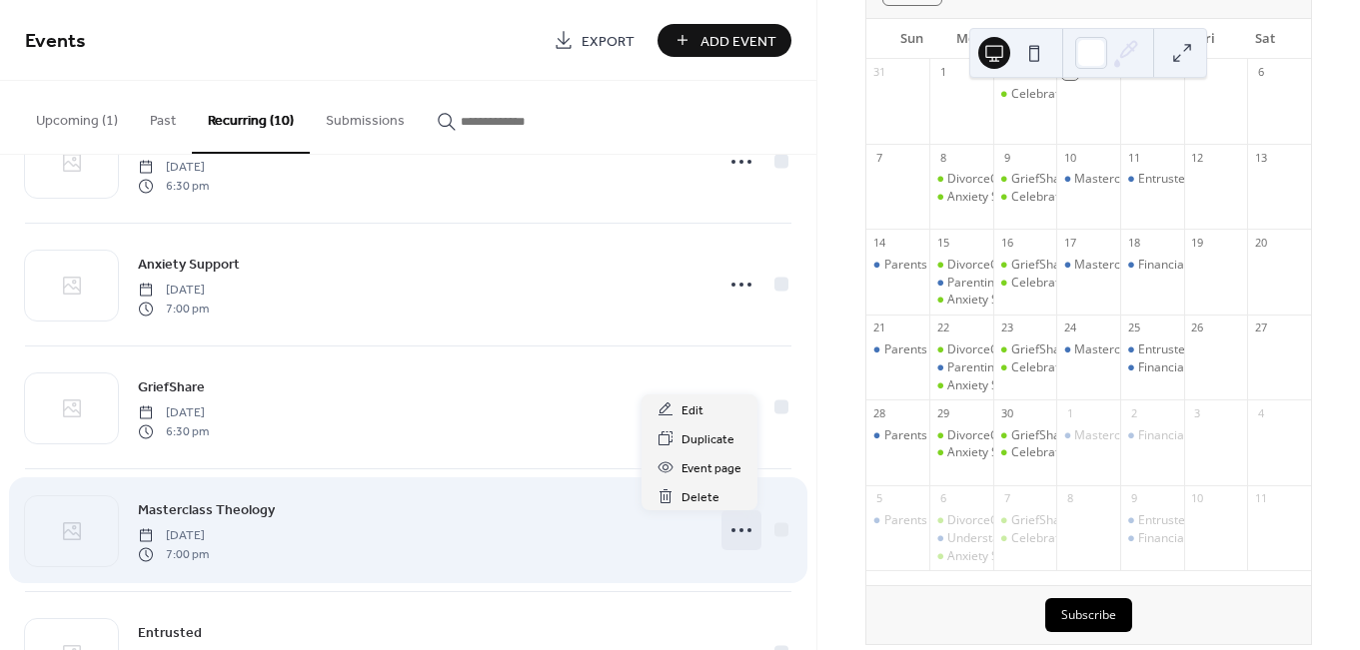
click at [725, 535] on icon at bounding box center [741, 530] width 32 height 32
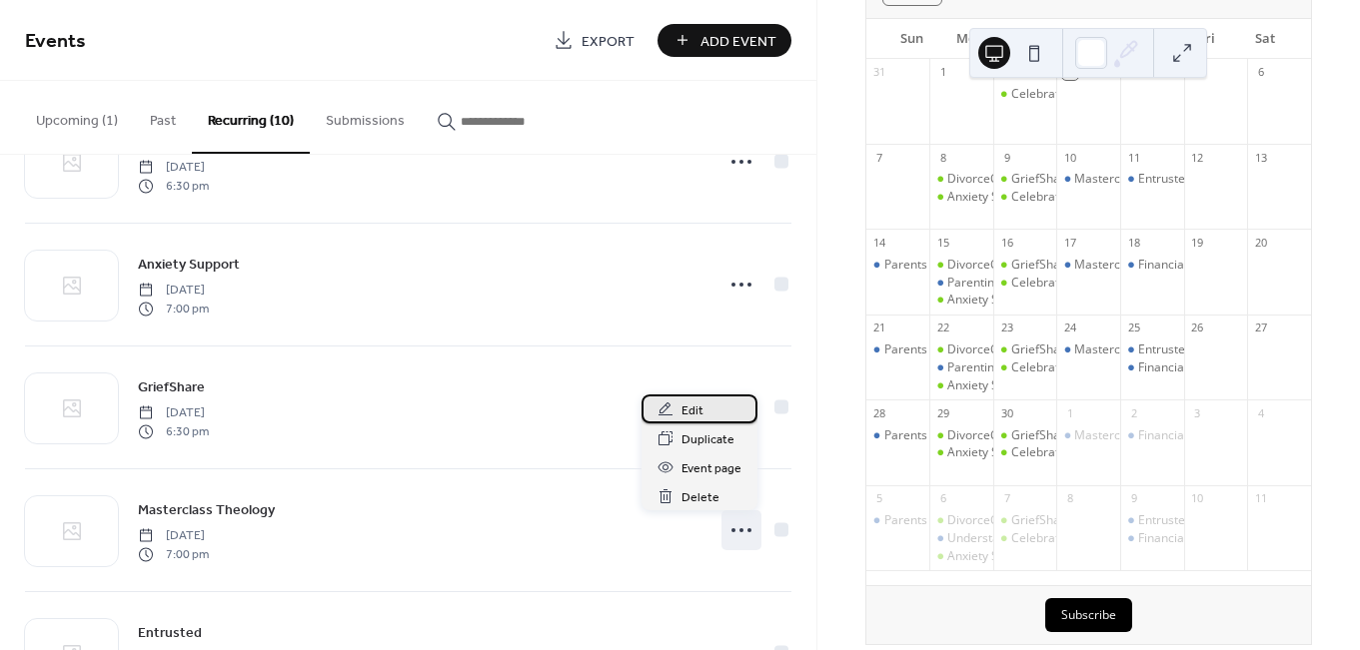
click at [691, 415] on span "Edit" at bounding box center [692, 411] width 22 height 21
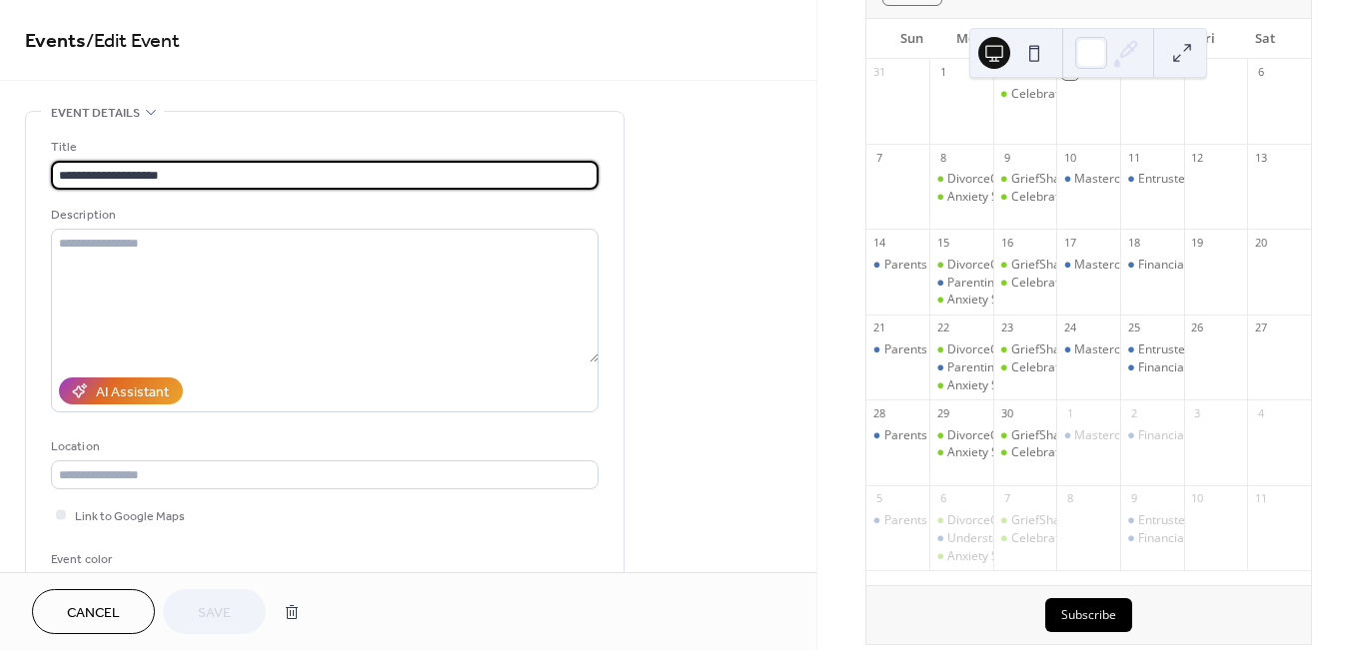
type input "**********"
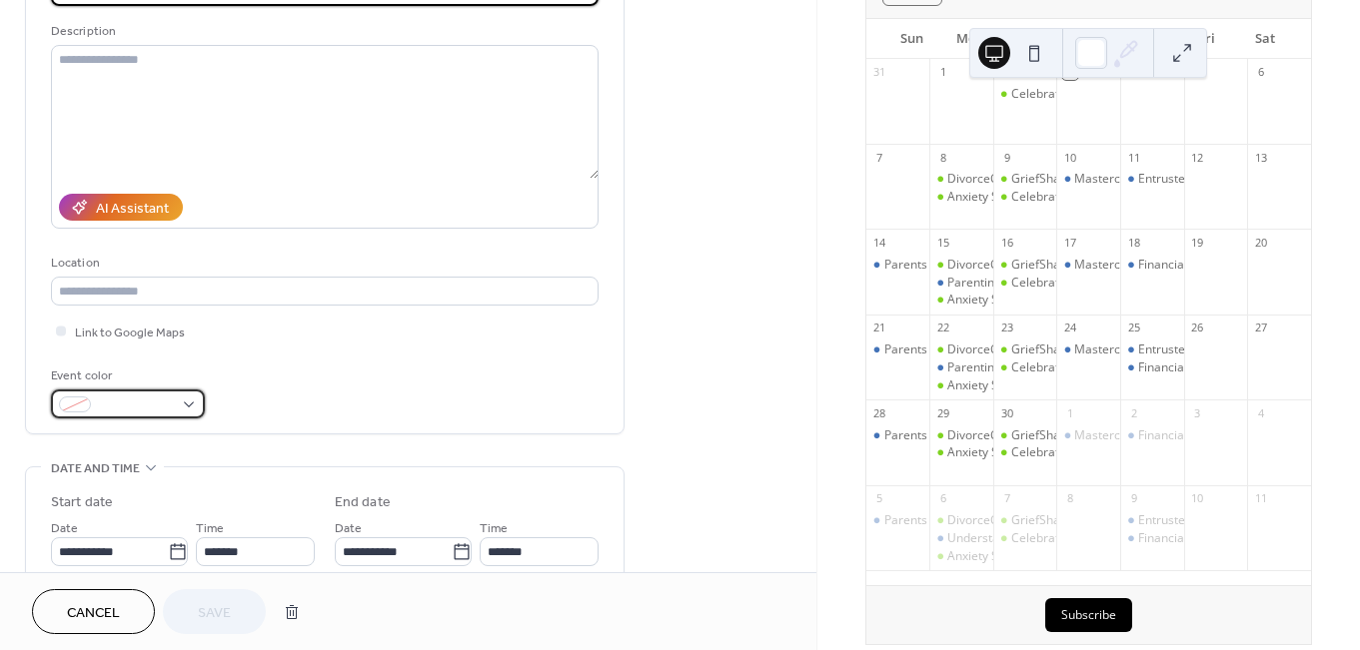
click at [188, 407] on div at bounding box center [128, 404] width 154 height 29
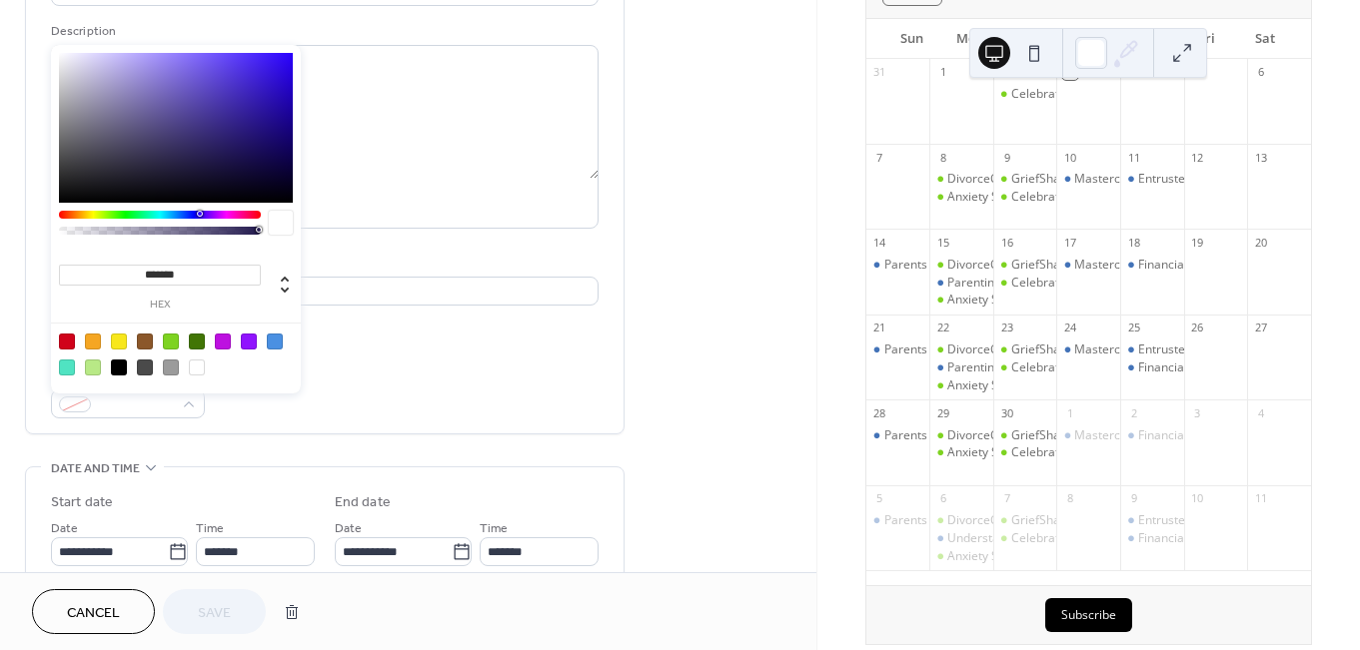
click at [117, 338] on div at bounding box center [119, 342] width 16 height 16
type input "*******"
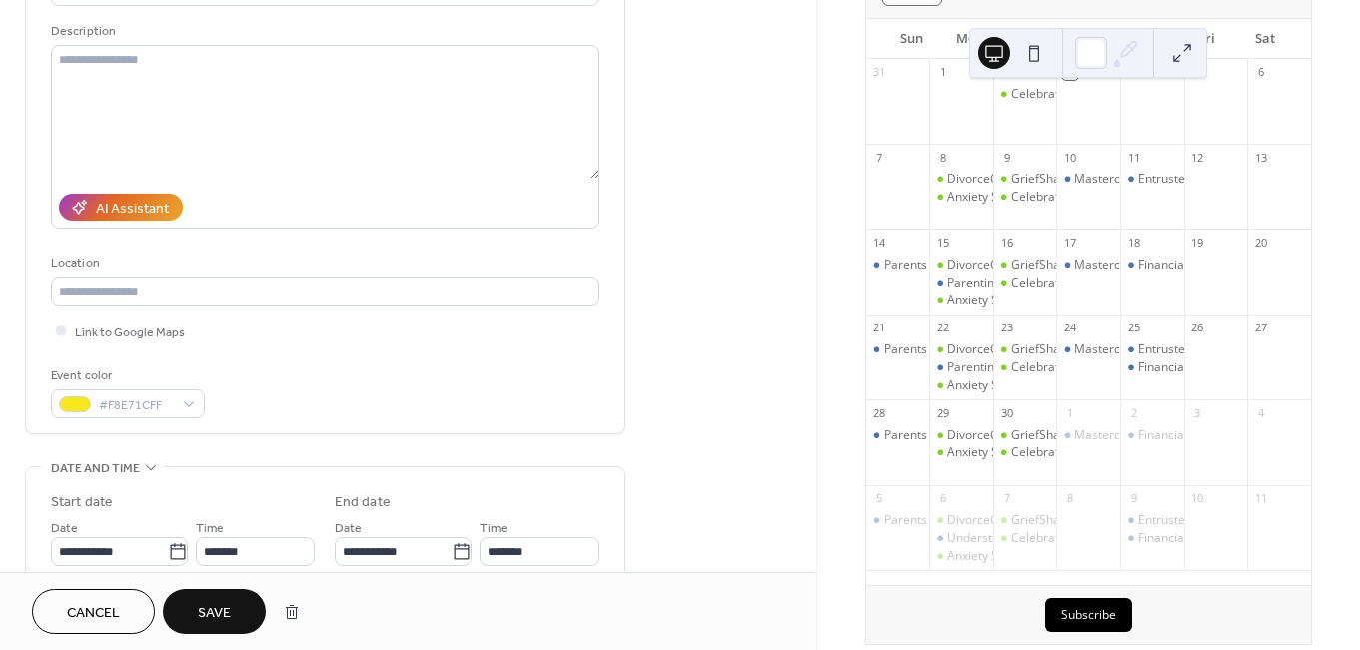
click at [207, 621] on span "Save" at bounding box center [214, 613] width 33 height 21
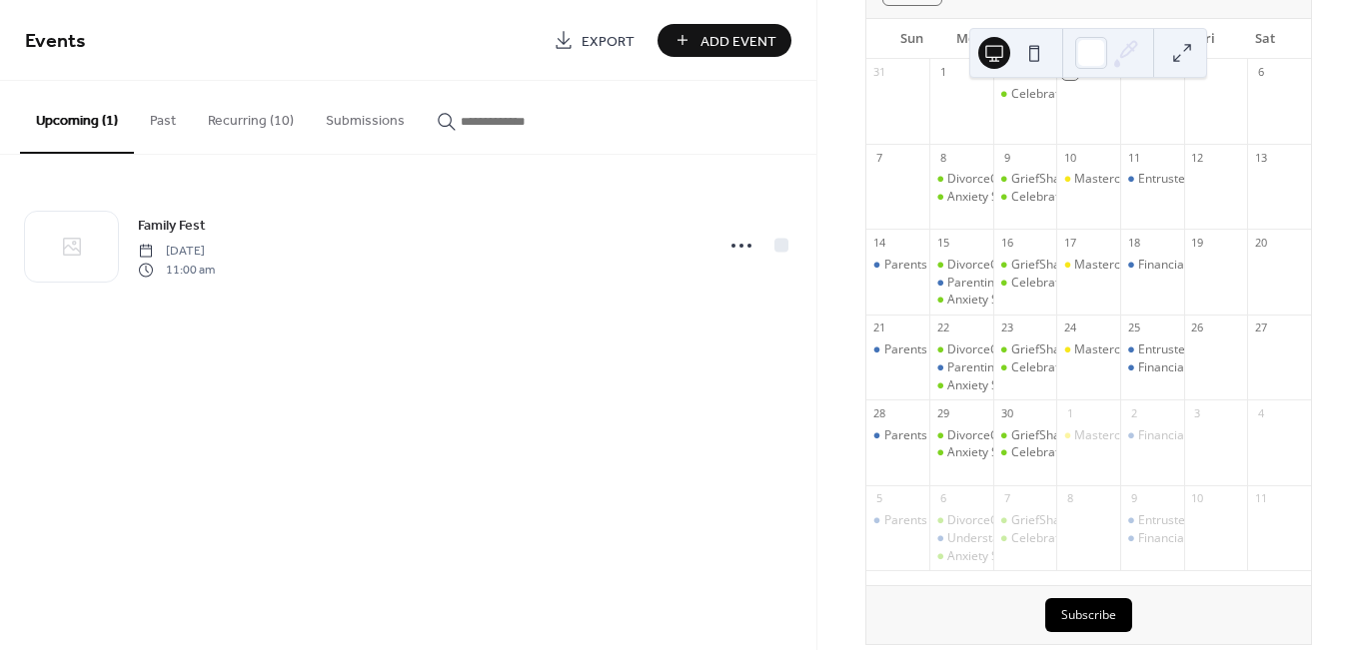
click at [250, 115] on button "Recurring (10)" at bounding box center [251, 116] width 118 height 71
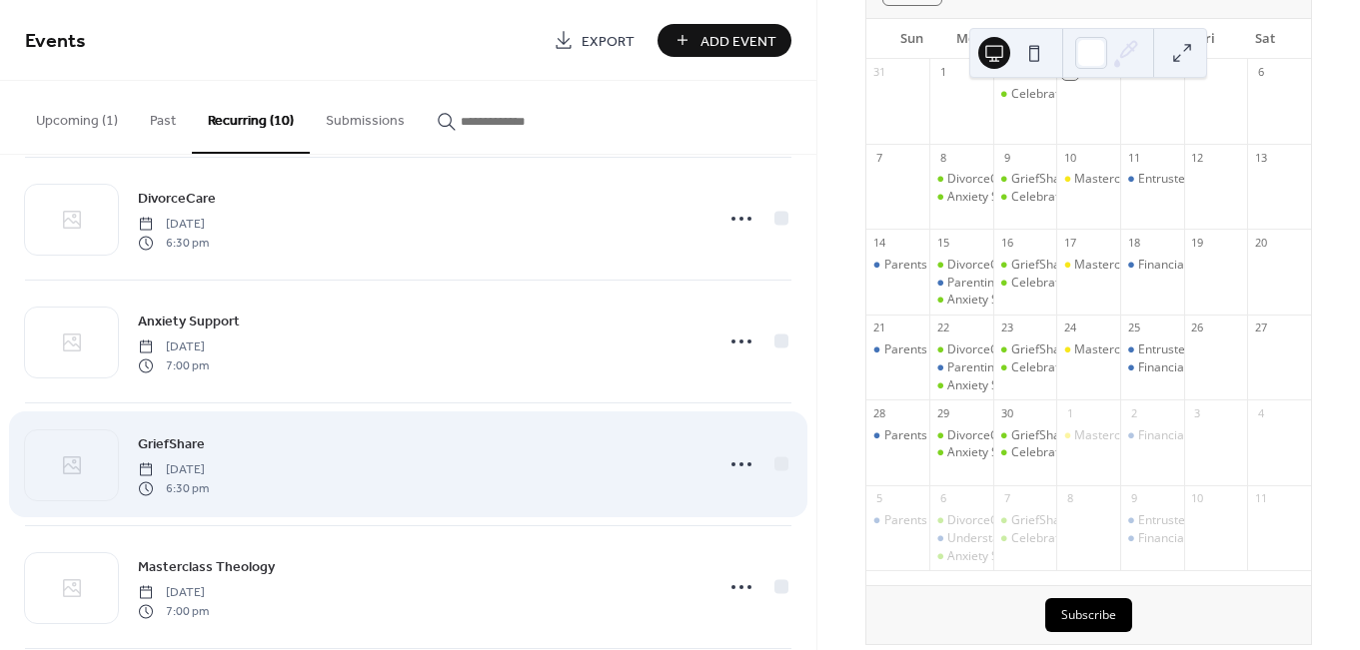
scroll to position [299, 0]
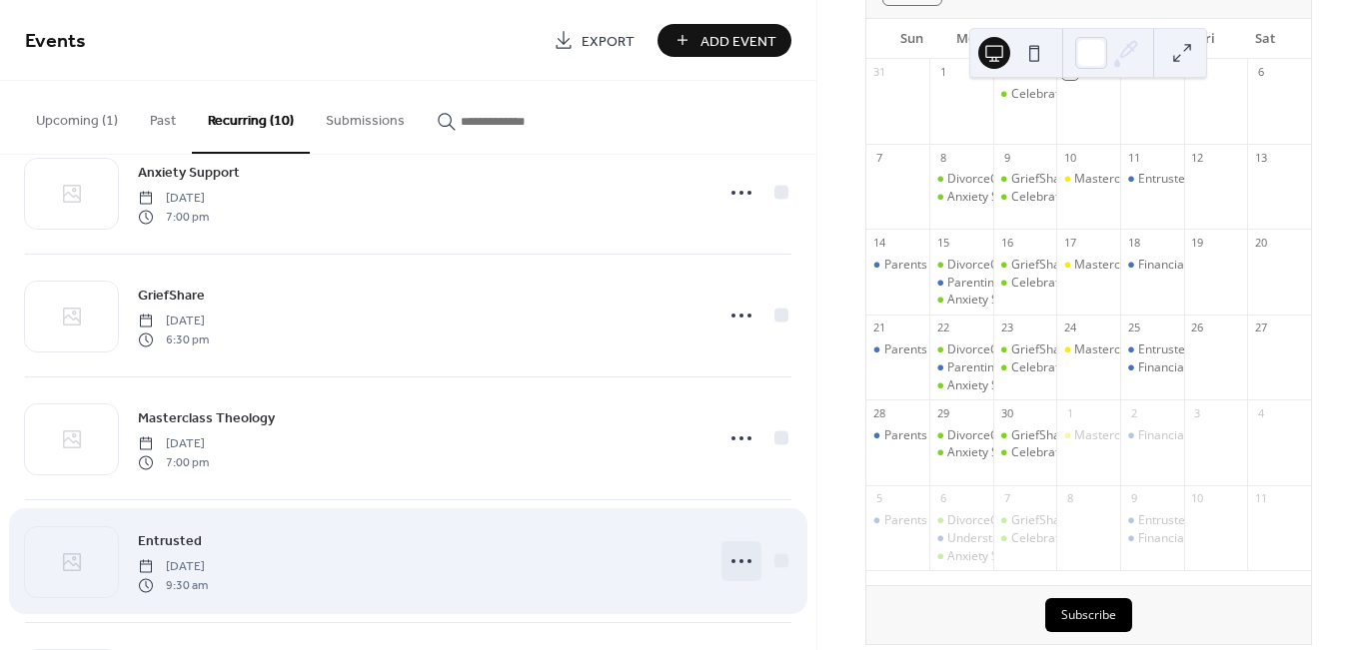
click at [734, 567] on icon at bounding box center [741, 561] width 32 height 32
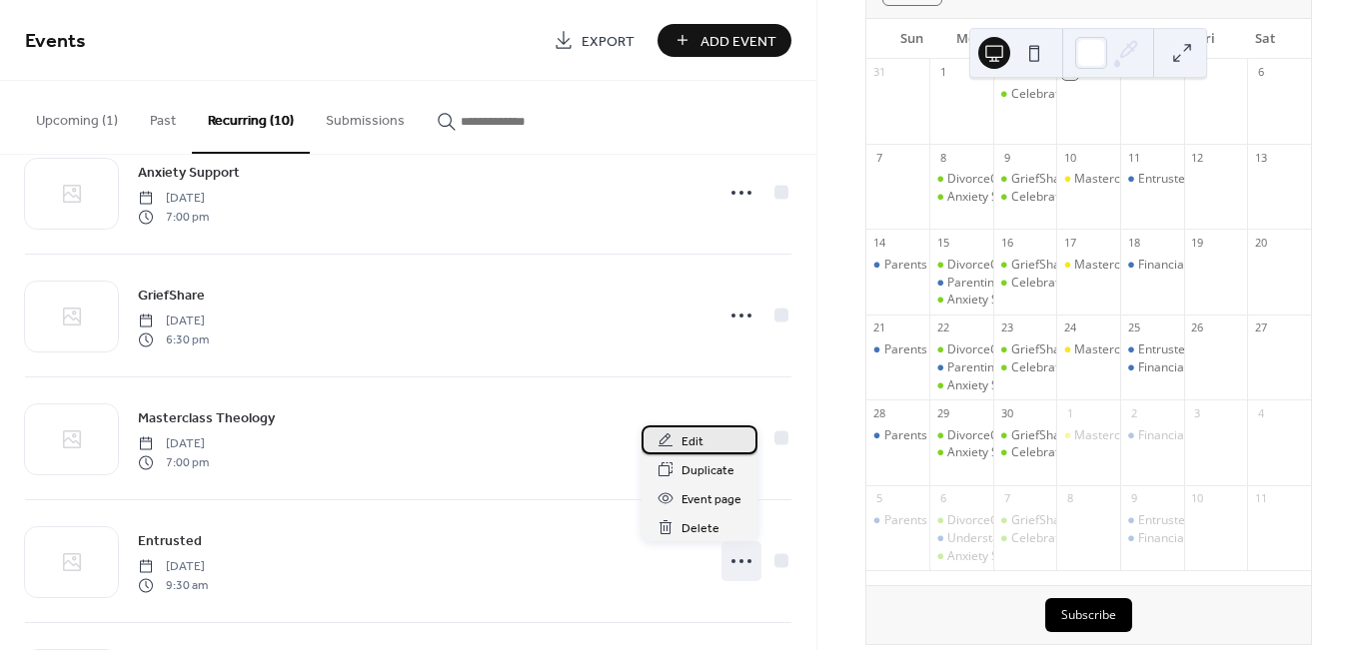
click at [691, 436] on span "Edit" at bounding box center [692, 442] width 22 height 21
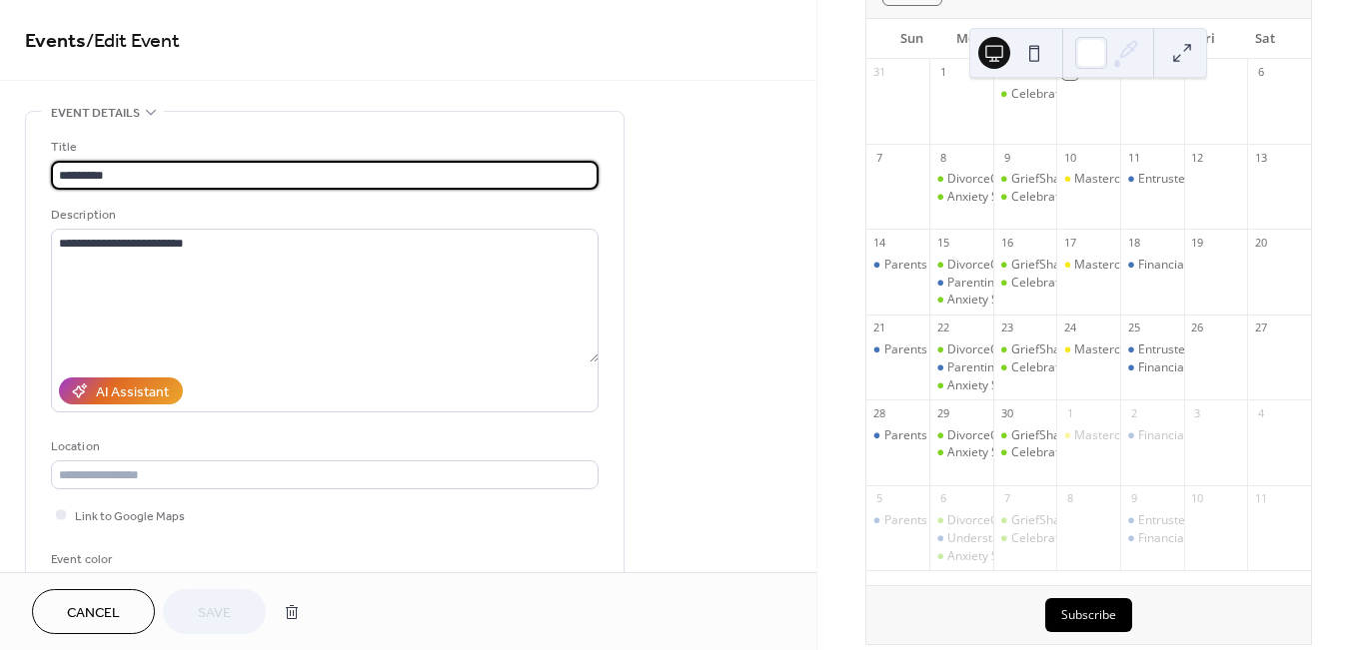
scroll to position [169, 0]
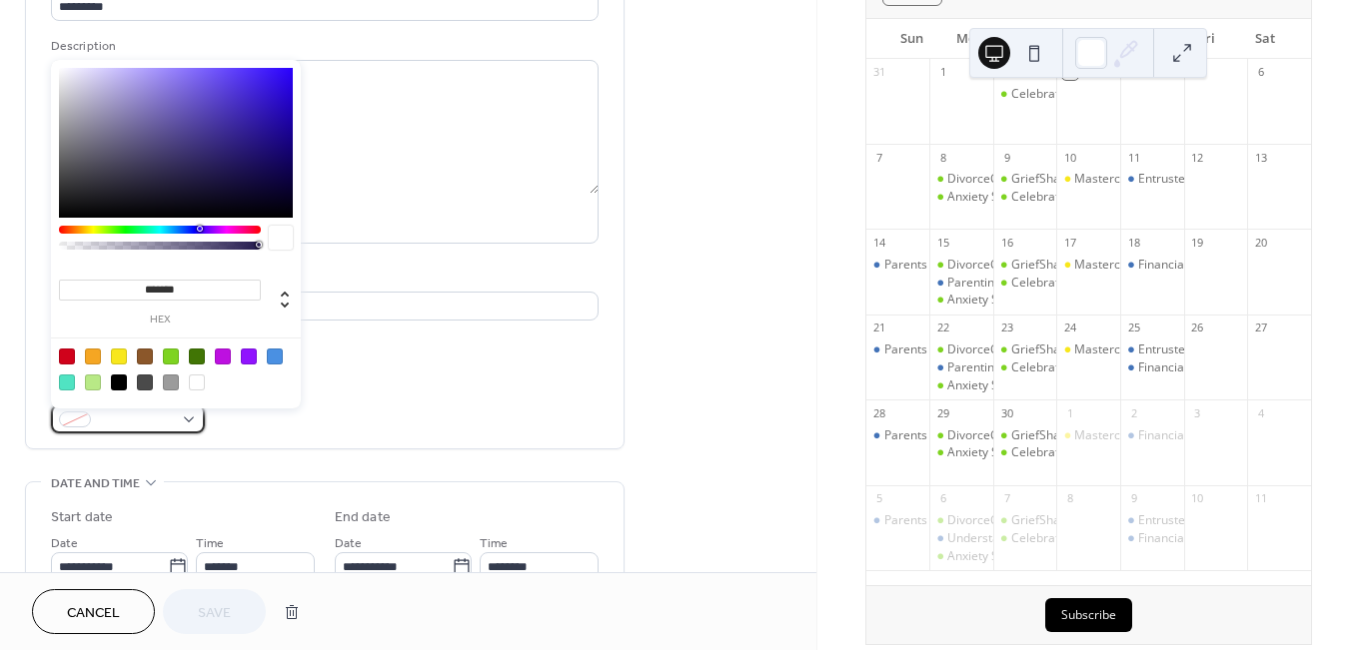
click at [179, 420] on div at bounding box center [128, 419] width 154 height 29
click at [110, 354] on div at bounding box center [176, 369] width 254 height 63
click at [116, 355] on div at bounding box center [119, 357] width 16 height 16
type input "*******"
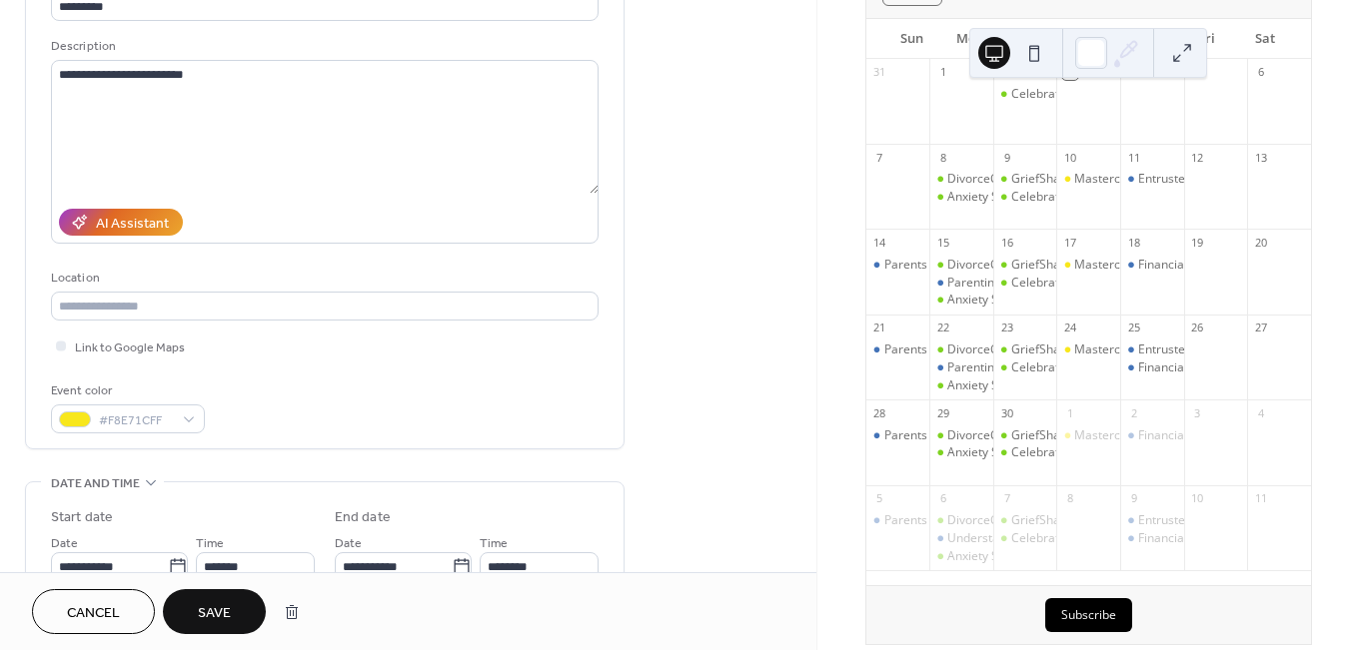
click at [234, 613] on button "Save" at bounding box center [214, 611] width 103 height 45
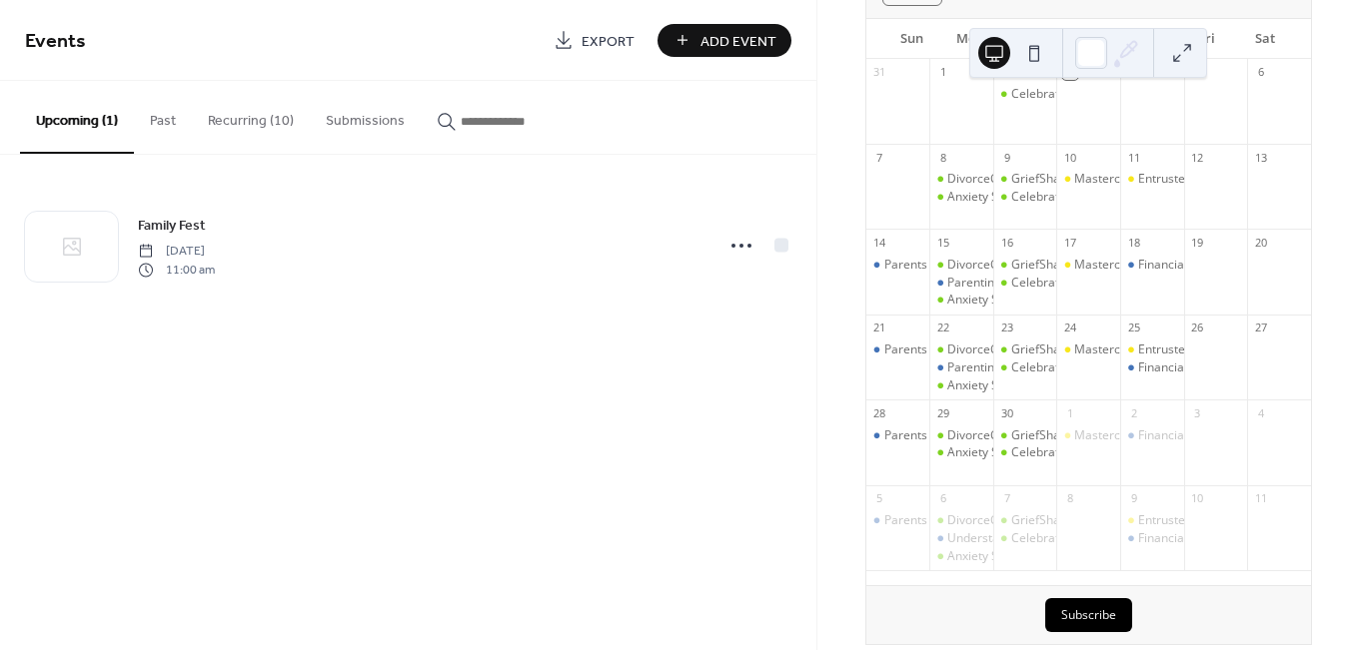
click at [249, 123] on button "Recurring (10)" at bounding box center [251, 116] width 118 height 71
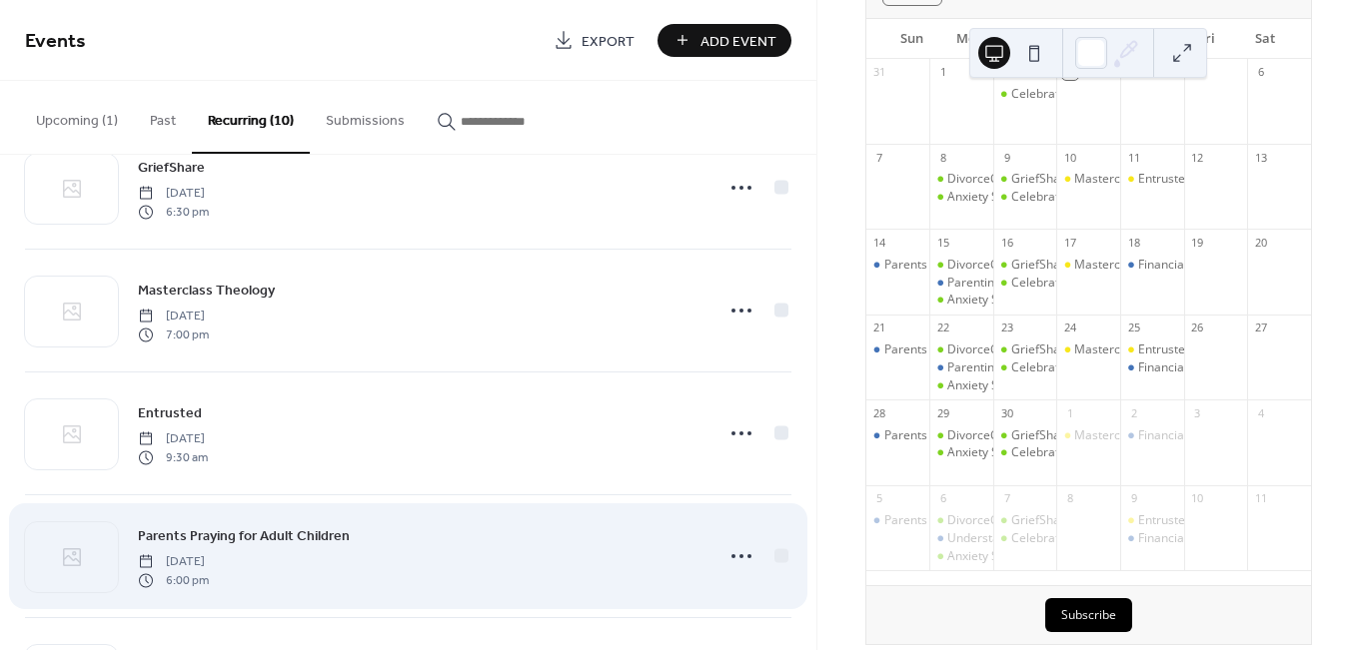
scroll to position [525, 0]
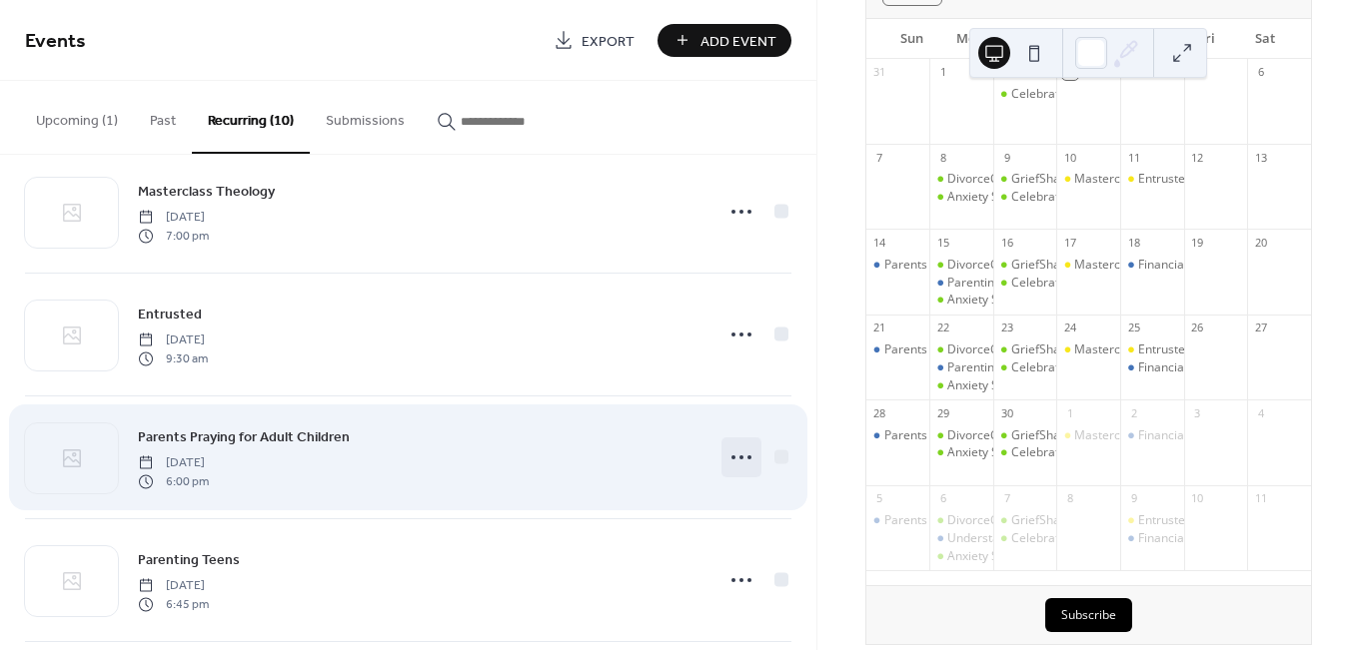
click at [725, 465] on icon at bounding box center [741, 458] width 32 height 32
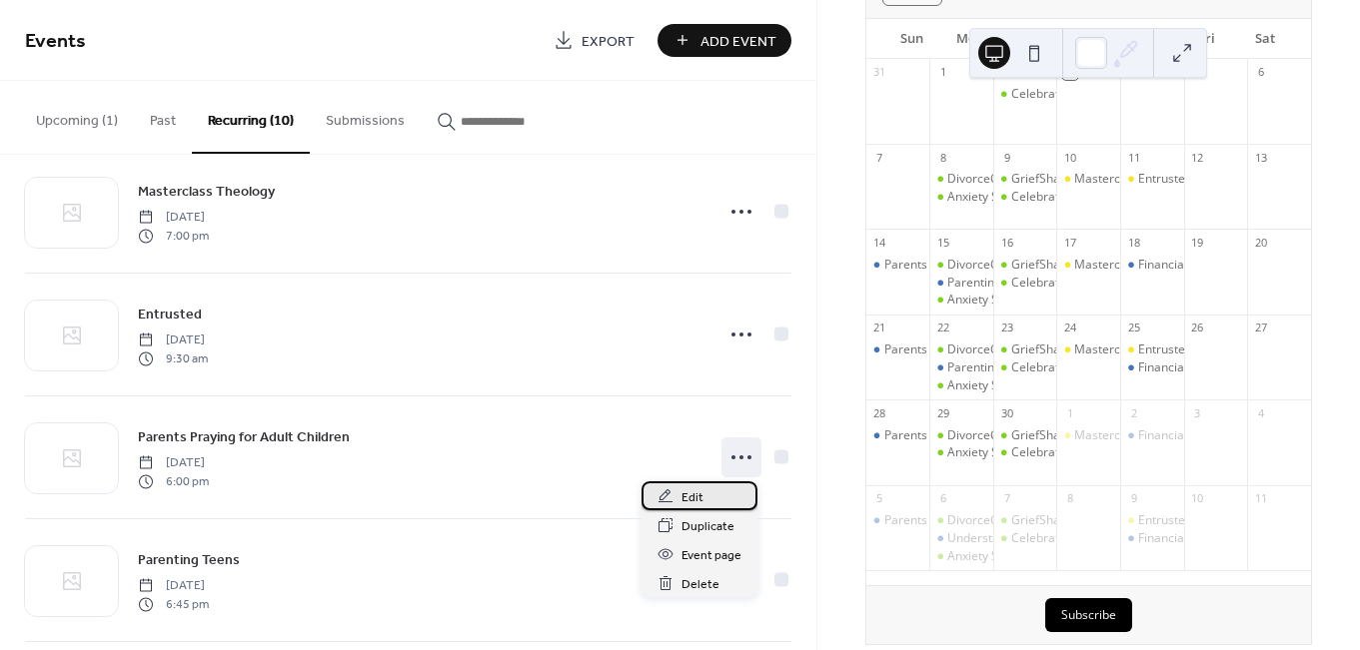
click at [686, 496] on span "Edit" at bounding box center [692, 498] width 22 height 21
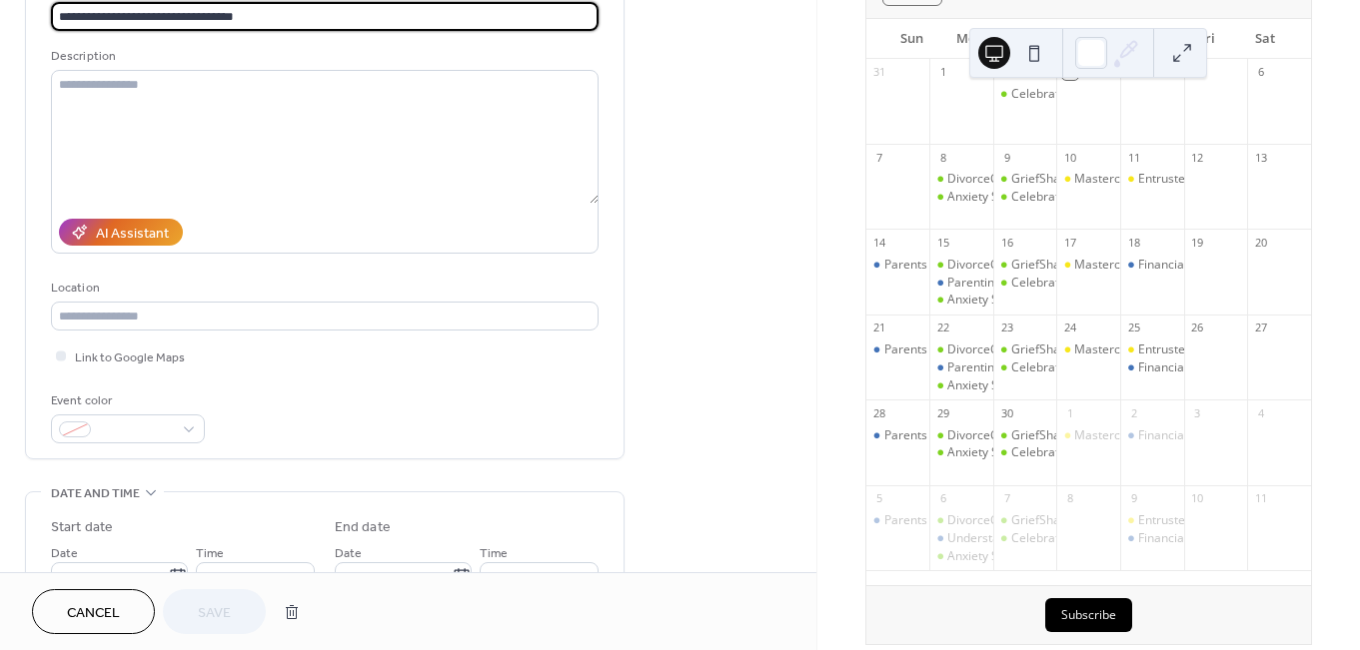
scroll to position [336, 0]
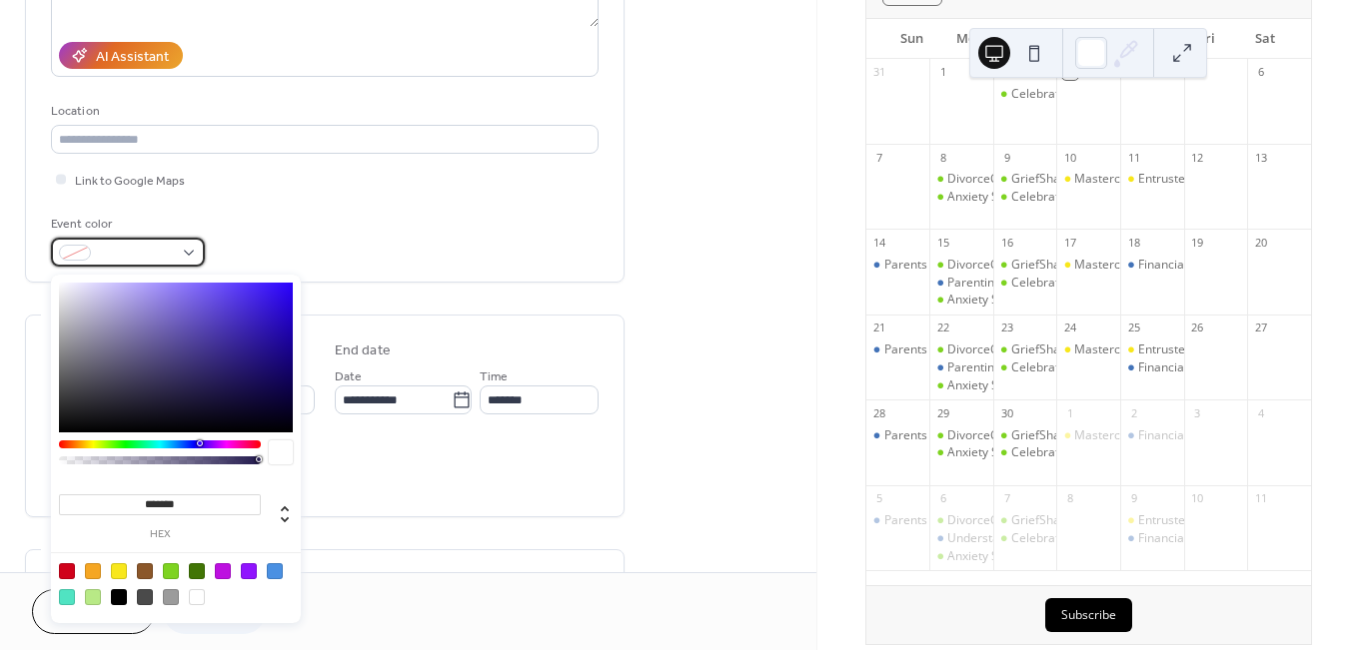
click at [179, 260] on div at bounding box center [128, 252] width 154 height 29
click at [175, 569] on div at bounding box center [171, 571] width 16 height 16
type input "*******"
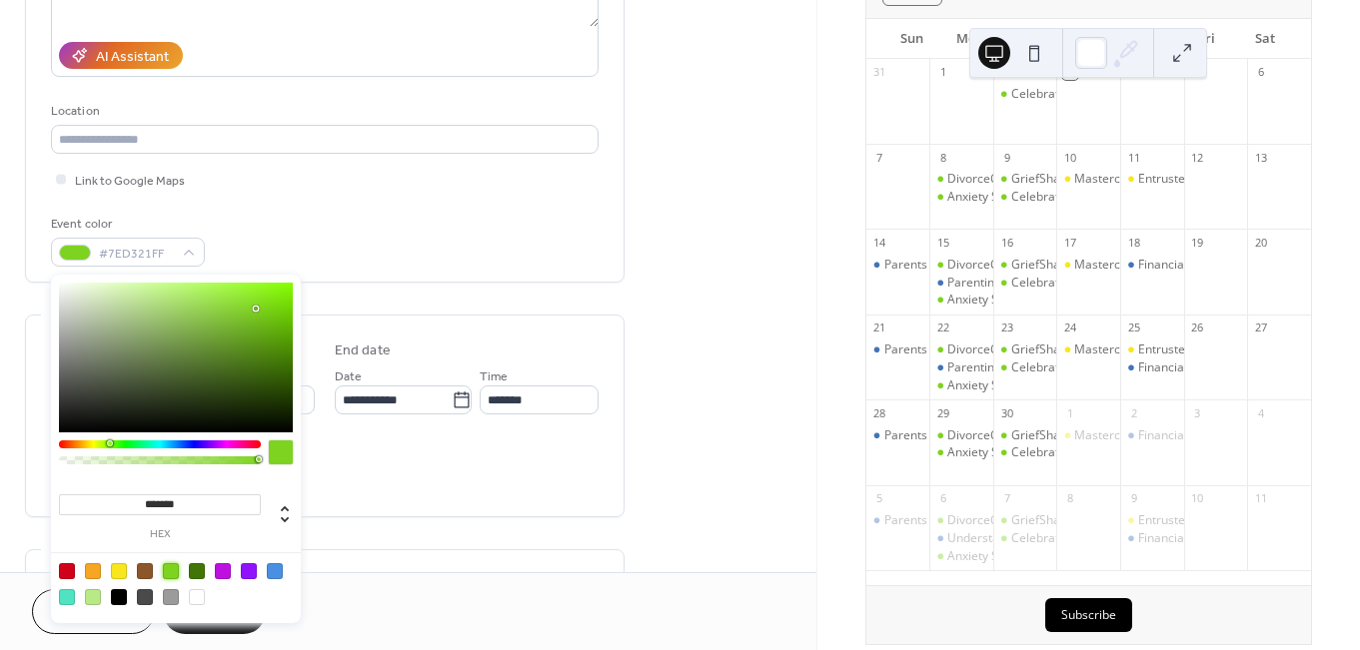
drag, startPoint x: 411, startPoint y: 559, endPoint x: 291, endPoint y: 583, distance: 122.3
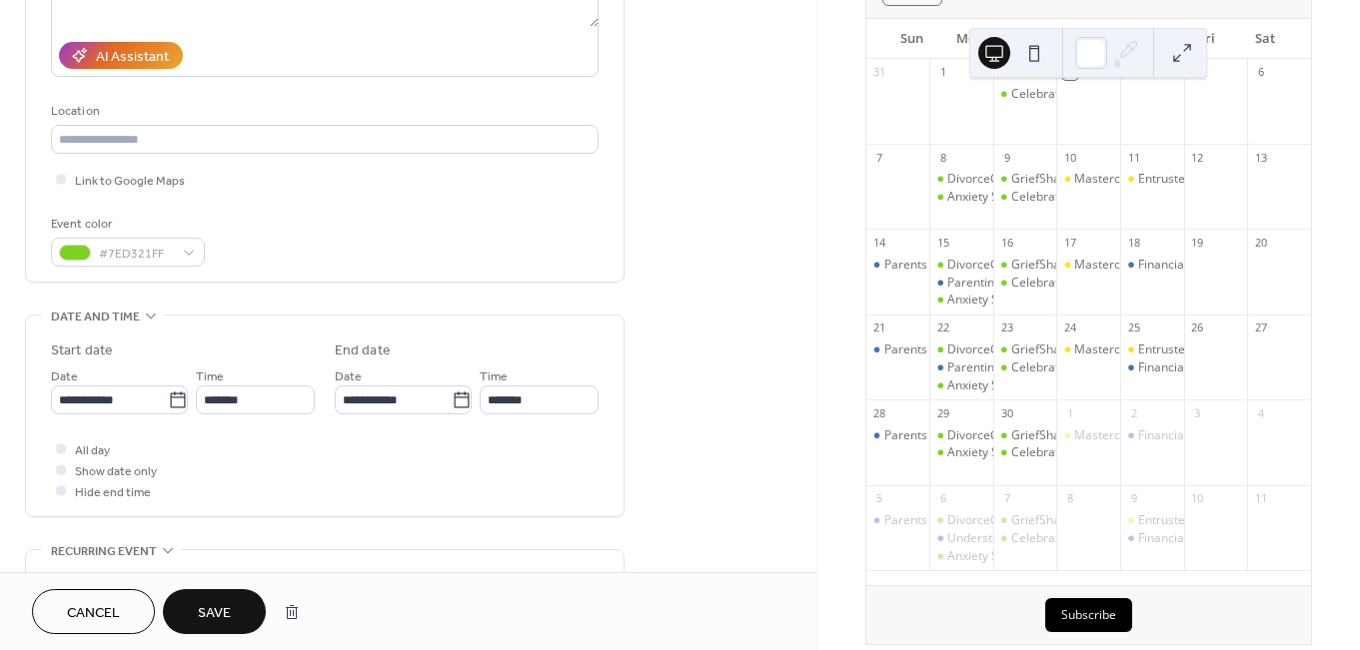
click at [223, 609] on span "Save" at bounding box center [214, 613] width 33 height 21
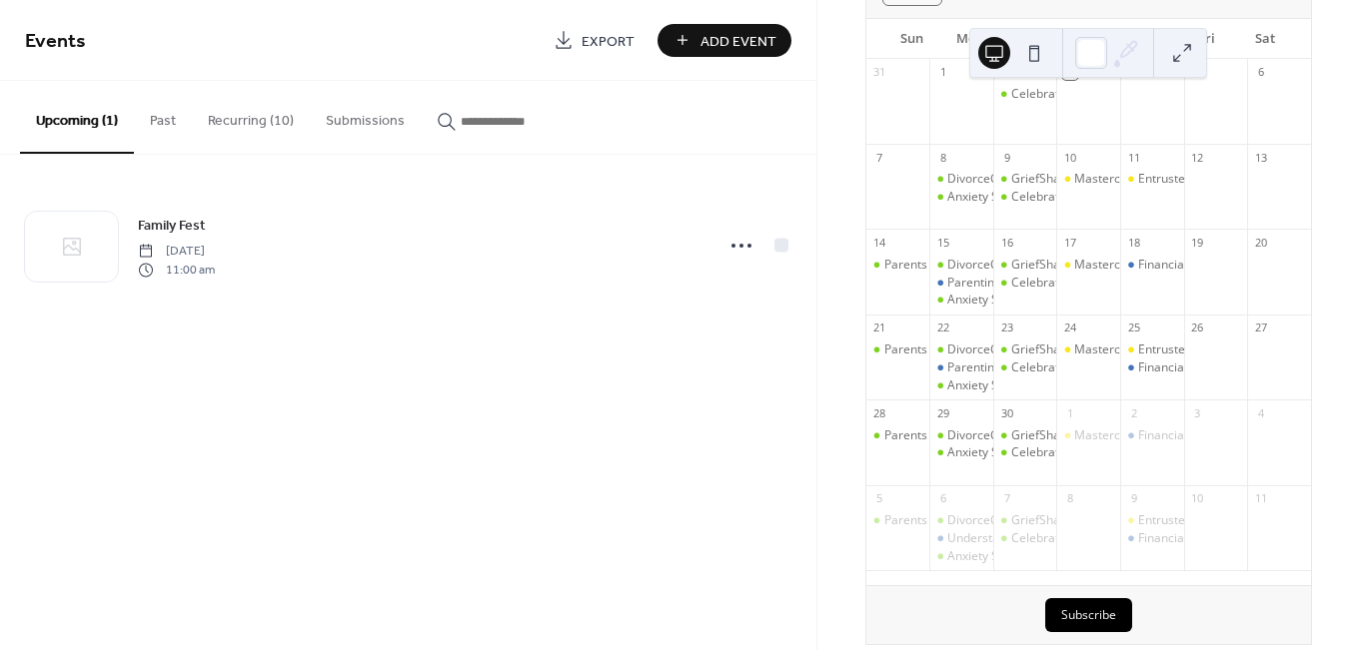
click at [269, 116] on button "Recurring (10)" at bounding box center [251, 116] width 118 height 71
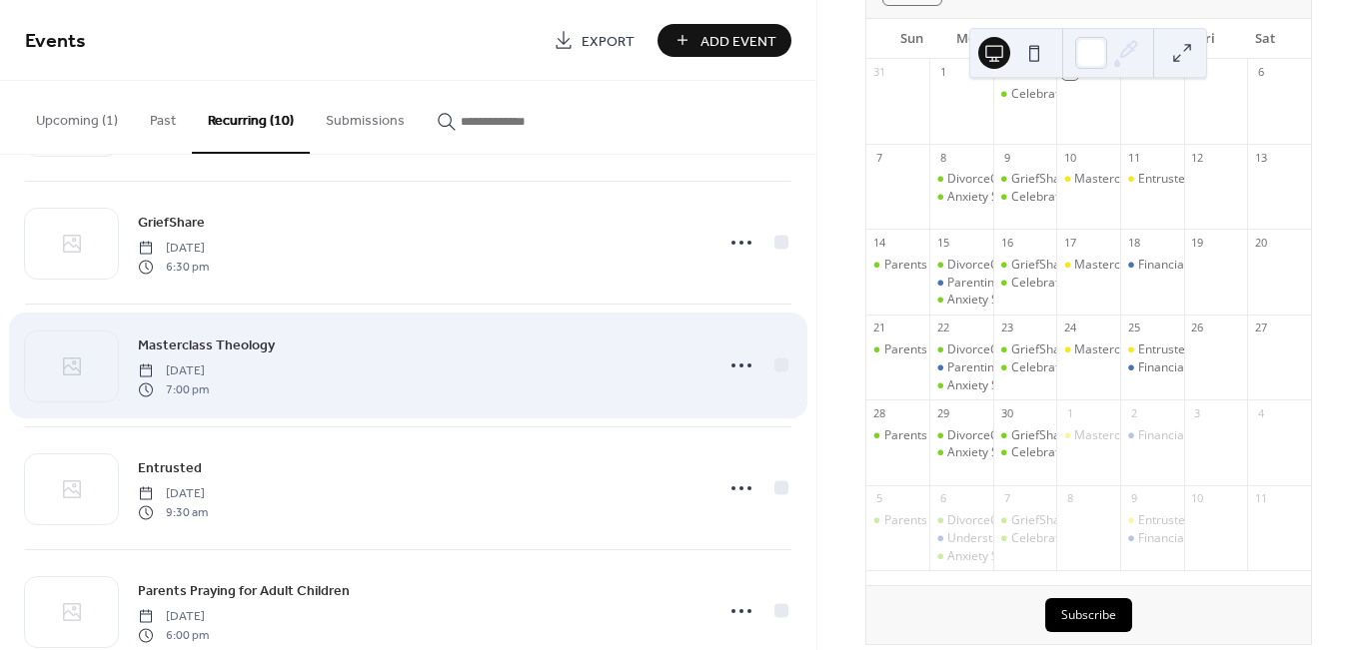
scroll to position [572, 0]
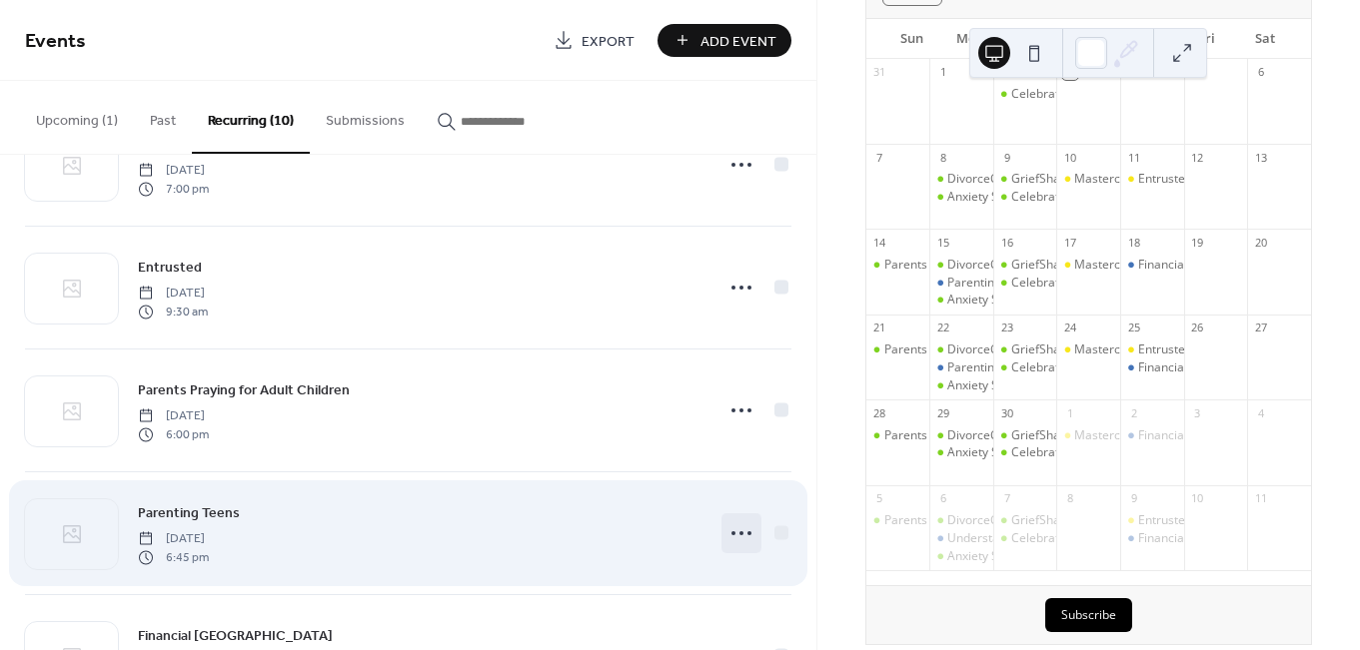
click at [739, 533] on circle at bounding box center [741, 533] width 4 height 4
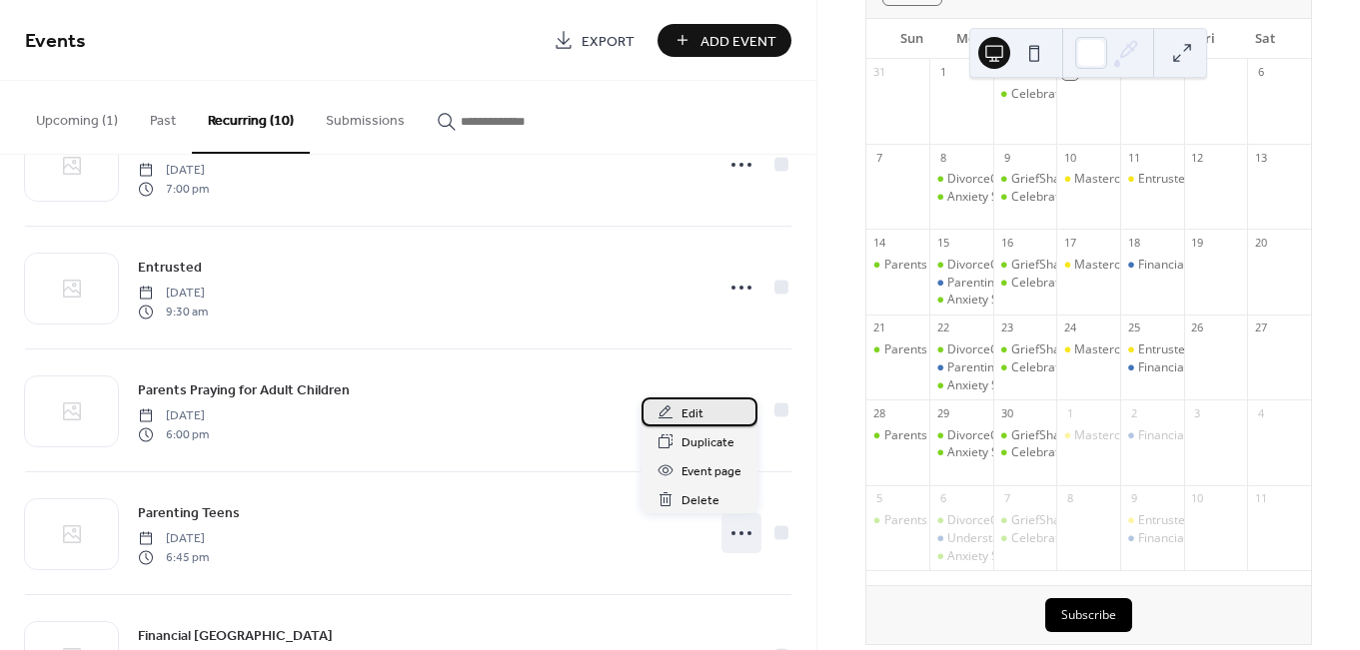
click at [690, 406] on span "Edit" at bounding box center [692, 414] width 22 height 21
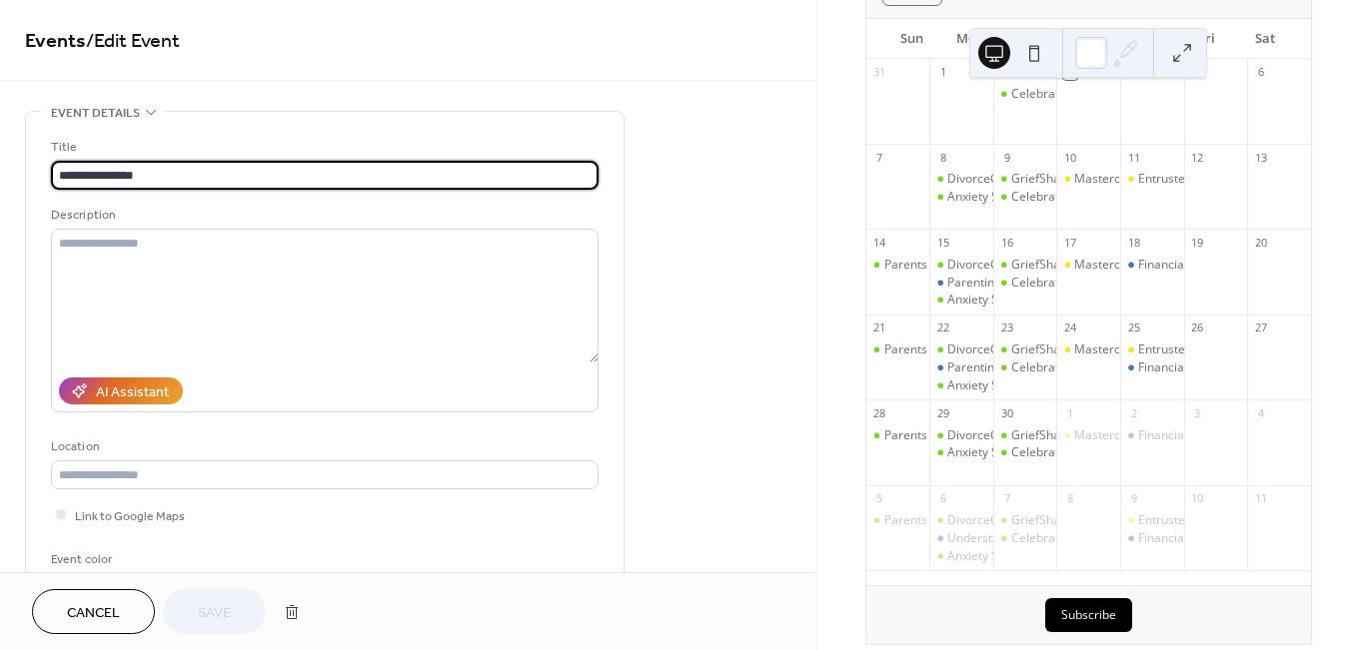
type input "**********"
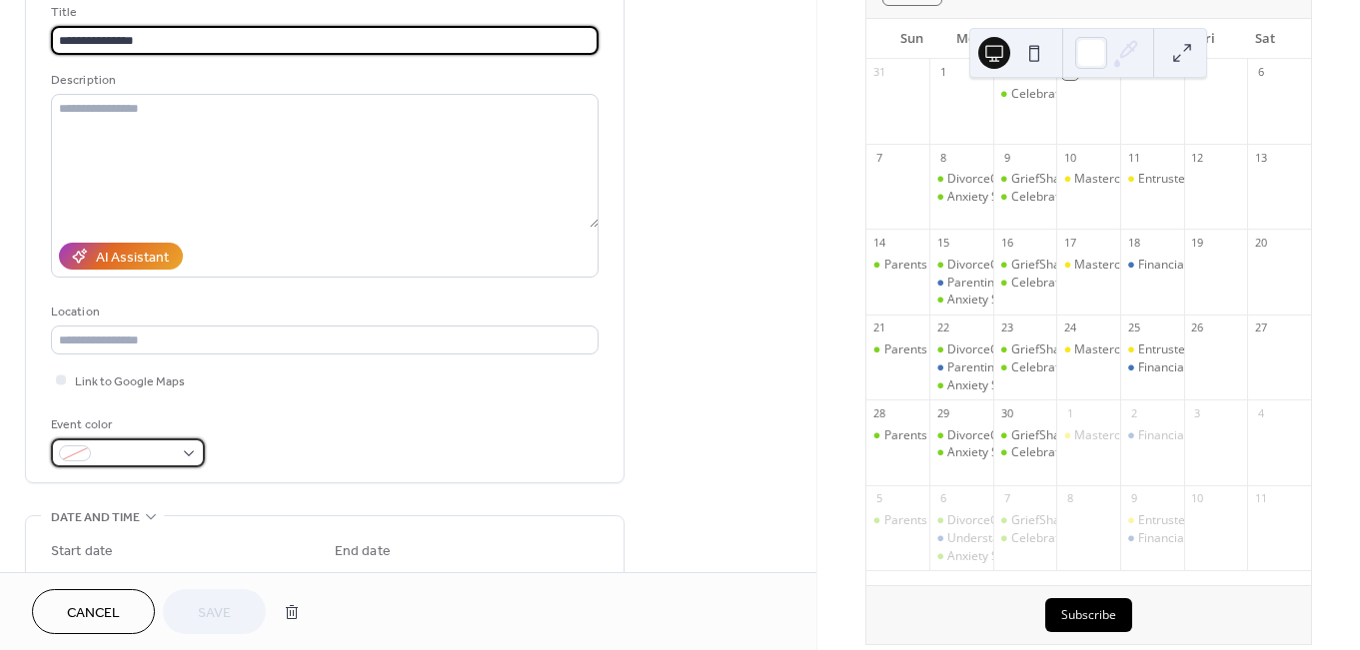
click at [168, 457] on span at bounding box center [136, 455] width 74 height 21
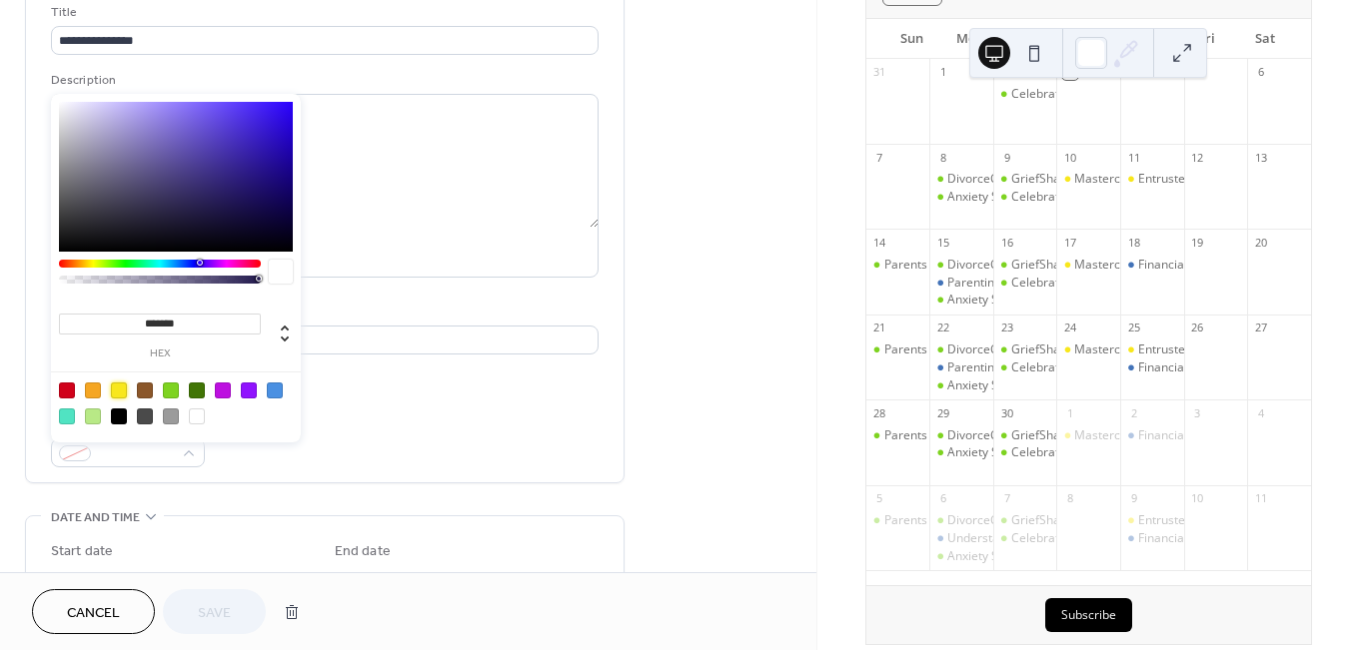
click at [123, 387] on div at bounding box center [119, 391] width 16 height 16
type input "*******"
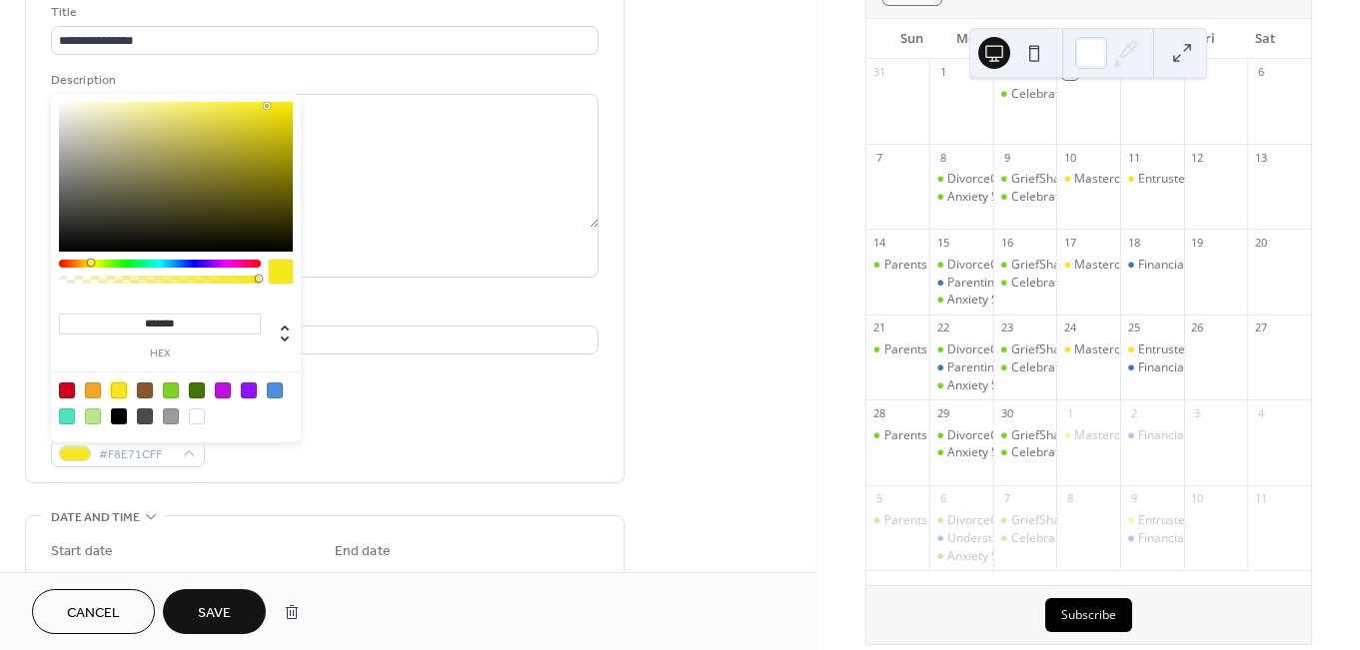
click at [221, 620] on span "Save" at bounding box center [214, 613] width 33 height 21
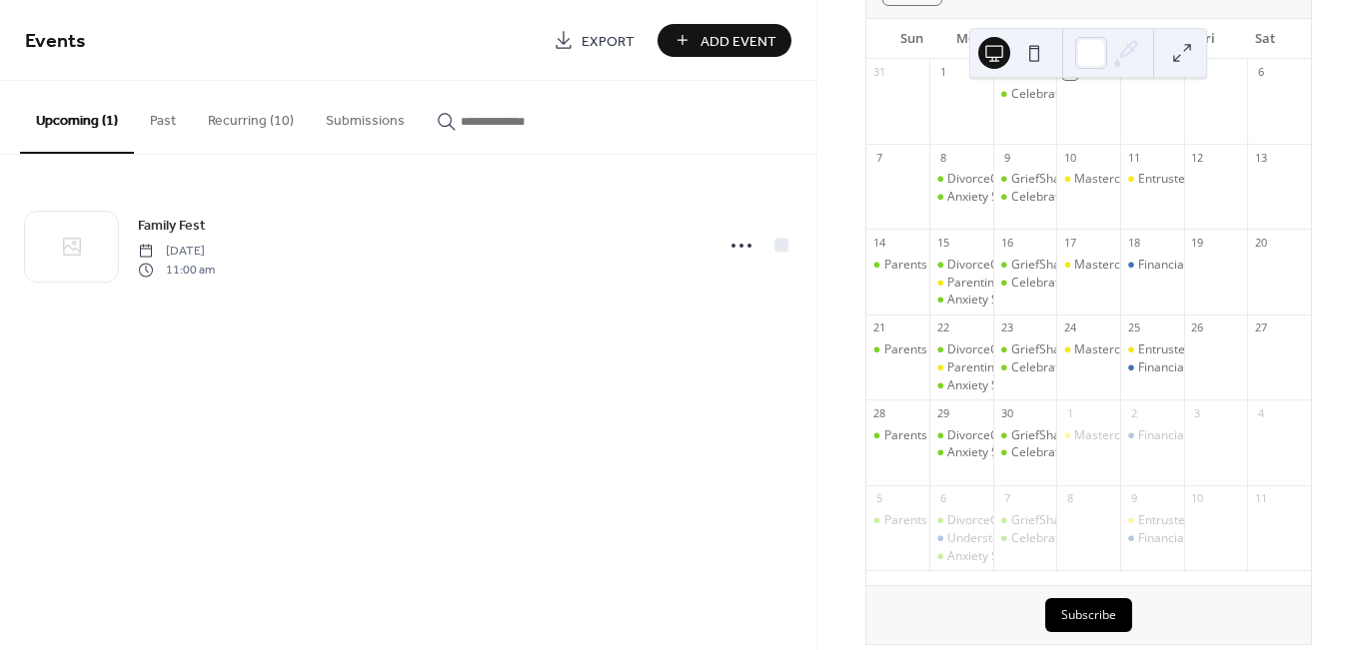
click at [238, 122] on button "Recurring (10)" at bounding box center [251, 116] width 118 height 71
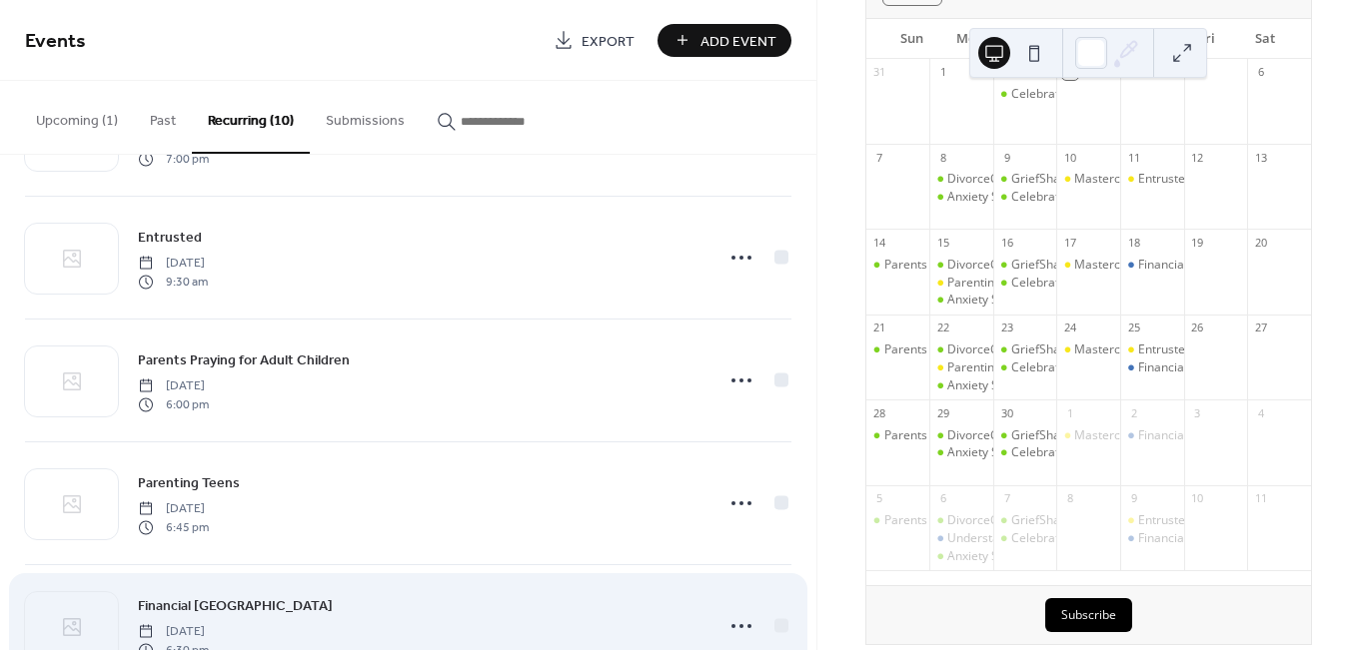
scroll to position [767, 0]
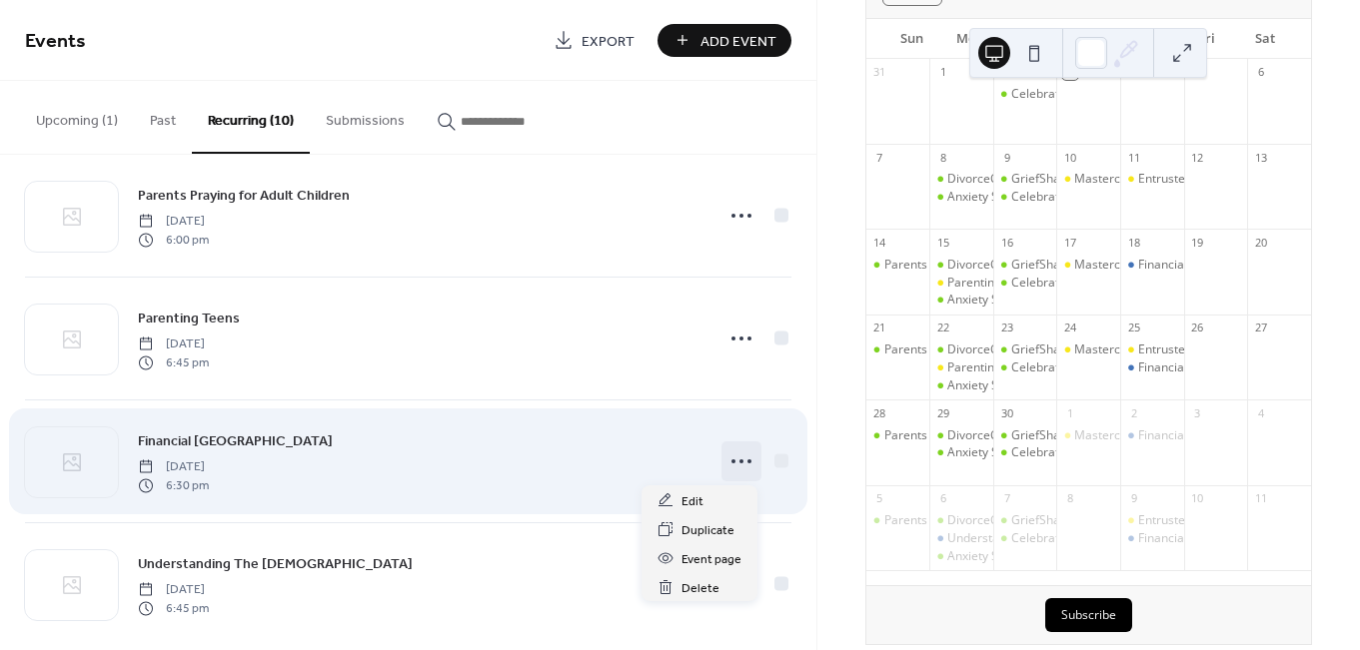
click at [739, 461] on circle at bounding box center [741, 462] width 4 height 4
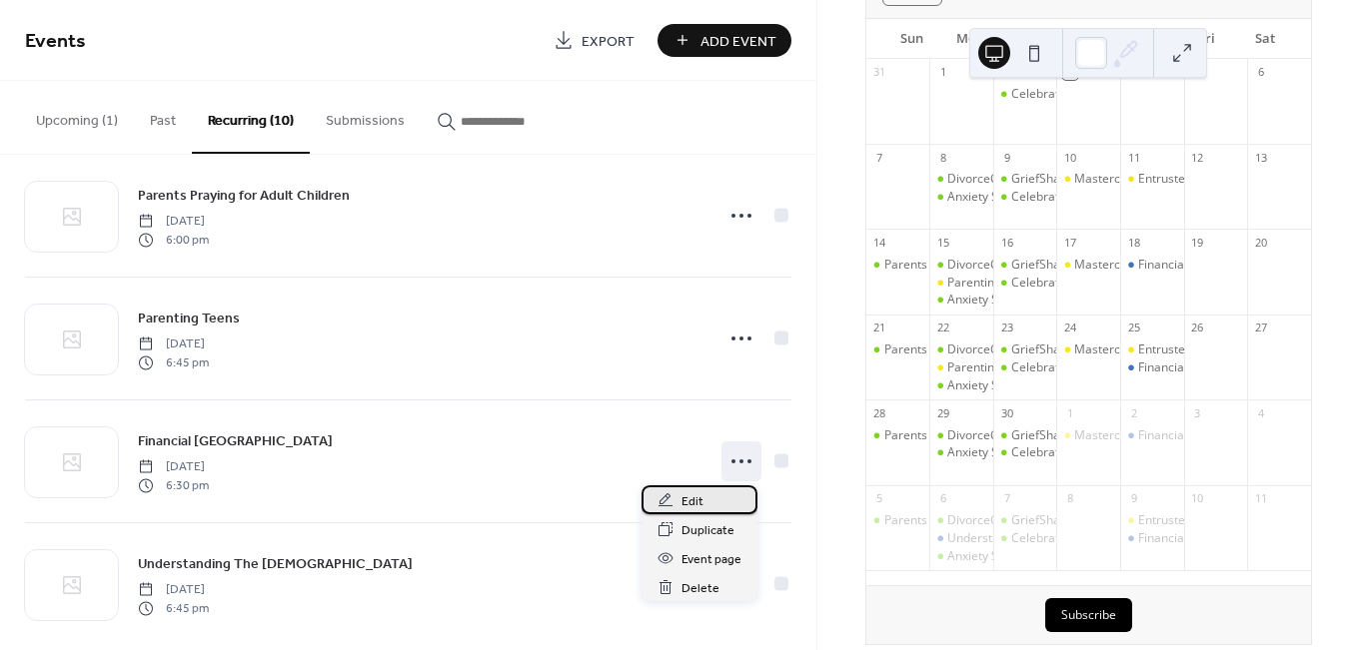
click at [706, 496] on div "Edit" at bounding box center [699, 500] width 116 height 29
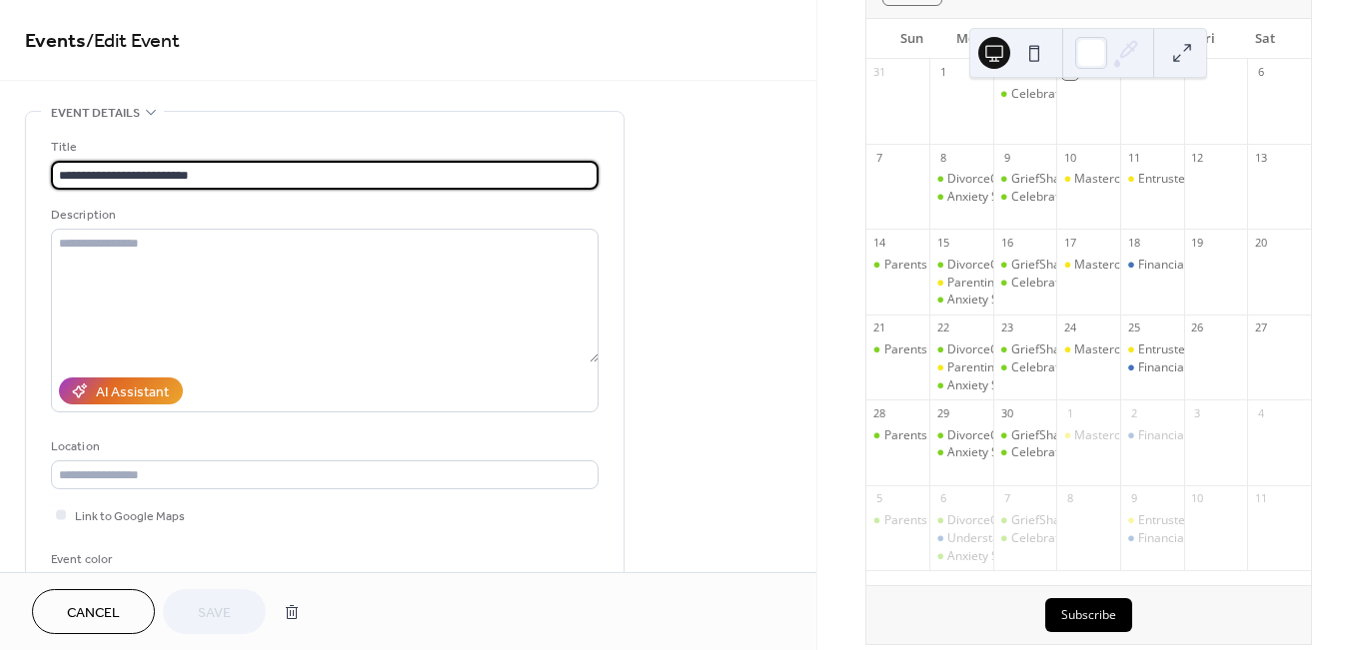
scroll to position [161, 0]
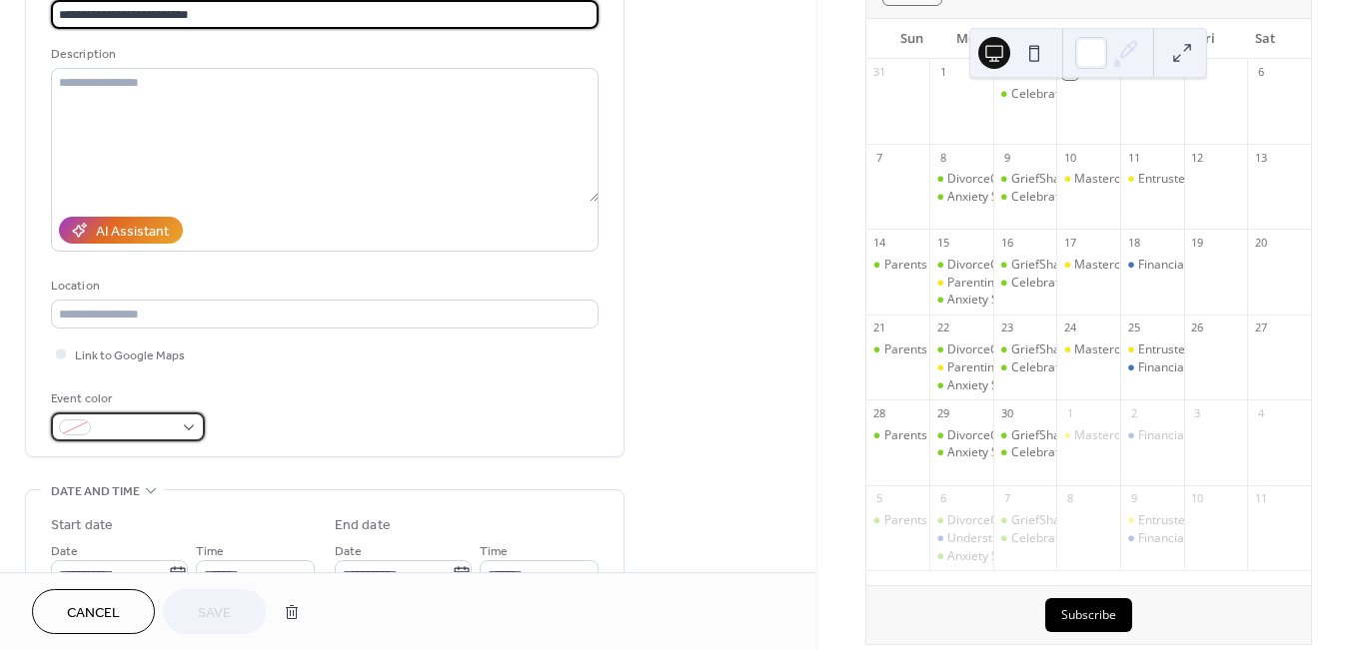
click at [170, 427] on span at bounding box center [136, 429] width 74 height 21
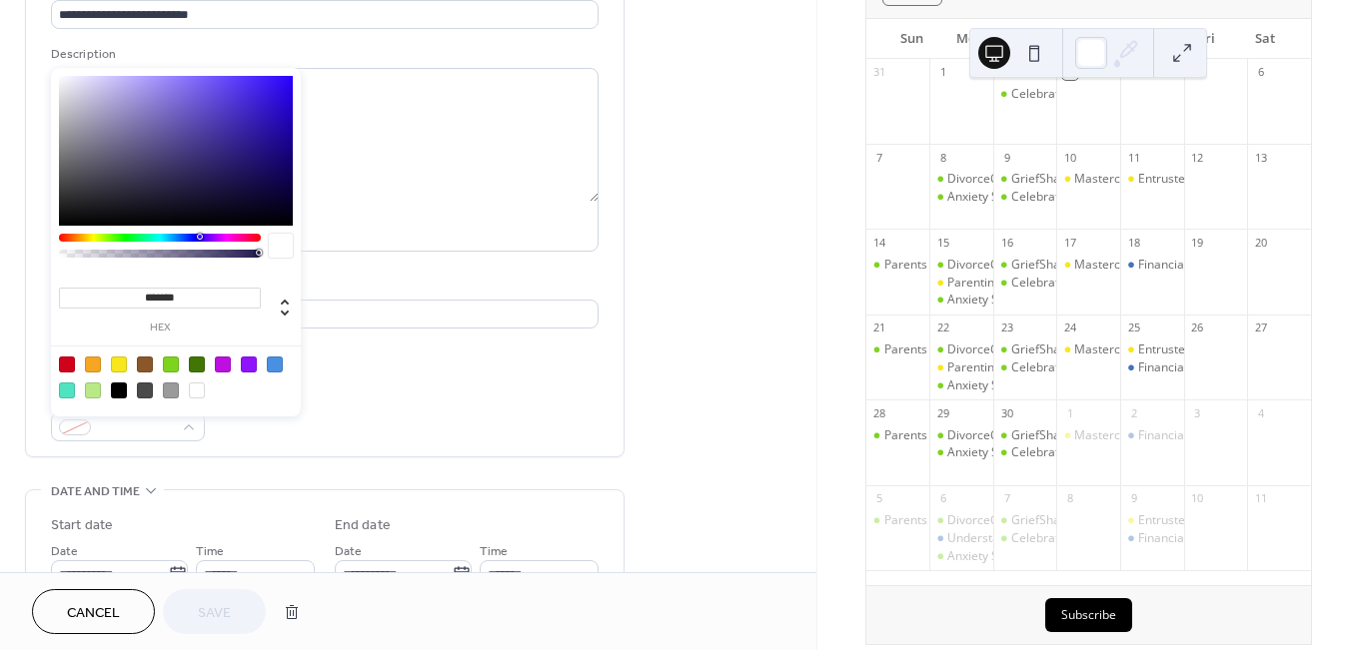
click at [122, 361] on div at bounding box center [119, 365] width 16 height 16
type input "*******"
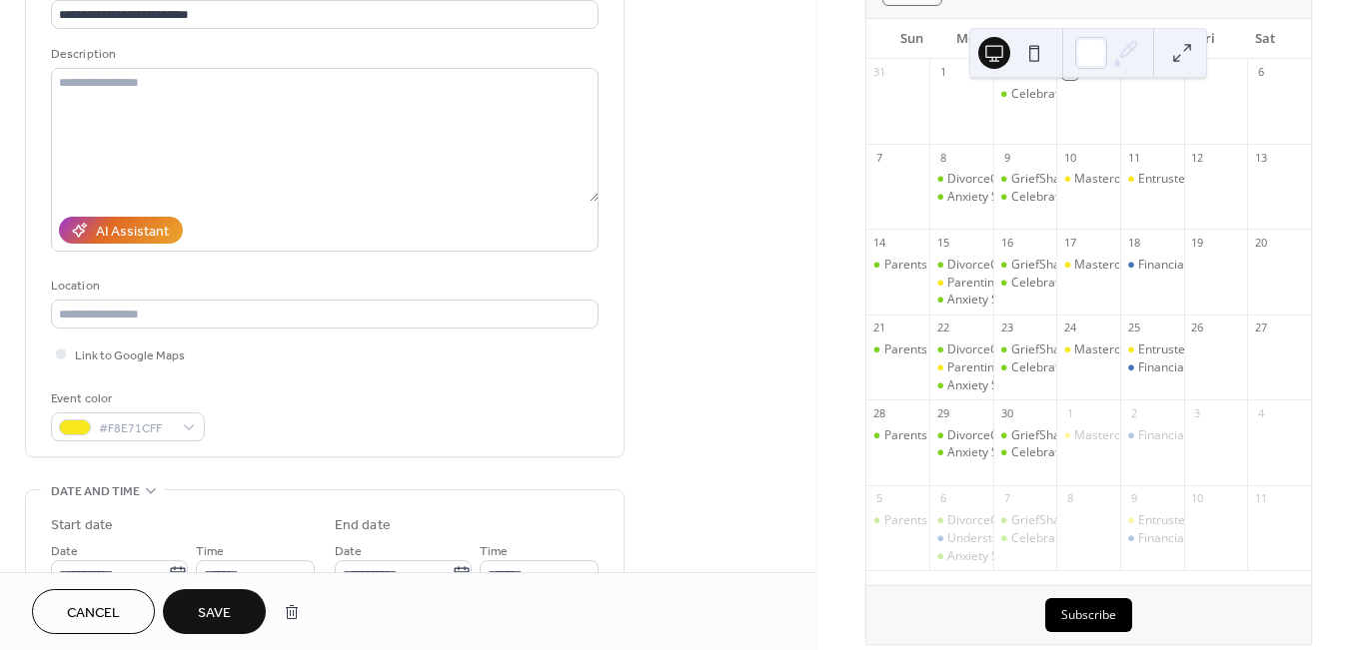
click at [223, 614] on span "Save" at bounding box center [214, 613] width 33 height 21
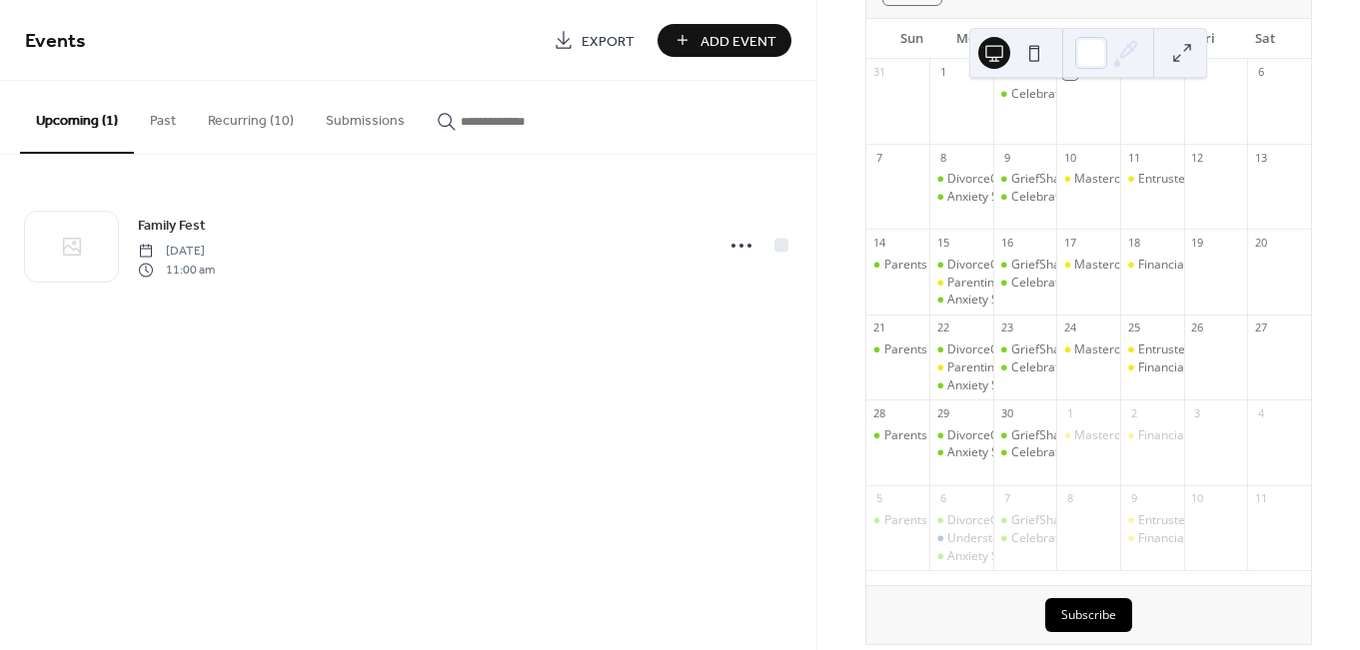
click at [263, 112] on button "Recurring (10)" at bounding box center [251, 116] width 118 height 71
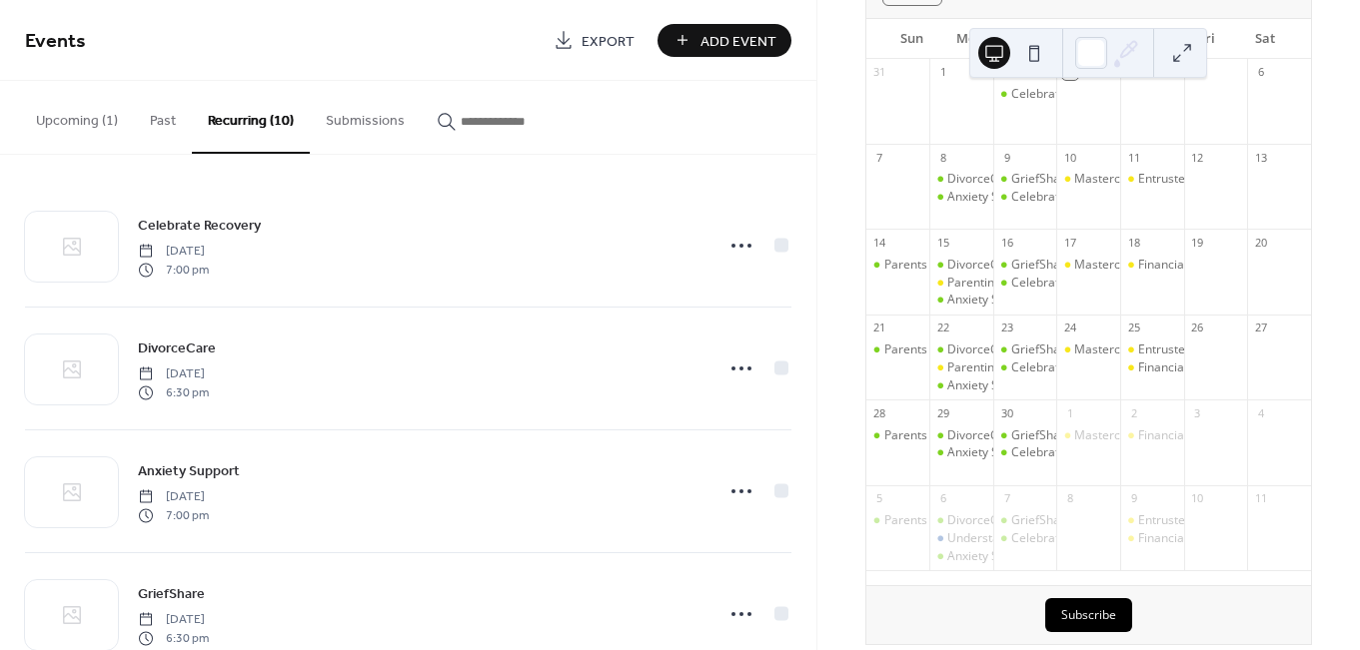
scroll to position [792, 0]
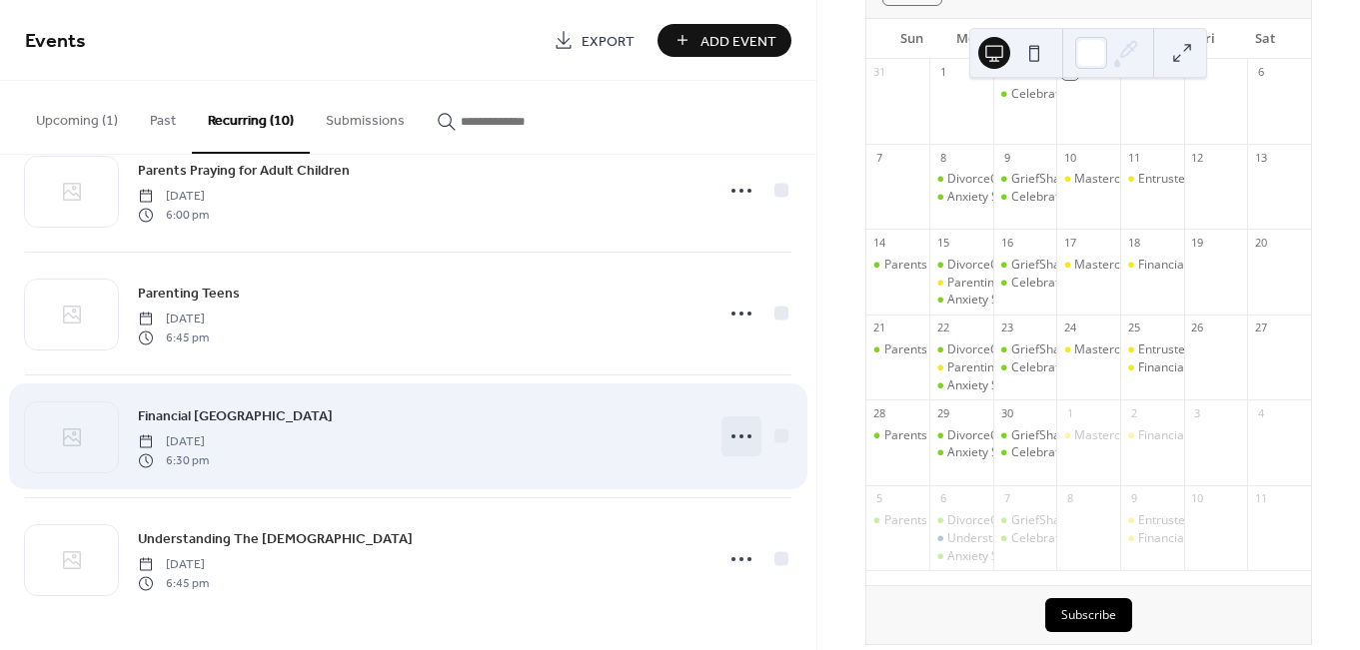
click at [738, 435] on icon at bounding box center [741, 437] width 32 height 32
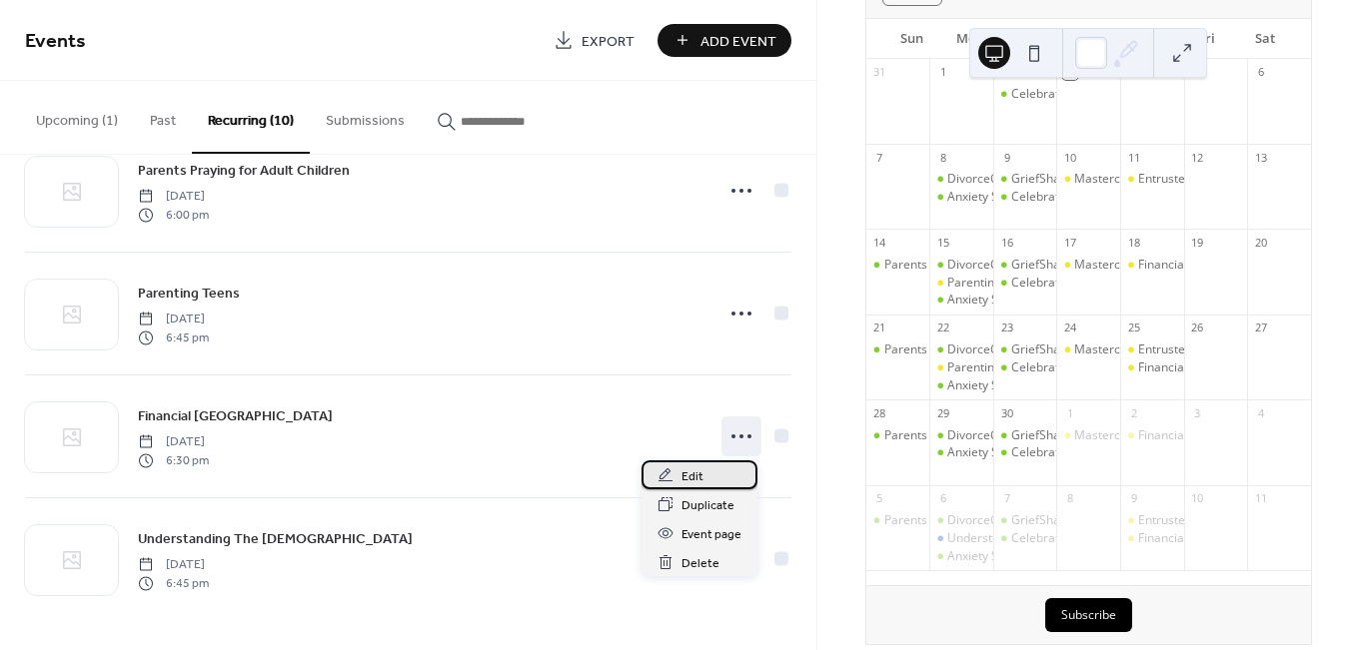
click at [689, 483] on span "Edit" at bounding box center [692, 477] width 22 height 21
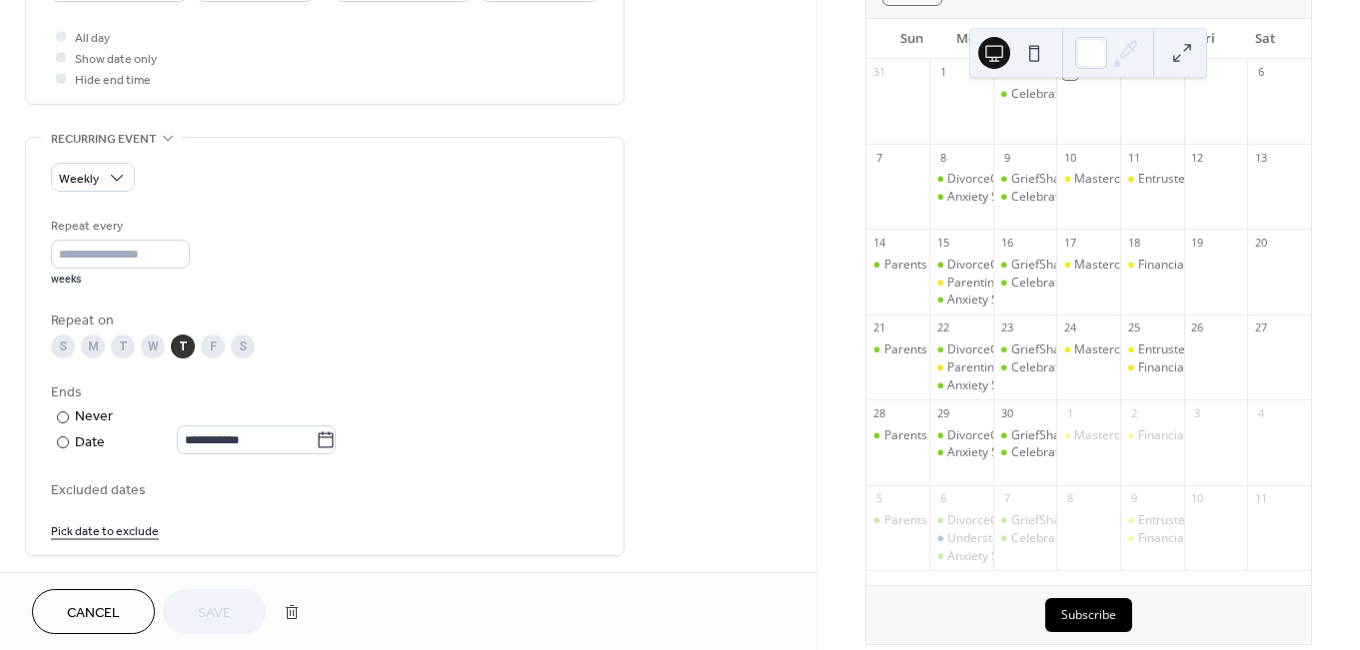
scroll to position [360, 0]
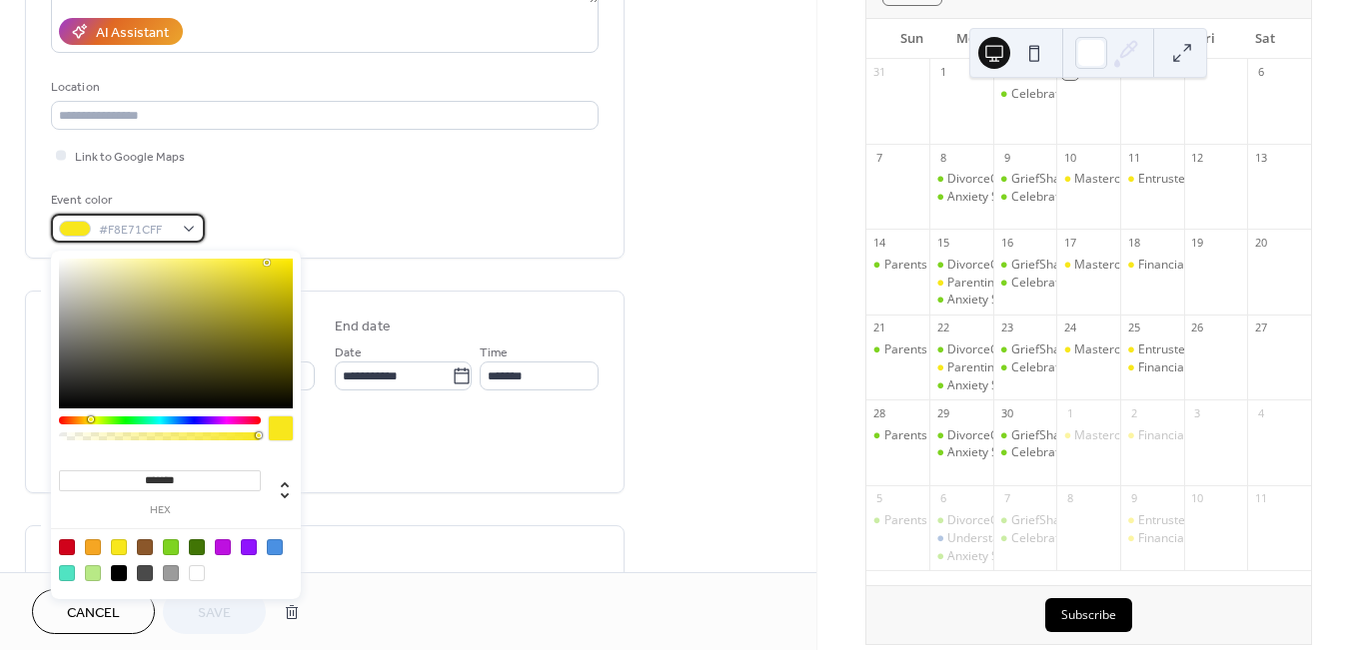
click at [181, 232] on div "#F8E71CFF" at bounding box center [128, 228] width 154 height 29
click at [174, 545] on div at bounding box center [171, 547] width 16 height 16
type input "*******"
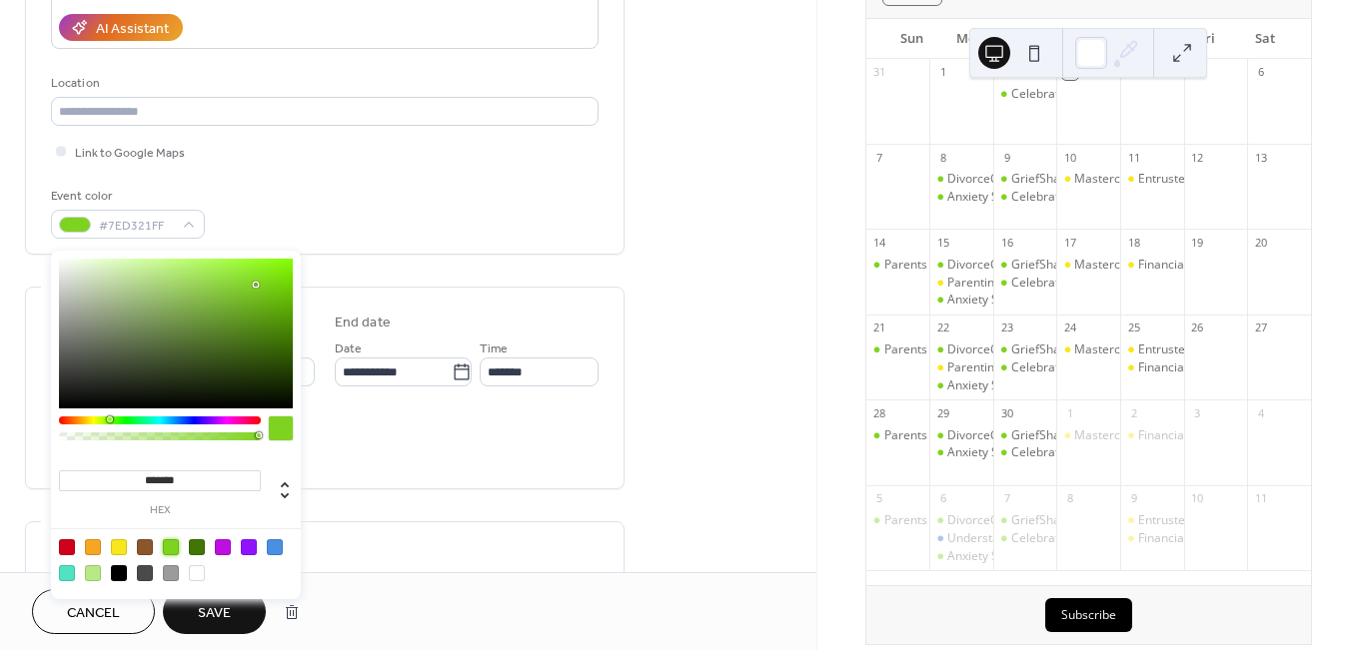
click at [694, 399] on div "**********" at bounding box center [408, 610] width 816 height 1726
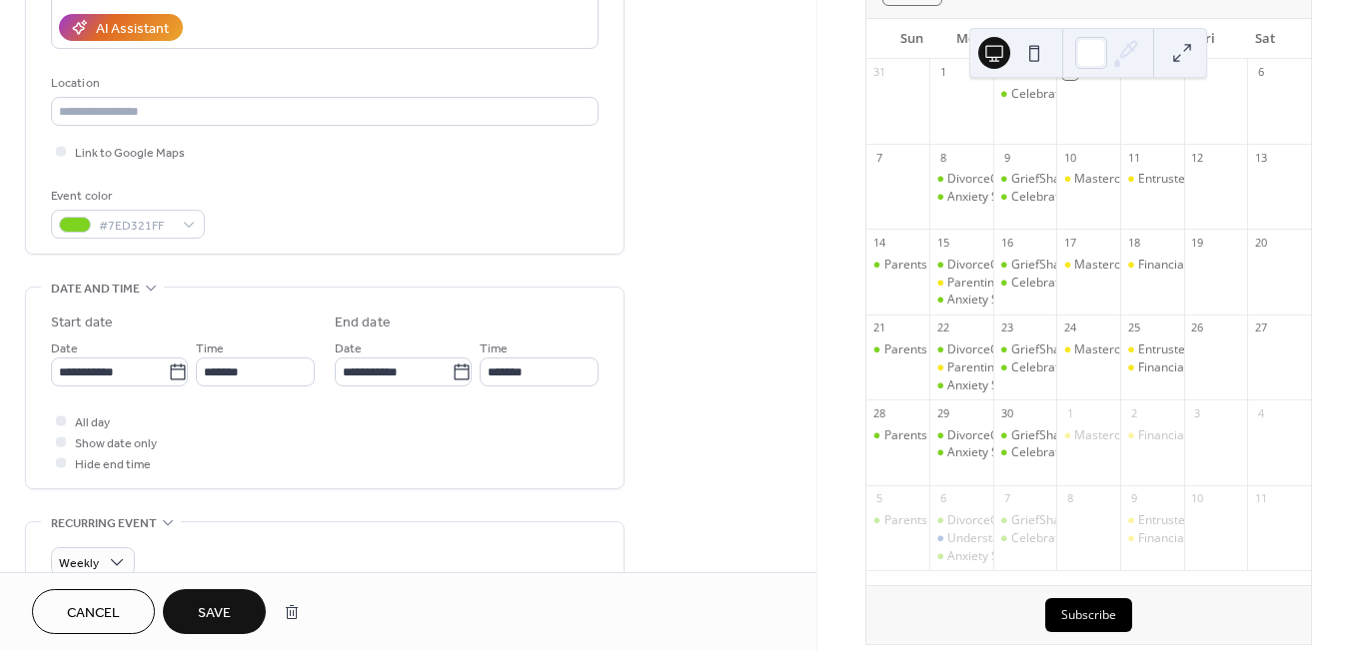
scroll to position [1279, 0]
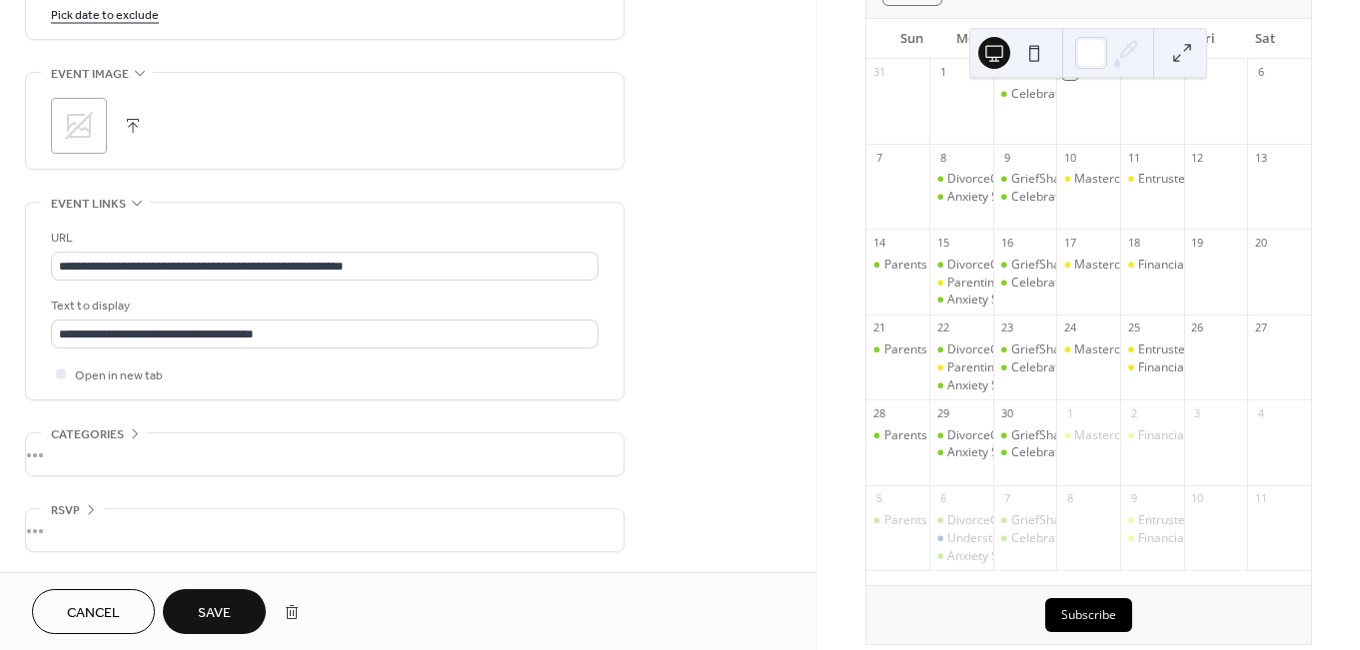
click at [211, 618] on span "Save" at bounding box center [214, 613] width 33 height 21
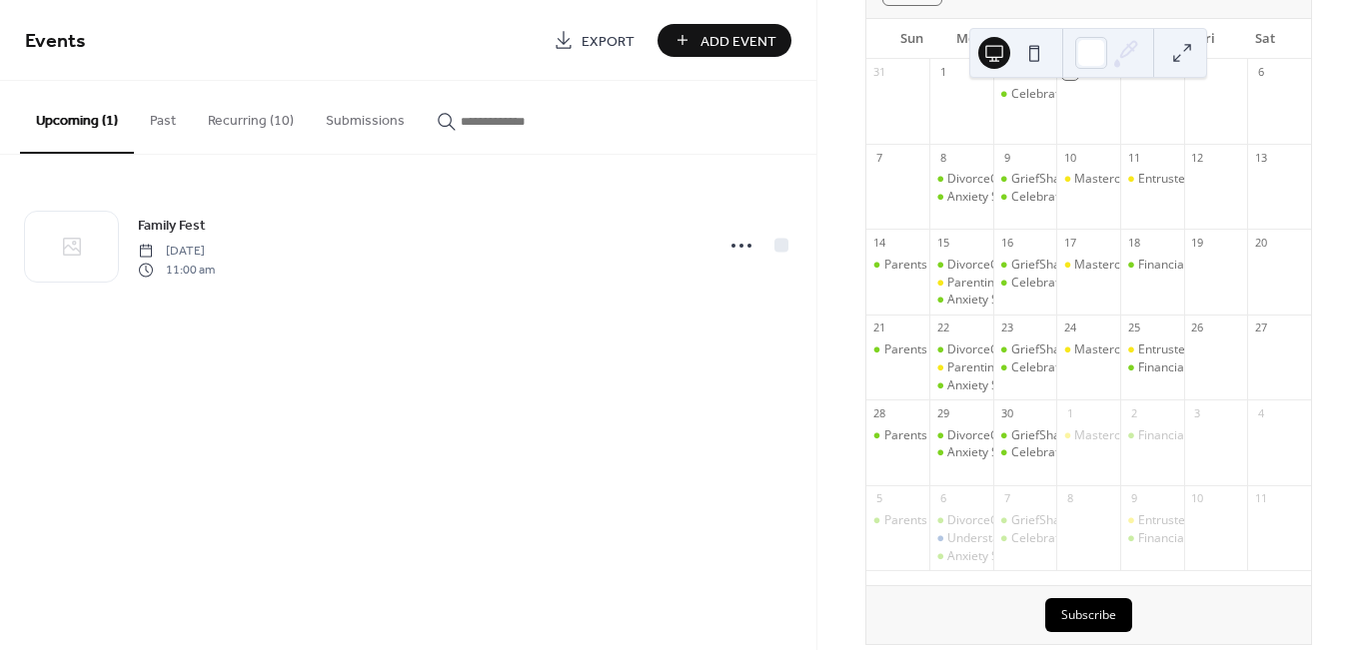
click at [252, 123] on button "Recurring (10)" at bounding box center [251, 116] width 118 height 71
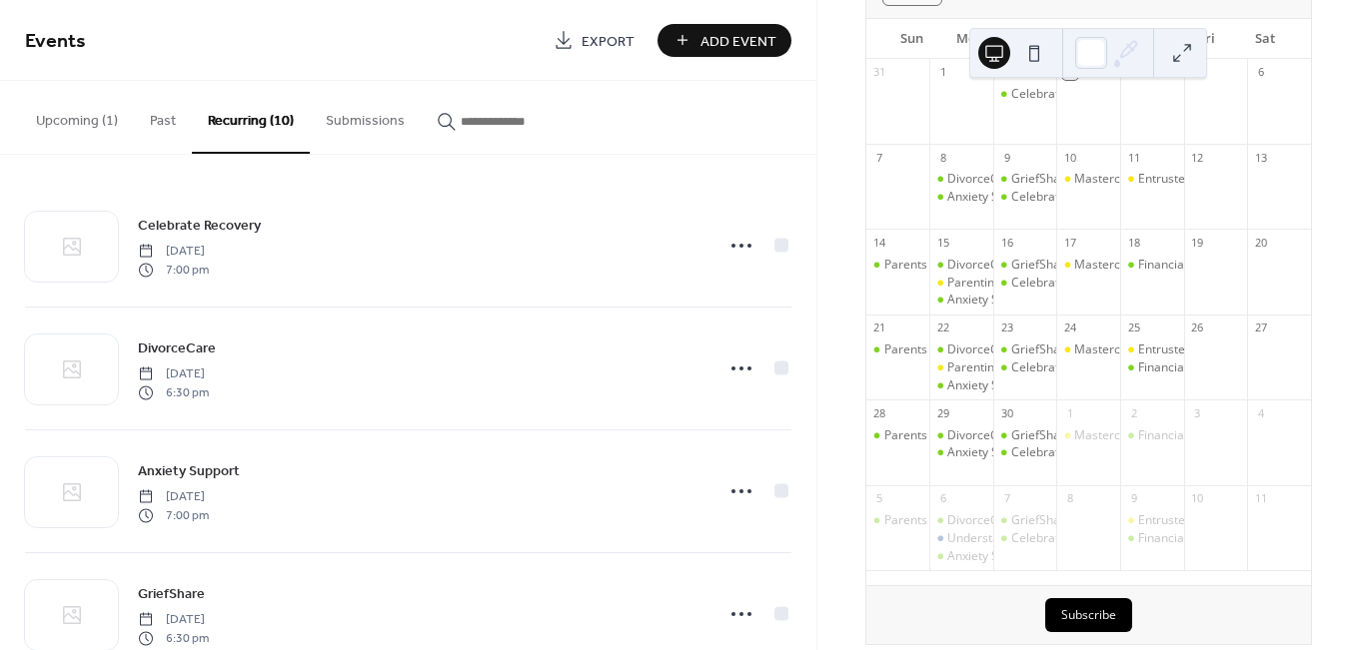
scroll to position [792, 0]
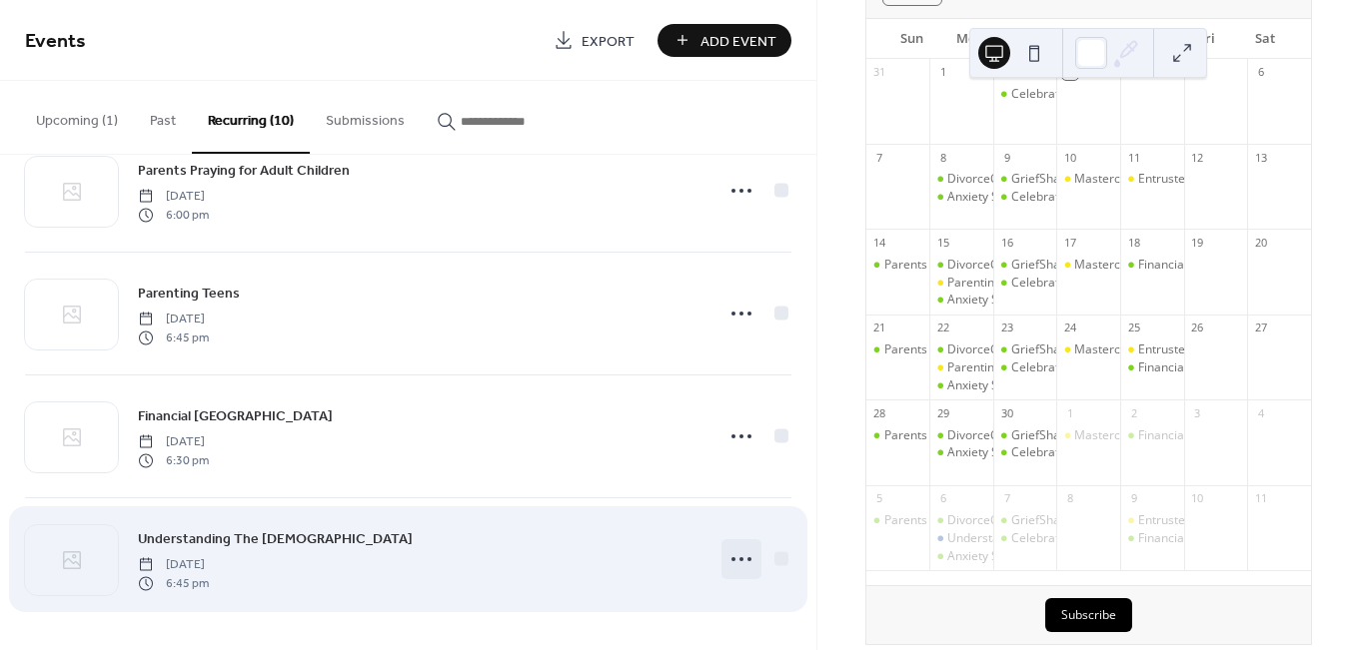
click at [737, 555] on icon at bounding box center [741, 559] width 32 height 32
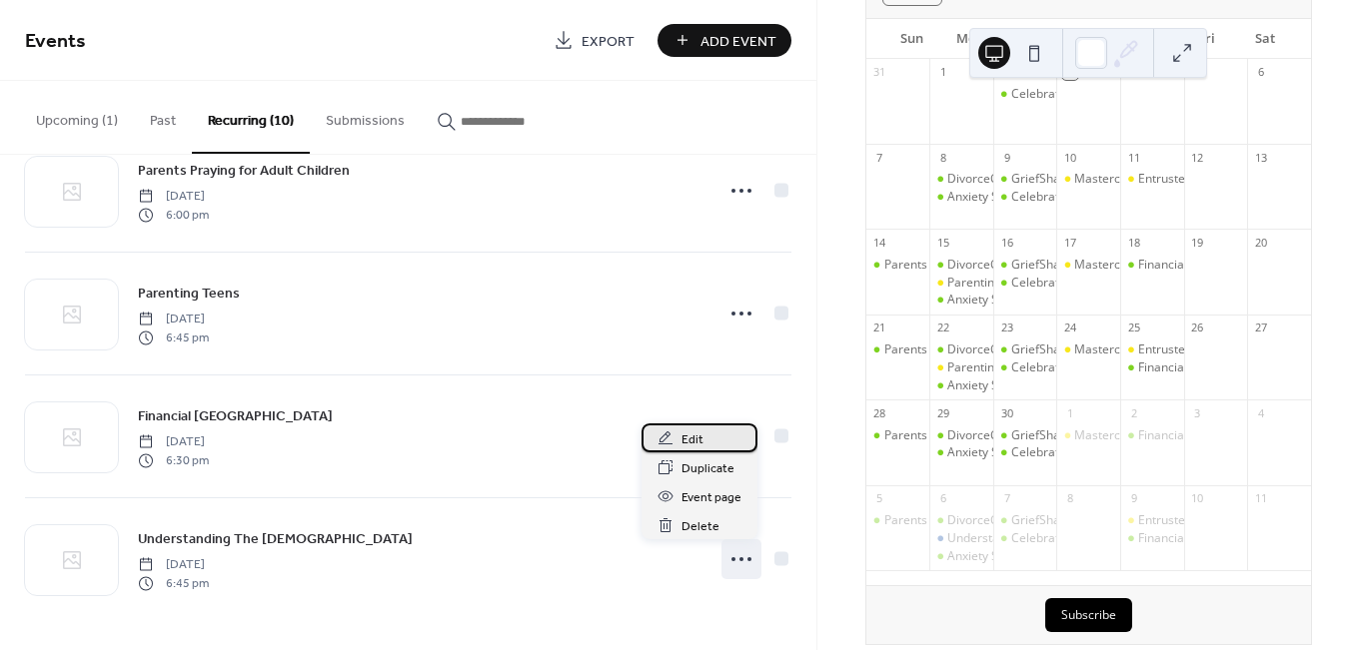
click at [699, 430] on span "Edit" at bounding box center [692, 440] width 22 height 21
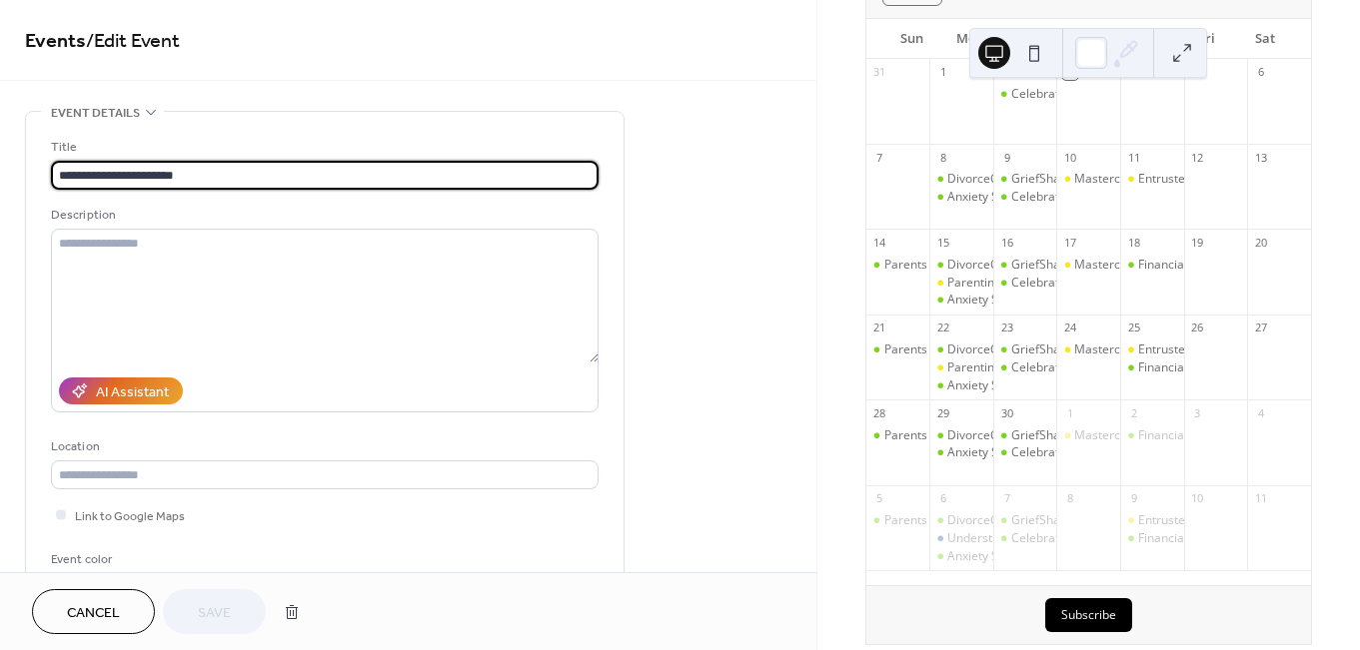
scroll to position [129, 0]
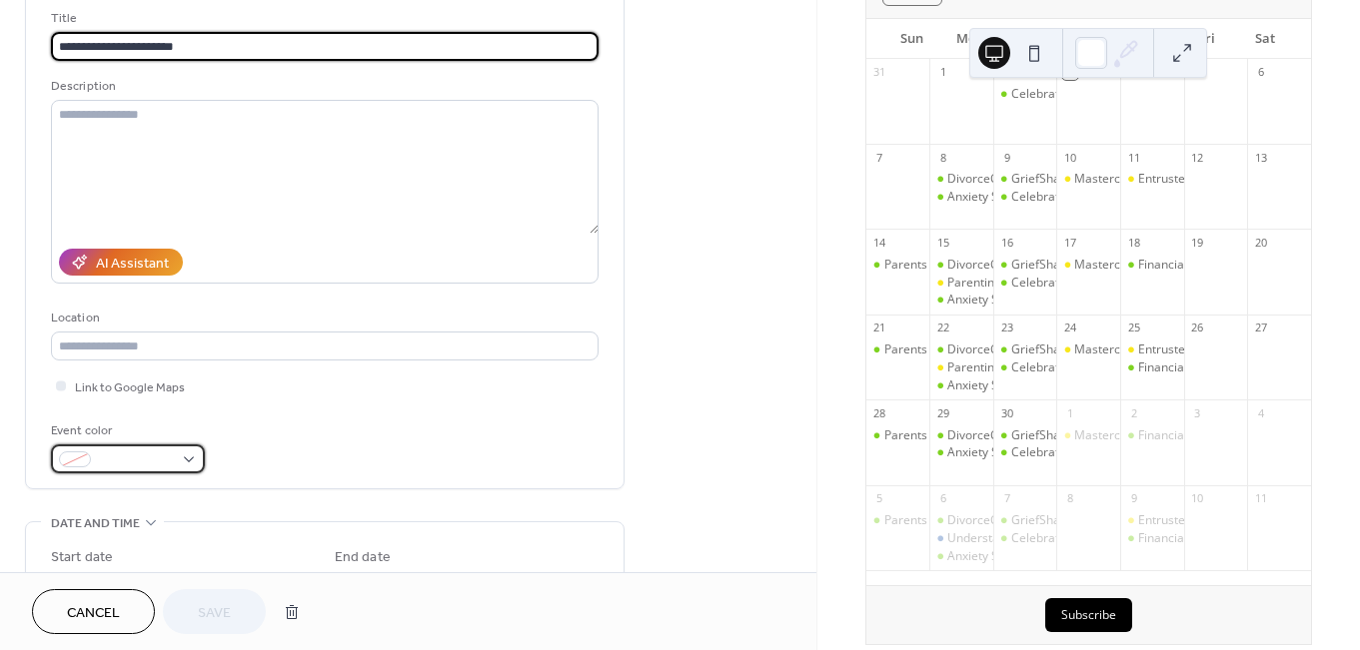
click at [179, 466] on div at bounding box center [128, 459] width 154 height 29
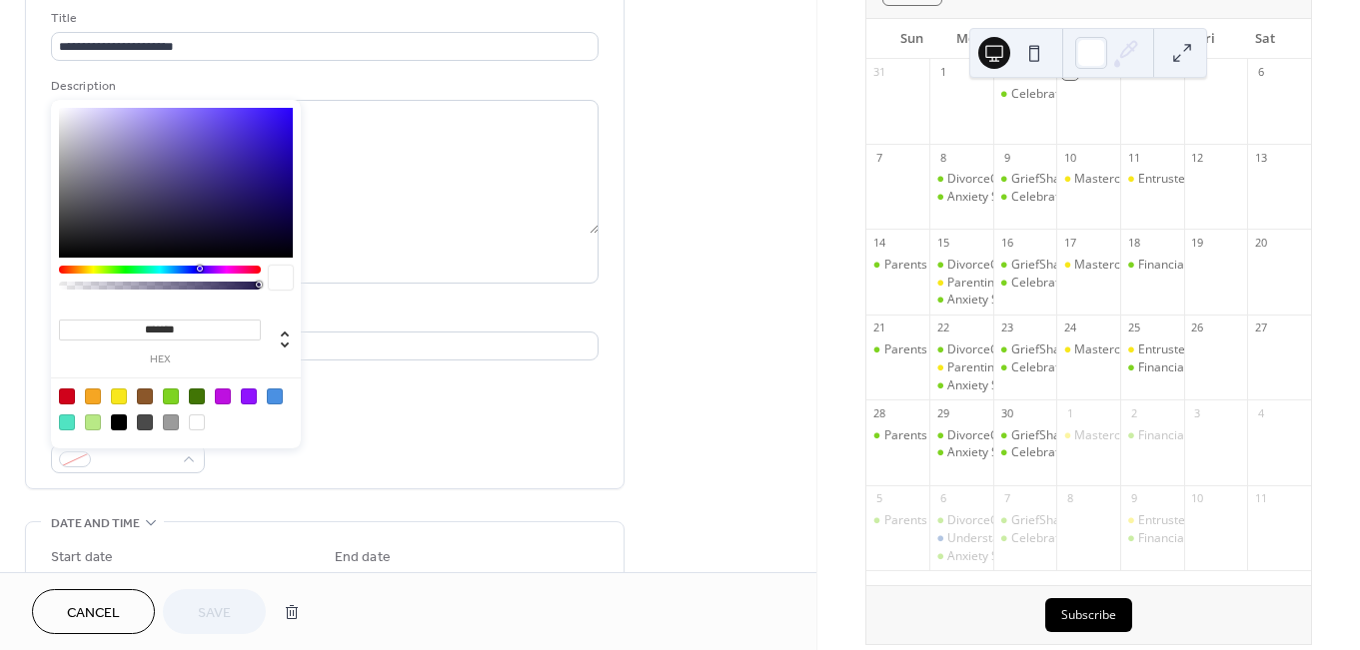
click at [173, 398] on div at bounding box center [171, 397] width 16 height 16
type input "*******"
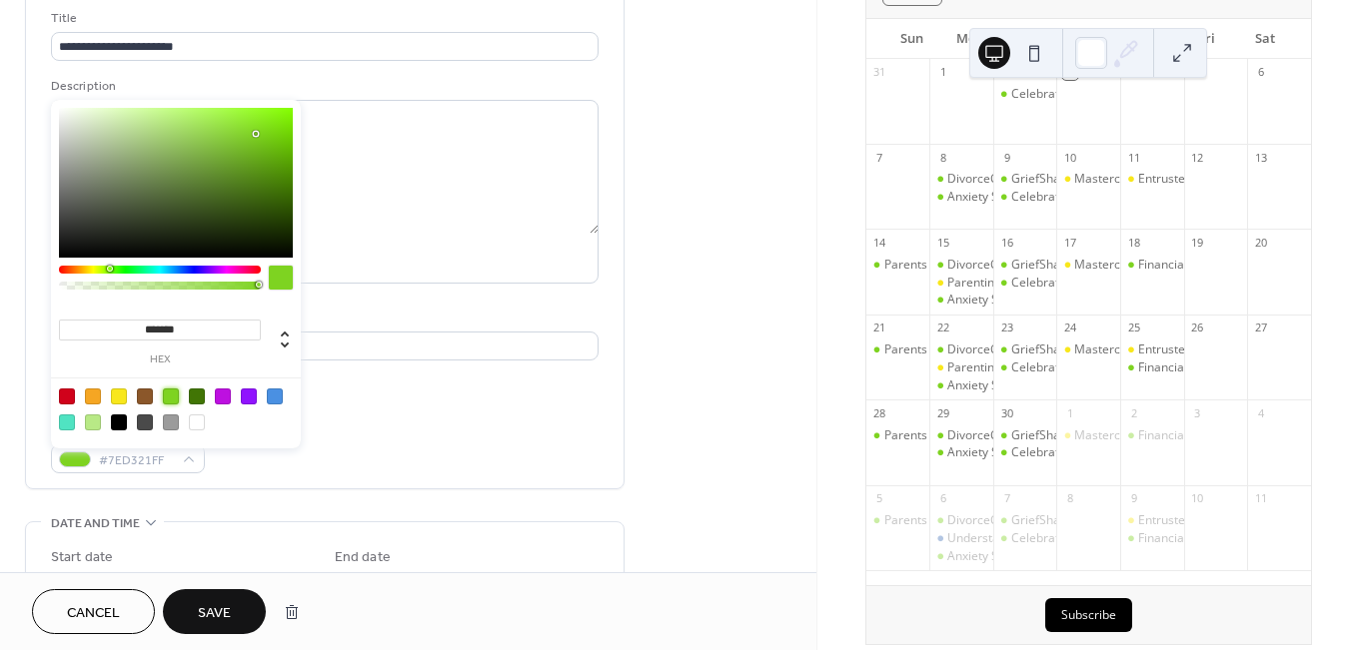
click at [216, 606] on span "Save" at bounding box center [214, 613] width 33 height 21
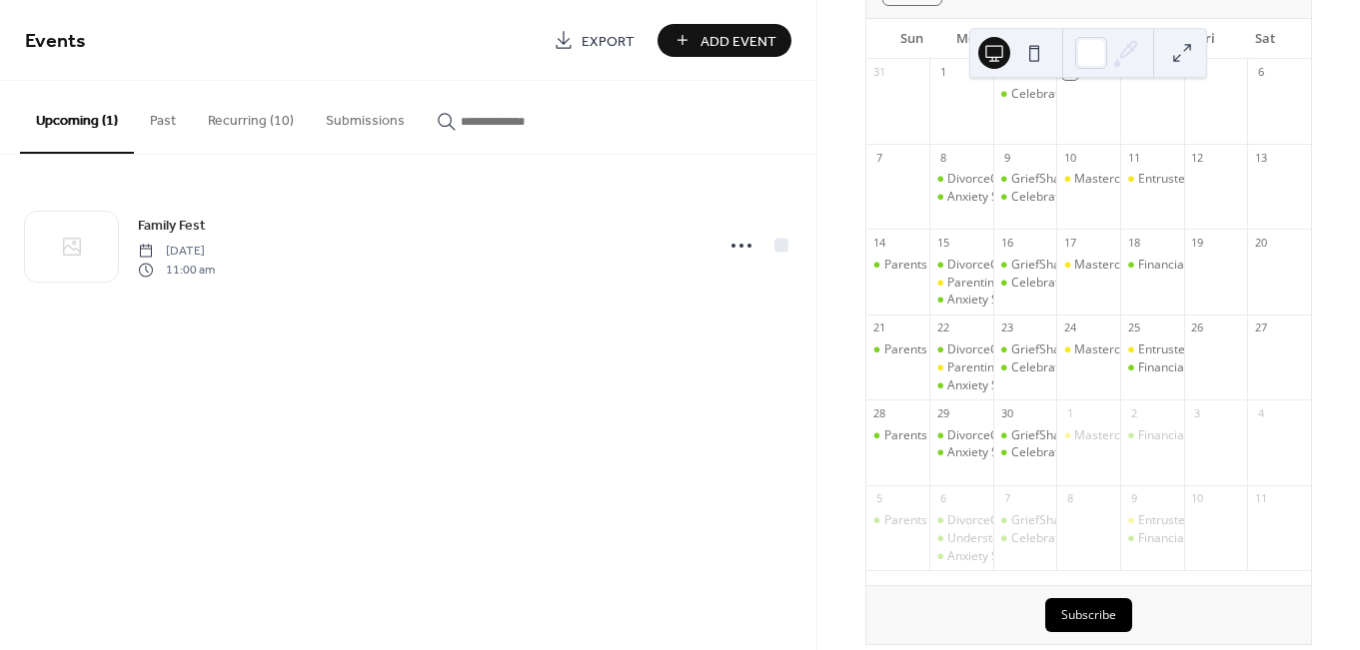
click at [743, 52] on span "Add Event" at bounding box center [738, 41] width 76 height 21
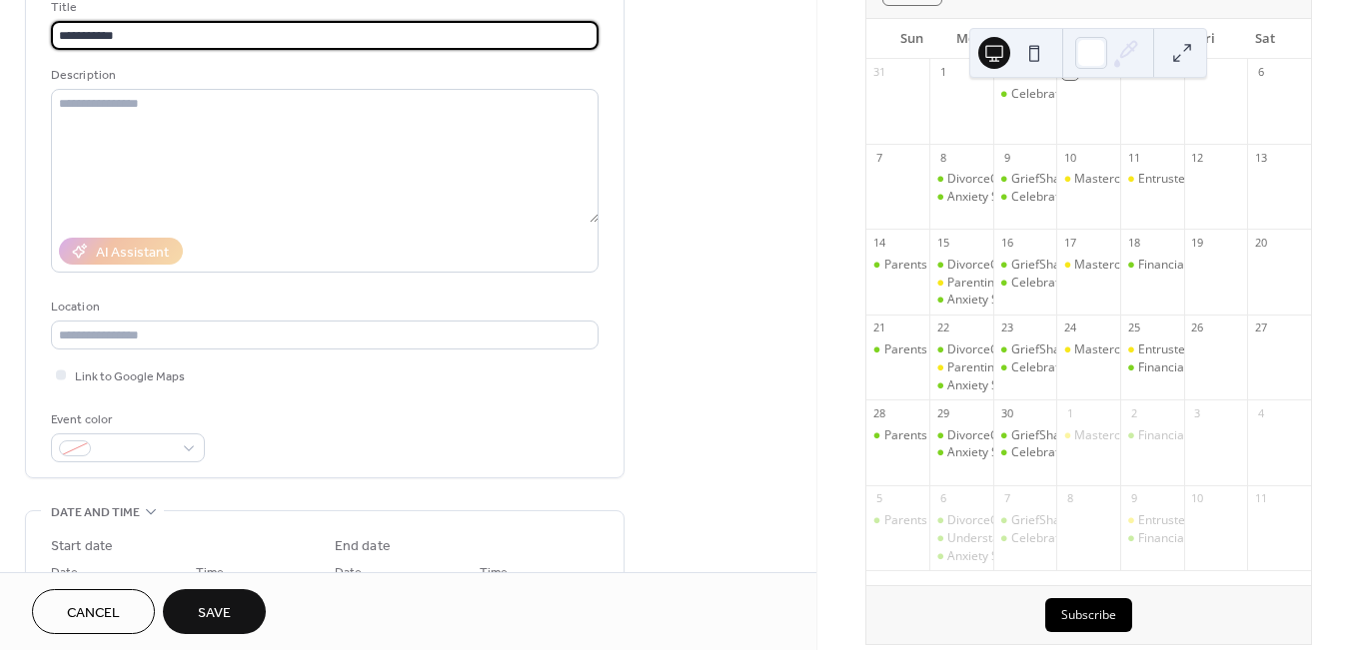
scroll to position [279, 0]
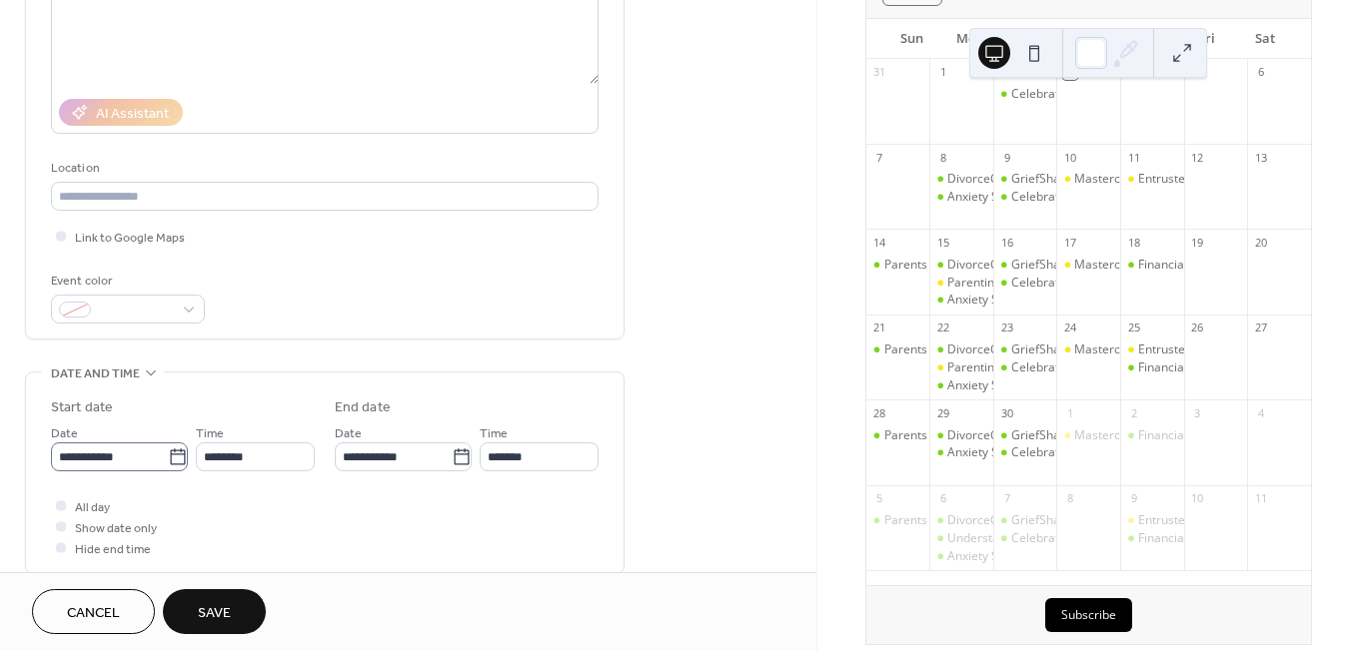
type input "**********"
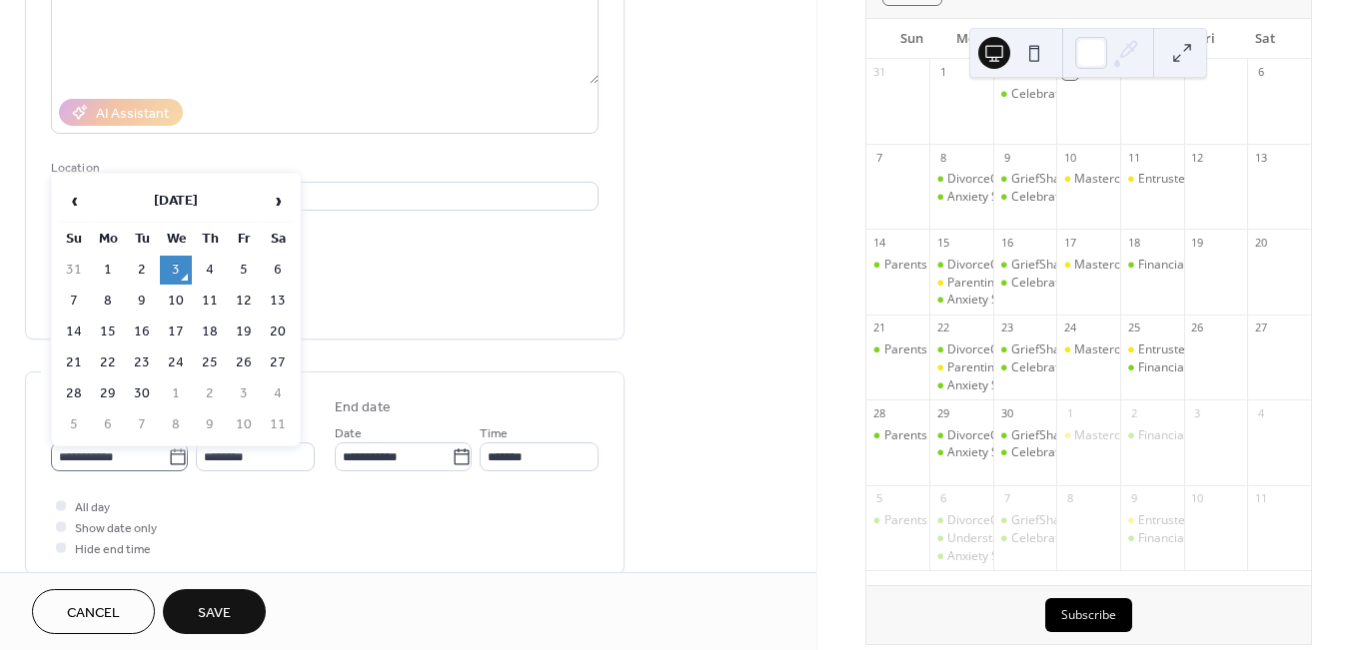
drag, startPoint x: 170, startPoint y: 464, endPoint x: 179, endPoint y: 447, distance: 19.2
click at [170, 464] on icon at bounding box center [178, 458] width 20 height 20
click at [168, 464] on input "**********" at bounding box center [109, 457] width 117 height 29
click at [286, 263] on td "6" at bounding box center [278, 270] width 32 height 29
type input "**********"
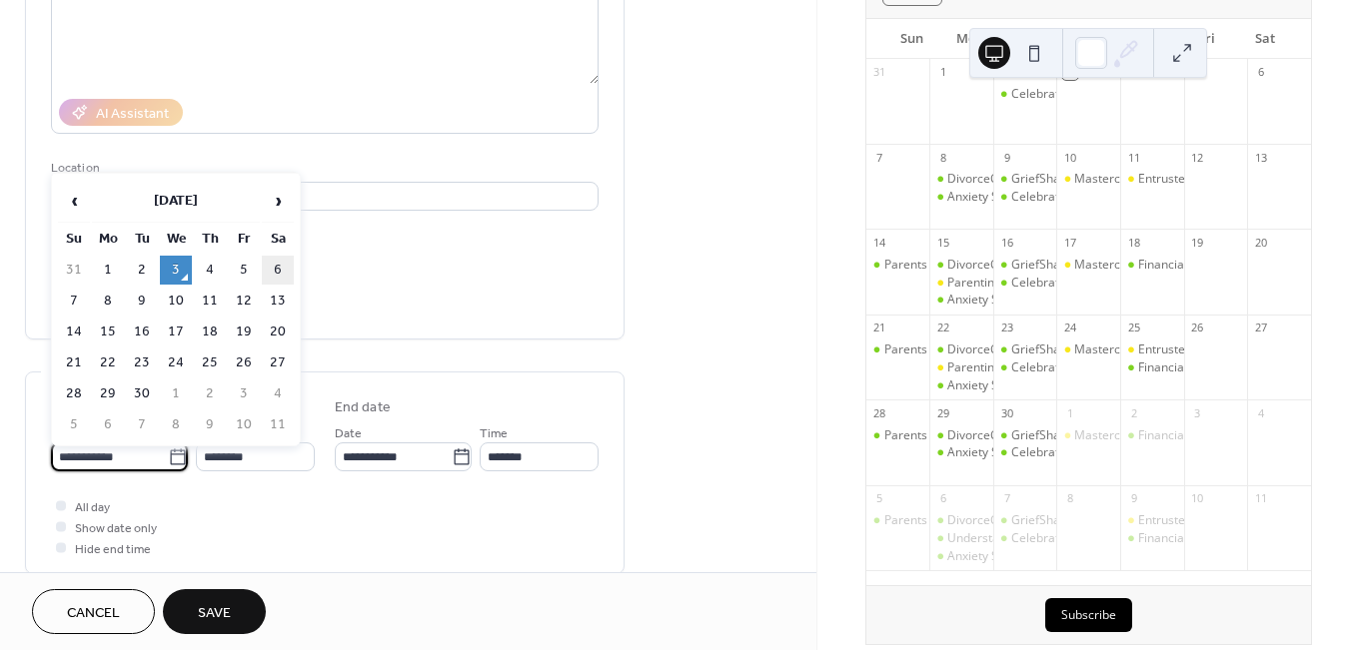
type input "**********"
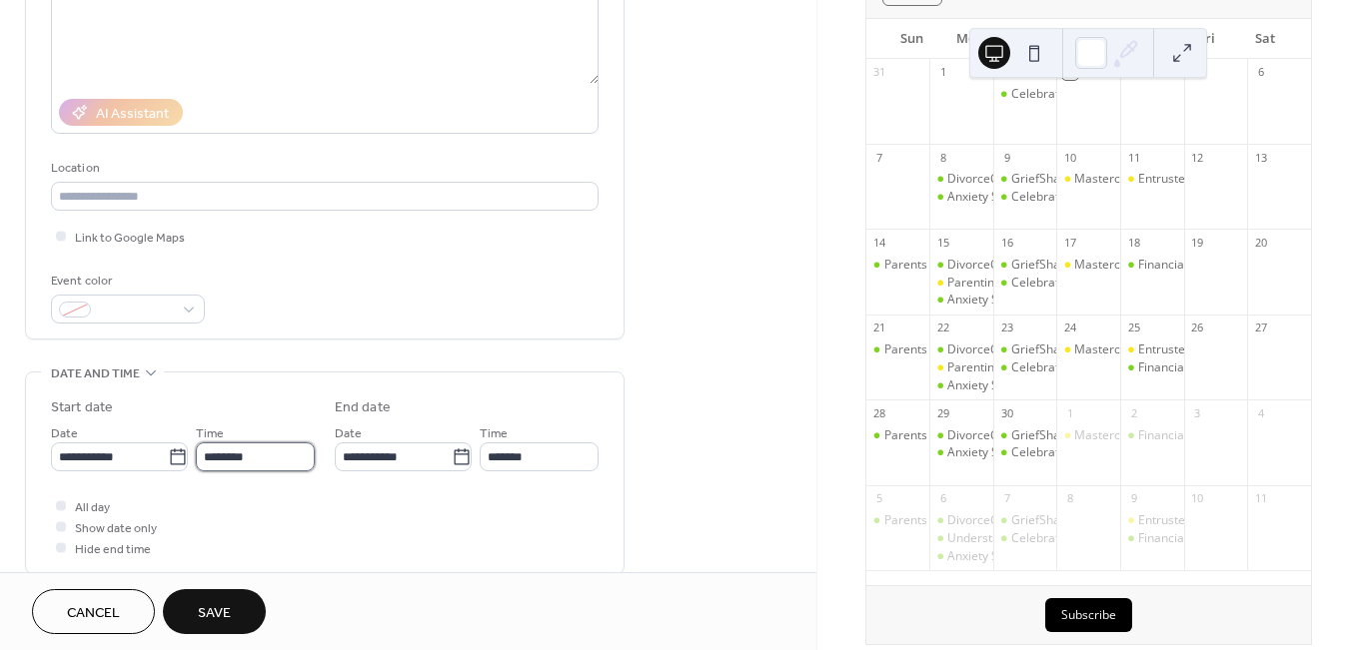
click at [231, 466] on input "********" at bounding box center [255, 457] width 119 height 29
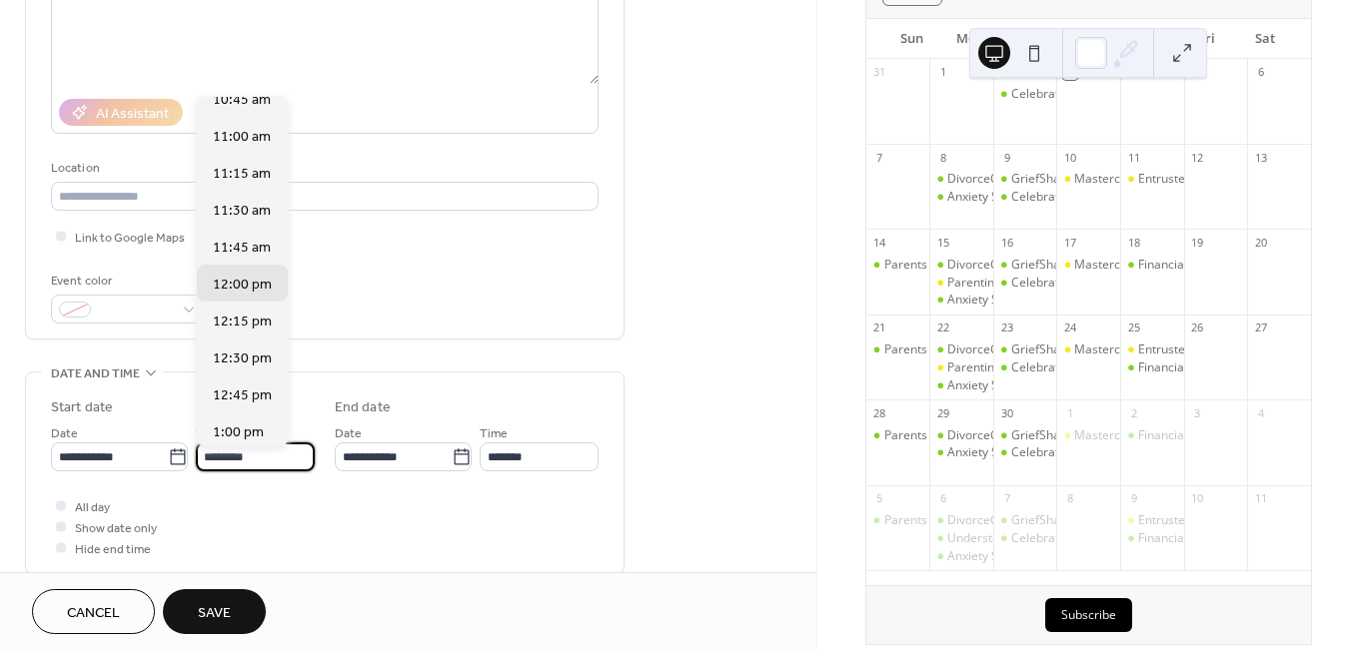
scroll to position [1421, 0]
click at [249, 291] on span "10:45 am" at bounding box center [242, 286] width 58 height 21
type input "********"
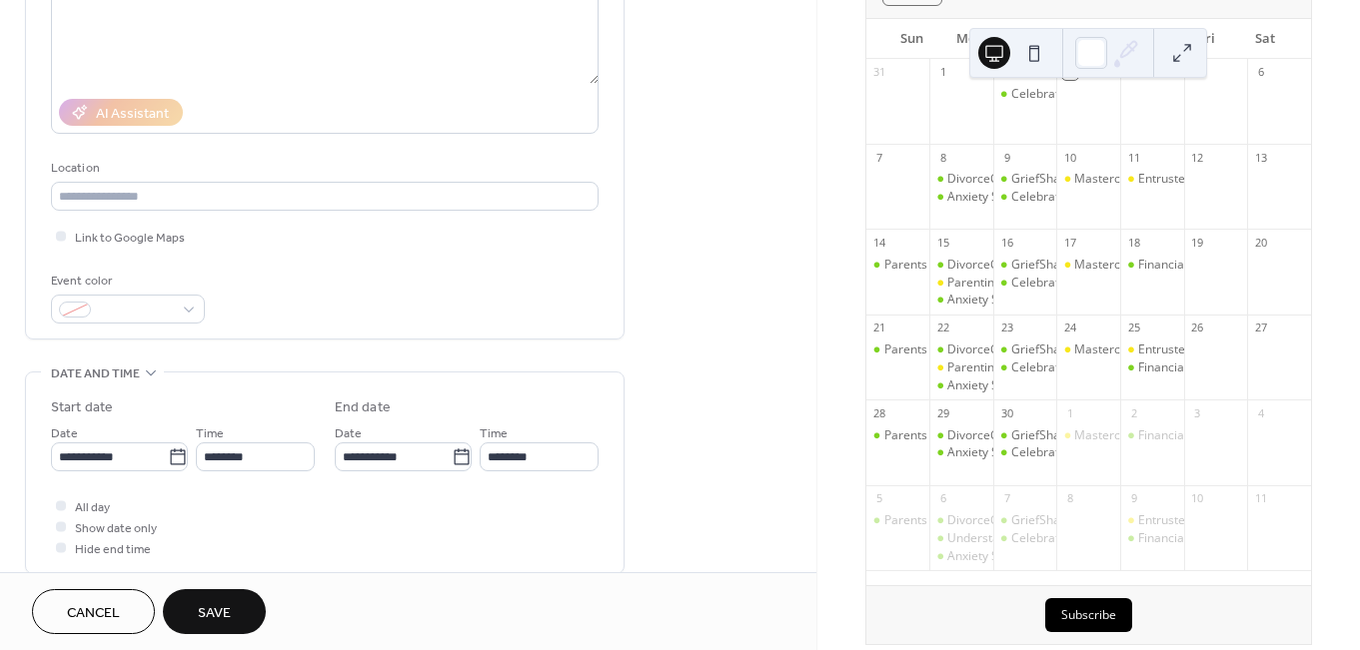
scroll to position [401, 0]
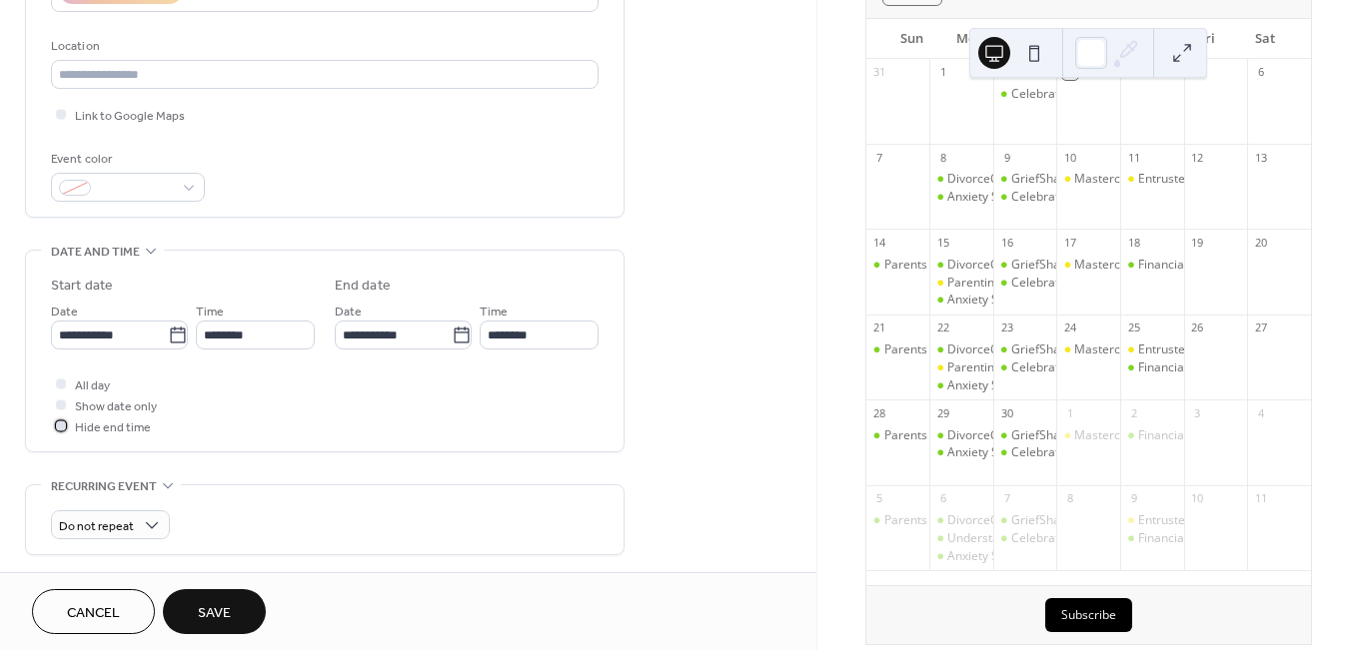
click at [61, 431] on div at bounding box center [61, 426] width 10 height 10
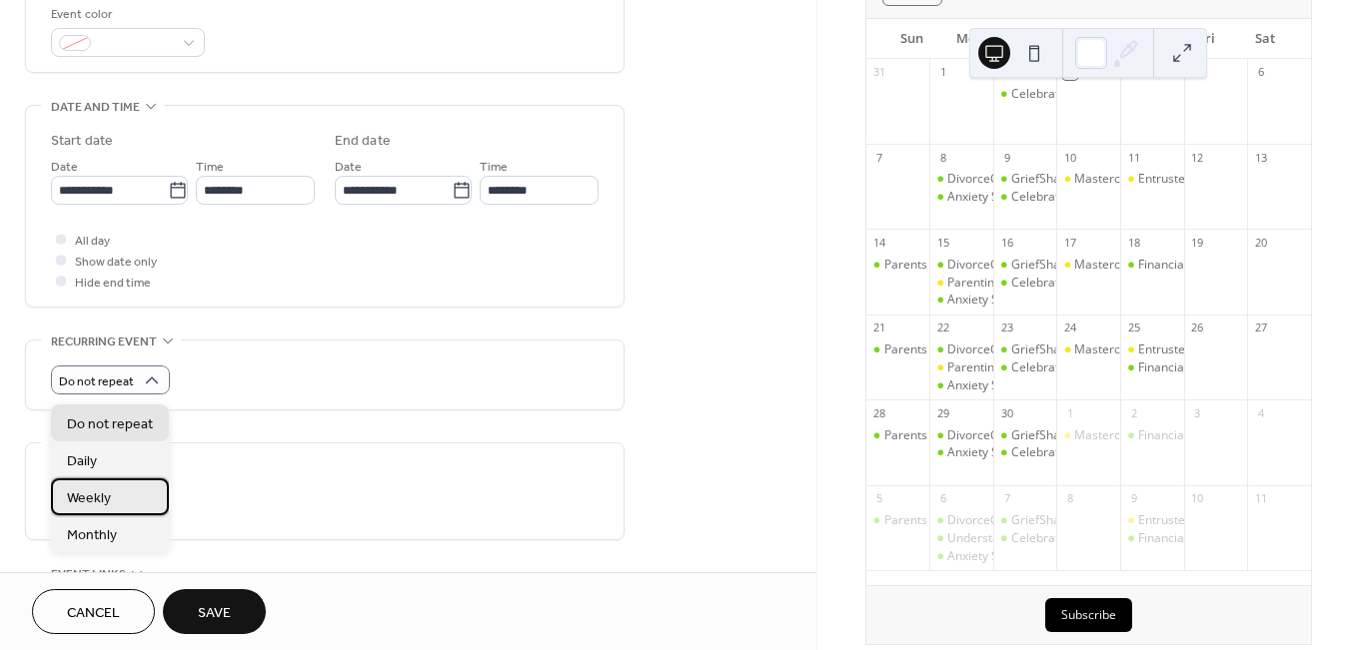
click at [107, 497] on span "Weekly" at bounding box center [89, 499] width 44 height 21
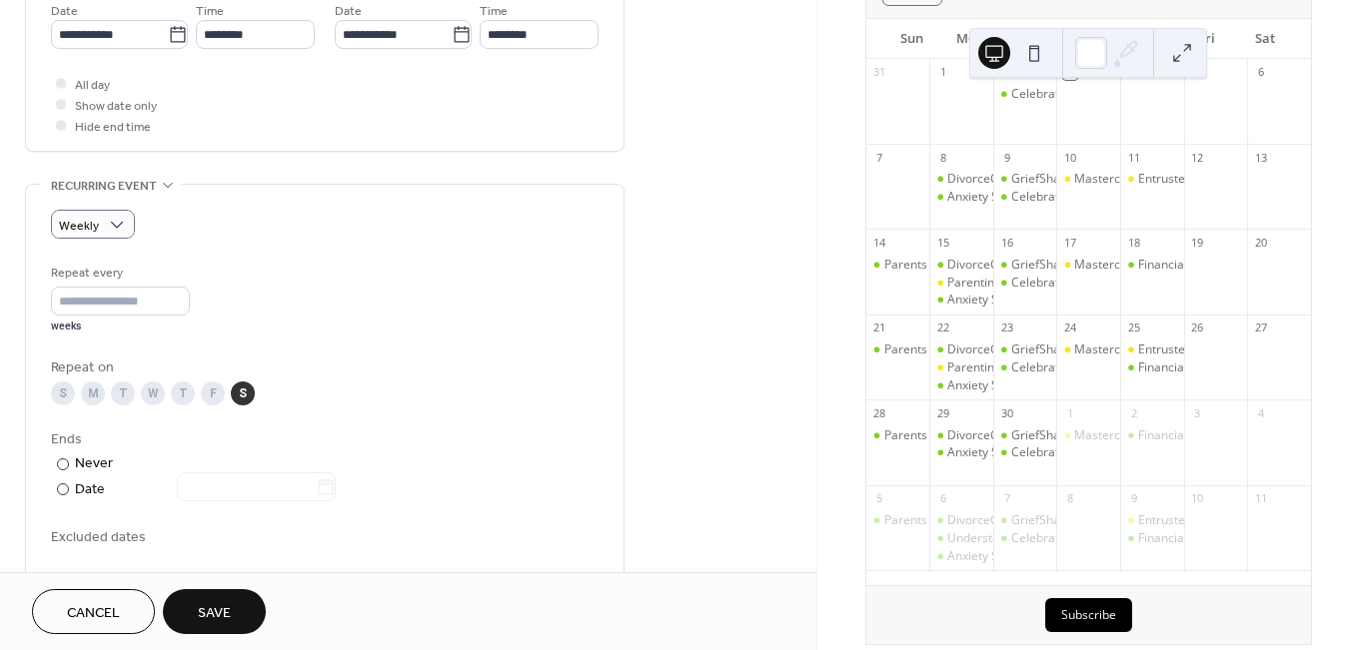
scroll to position [725, 0]
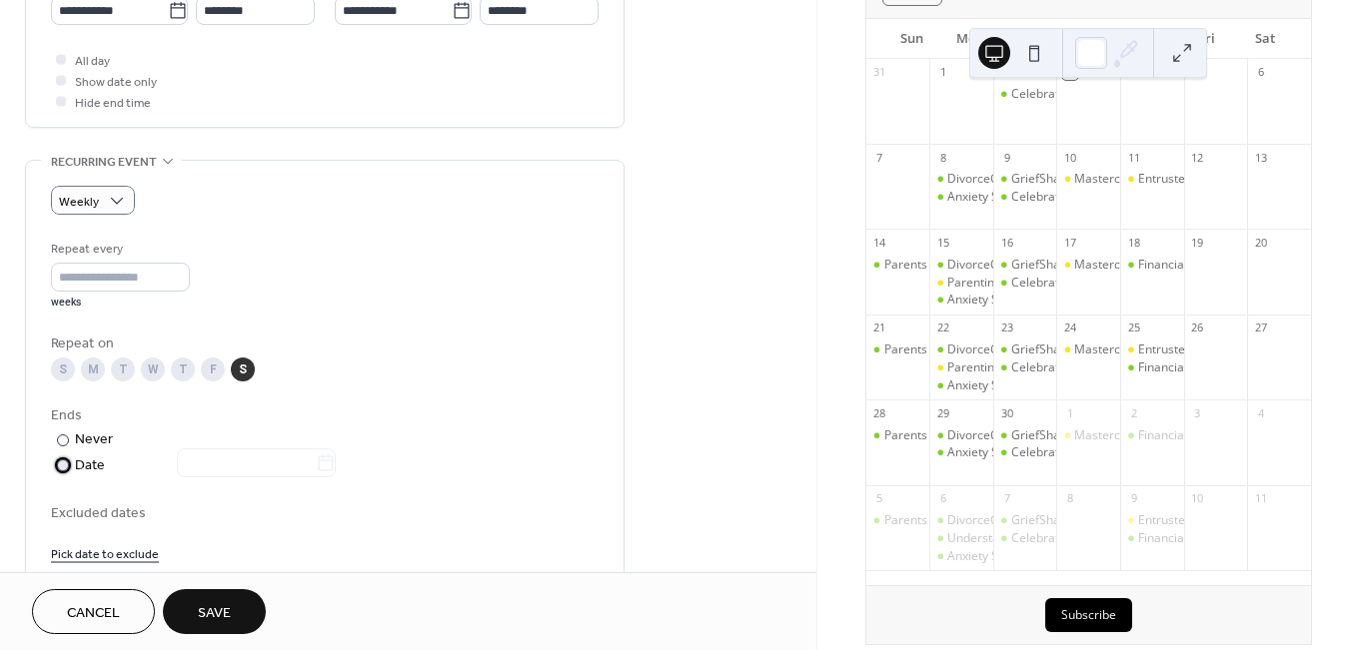
click at [336, 468] on div at bounding box center [244, 465] width 183 height 26
click at [336, 474] on icon at bounding box center [326, 464] width 20 height 20
click at [316, 478] on input "text" at bounding box center [246, 463] width 139 height 29
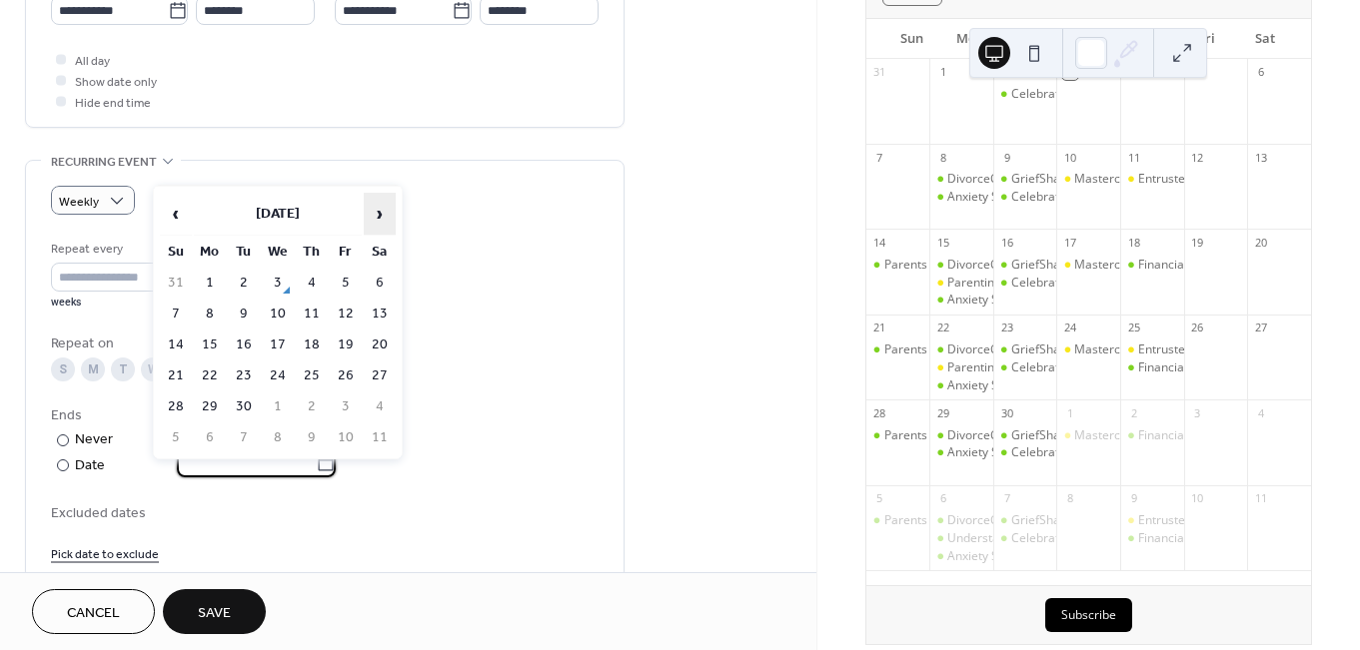
click at [377, 223] on span "›" at bounding box center [380, 214] width 30 height 40
click at [378, 212] on span "›" at bounding box center [380, 214] width 30 height 40
click at [381, 346] on td "20" at bounding box center [380, 345] width 32 height 29
type input "**********"
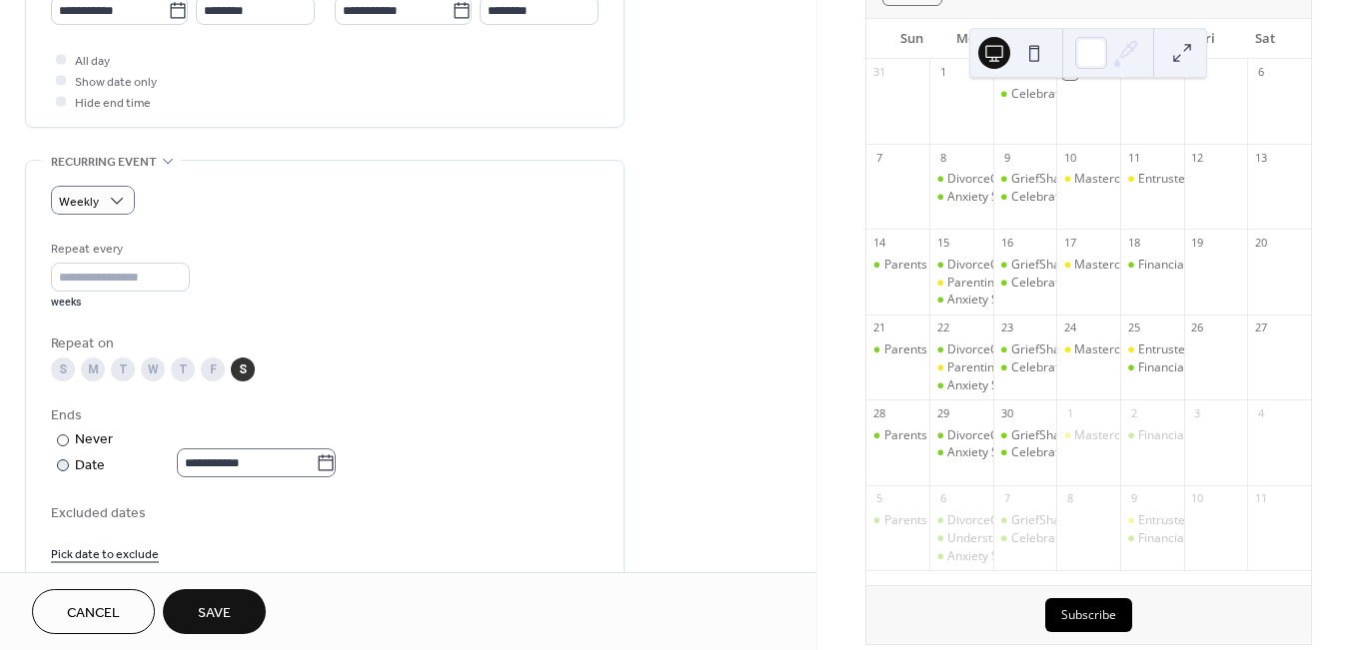
click at [336, 474] on icon at bounding box center [326, 464] width 20 height 20
click at [316, 474] on input "**********" at bounding box center [246, 463] width 139 height 29
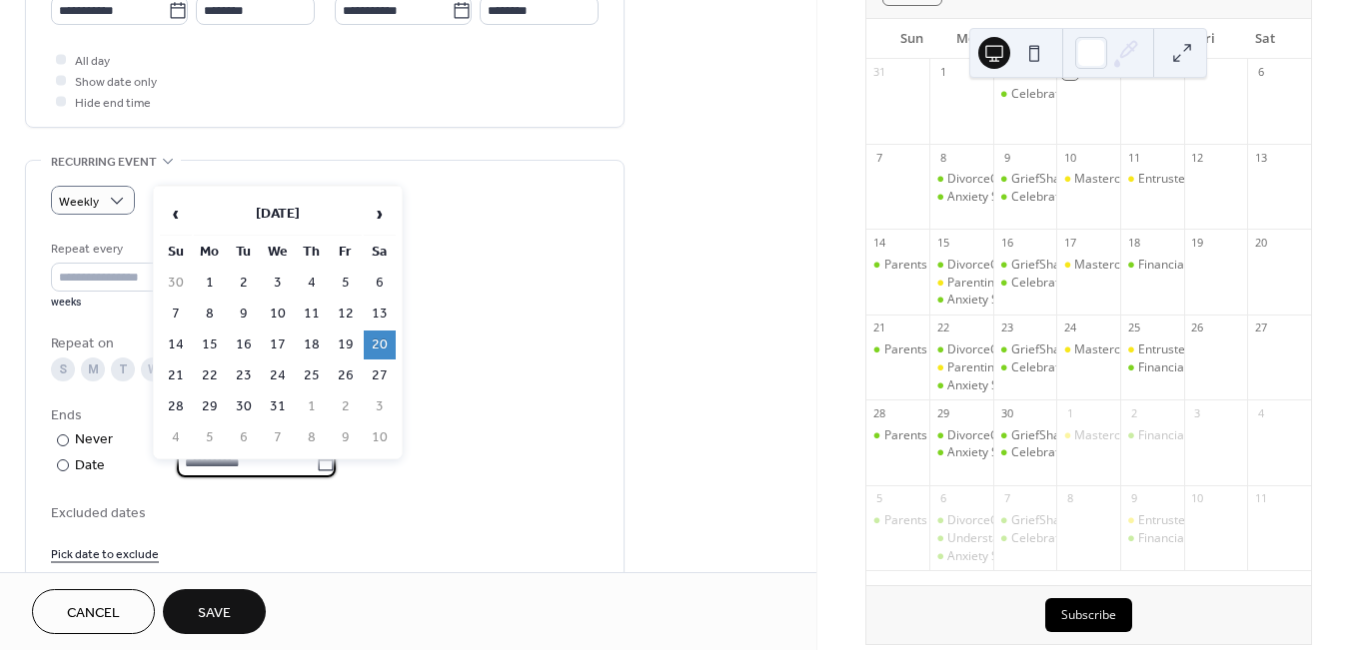
drag, startPoint x: 401, startPoint y: 497, endPoint x: 260, endPoint y: 546, distance: 149.5
click at [401, 497] on div "**********" at bounding box center [324, 401] width 547 height 325
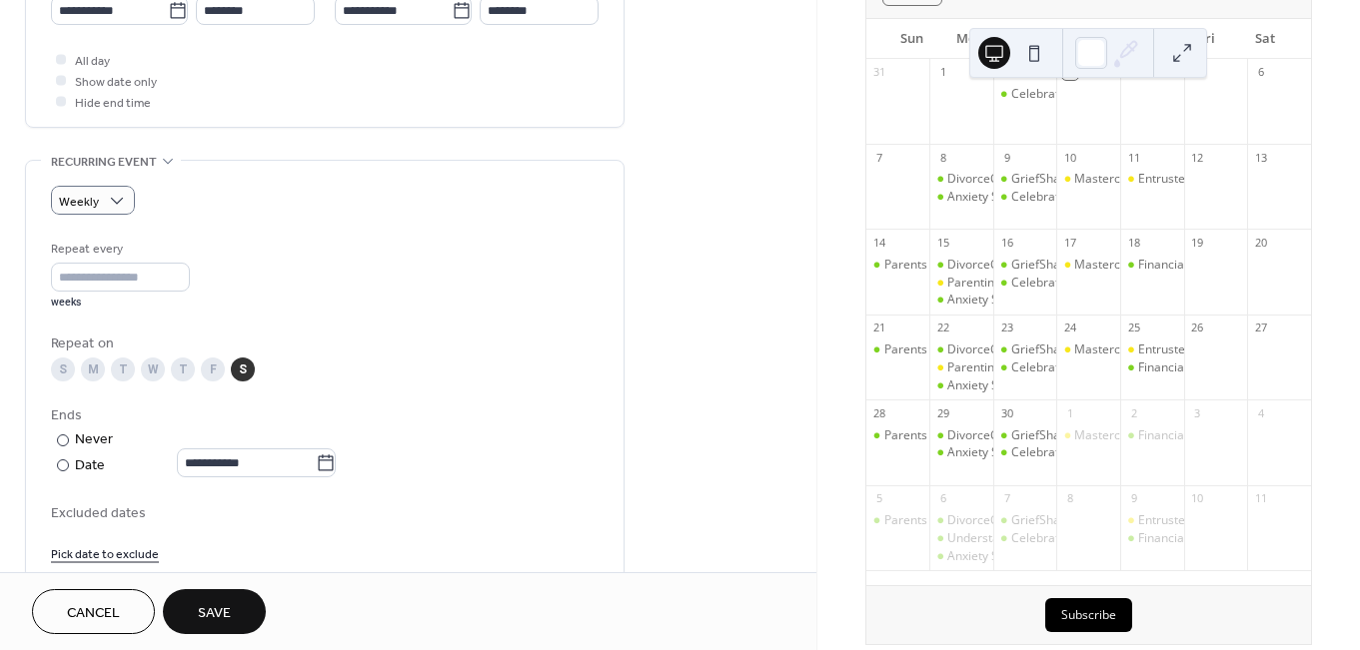
click at [230, 606] on span "Save" at bounding box center [214, 613] width 33 height 21
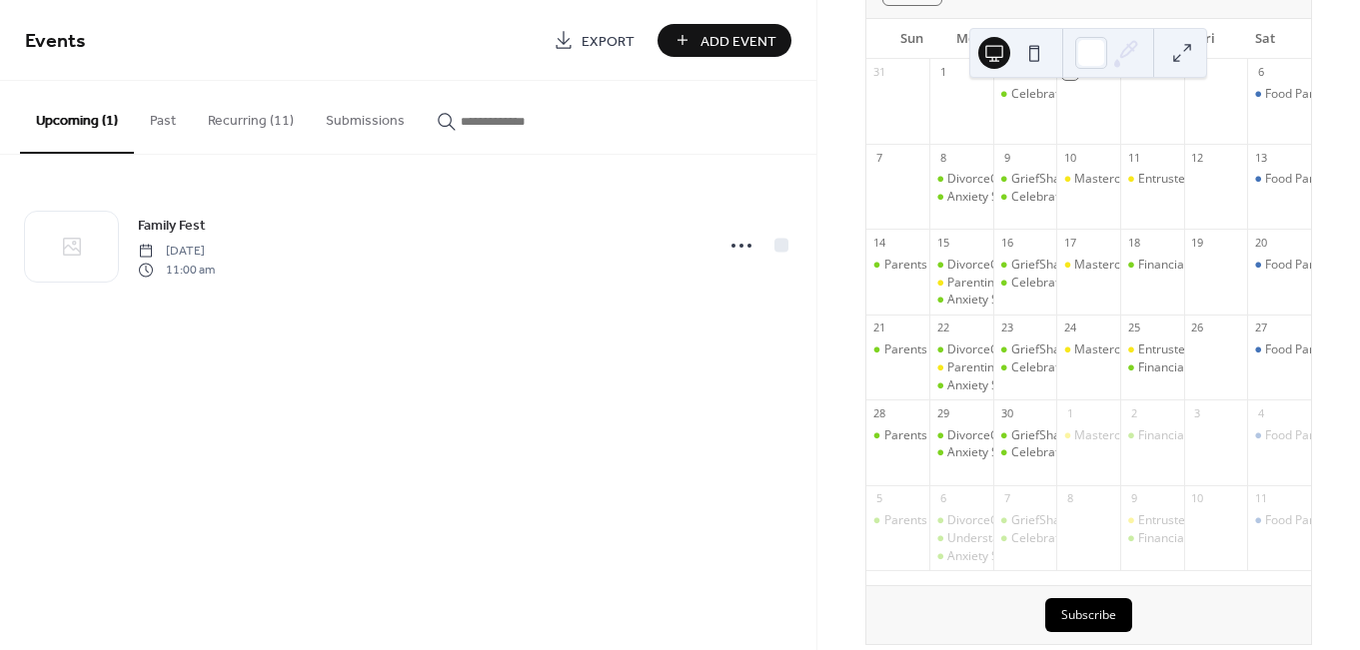
click at [239, 110] on button "Recurring (11)" at bounding box center [251, 116] width 118 height 71
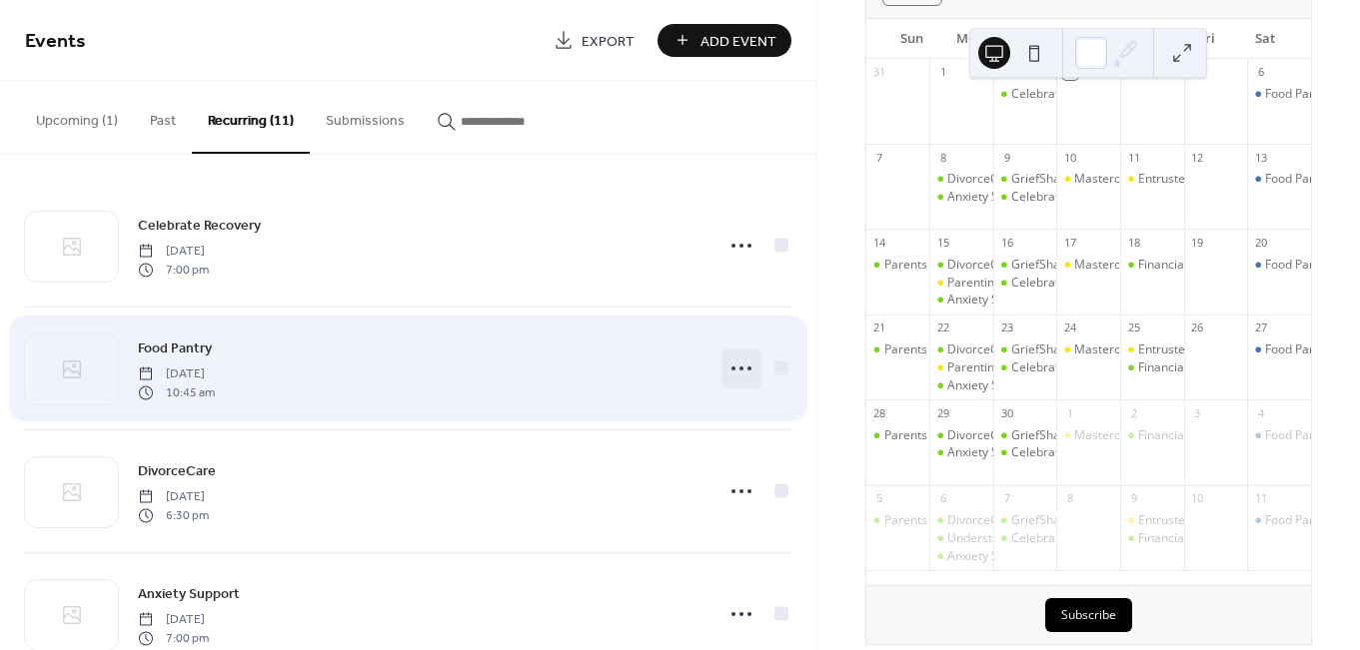
click at [739, 368] on circle at bounding box center [741, 369] width 4 height 4
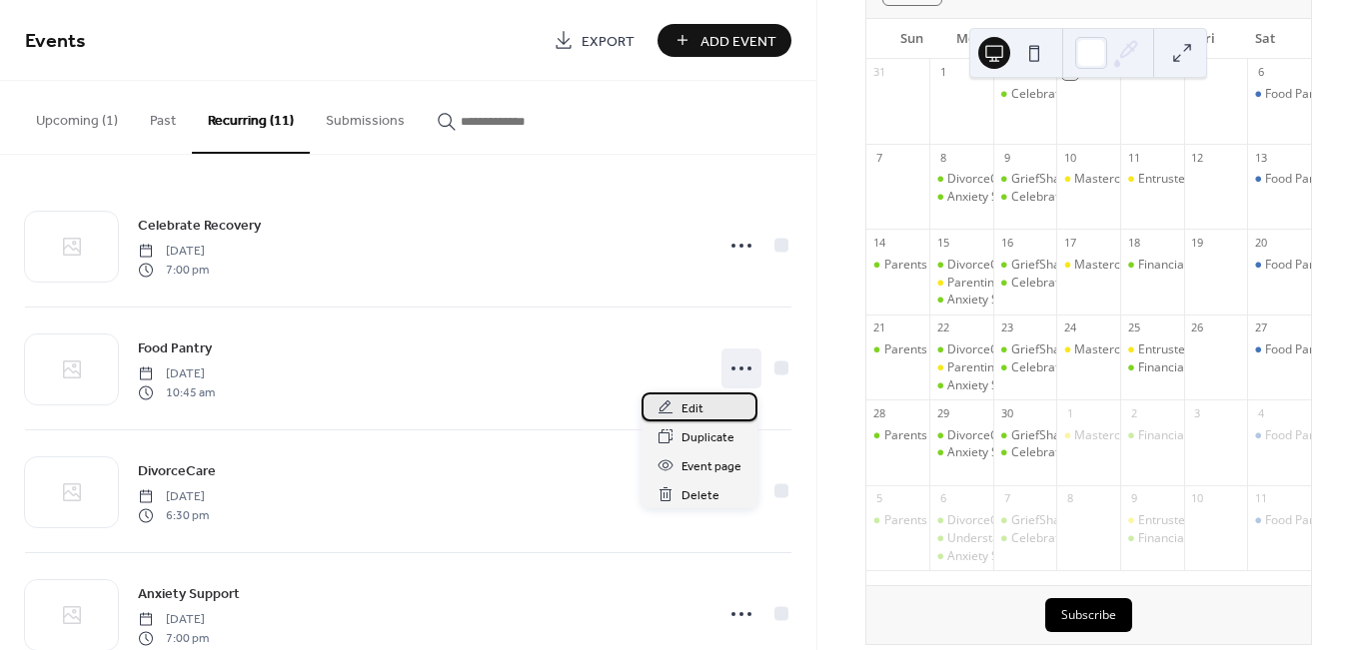
click at [711, 408] on div "Edit" at bounding box center [699, 407] width 116 height 29
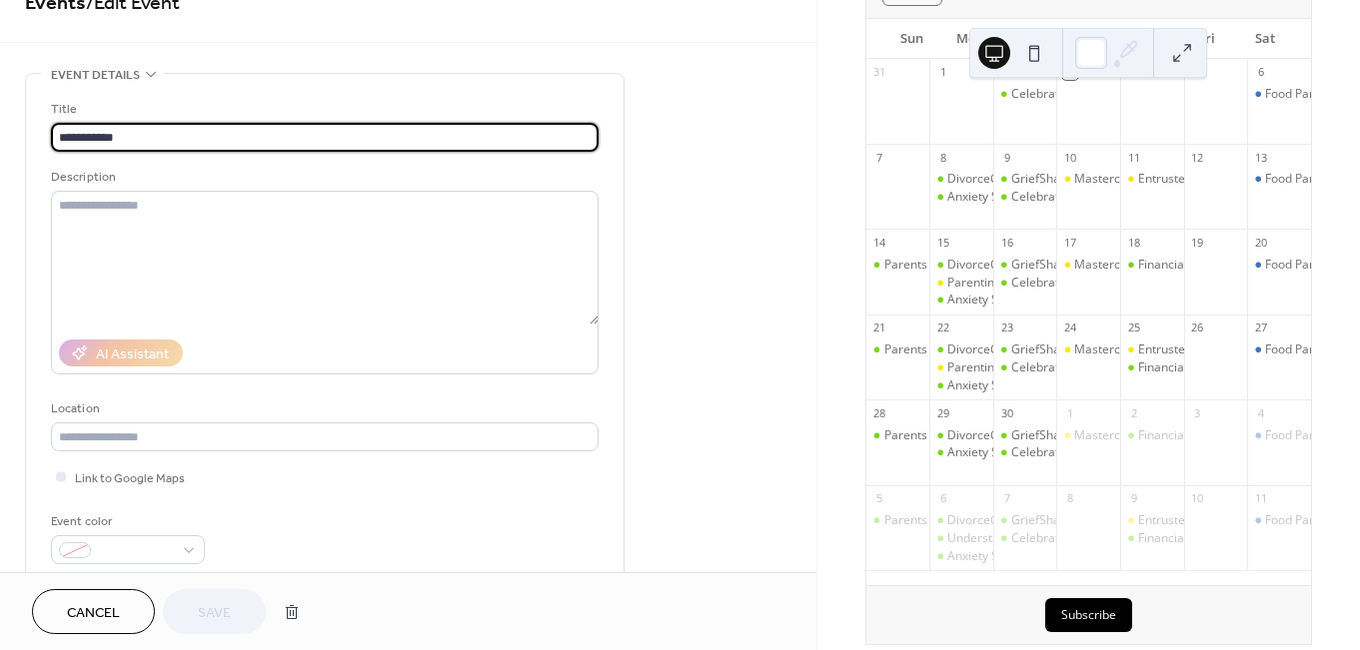
scroll to position [141, 0]
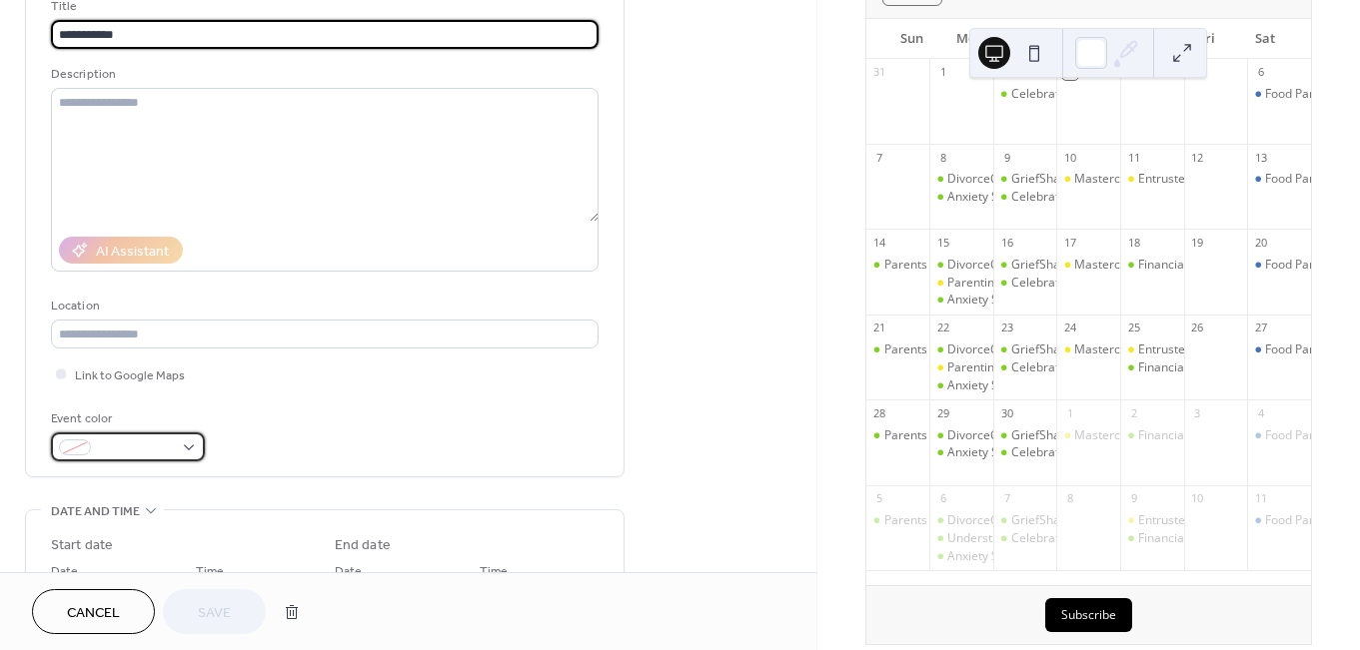
click at [196, 443] on div at bounding box center [128, 447] width 154 height 29
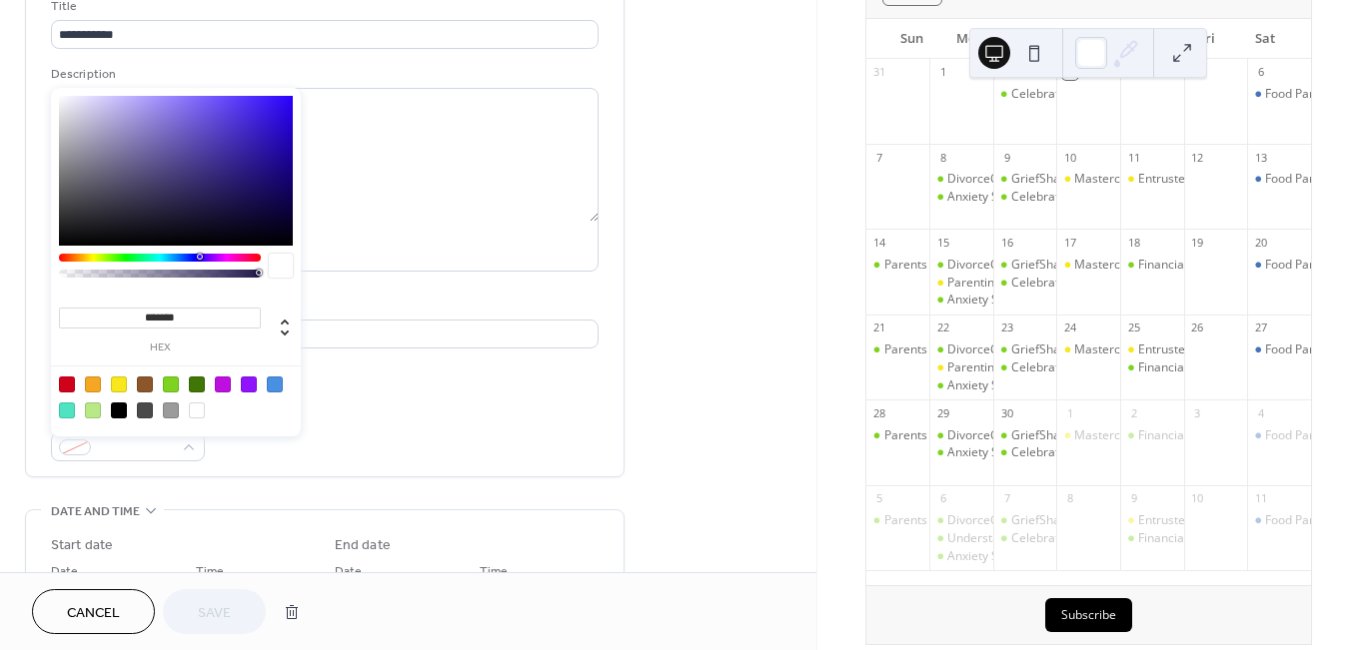
click at [64, 378] on div at bounding box center [67, 385] width 16 height 16
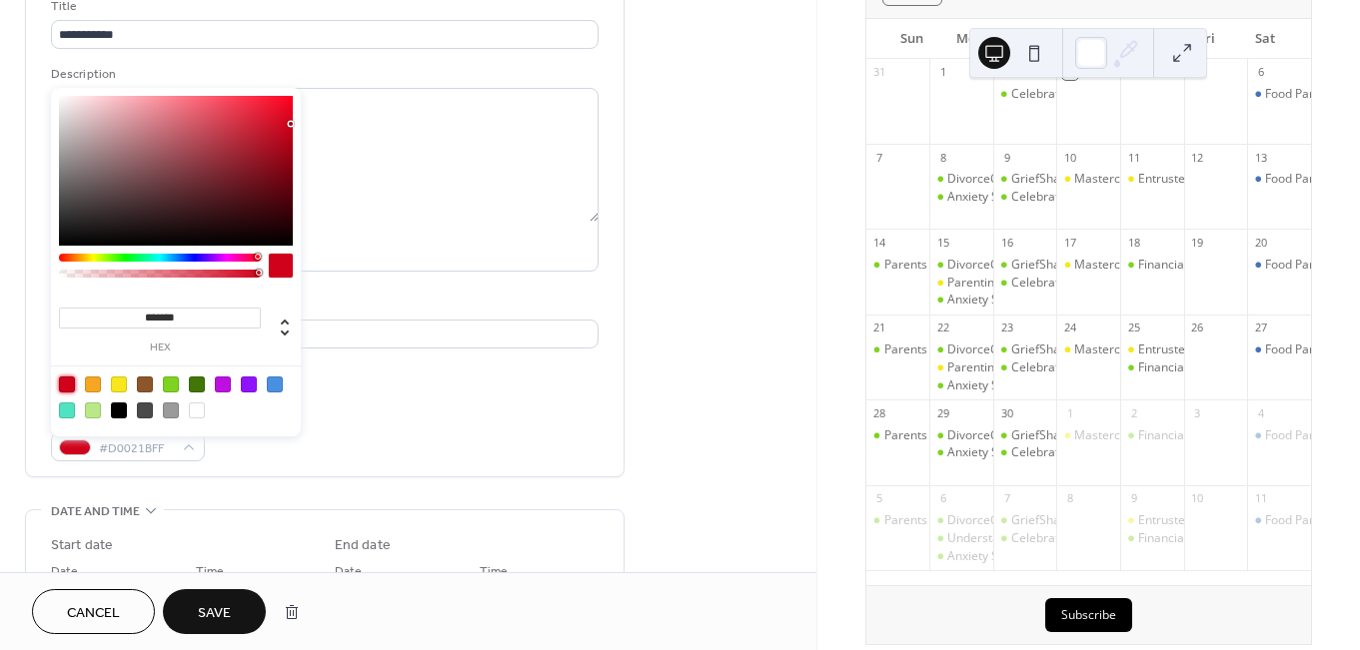
type input "*******"
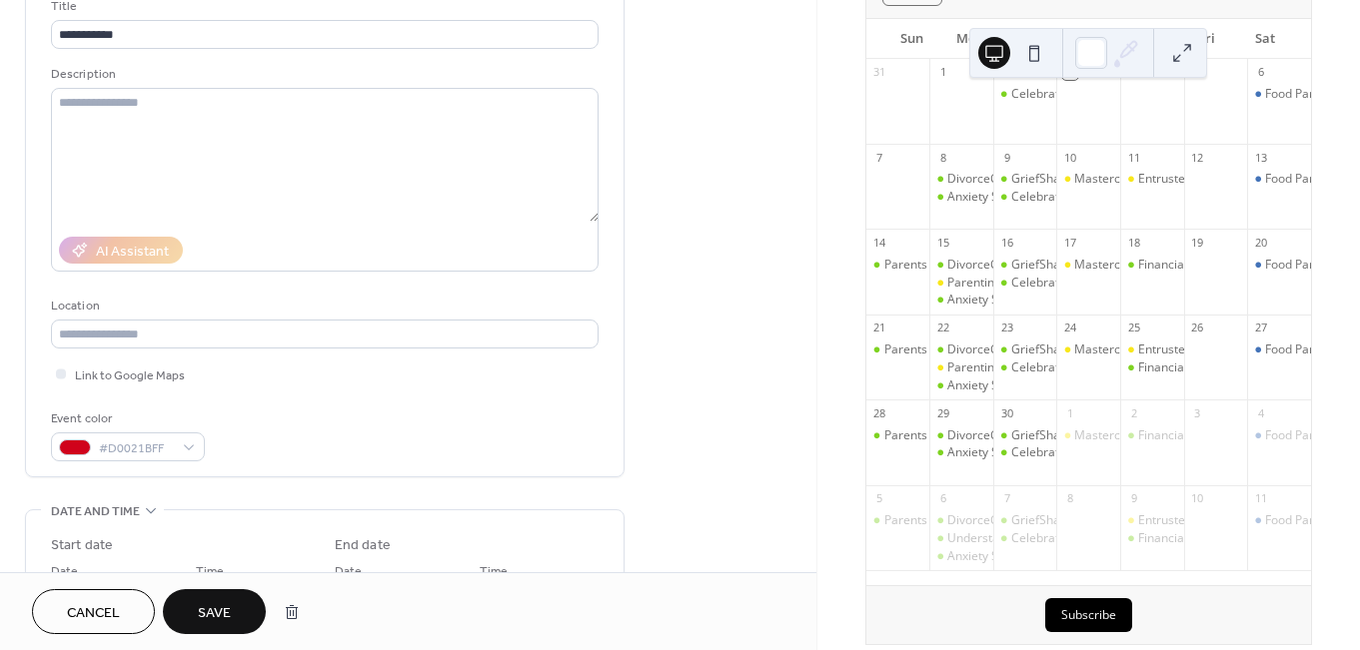
drag, startPoint x: 233, startPoint y: 603, endPoint x: 456, endPoint y: 380, distance: 315.8
click at [233, 603] on button "Save" at bounding box center [214, 611] width 103 height 45
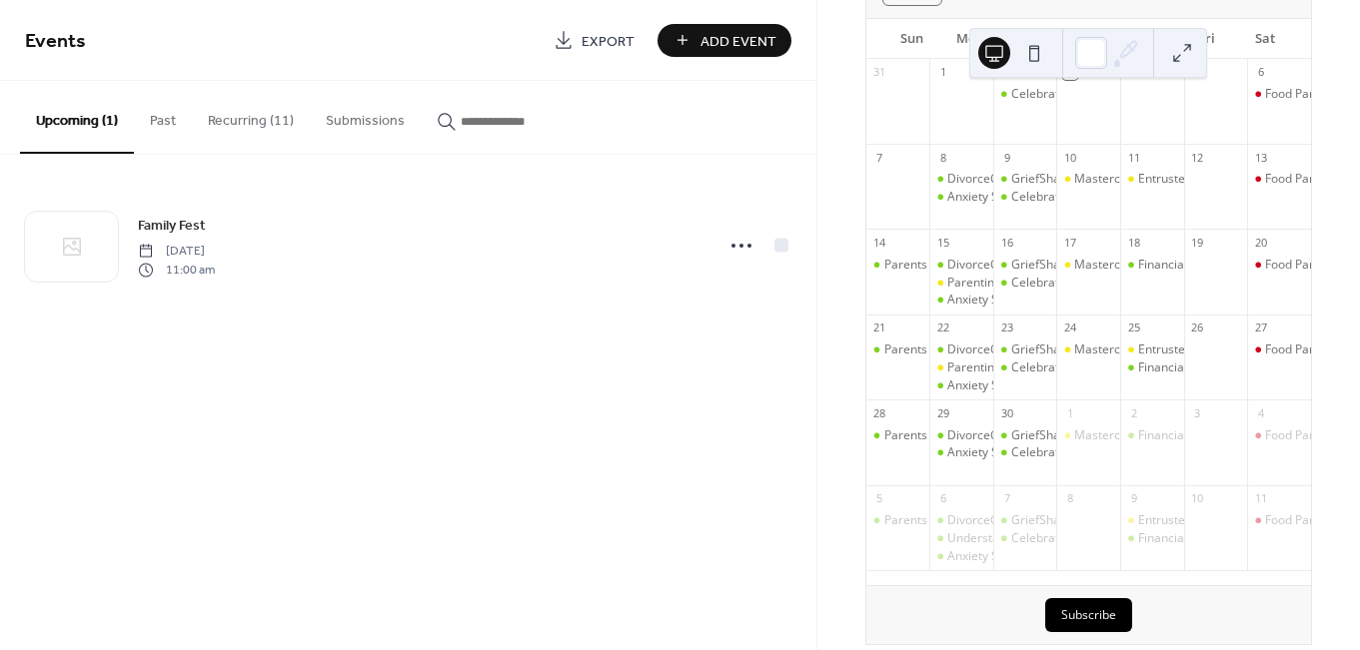
click at [277, 120] on button "Recurring (11)" at bounding box center [251, 116] width 118 height 71
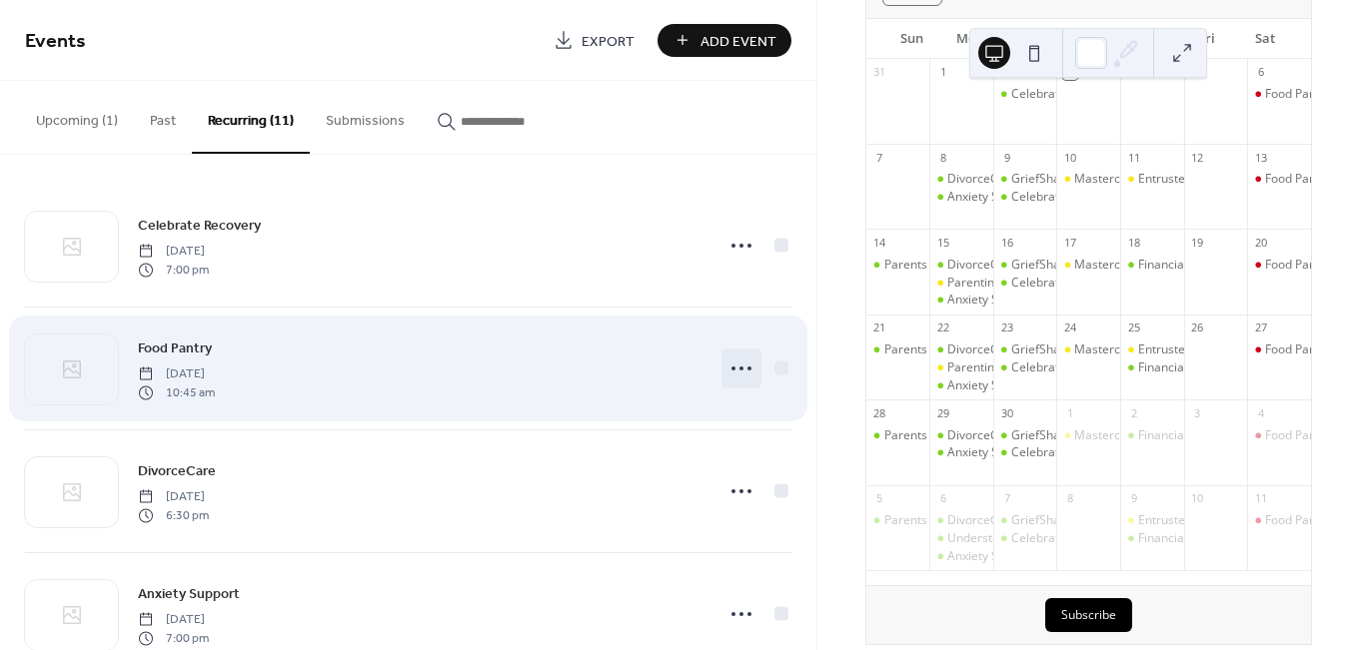
click at [740, 368] on icon at bounding box center [741, 369] width 32 height 32
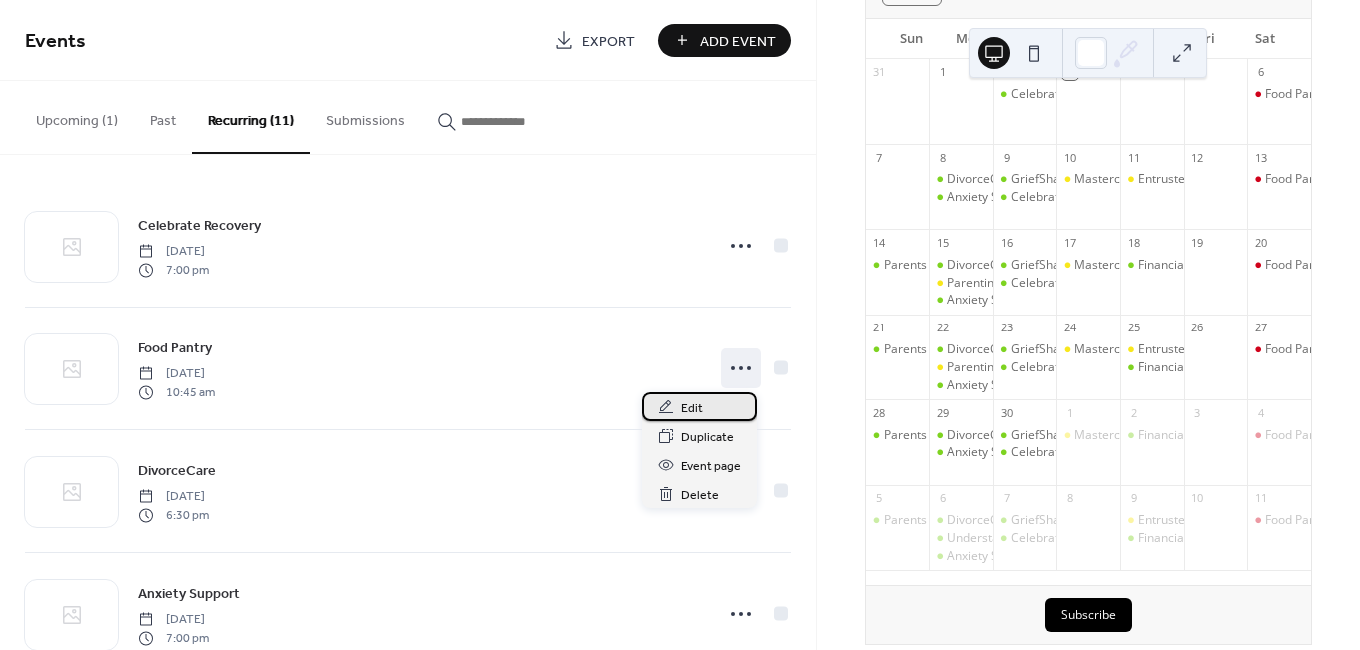
click at [706, 415] on div "Edit" at bounding box center [699, 407] width 116 height 29
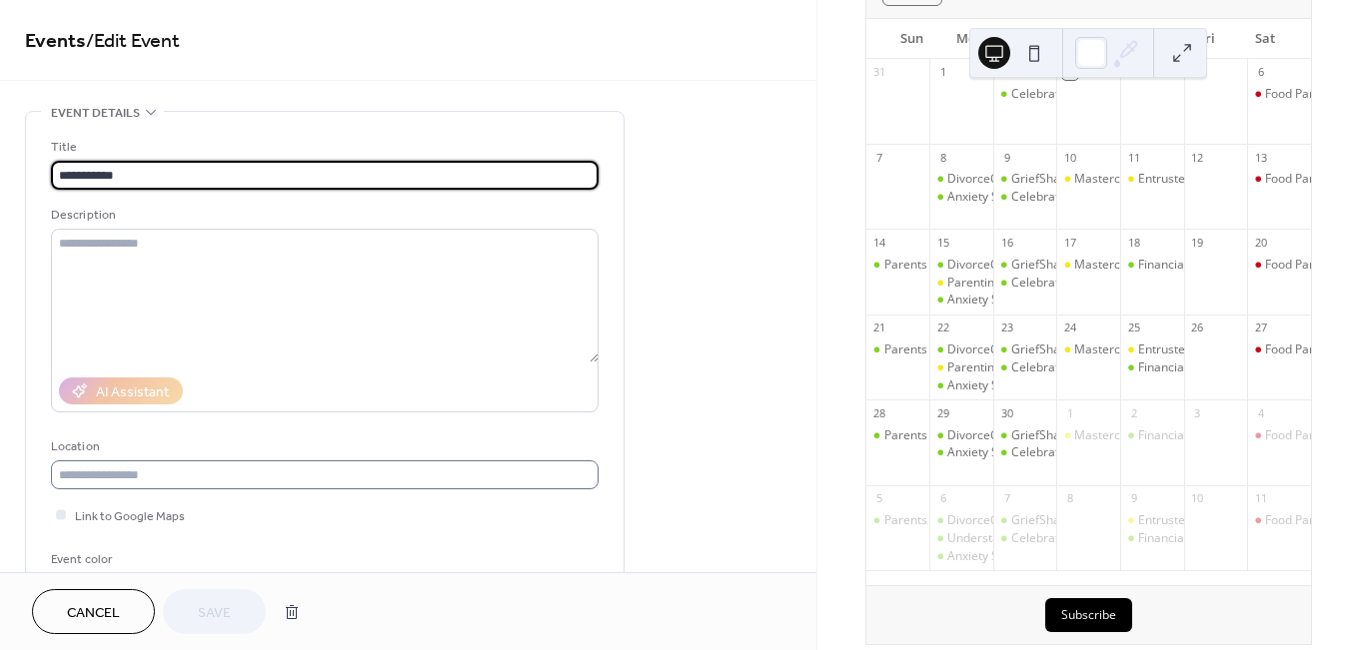
type input "**********"
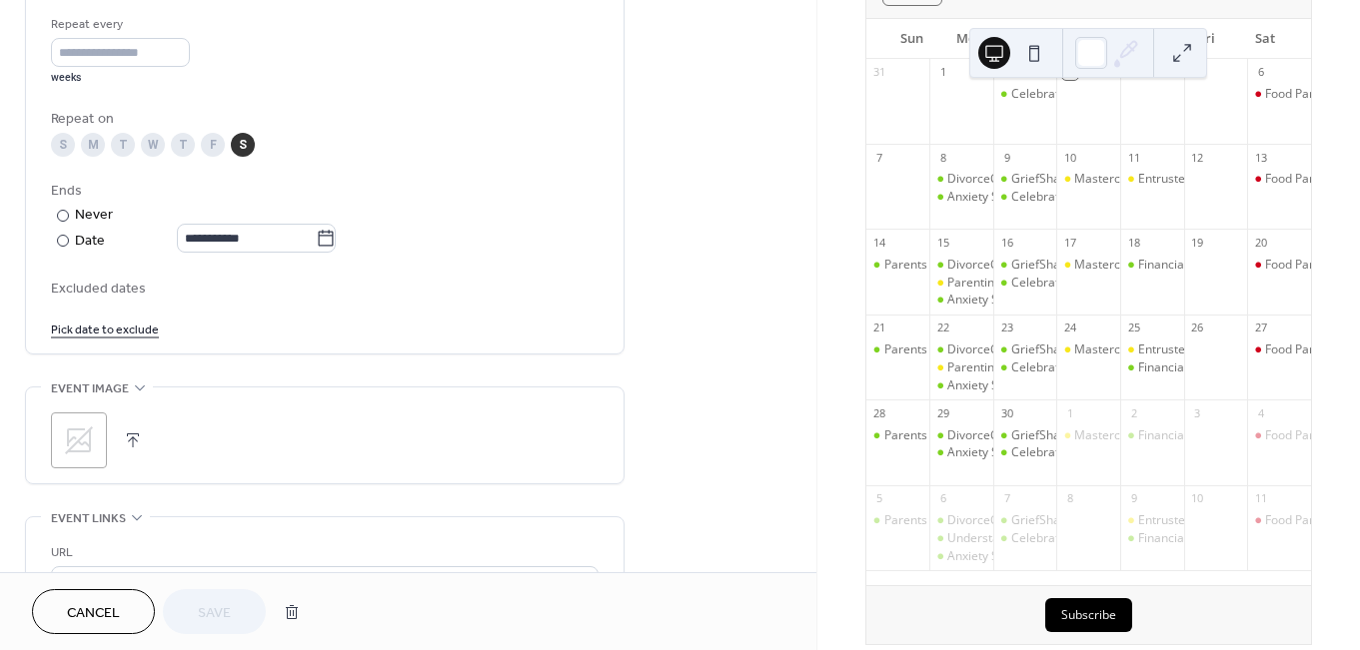
scroll to position [1279, 0]
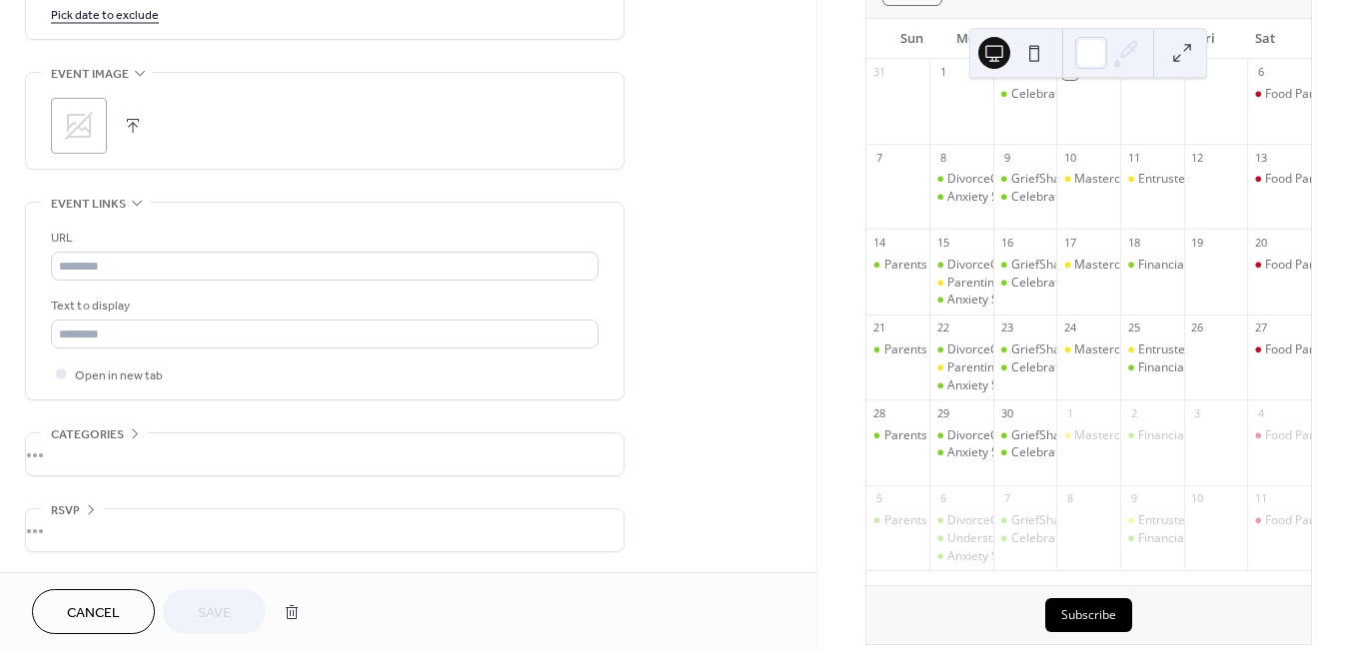
click at [108, 448] on div "•••" at bounding box center [324, 455] width 597 height 42
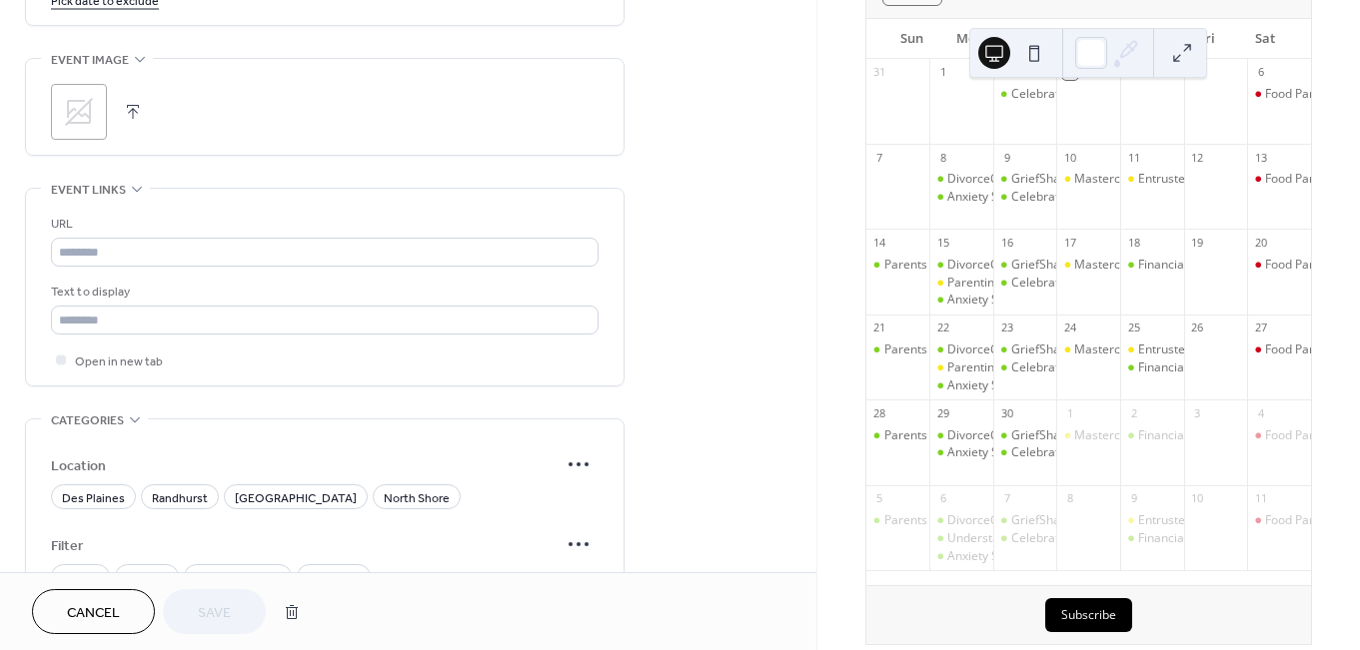
scroll to position [1317, 0]
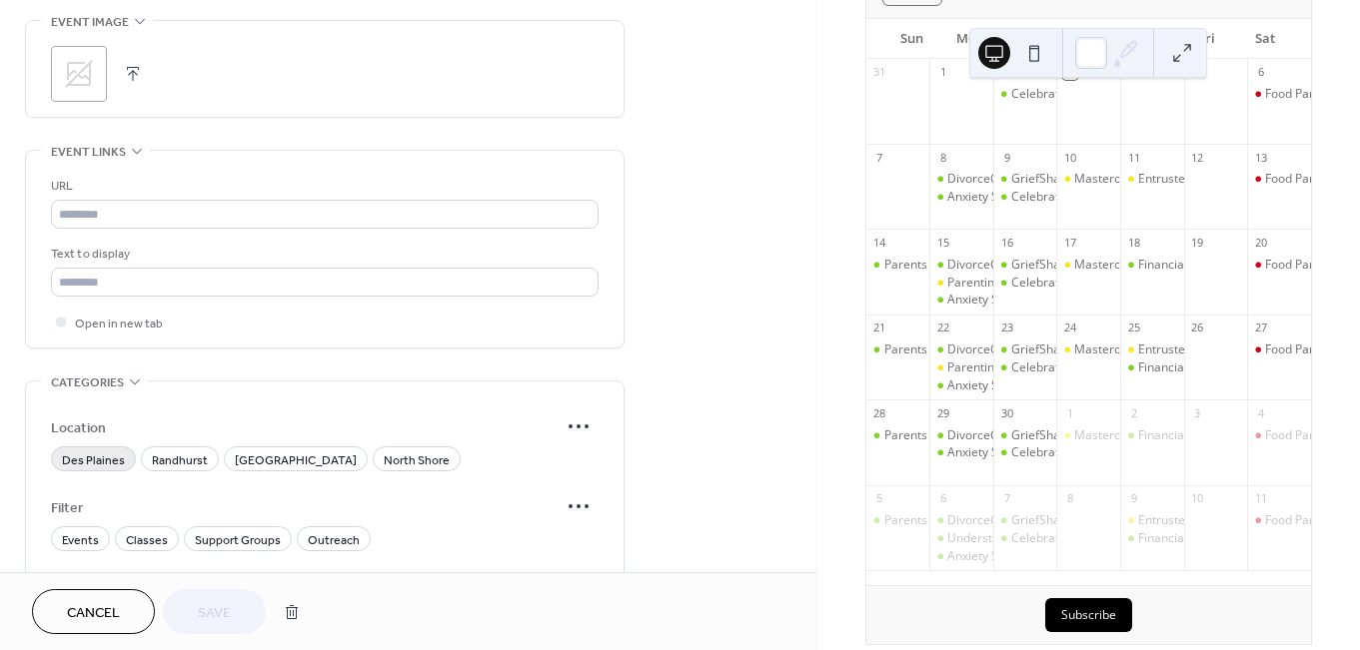
click at [104, 469] on span "Des Plaines" at bounding box center [93, 461] width 63 height 21
click at [337, 550] on span "Outreach" at bounding box center [334, 540] width 52 height 21
click at [220, 616] on span "Save" at bounding box center [214, 613] width 33 height 21
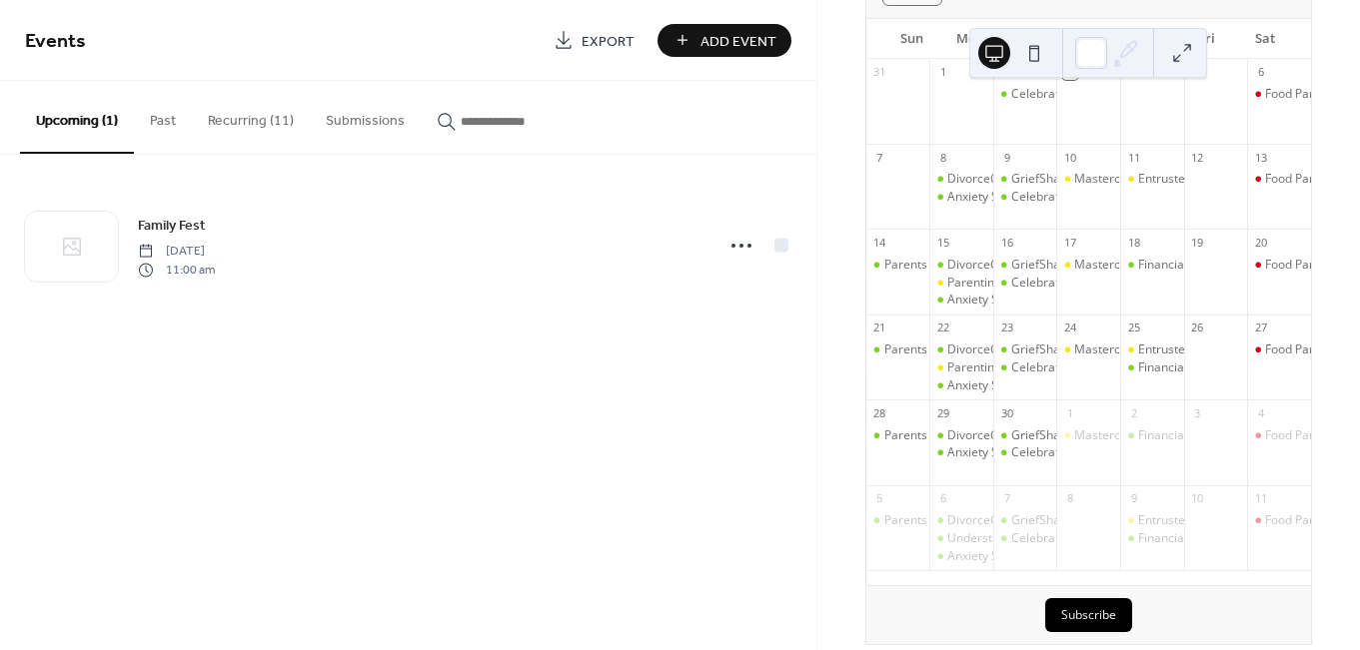
click at [738, 46] on span "Add Event" at bounding box center [738, 41] width 76 height 21
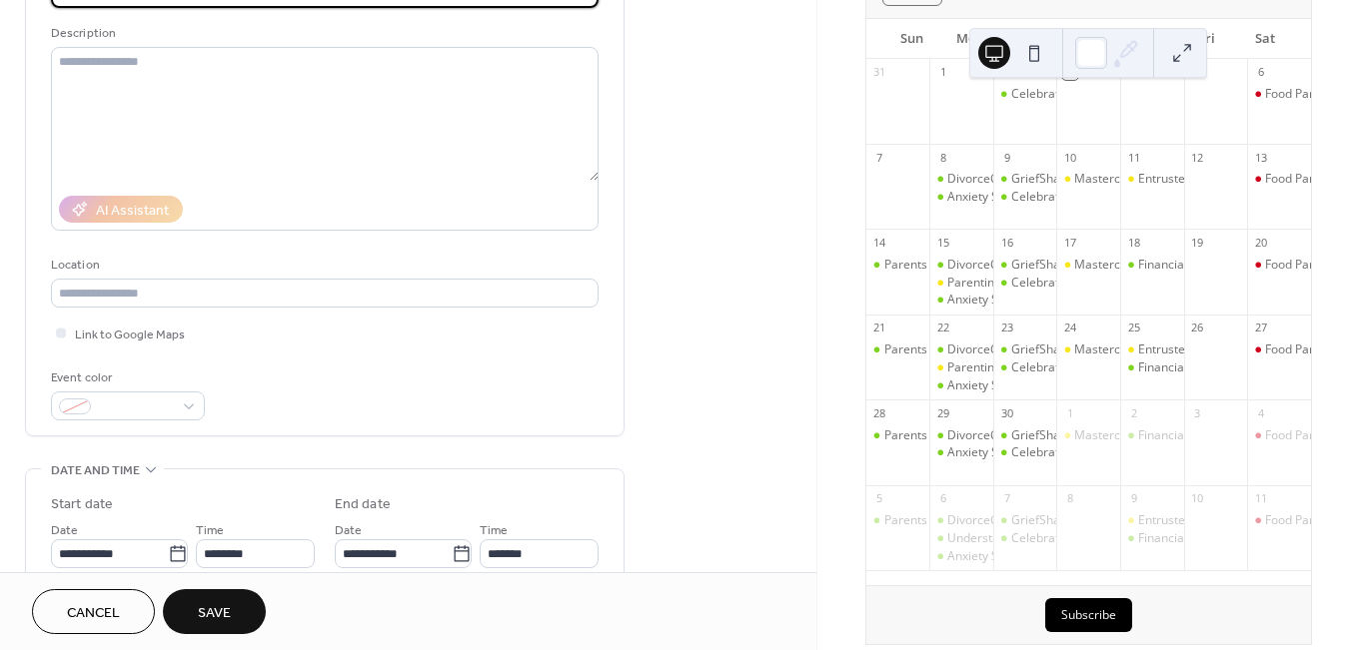
scroll to position [326, 0]
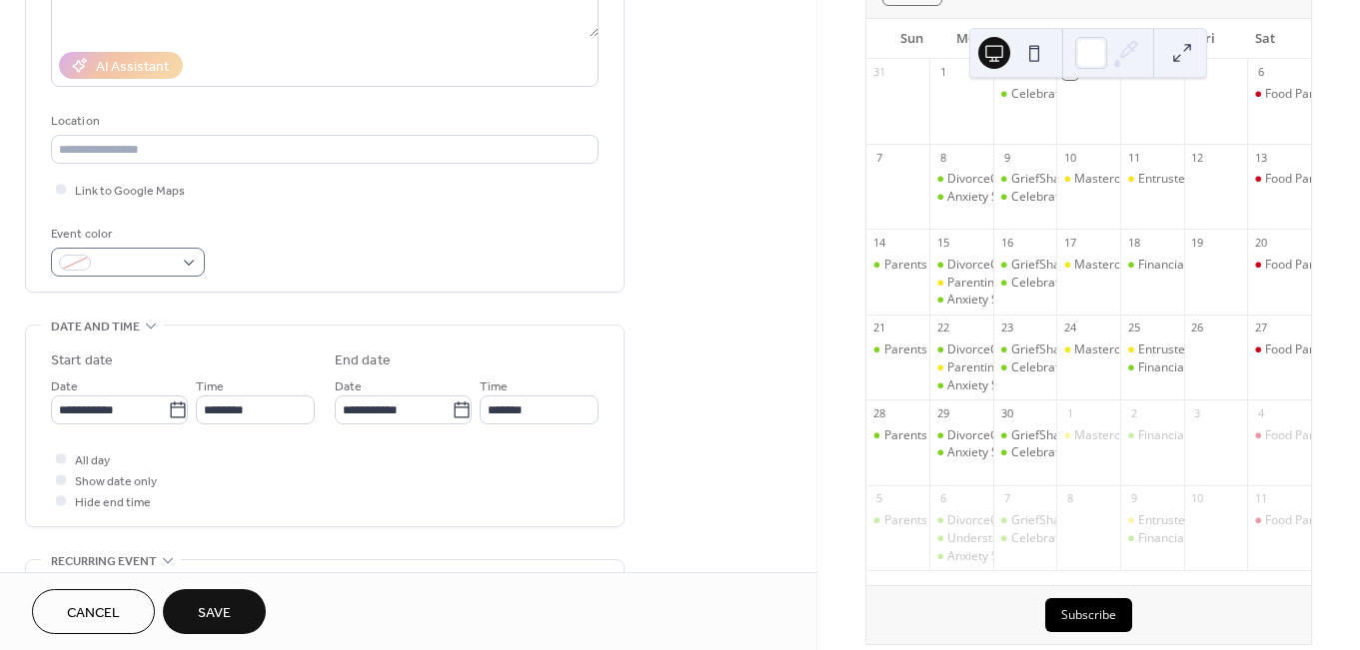
type input "**********"
click at [193, 269] on div at bounding box center [128, 262] width 154 height 29
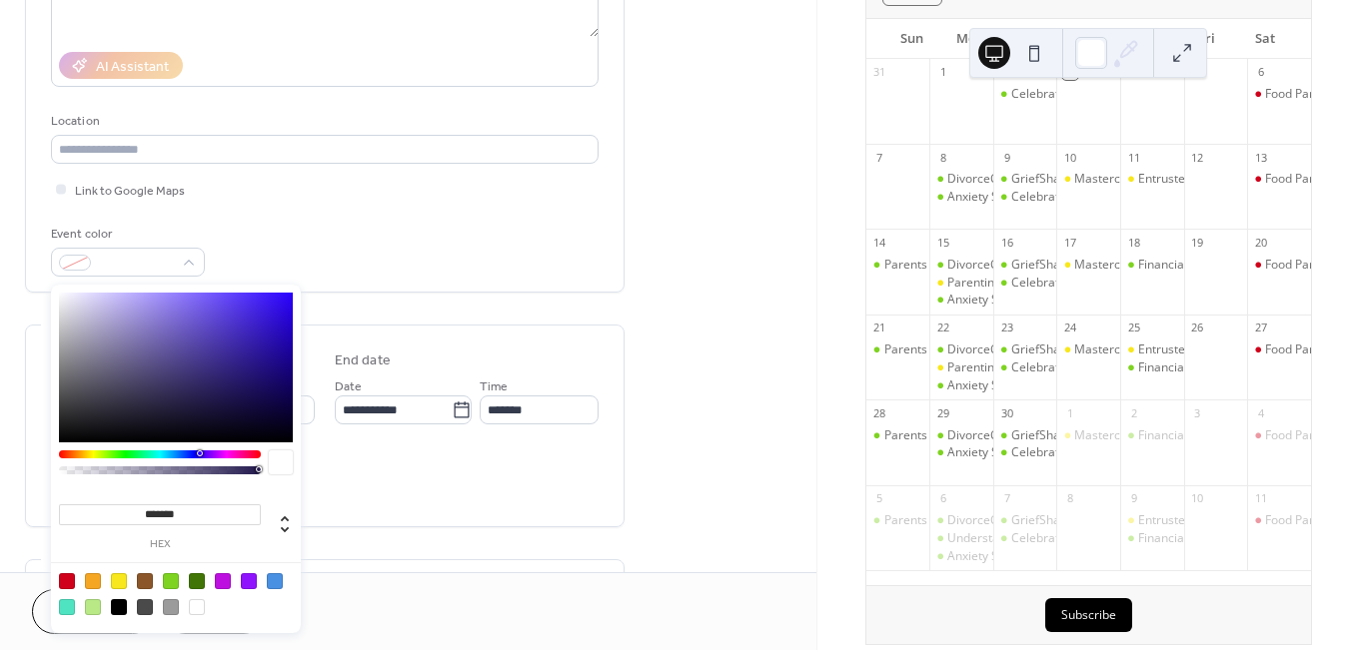
click at [67, 578] on div at bounding box center [67, 581] width 16 height 16
type input "*******"
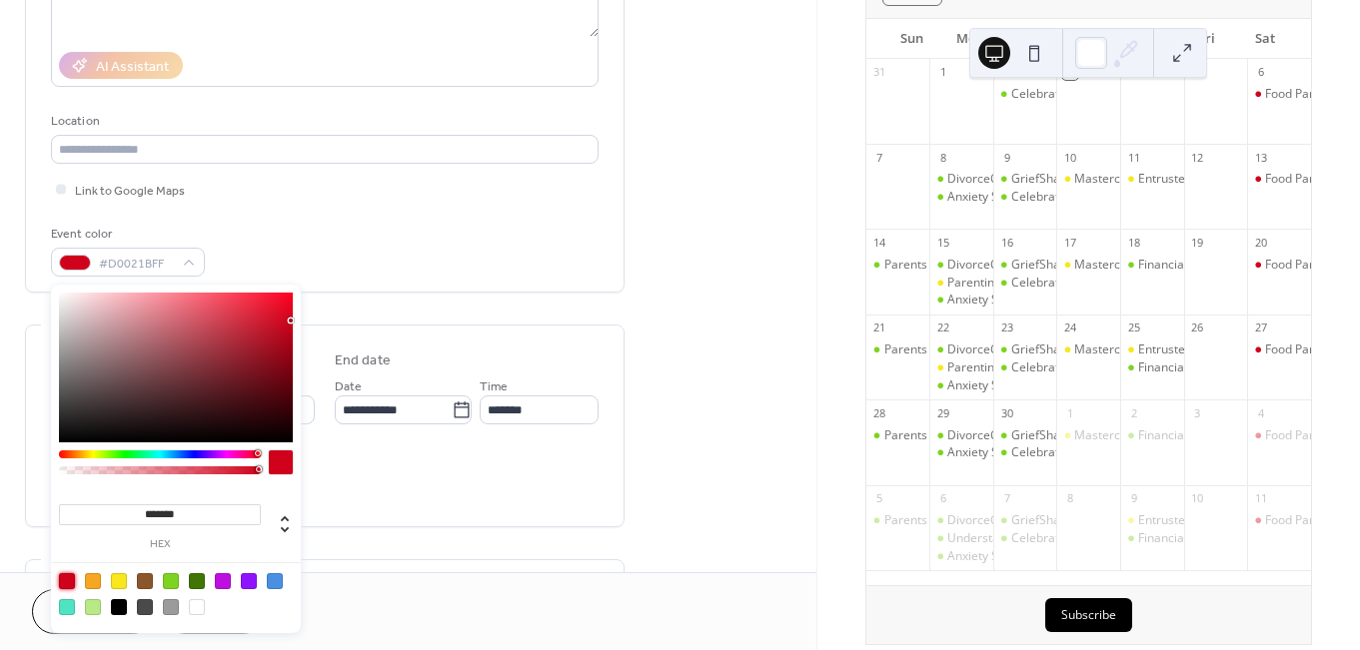
click at [324, 277] on div "Event color #D0021BFF" at bounding box center [324, 250] width 547 height 53
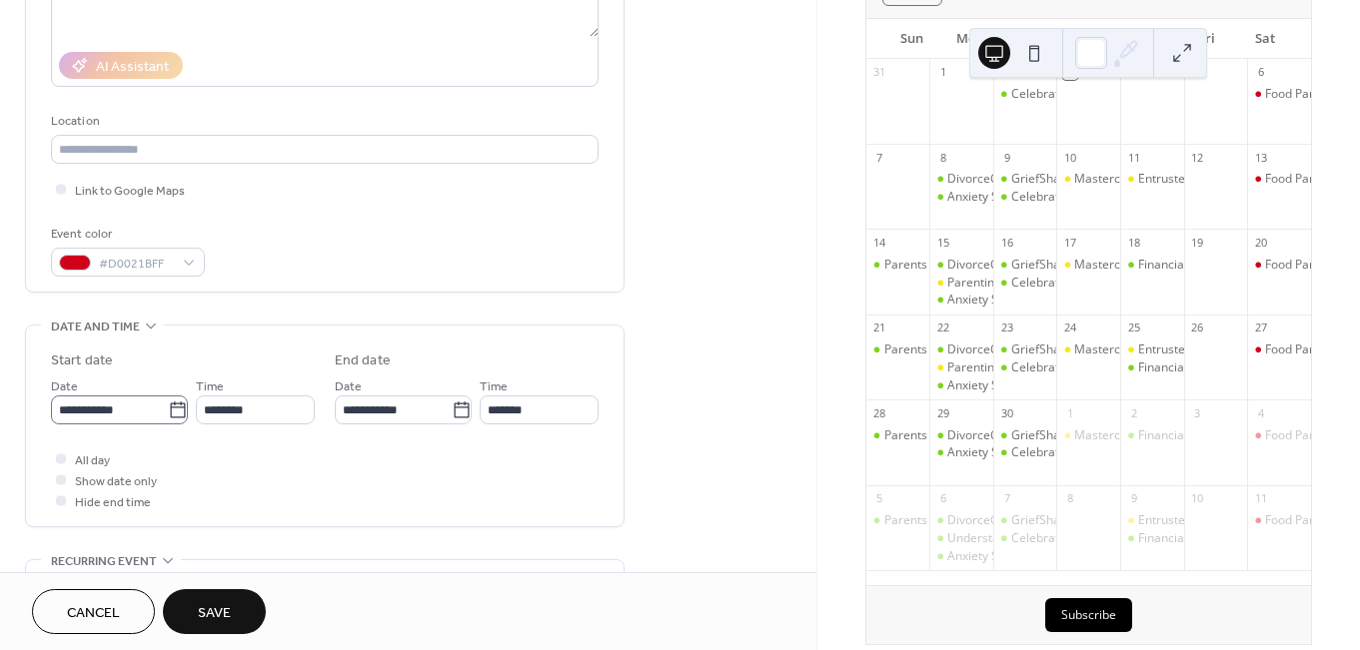
click at [176, 412] on icon at bounding box center [178, 411] width 20 height 20
click at [168, 412] on input "**********" at bounding box center [109, 410] width 117 height 29
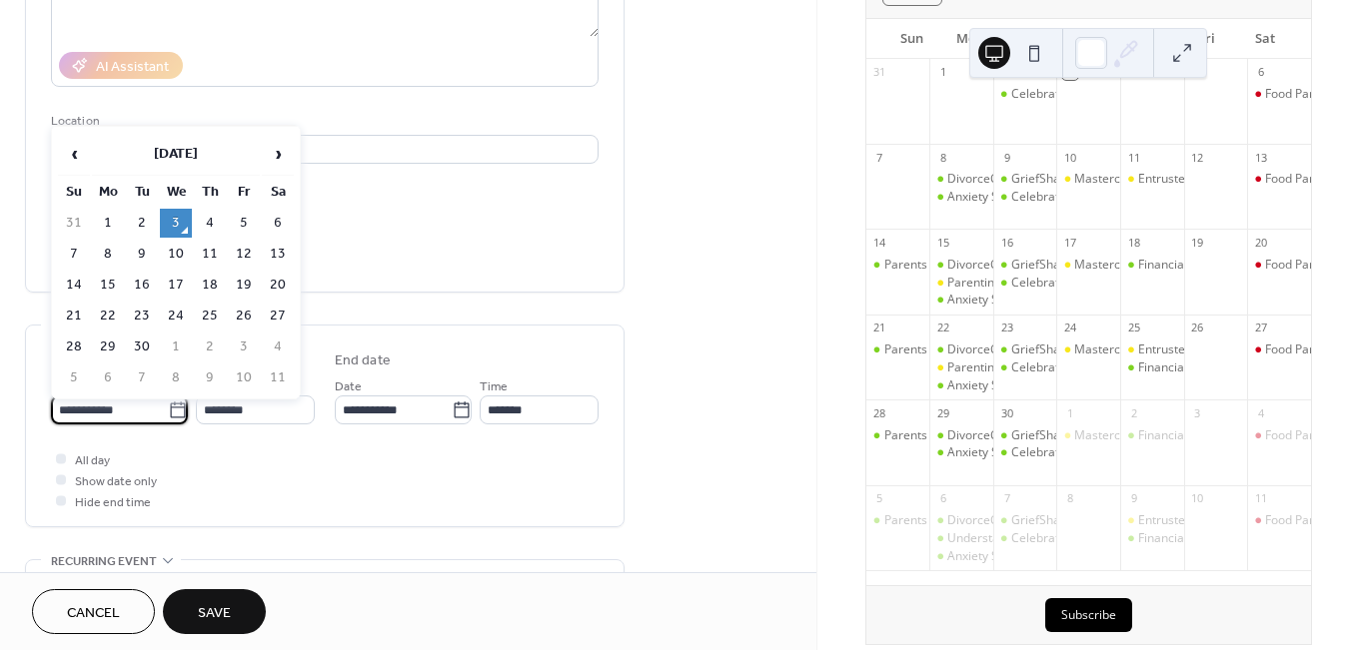
click at [283, 255] on td "13" at bounding box center [278, 254] width 32 height 29
type input "**********"
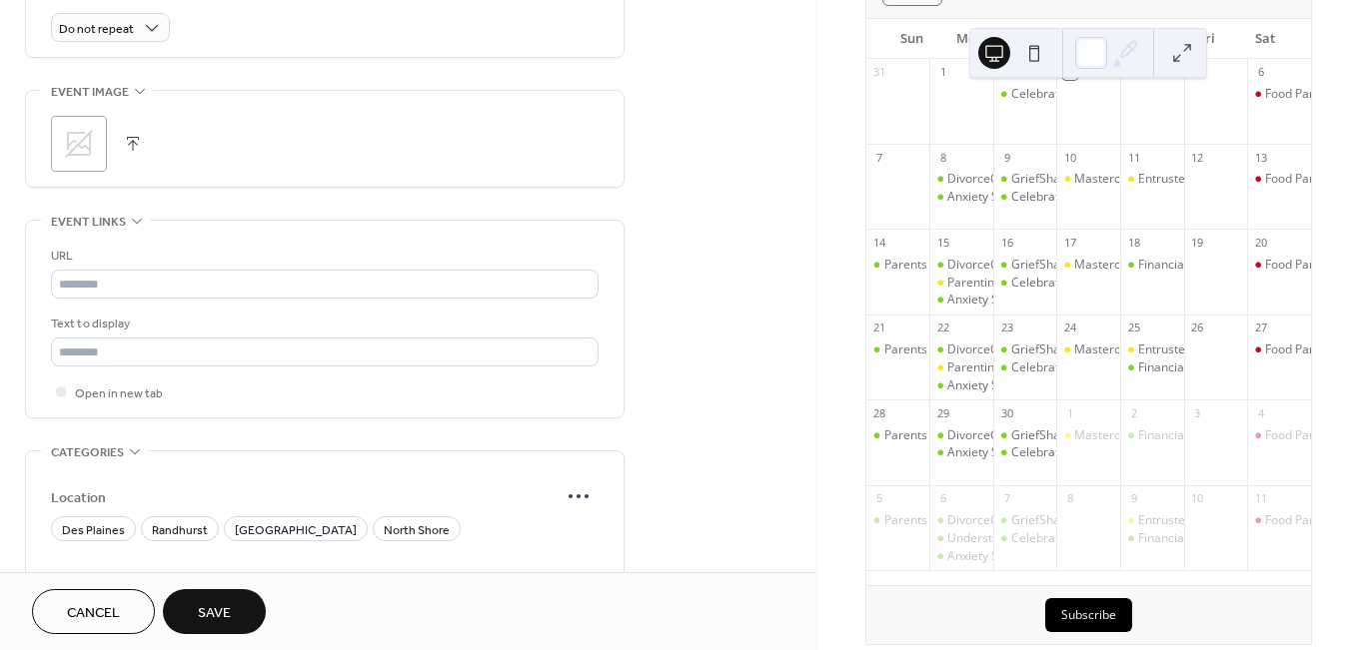
scroll to position [1026, 0]
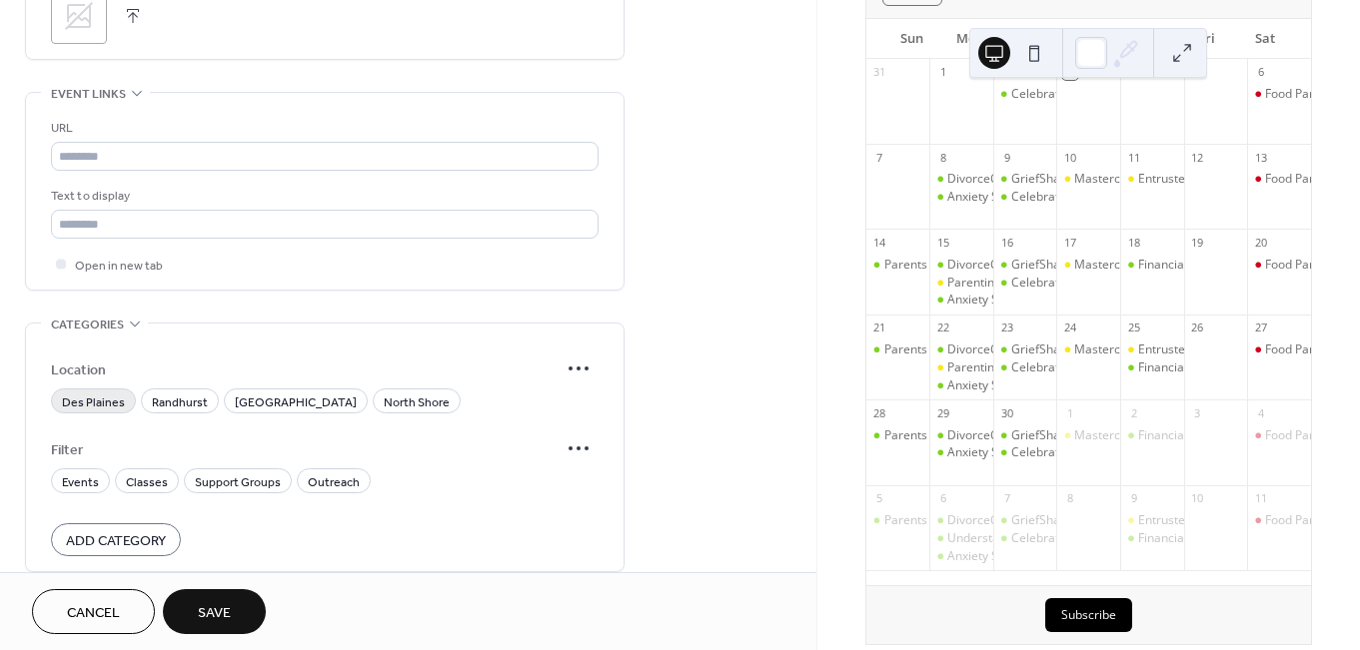
click at [102, 410] on span "Des Plaines" at bounding box center [93, 403] width 63 height 21
click at [336, 491] on span "Outreach" at bounding box center [334, 483] width 52 height 21
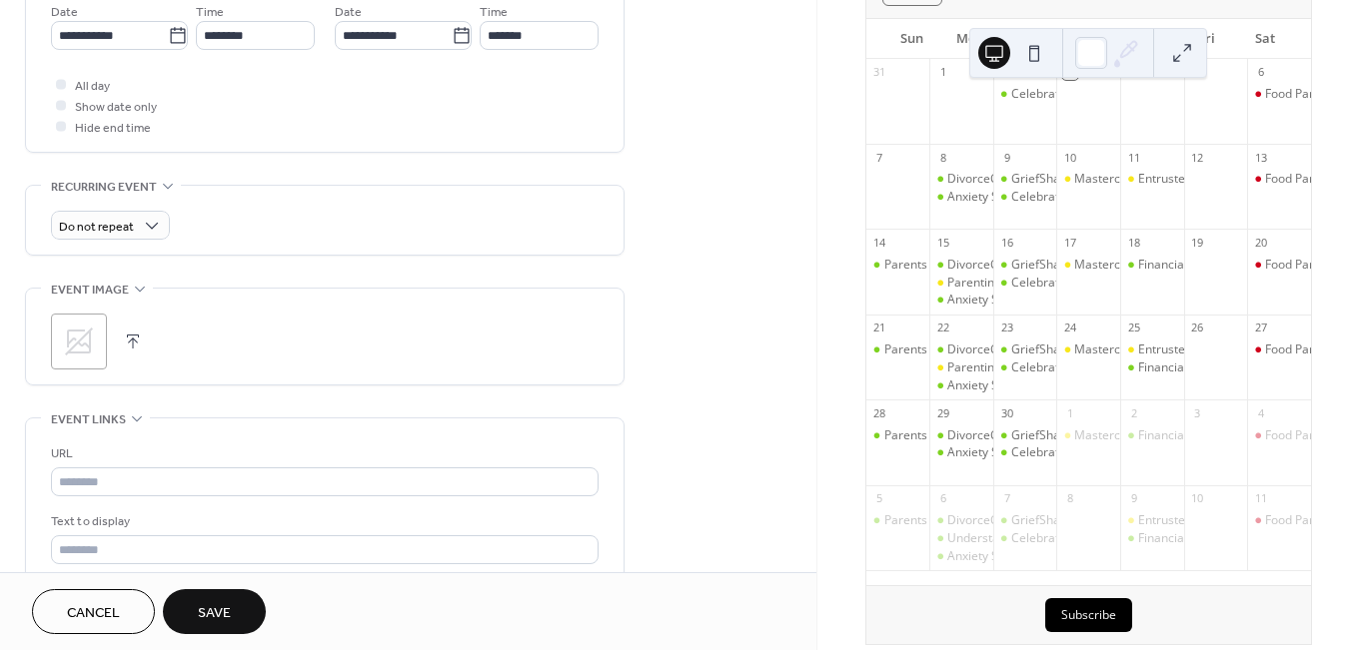
scroll to position [579, 0]
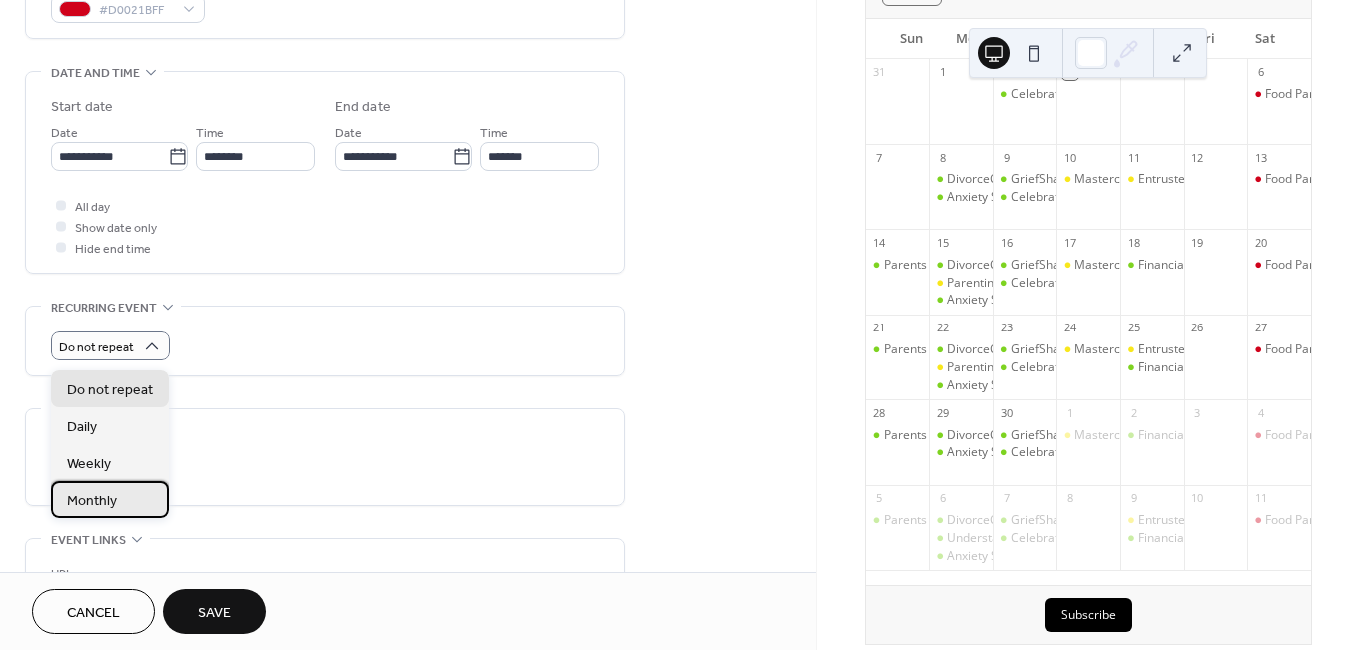
click at [98, 494] on span "Monthly" at bounding box center [92, 502] width 50 height 21
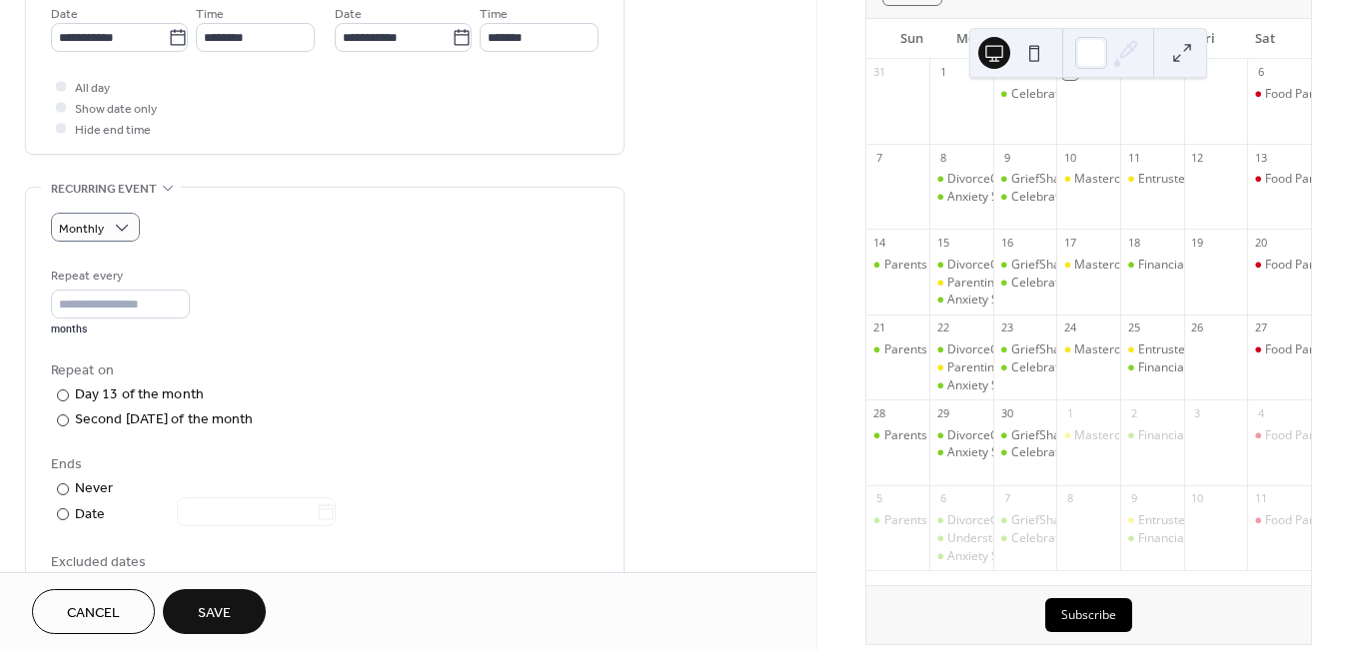
scroll to position [702, 0]
click at [64, 423] on div at bounding box center [63, 417] width 12 height 12
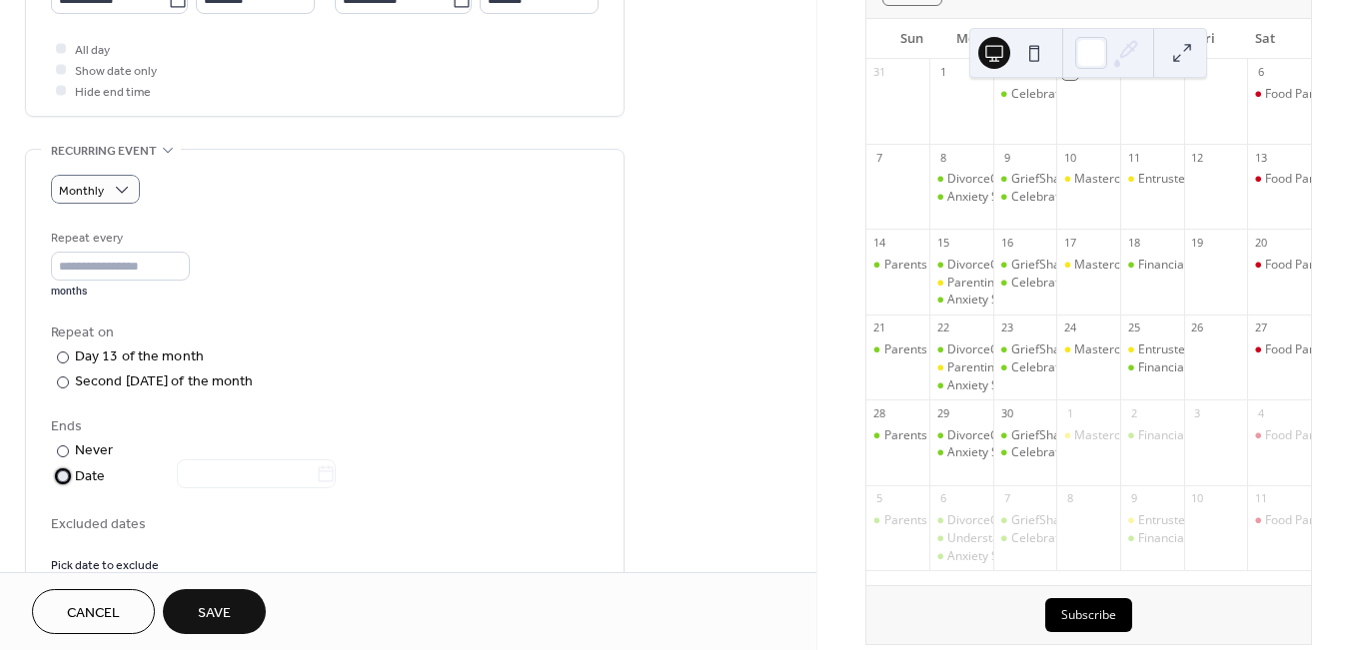
click at [64, 483] on div at bounding box center [63, 477] width 12 height 12
click at [334, 482] on icon at bounding box center [326, 474] width 15 height 16
click at [316, 485] on input "text" at bounding box center [246, 474] width 139 height 29
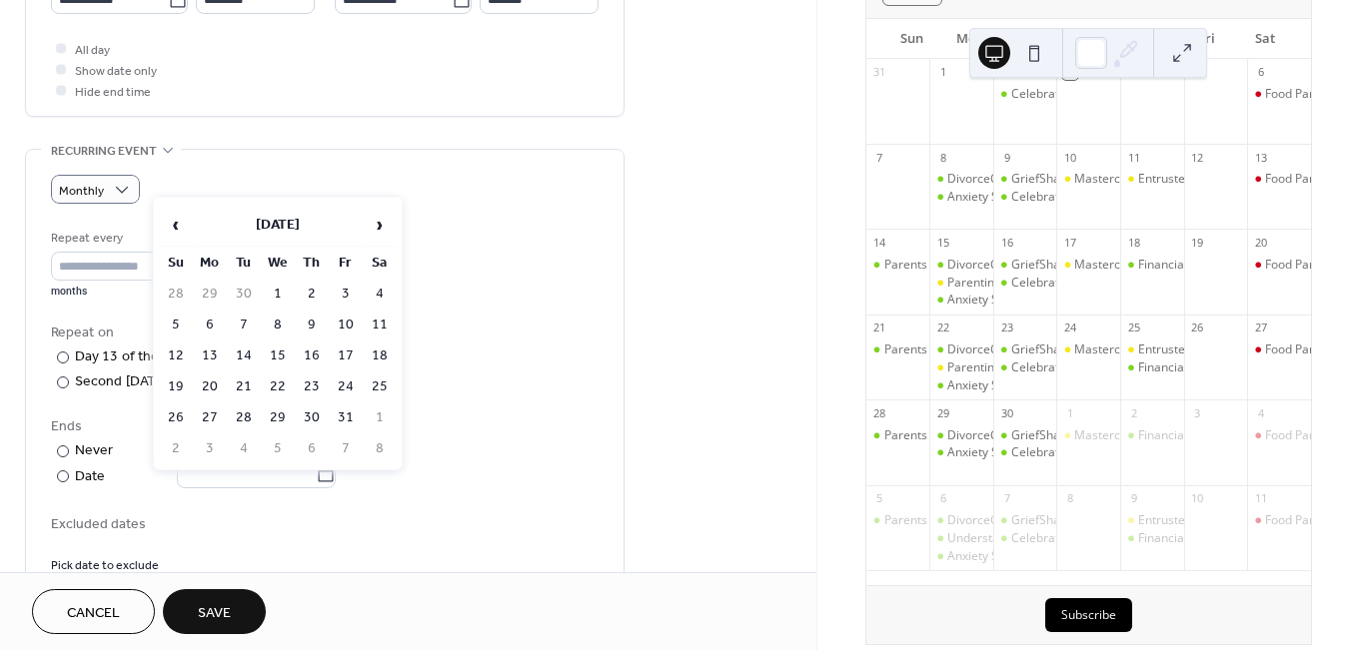
click at [380, 228] on span "›" at bounding box center [380, 225] width 30 height 40
click at [383, 329] on td "13" at bounding box center [380, 325] width 32 height 29
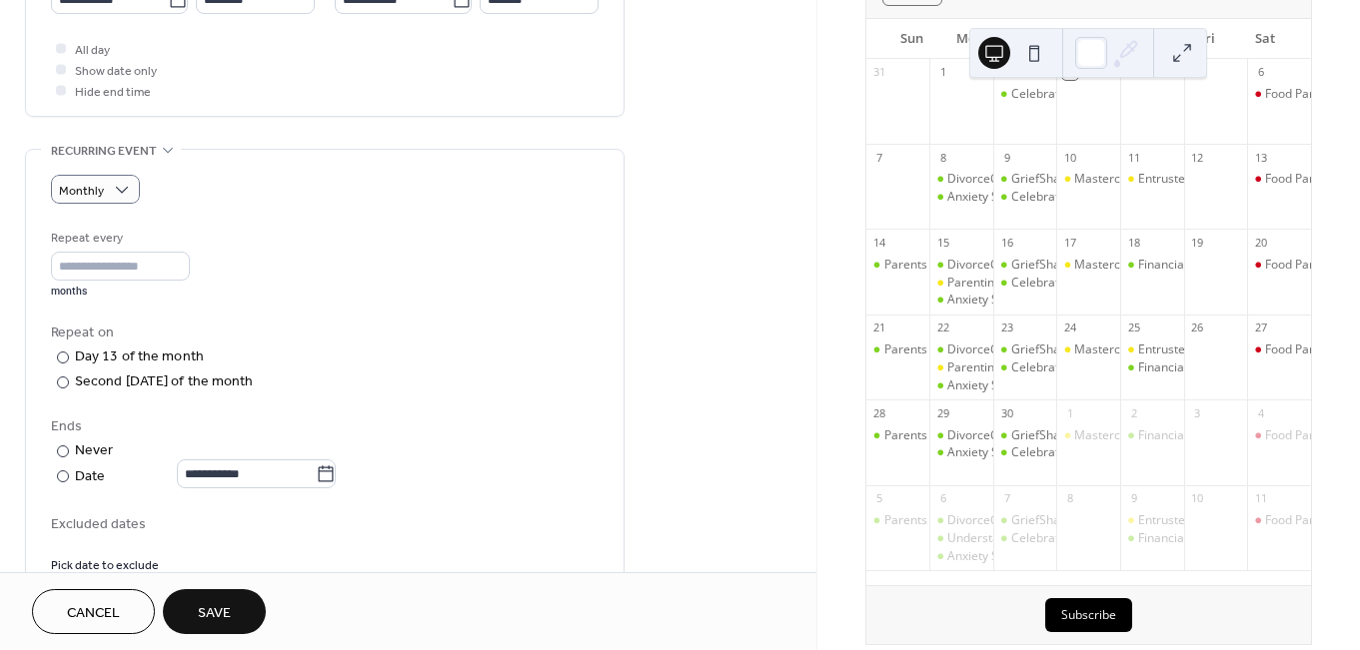
type input "**********"
click at [213, 614] on span "Save" at bounding box center [214, 613] width 33 height 21
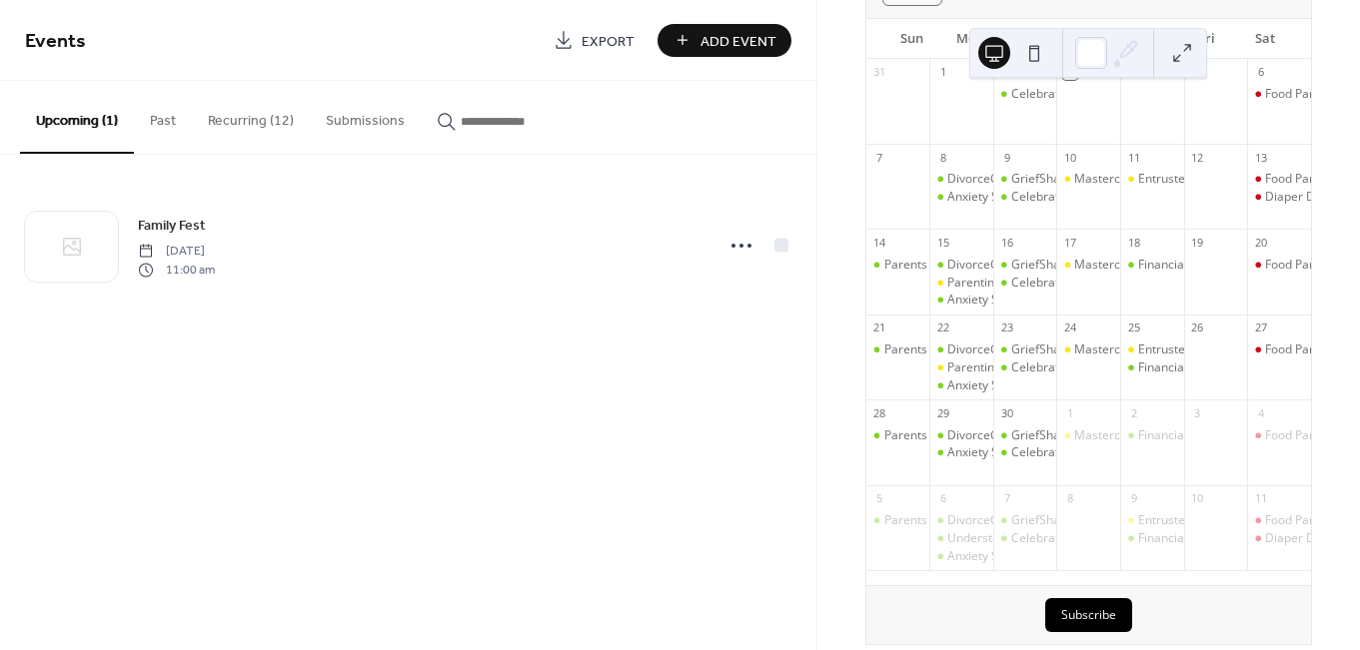
click at [254, 126] on button "Recurring (12)" at bounding box center [251, 116] width 118 height 71
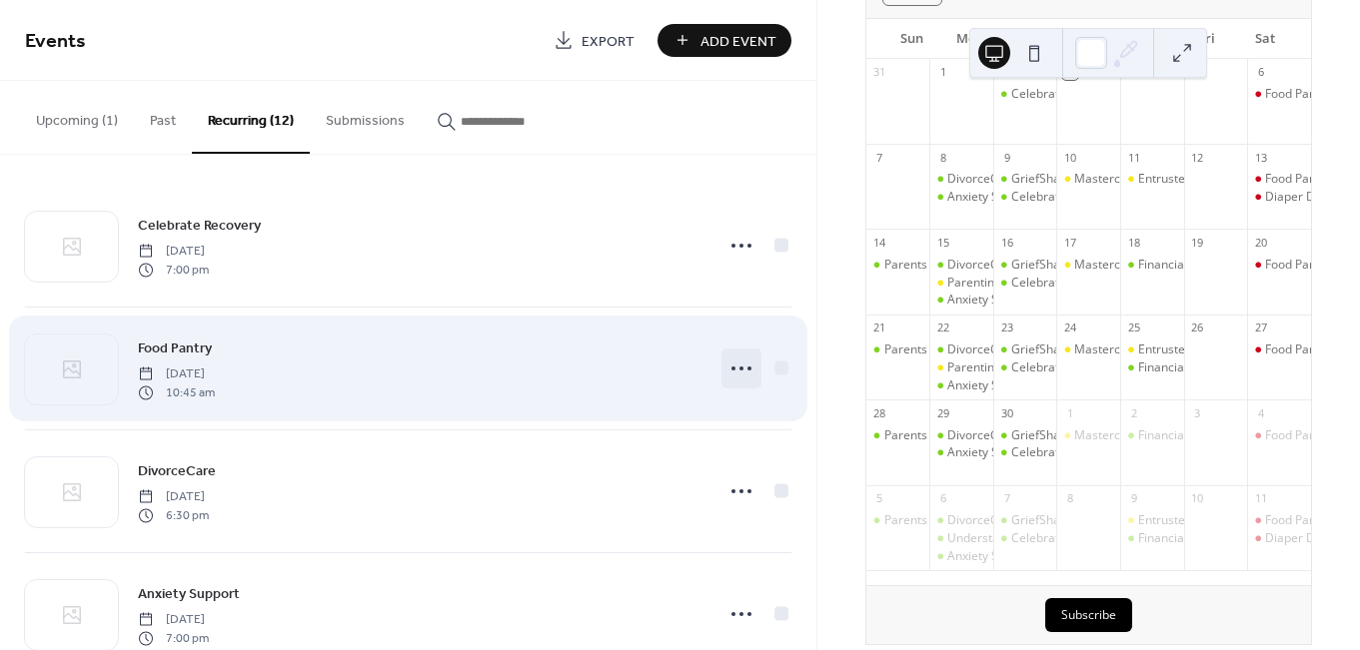
click at [737, 370] on icon at bounding box center [741, 369] width 32 height 32
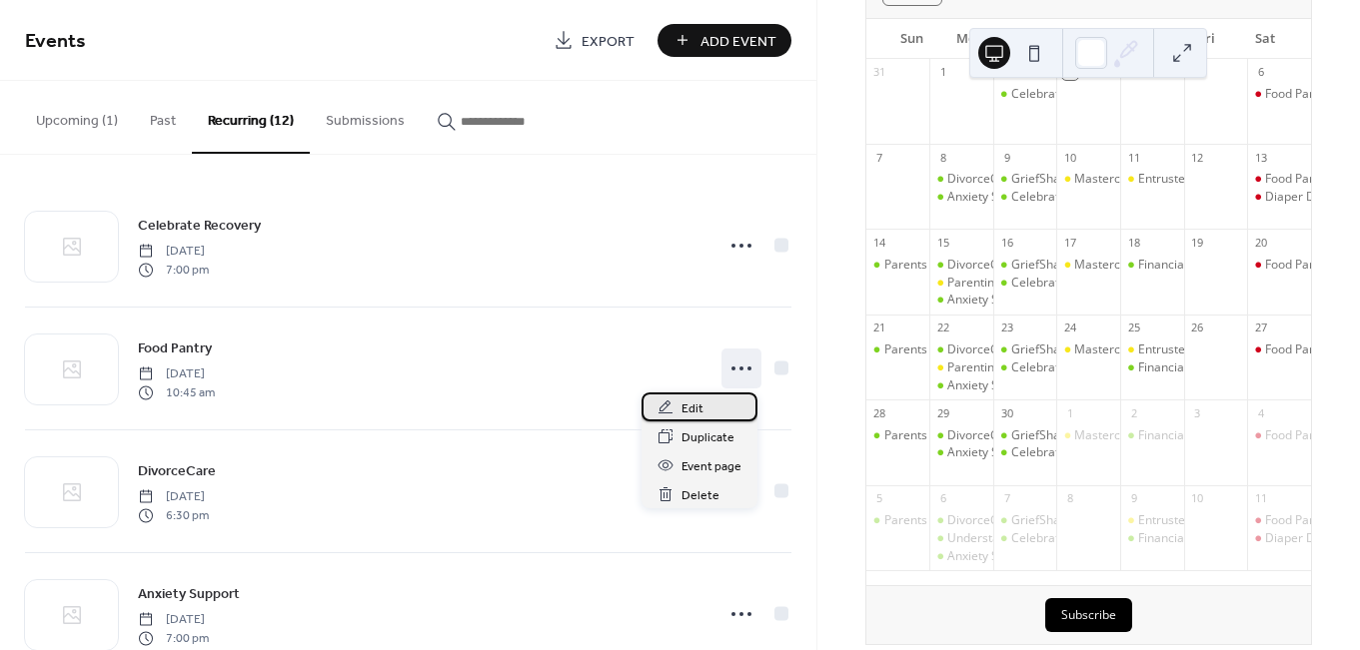
click at [680, 406] on div "Edit" at bounding box center [699, 407] width 116 height 29
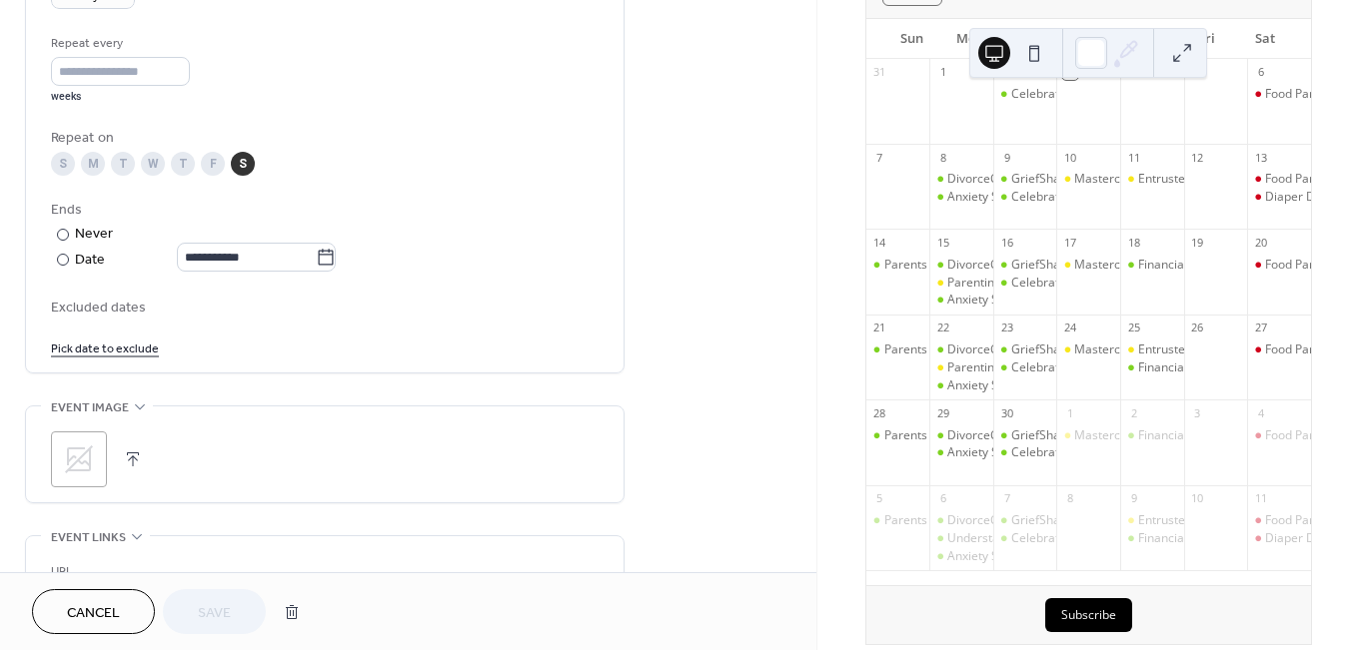
scroll to position [1485, 0]
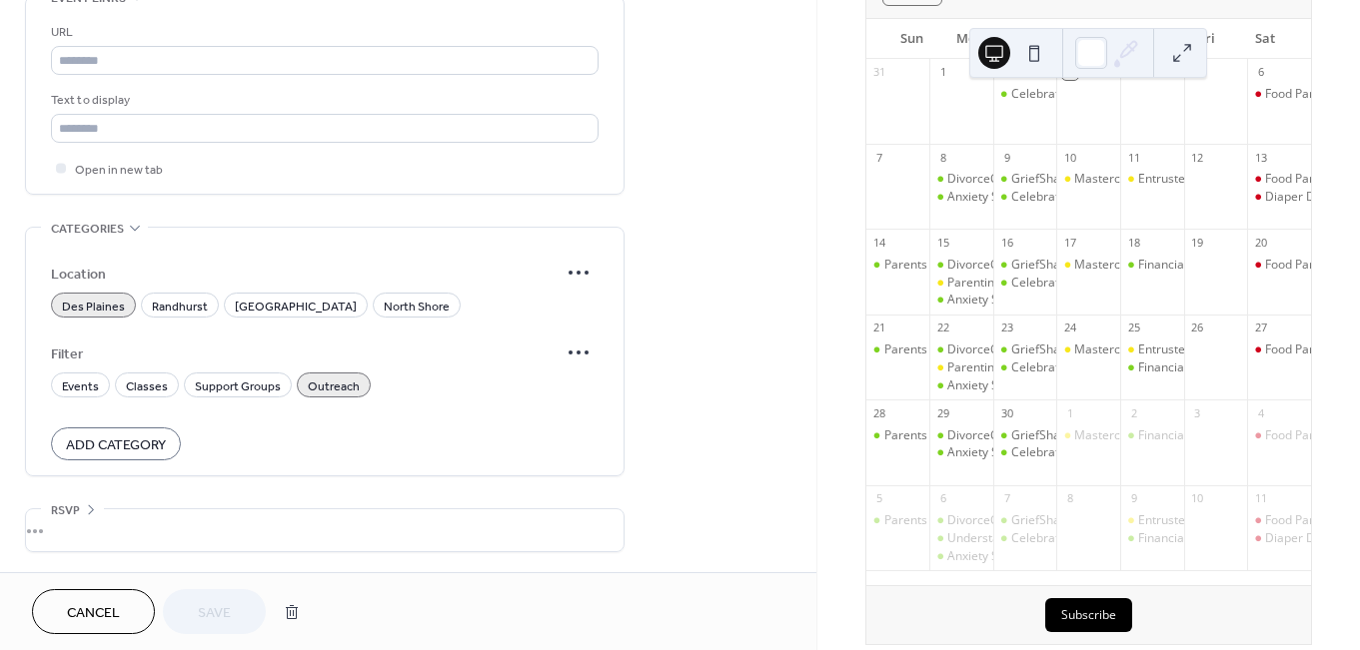
click at [113, 302] on span "Des Plaines" at bounding box center [93, 307] width 63 height 21
click at [170, 305] on span "Randhurst" at bounding box center [180, 307] width 56 height 21
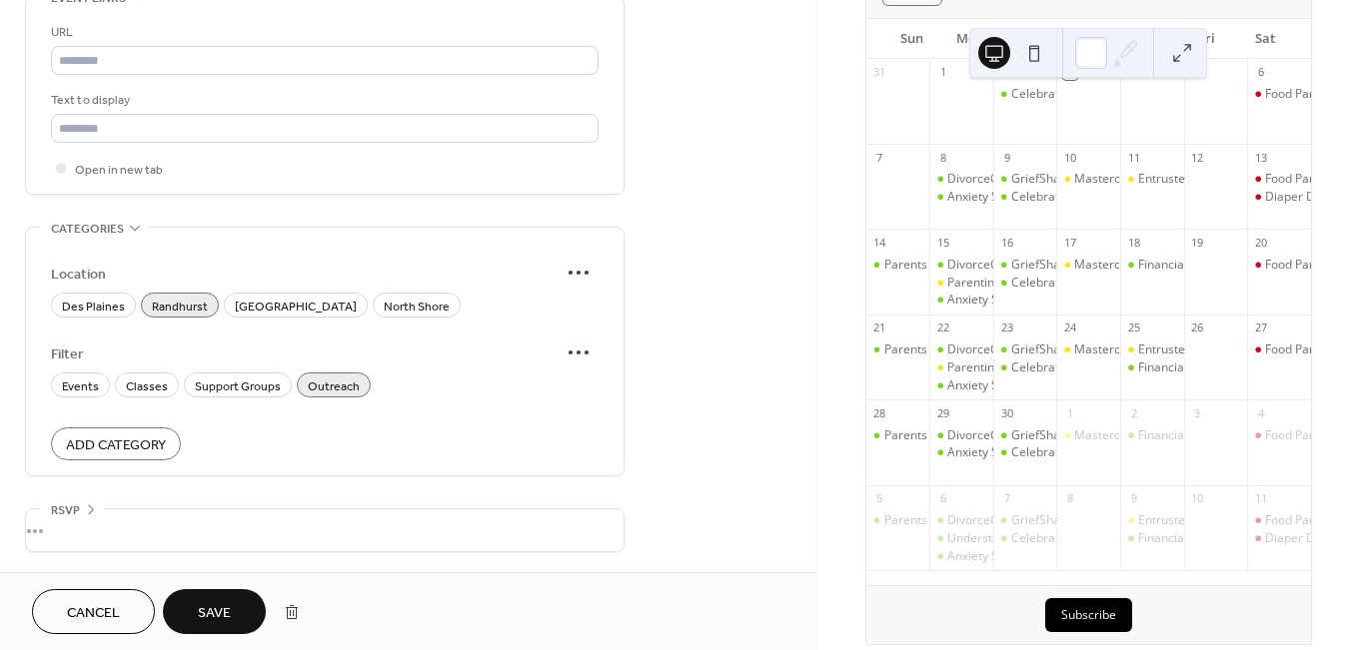
click at [224, 609] on span "Save" at bounding box center [214, 613] width 33 height 21
